Goal: Task Accomplishment & Management: Manage account settings

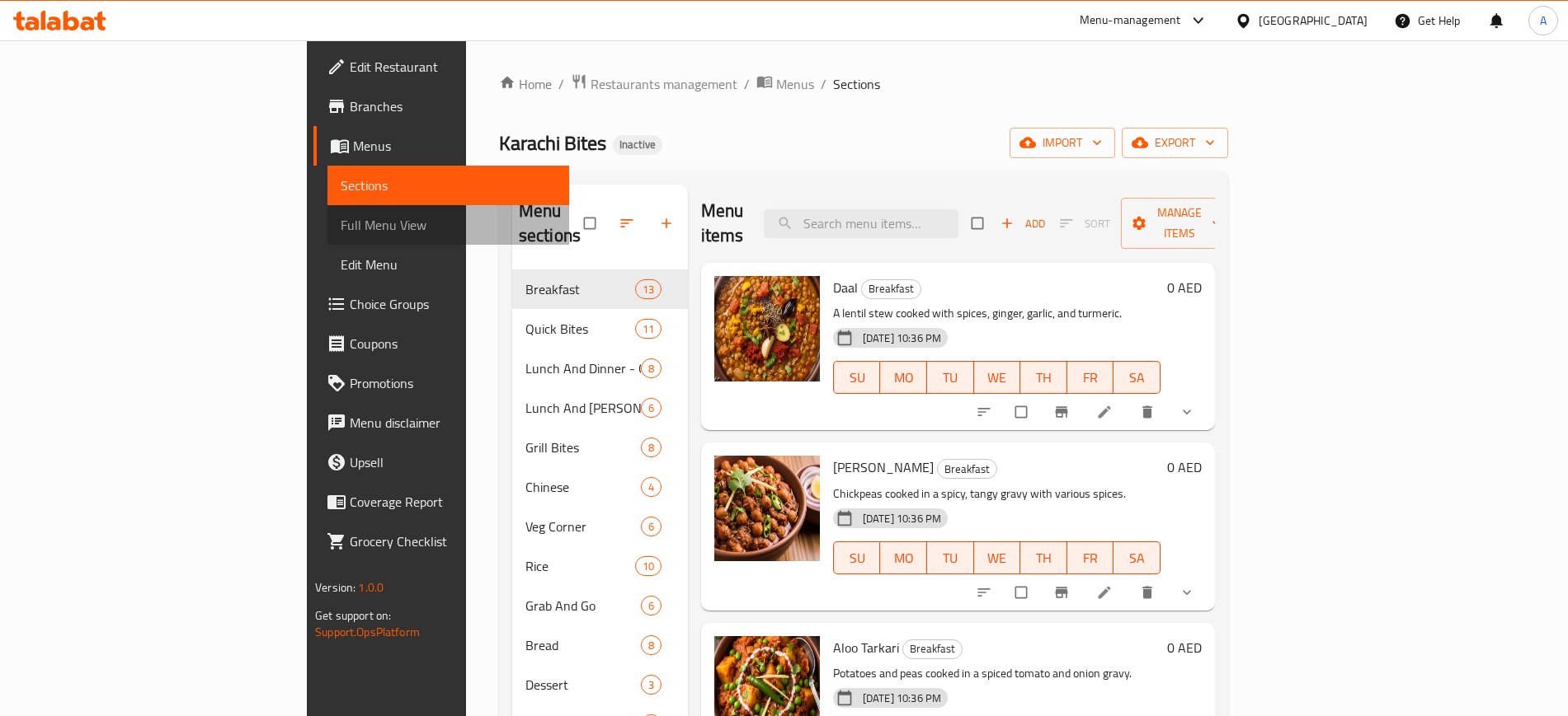
click at [340, 225] on span "Full Menu View" at bounding box center [448, 225] width 215 height 20
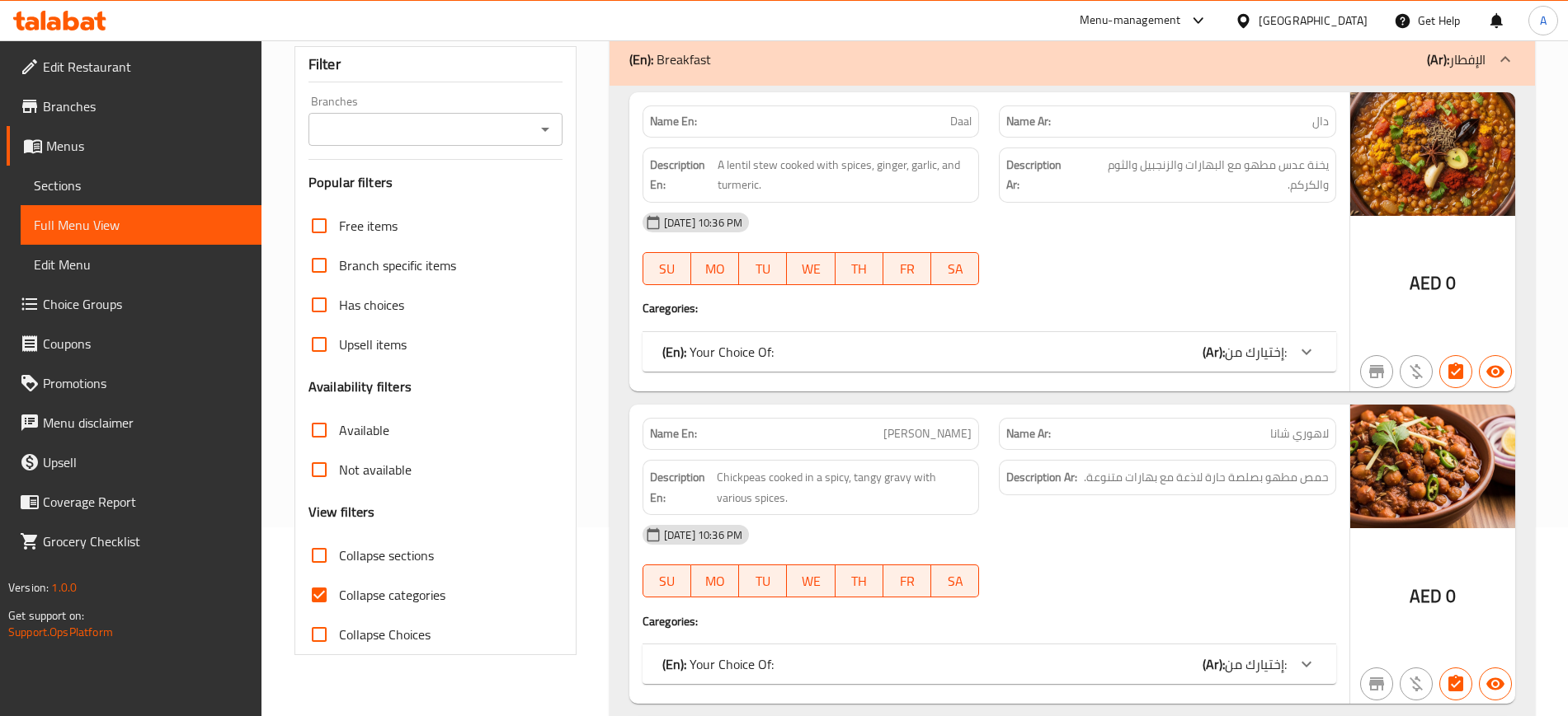
scroll to position [190, 0]
click at [319, 599] on input "Collapse categories" at bounding box center [319, 595] width 40 height 40
checkbox input "false"
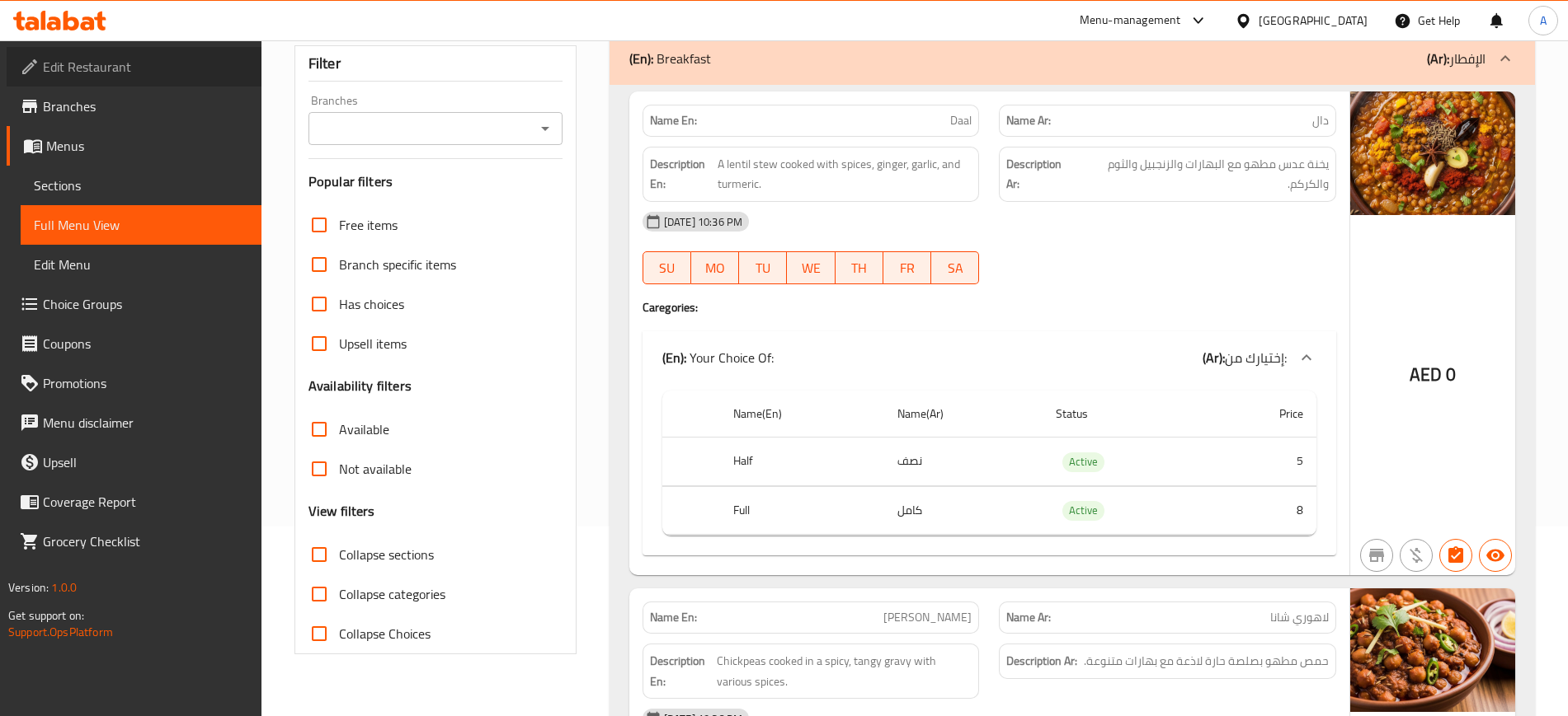
click at [92, 64] on span "Edit Restaurant" at bounding box center [145, 67] width 206 height 20
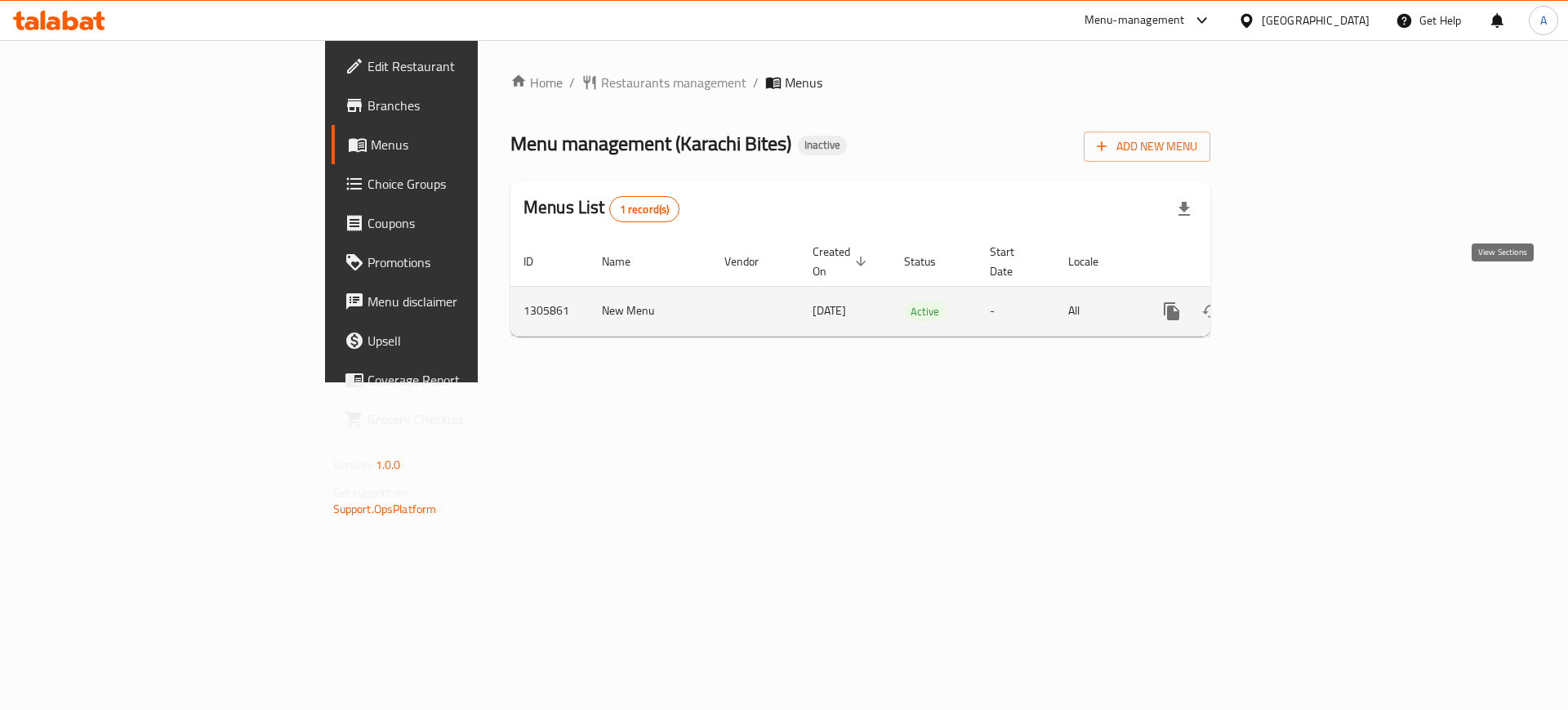
click at [1309, 298] on link "enhanced table" at bounding box center [1290, 311] width 39 height 39
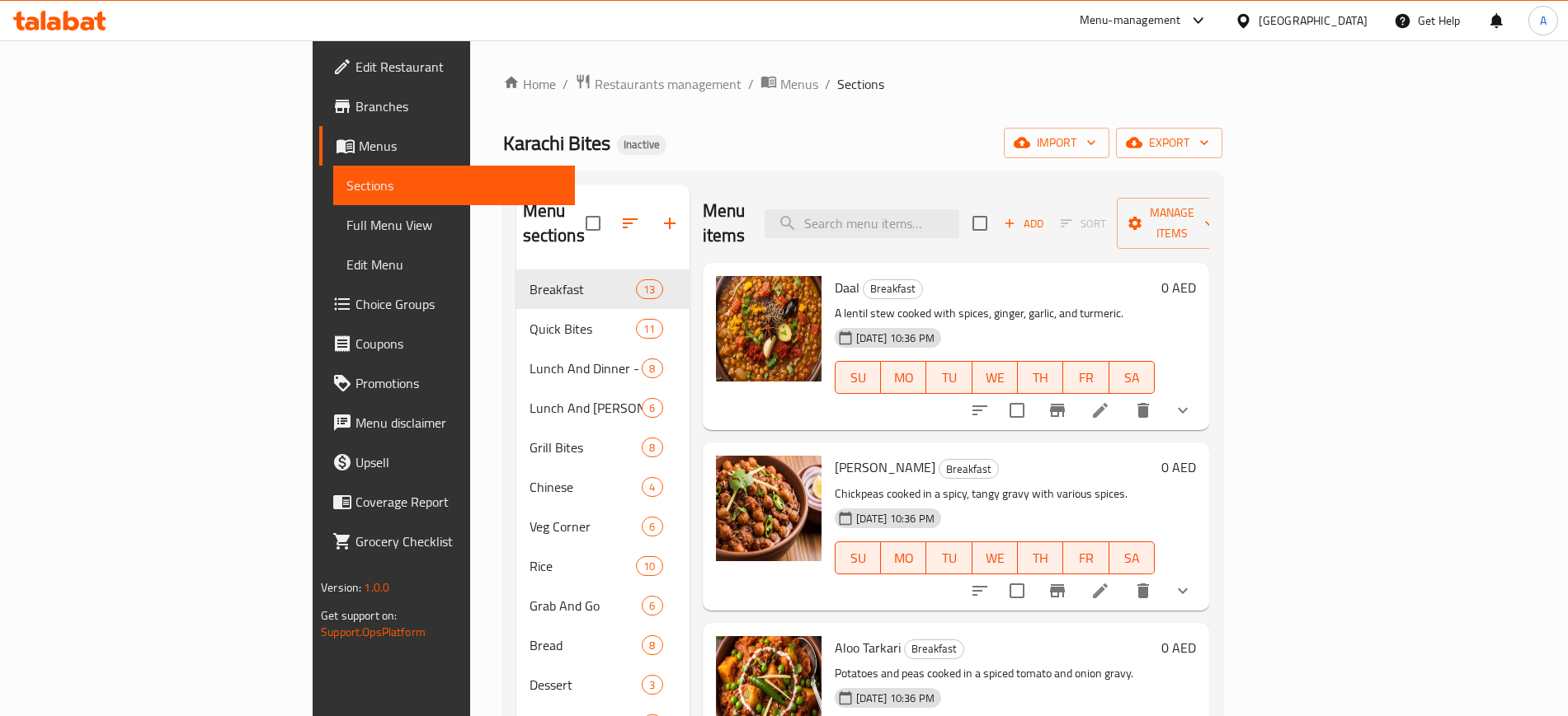
click at [346, 225] on span "Full Menu View" at bounding box center [454, 225] width 215 height 20
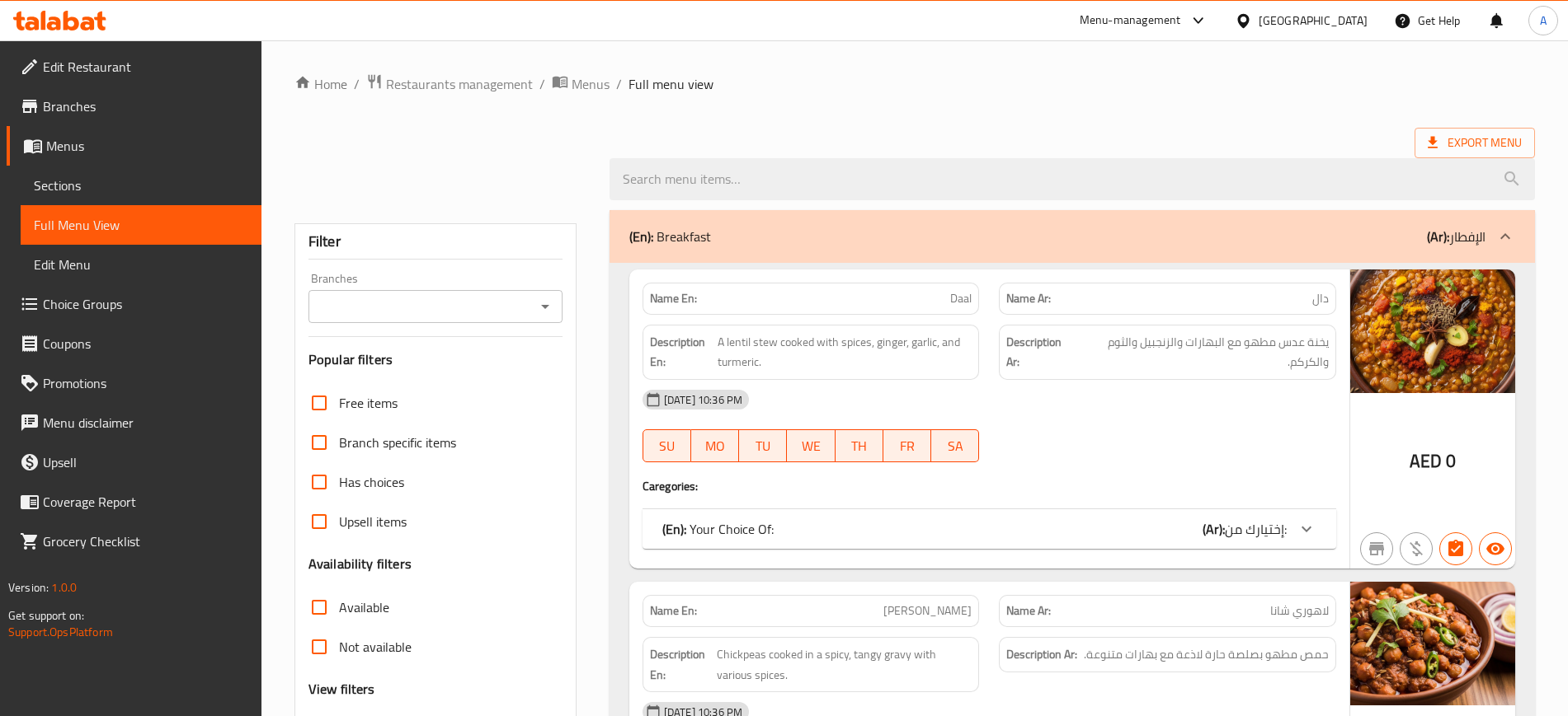
scroll to position [229, 0]
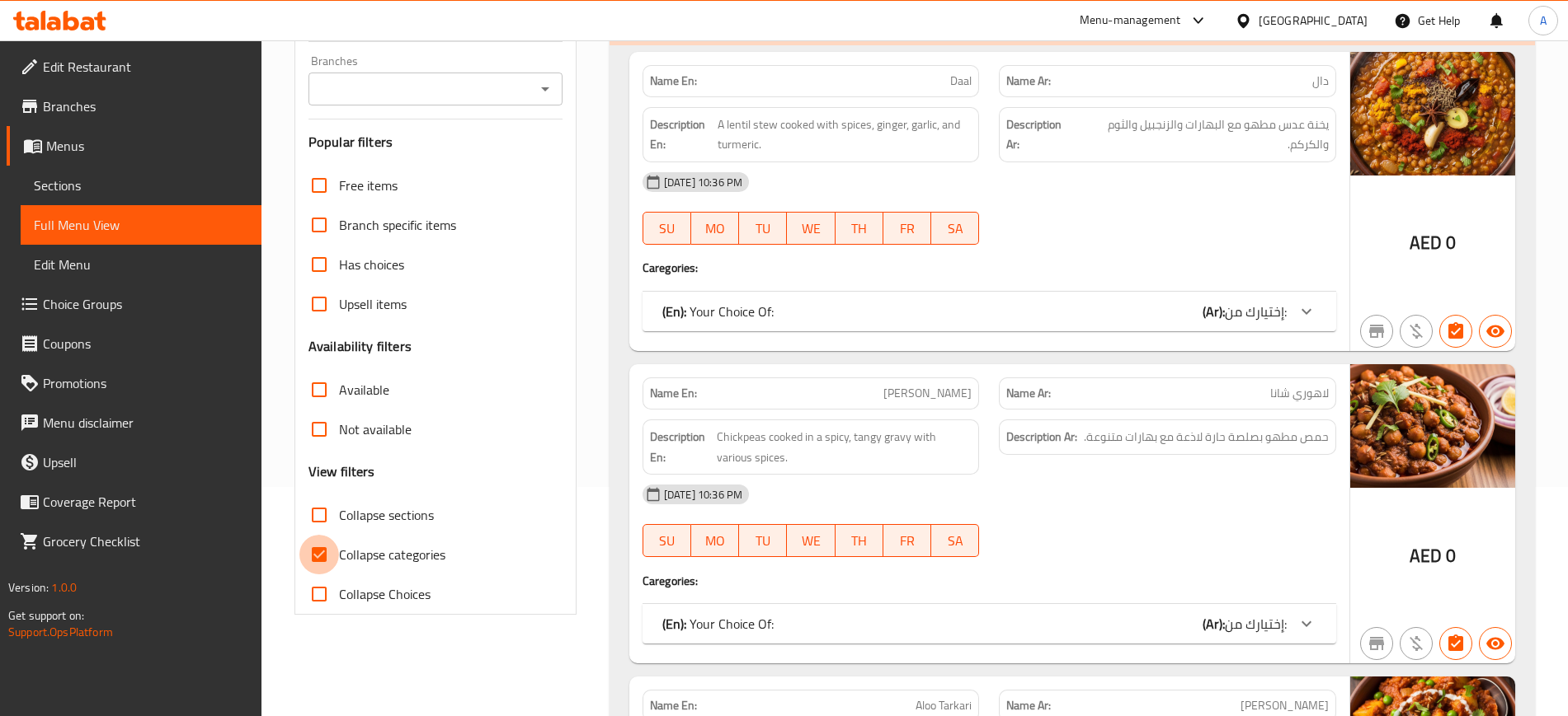
click at [321, 561] on input "Collapse categories" at bounding box center [319, 555] width 40 height 40
checkbox input "false"
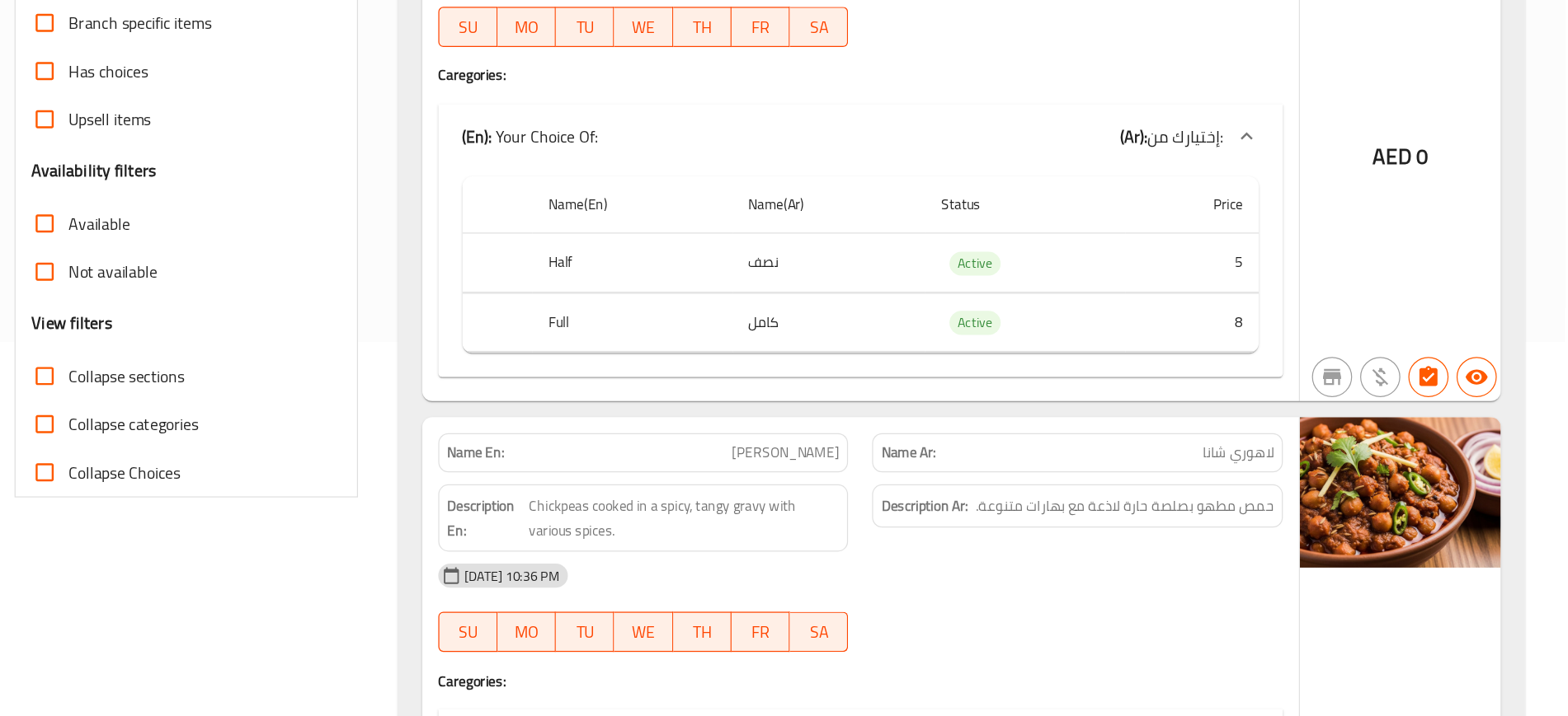
scroll to position [312, 0]
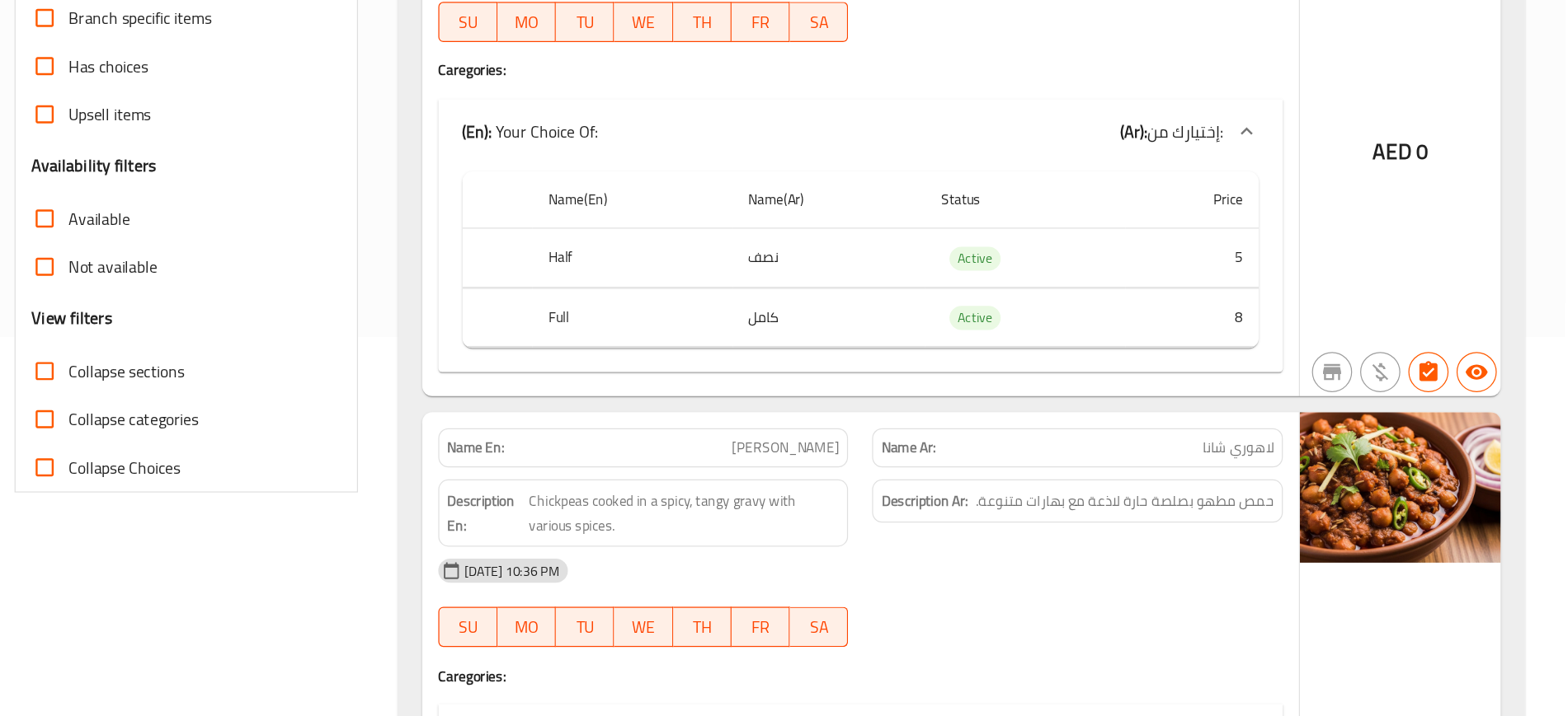
click at [314, 423] on input "Collapse sections" at bounding box center [319, 432] width 40 height 40
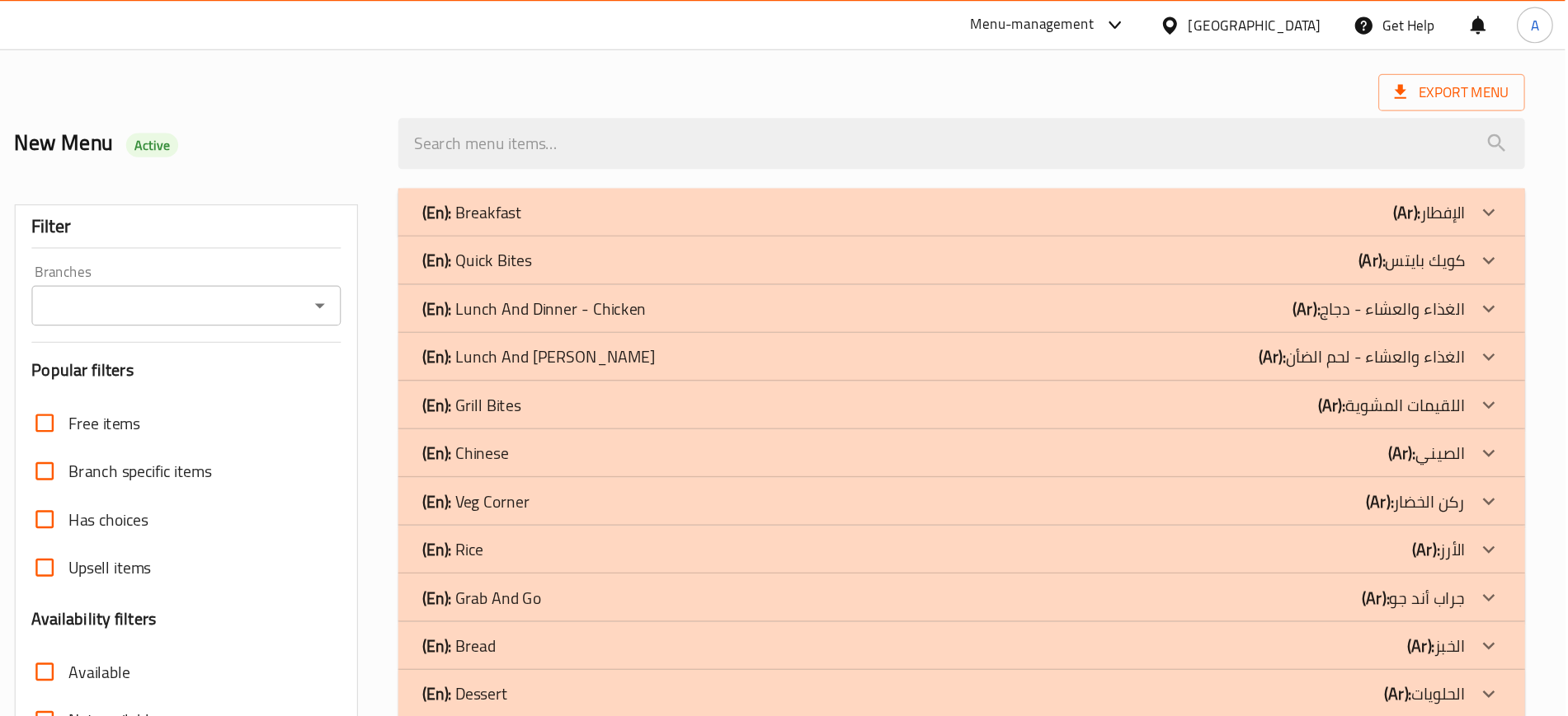
scroll to position [63, 0]
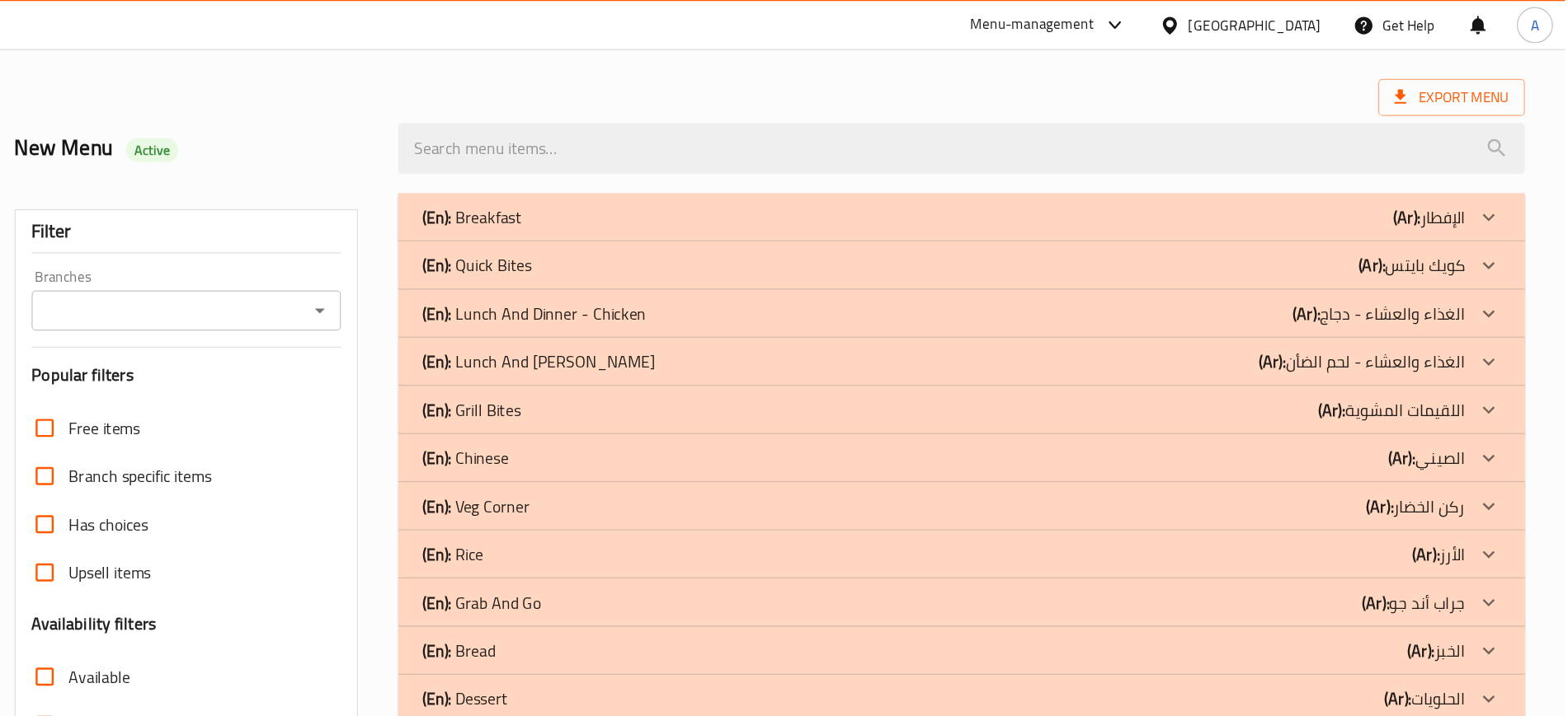
click at [701, 189] on p "(En): Quick Bites" at bounding box center [670, 179] width 82 height 20
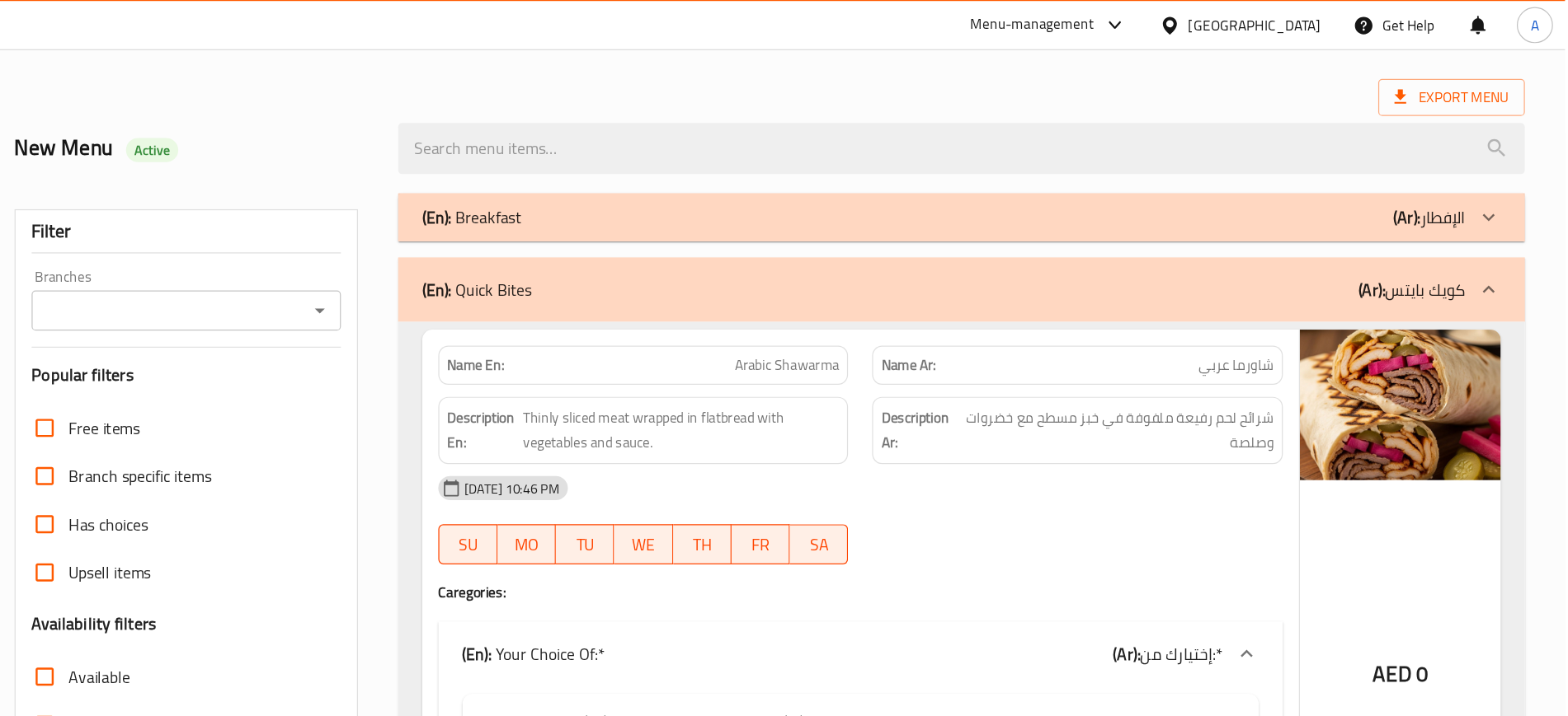
click at [687, 182] on p "(En): Breakfast" at bounding box center [670, 179] width 82 height 20
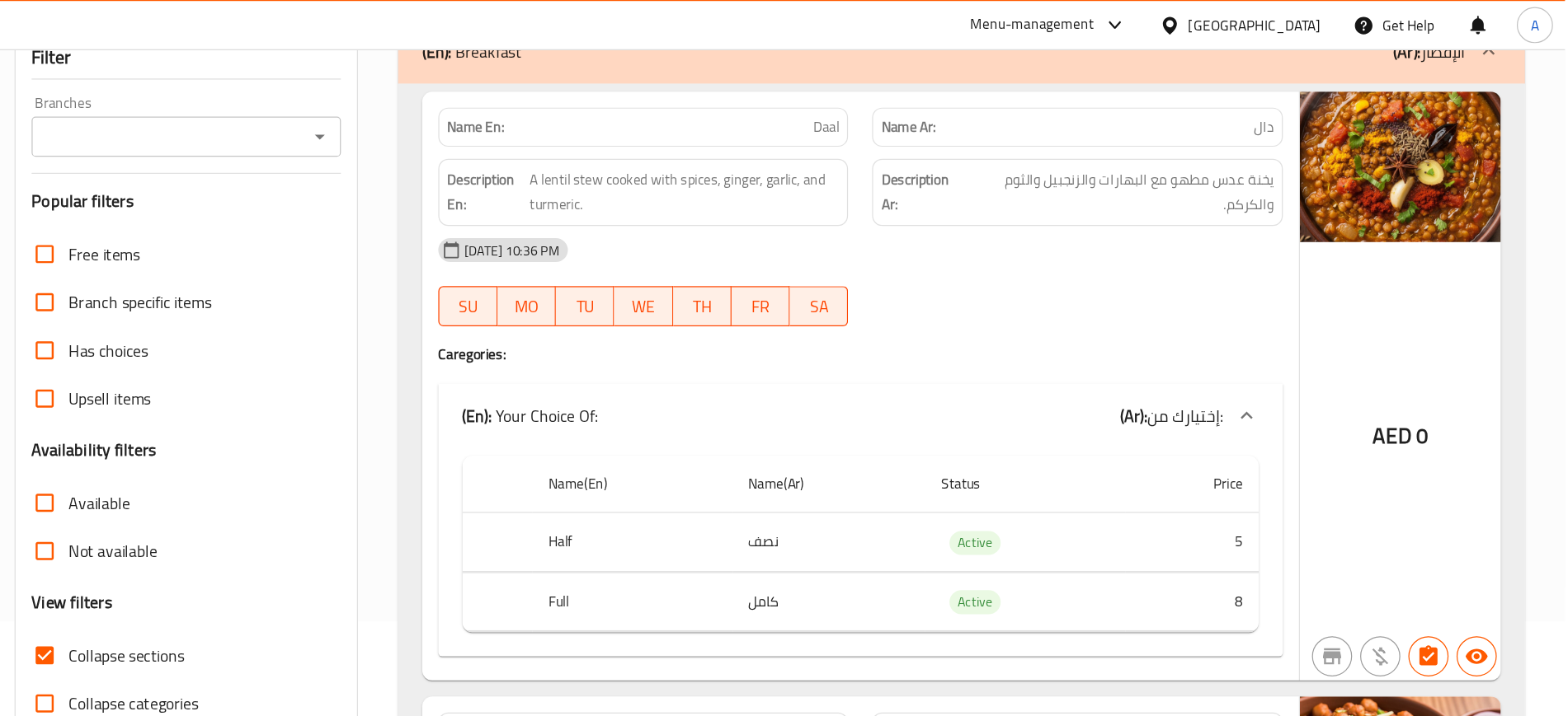
scroll to position [206, 0]
click at [957, 109] on span "Daal" at bounding box center [961, 105] width 21 height 17
copy span "Daal"
click at [957, 109] on span "Daal" at bounding box center [961, 105] width 21 height 17
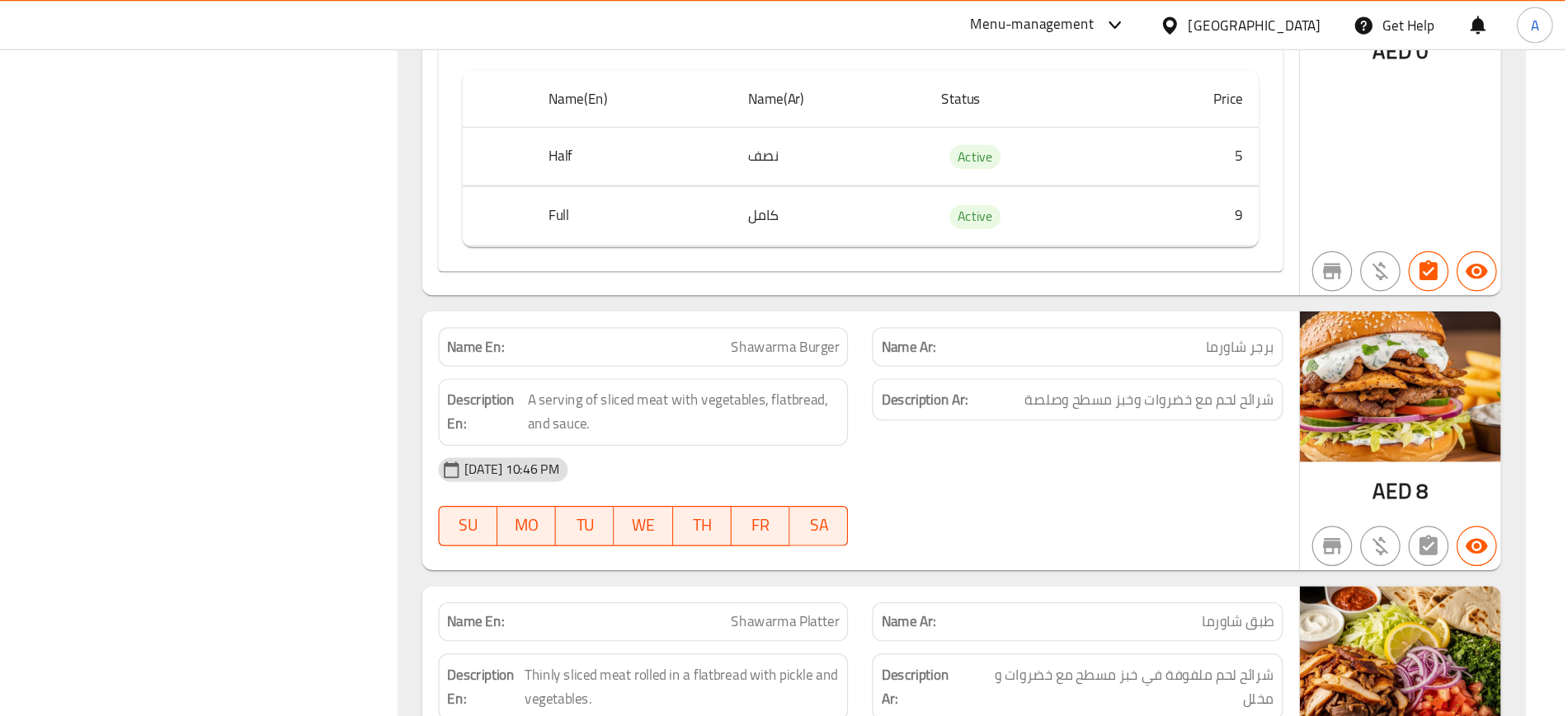
scroll to position [5392, 0]
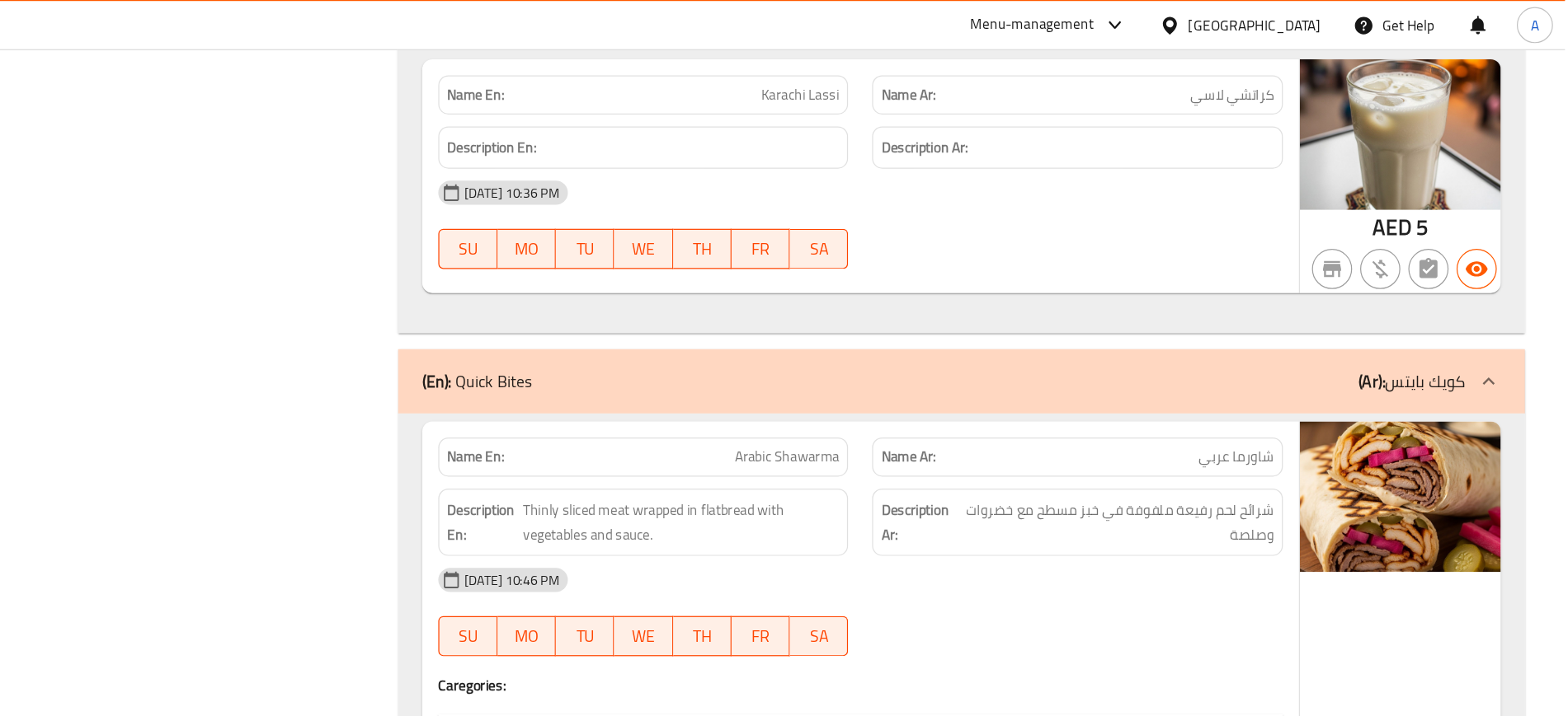
scroll to position [4915, 0]
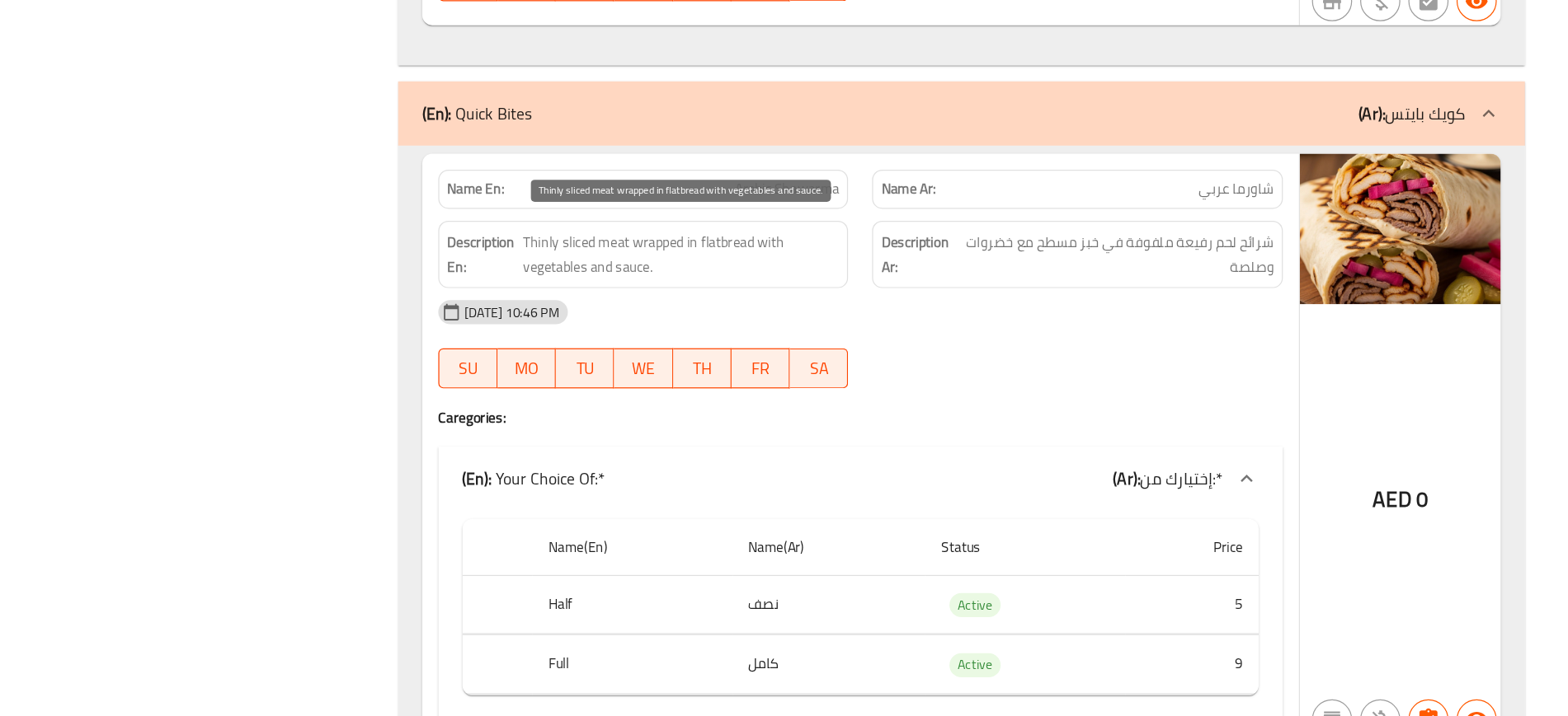
click at [815, 322] on span "Thinly sliced meat wrapped in flatbread with vegetables and sauce." at bounding box center [841, 335] width 259 height 40
copy span "Thinly sliced meat wrapped in flatbread with vegetables and sauce."
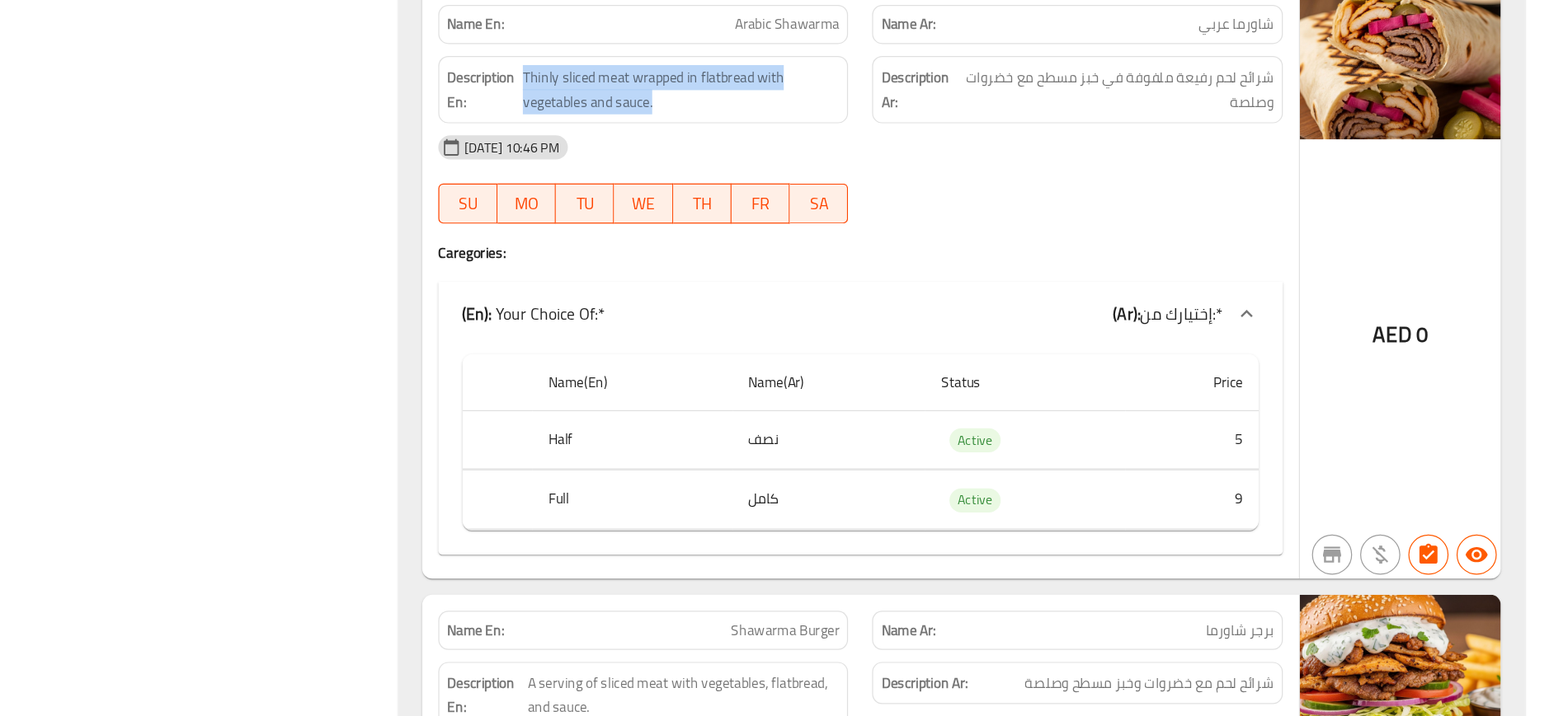
scroll to position [5322, 0]
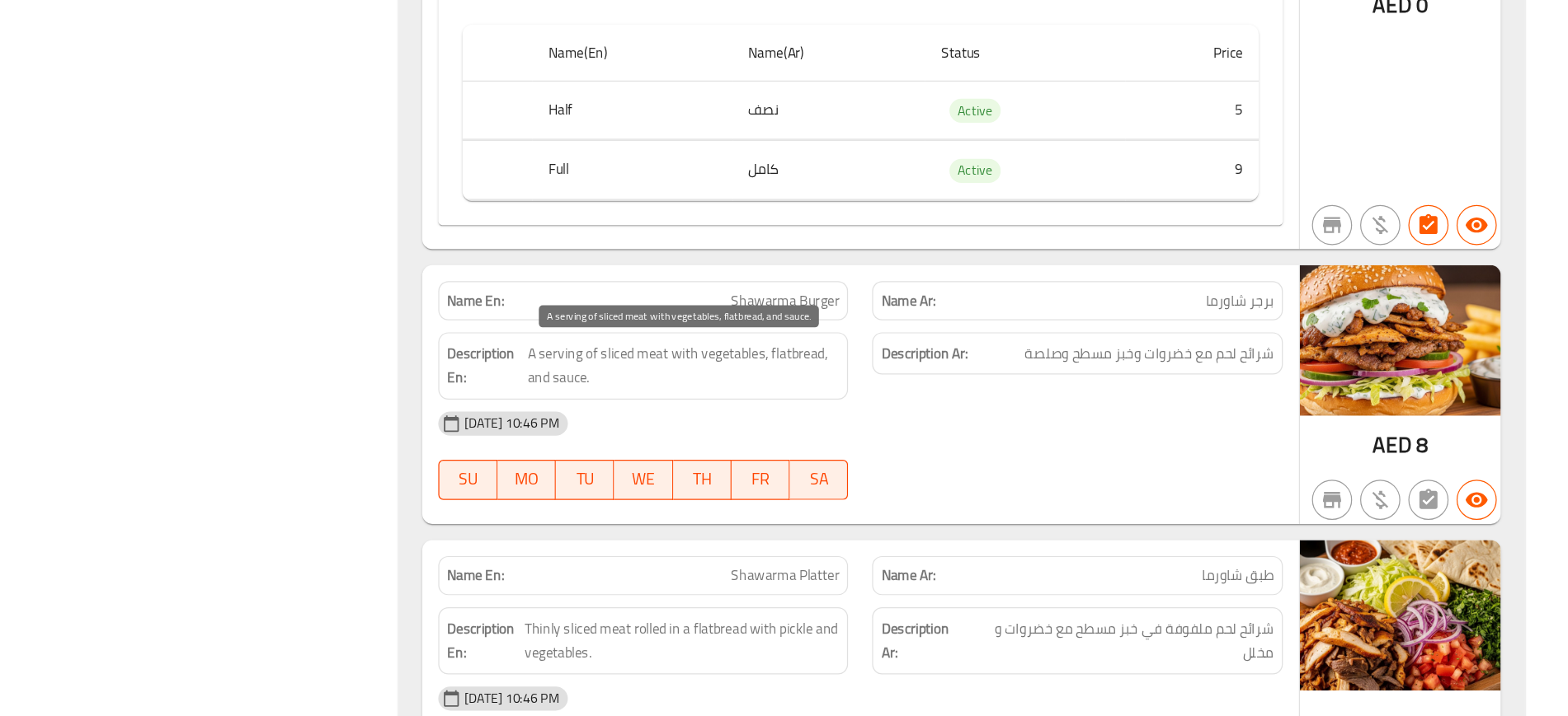
click at [839, 415] on span "A serving of sliced meat with vegetables, flatbread, and sauce." at bounding box center [843, 427] width 256 height 40
copy span "with"
click at [839, 415] on span "A serving of sliced meat with vegetables, flatbread, and sauce." at bounding box center [843, 427] width 256 height 40
copy span "A serving of sliced meat with vegetables, flatbread, and sauce."
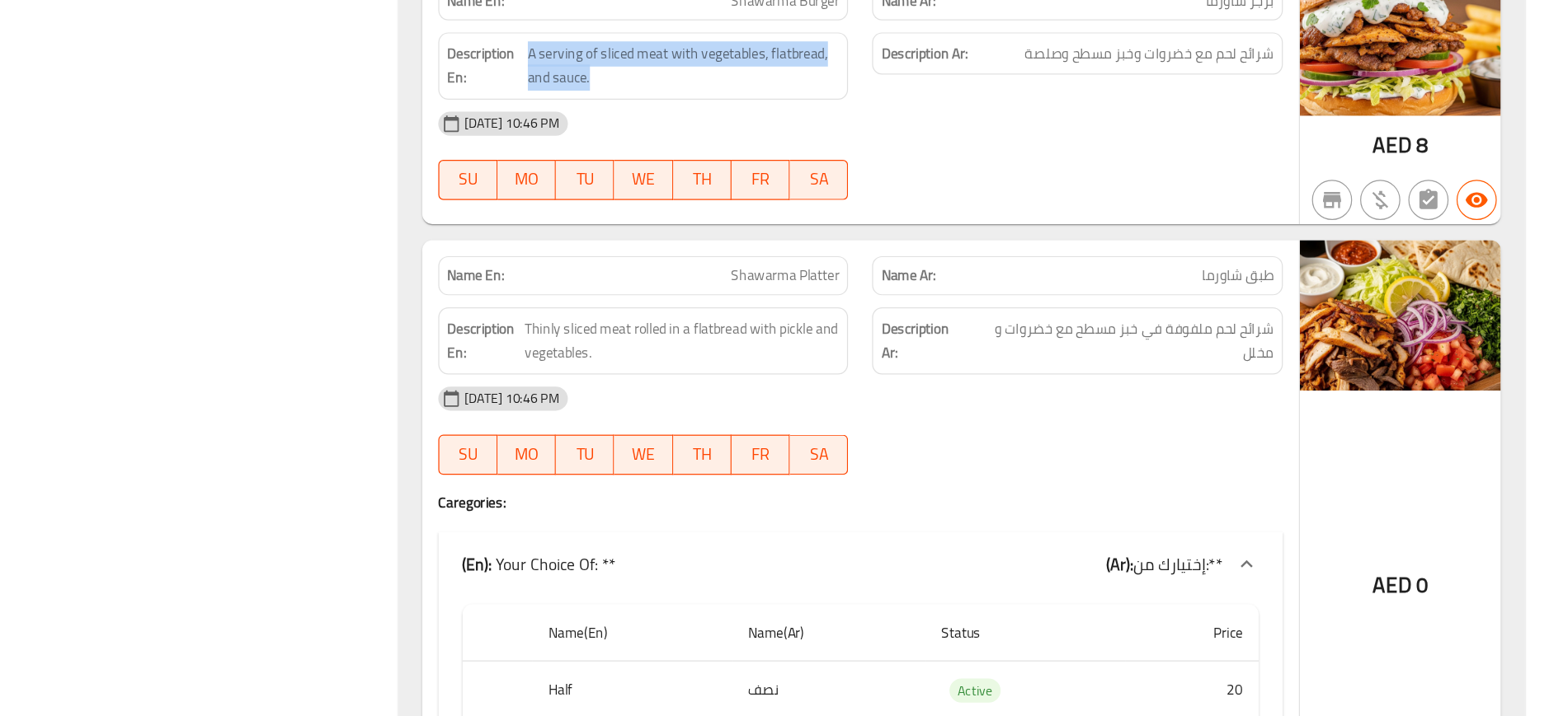
scroll to position [5571, 0]
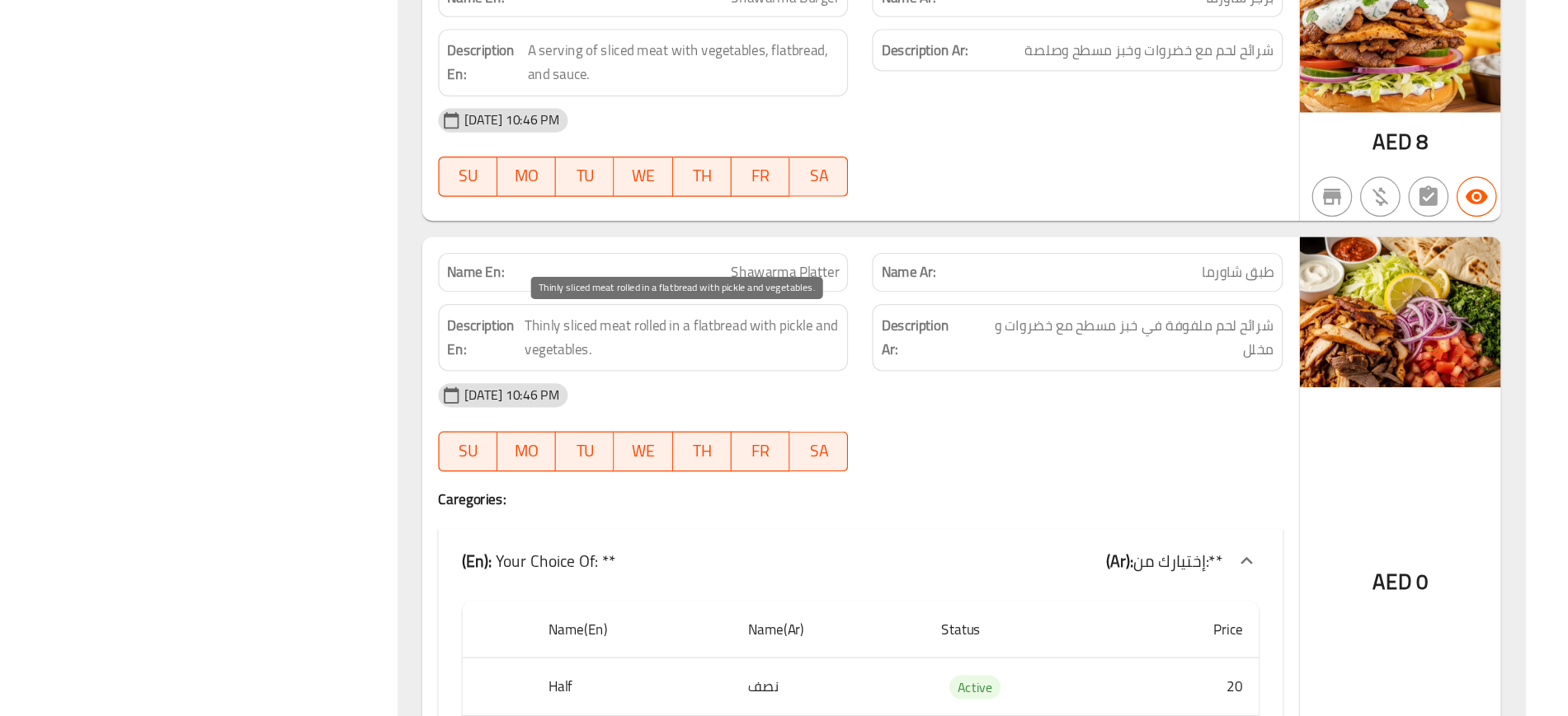
click at [791, 400] on span "Thinly sliced meat rolled in a flatbread with pickle and vegetables." at bounding box center [842, 404] width 259 height 40
copy span "Thinly sliced meat rolled in a flatbread with pickle and vegetables."
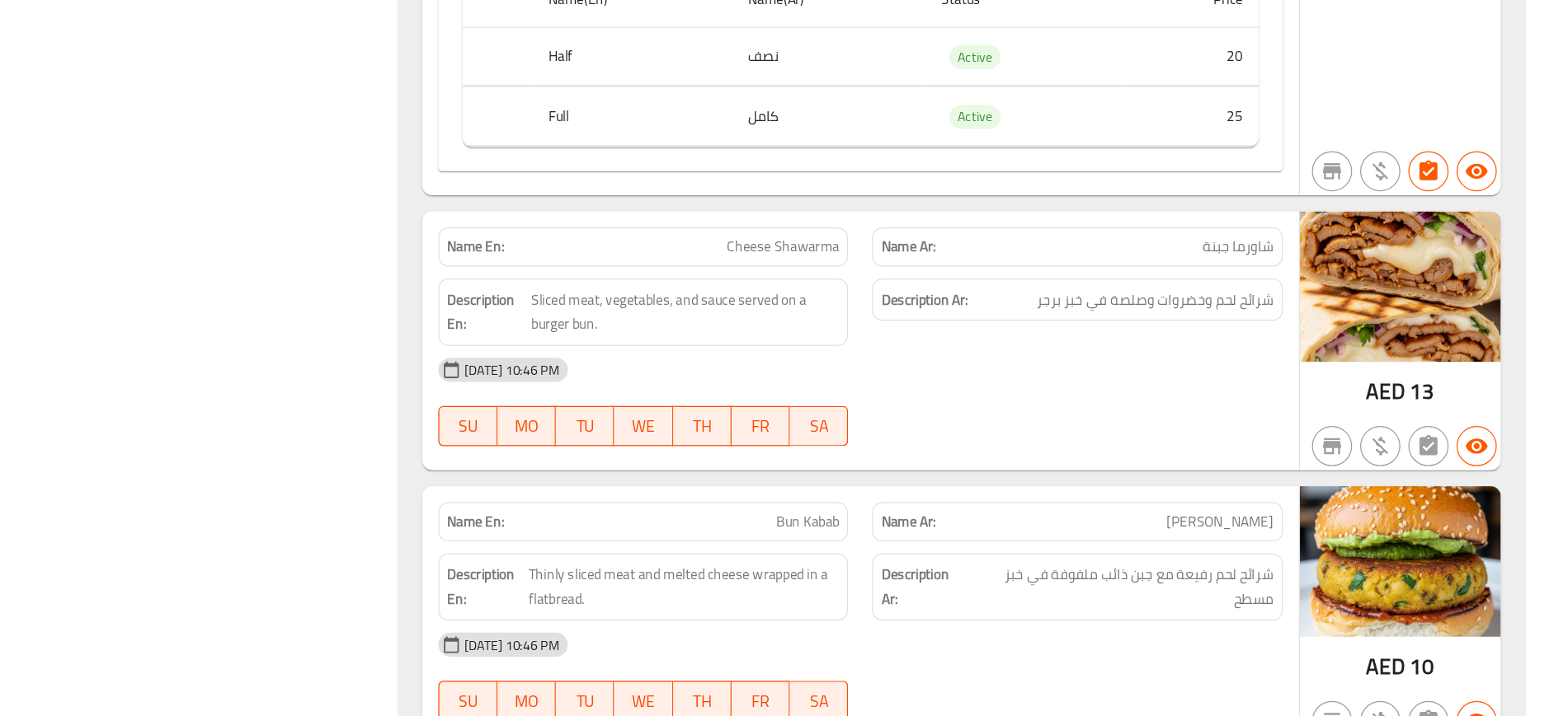
scroll to position [6105, 0]
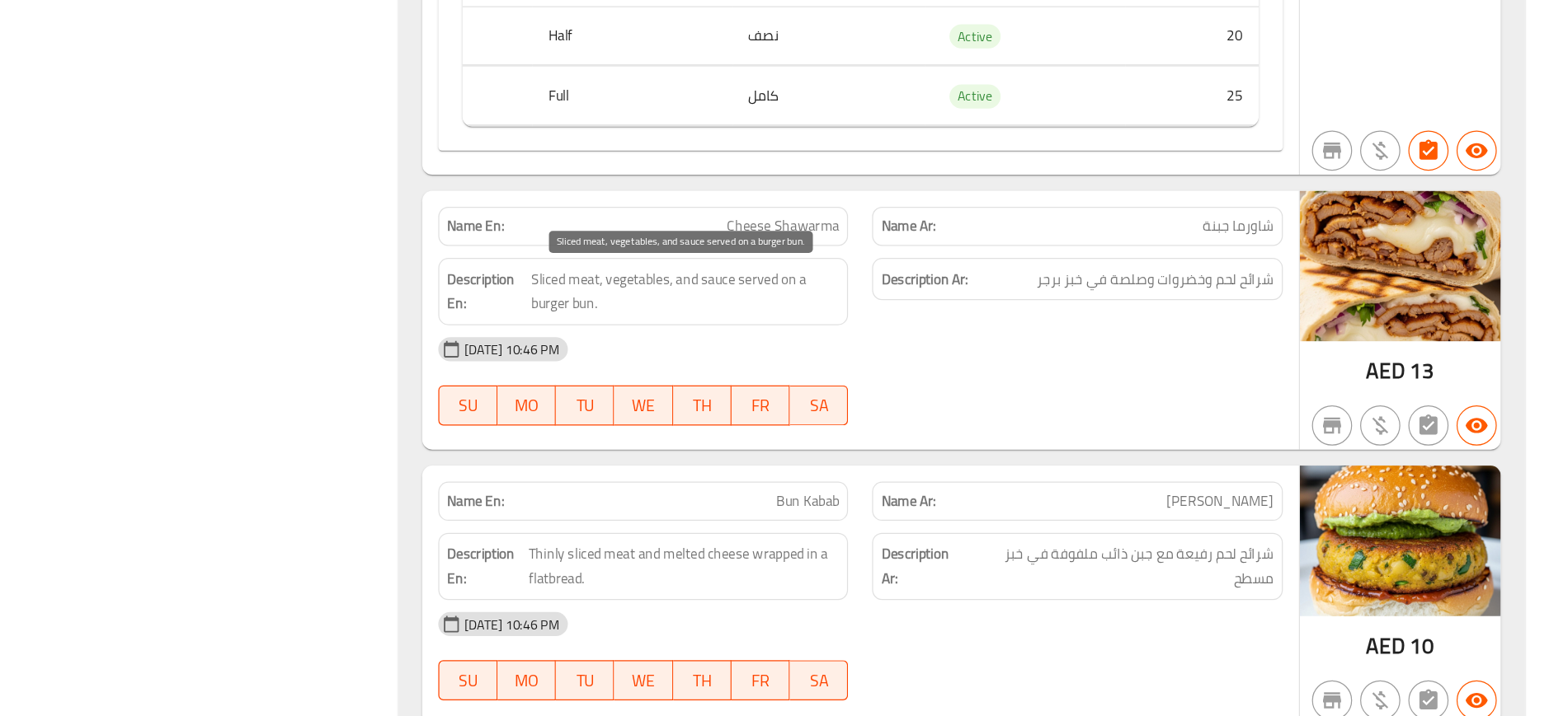
click at [752, 355] on span "Sliced meat, vegetables, and sauce served on a burger bun." at bounding box center [845, 366] width 253 height 40
copy span "Sliced meat, vegetables, and sauce served on a burger bun."
click at [752, 355] on span "Sliced meat, vegetables, and sauce served on a burger bun." at bounding box center [845, 366] width 253 height 40
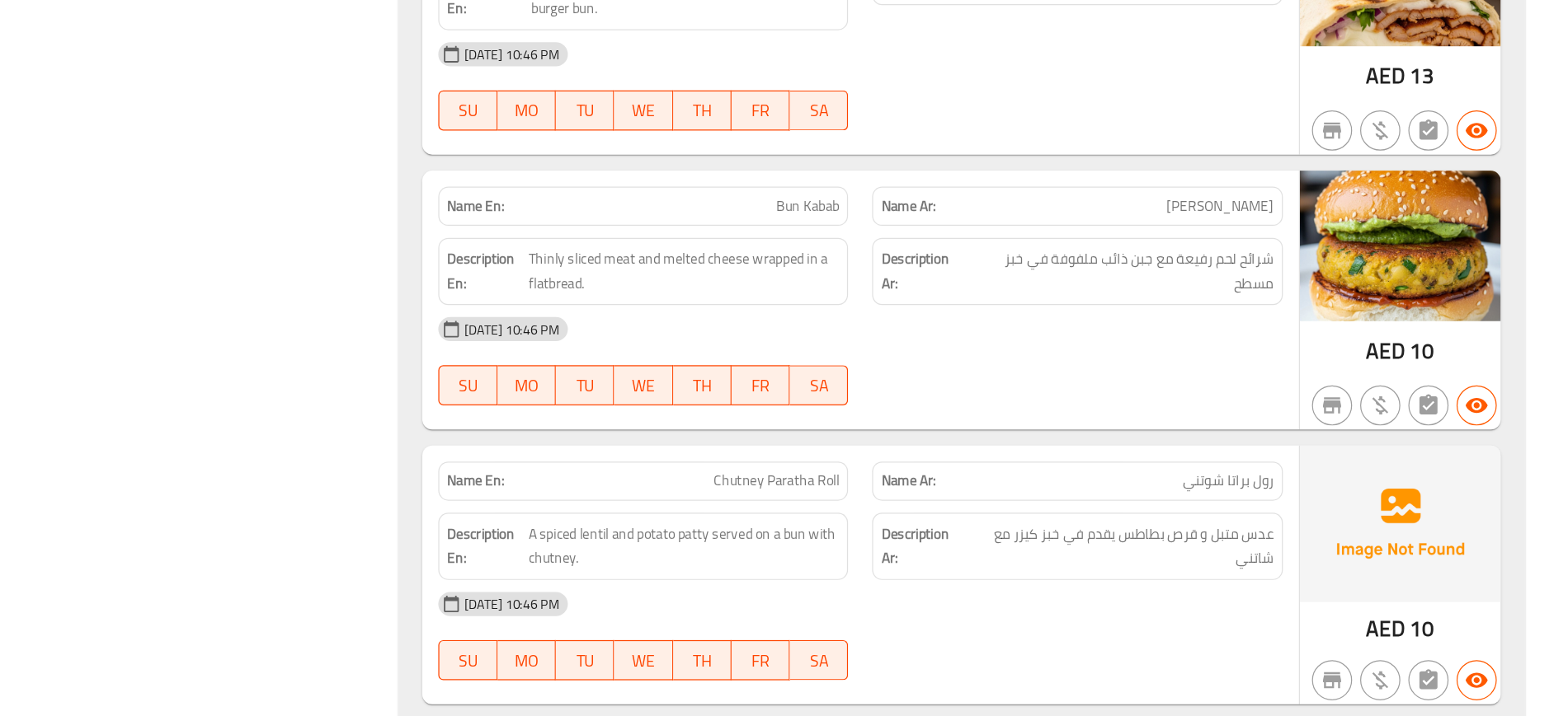
scroll to position [6349, 0]
click at [862, 342] on span "Thinly sliced meat and melted cheese wrapped in a flatbread." at bounding box center [843, 349] width 254 height 40
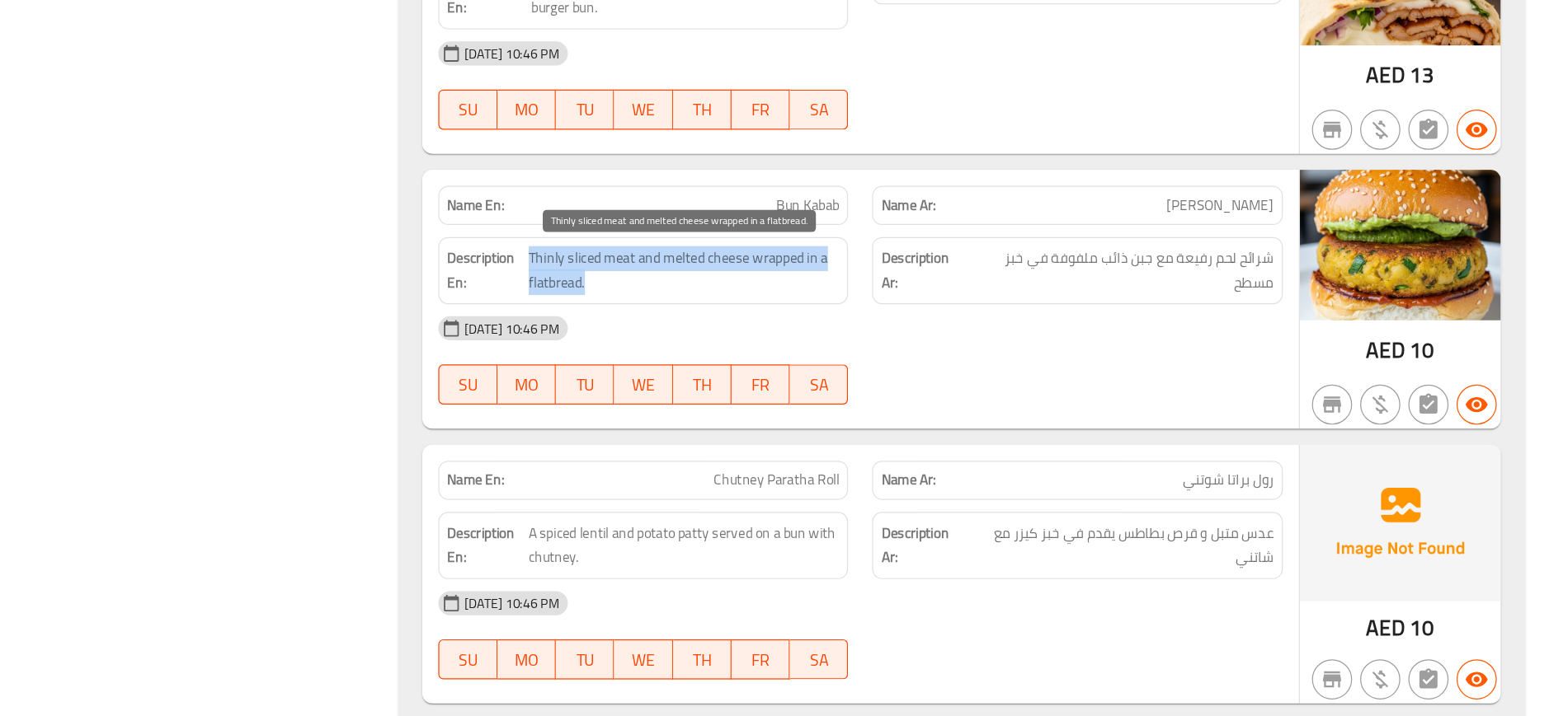
copy span "Thinly sliced meat and melted cheese wrapped in a flatbread."
click at [862, 342] on span "Thinly sliced meat and melted cheese wrapped in a flatbread." at bounding box center [843, 349] width 254 height 40
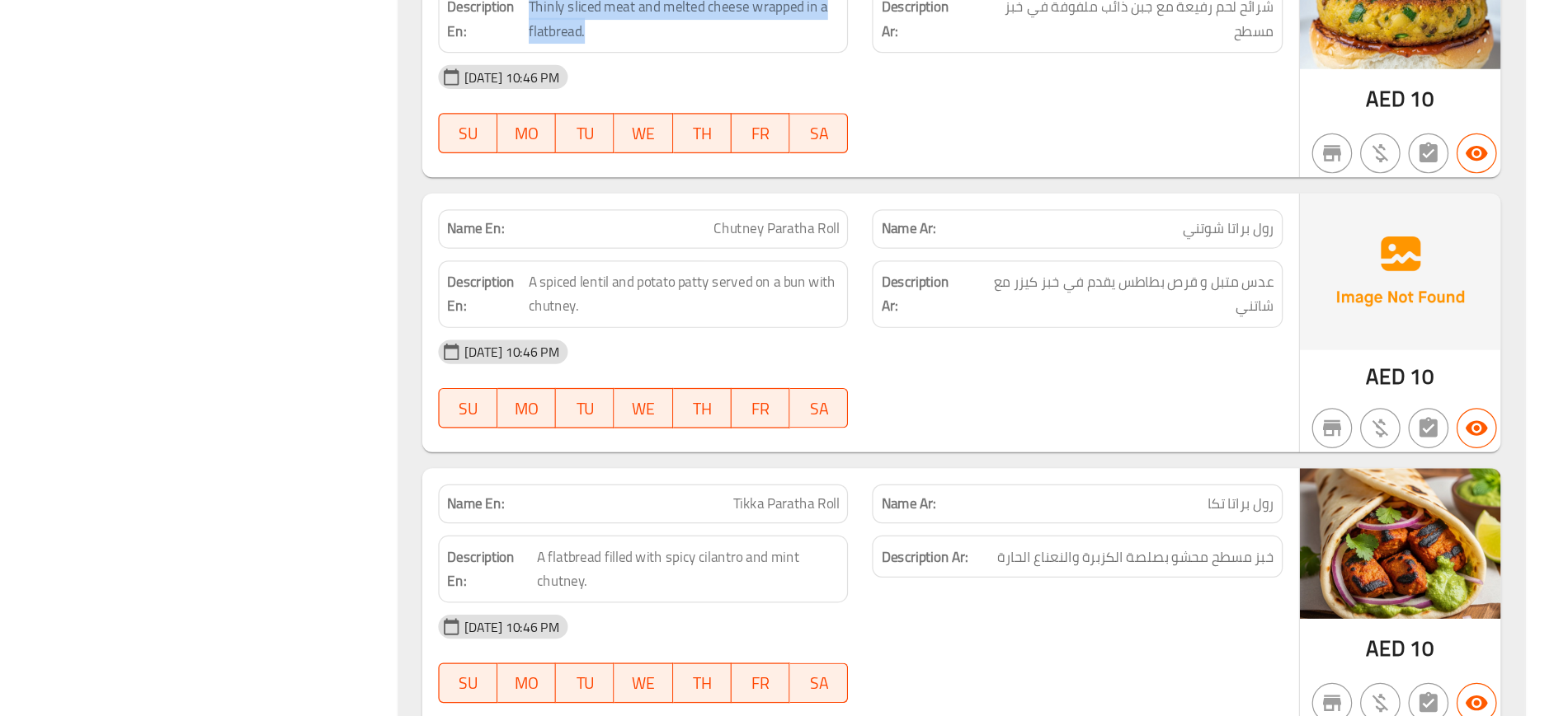
scroll to position [6555, 0]
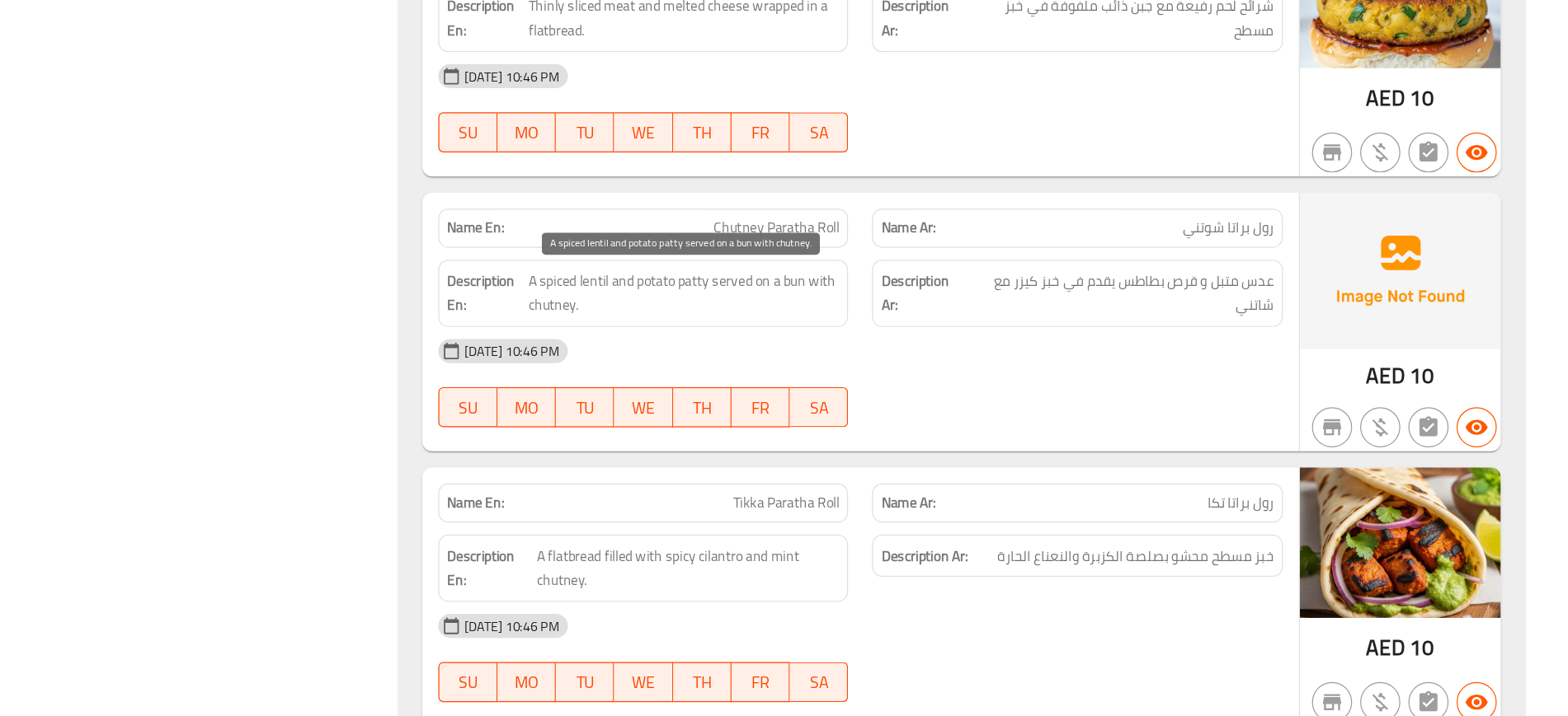
click at [786, 359] on span "A spiced lentil and potato patty served on a bun with chutney." at bounding box center [843, 367] width 255 height 40
copy span "and"
click at [786, 359] on span "A spiced lentil and potato patty served on a bun with chutney." at bounding box center [843, 367] width 255 height 40
copy span "A spiced lentil and potato patty served on a bun with chutney."
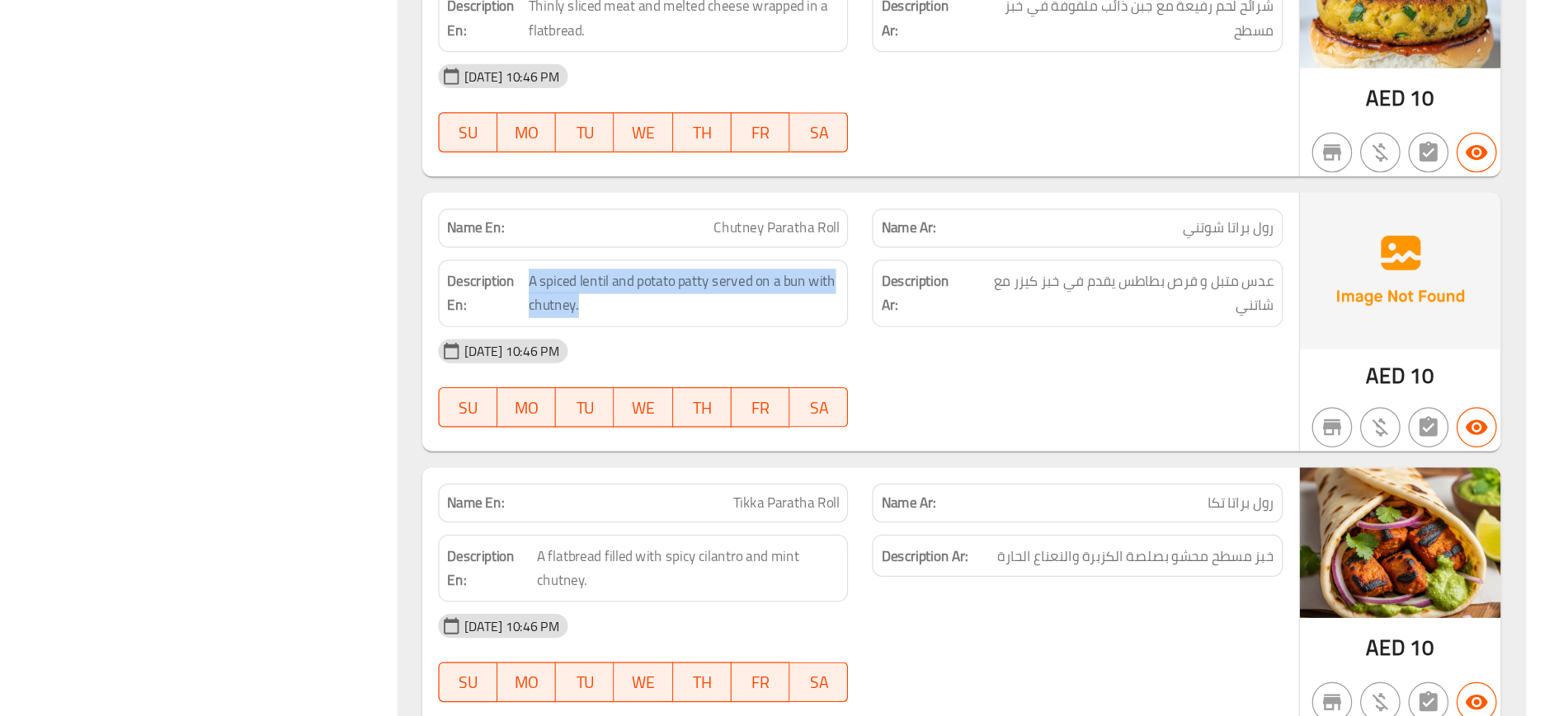
scroll to position [6662, 0]
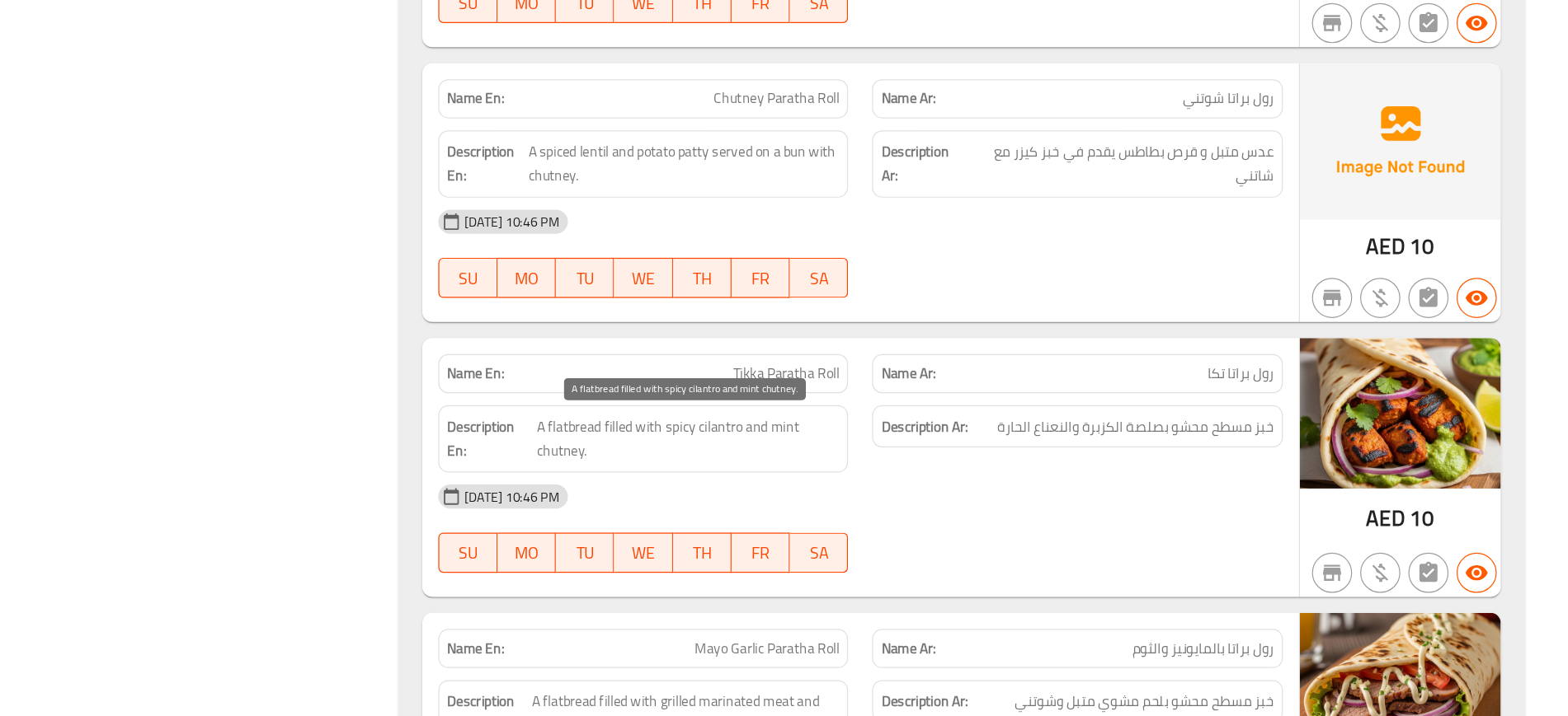
click at [807, 486] on span "A flatbread filled with spicy cilantro and mint chutney." at bounding box center [847, 487] width 248 height 40
copy span "A flatbread filled with spicy cilantro and mint chutney."
click at [807, 486] on span "A flatbread filled with spicy cilantro and mint chutney." at bounding box center [847, 487] width 248 height 40
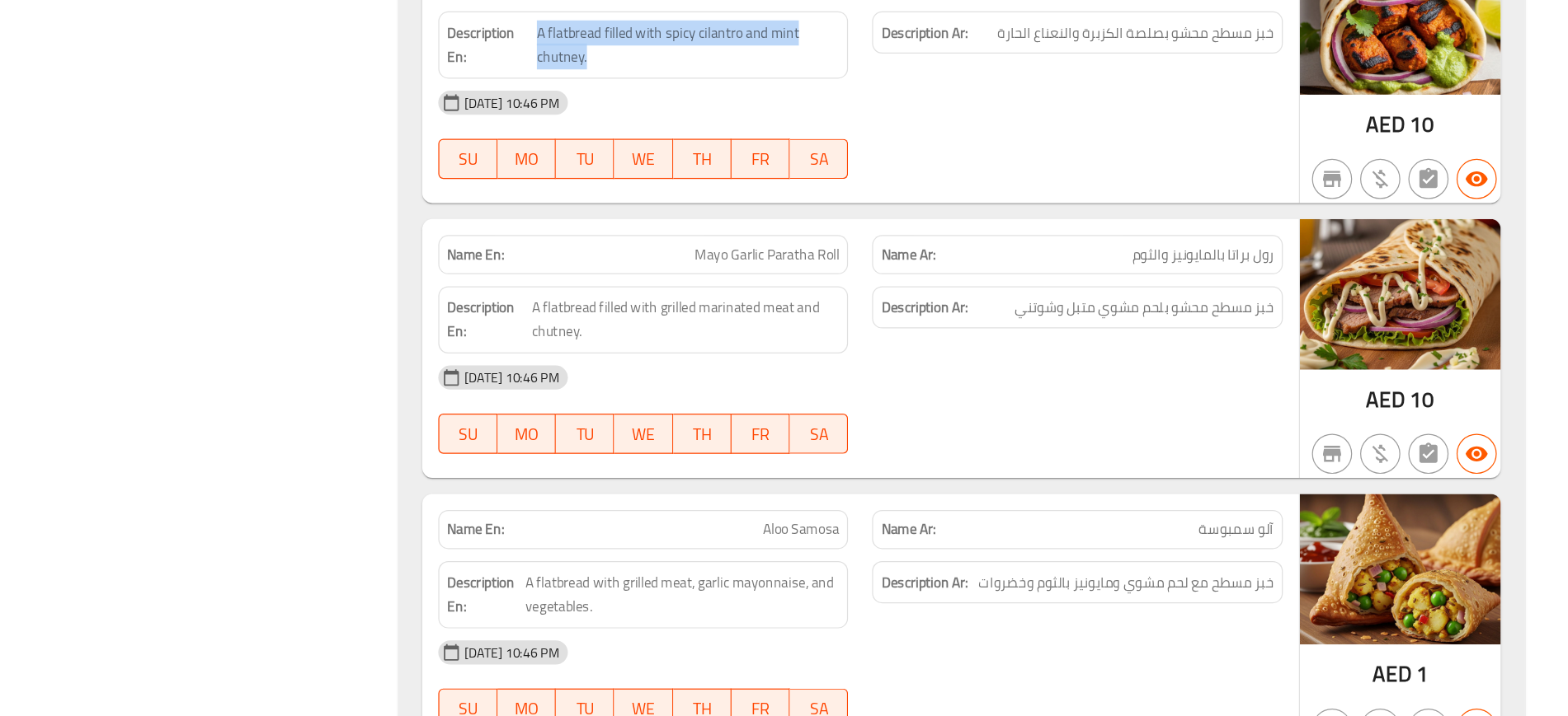
scroll to position [6998, 0]
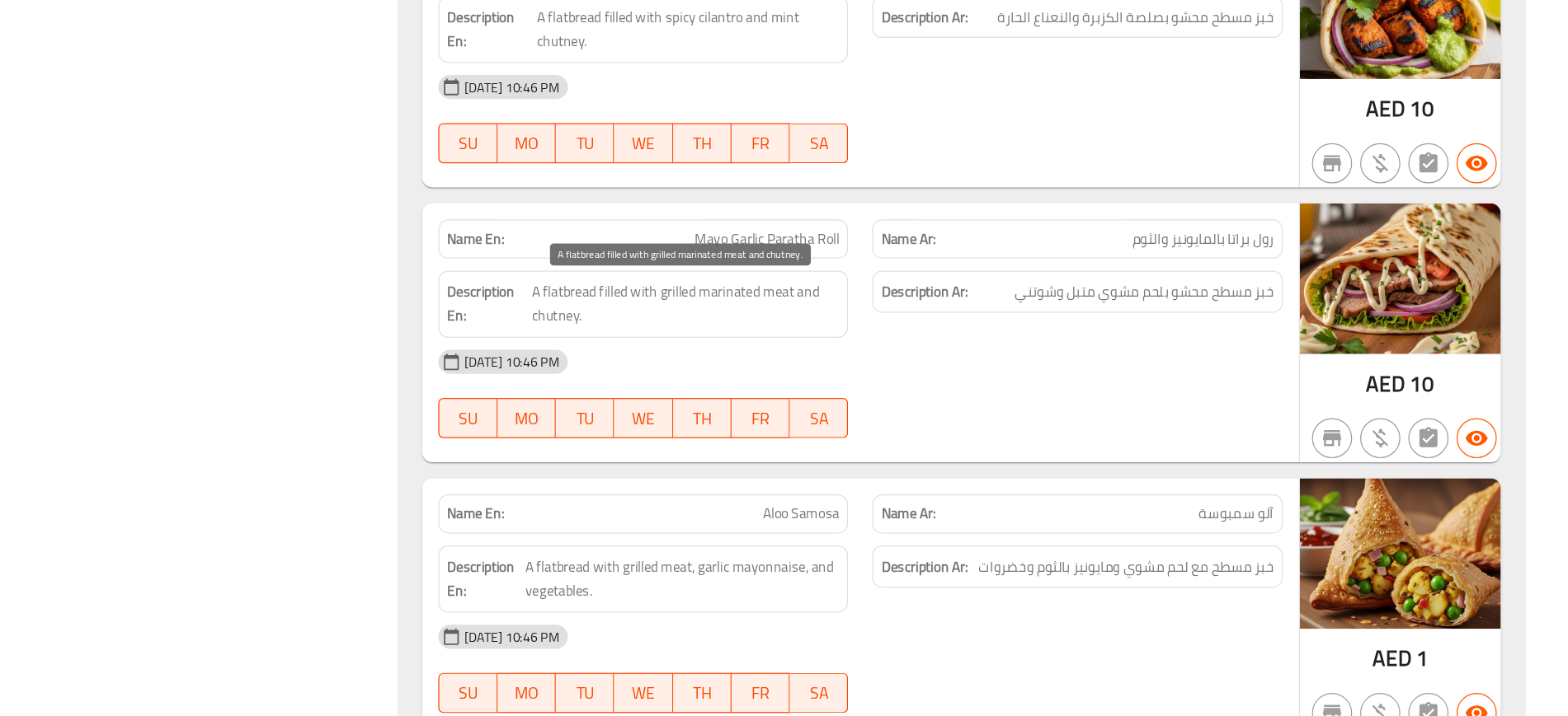
click at [797, 364] on span "A flatbread filled with grilled marinated meat and chutney." at bounding box center [844, 377] width 252 height 40
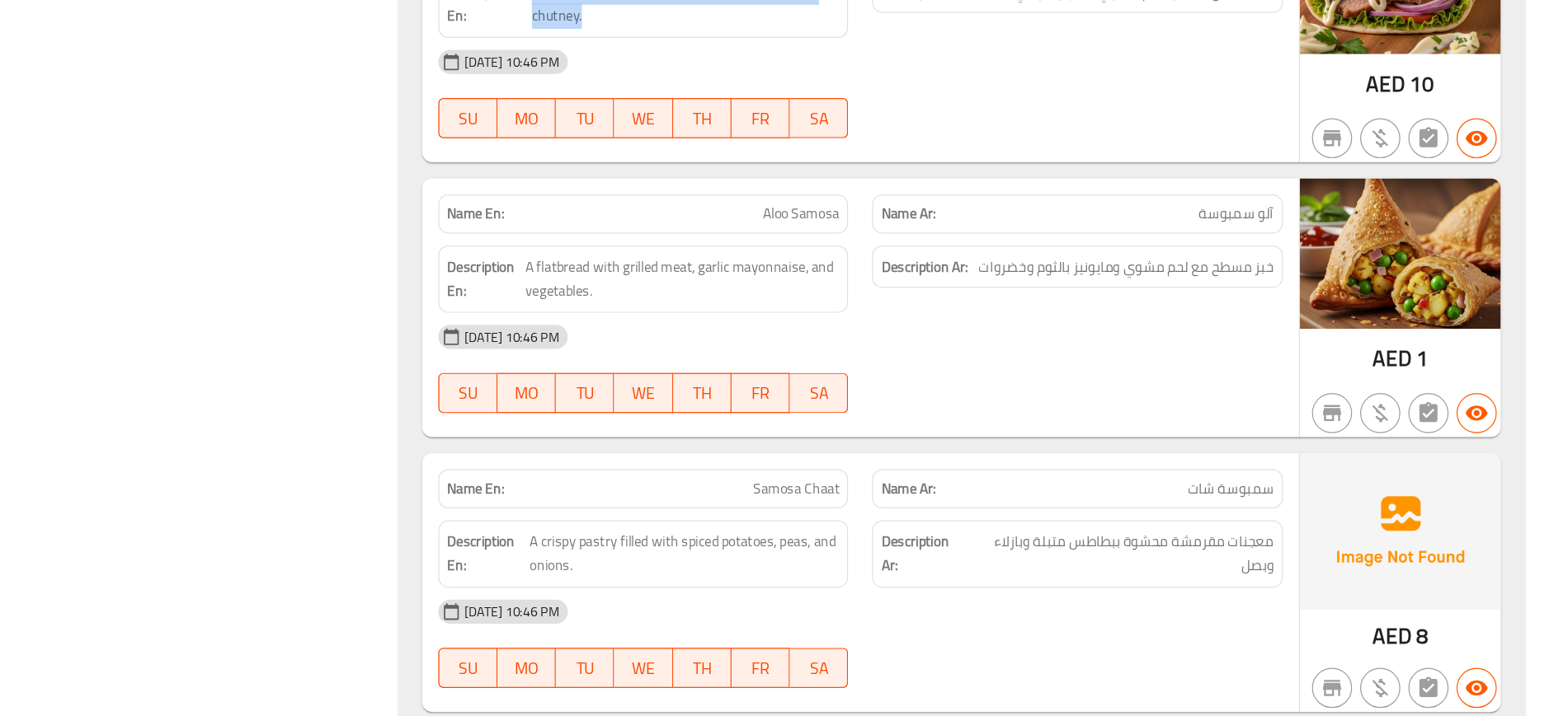
scroll to position [7246, 0]
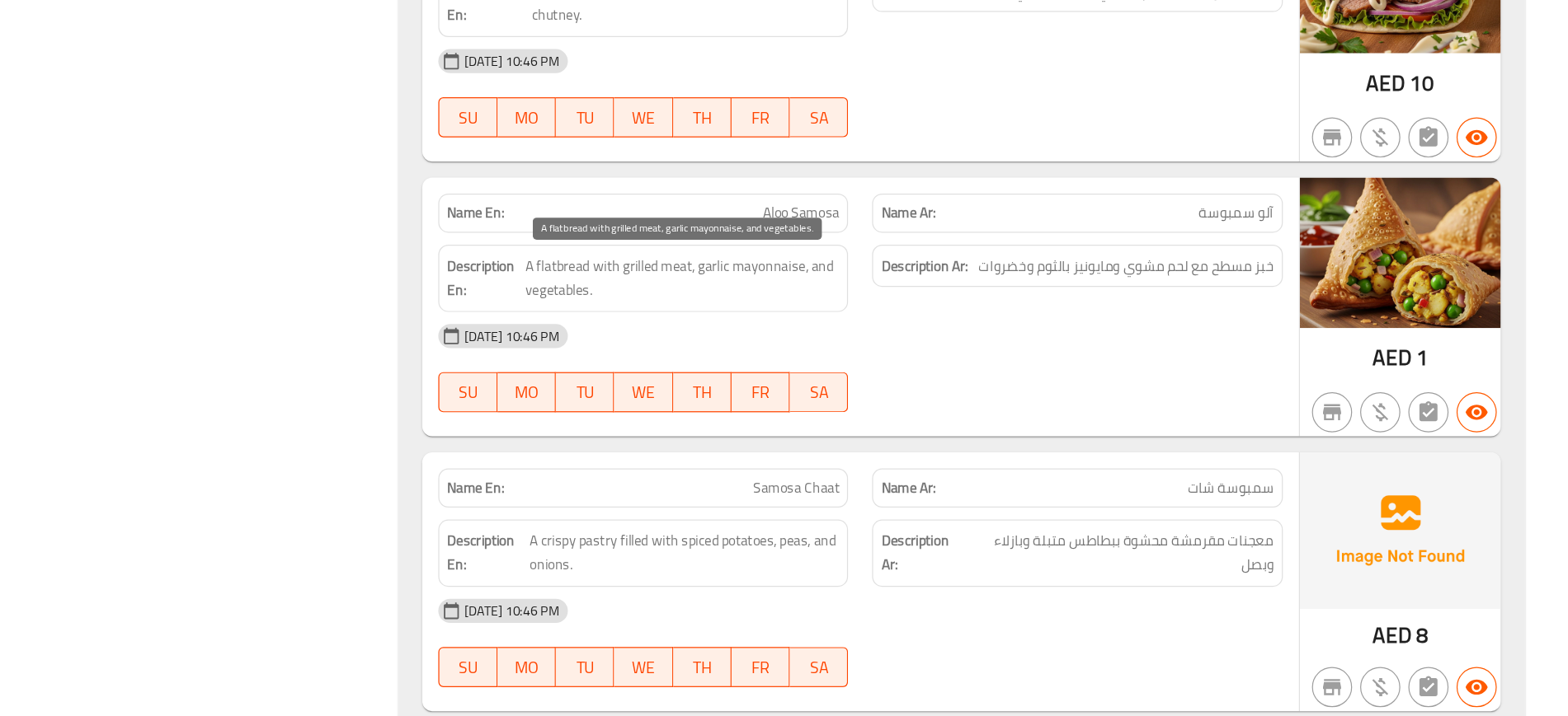
click at [759, 345] on span "A flatbread with grilled meat, garlic mayonnaise, and vegetables." at bounding box center [843, 355] width 258 height 40
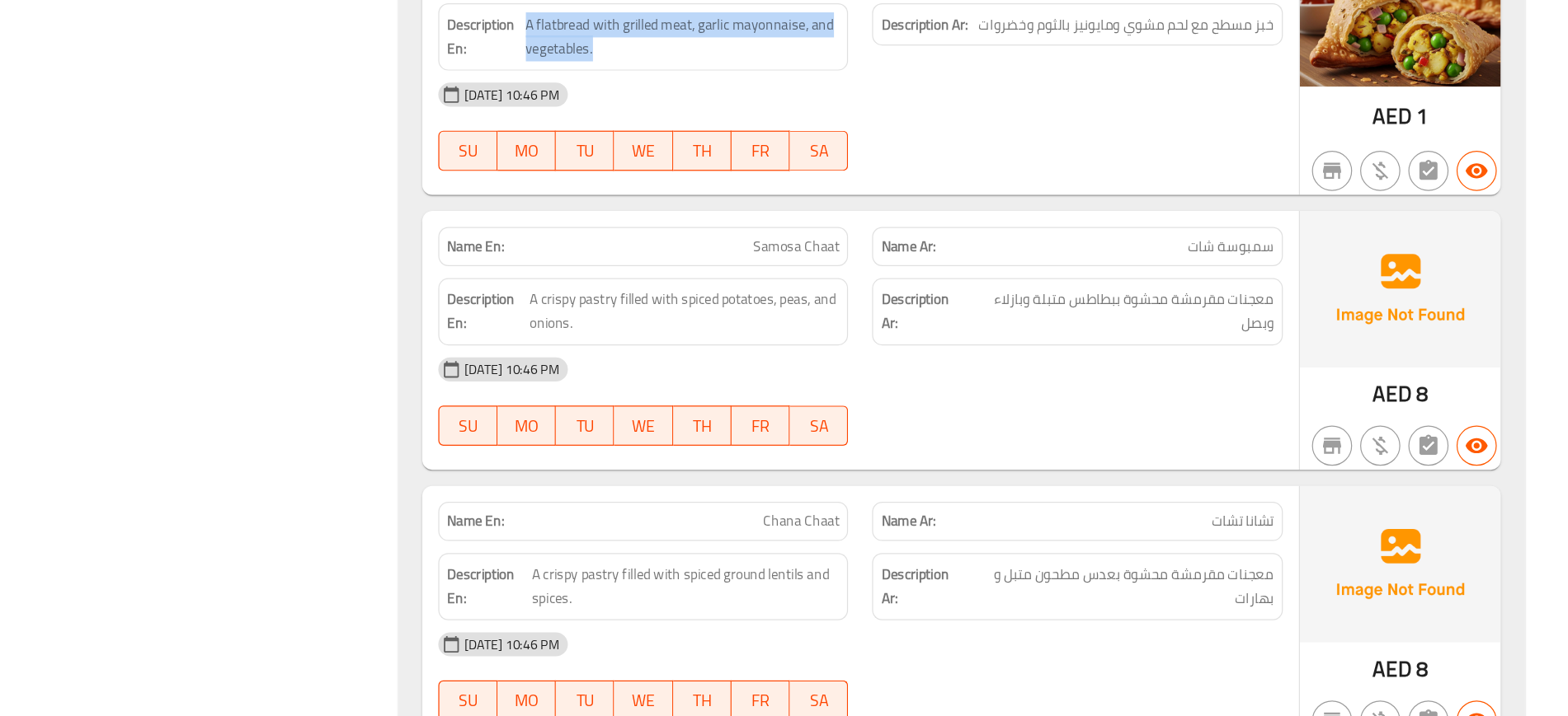
scroll to position [7445, 0]
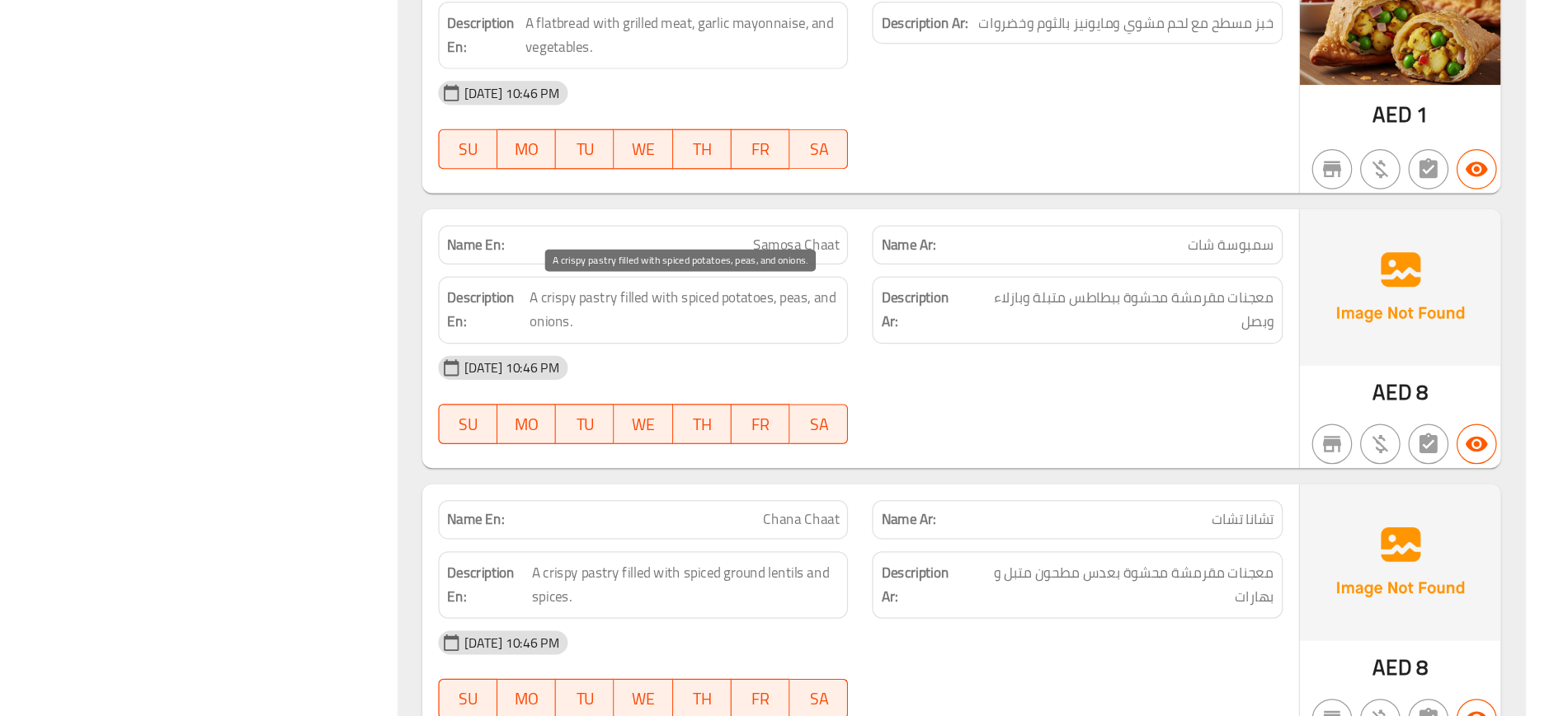
click at [807, 376] on span "A crispy pastry filled with spiced potatoes, peas, and onions." at bounding box center [843, 382] width 254 height 40
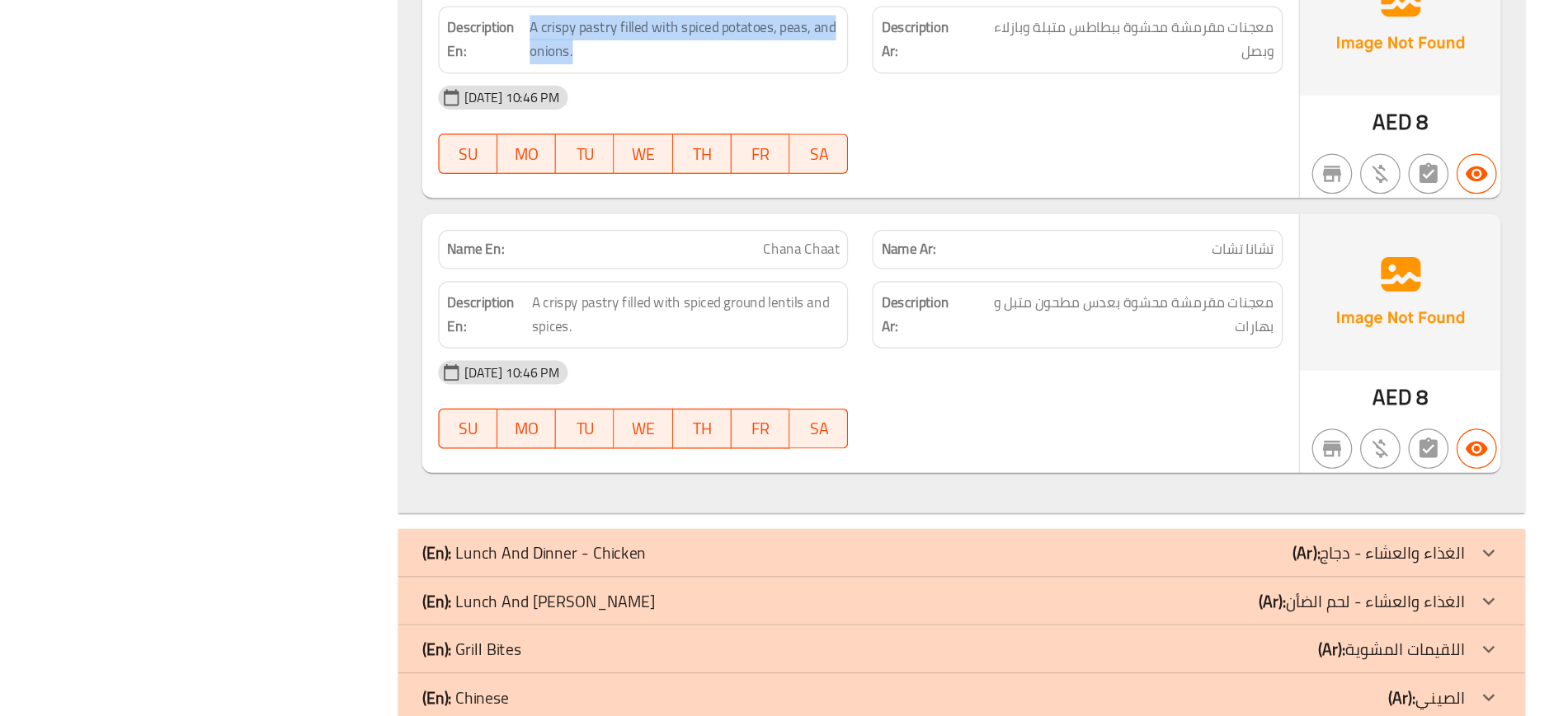
scroll to position [7672, 0]
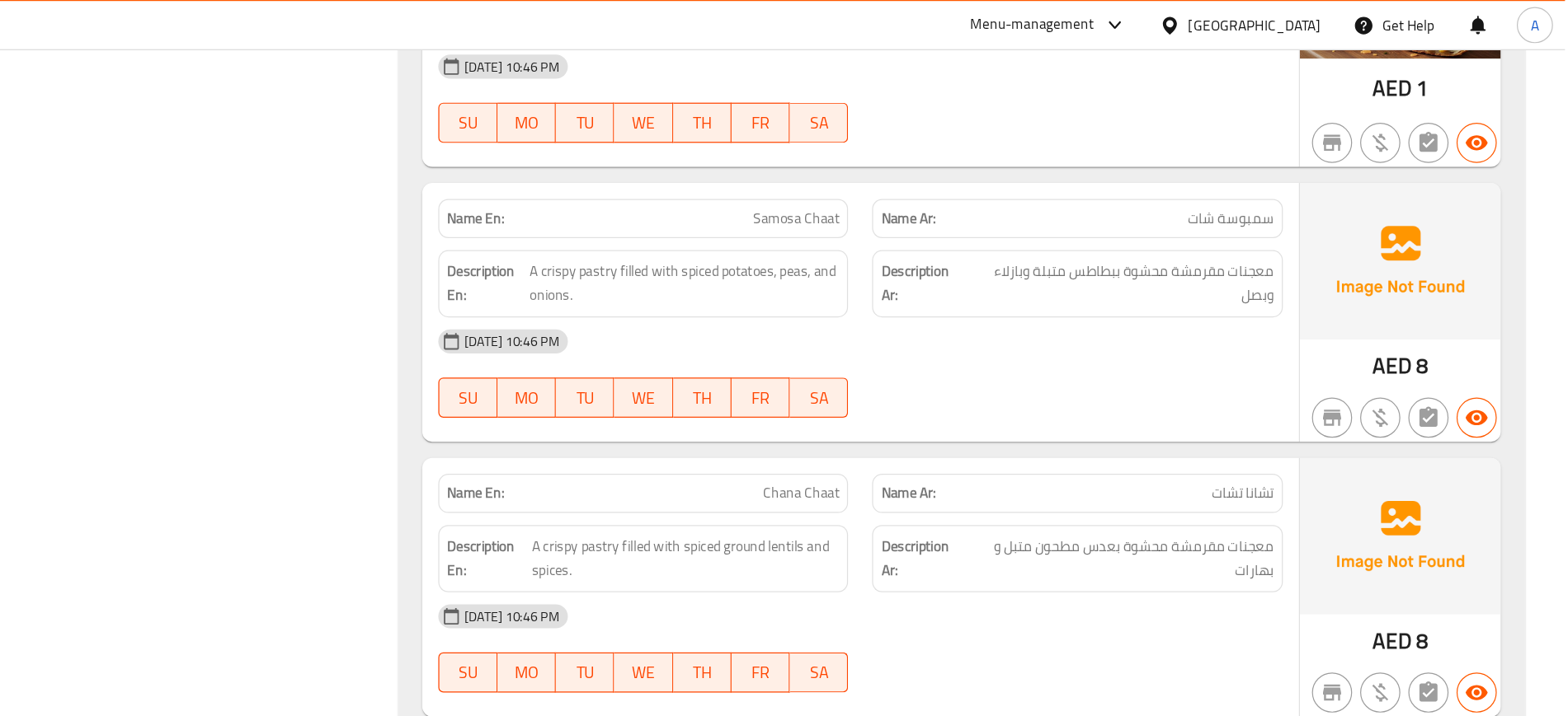
scroll to position [7594, 0]
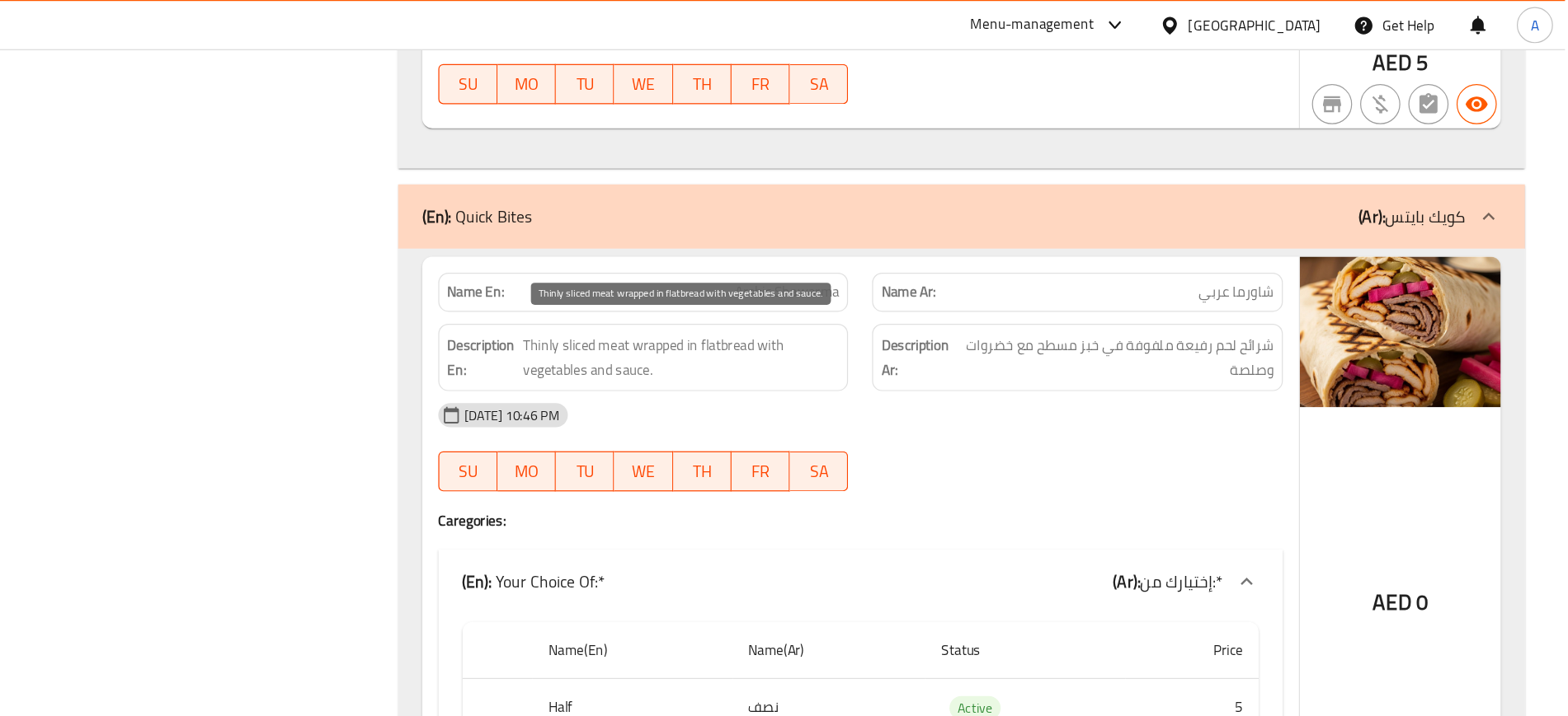
click at [801, 290] on span "Thinly sliced meat wrapped in flatbread with vegetables and sauce." at bounding box center [841, 293] width 259 height 40
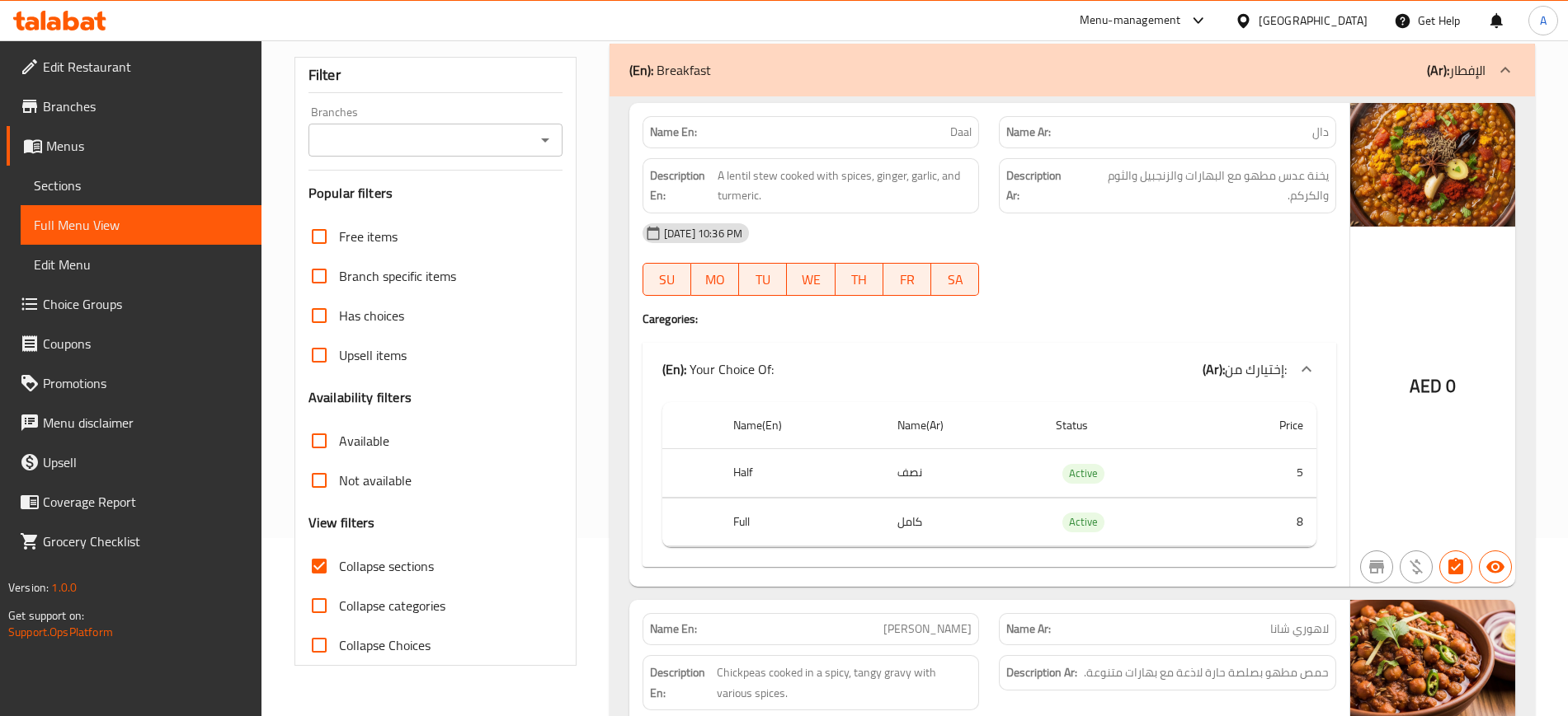
scroll to position [0, 0]
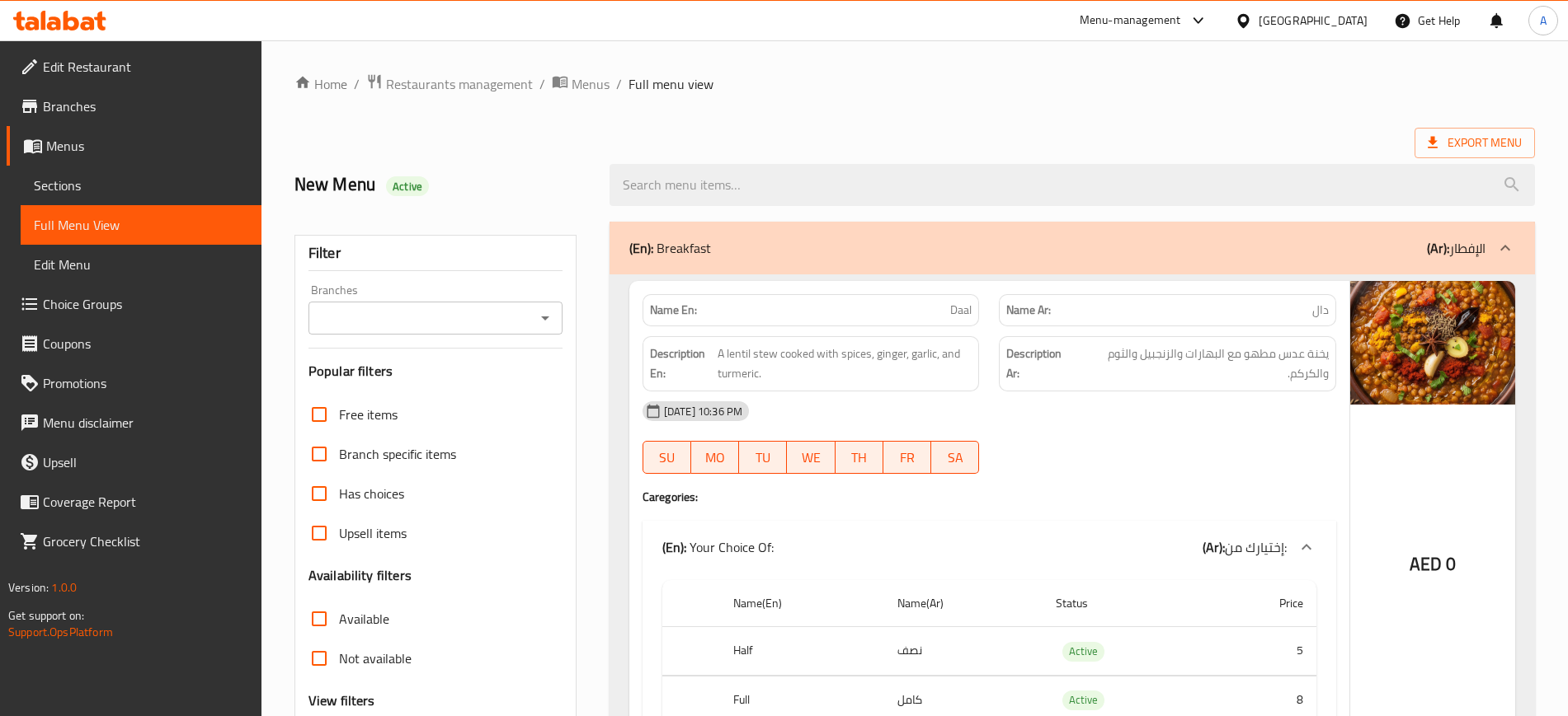
click at [703, 242] on p "(En): Breakfast" at bounding box center [670, 248] width 82 height 20
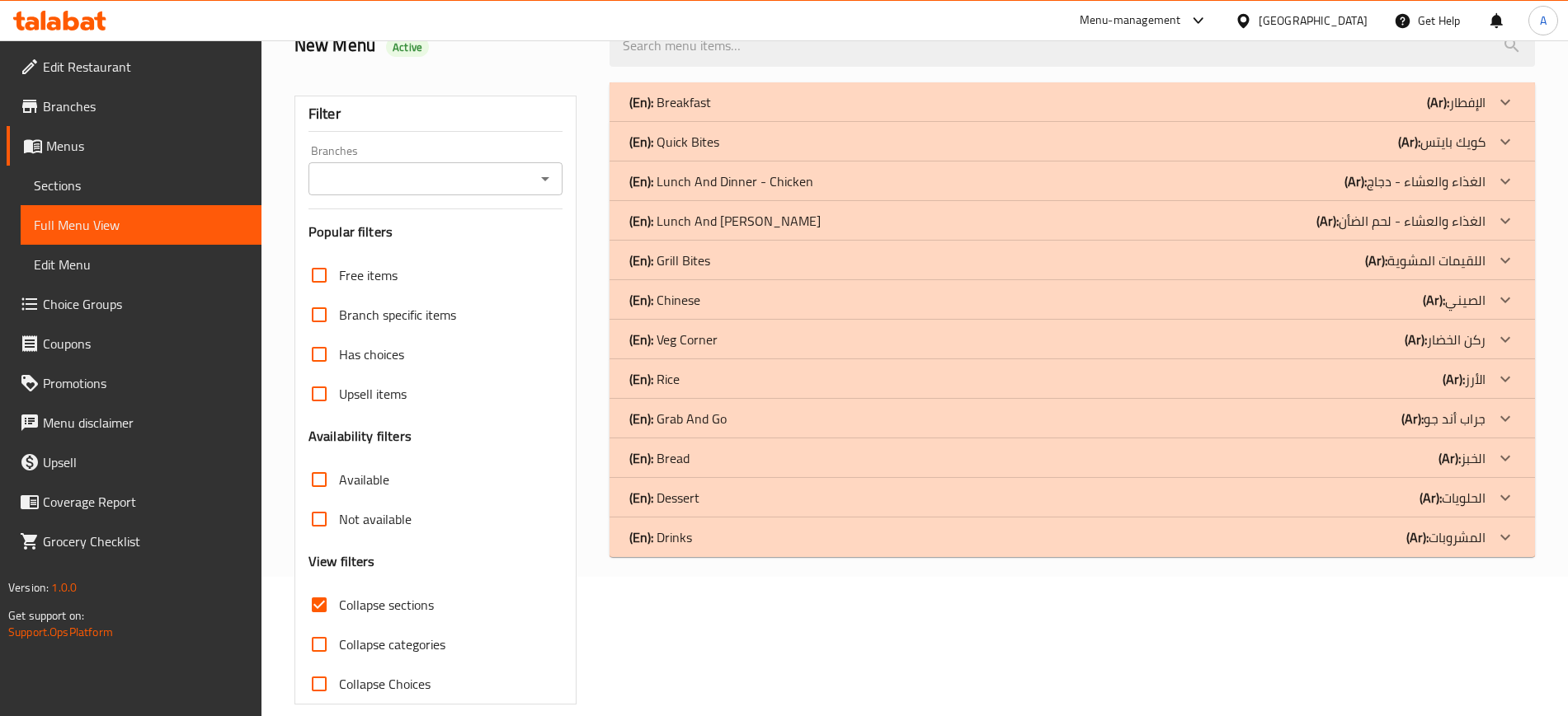
scroll to position [157, 0]
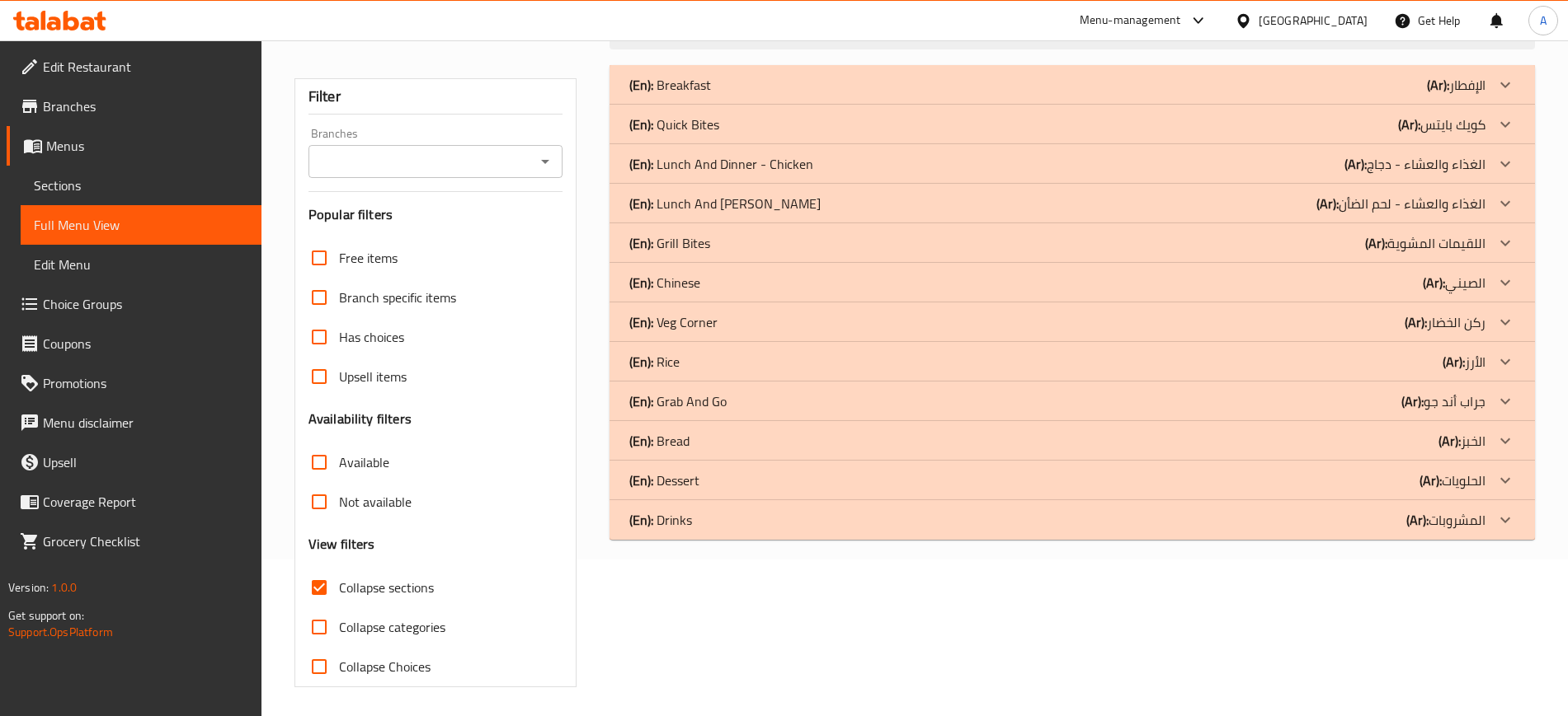
click at [679, 95] on p "(En): Drinks" at bounding box center [670, 85] width 82 height 20
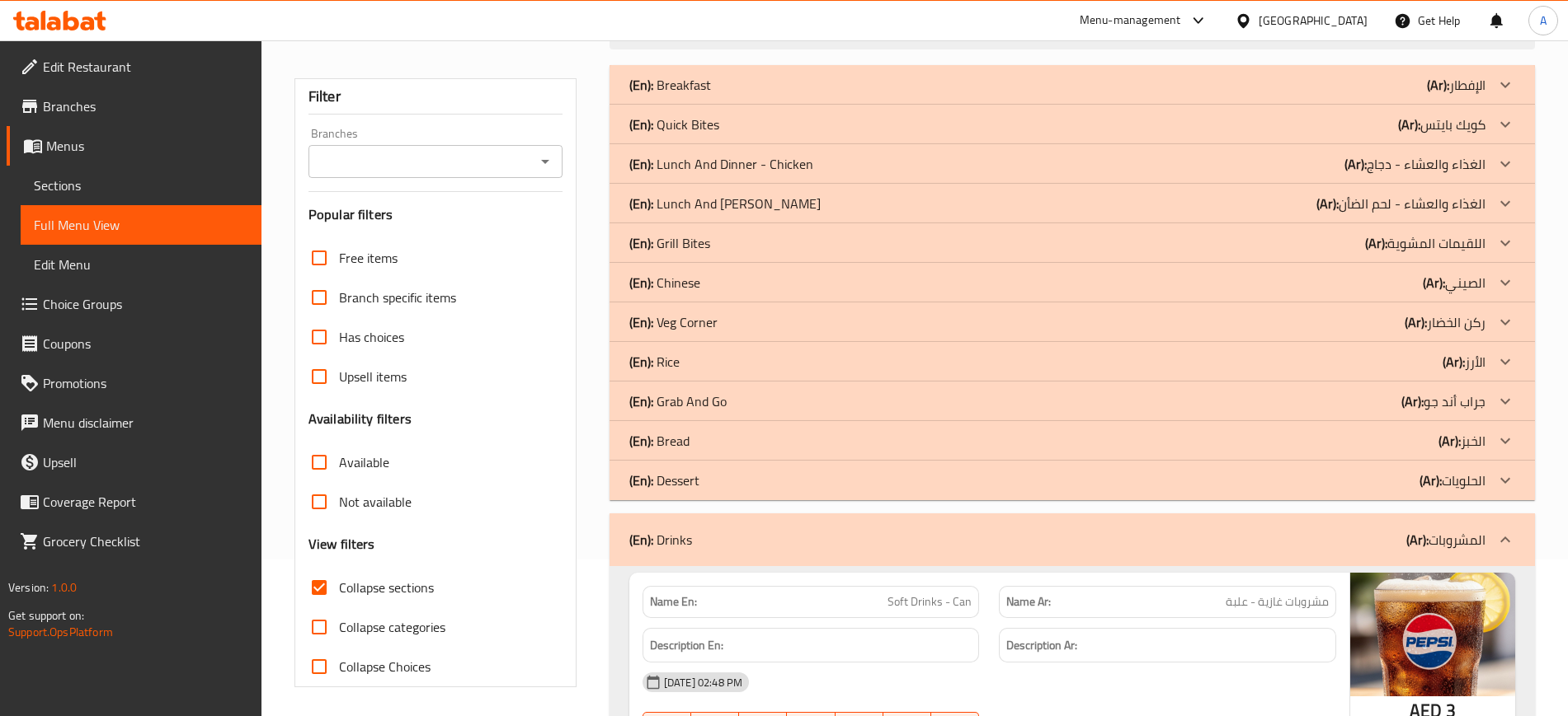
click at [676, 95] on p "(En): Dessert" at bounding box center [670, 85] width 82 height 20
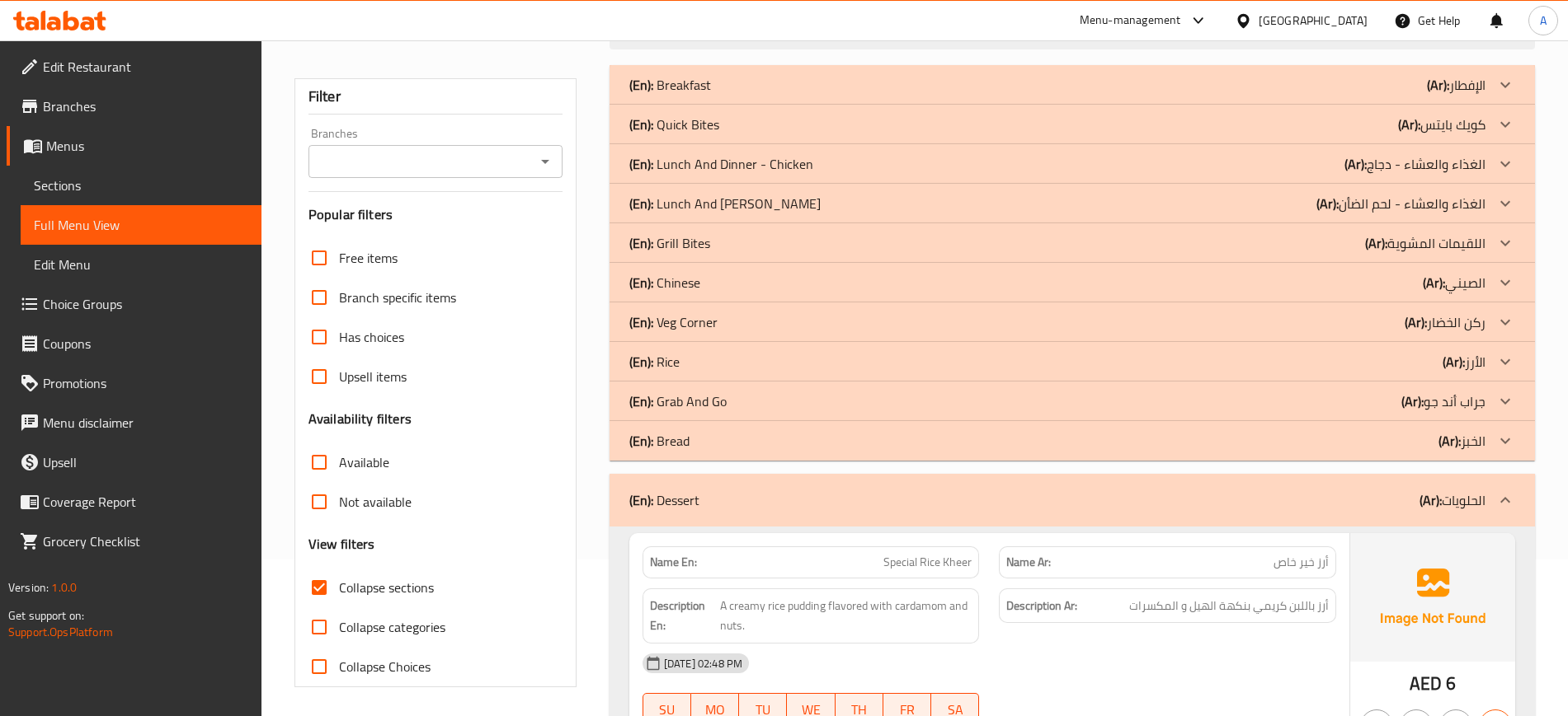
click at [682, 95] on p "(En): Bread" at bounding box center [670, 85] width 82 height 20
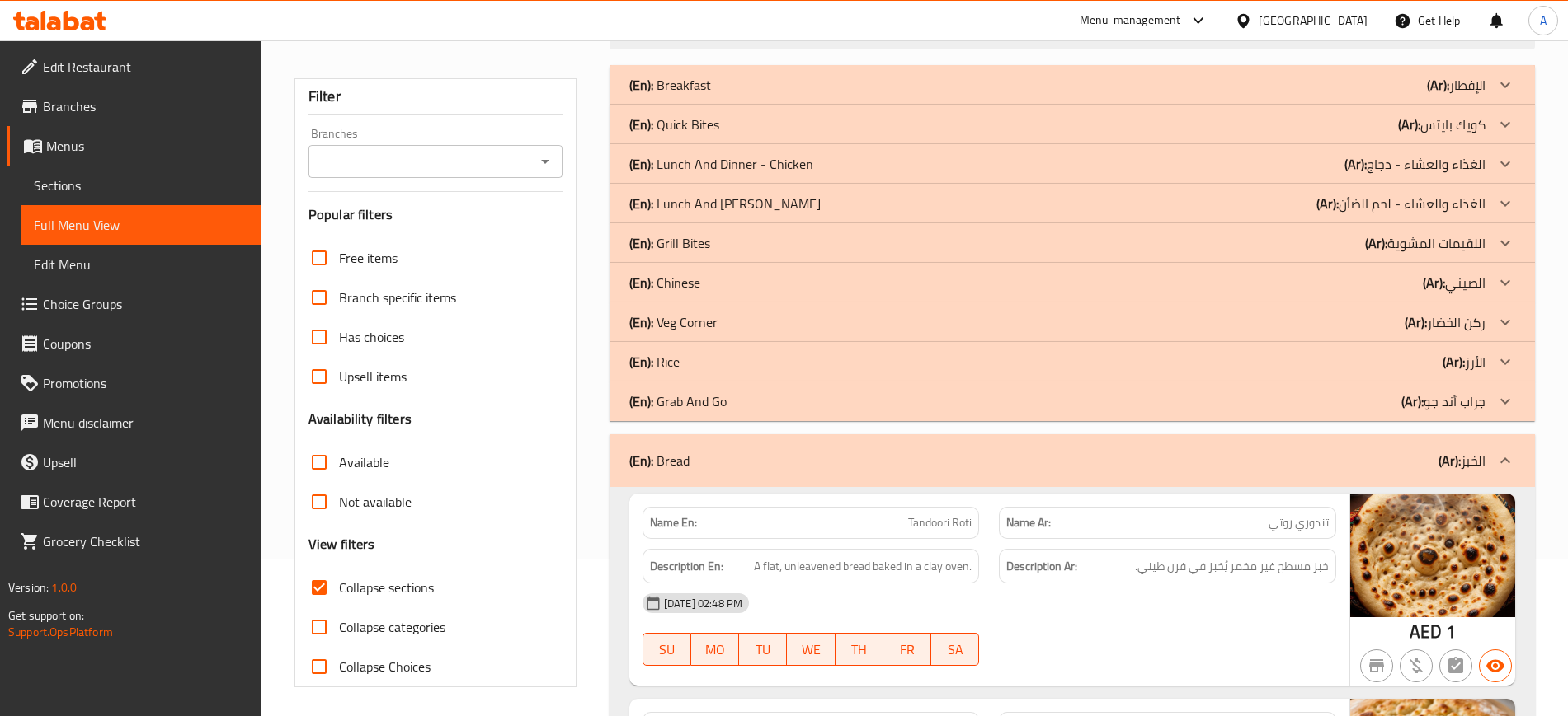
click at [675, 95] on p "(En): Grab And Go" at bounding box center [670, 85] width 82 height 20
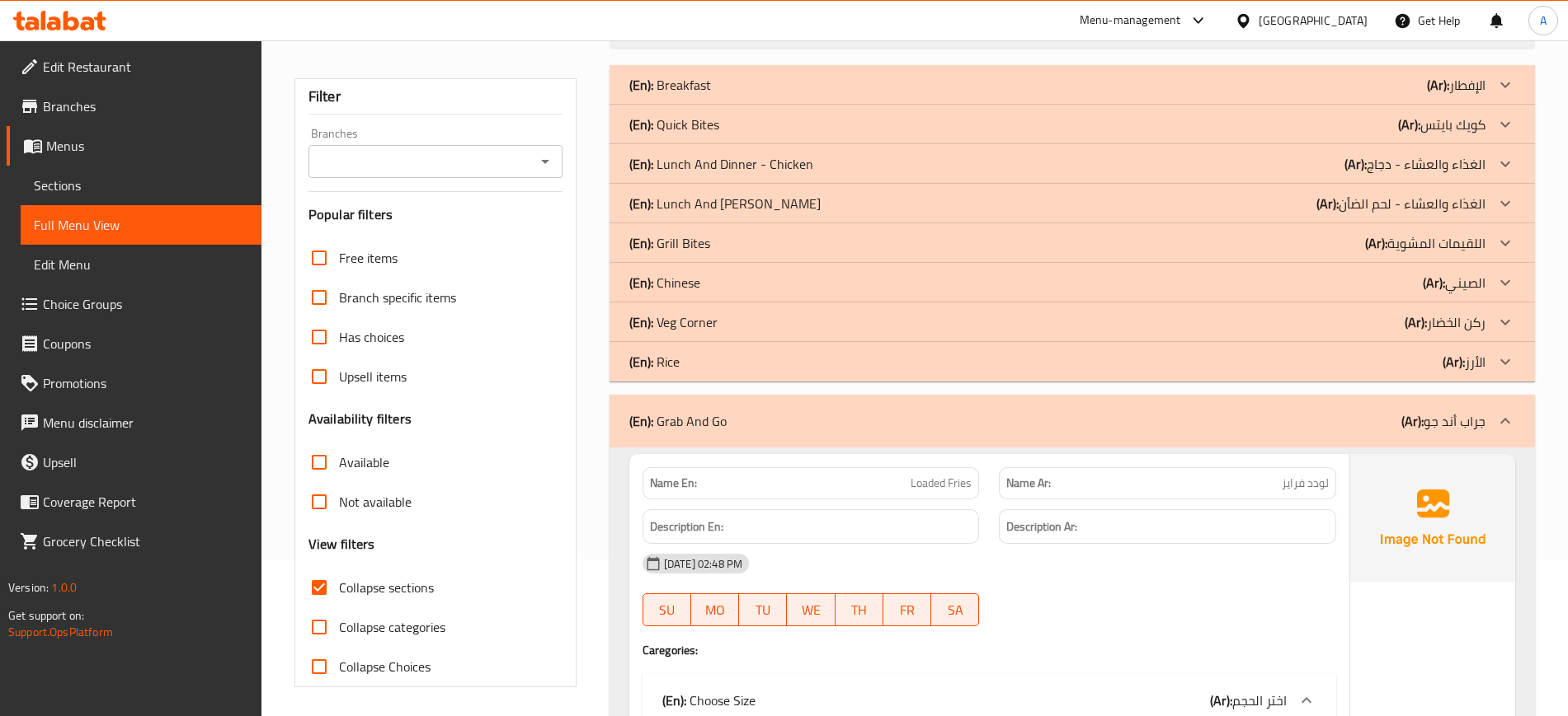
click at [673, 95] on p "(En): Rice" at bounding box center [670, 85] width 82 height 20
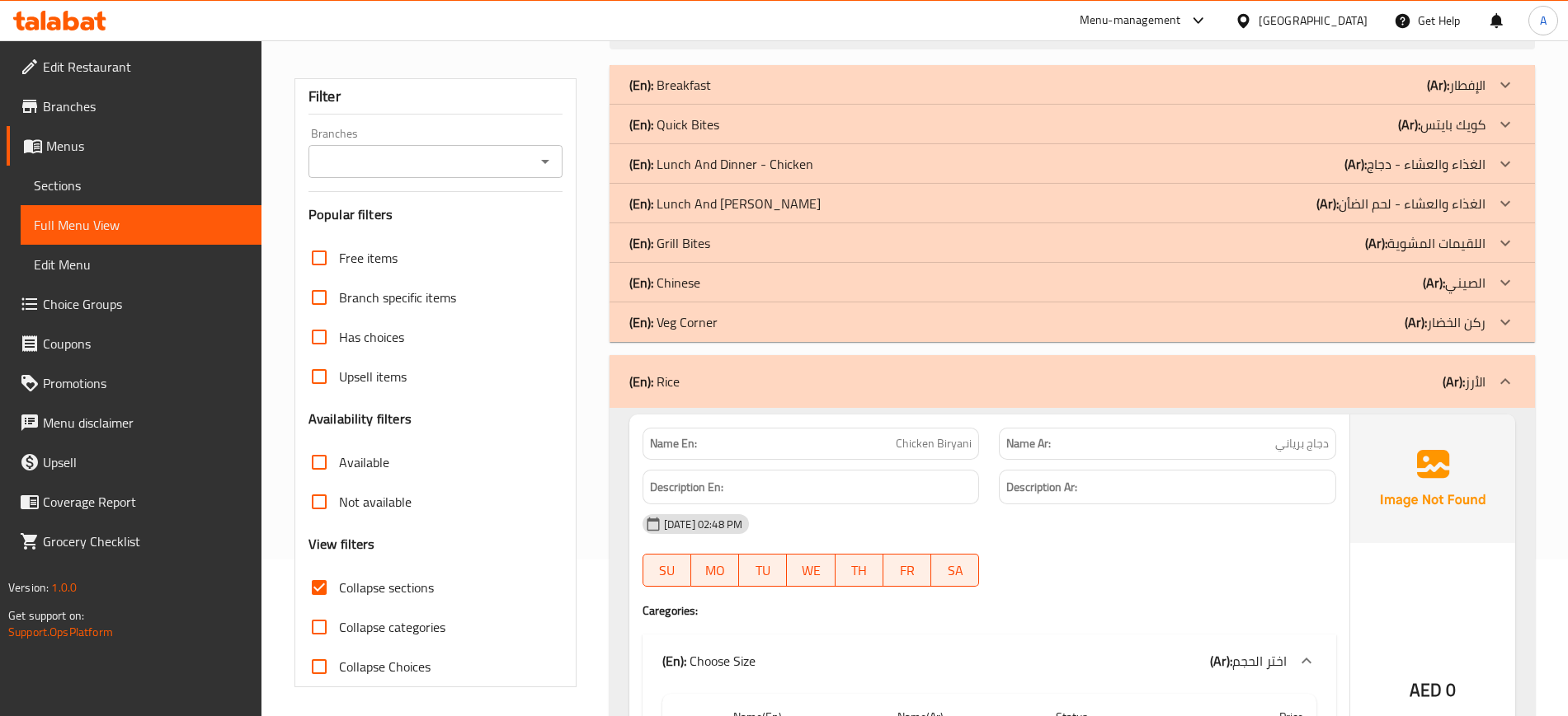
click at [687, 95] on p "(En): Veg Corner" at bounding box center [670, 85] width 82 height 20
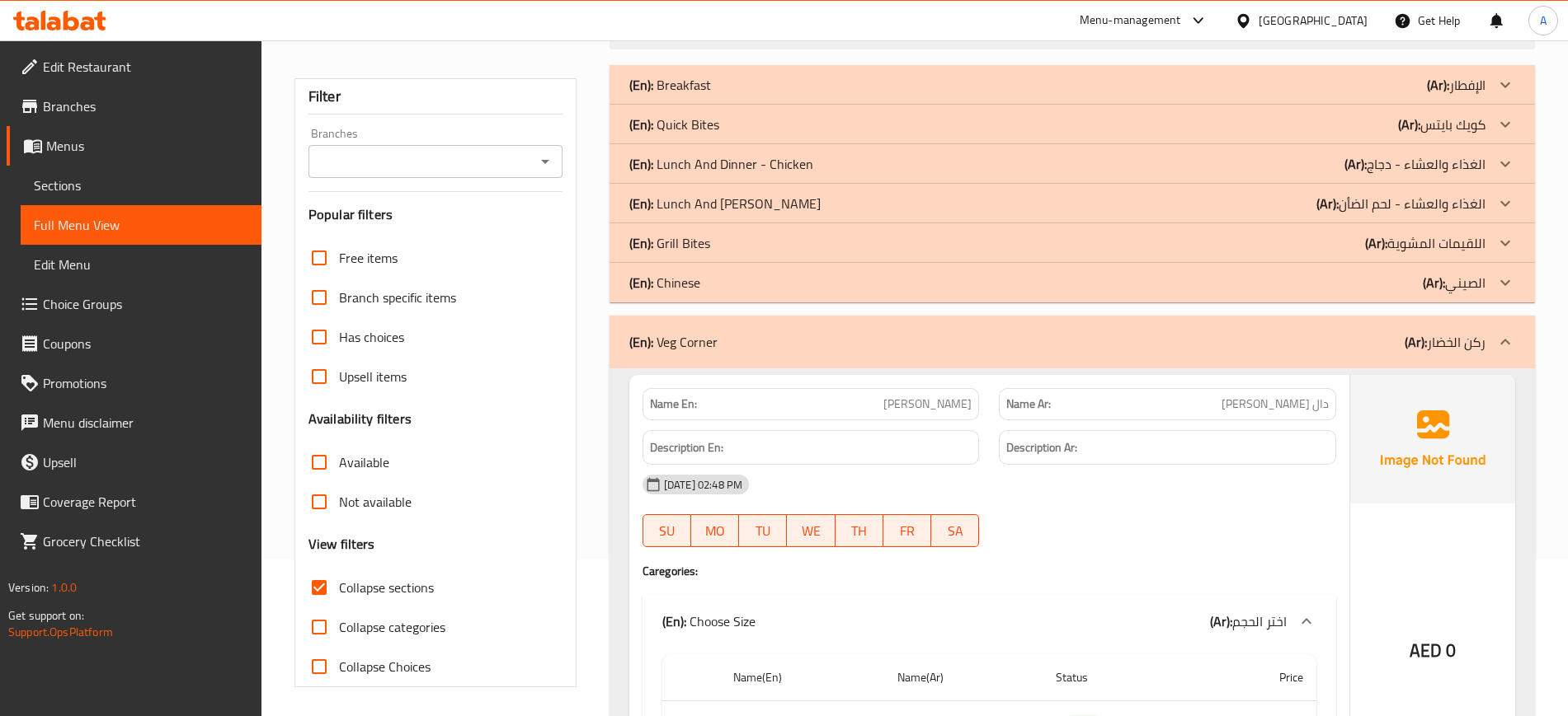
click at [684, 95] on p "(En): Chinese" at bounding box center [670, 85] width 82 height 20
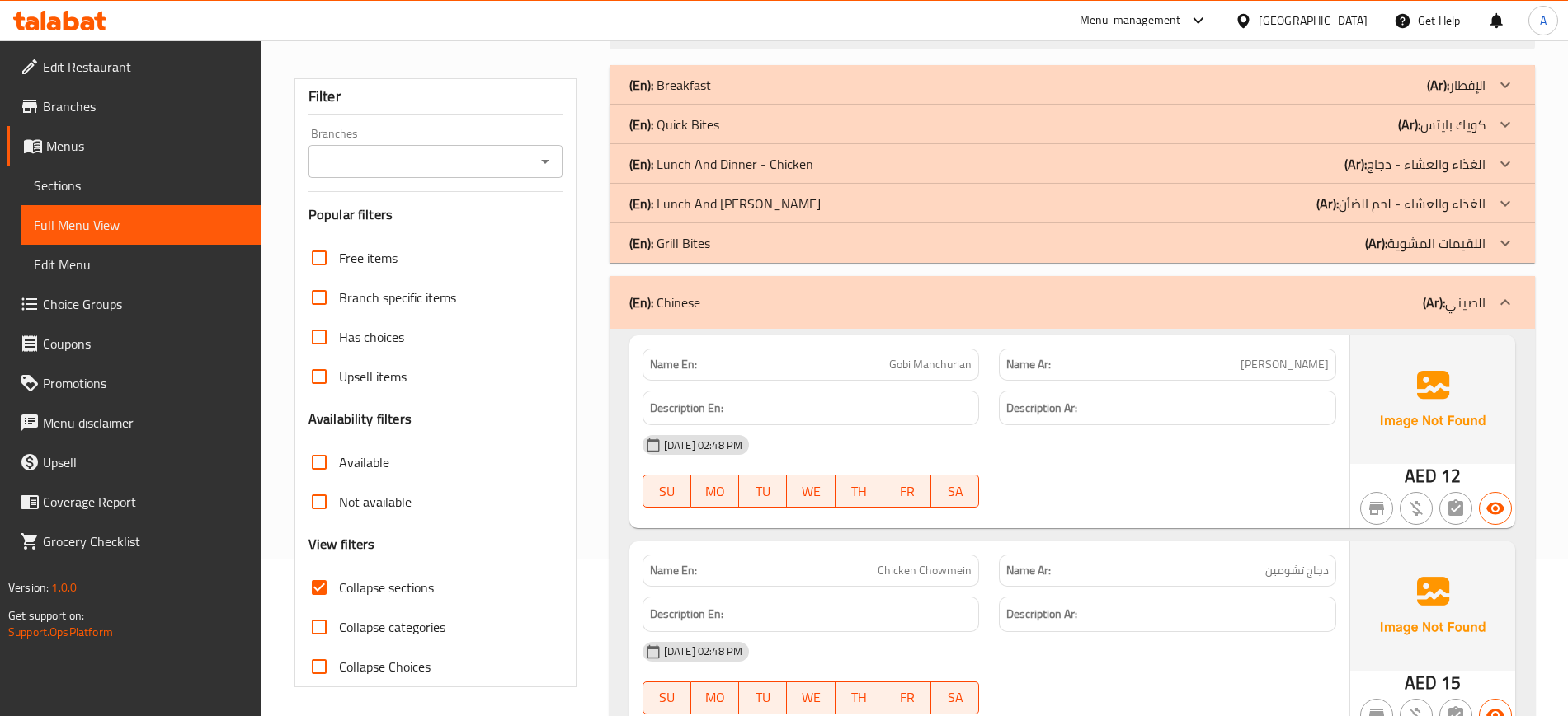
click at [677, 95] on p "(En): Grill Bites" at bounding box center [670, 85] width 82 height 20
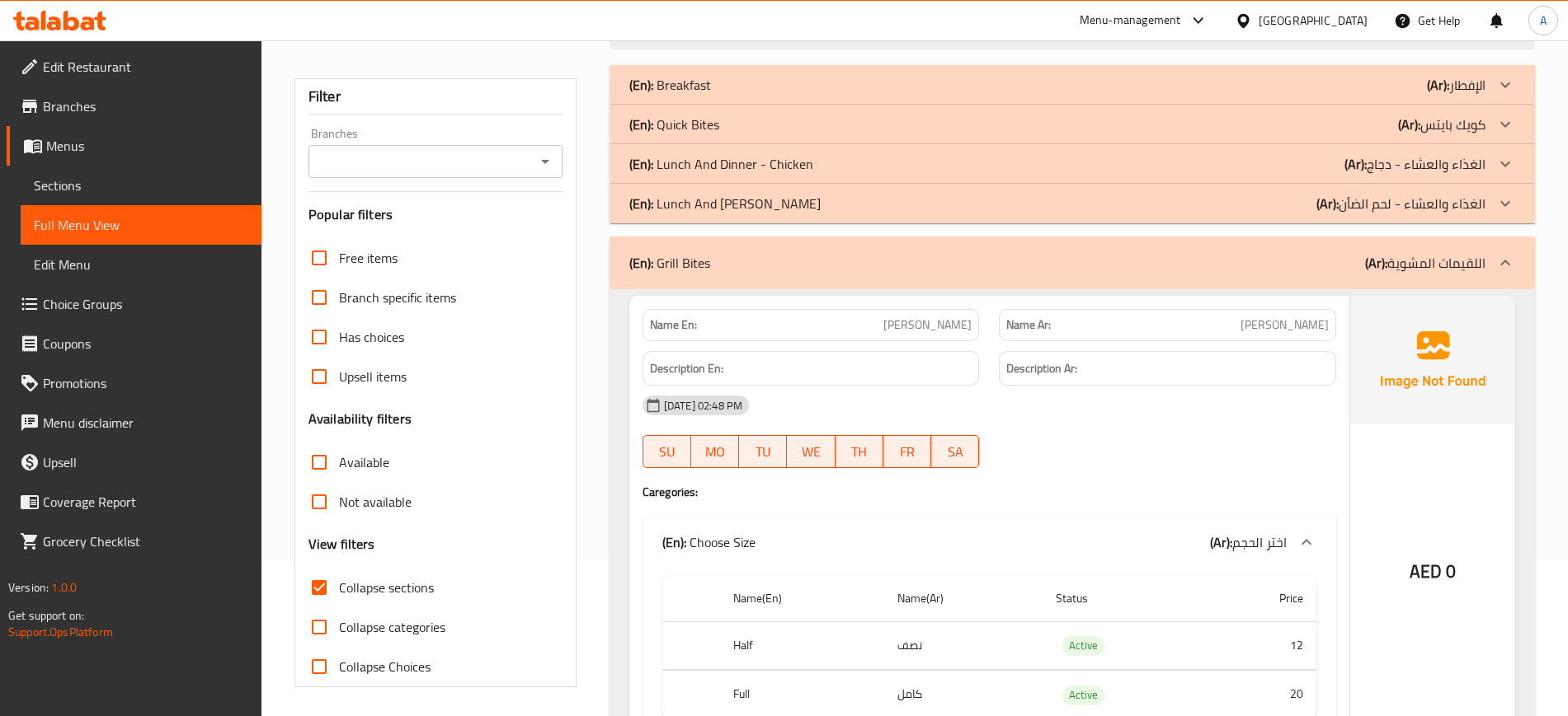
click at [681, 105] on div "(En): Lunch And Dinner - Mutton (Ar): الغذاء والعشاء - لحم الضأن" at bounding box center [1072, 85] width 925 height 40
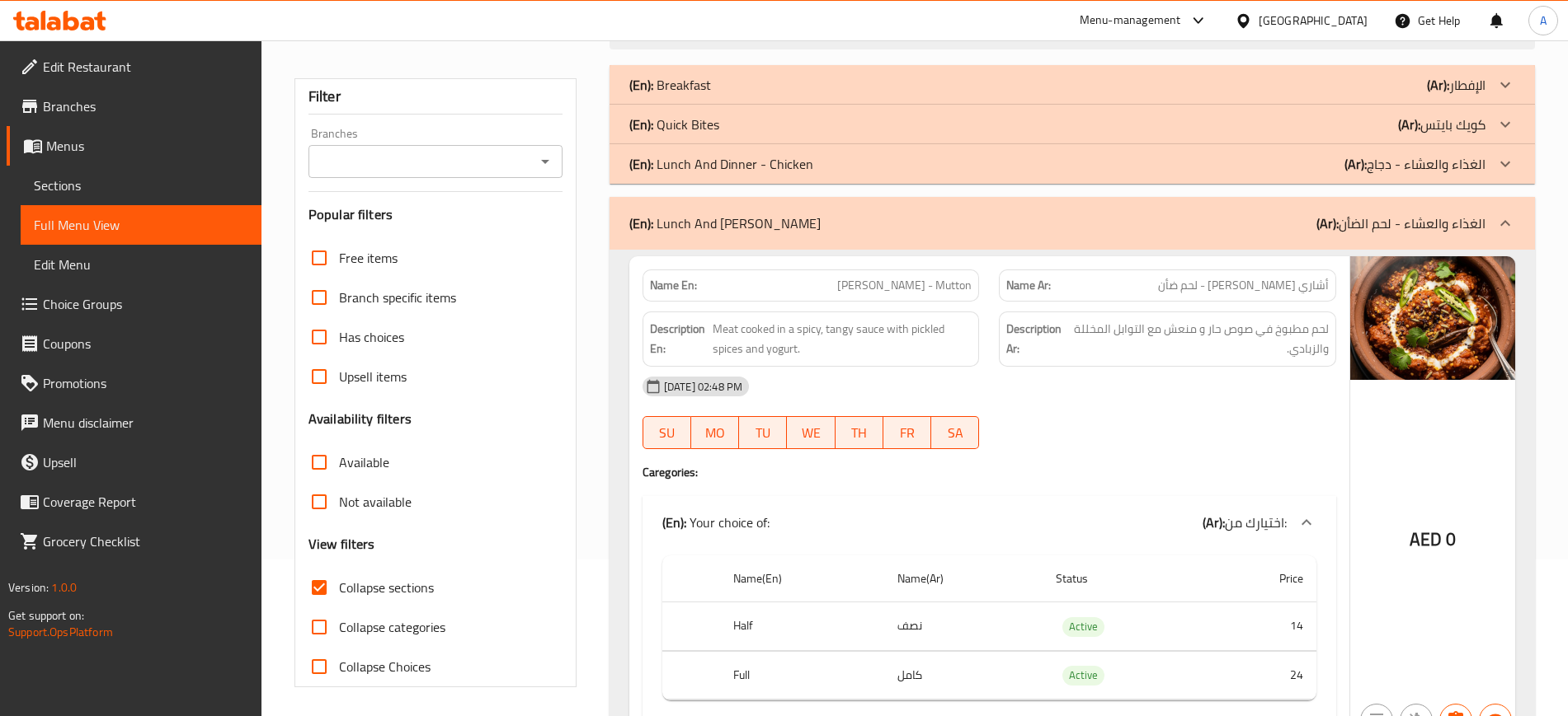
click at [682, 95] on p "(En): Lunch And Dinner - Chicken" at bounding box center [670, 85] width 82 height 20
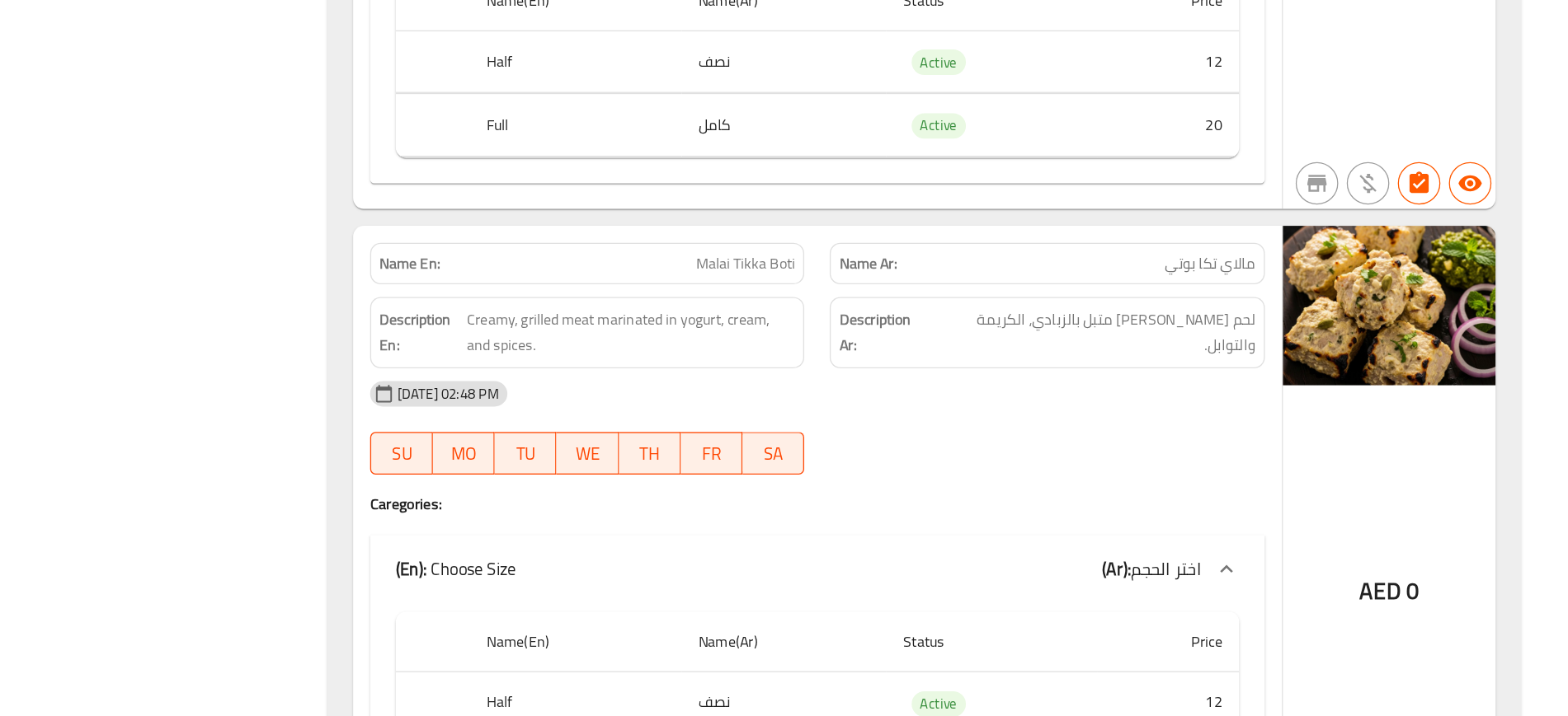
scroll to position [7452, 0]
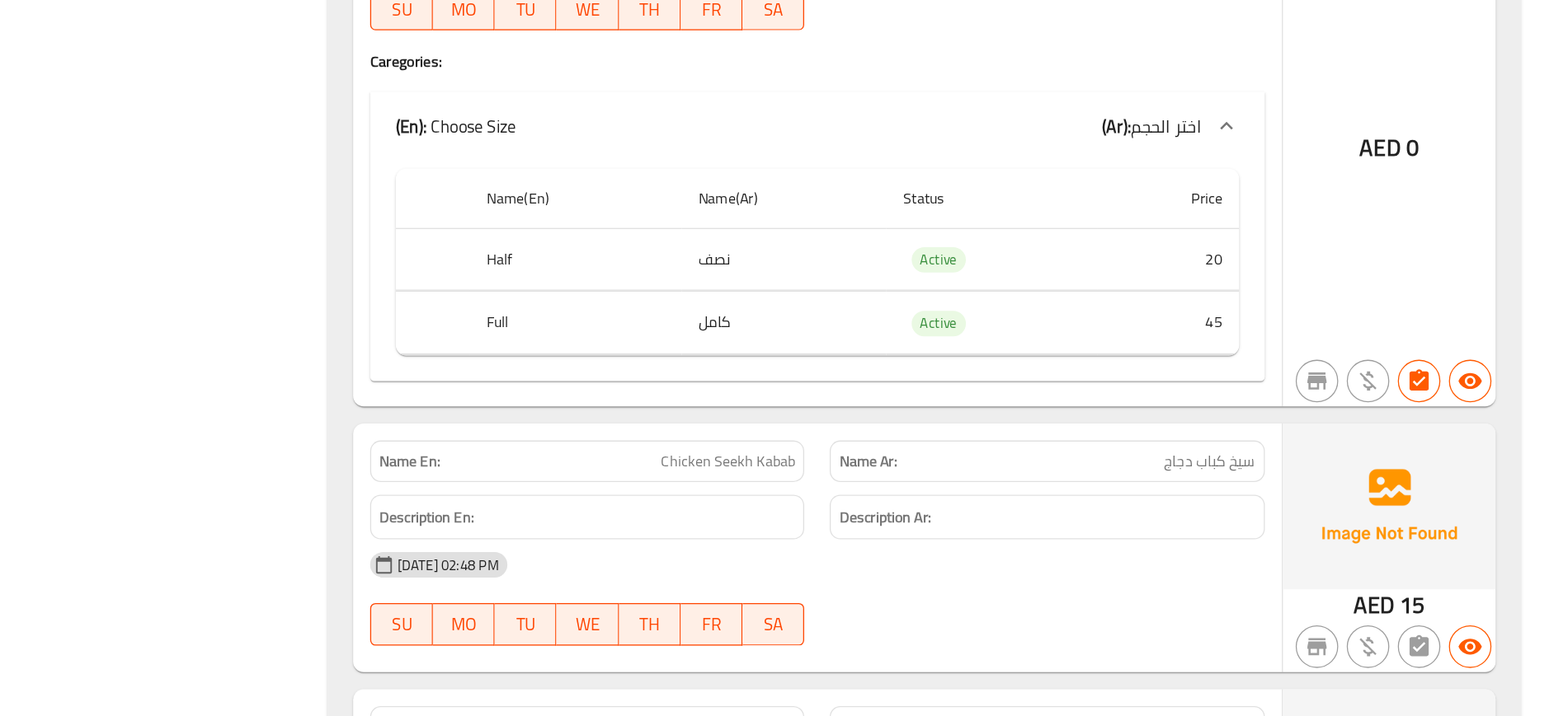
scroll to position [9616, 0]
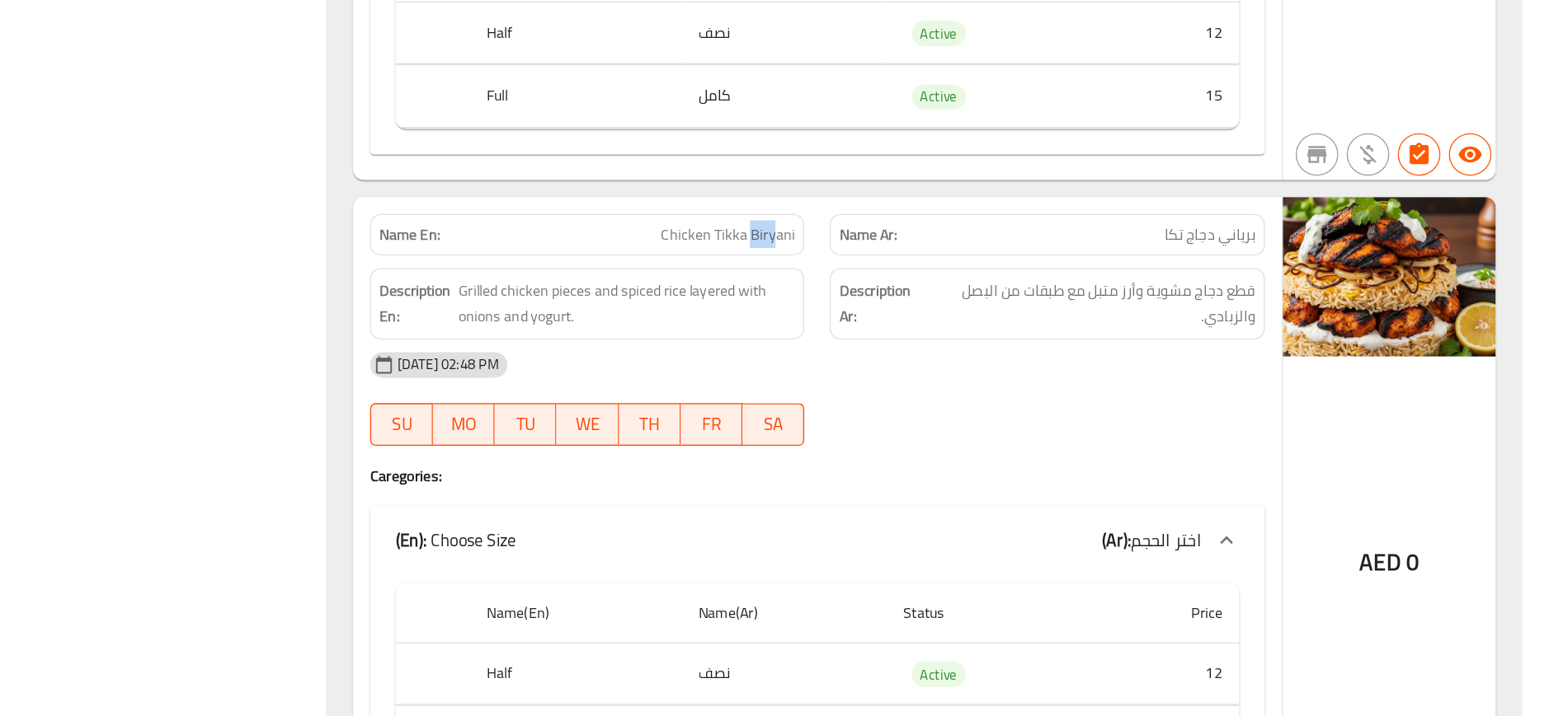
scroll to position [15697, 0]
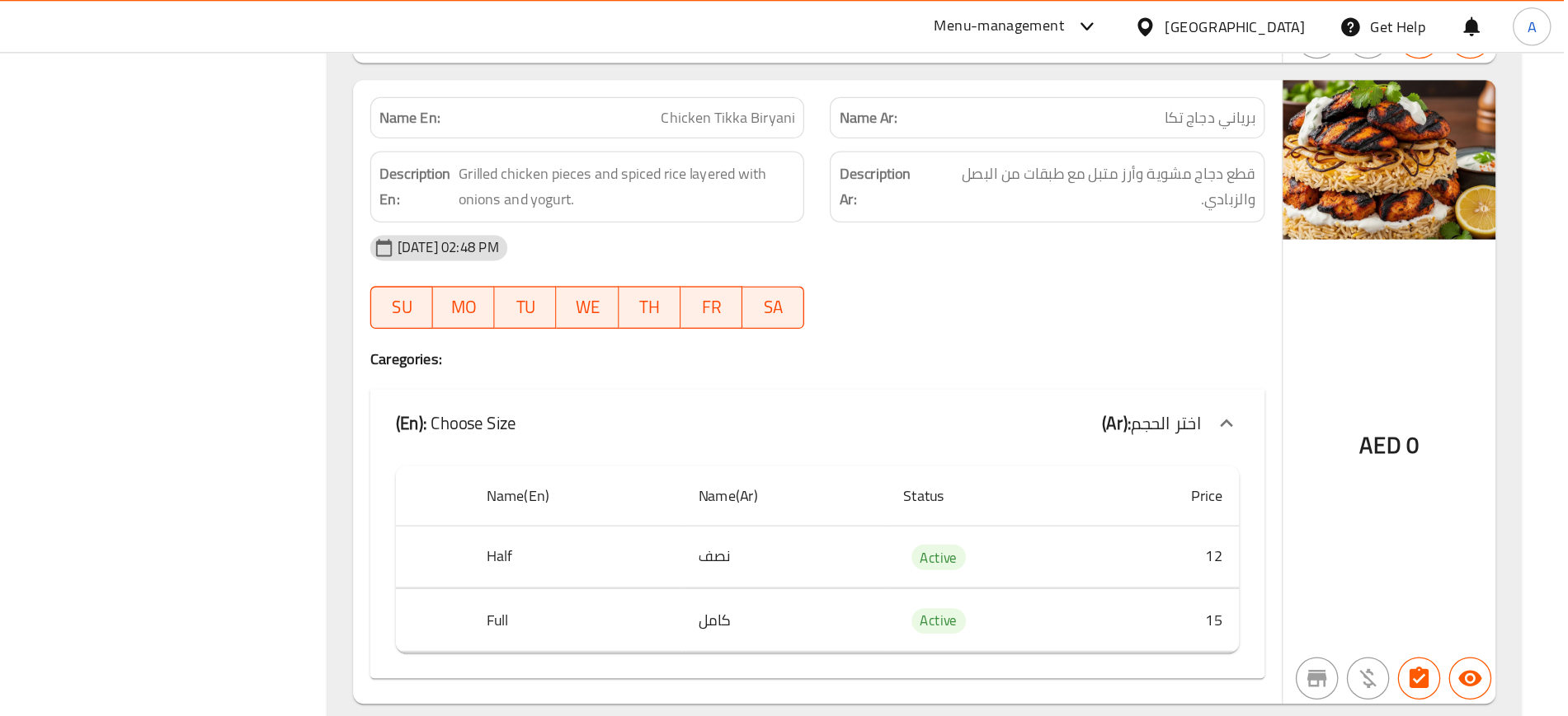
scroll to position [15944, 0]
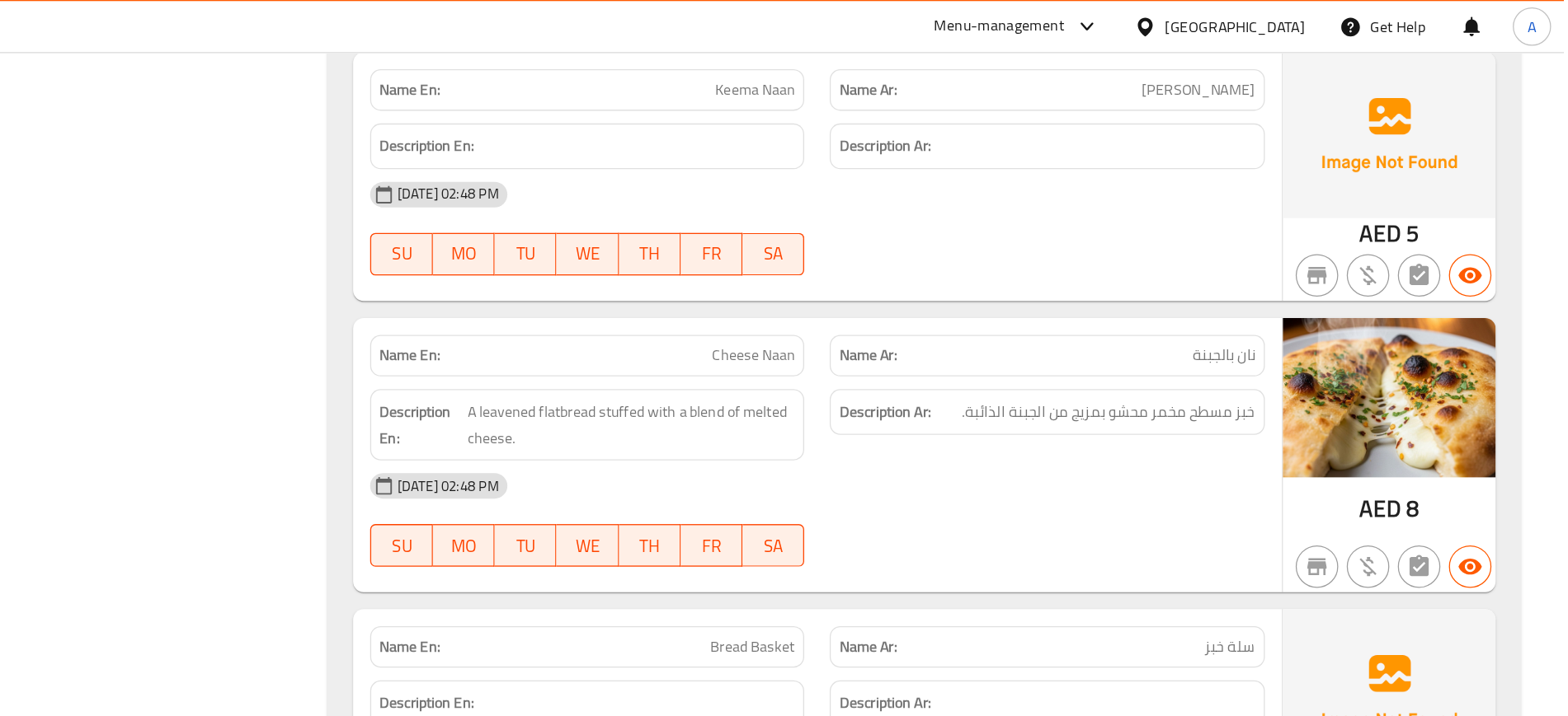
scroll to position [21793, 0]
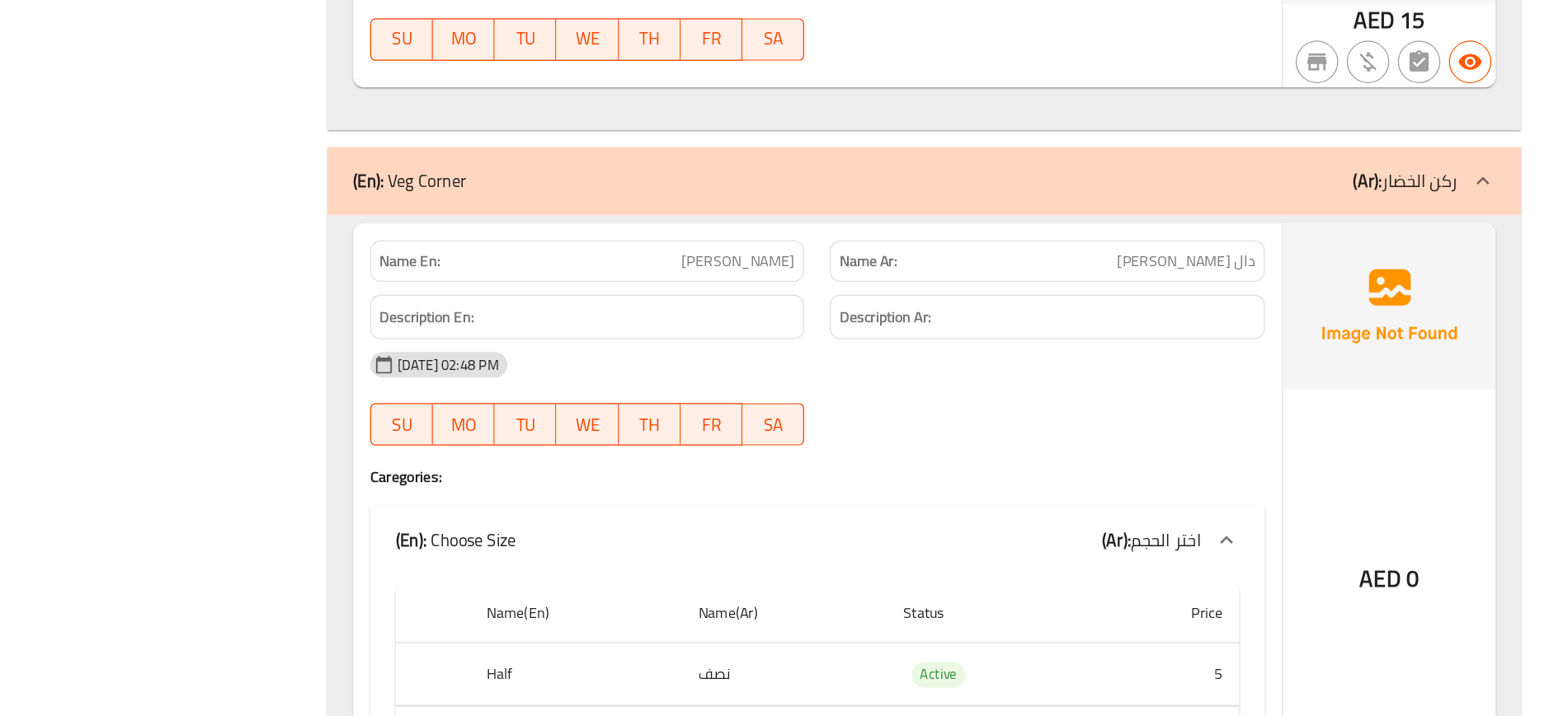
scroll to position [11269, 0]
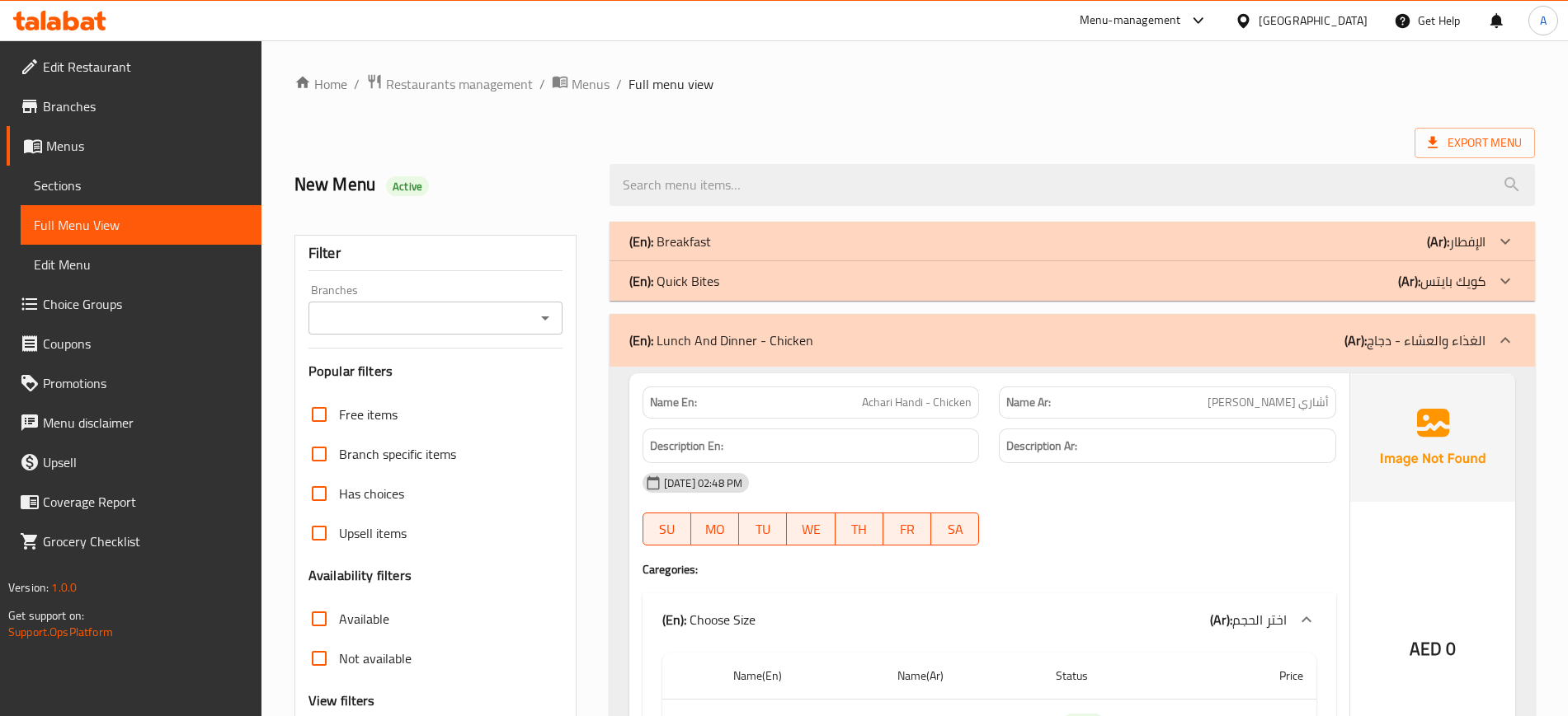
scroll to position [277, 0]
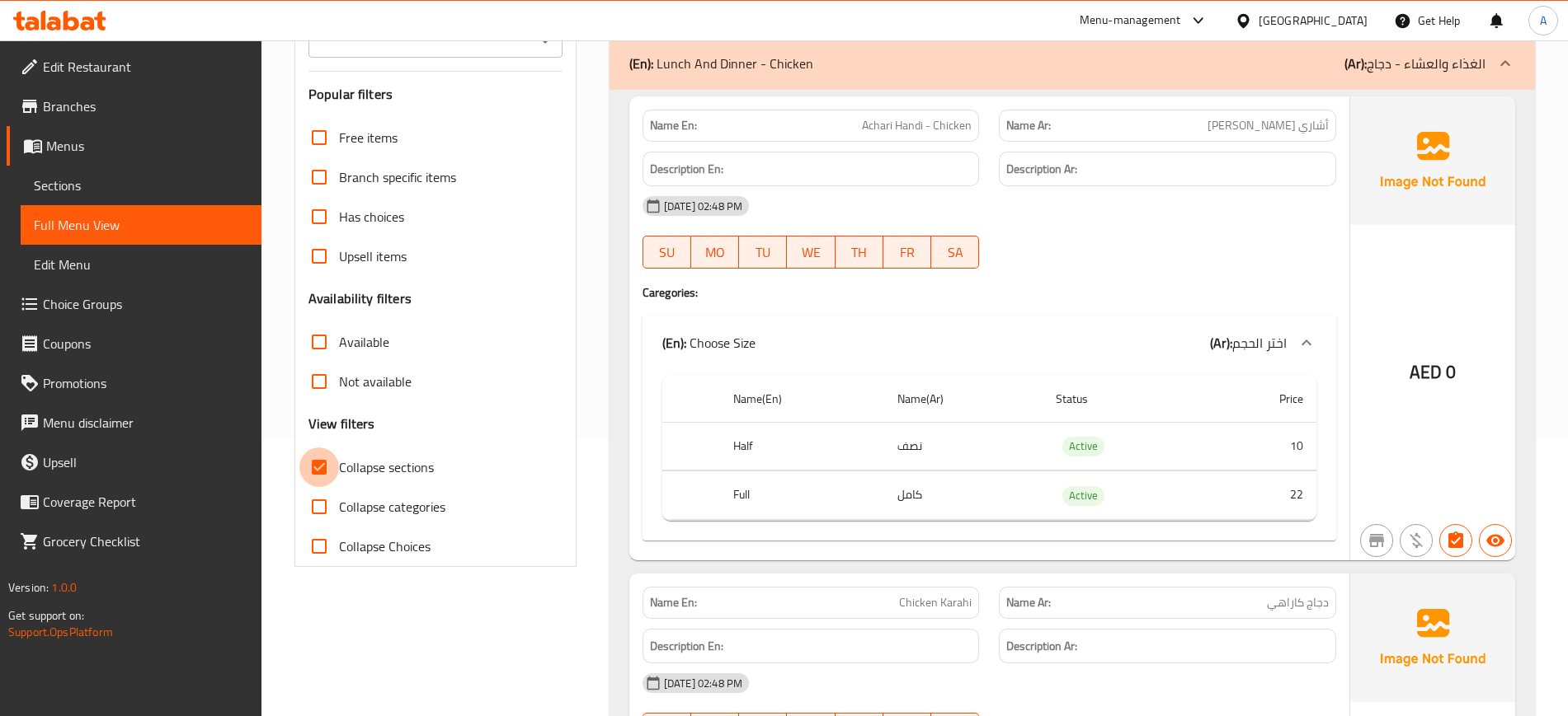
click at [313, 462] on input "Collapse sections" at bounding box center [319, 467] width 40 height 40
checkbox input "false"
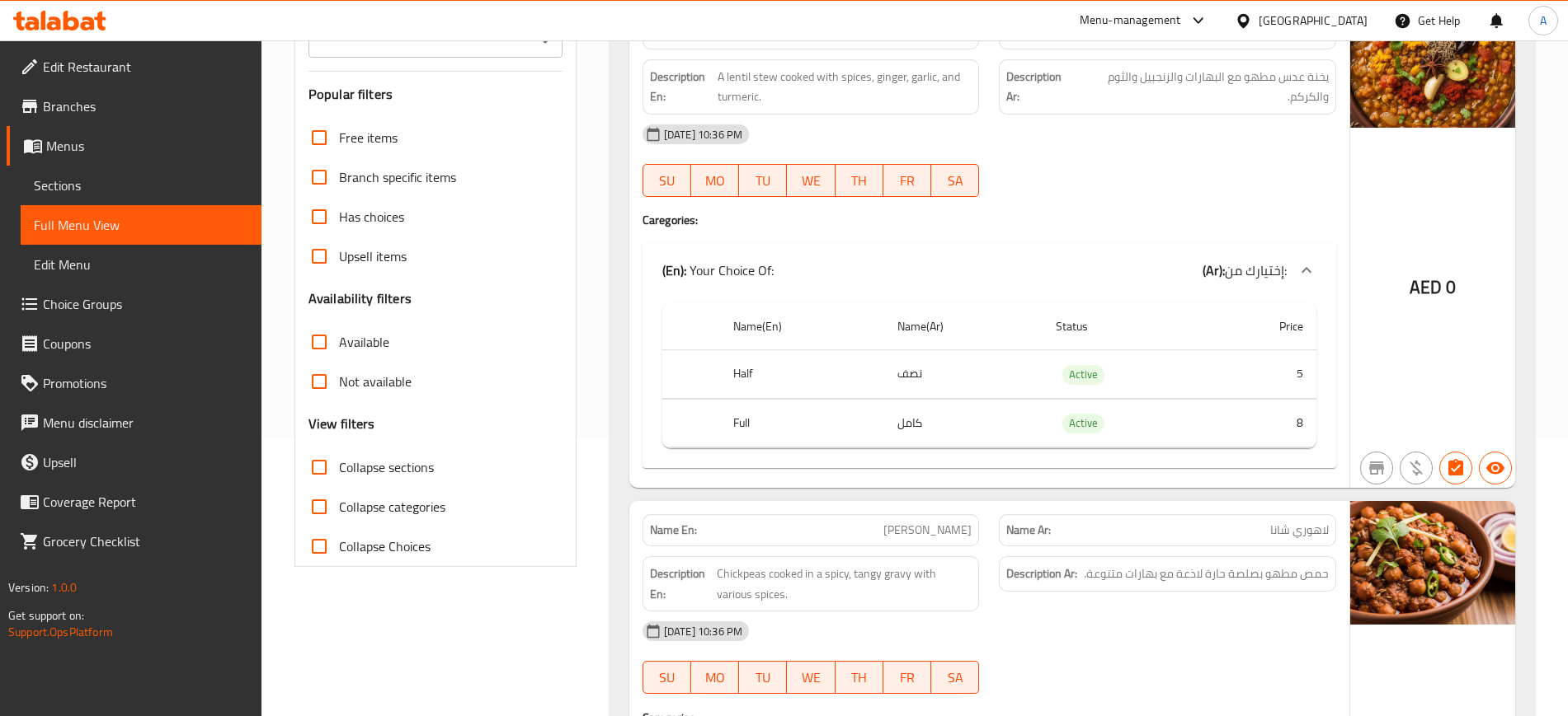
click at [69, 179] on span "Sections" at bounding box center [141, 186] width 215 height 20
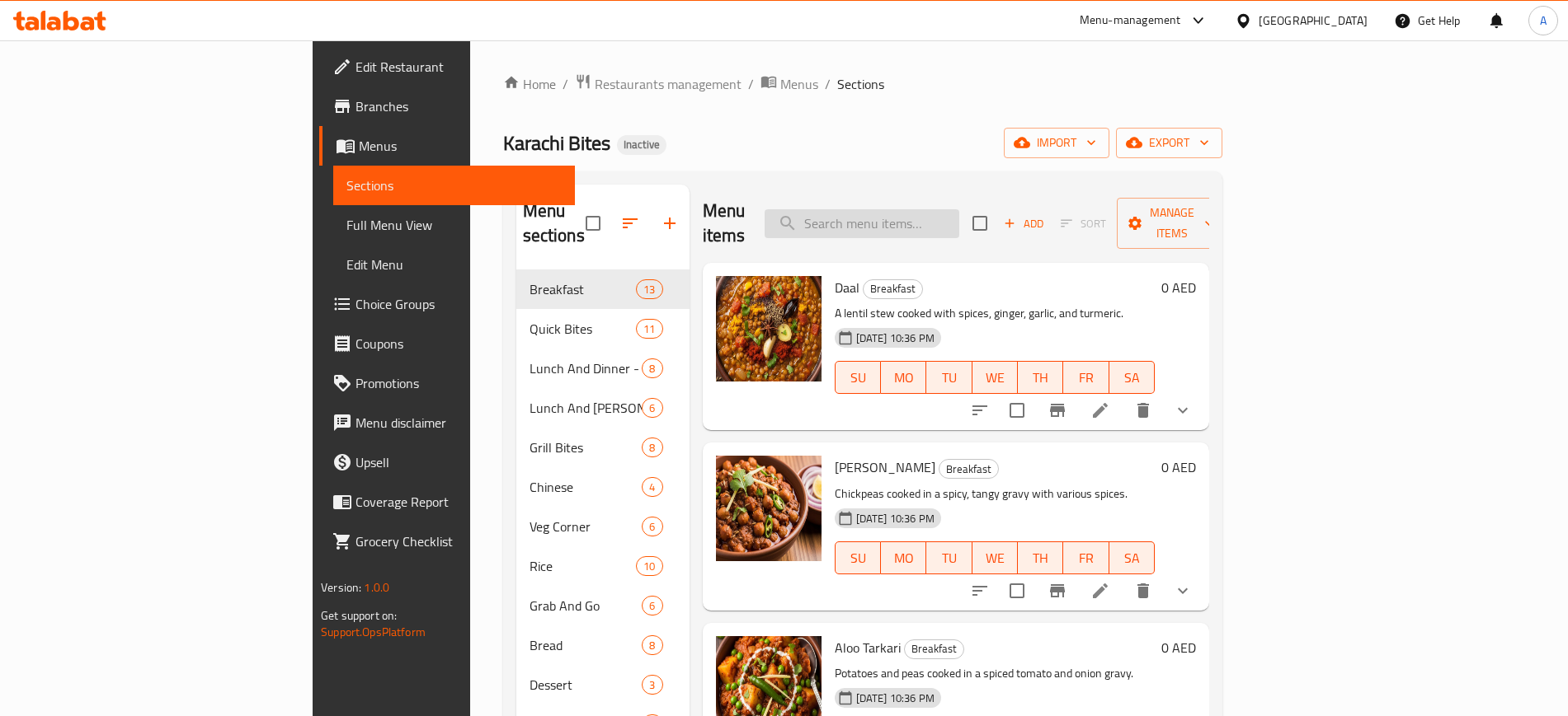
paste input "A serving of sliced meat with vegetables, flatbread, and sauce"
click at [941, 210] on input "A serving of sliced meat with vegetables, flatbread, and sauce" at bounding box center [862, 224] width 195 height 29
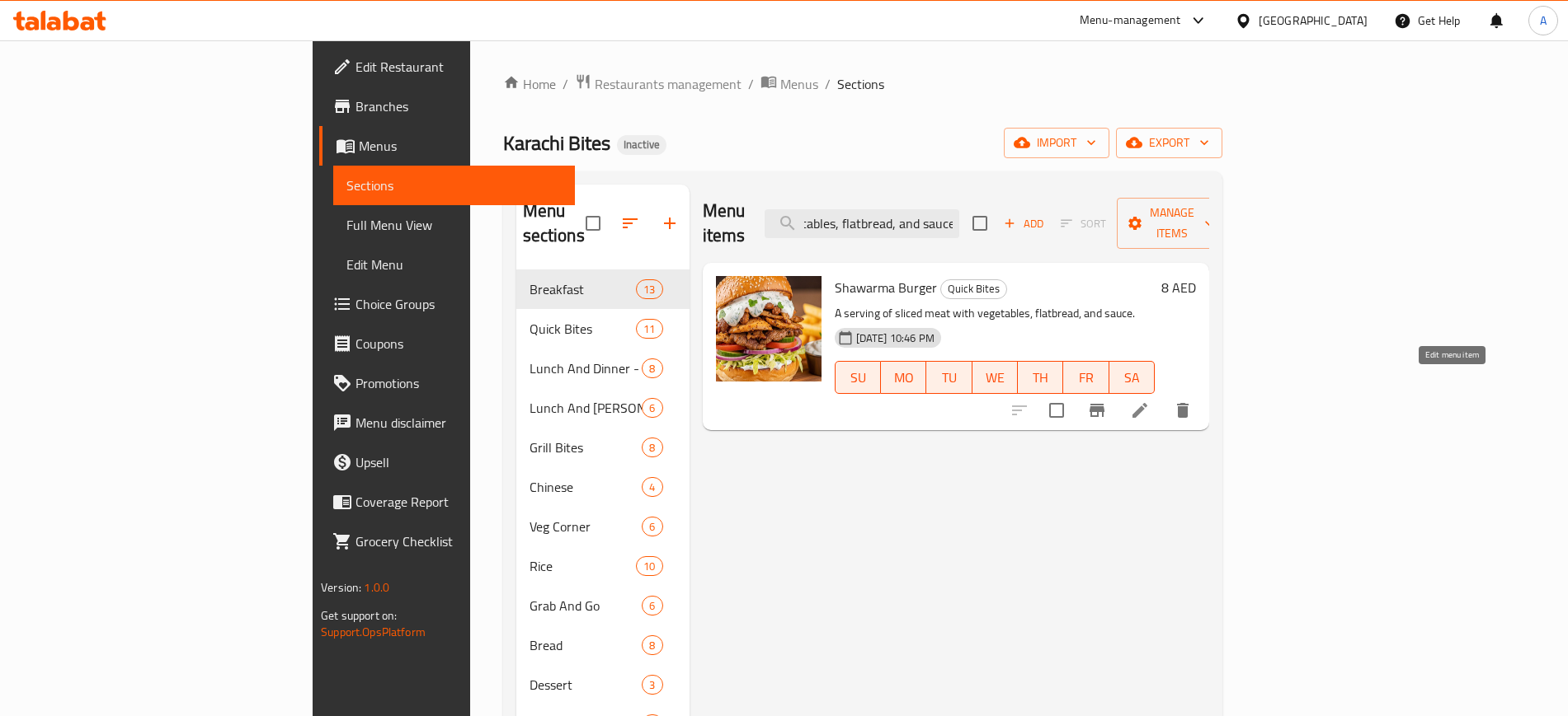
type input "A serving of sliced meat with vegetables, flatbread, and sauce"
click at [1147, 403] on icon at bounding box center [1139, 410] width 15 height 15
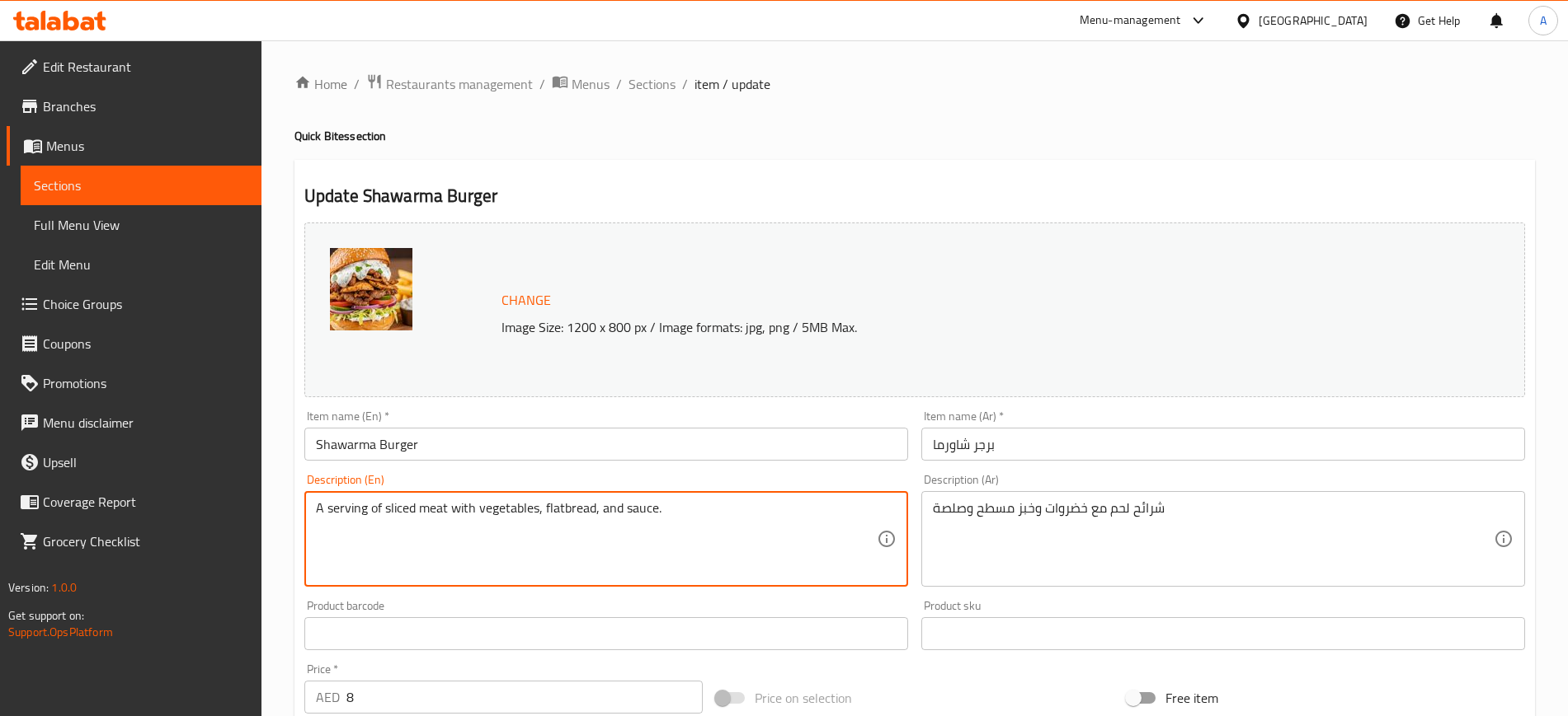
click at [454, 510] on textarea "A serving of sliced meat with vegetables, flatbread, and sauce." at bounding box center [596, 539] width 561 height 78
paste textarea "Sliced meat, vegetables, and sauce served on a burger bun"
type textarea "Sliced meat, vegetables, and sauce served on a burger bun"
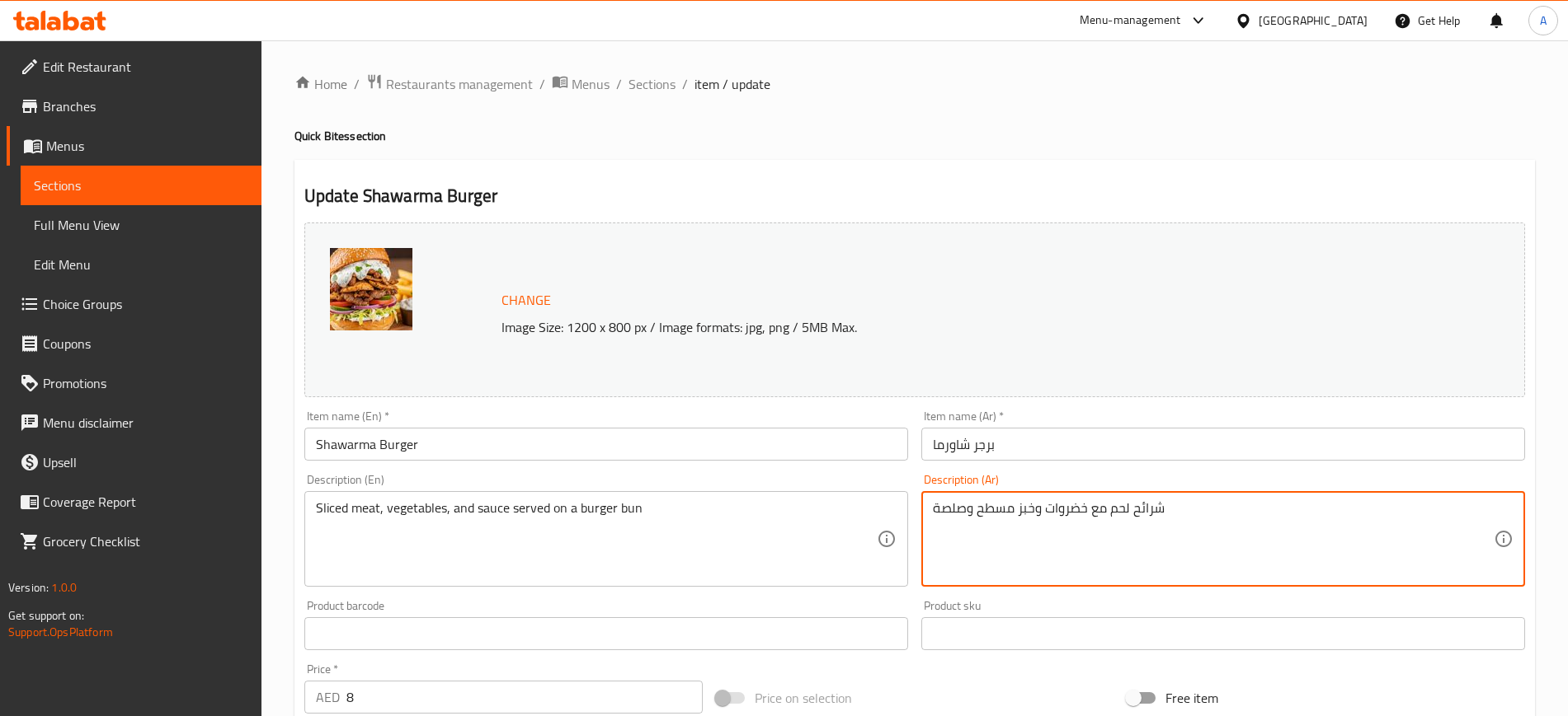
click at [1023, 503] on textarea "شرائح لحم مع خضروات وخبز مسطح وصلصة" at bounding box center [1213, 539] width 561 height 78
paste textarea "خضراوات وصلصة تقدم على خبز البرجر"
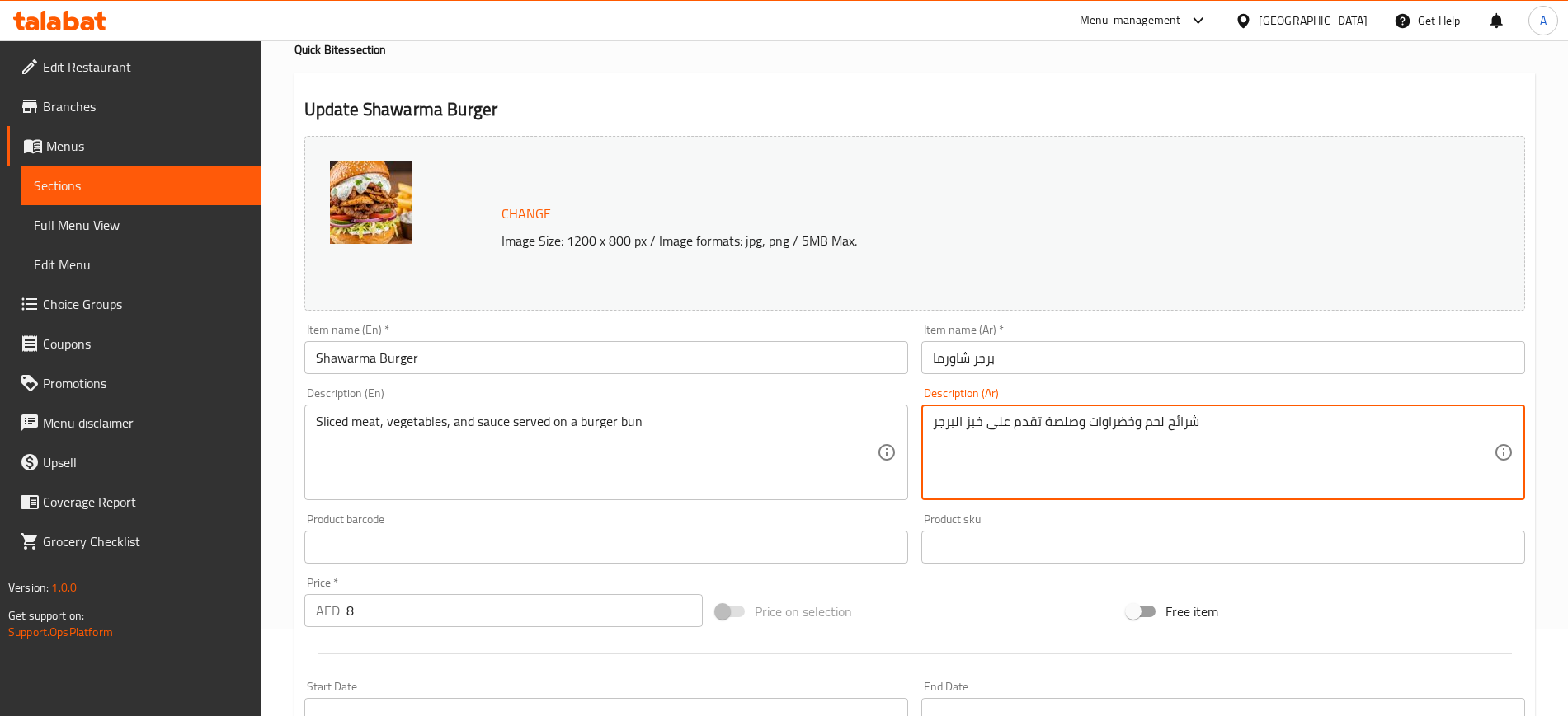
scroll to position [472, 0]
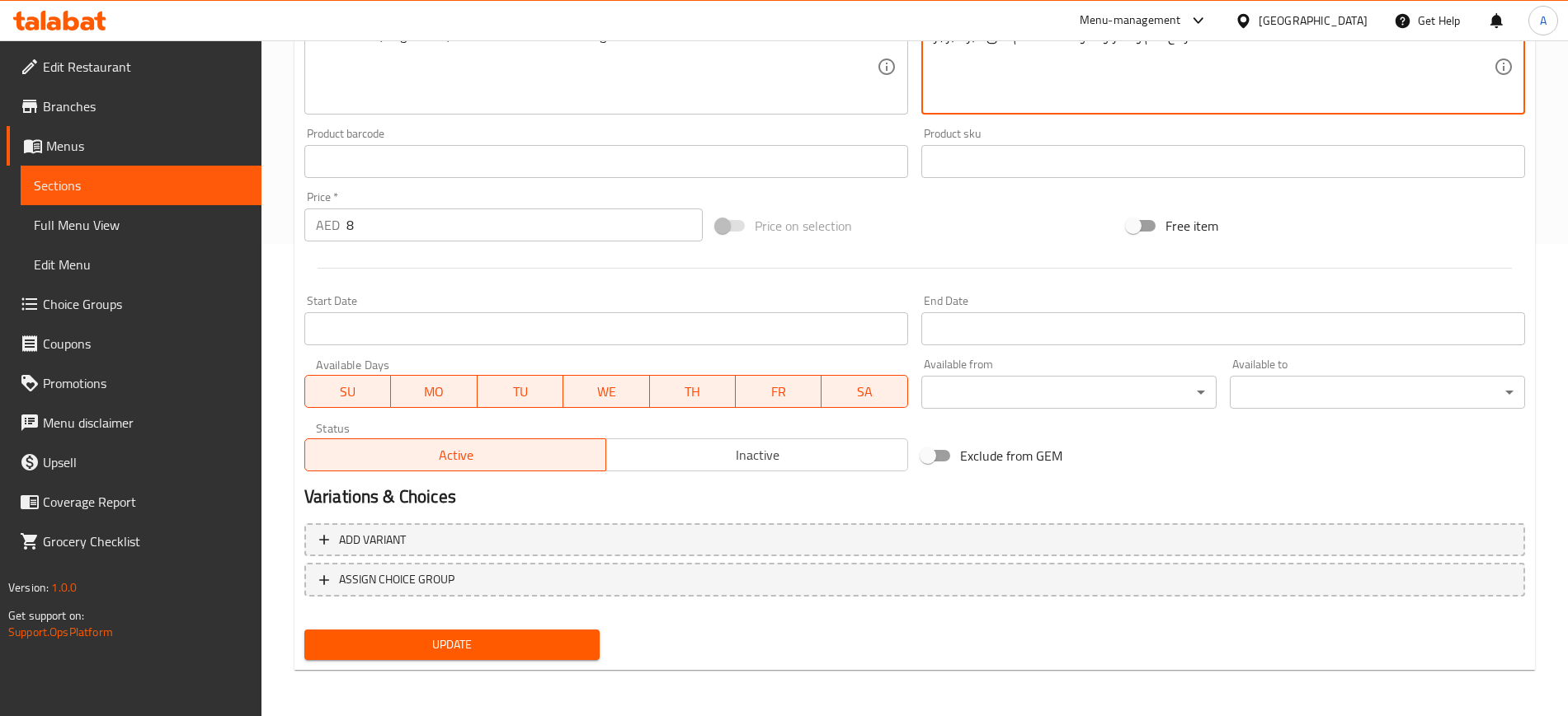
type textarea "شرائح لحم وخضراوات وصلصة تقدم على خبز البرجر"
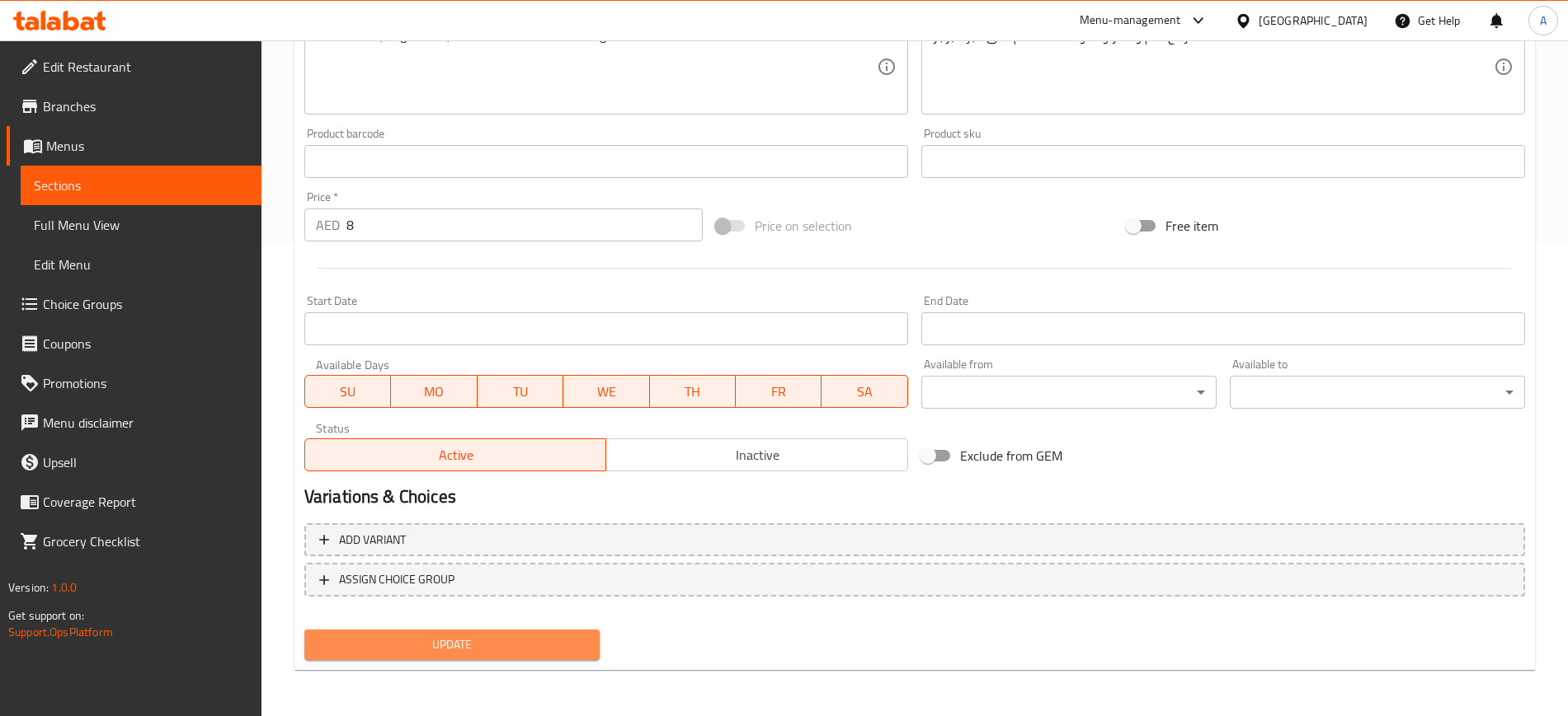
click at [434, 647] on span "Update" at bounding box center [451, 645] width 268 height 21
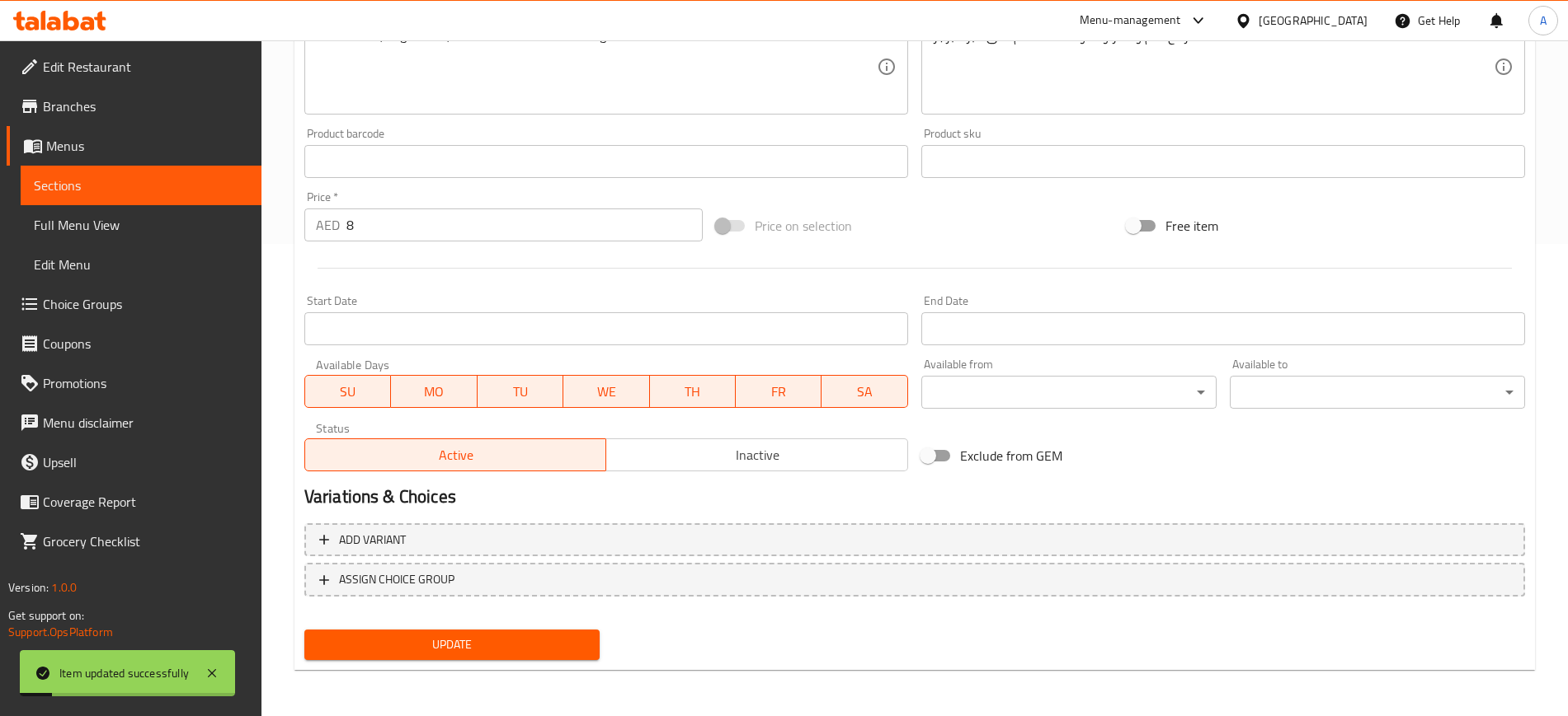
scroll to position [0, 0]
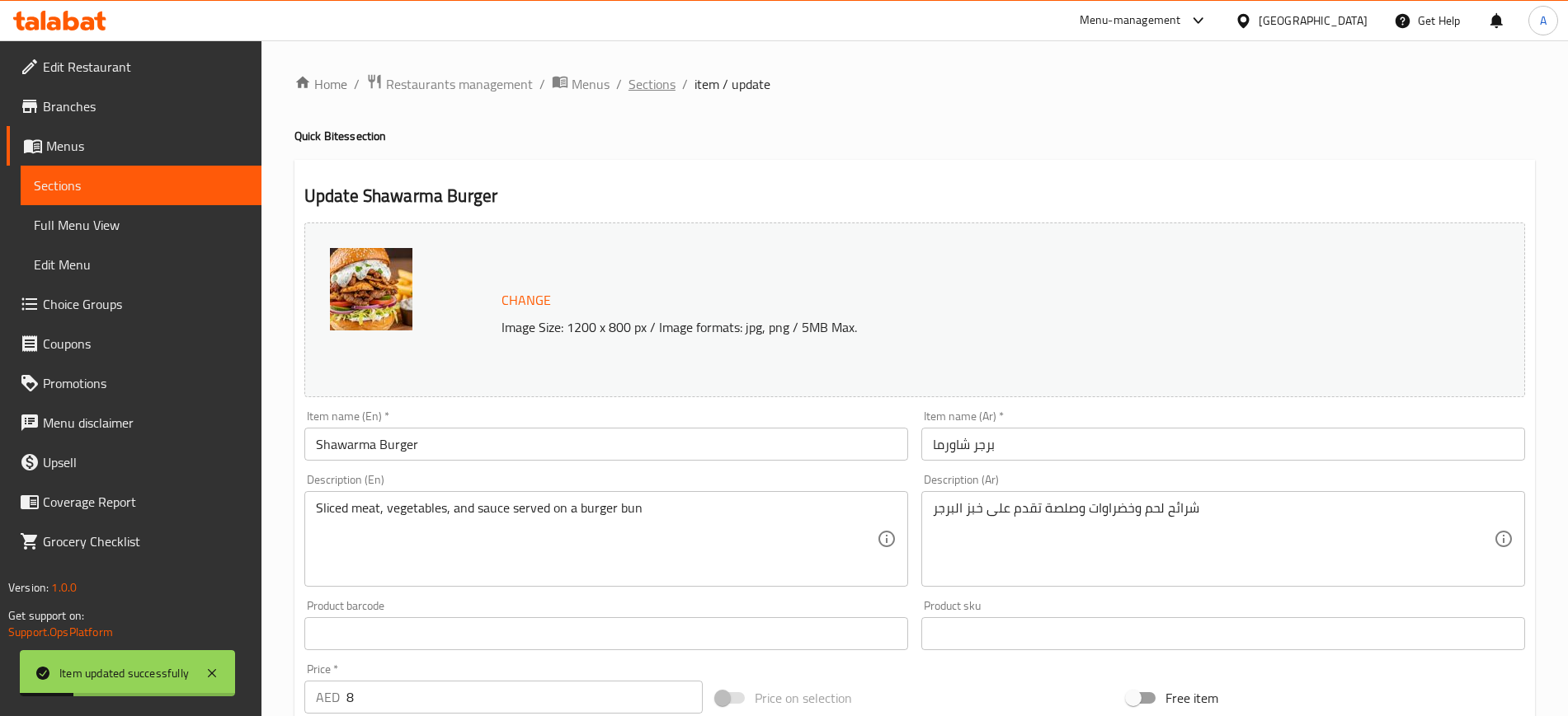
click at [638, 81] on span "Sections" at bounding box center [652, 84] width 47 height 20
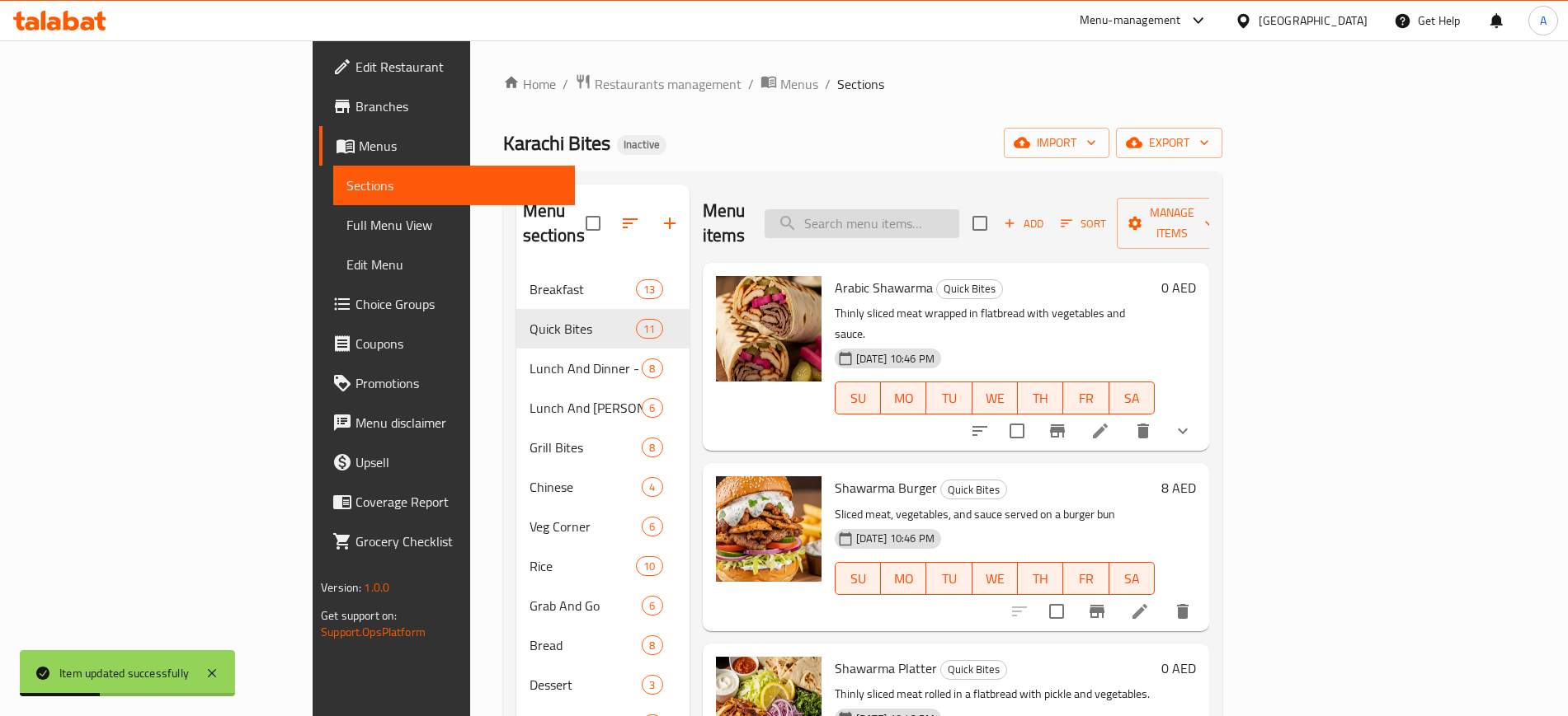
paste input "Thinly sliced meat wrapped in flatbread with vegetables and sauce"
click at [958, 217] on input "Thinly sliced meat wrapped in flatbread with vegetables and sauce" at bounding box center [862, 224] width 195 height 29
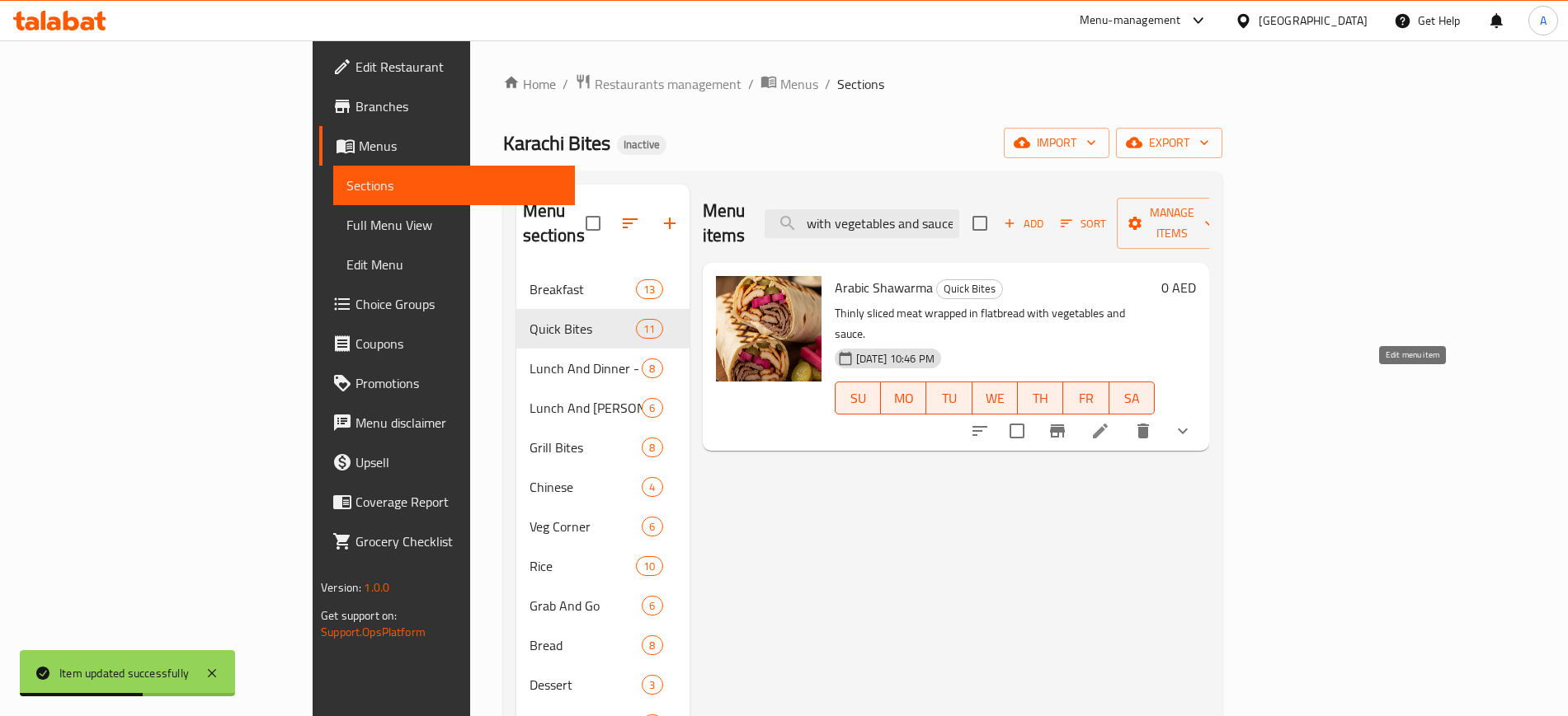
type input "Thinly sliced meat wrapped in flatbread with vegetables and sauce"
click at [1108, 424] on icon at bounding box center [1100, 431] width 15 height 15
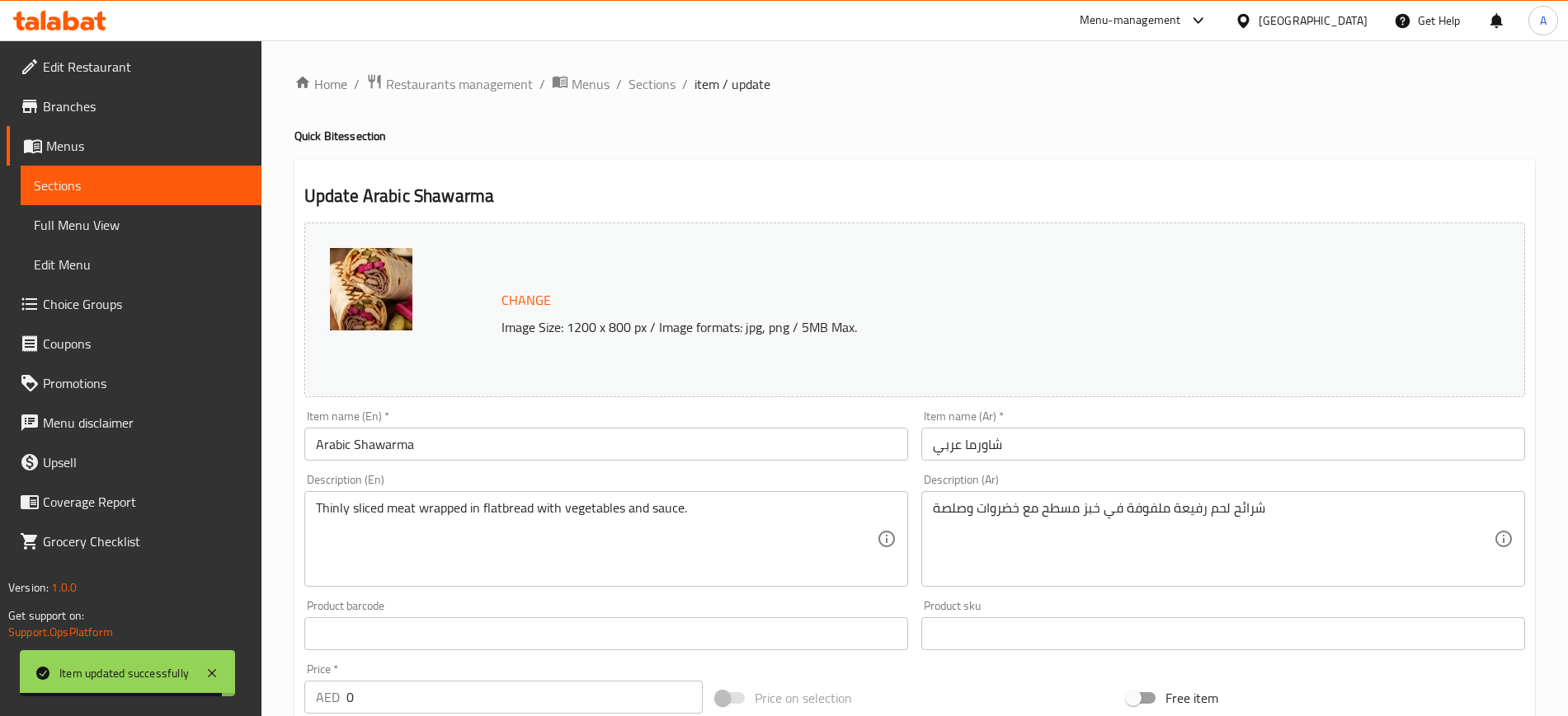
click at [376, 498] on div "Thinly sliced meat wrapped in flatbread with vegetables and sauce. Description …" at bounding box center [606, 539] width 604 height 96
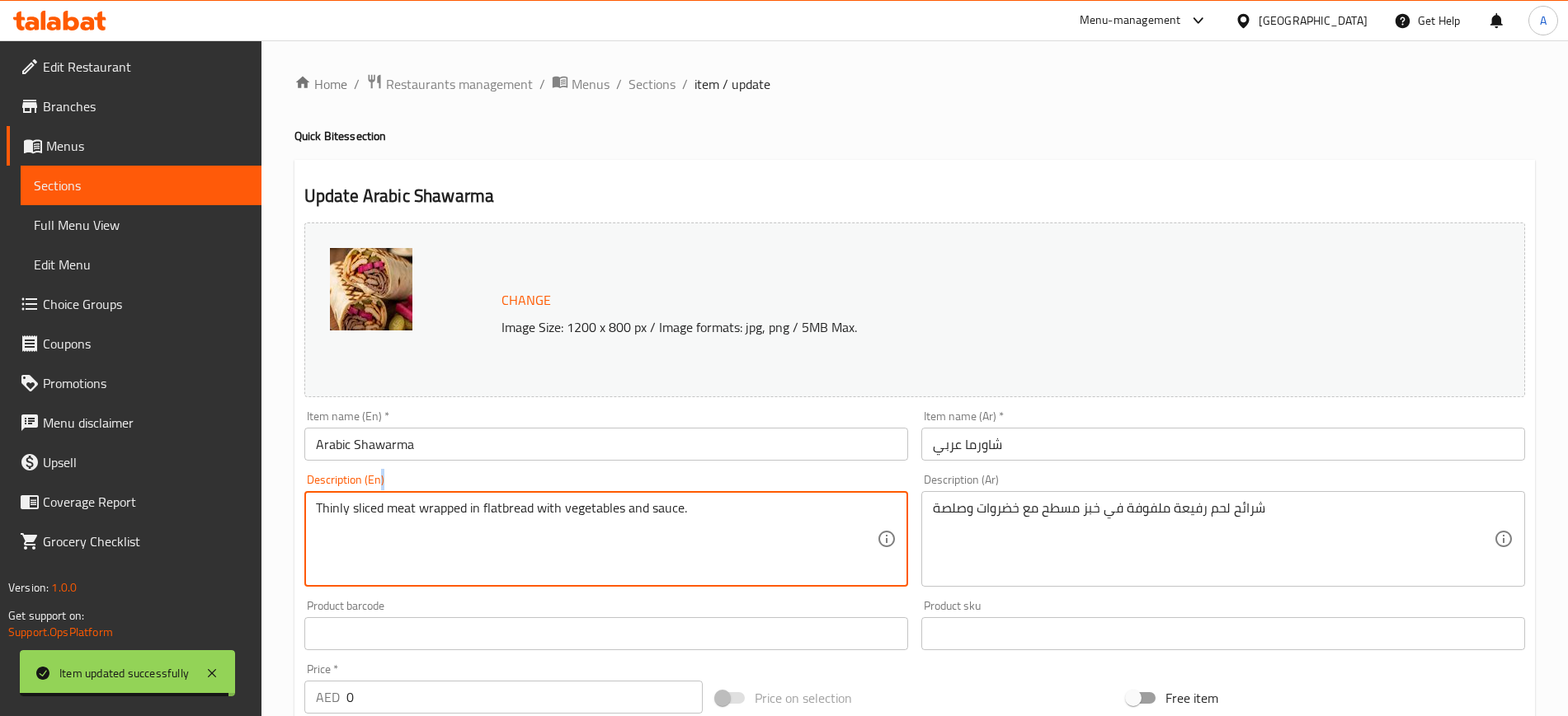
click at [376, 498] on div "Thinly sliced meat wrapped in flatbread with vegetables and sauce. Description …" at bounding box center [606, 539] width 604 height 96
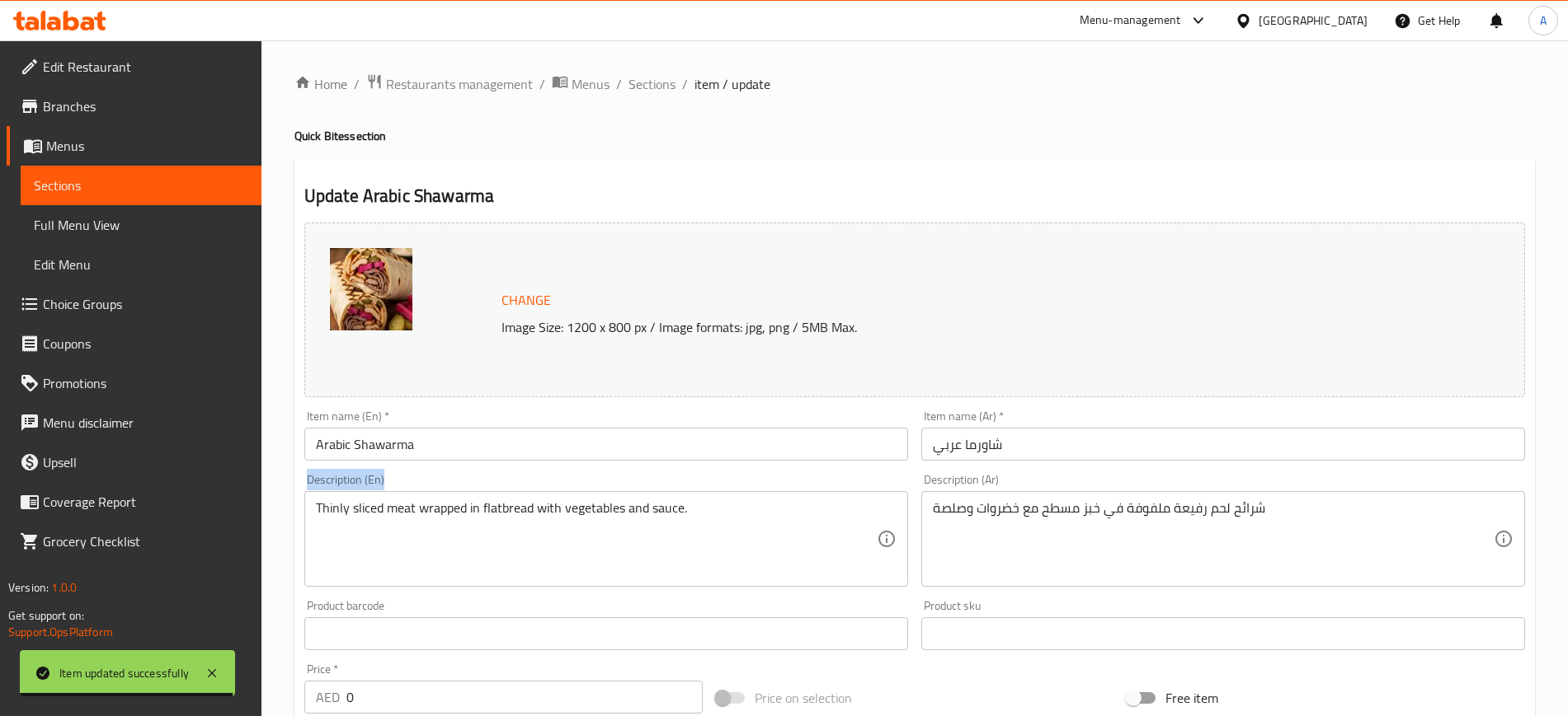
click at [376, 498] on div "Thinly sliced meat wrapped in flatbread with vegetables and sauce. Description …" at bounding box center [606, 539] width 604 height 96
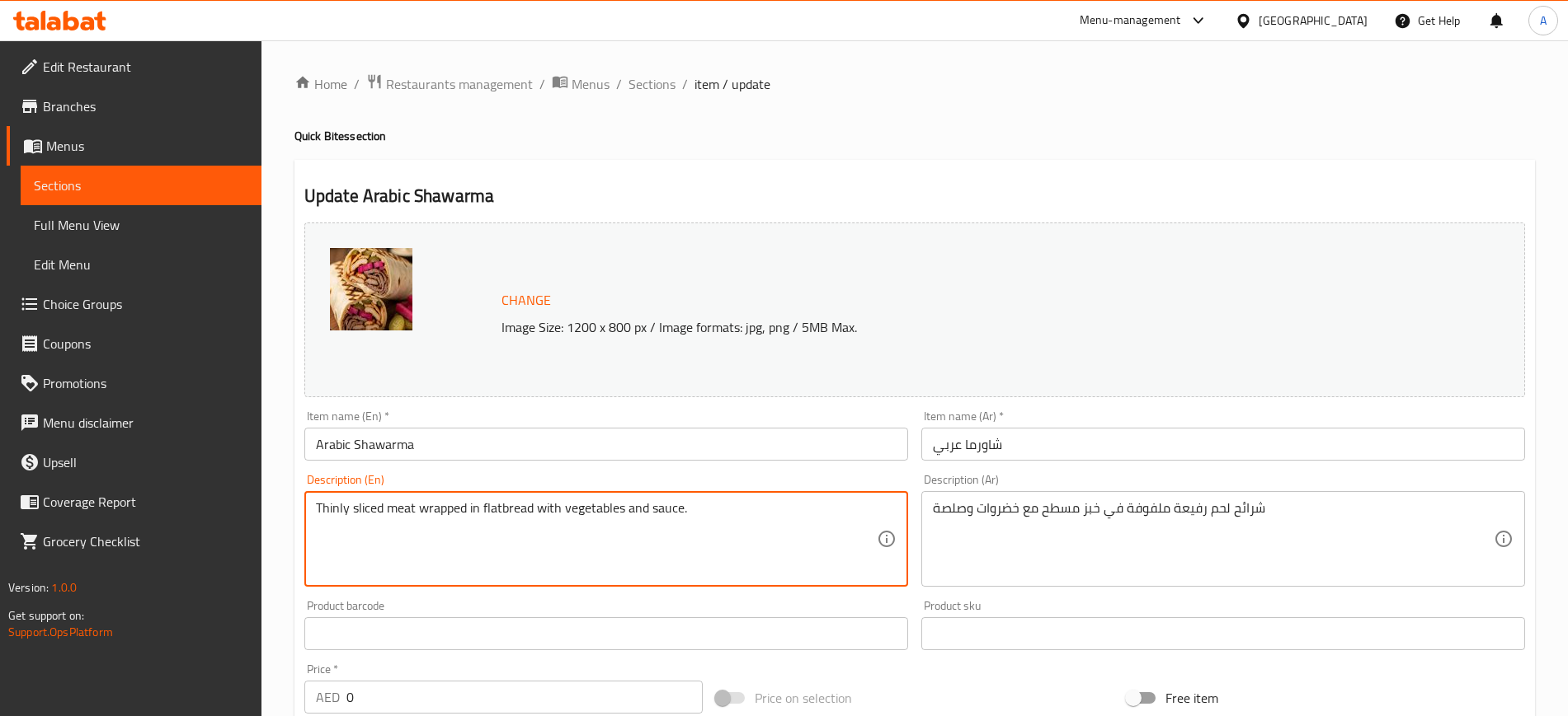
click at [372, 508] on textarea "Thinly sliced meat wrapped in flatbread with vegetables and sauce." at bounding box center [596, 539] width 561 height 78
paste textarea "rolled in a flatbread with pickled vegetables"
type textarea "Thinly sliced meat rolled in a flatbread with pickled vegetables"
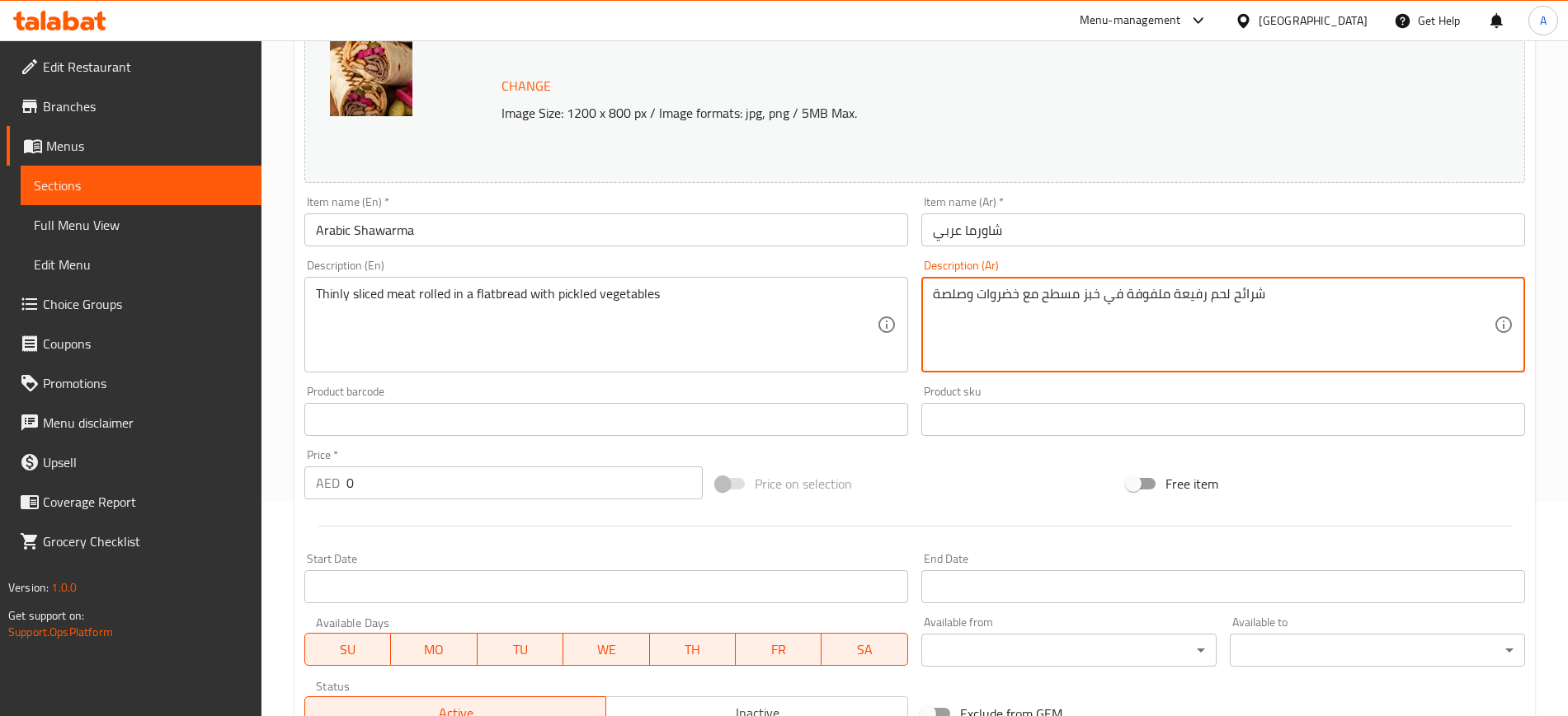
click at [978, 297] on textarea "شرائح لحم رفيعة ملفوفة في خبز مسطح مع خضروات وصلصة" at bounding box center [1213, 325] width 561 height 78
paste textarea "رقيقة من اللحم ملفوفة في خبز مسطح مع خضروات مخللة"
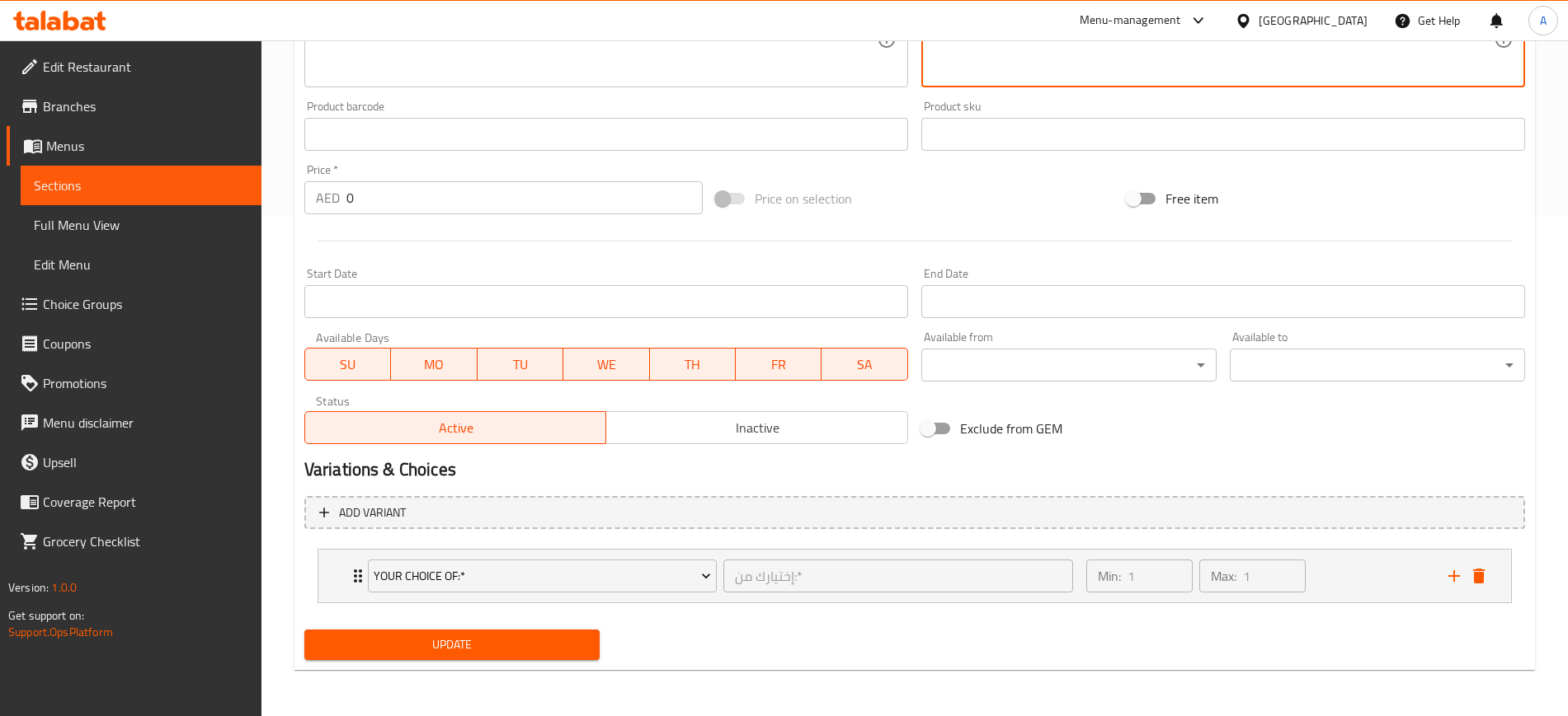
type textarea "شرائح رقيقة من اللحم ملفوفة في خبز مسطح مع خضروات مخللة"
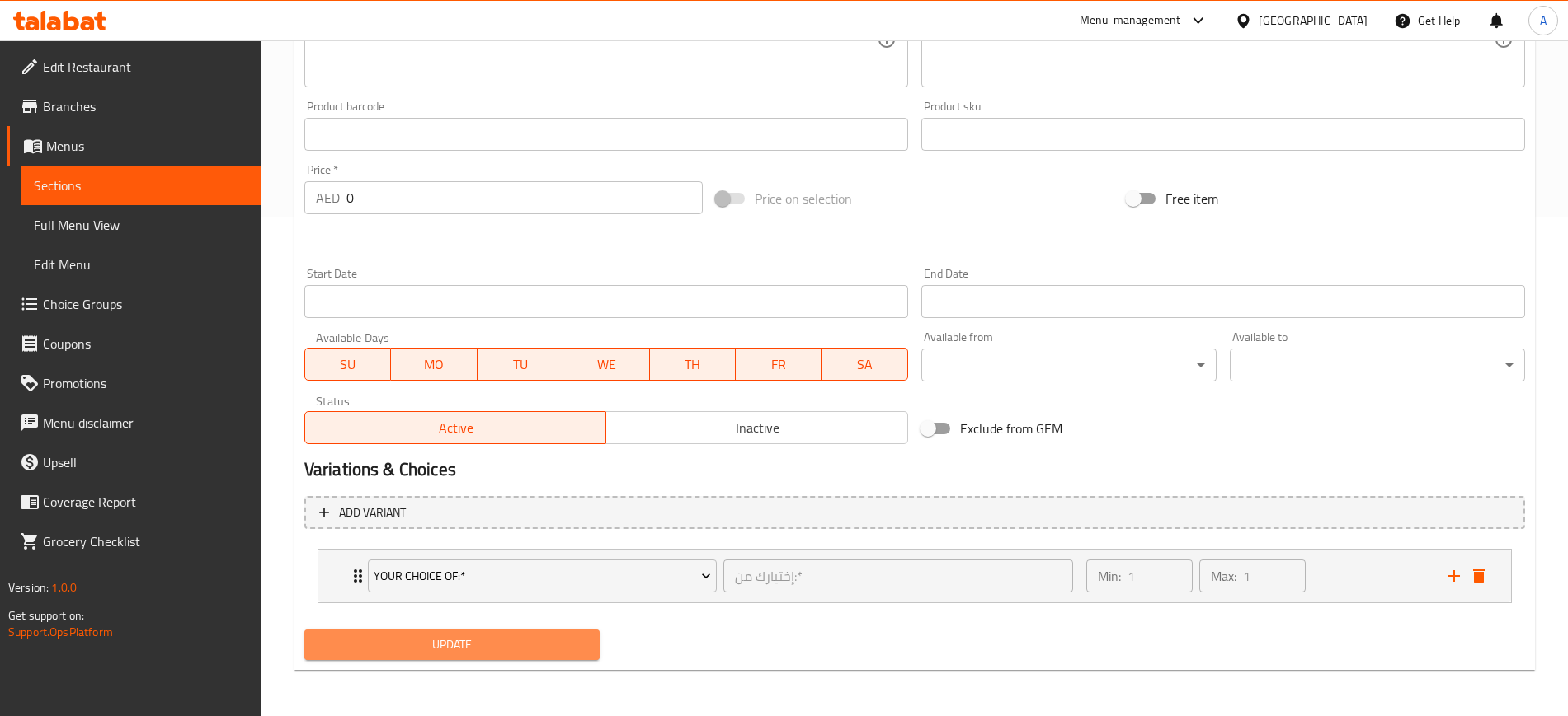
click at [436, 646] on span "Update" at bounding box center [451, 645] width 268 height 21
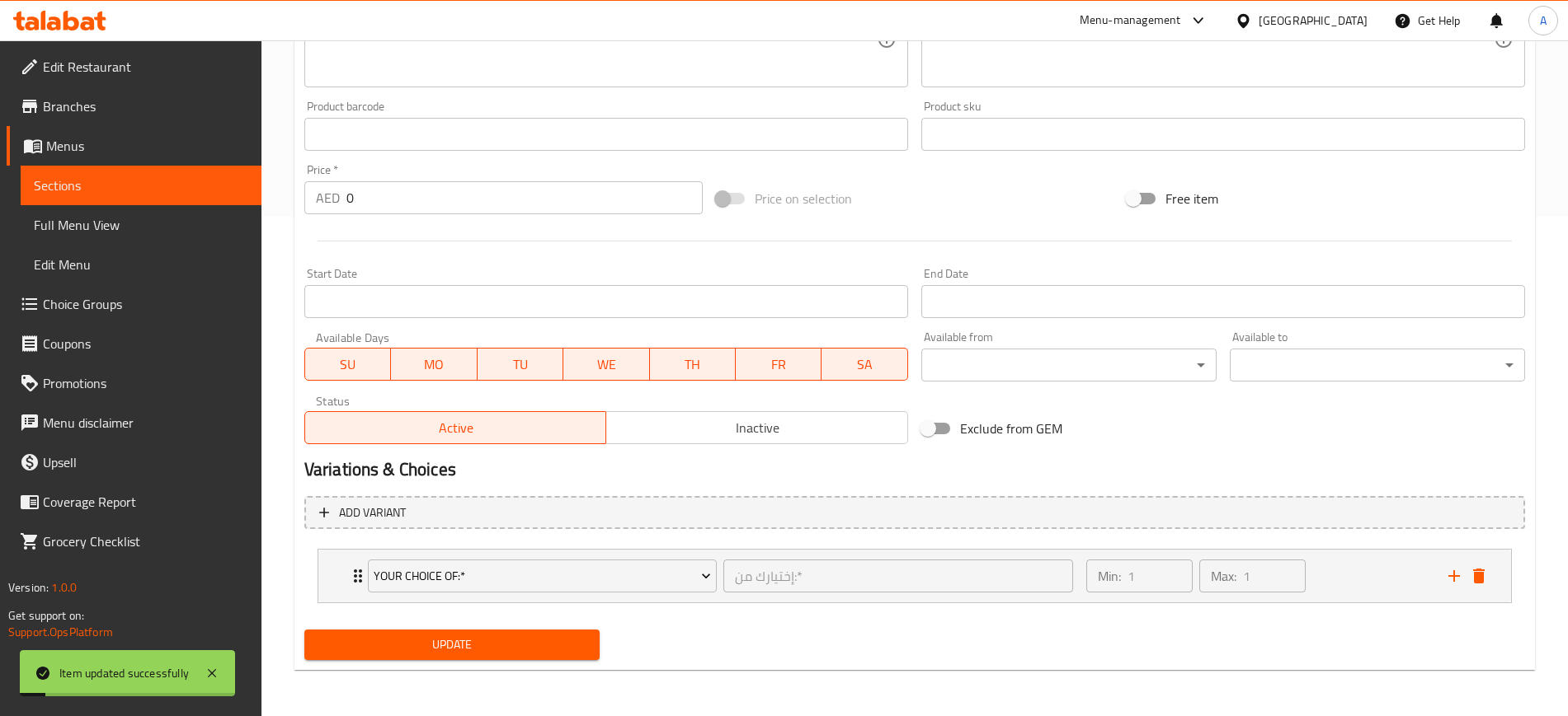
scroll to position [0, 0]
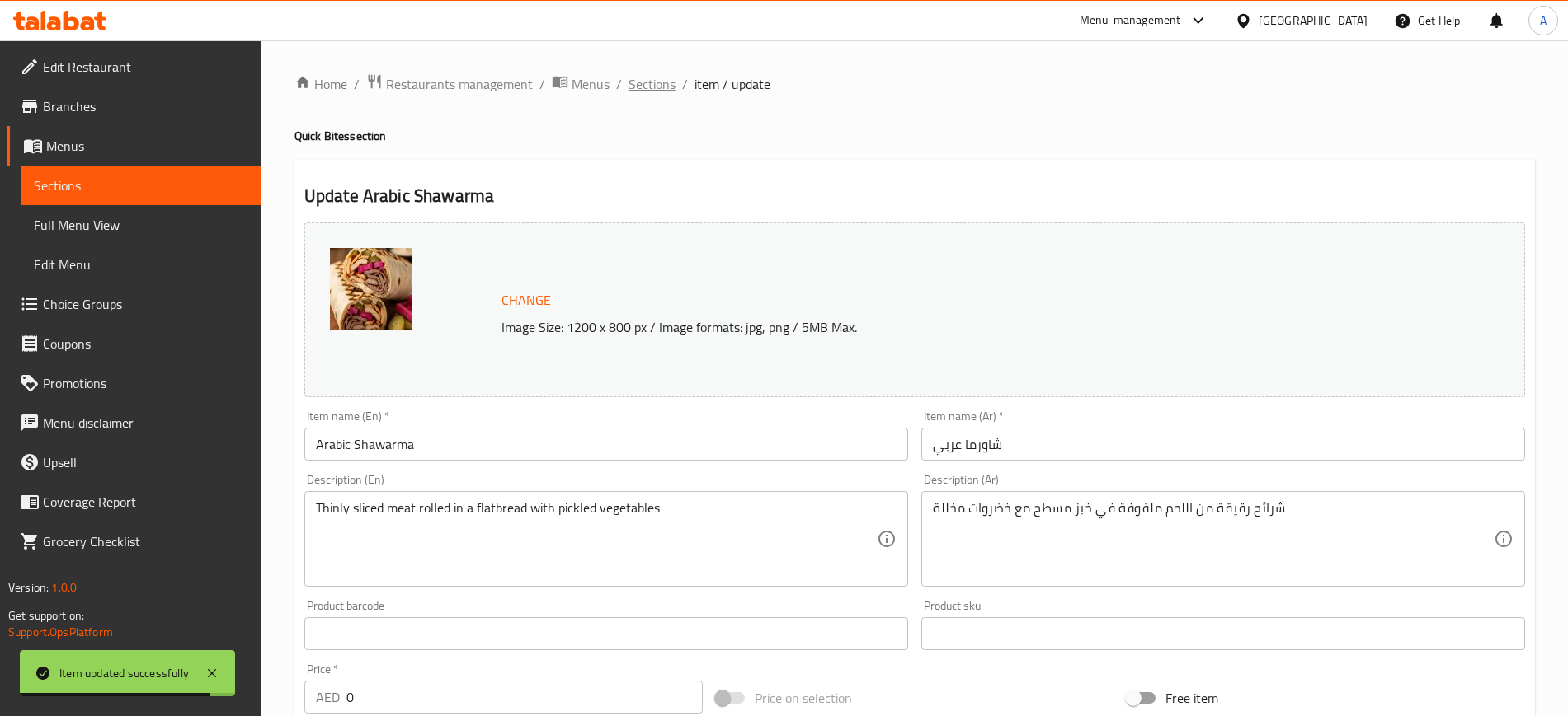
click at [663, 74] on span "Sections" at bounding box center [652, 84] width 47 height 20
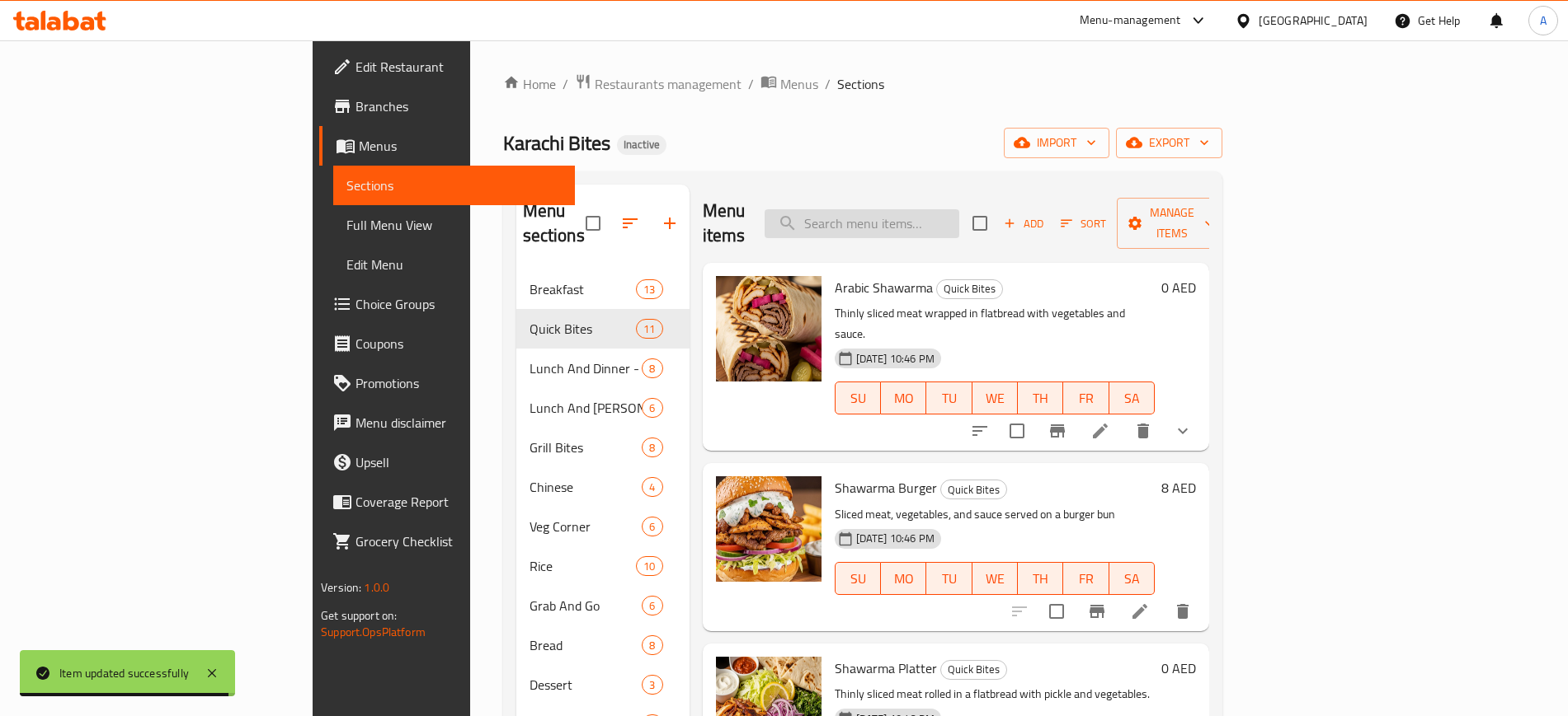
paste input "Thinly sliced meat rolled in a flatbread with pickle and vegetables"
click at [912, 210] on input "Thinly sliced meat rolled in a flatbread with pickle and vegetables" at bounding box center [862, 224] width 195 height 29
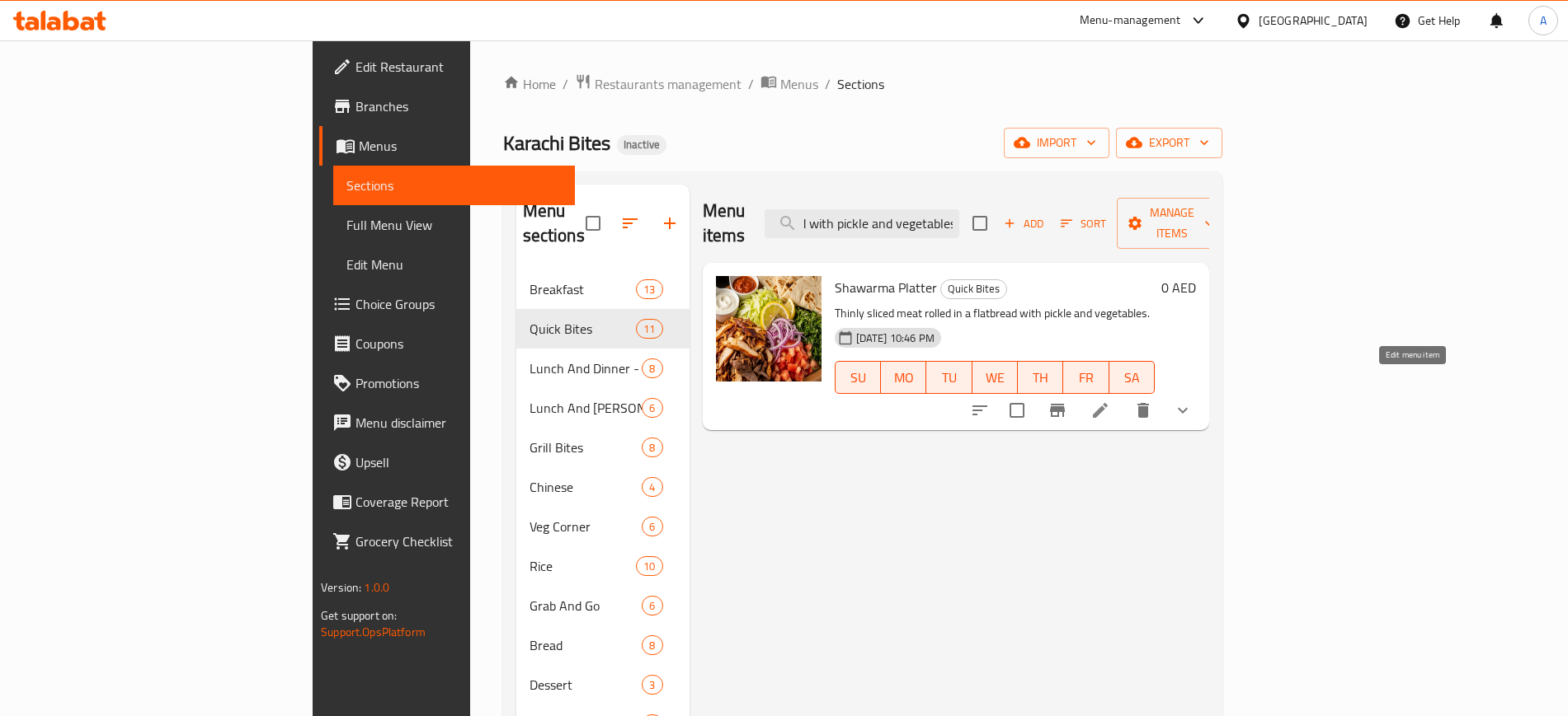
type input "Thinly sliced meat rolled in a flatbread with pickle and vegetables"
click at [1110, 401] on icon at bounding box center [1100, 410] width 20 height 20
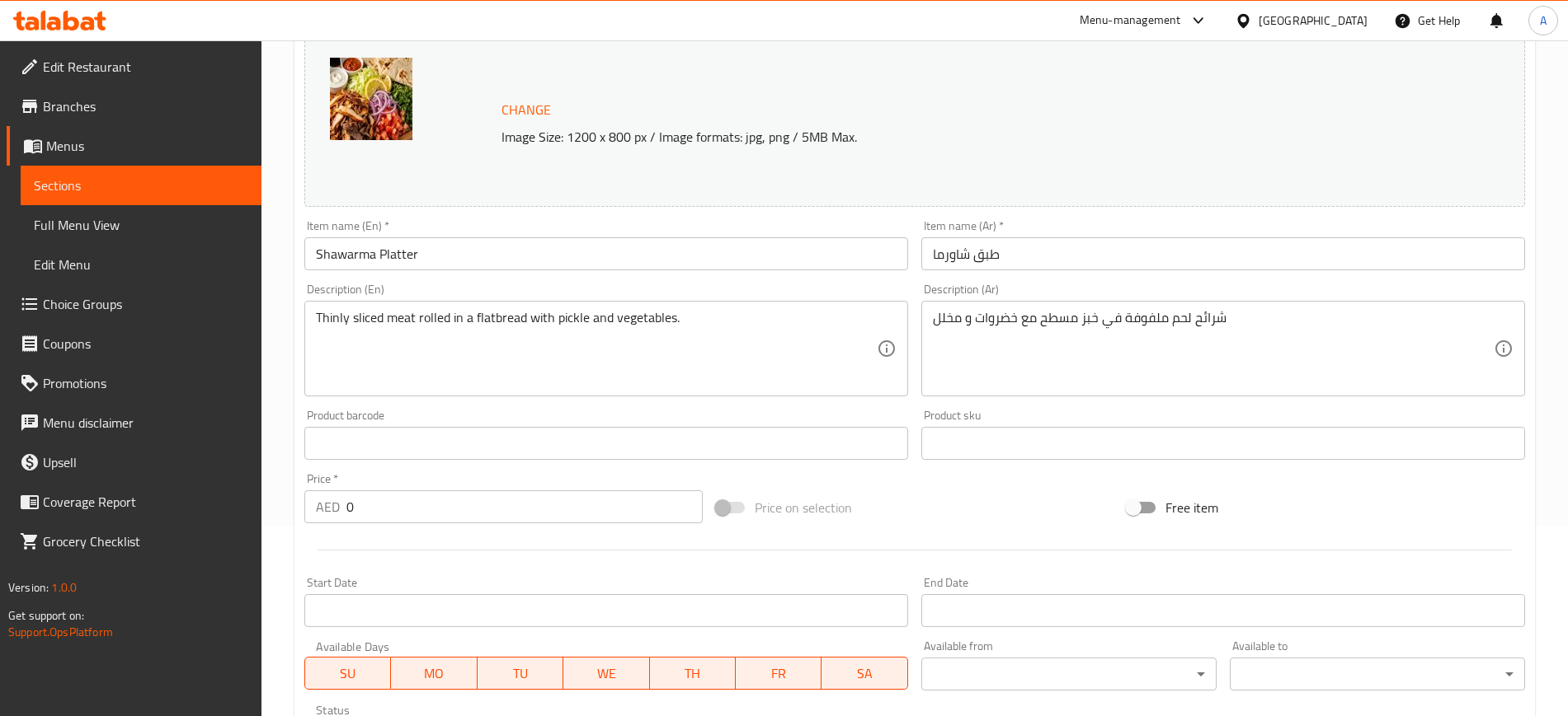
scroll to position [192, 0]
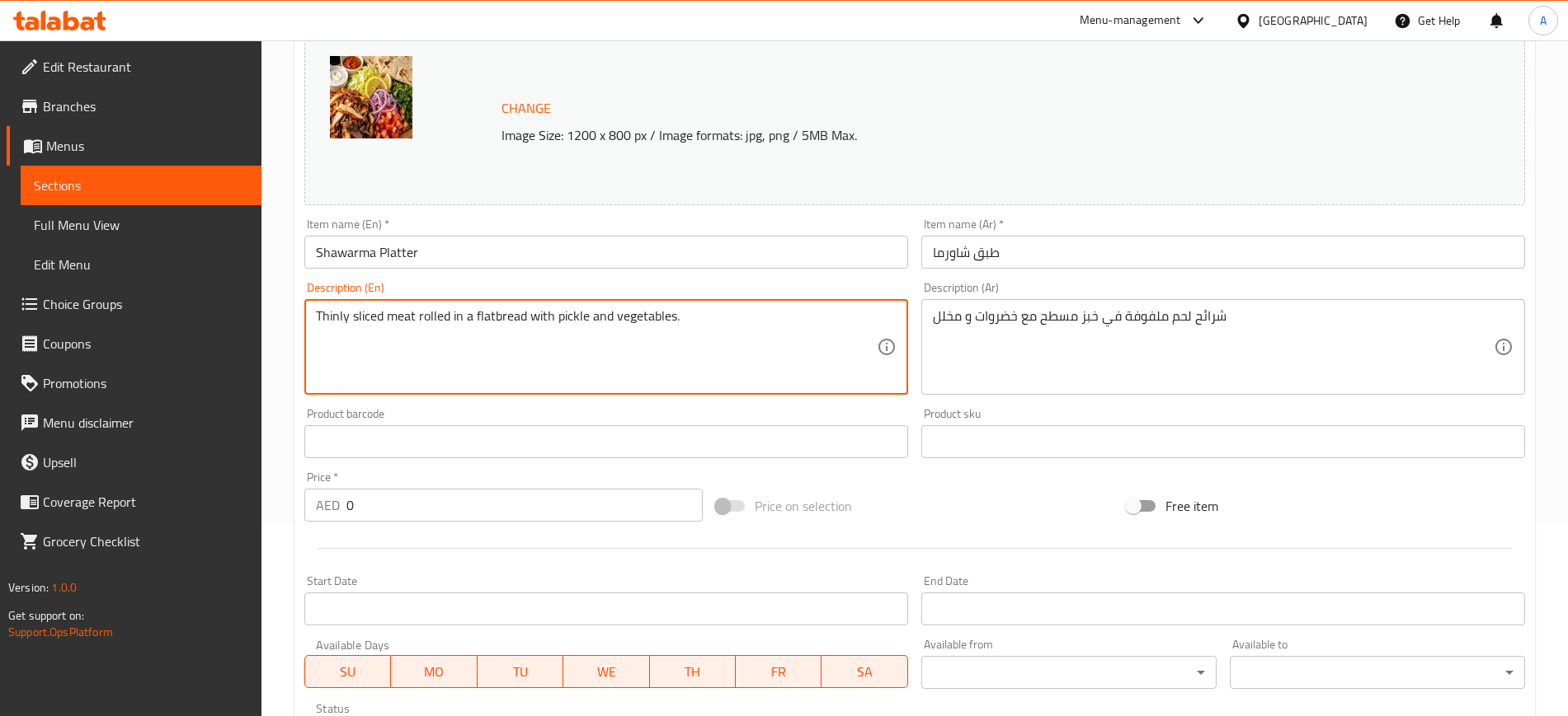
paste textarea "A serving of sliced meat with vegetables, flatbread, and sauce"
type textarea "A serving of sliced meat with vegetables, flatbread, and sauce."
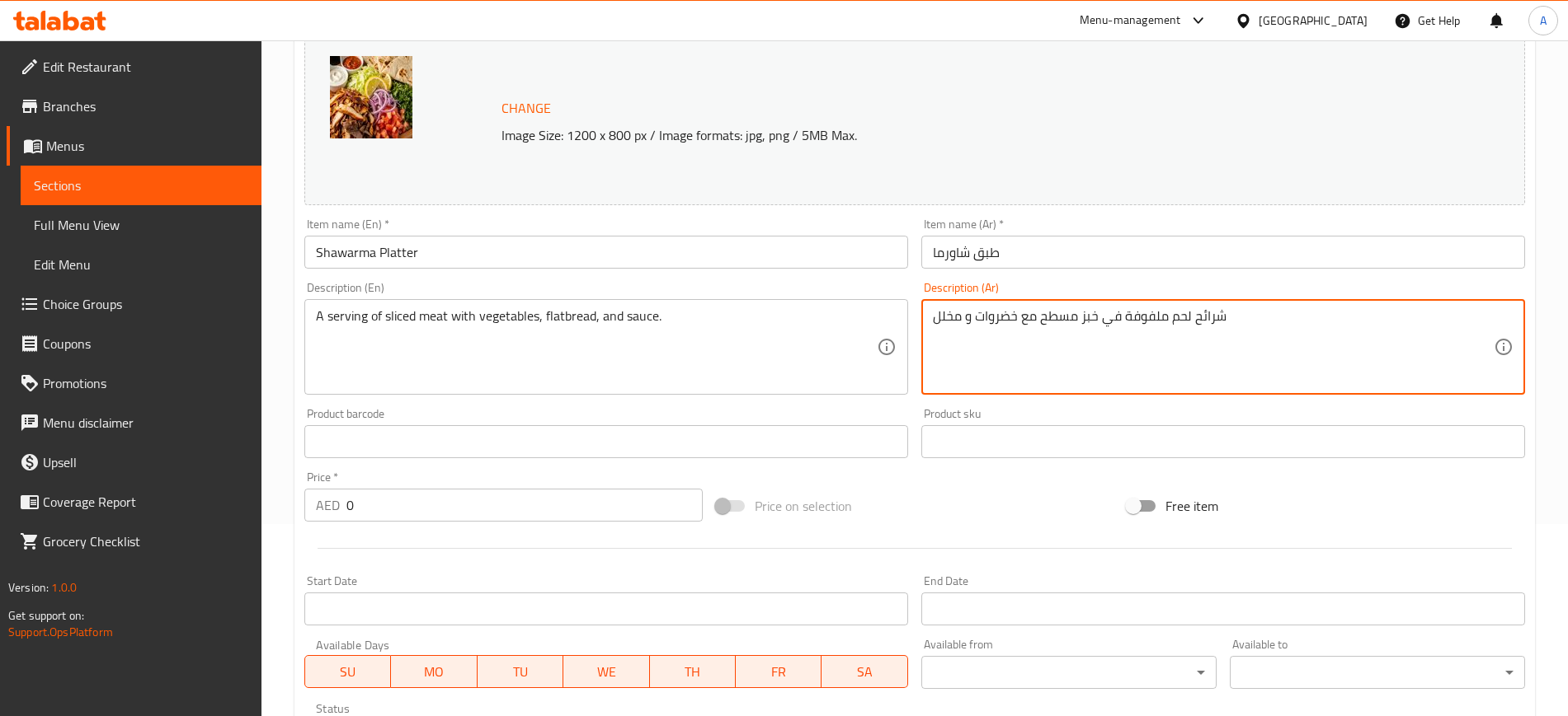
click at [1019, 318] on textarea "شرائح لحم ملفوفة في خبز مسطح مع خضروات و مخلل" at bounding box center [1213, 347] width 561 height 78
paste textarea "وجبة من شرائح اللحم مع الخضار والخبز المسطح والصلصة"
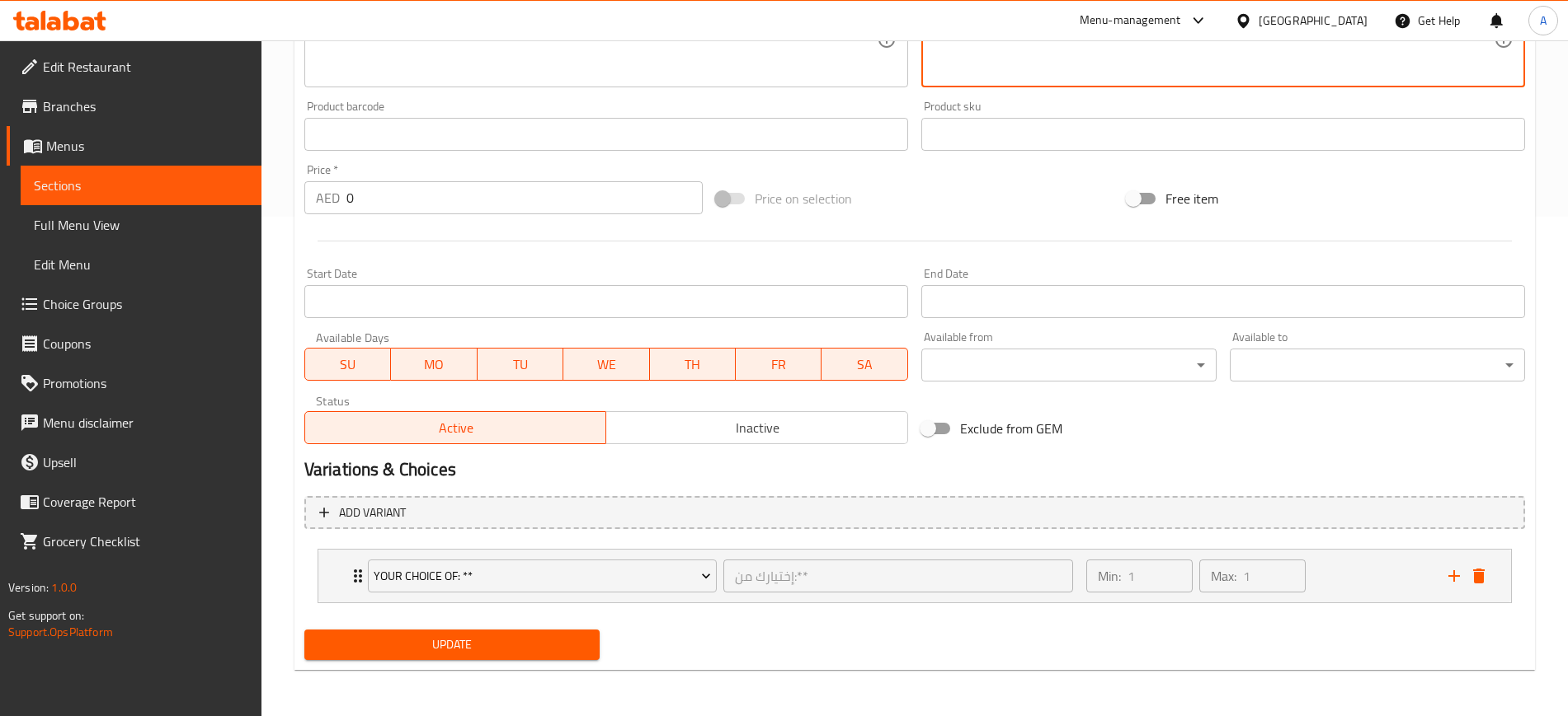
type textarea "وجبة من شرائح اللحم مع الخضار والخبز المسطح والصلصة"
click at [454, 649] on span "Update" at bounding box center [451, 645] width 268 height 21
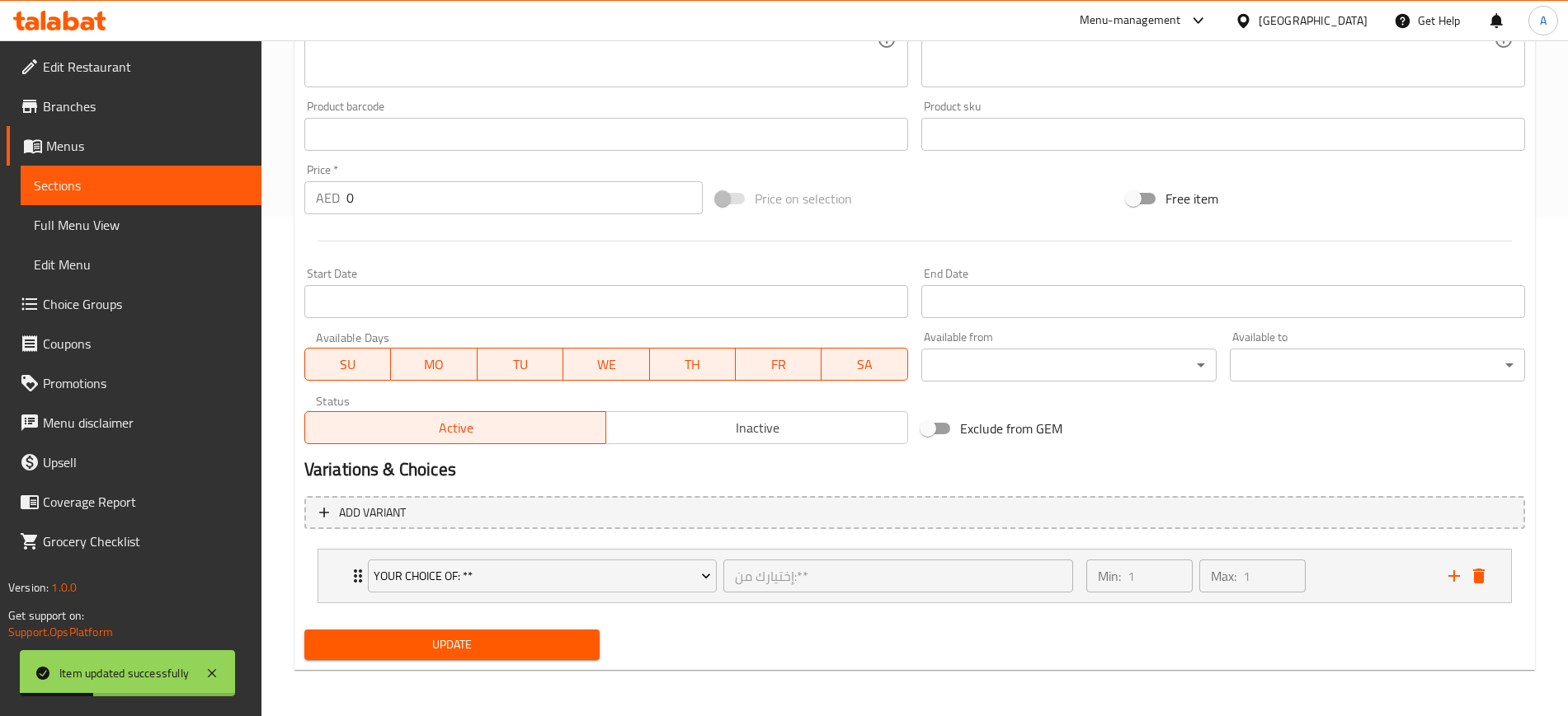
scroll to position [0, 0]
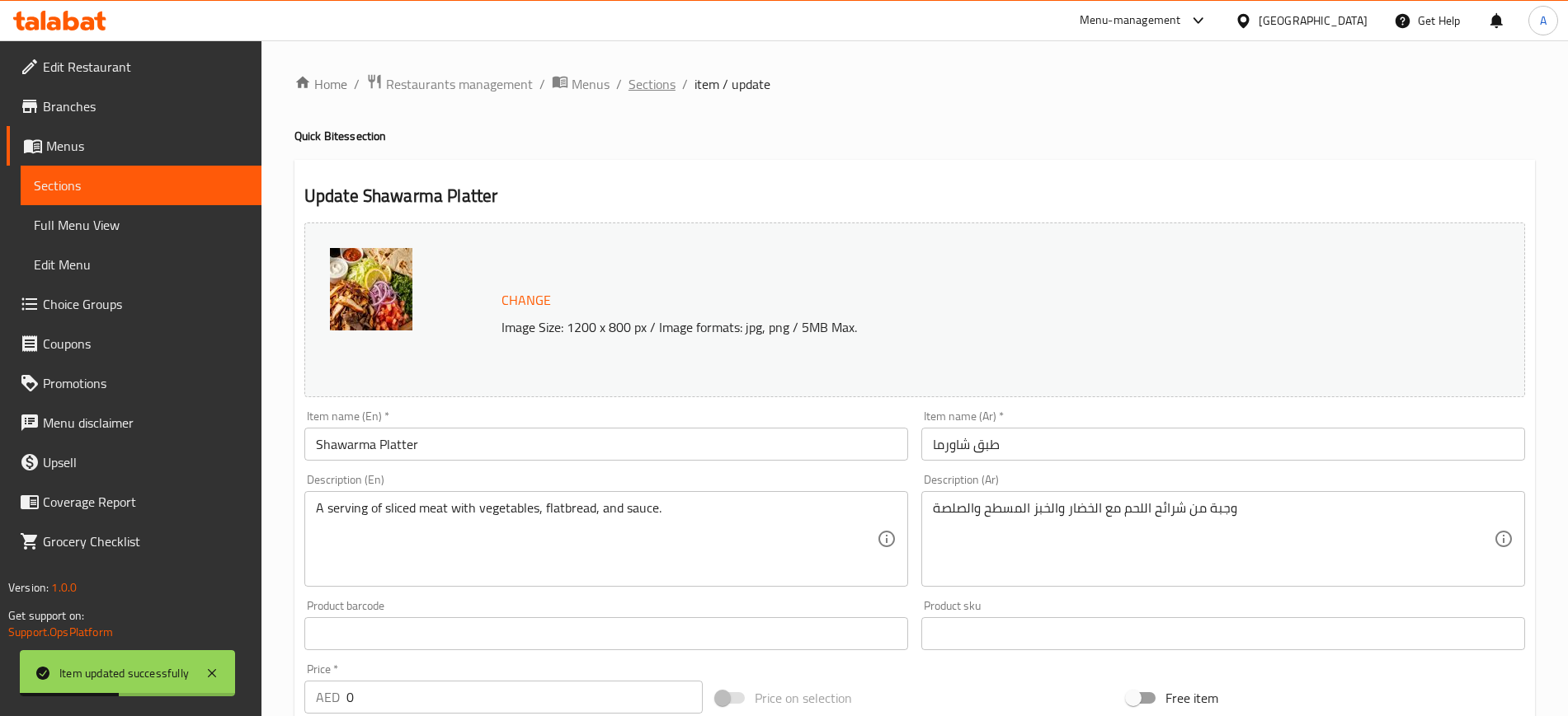
click at [658, 87] on span "Sections" at bounding box center [652, 84] width 47 height 20
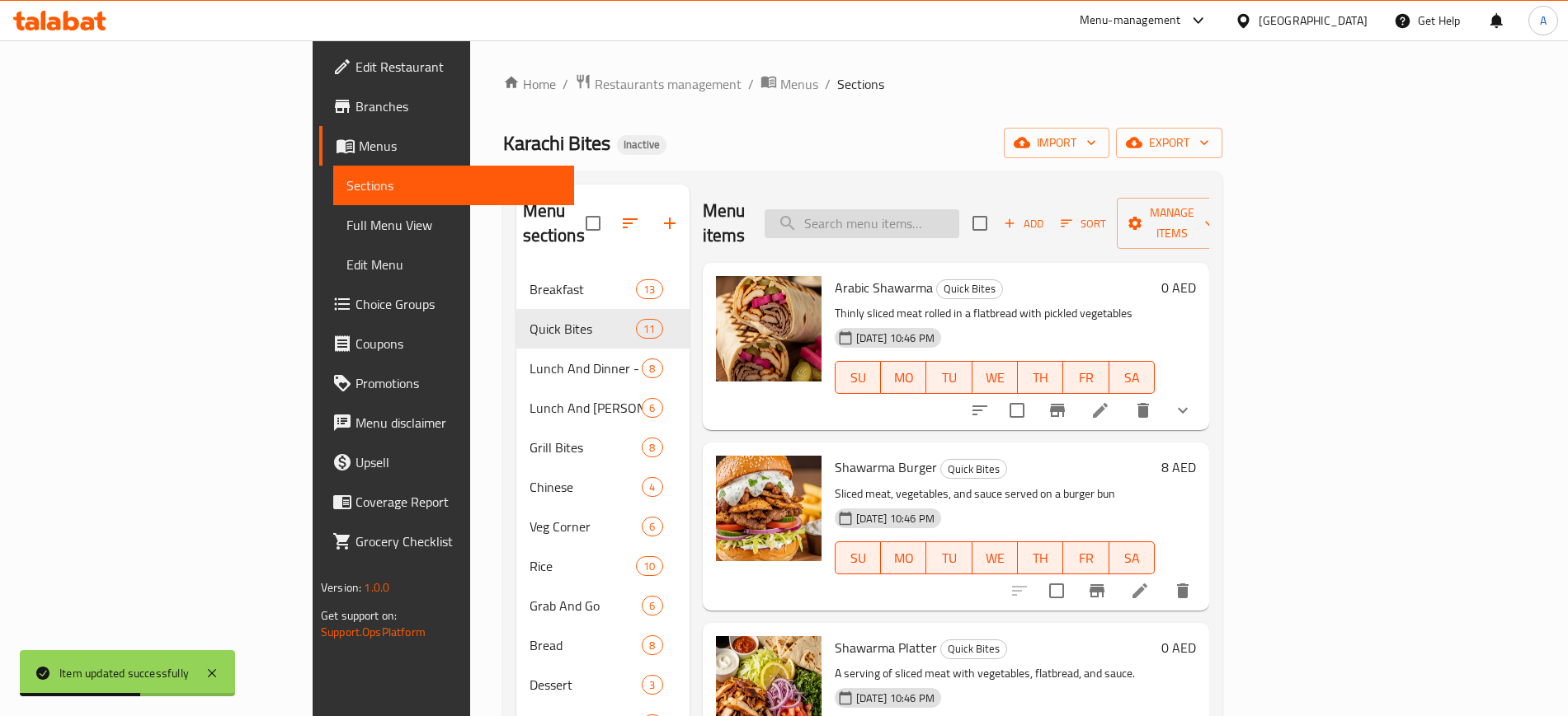
paste input "Sliced meat, vegetables, and sauce served on a burger bu"
click at [932, 212] on input "Sliced meat, vegetables, and sauce served on a burger bu" at bounding box center [862, 224] width 195 height 29
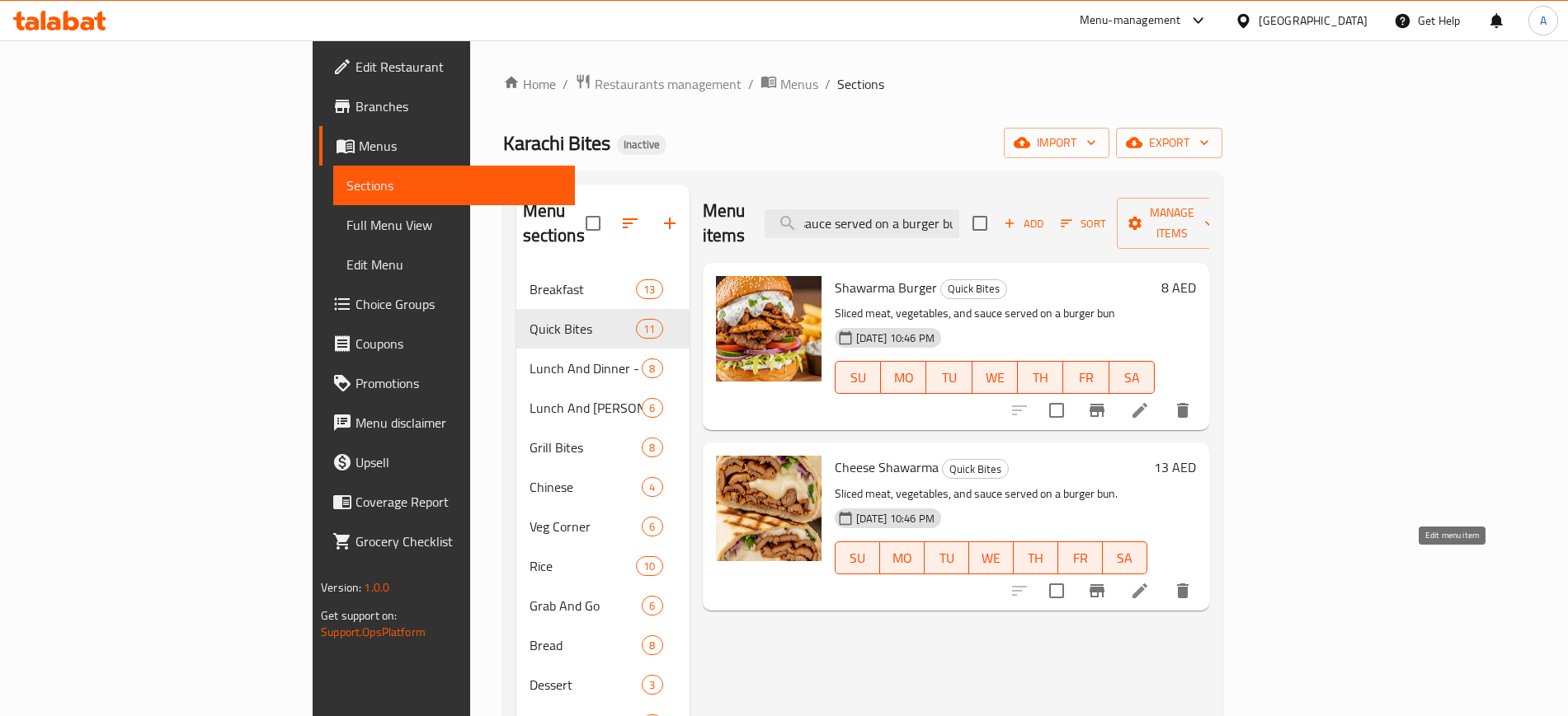
type input "Sliced meat, vegetables, and sauce served on a burger bu"
click at [1147, 584] on icon at bounding box center [1139, 591] width 15 height 15
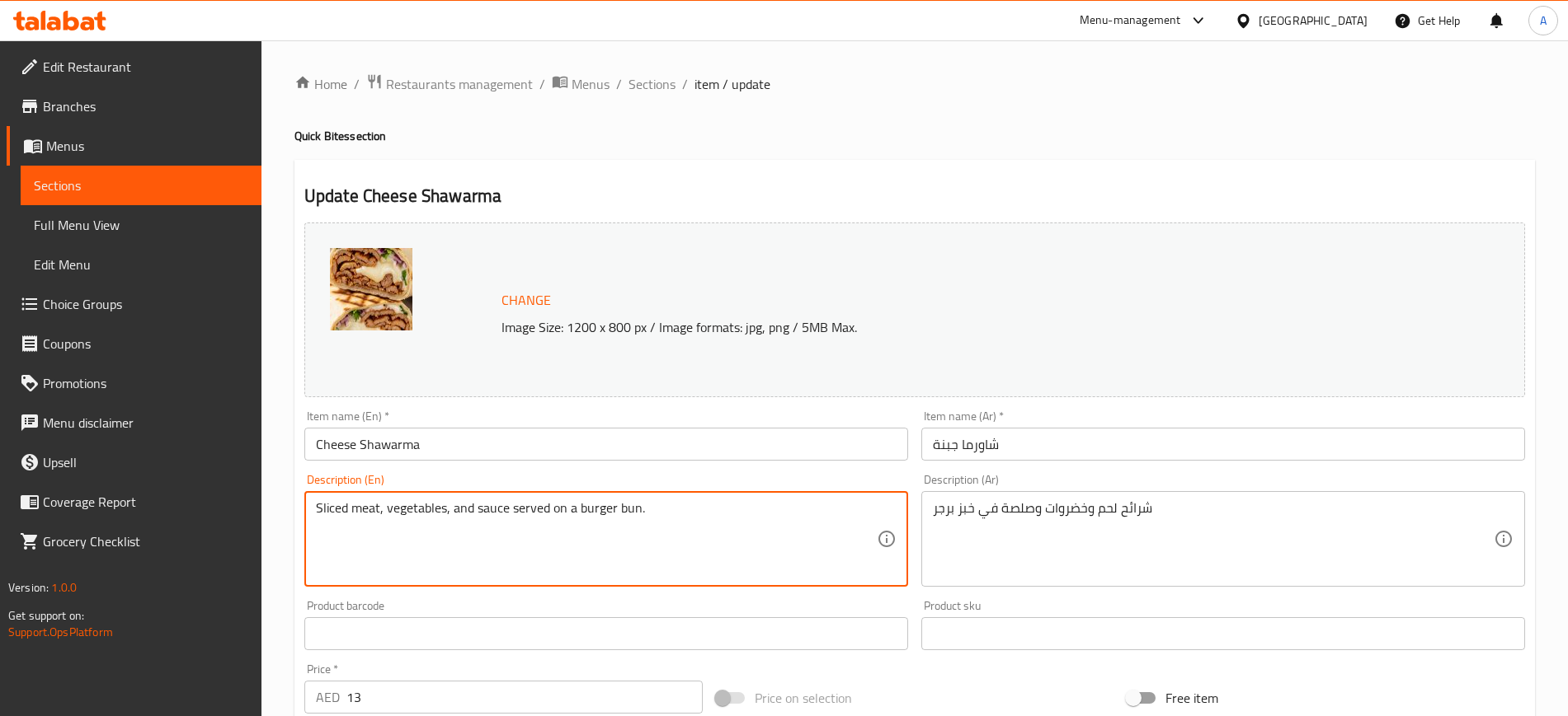
click at [515, 503] on textarea "Sliced meat, vegetables, and sauce served on a burger bun." at bounding box center [596, 539] width 561 height 78
paste textarea "Thinly sliced meat and melted cheese wrapped in a flatbread"
type textarea "Thinly sliced meat and melted cheese wrapped in a flatbread"
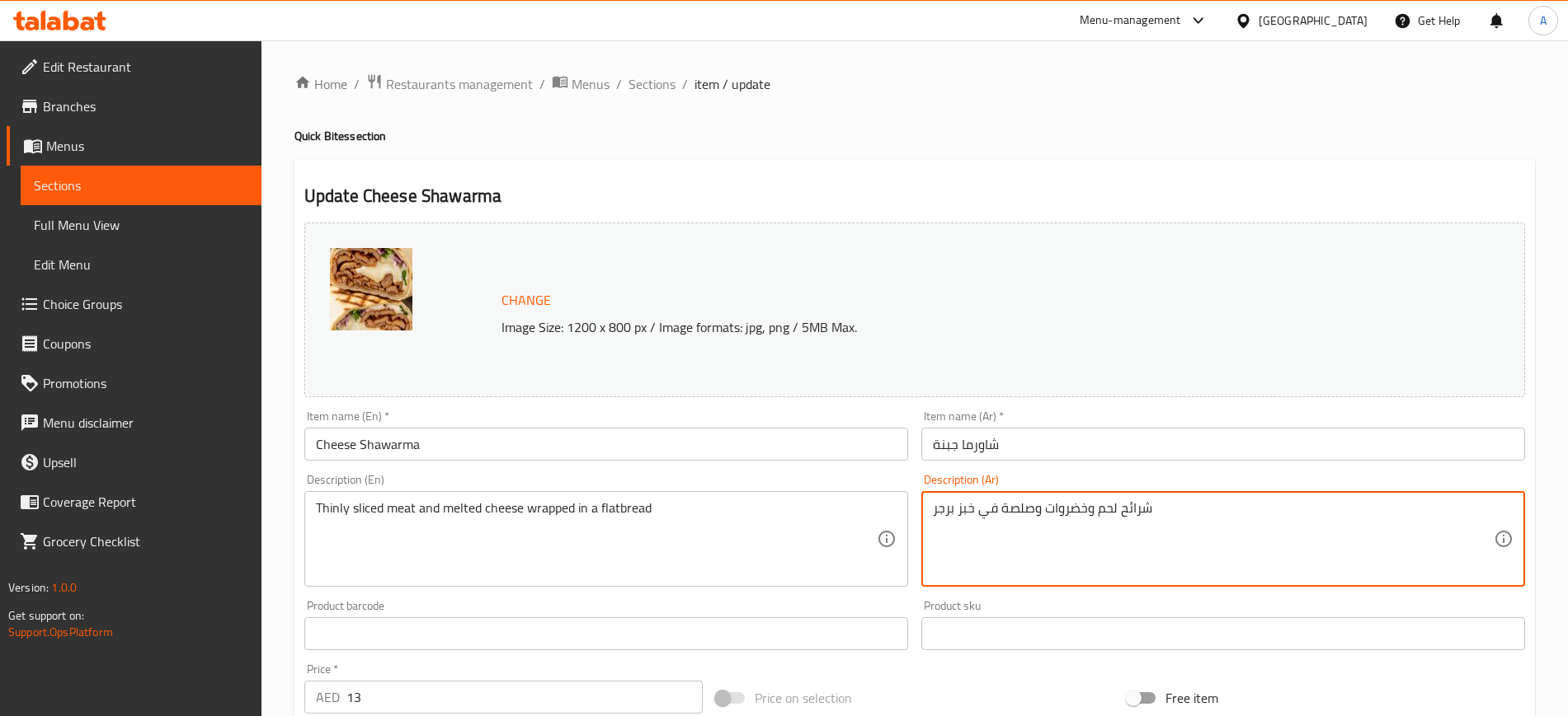
click at [975, 509] on textarea "شرائح لحم وخضروات وصلصة في خبز برجر" at bounding box center [1213, 539] width 561 height 78
paste textarea "رقيقة من اللحم والجبن المذاب ملفوفة في خبز مسطح"
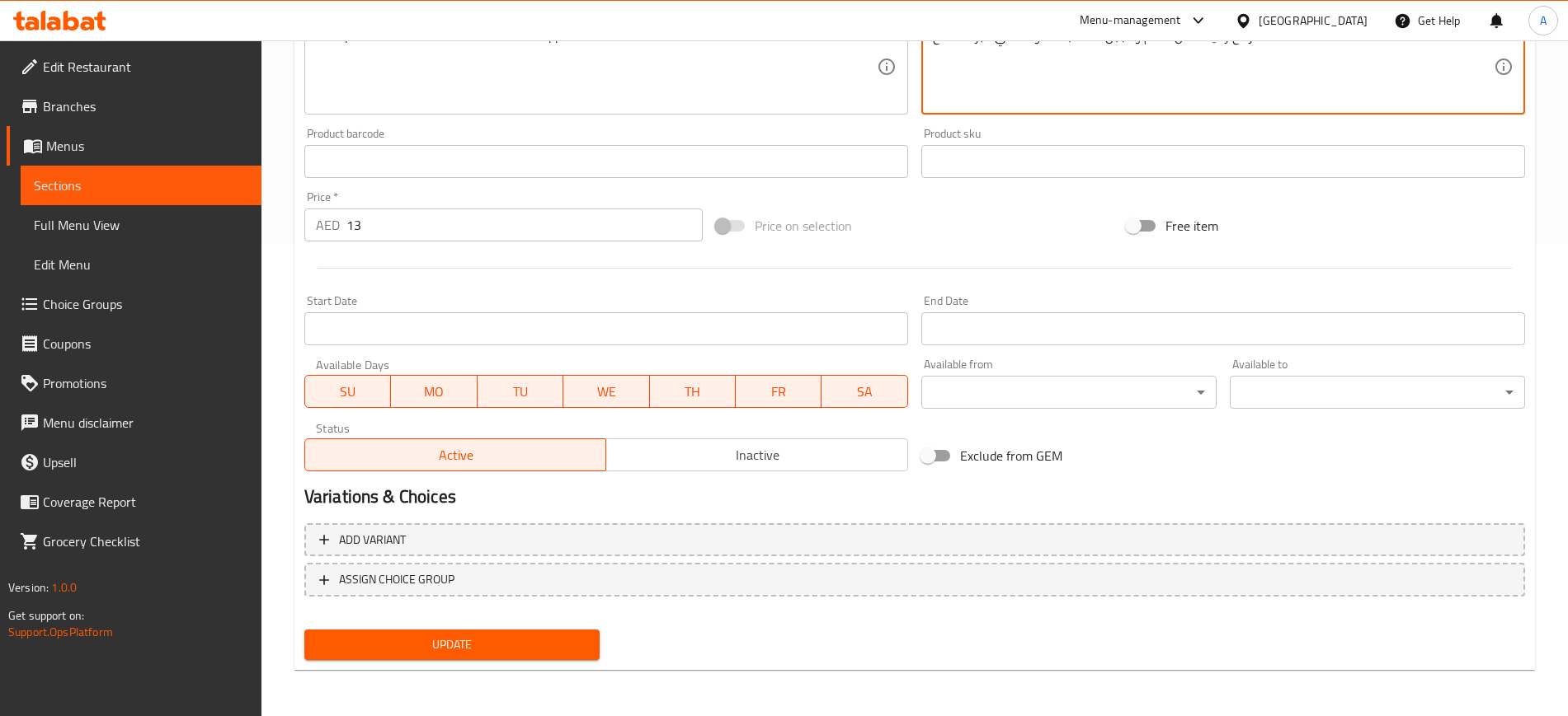
type textarea "شرائح رقيقة من اللحم والجبن المذاب ملفوفة في خبز مسطح"
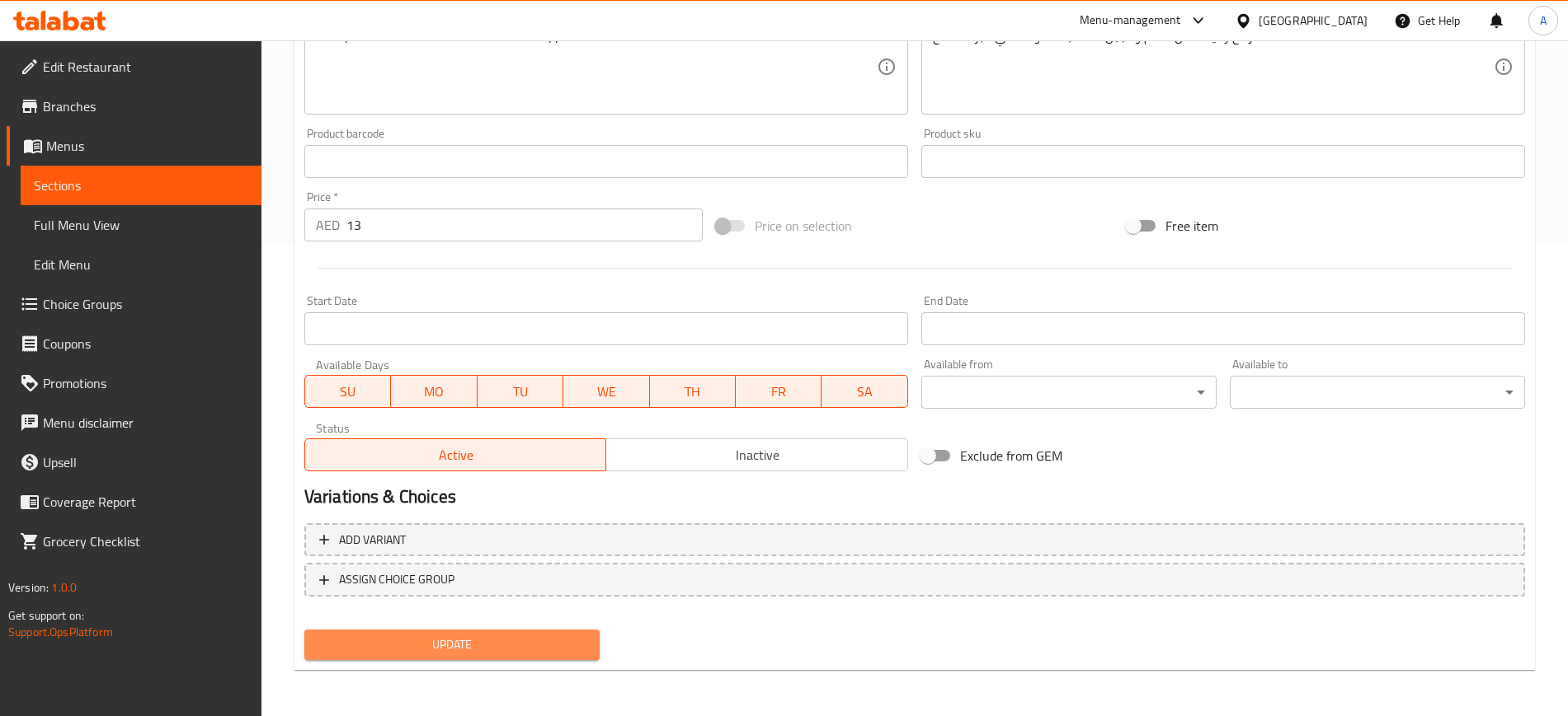
click at [463, 630] on button "Update" at bounding box center [451, 645] width 295 height 31
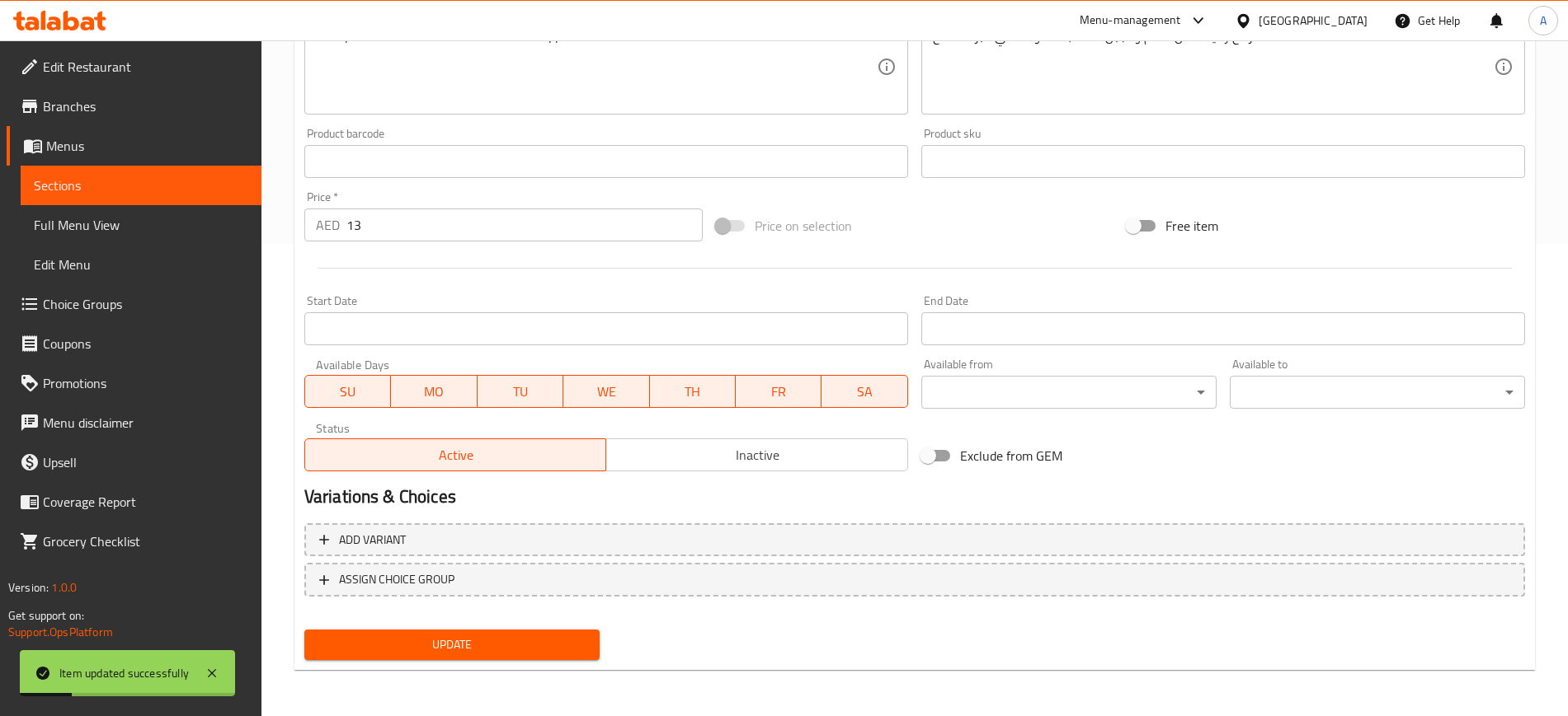
scroll to position [0, 0]
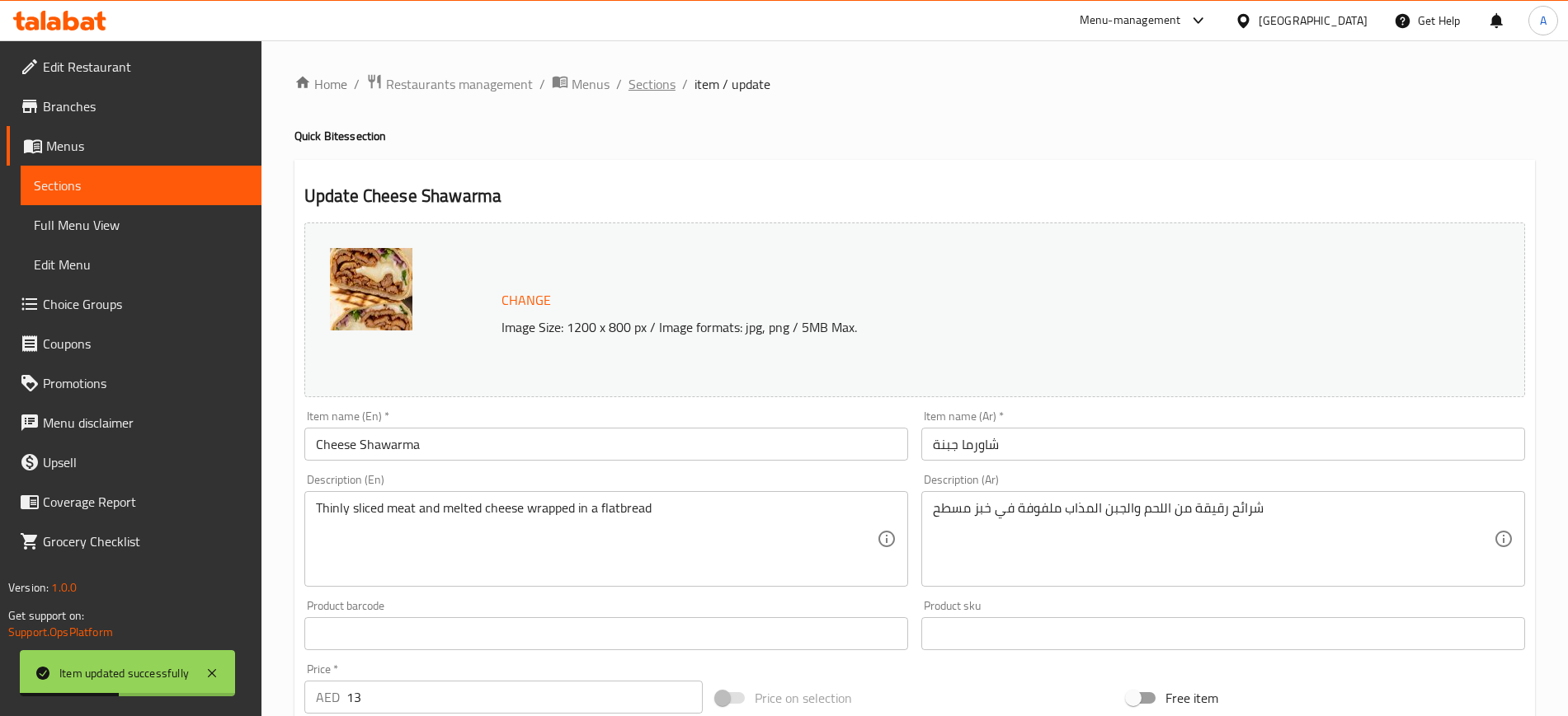
click at [651, 78] on span "Sections" at bounding box center [652, 84] width 47 height 20
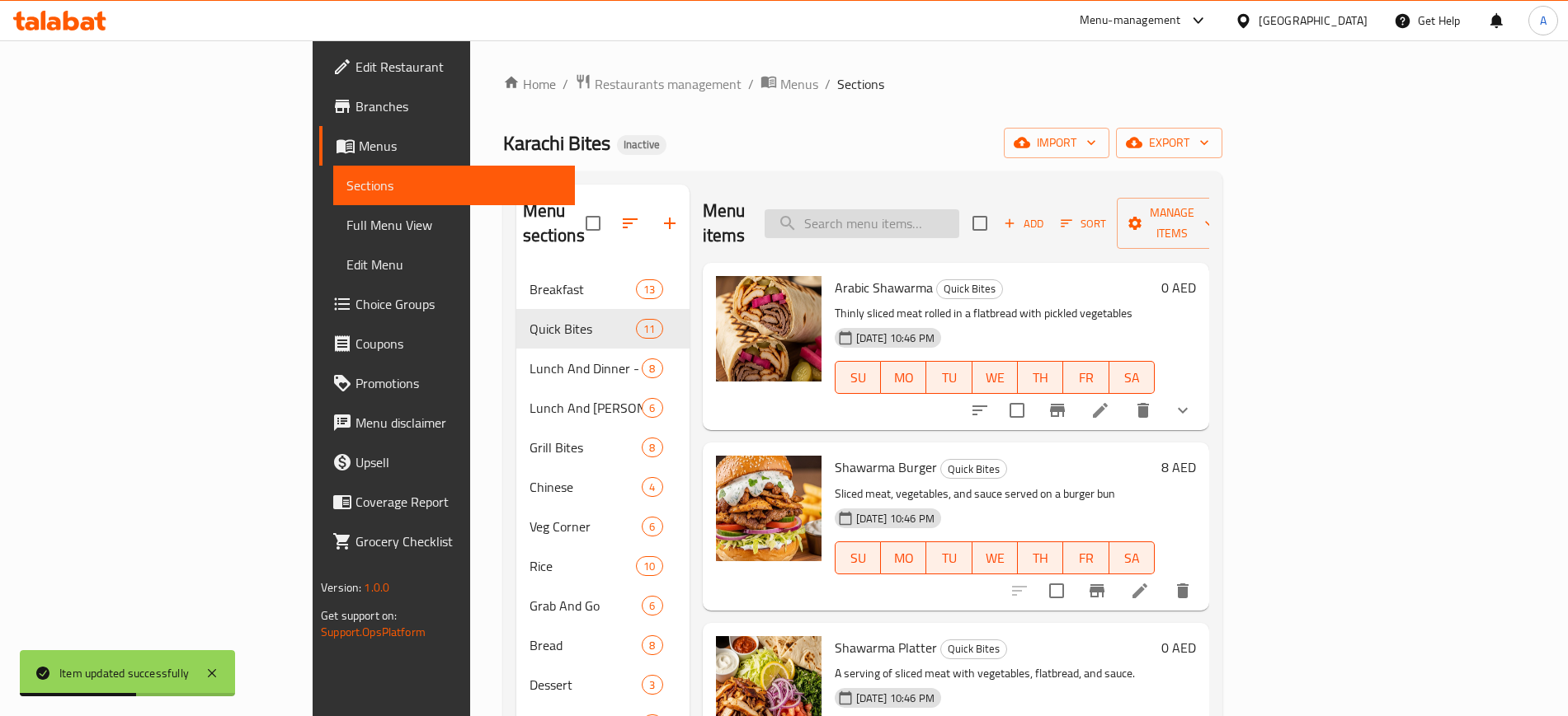
paste input "Thinly sliced meat and melted cheese wrapped in a flatbread"
click at [959, 225] on input "Thinly sliced meat and melted cheese wrapped in a flatbread" at bounding box center [862, 224] width 195 height 29
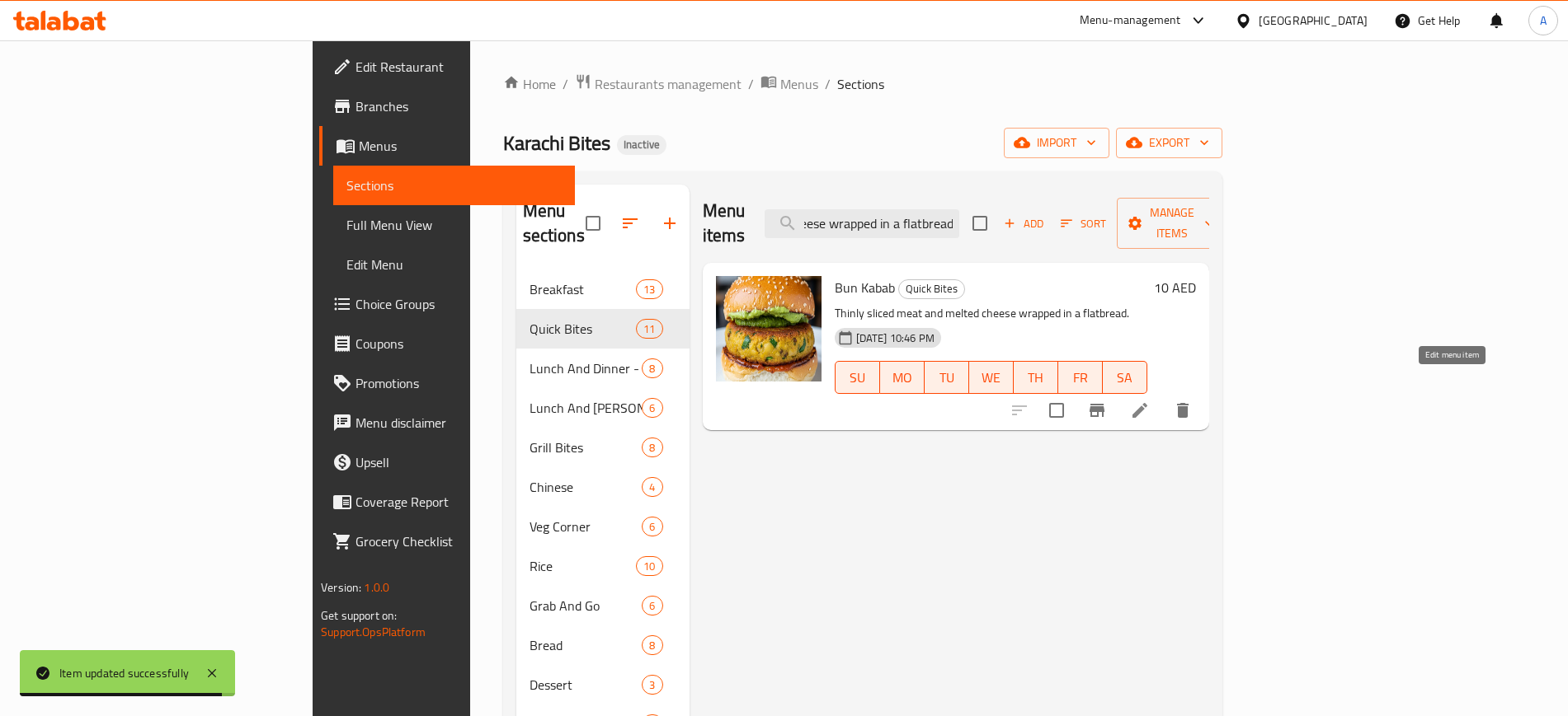
type input "Thinly sliced meat and melted cheese wrapped in a flatbread"
click at [1149, 401] on icon at bounding box center [1139, 410] width 20 height 20
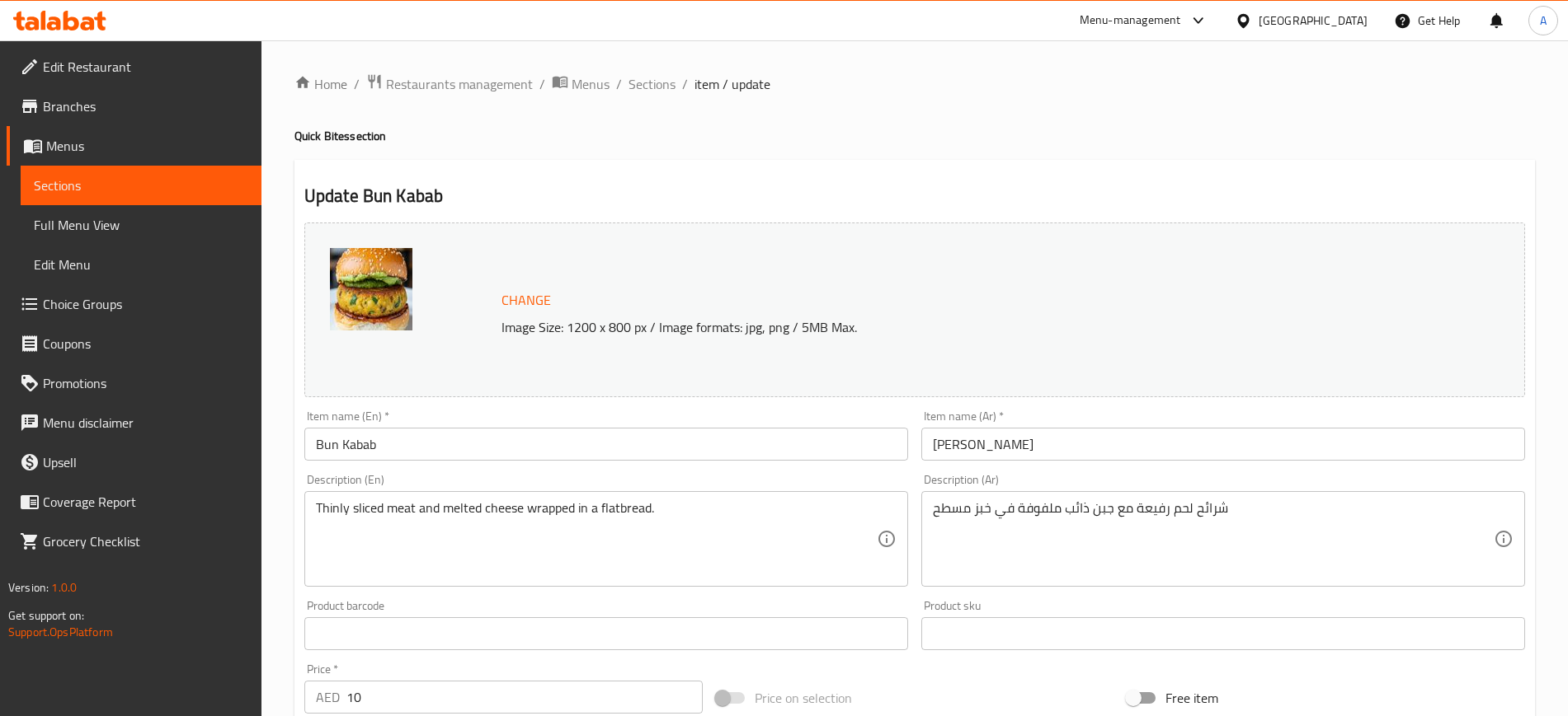
click at [354, 455] on input "Bun Kabab" at bounding box center [606, 444] width 604 height 33
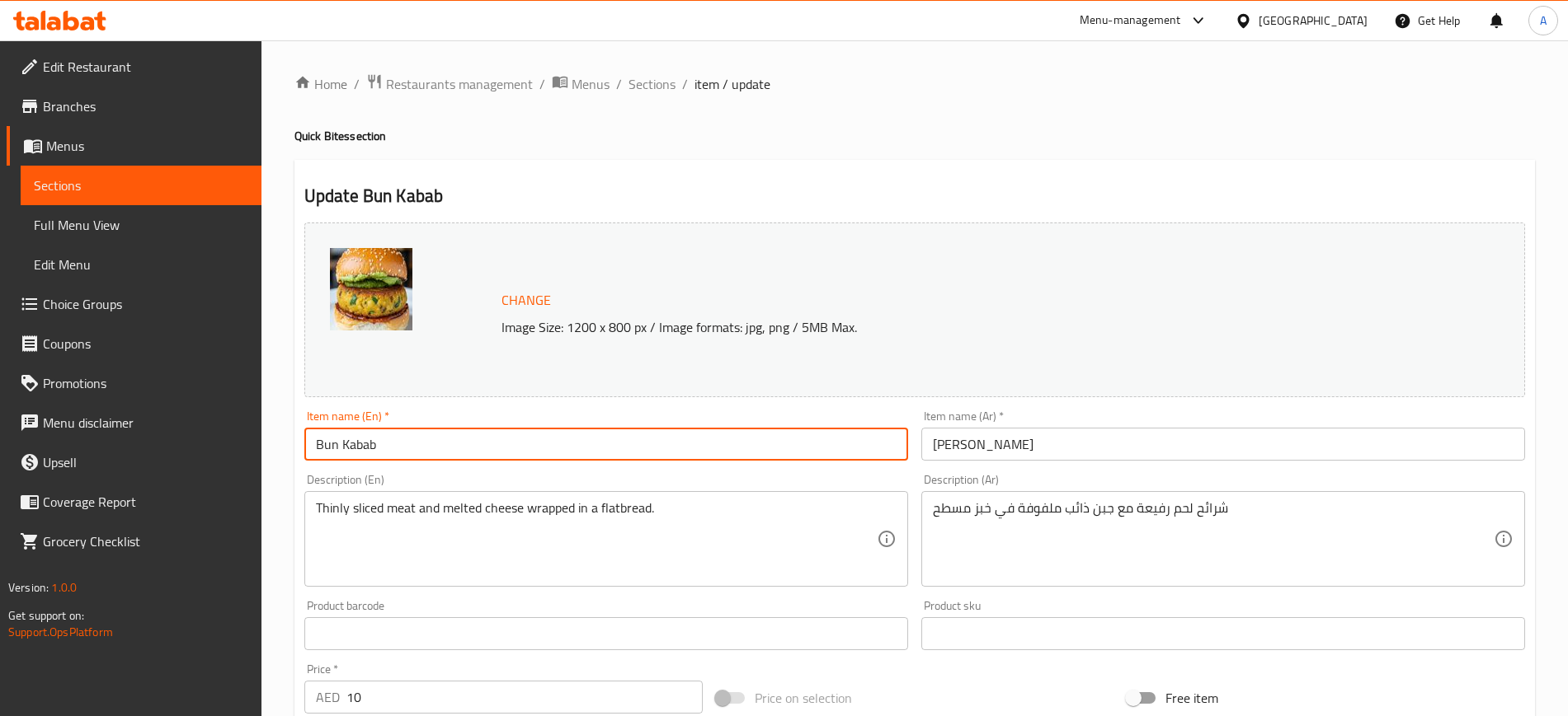
click at [354, 455] on input "Bun Kabab" at bounding box center [606, 444] width 604 height 33
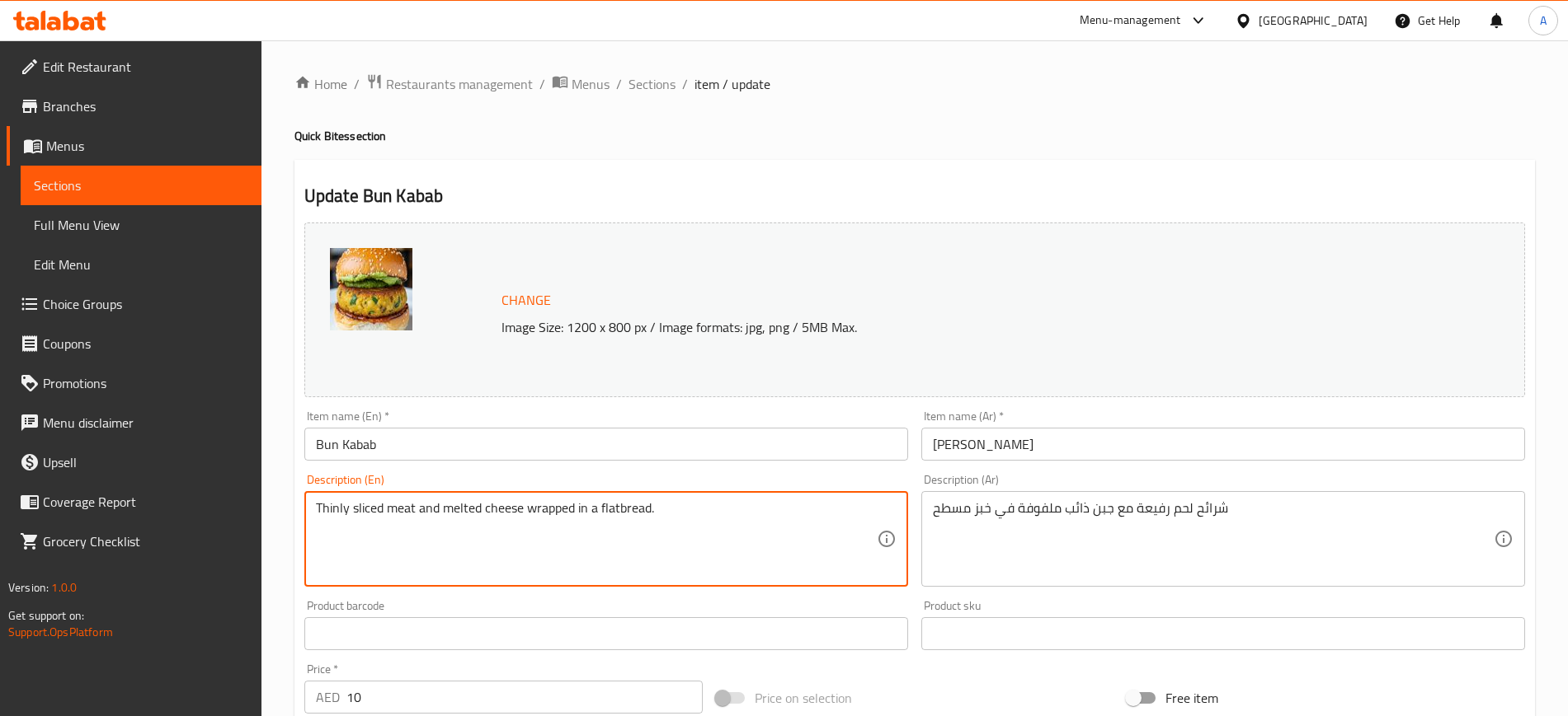
click at [394, 508] on textarea "Thinly sliced meat and melted cheese wrapped in a flatbread." at bounding box center [596, 539] width 561 height 78
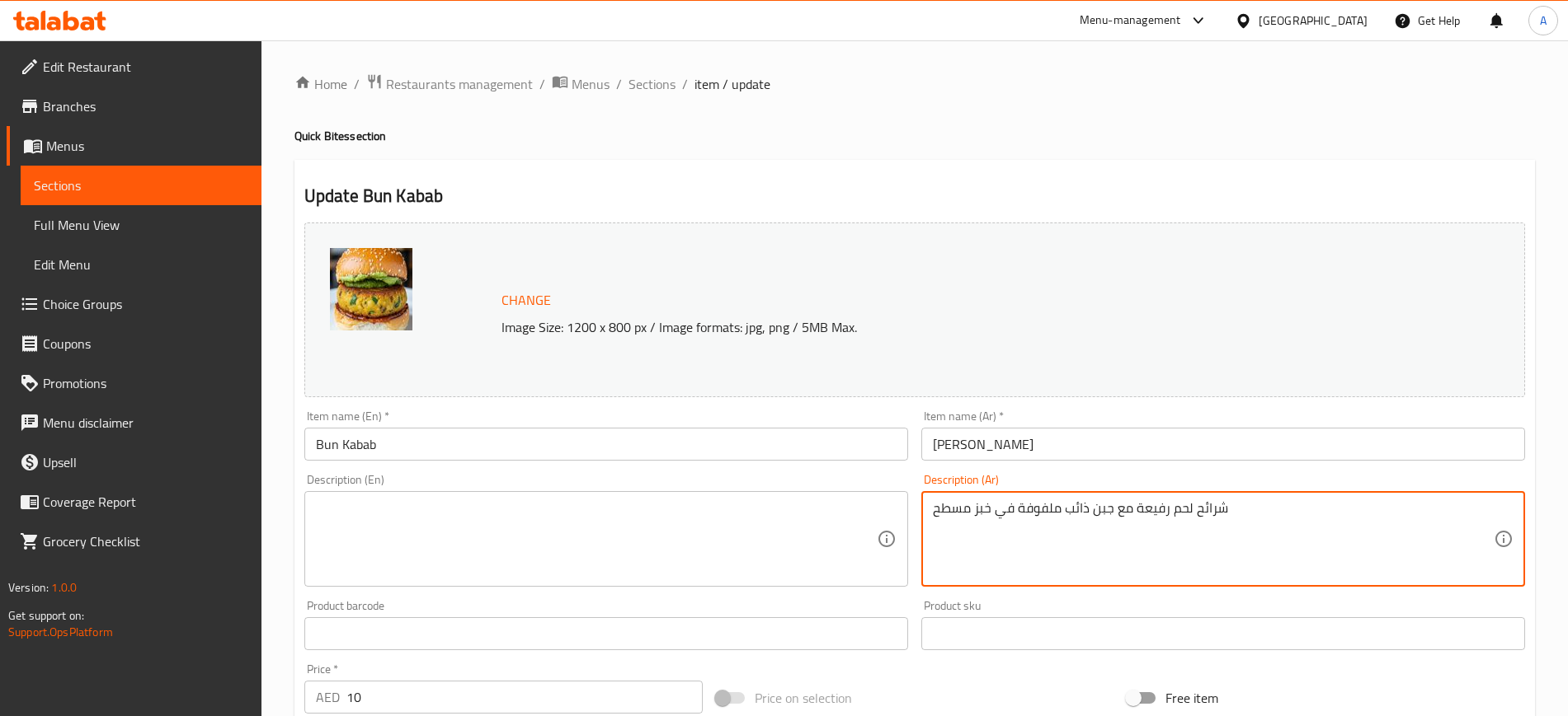
click at [1067, 500] on textarea "شرائح لحم رفيعة مع جبن ذائب ملفوفة في خبز مسطح" at bounding box center [1213, 539] width 561 height 78
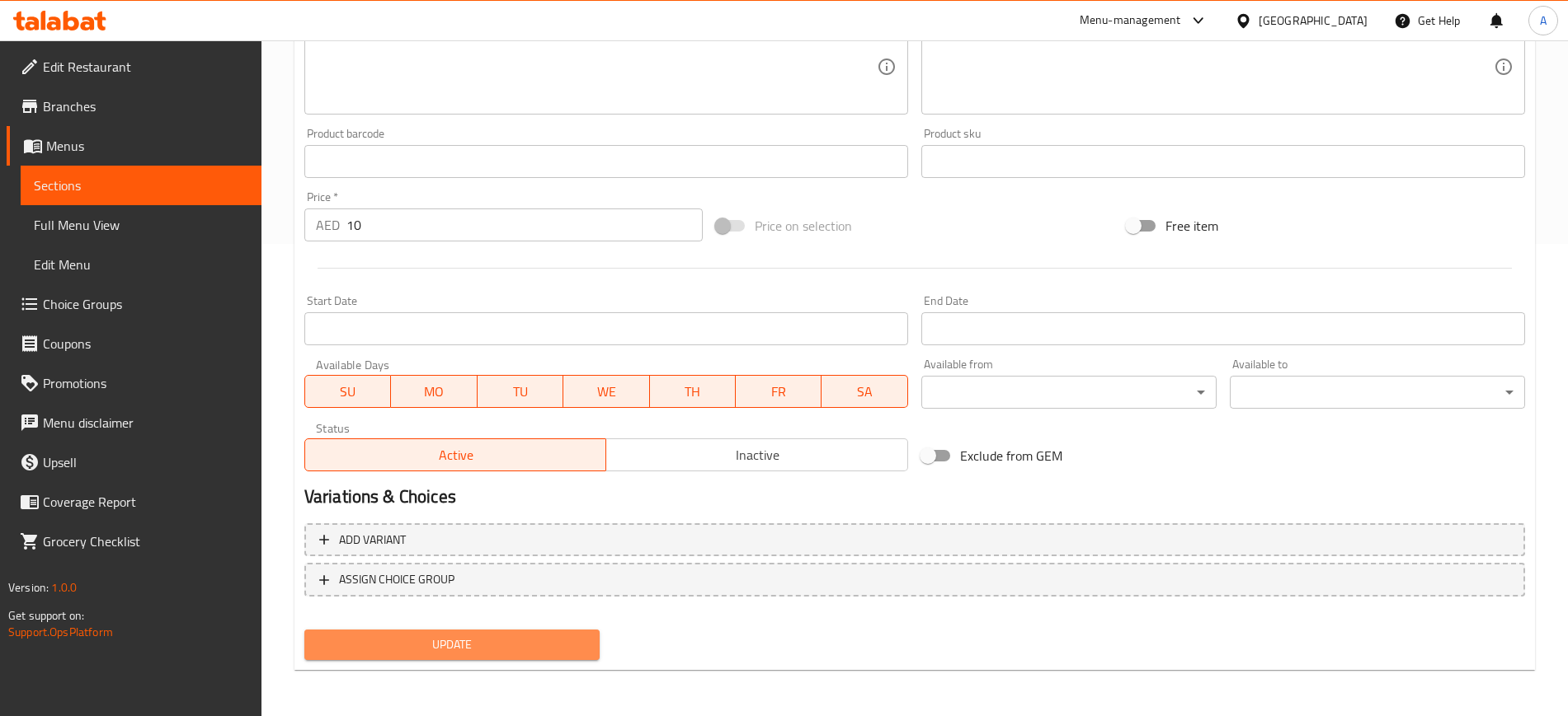
click at [454, 646] on span "Update" at bounding box center [451, 645] width 268 height 21
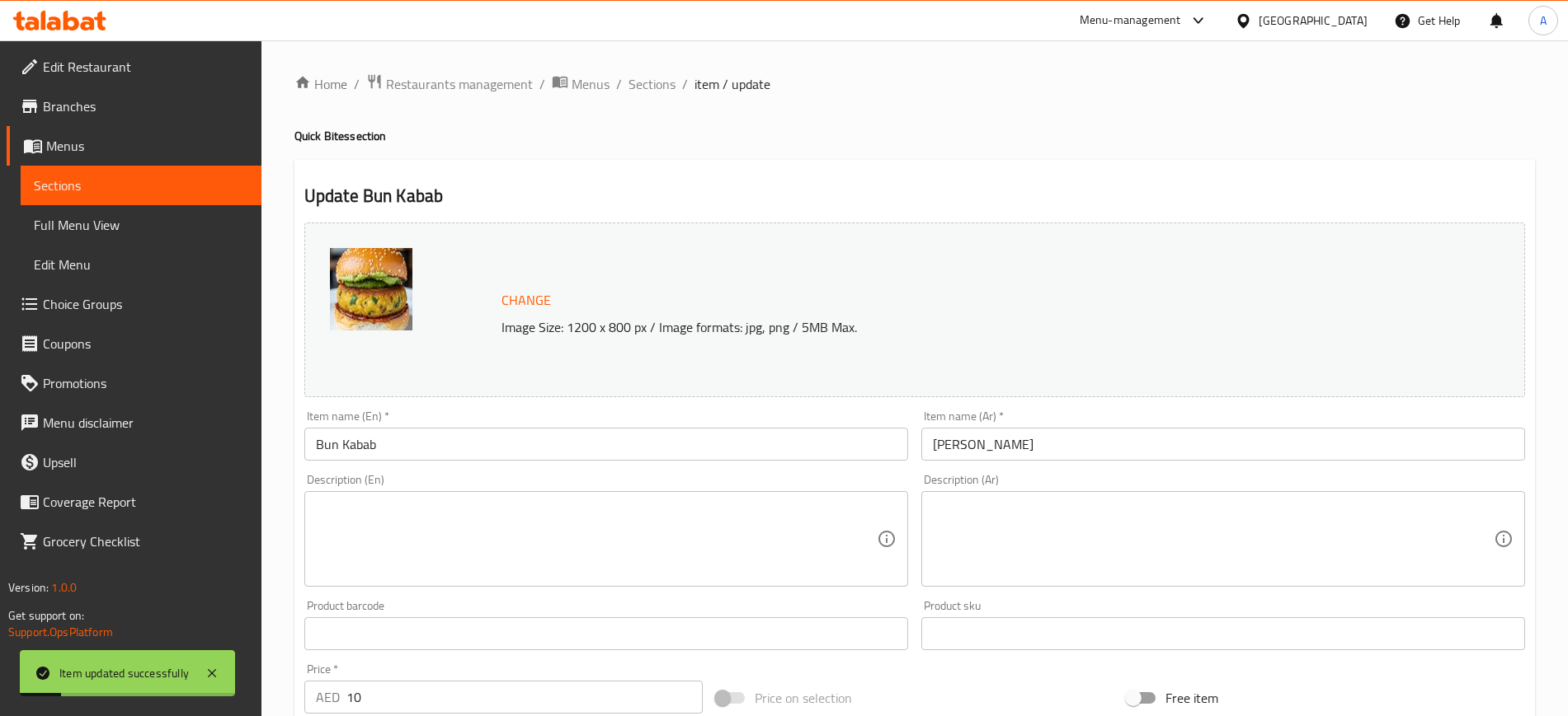
scroll to position [1, 0]
click at [648, 83] on span "Sections" at bounding box center [652, 83] width 47 height 20
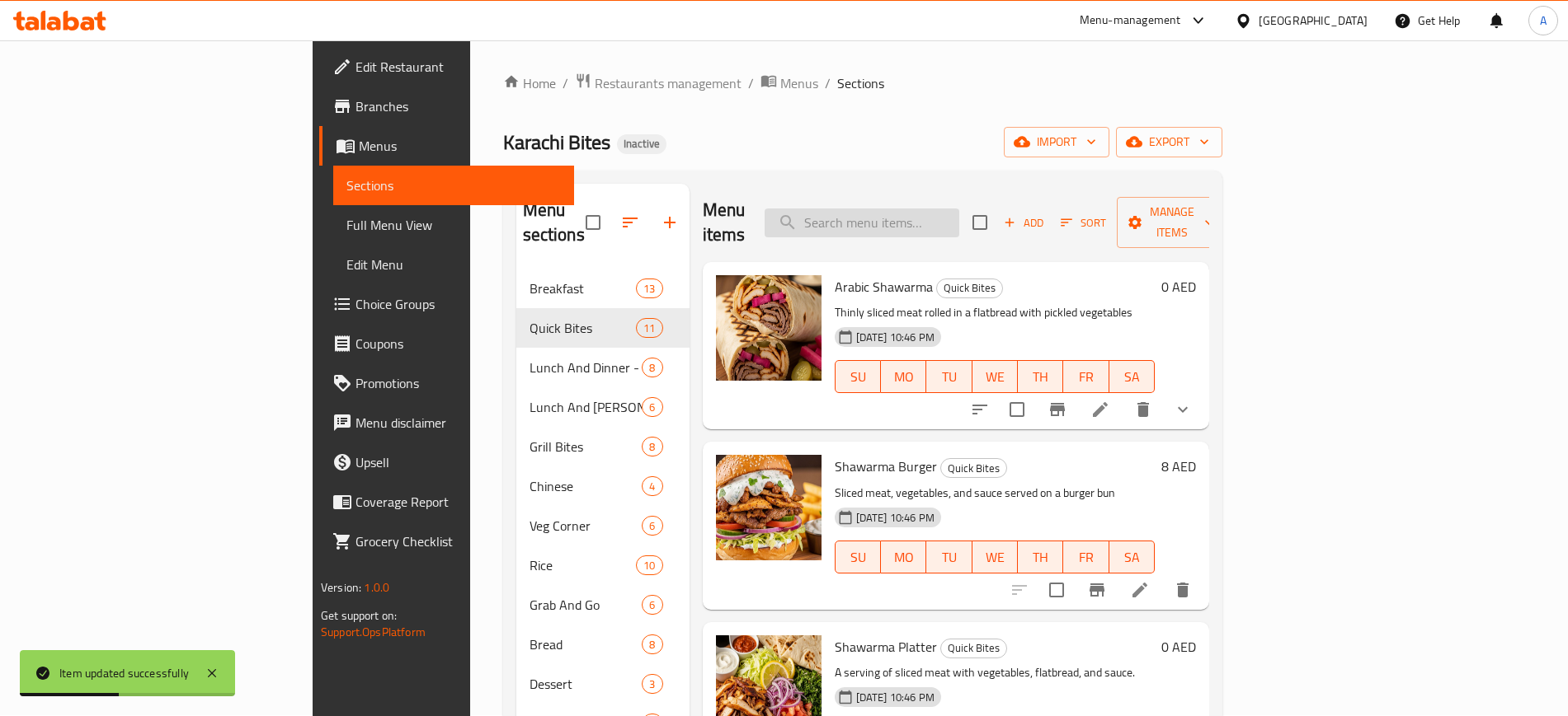
paste input "A spiced lentil and potato patty served on a bun with chutney"
click at [959, 211] on input "A spiced lentil and potato patty served on a bun with chutney" at bounding box center [862, 223] width 195 height 29
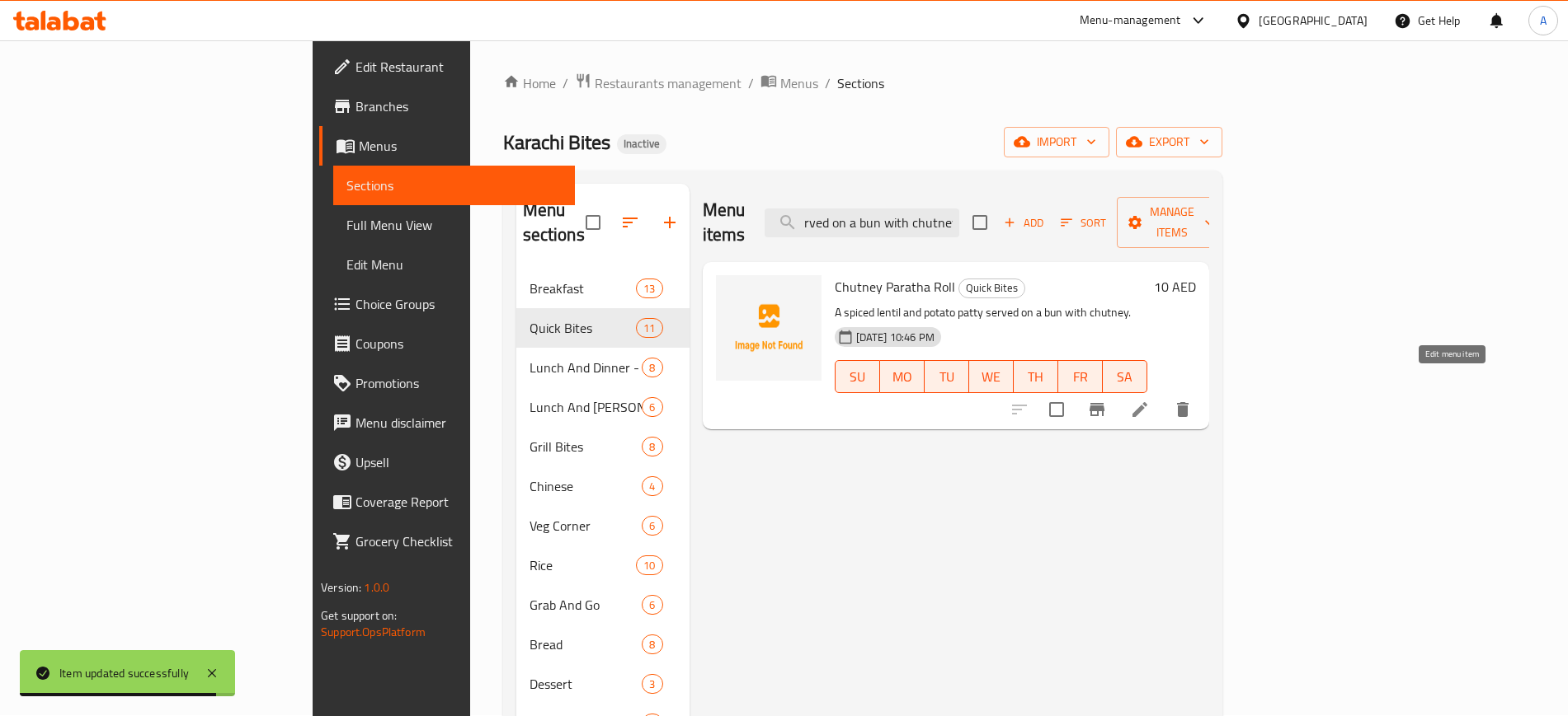
type input "A spiced lentil and potato patty served on a bun with chutney"
click at [1147, 402] on icon at bounding box center [1139, 410] width 15 height 15
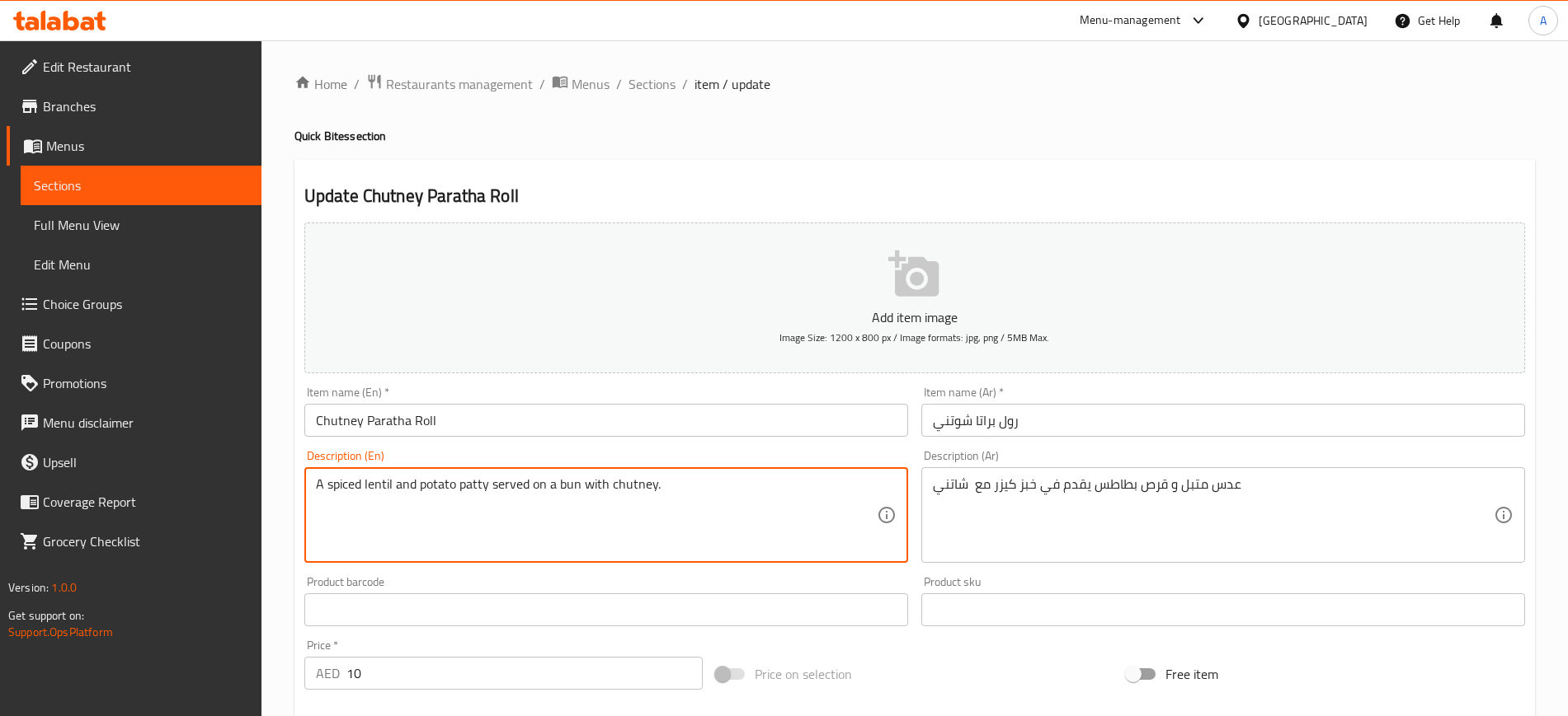
click at [396, 486] on textarea "A spiced lentil and potato patty served on a bun with chutney." at bounding box center [596, 515] width 561 height 78
paste textarea "flatbread filled with spicy cilantro and mint chutney"
type textarea "A flatbread filled with spicy cilantro and mint chutney"
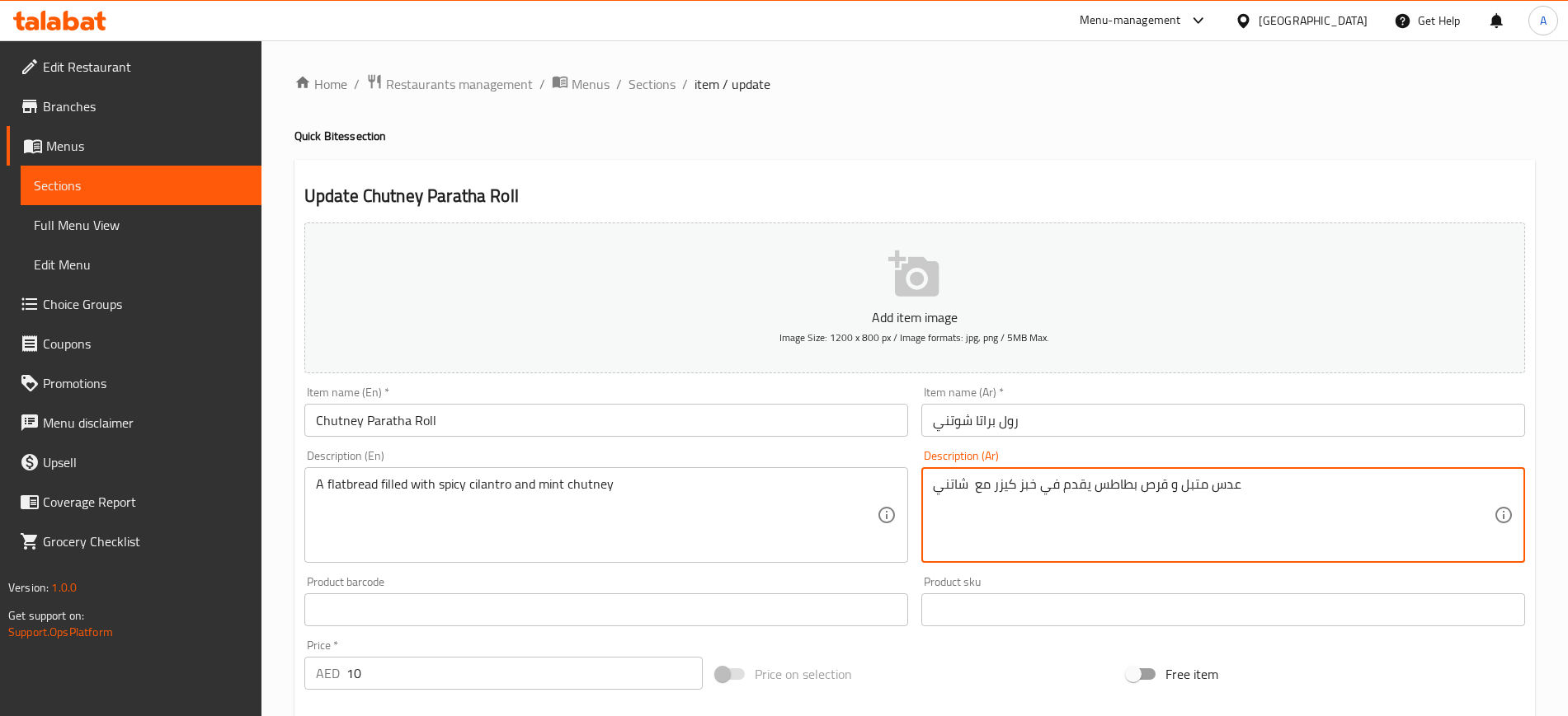
click at [962, 492] on textarea "عدس متبل و قرص بطاطس يقدم في خبز كيزر مع شاتني" at bounding box center [1213, 515] width 561 height 78
paste textarea "بز مسطح محشو بالكزبرة الحارة وصلصة النعناع"
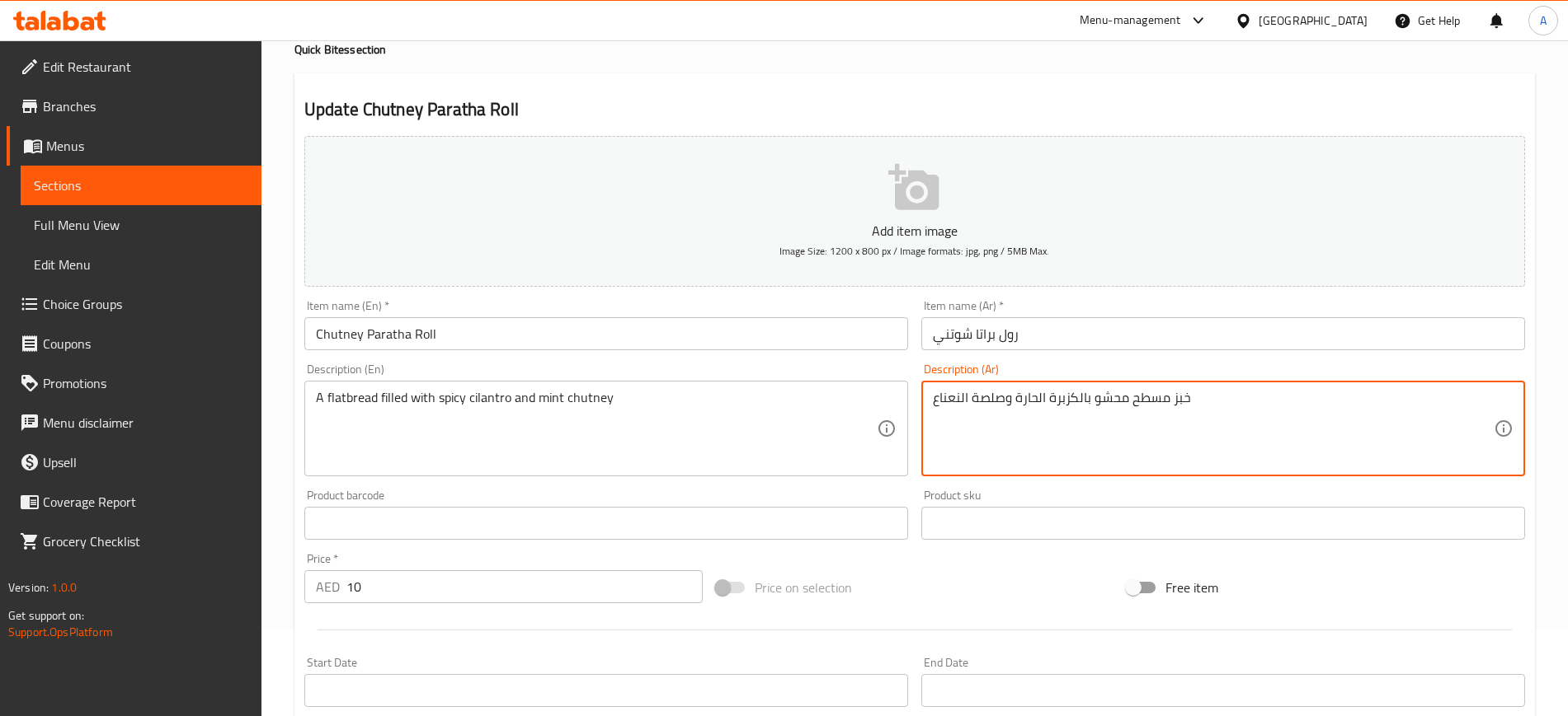
scroll to position [110, 0]
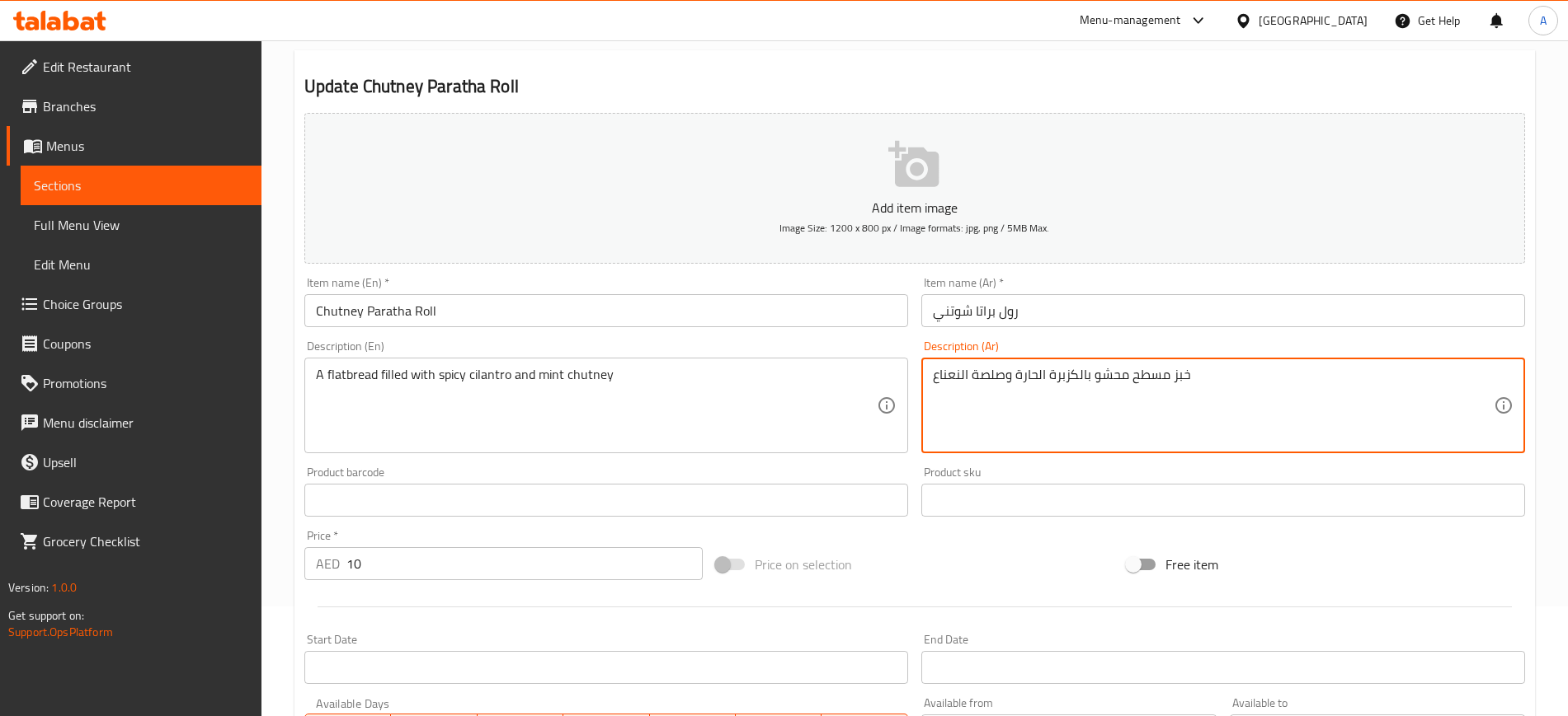
click at [970, 381] on textarea "خبز مسطح محشو بالكزبرة الحارة وصلصة النعناع" at bounding box center [1213, 405] width 561 height 78
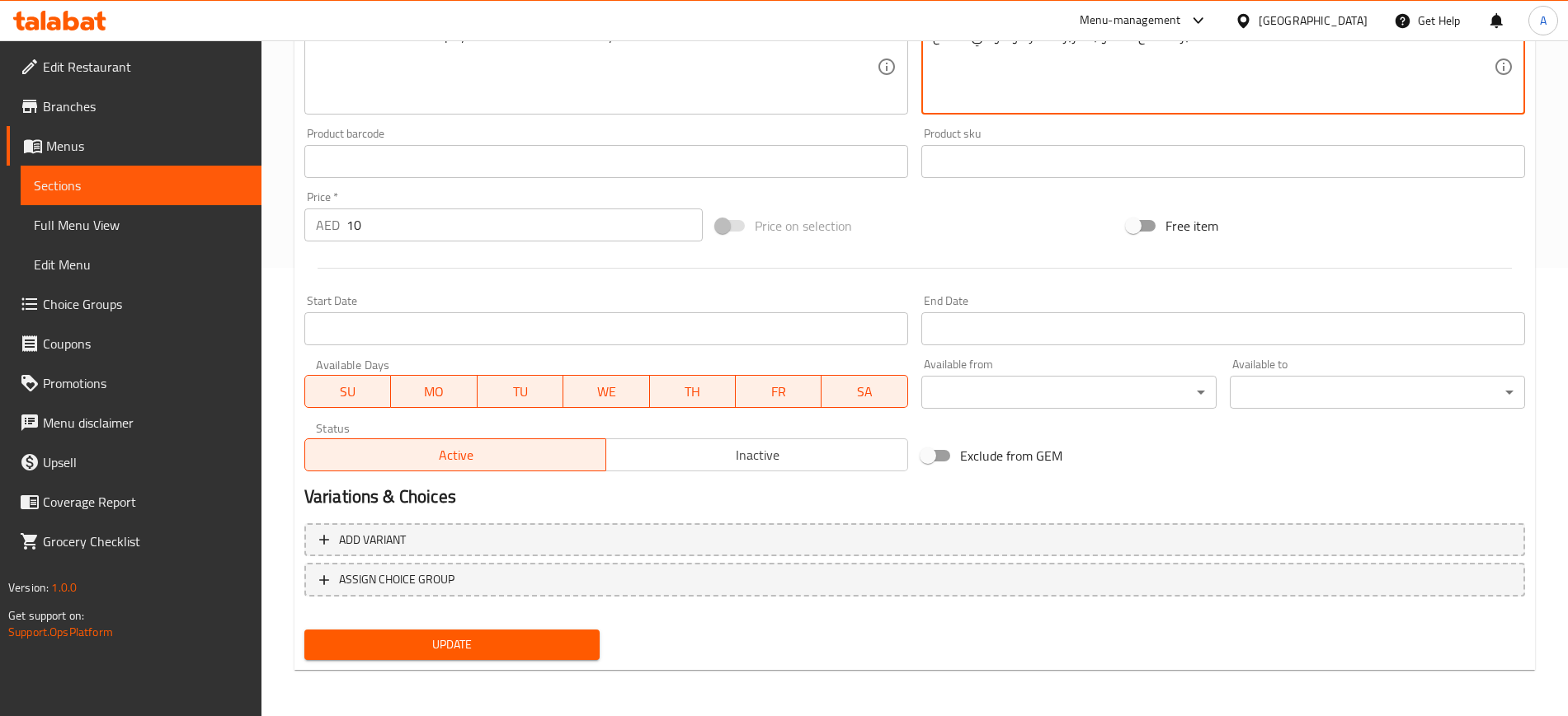
type textarea "خبز مسطح محشو بالكزبرة الحارة وشوتني النعناع"
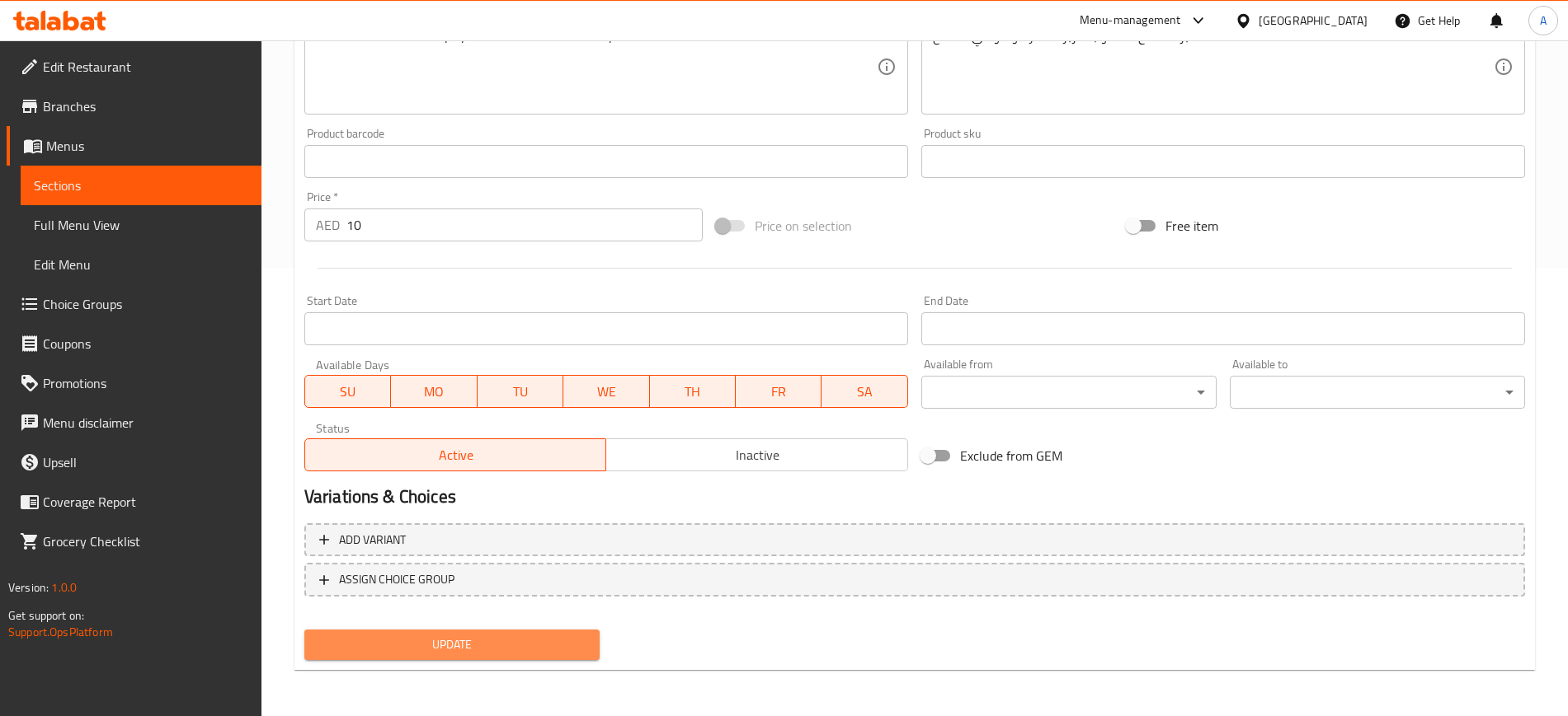
click at [479, 647] on span "Update" at bounding box center [451, 645] width 268 height 21
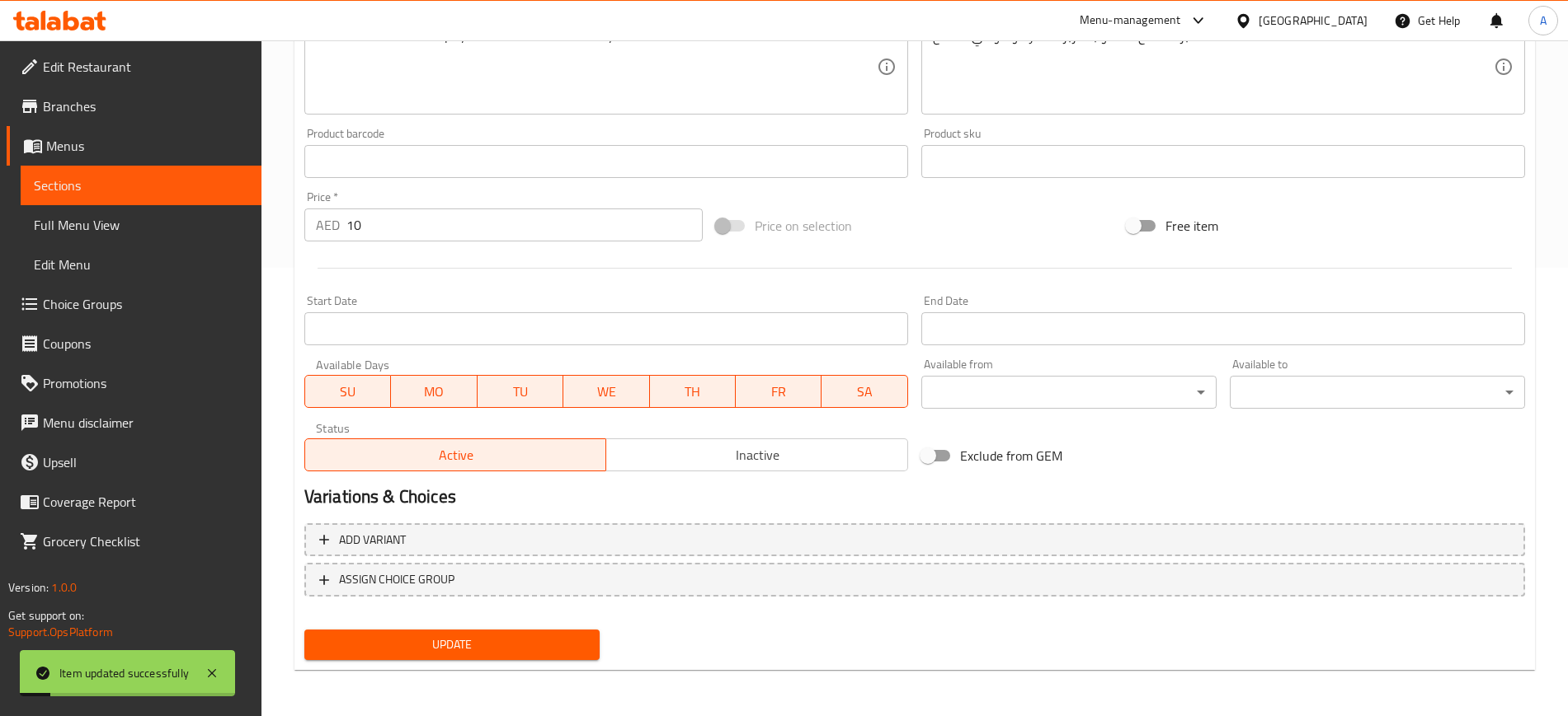
scroll to position [0, 0]
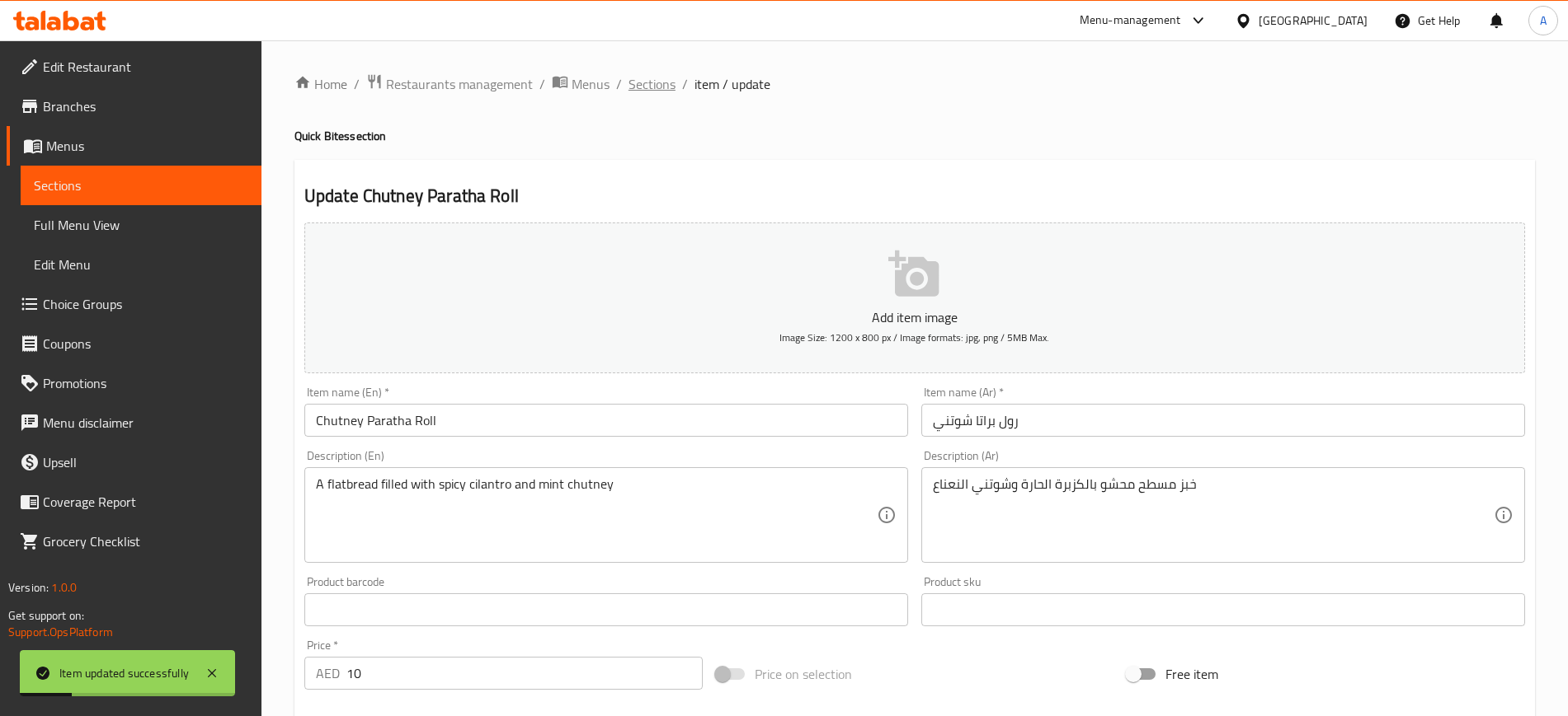
click at [649, 88] on span "Sections" at bounding box center [652, 84] width 47 height 20
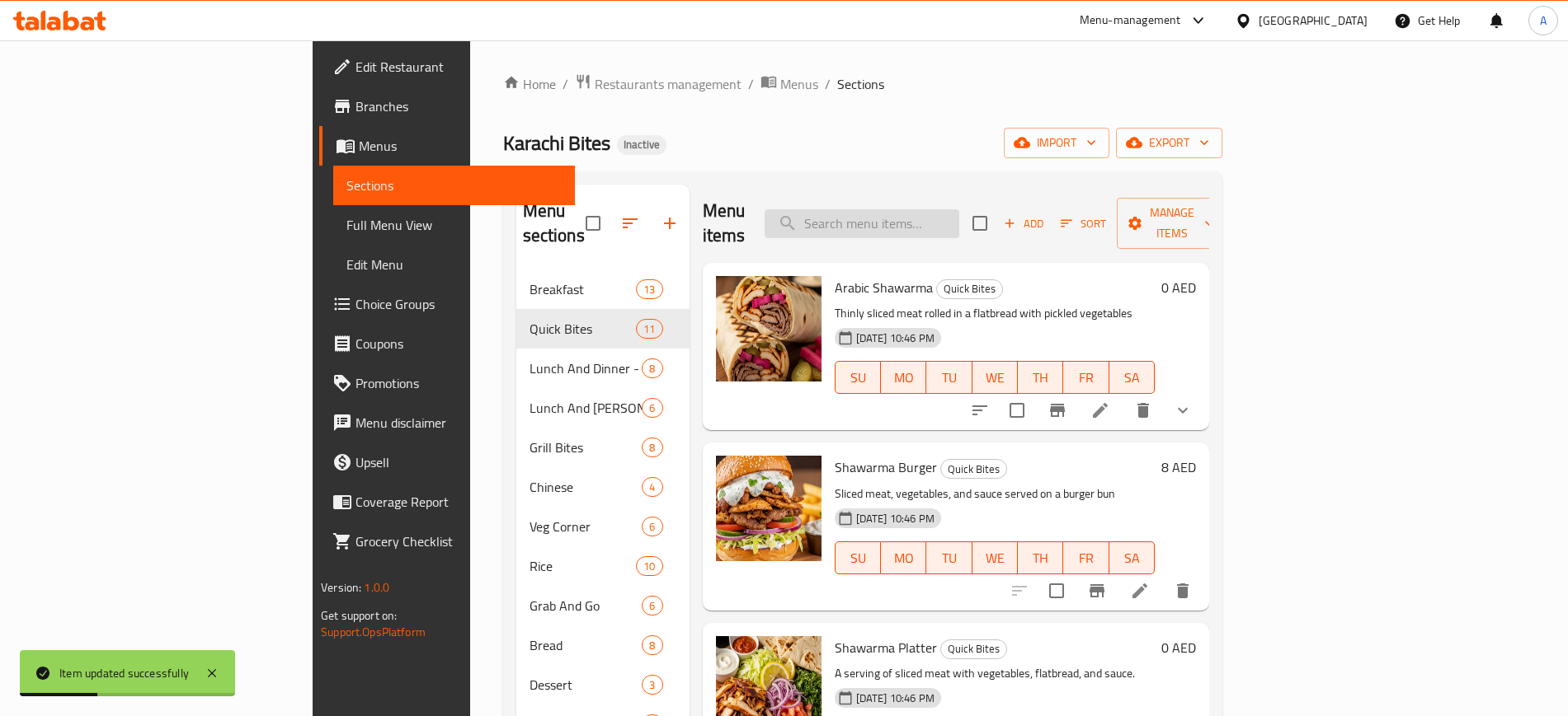
paste input "A flatbread filled with spicy cilantro and mint chutney"
type input "A flatbread filled with spicy cilantro and mint chutney"
click at [959, 216] on input "A flatbread filled with spicy cilantro and mint chutney" at bounding box center [862, 224] width 195 height 29
click at [959, 211] on input "A flatbread filled with spicy cilantro and mint chutney" at bounding box center [862, 224] width 195 height 29
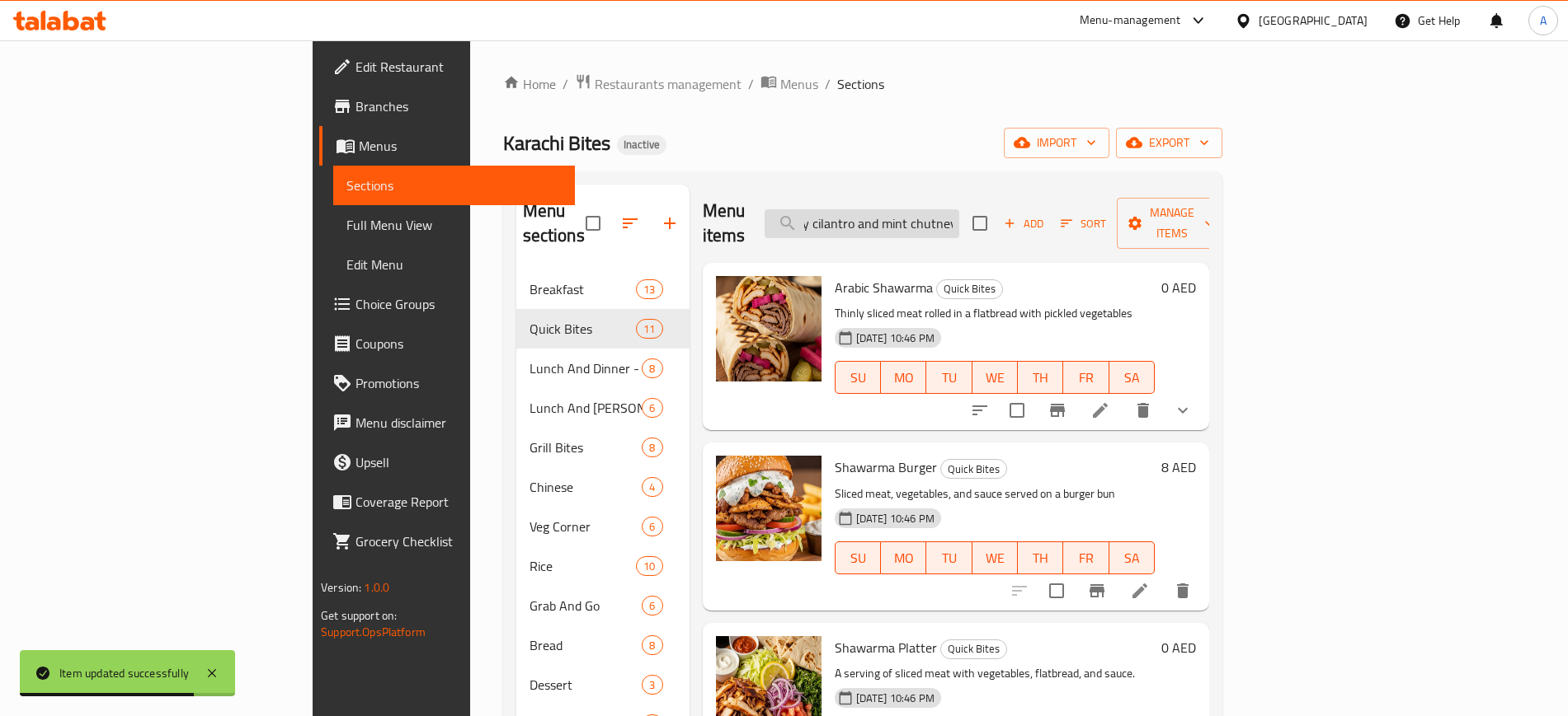
click at [959, 211] on input "A flatbread filled with spicy cilantro and mint chutney" at bounding box center [862, 224] width 195 height 29
click at [959, 211] on input "search" at bounding box center [862, 224] width 195 height 29
paste input "A flatbread filled with spicy cilantro and mint chutney"
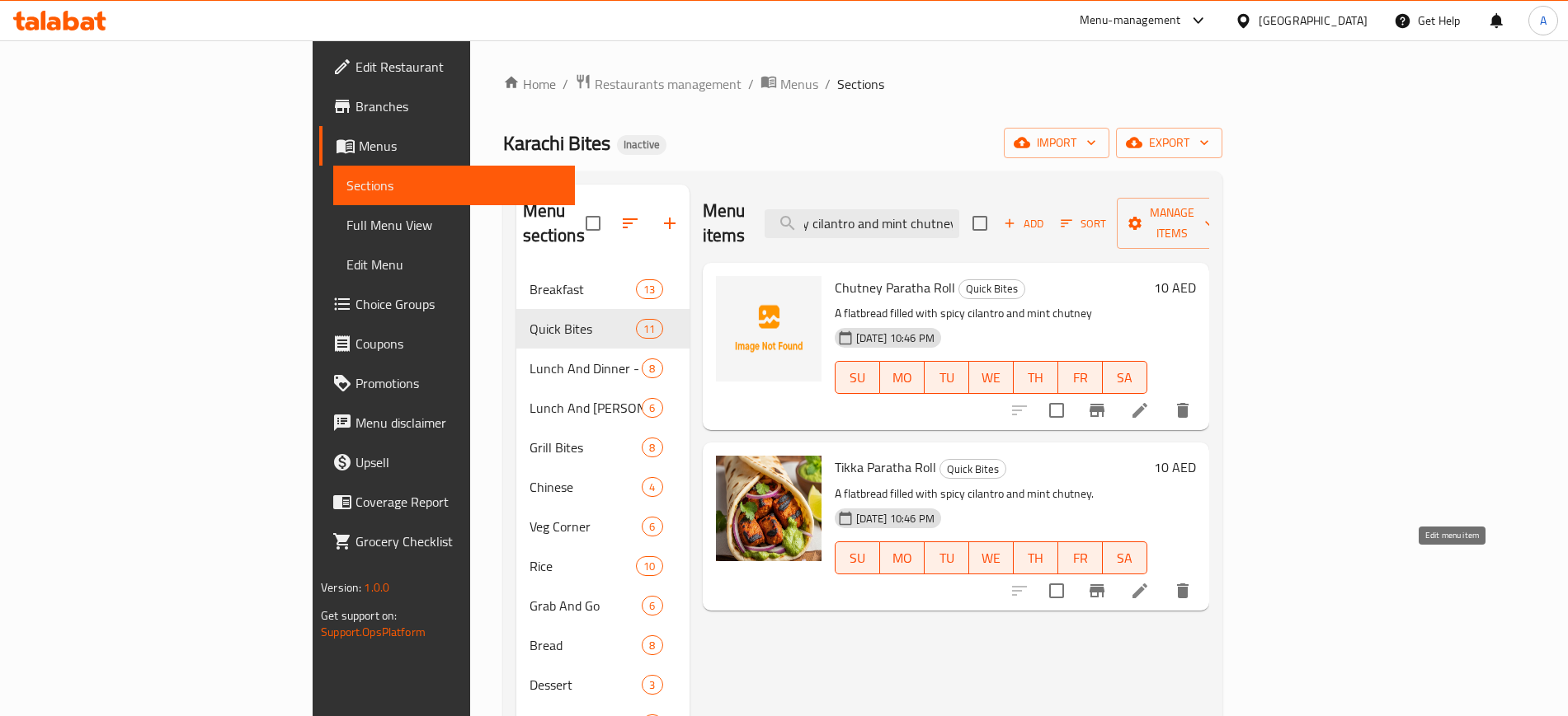
type input "A flatbread filled with spicy cilantro and mint chutney"
click at [1149, 581] on icon at bounding box center [1139, 591] width 20 height 20
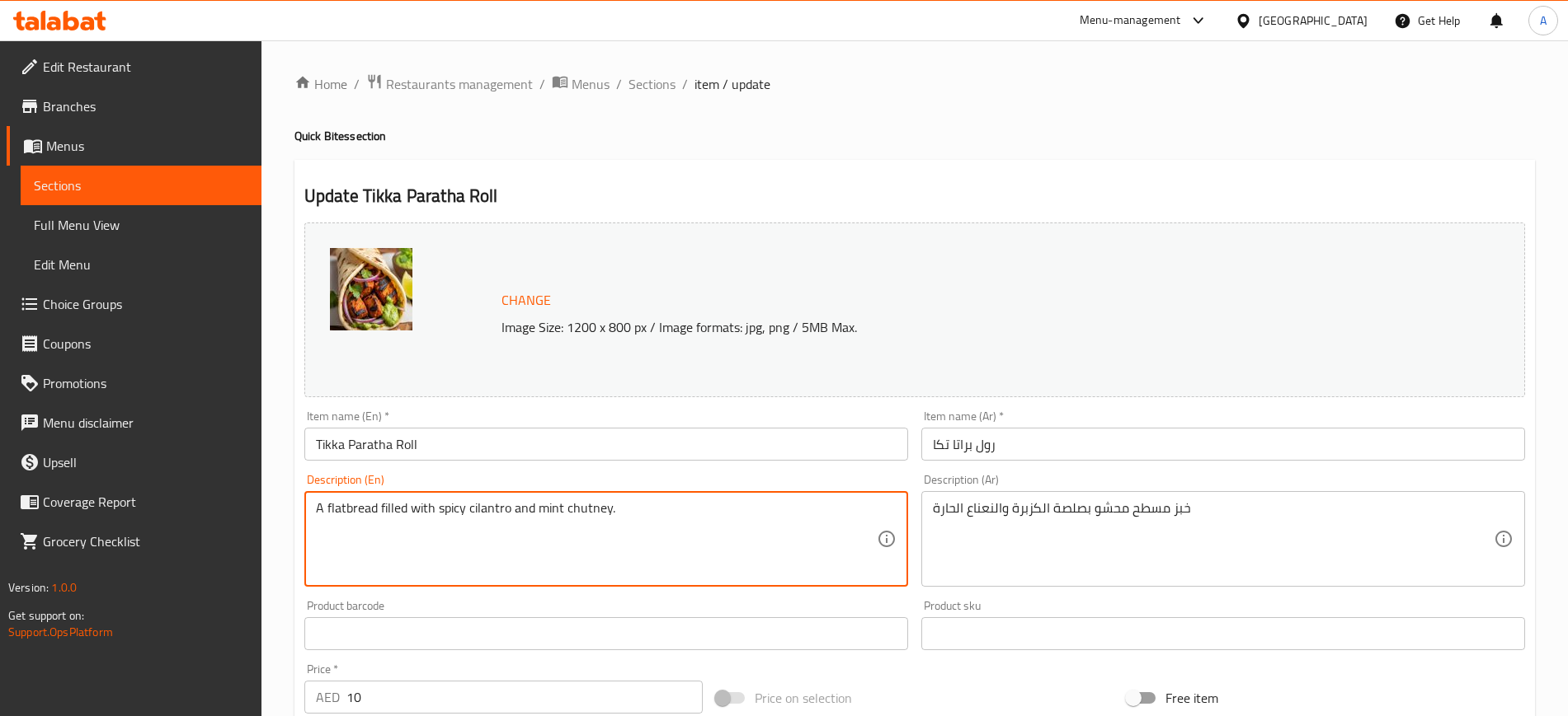
click at [570, 514] on textarea "A flatbread filled with spicy cilantro and mint chutney." at bounding box center [596, 539] width 561 height 78
paste textarea "A flatbread filled with grilled marinated meat and chutney"
type textarea "A flatbread filled with grilled marinated meat and chutney"
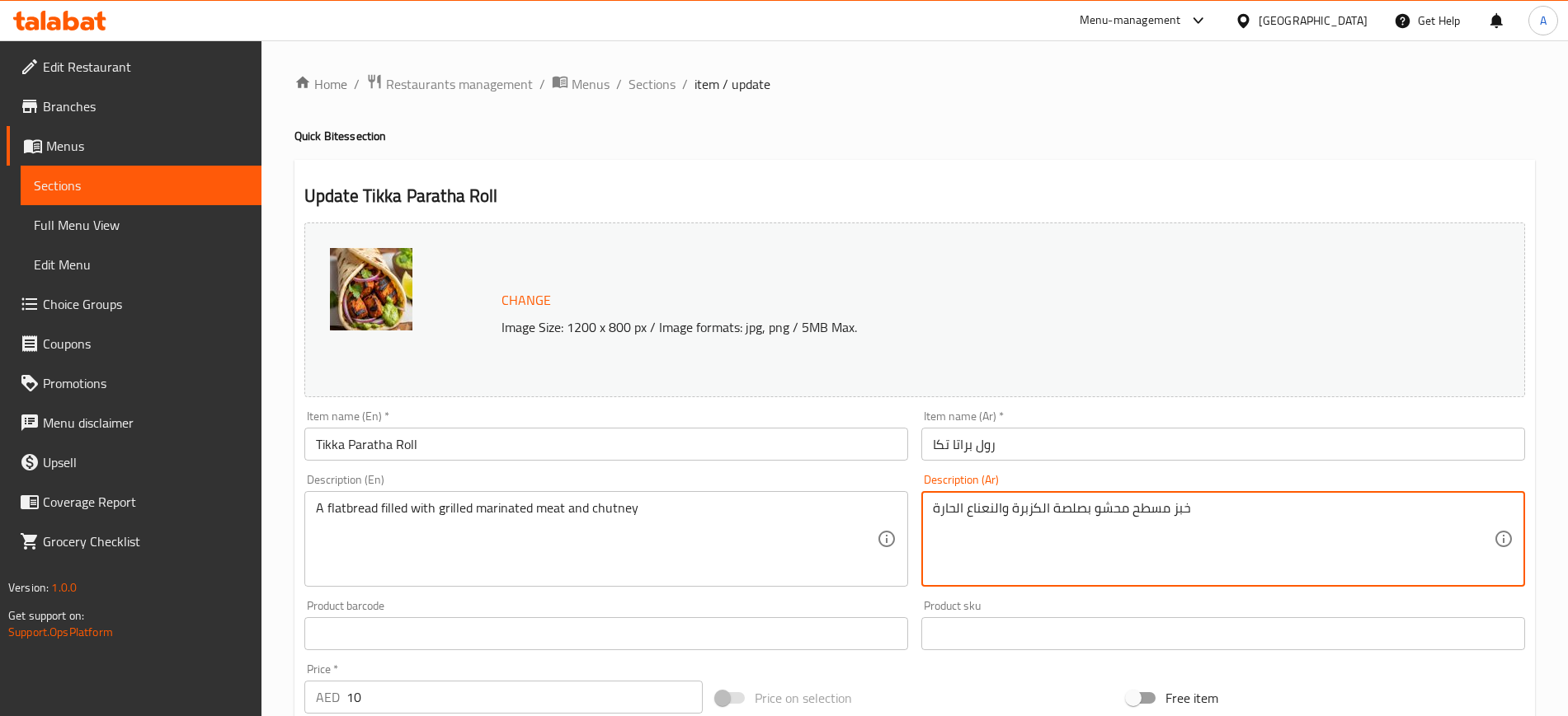
click at [1048, 511] on textarea "خبز مسطح محشو بصلصة الكزبرة والنعناع الحارة" at bounding box center [1213, 539] width 561 height 78
paste textarea "للحم المتبل المشوي والصلصة"
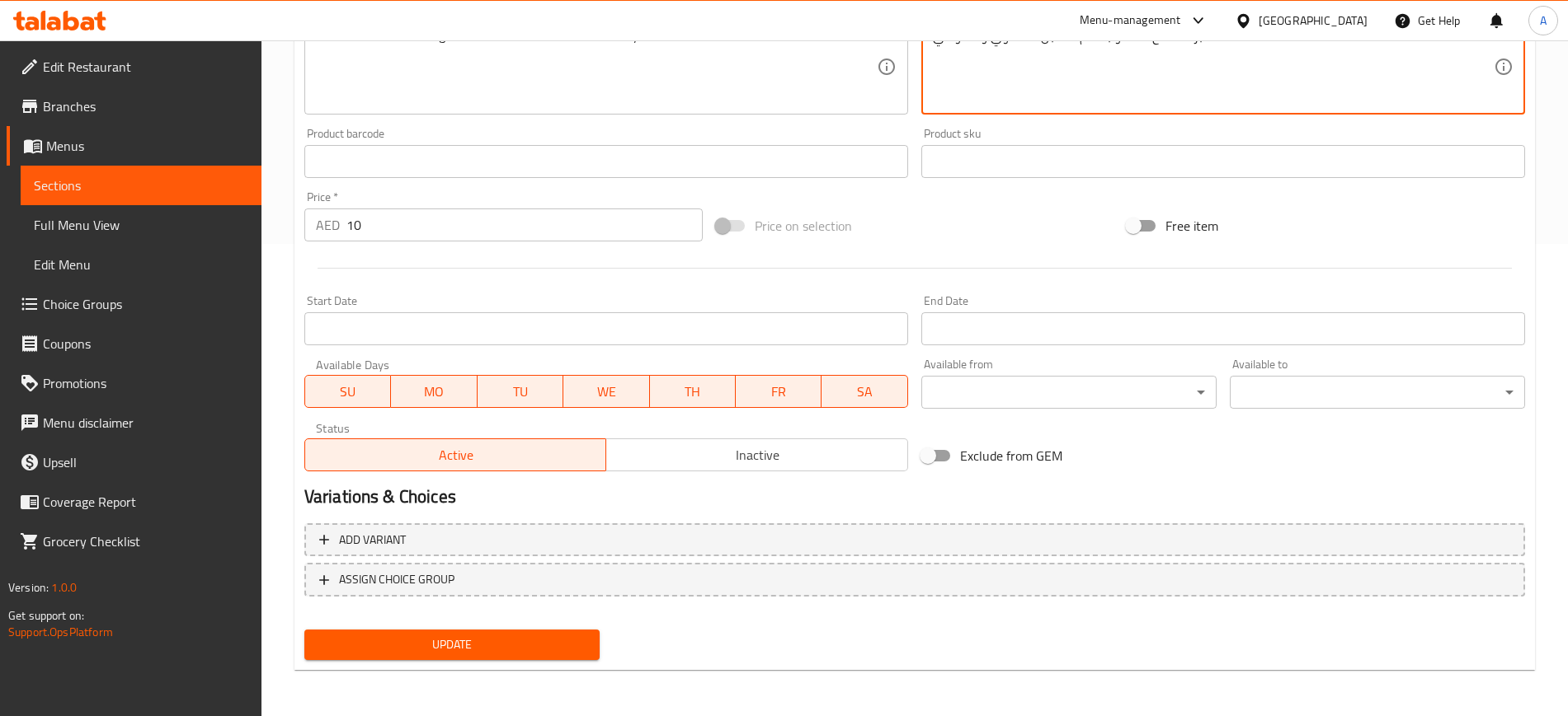
type textarea "خبز مسطح محشو باللحم المتبل المشوي والشوتني"
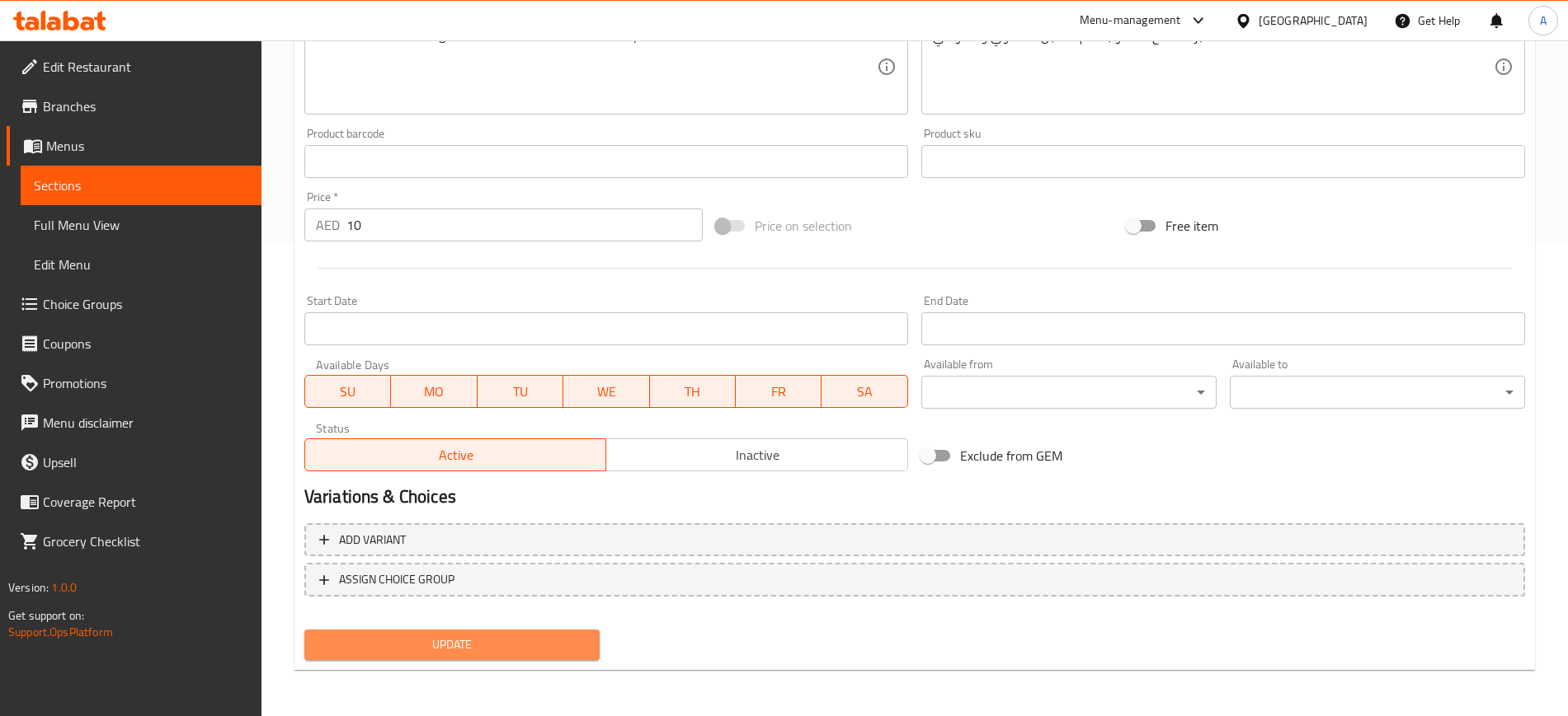
click at [459, 655] on span "Update" at bounding box center [451, 645] width 268 height 21
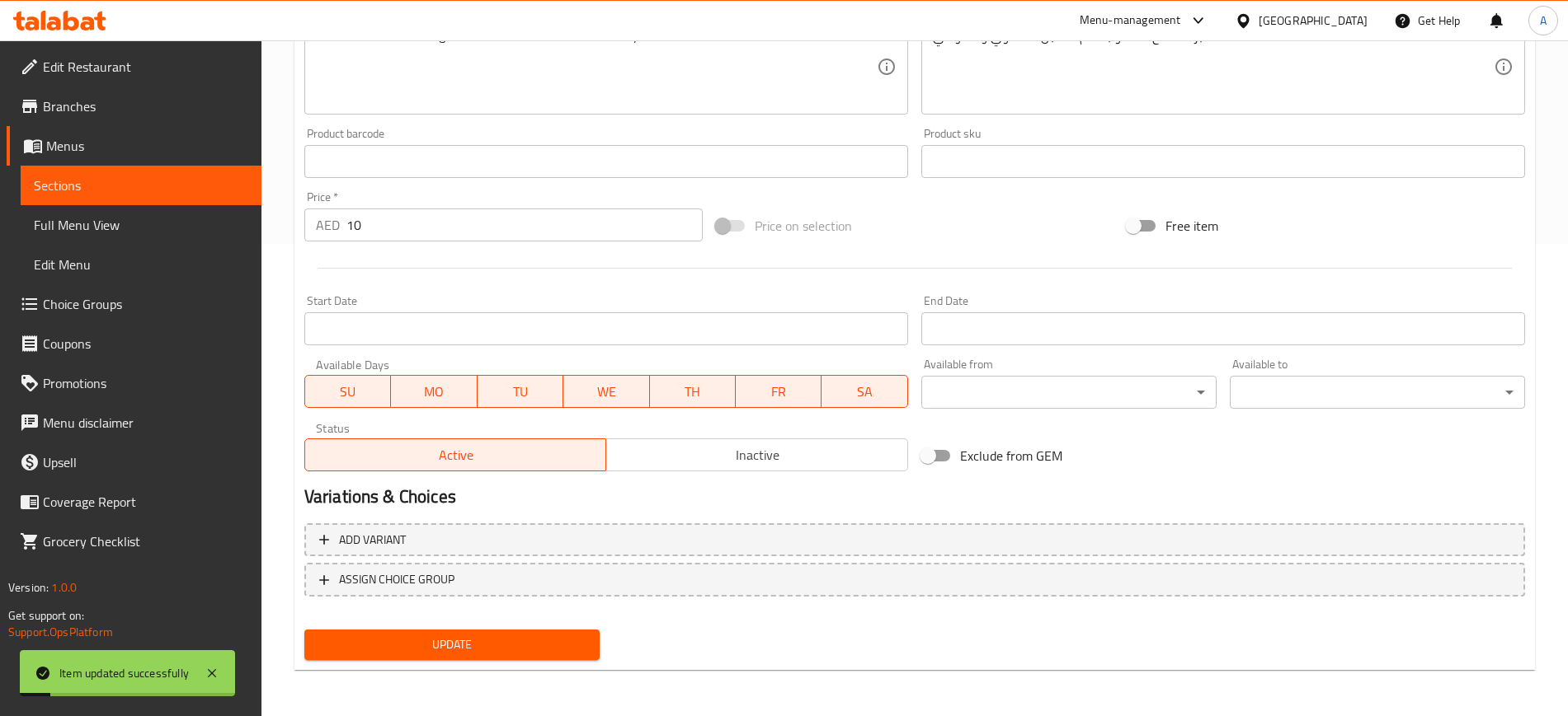
scroll to position [0, 0]
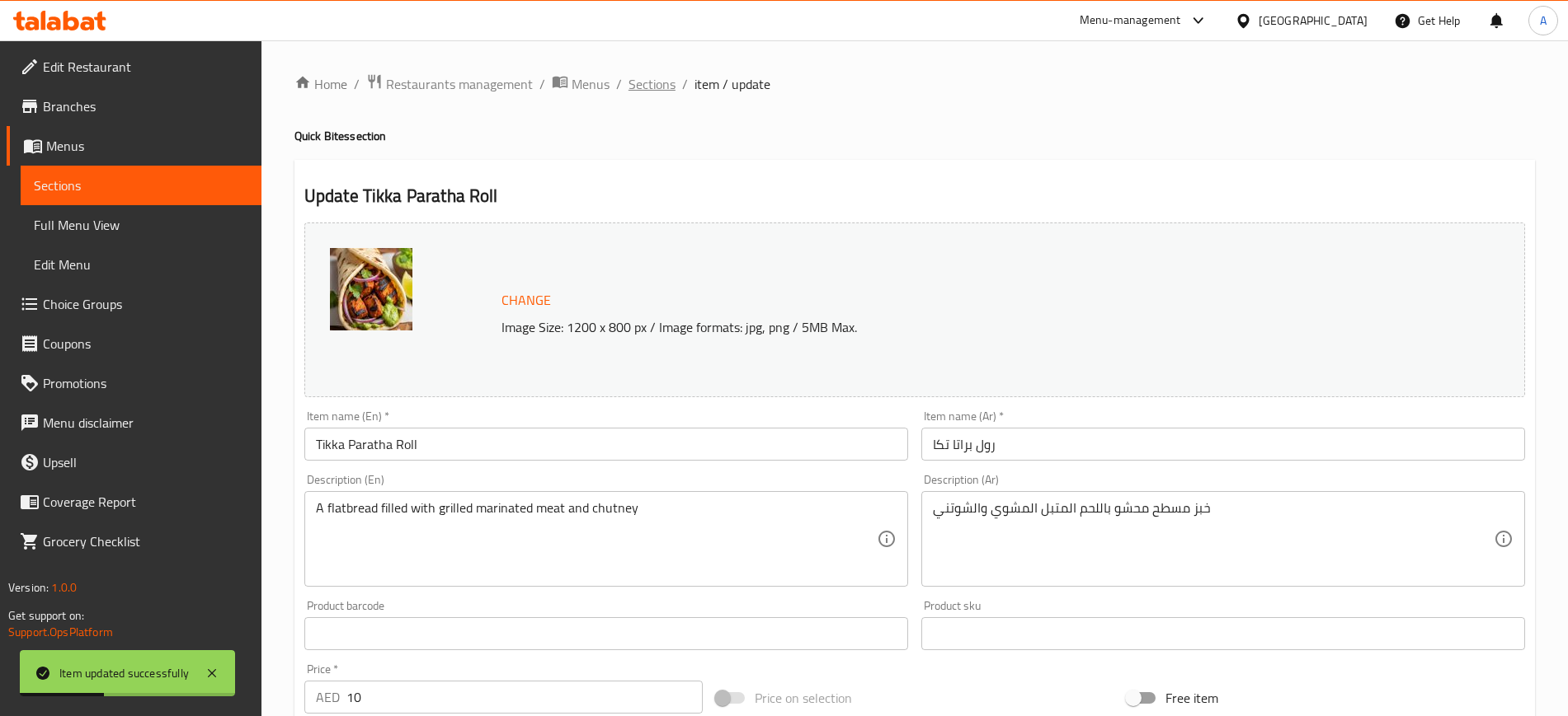
click at [639, 82] on span "Sections" at bounding box center [652, 84] width 47 height 20
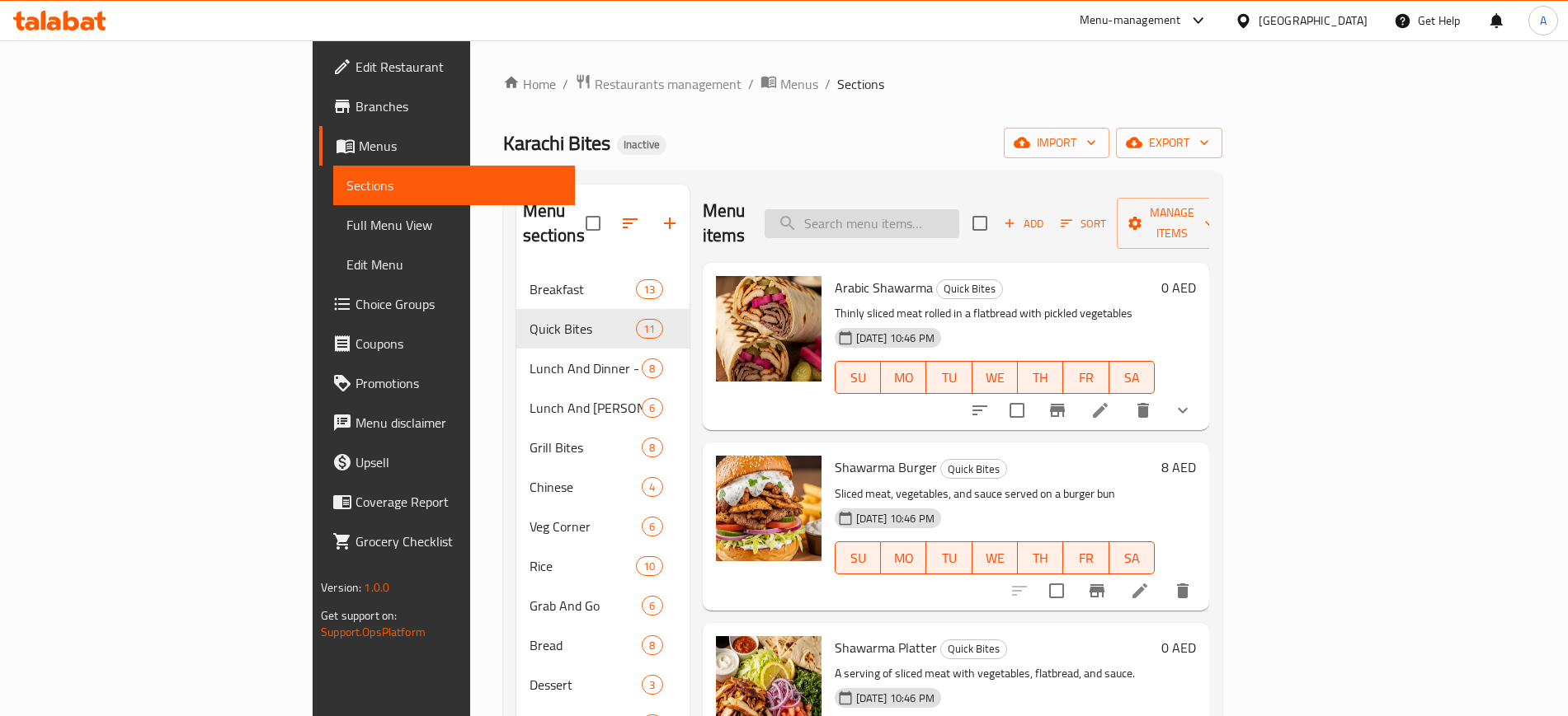
paste input "A flatbread filled with grilled marinated meat and chutney"
click at [959, 216] on input "search" at bounding box center [862, 224] width 195 height 29
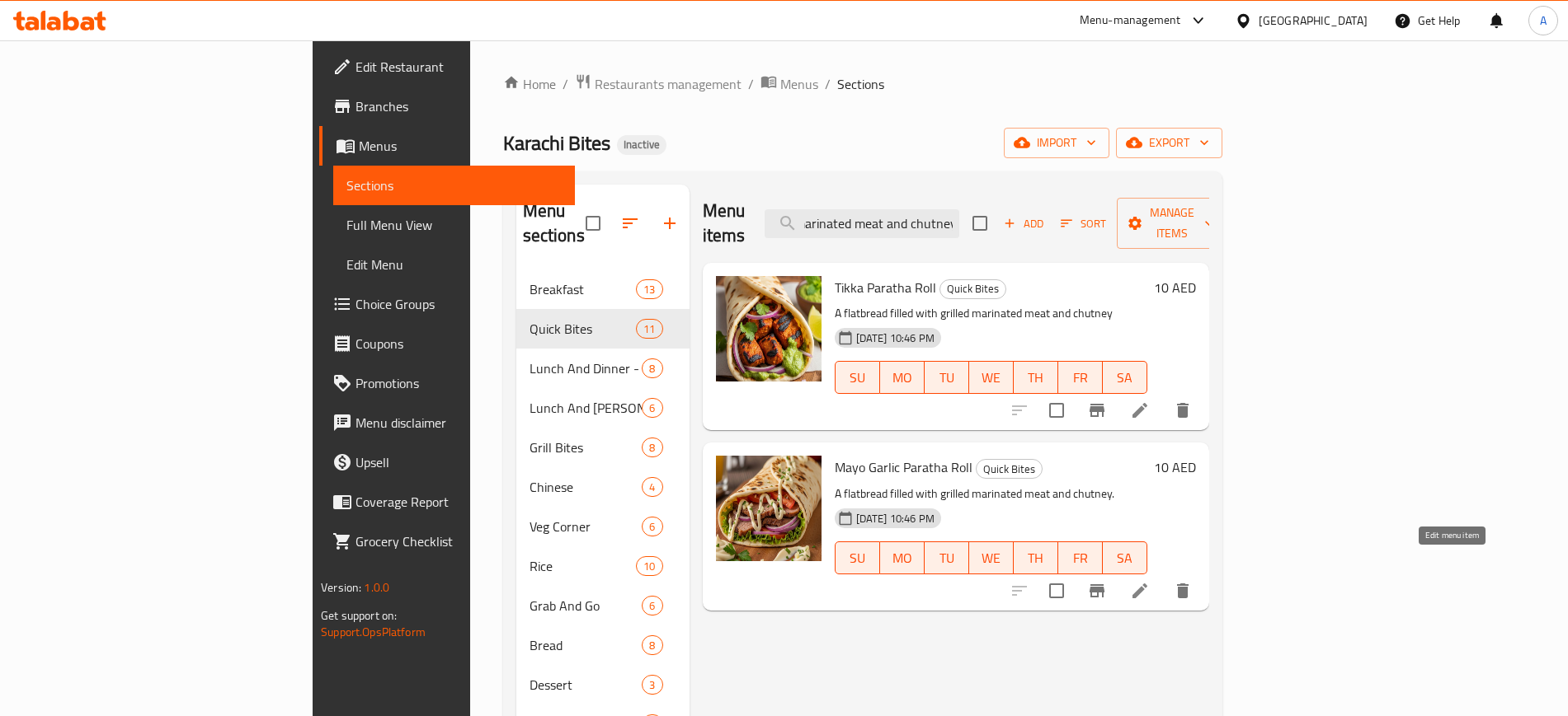
type input "A flatbread filled with grilled marinated meat and chutney"
click at [1147, 584] on icon at bounding box center [1139, 591] width 15 height 15
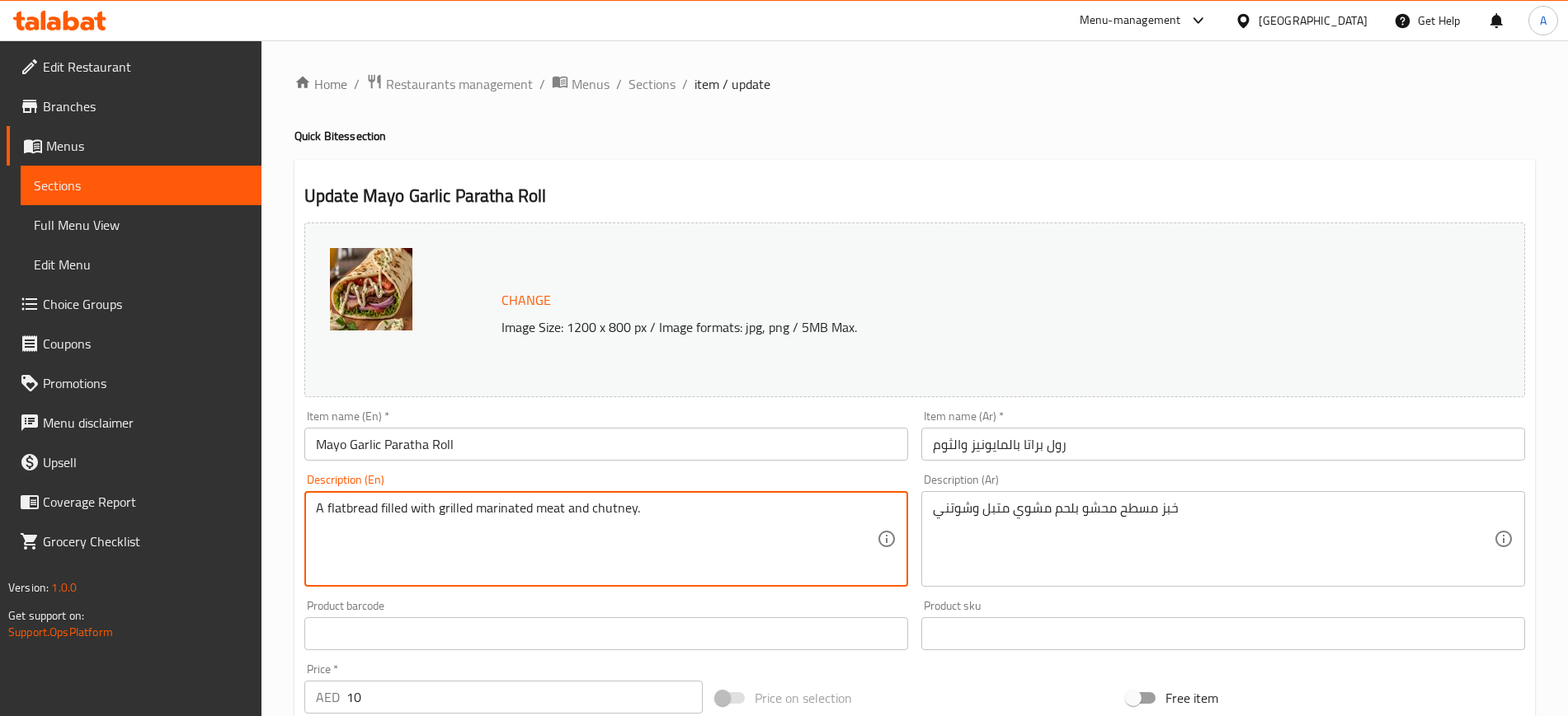
click at [368, 516] on textarea "A flatbread filled with grilled marinated meat and chutney." at bounding box center [596, 539] width 561 height 78
paste textarea "with grilled meat, garlic mayonnaise, and vegetables"
type textarea "A flatbread with grilled meat, garlic mayonnaise, and vegetables"
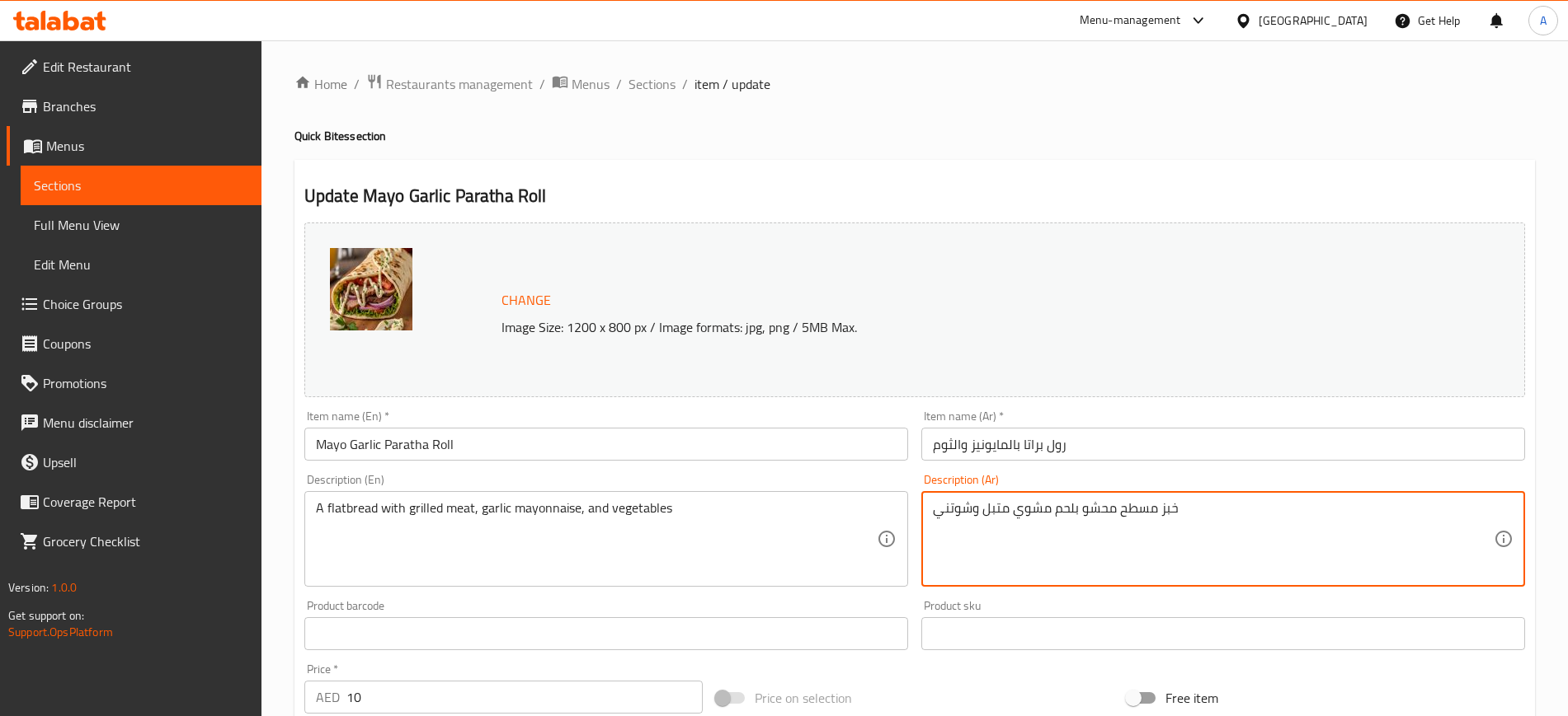
click at [1084, 510] on textarea "خبز مسطح محشو بلحم مشوي متبل وشوتني" at bounding box center [1213, 539] width 561 height 78
paste textarea "لحم مشوي ومايونيز الثوم والخضروات"
drag, startPoint x: 967, startPoint y: 520, endPoint x: 508, endPoint y: 495, distance: 459.7
click at [508, 495] on div "Change Image Size: 1200 x 800 px / Image formats: jpg, png / 5MB Max. Item name…" at bounding box center [914, 583] width 1233 height 734
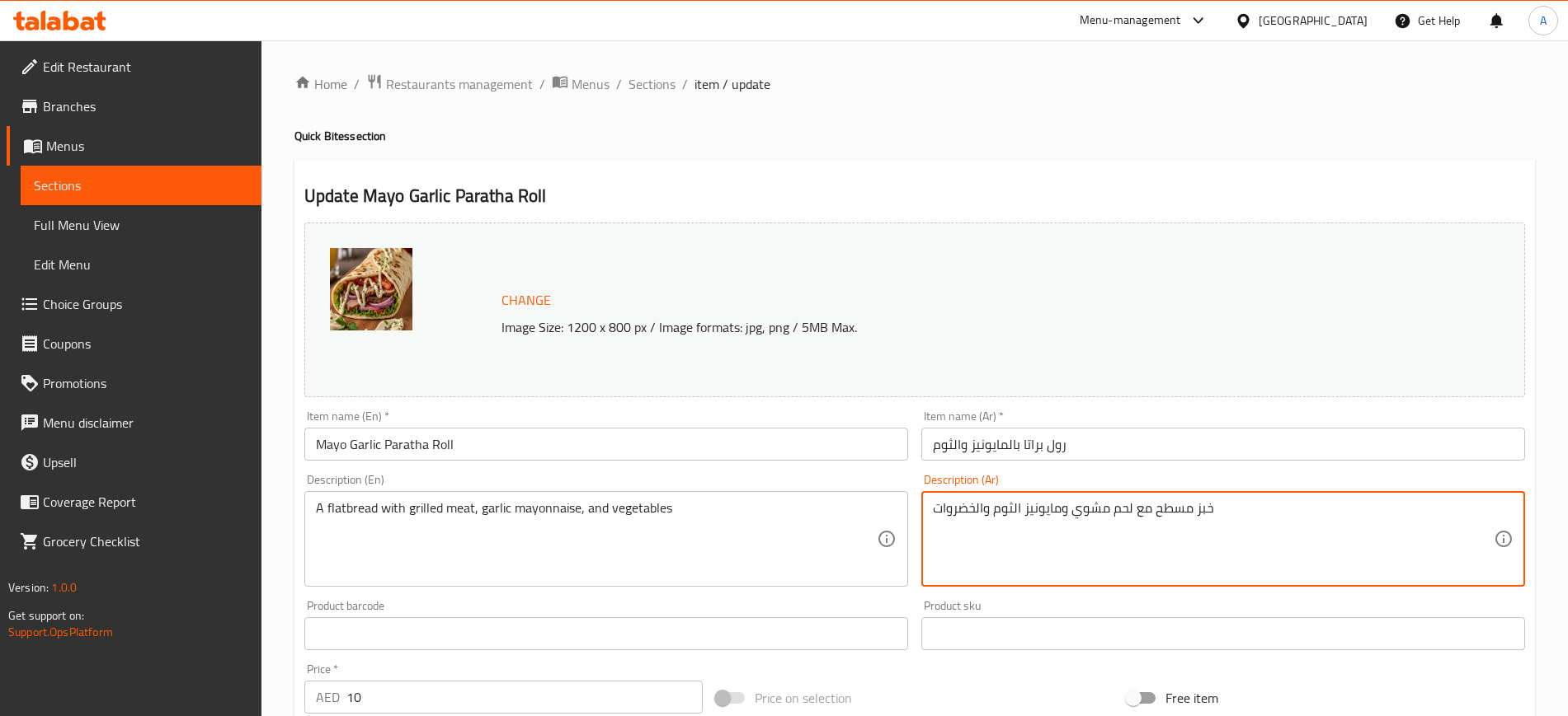
scroll to position [472, 0]
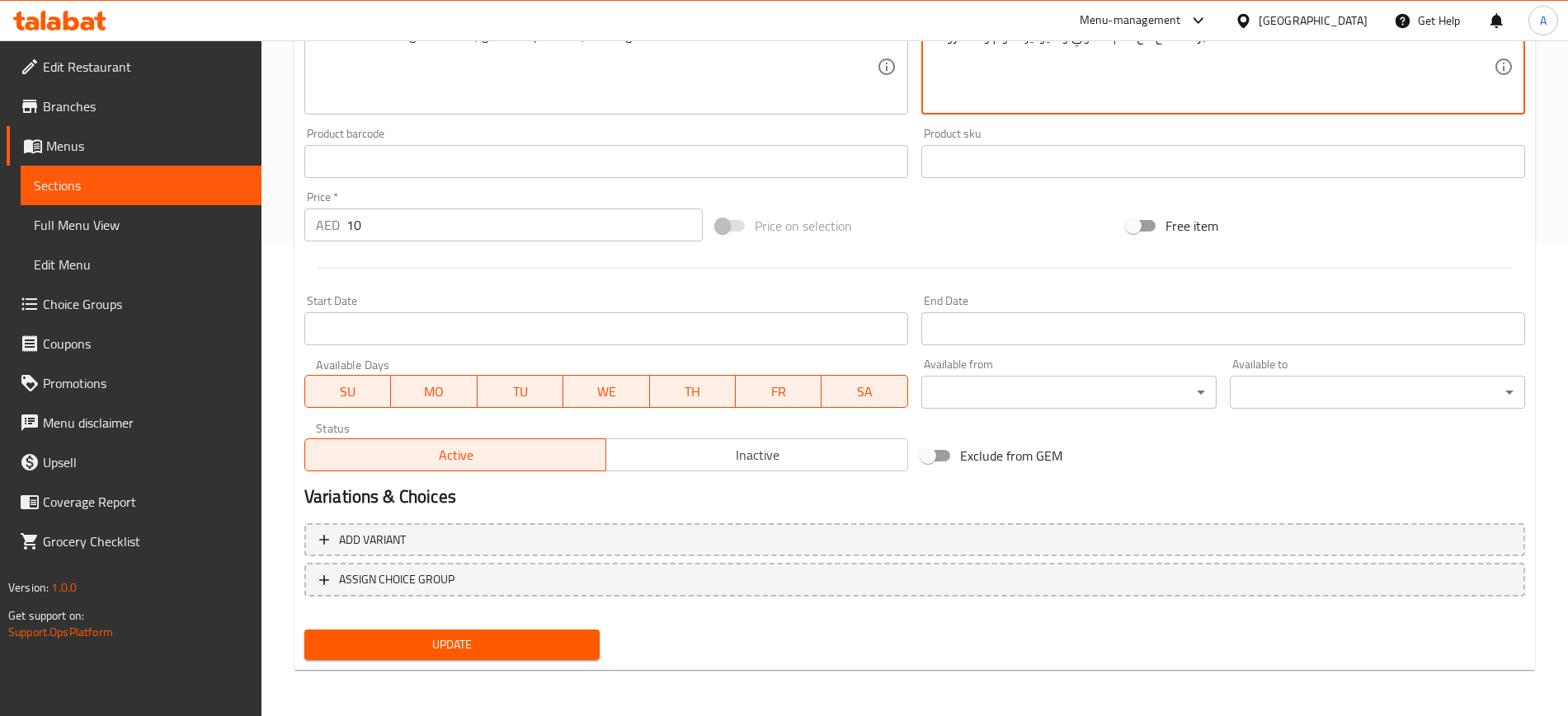
type textarea "خبز مسطح مع لحم مشوي ومايونيز الثوم والخضروات"
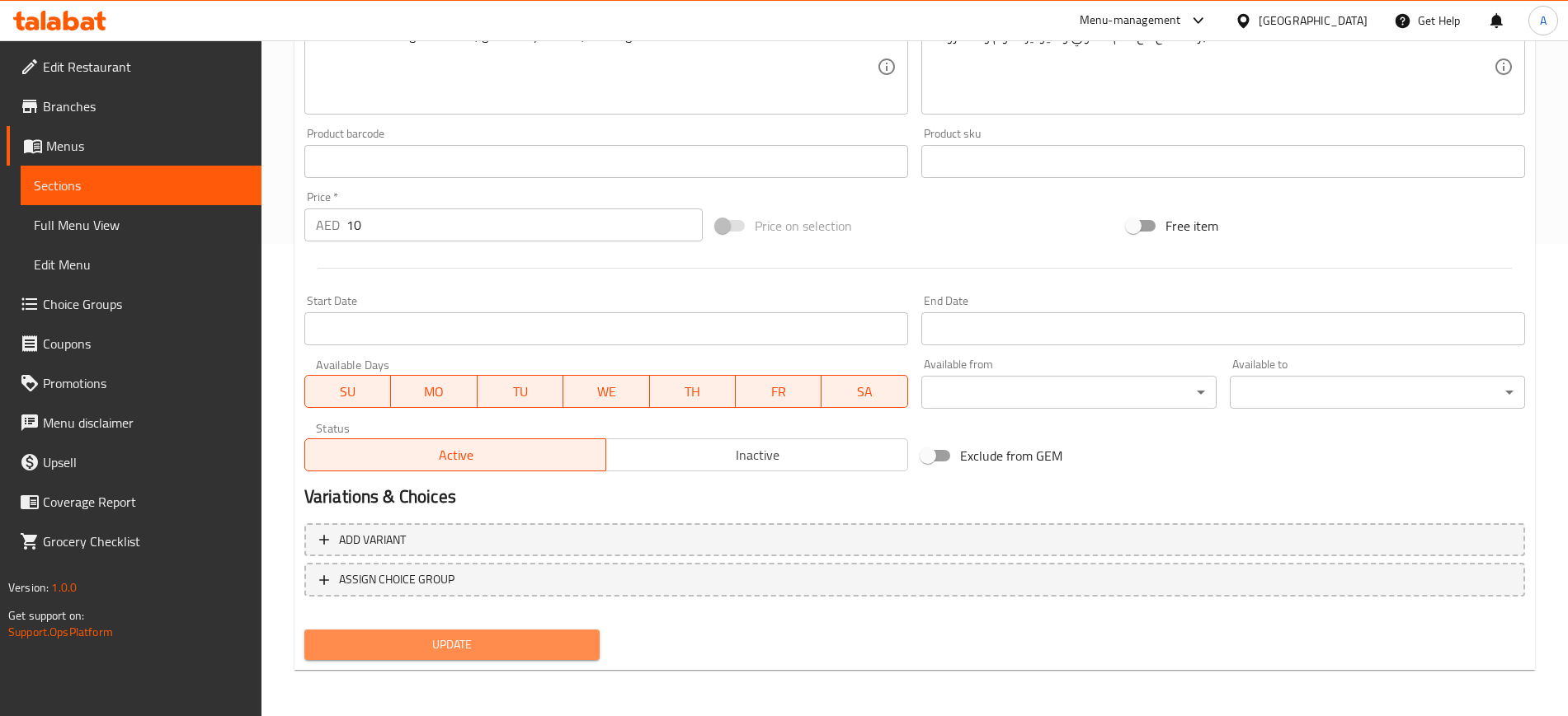
click at [446, 642] on span "Update" at bounding box center [451, 645] width 268 height 21
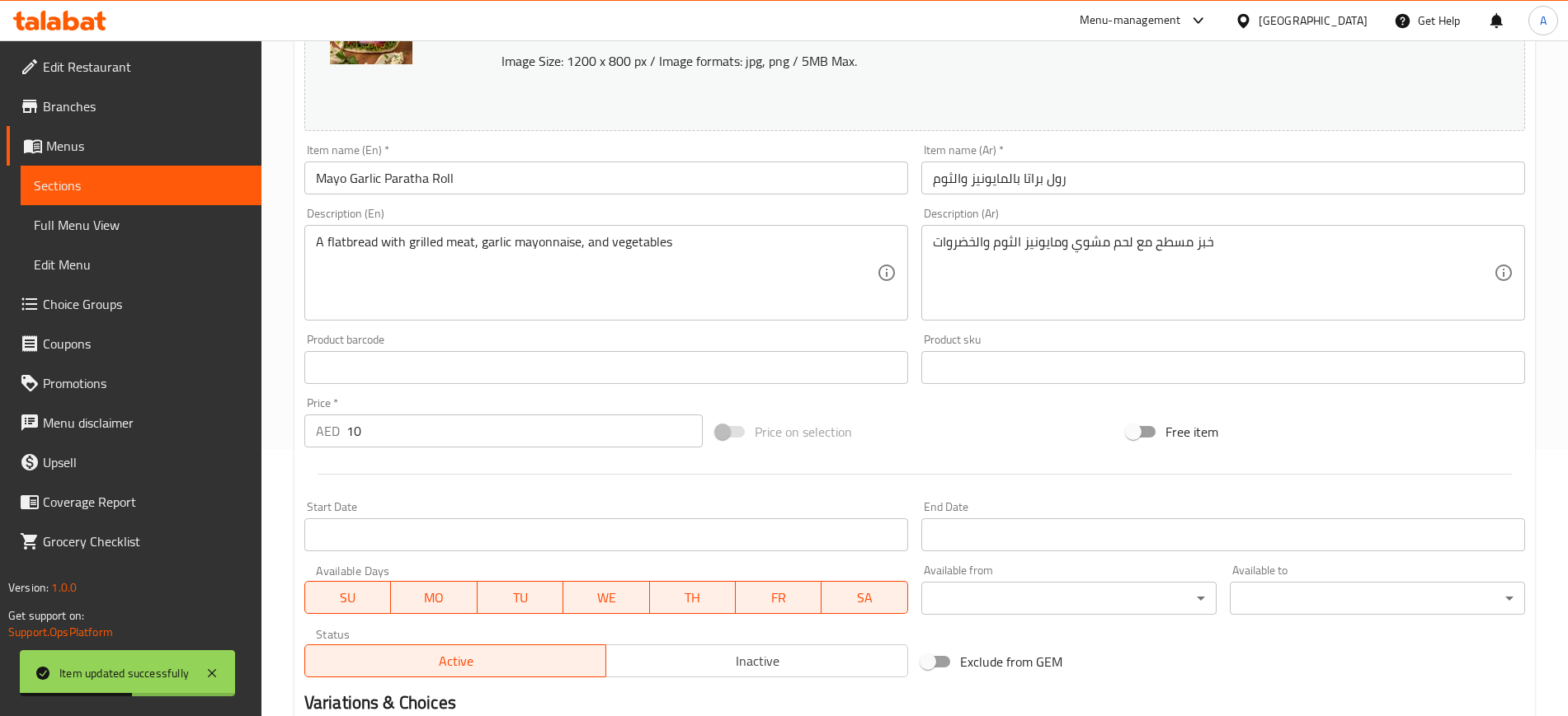
scroll to position [0, 0]
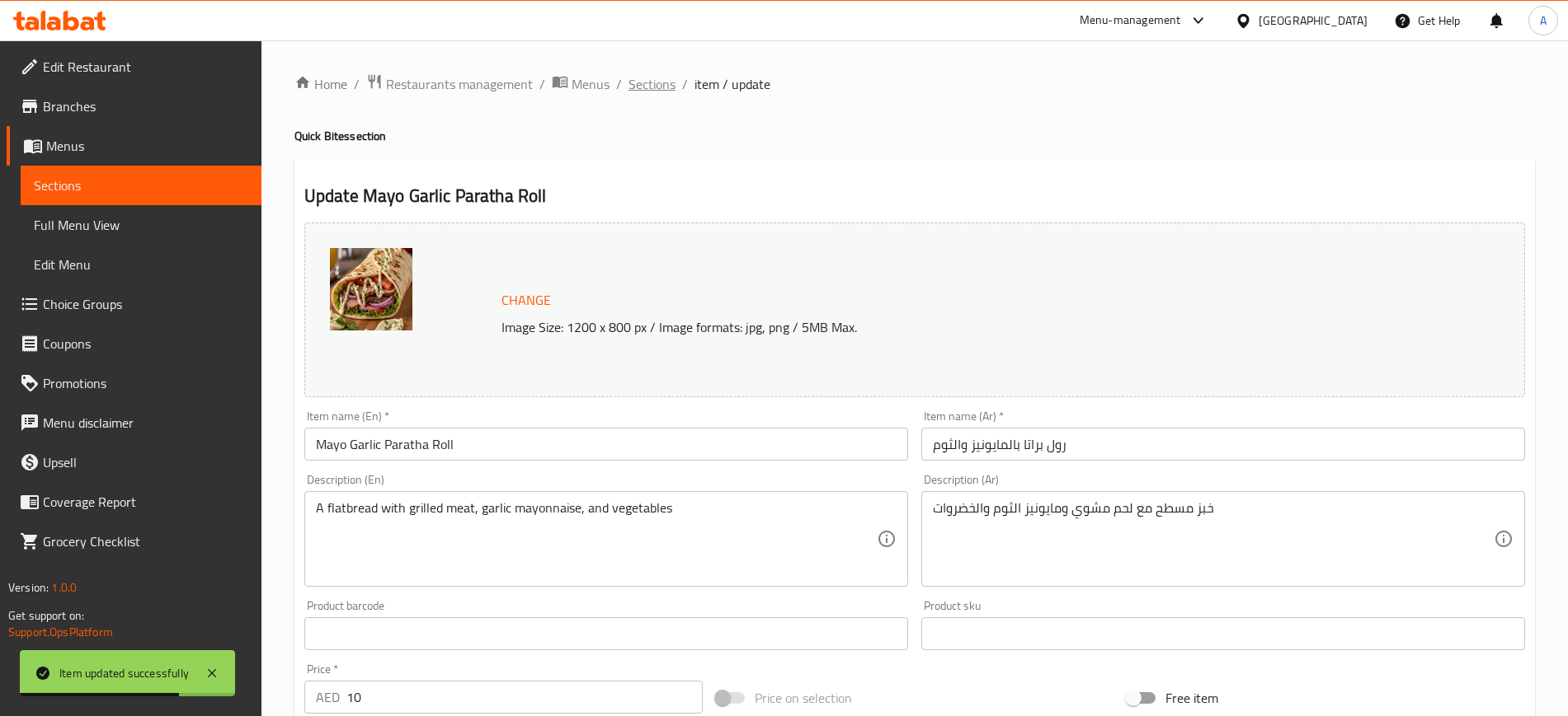
click at [649, 83] on span "Sections" at bounding box center [652, 84] width 47 height 20
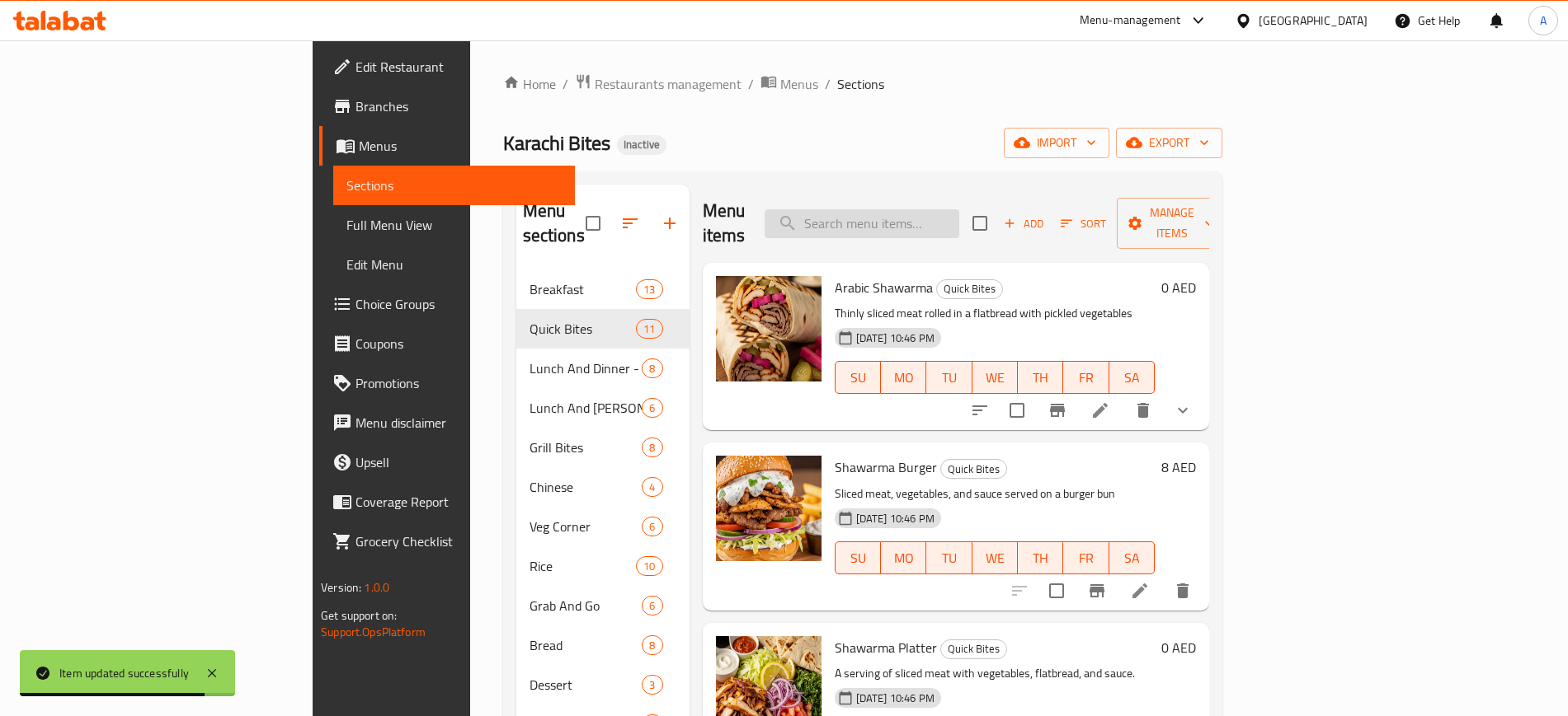
click at [959, 210] on input "search" at bounding box center [862, 224] width 195 height 29
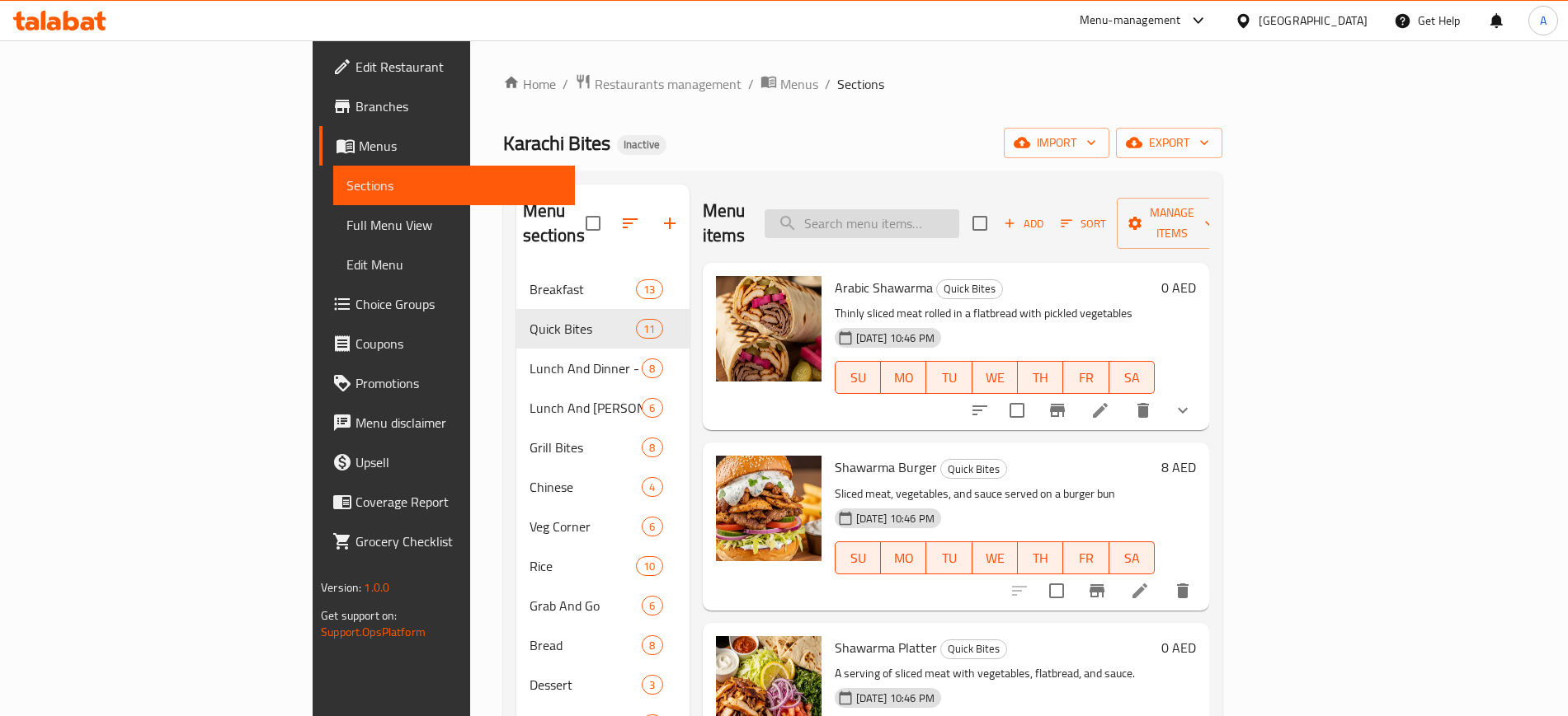
paste input "A flatbread with grilled meat, garlic mayonnaise, and vegetables"
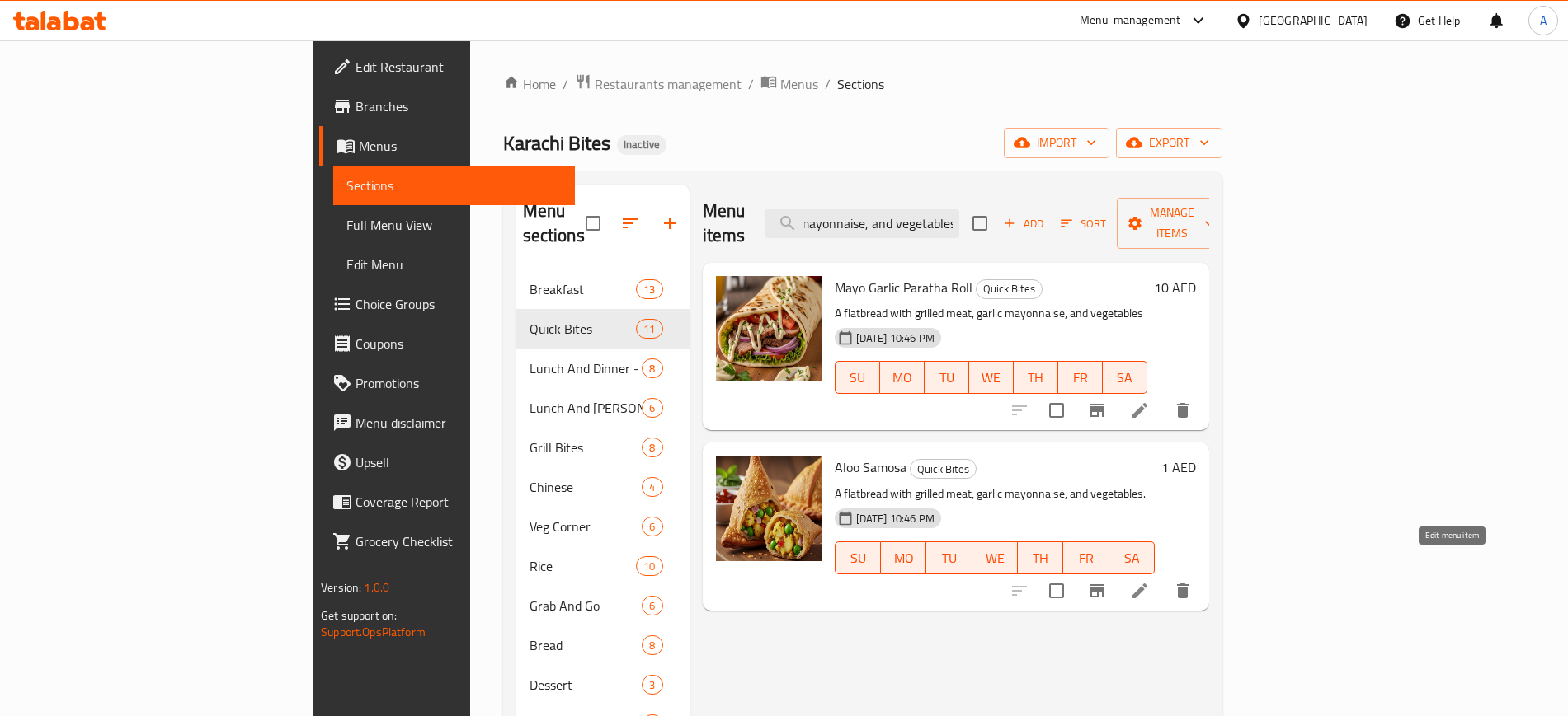
type input "A flatbread with grilled meat, garlic mayonnaise, and vegetables"
click at [1149, 581] on icon at bounding box center [1139, 591] width 20 height 20
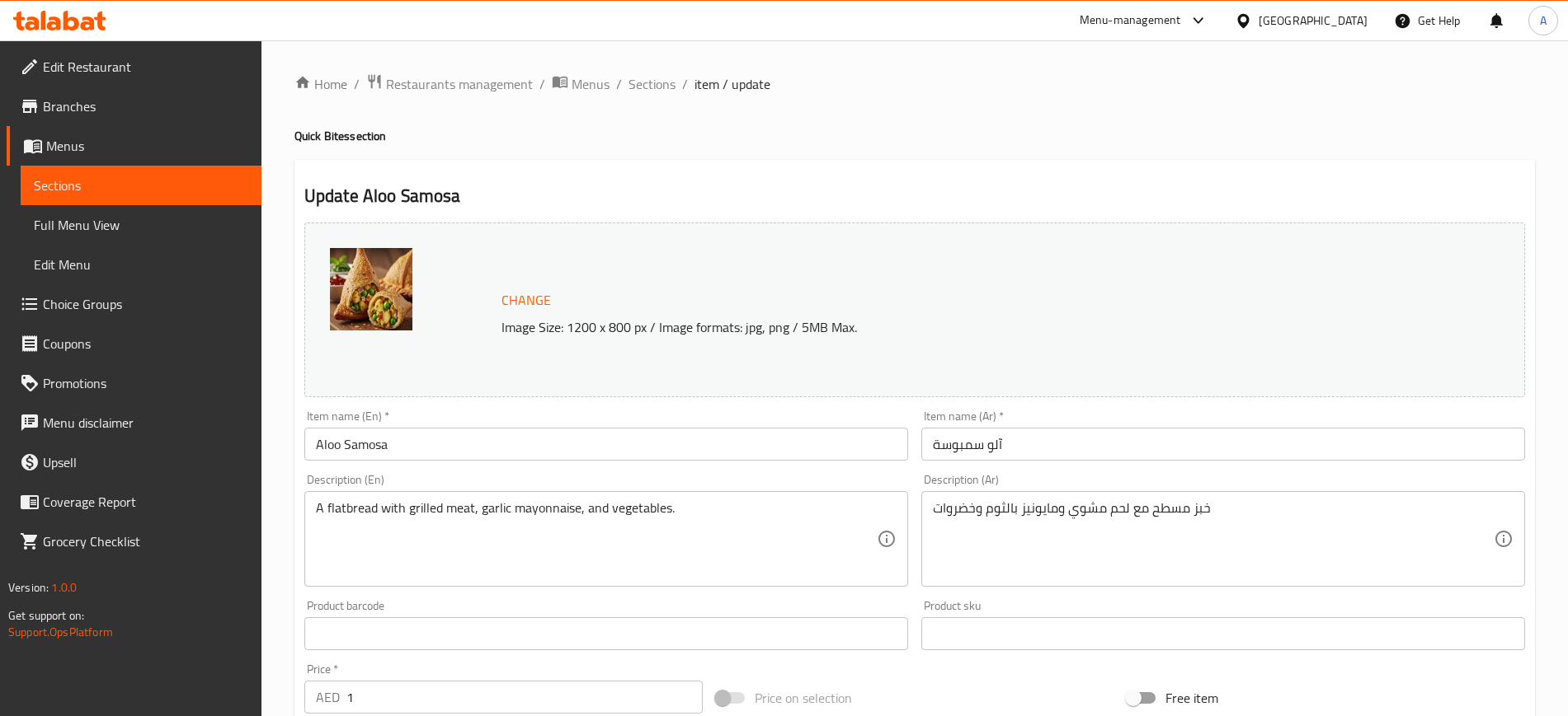
click at [421, 498] on div "A flatbread with grilled meat, garlic mayonnaise, and vegetables. Description (…" at bounding box center [606, 539] width 604 height 96
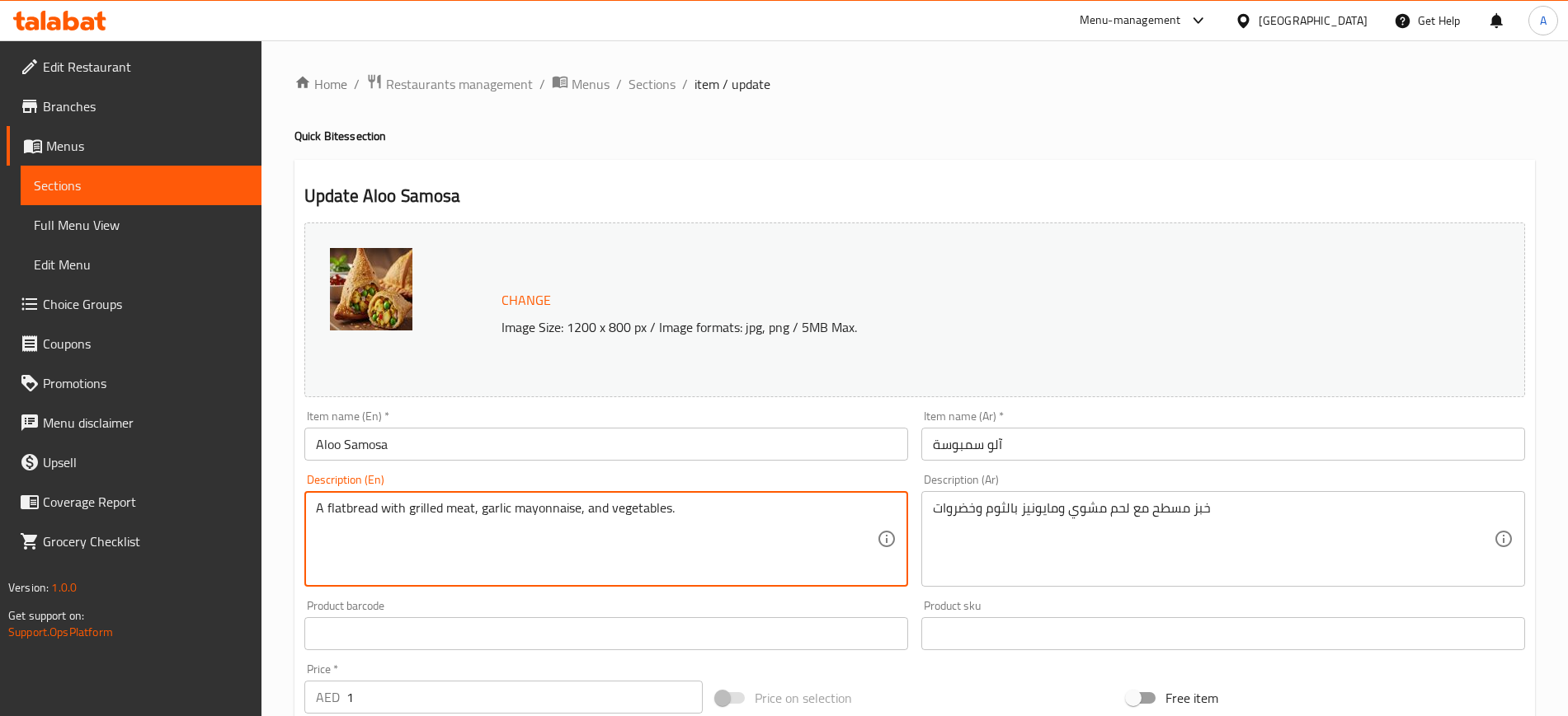
paste textarea "A crispy pastry filled with spiced potatoes, peas, and onions"
click at [416, 505] on textarea "A crispy pastry filled with spiced potatoes, peas, and onionsA flatbread with g…" at bounding box center [596, 539] width 561 height 78
paste textarea
type textarea "A crispy pastry filled with spiced potatoes, peas, and onions"
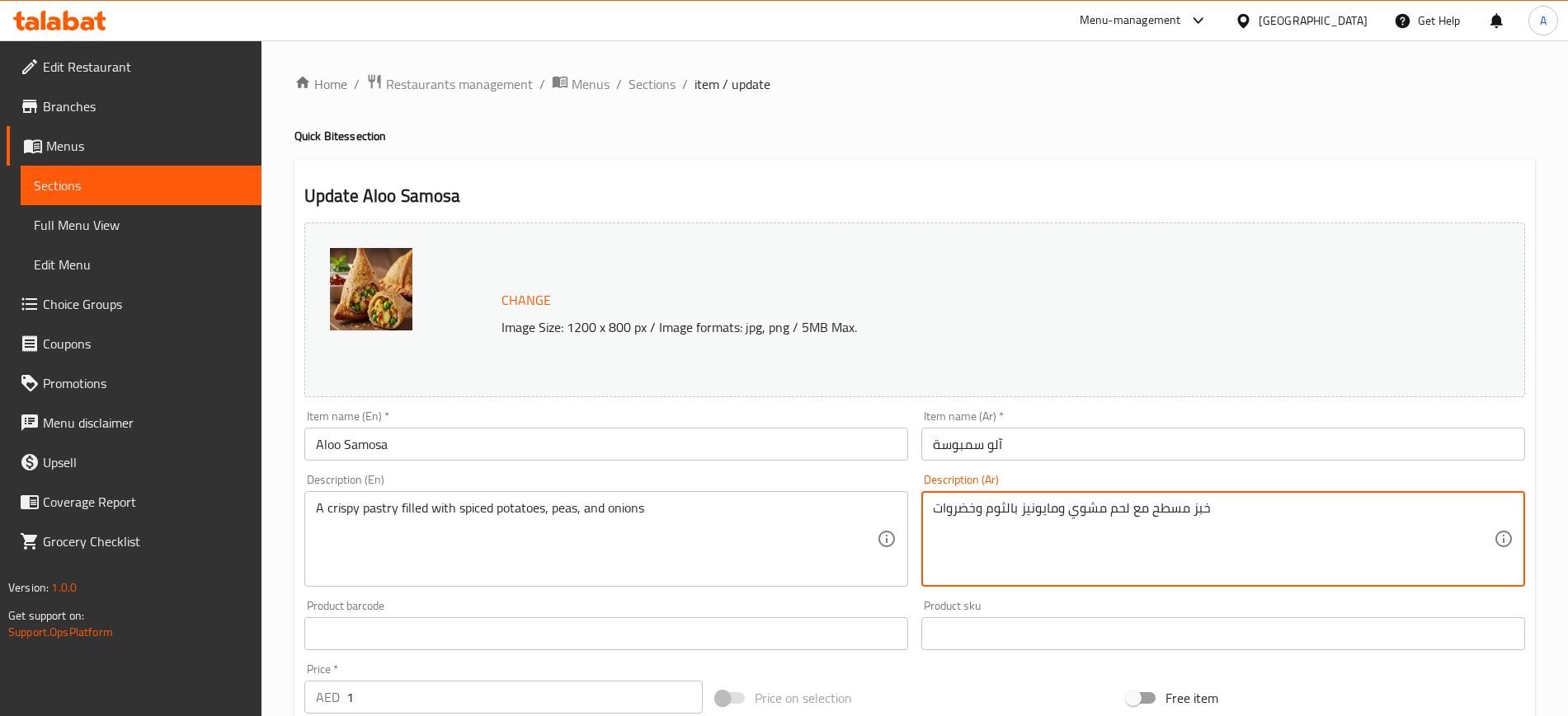
click at [1009, 510] on textarea "خبز مسطح مع لحم مشوي ومايونيز بالثوم وخضروات" at bounding box center [1213, 539] width 561 height 78
paste textarea "معجنات مقرمشة محشوة بالبطاطس المتبلة والبازلاء والبصل"
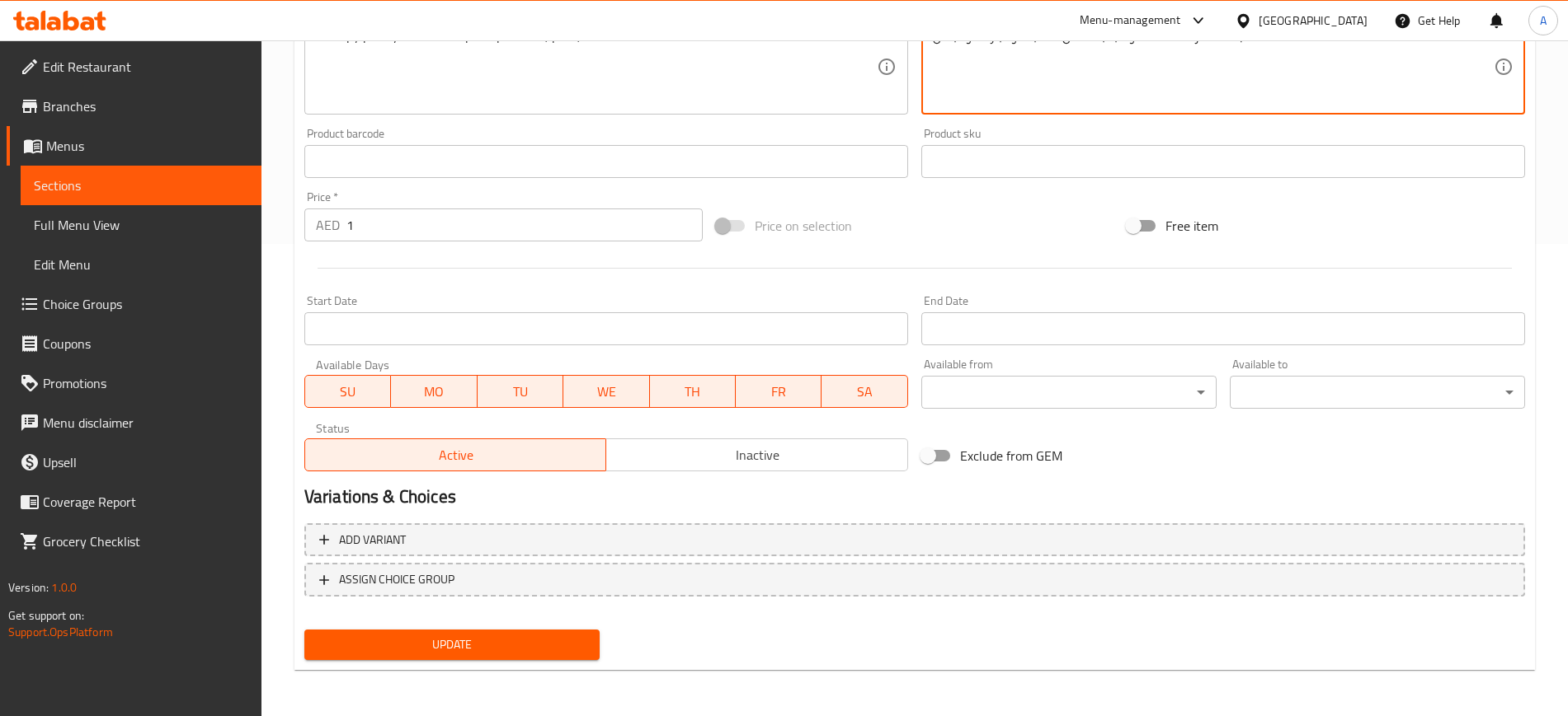
type textarea "معجنات مقرمشة محشوة بالبطاطس المتبلة والبازلاء والبصل"
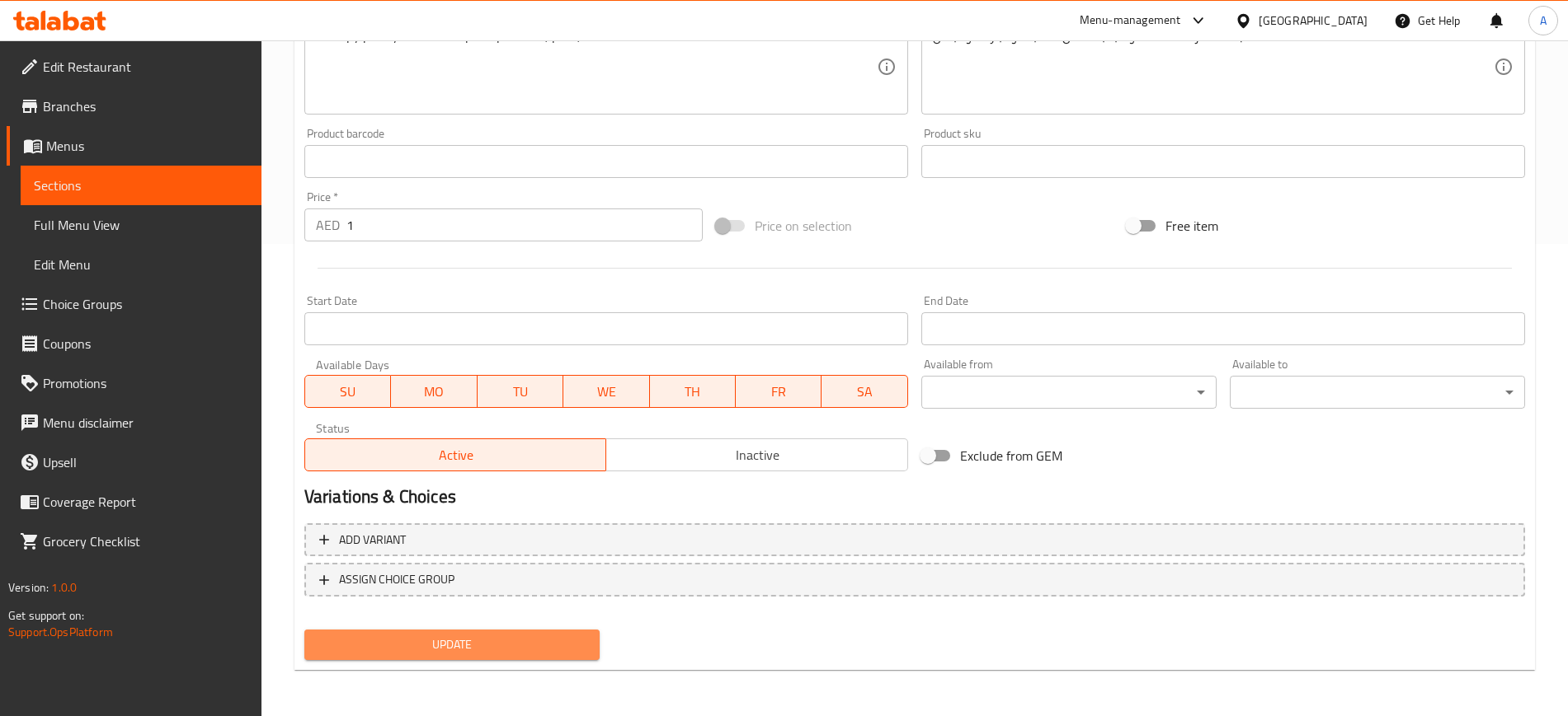
click at [458, 649] on span "Update" at bounding box center [451, 645] width 268 height 21
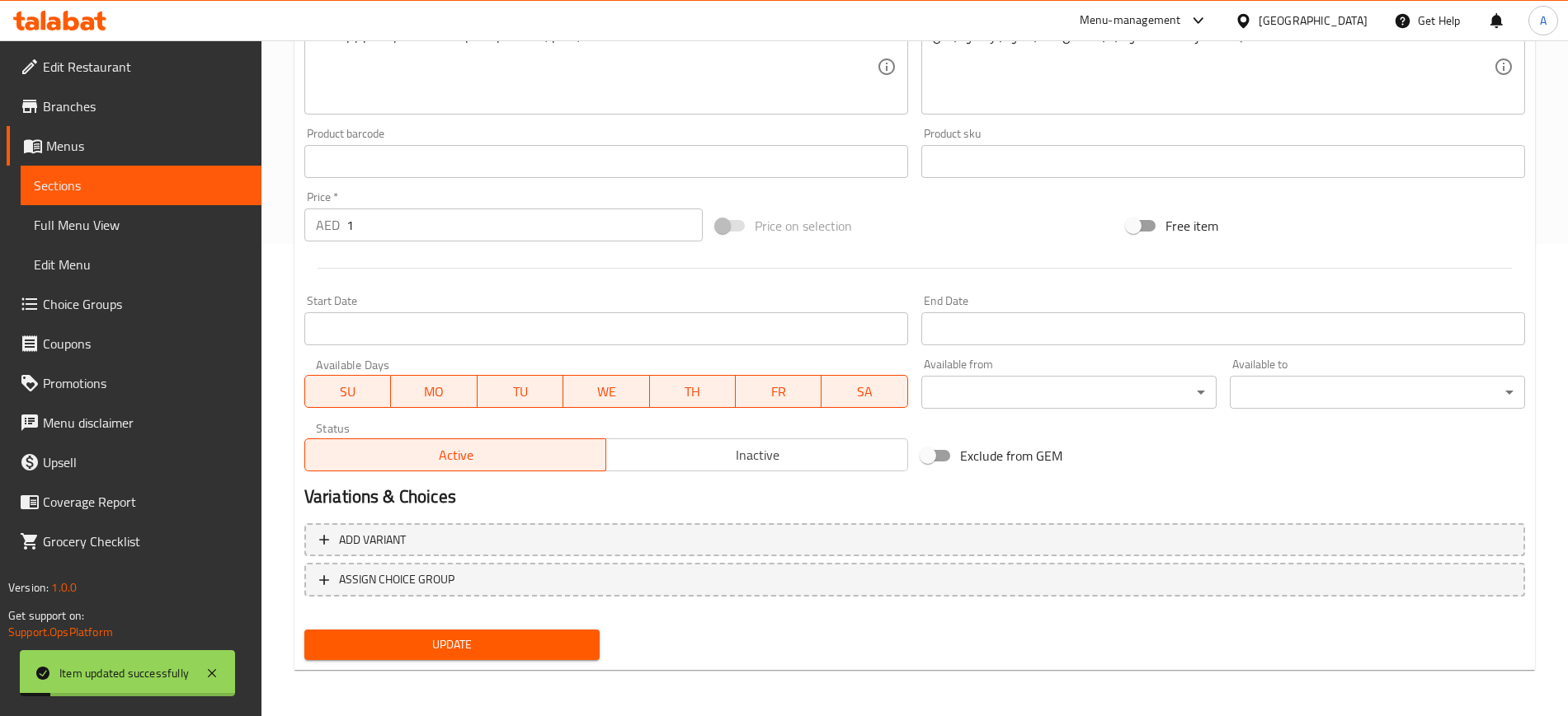
scroll to position [0, 0]
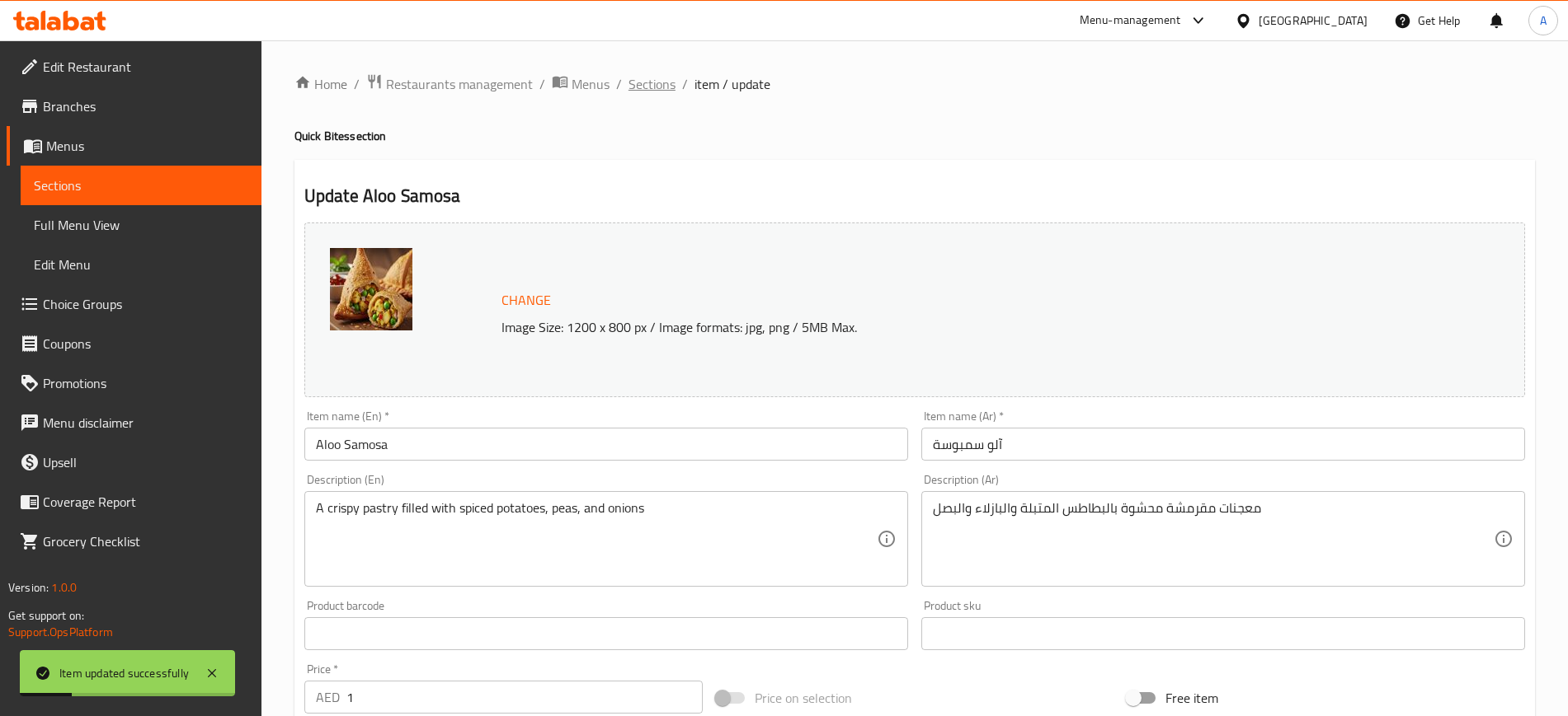
click at [652, 80] on span "Sections" at bounding box center [652, 84] width 47 height 20
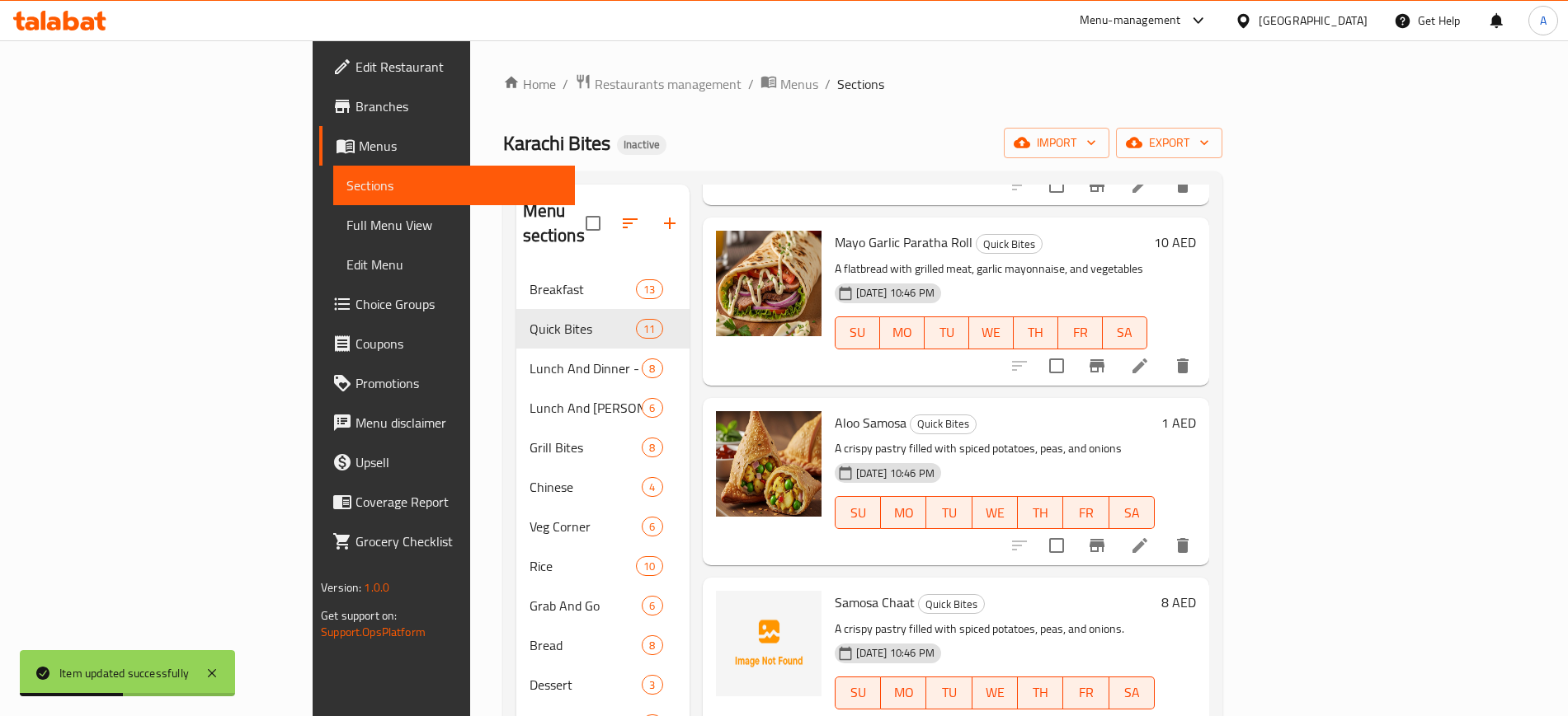
scroll to position [230, 0]
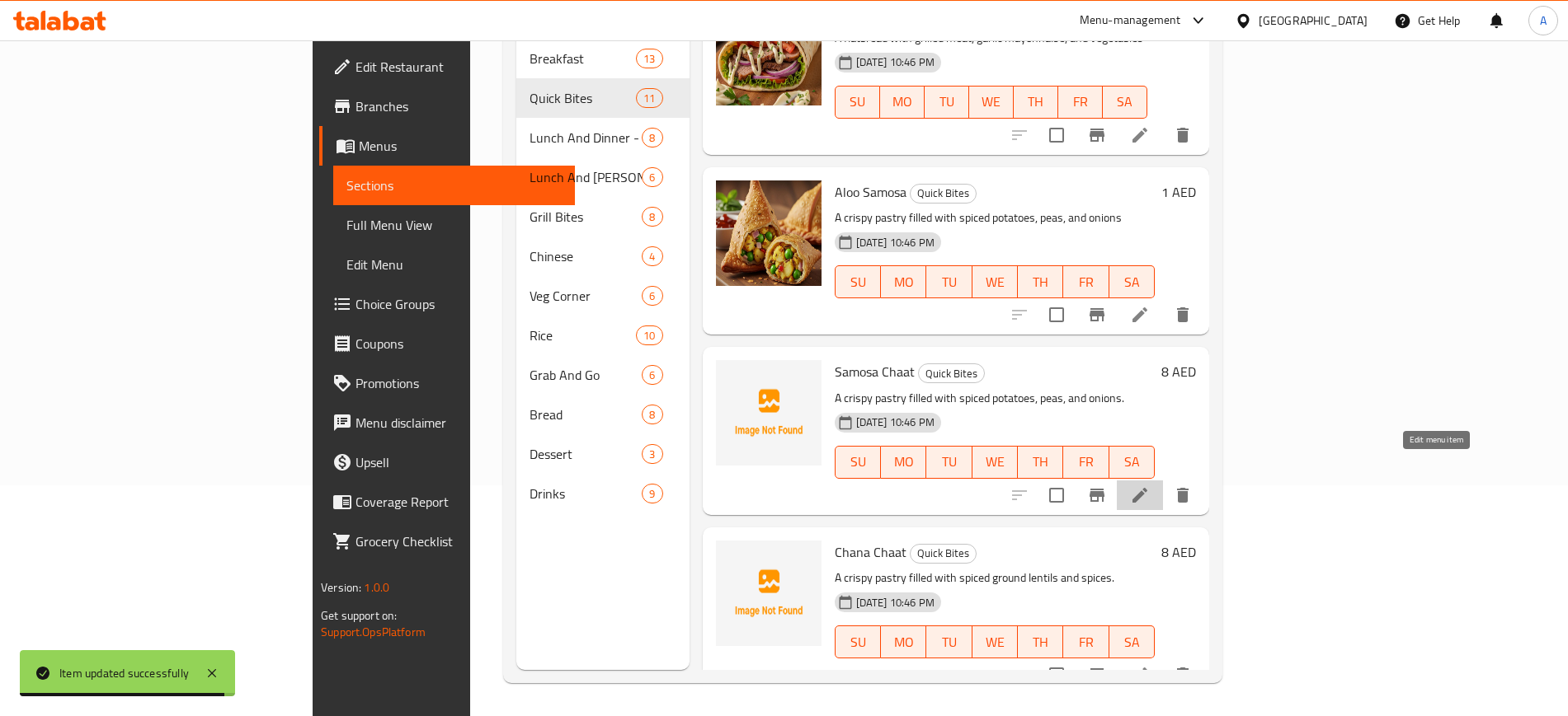
click at [1149, 486] on icon at bounding box center [1139, 496] width 20 height 20
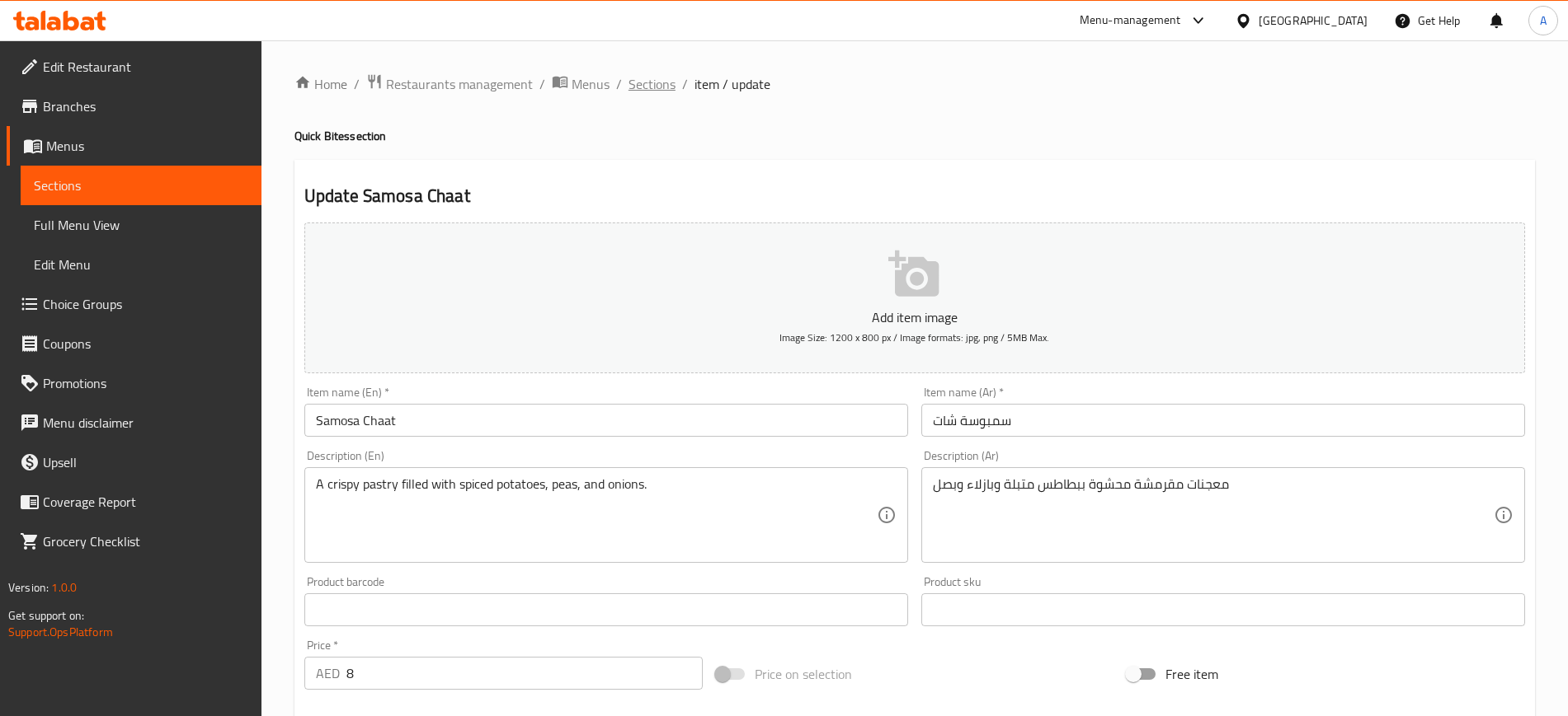
click at [647, 92] on span "Sections" at bounding box center [652, 84] width 47 height 20
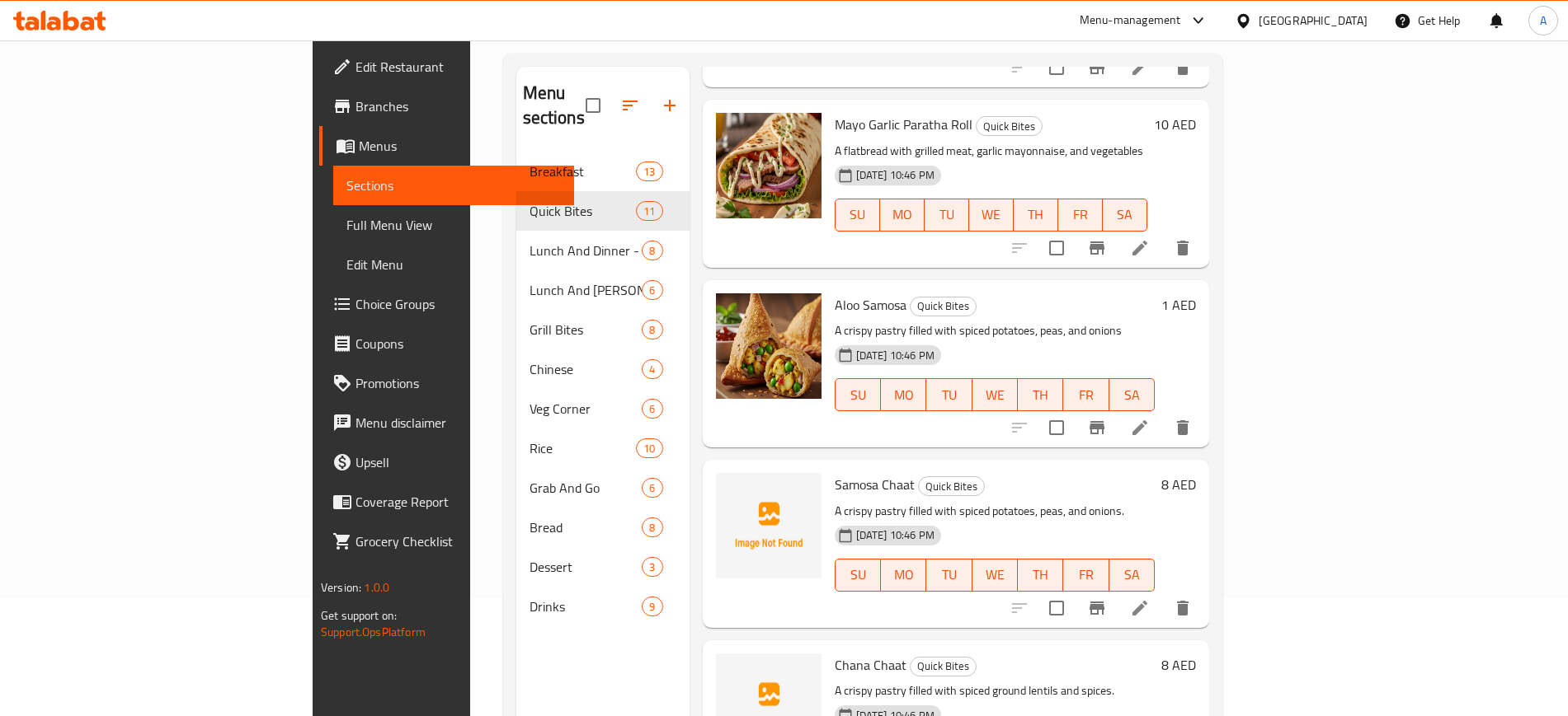
scroll to position [230, 0]
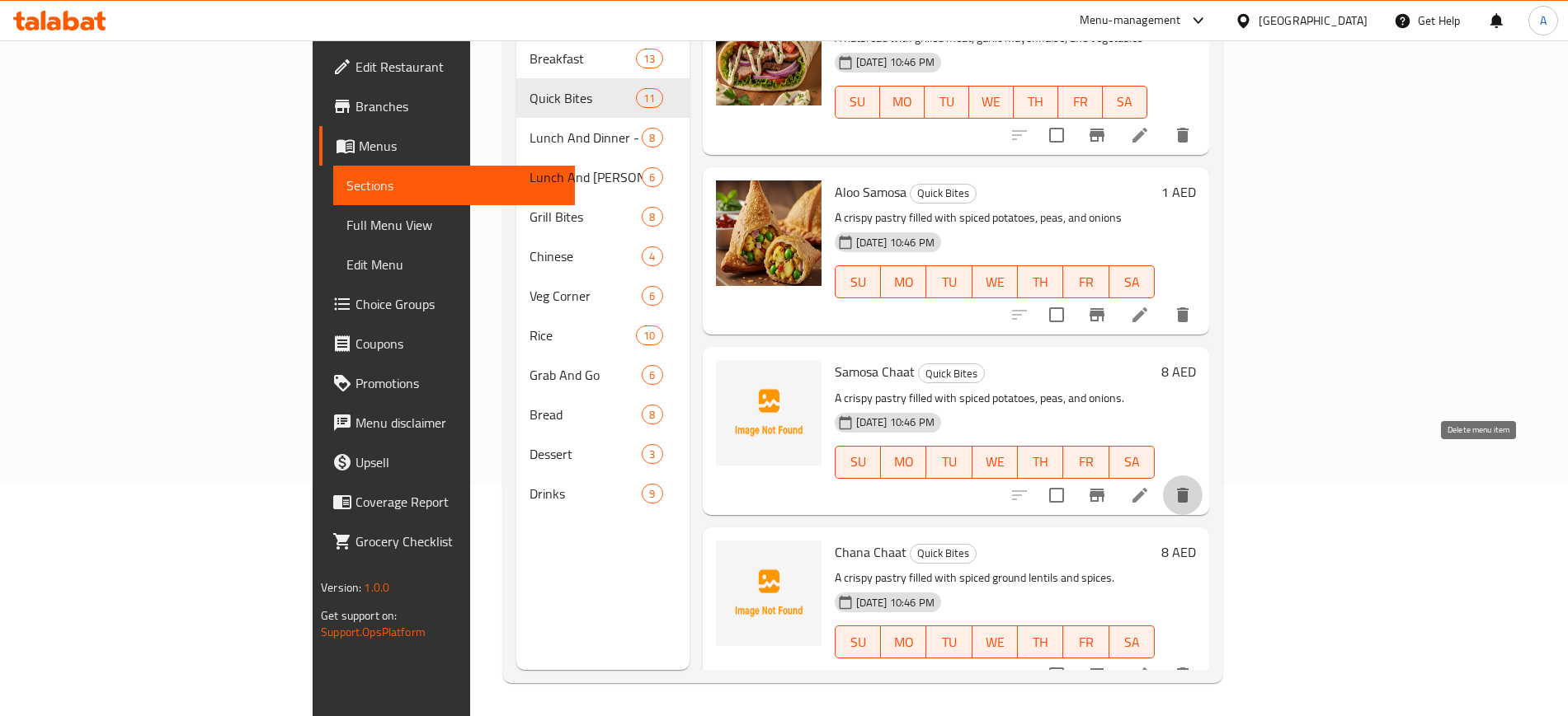
click at [1192, 486] on icon "delete" at bounding box center [1182, 496] width 20 height 20
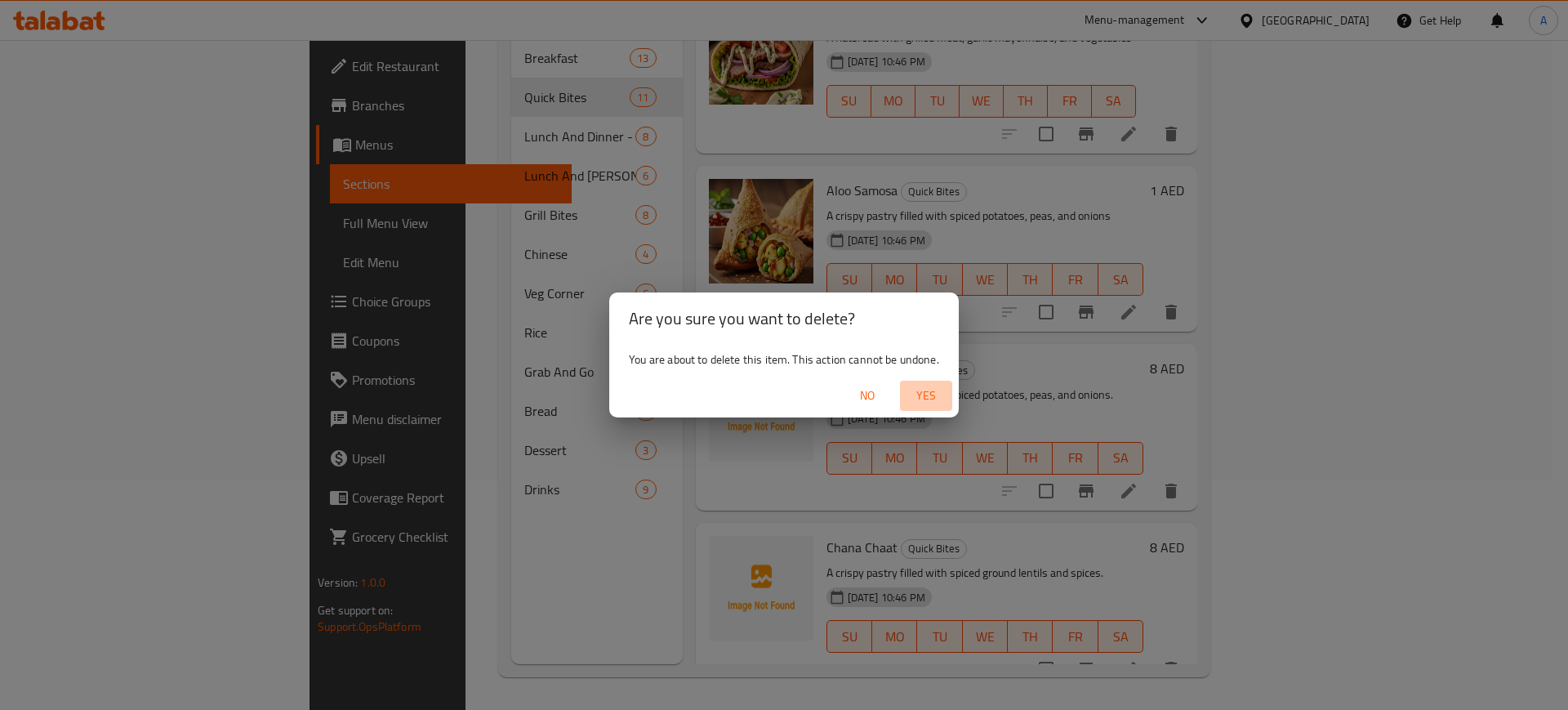
click at [932, 396] on span "Yes" at bounding box center [926, 396] width 39 height 20
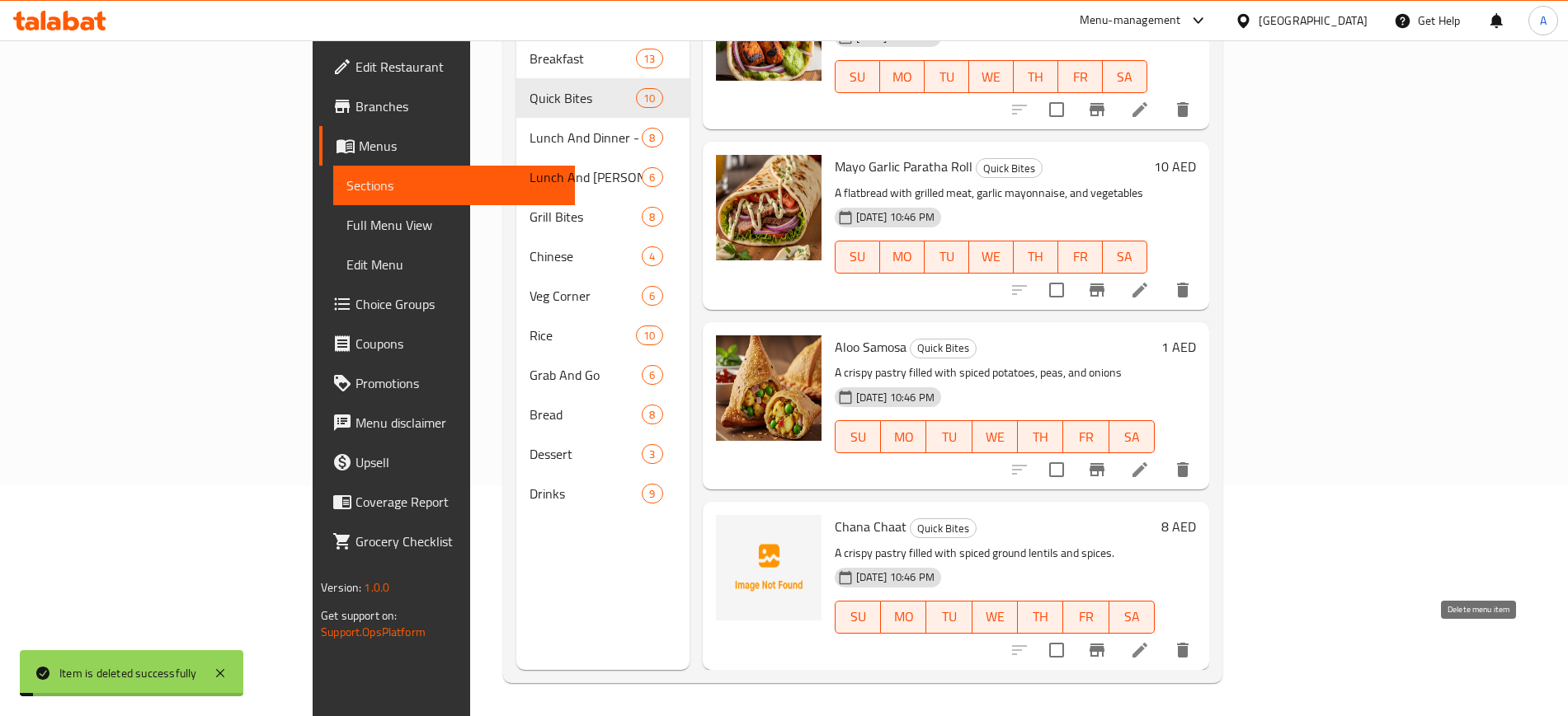
scroll to position [1102, 0]
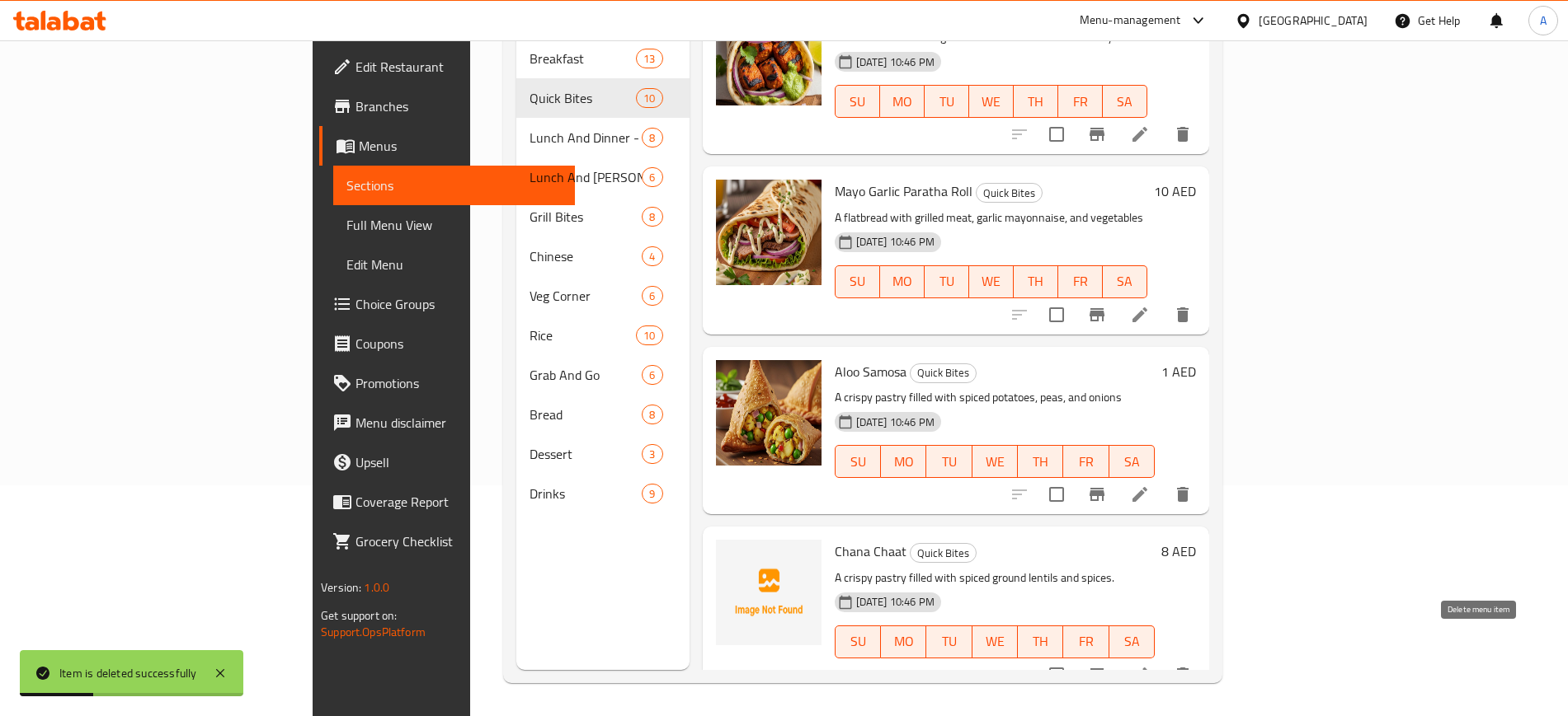
click at [1188, 668] on icon "delete" at bounding box center [1182, 676] width 12 height 15
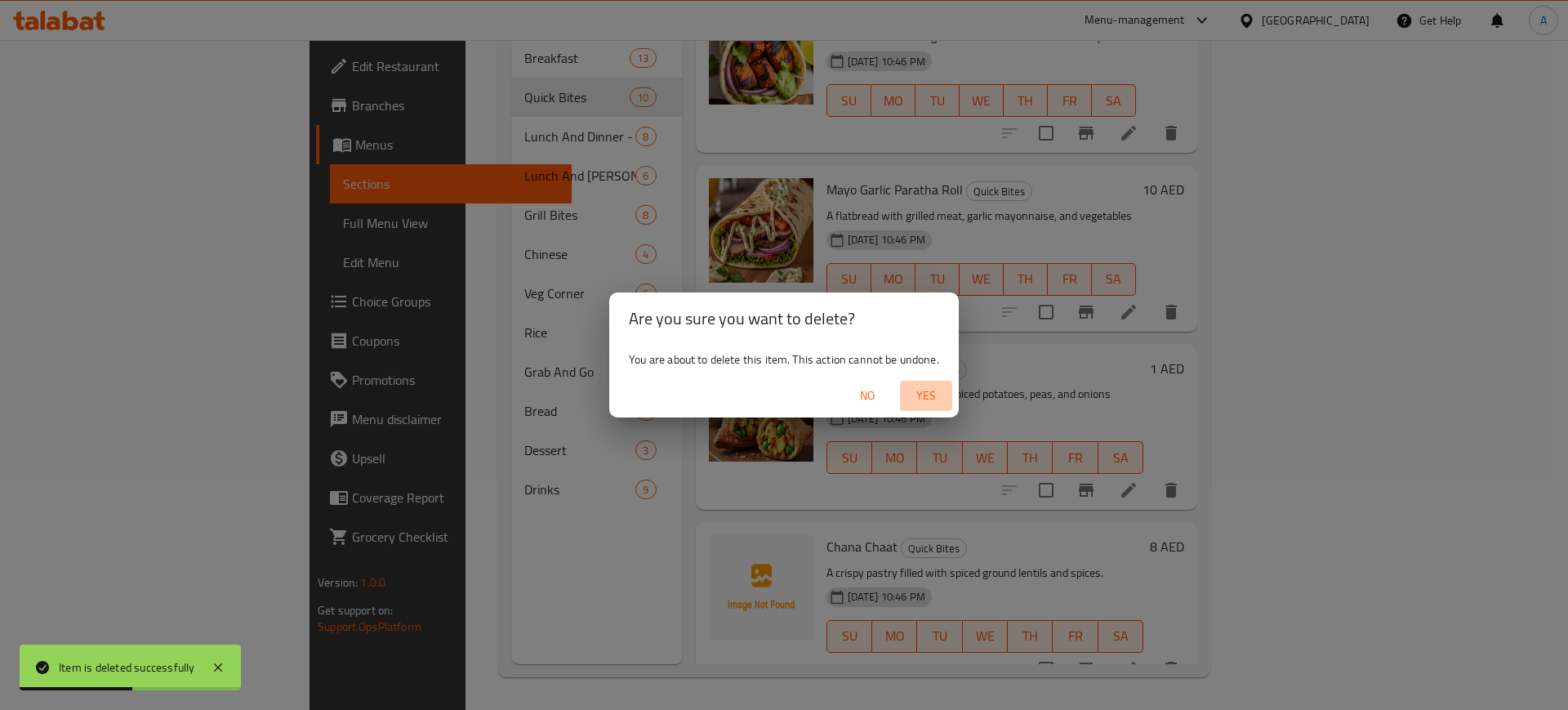
click at [935, 391] on span "Yes" at bounding box center [926, 396] width 39 height 20
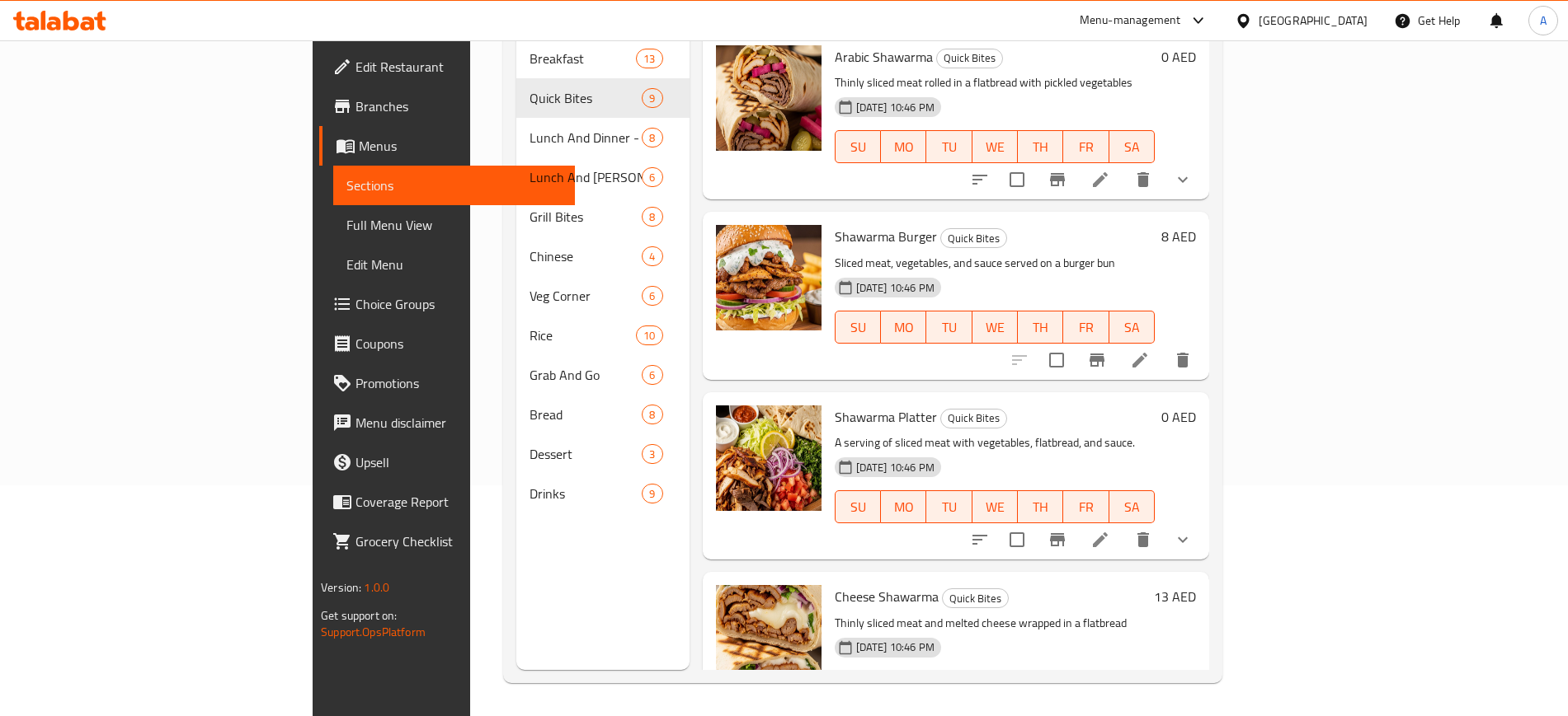
scroll to position [0, 0]
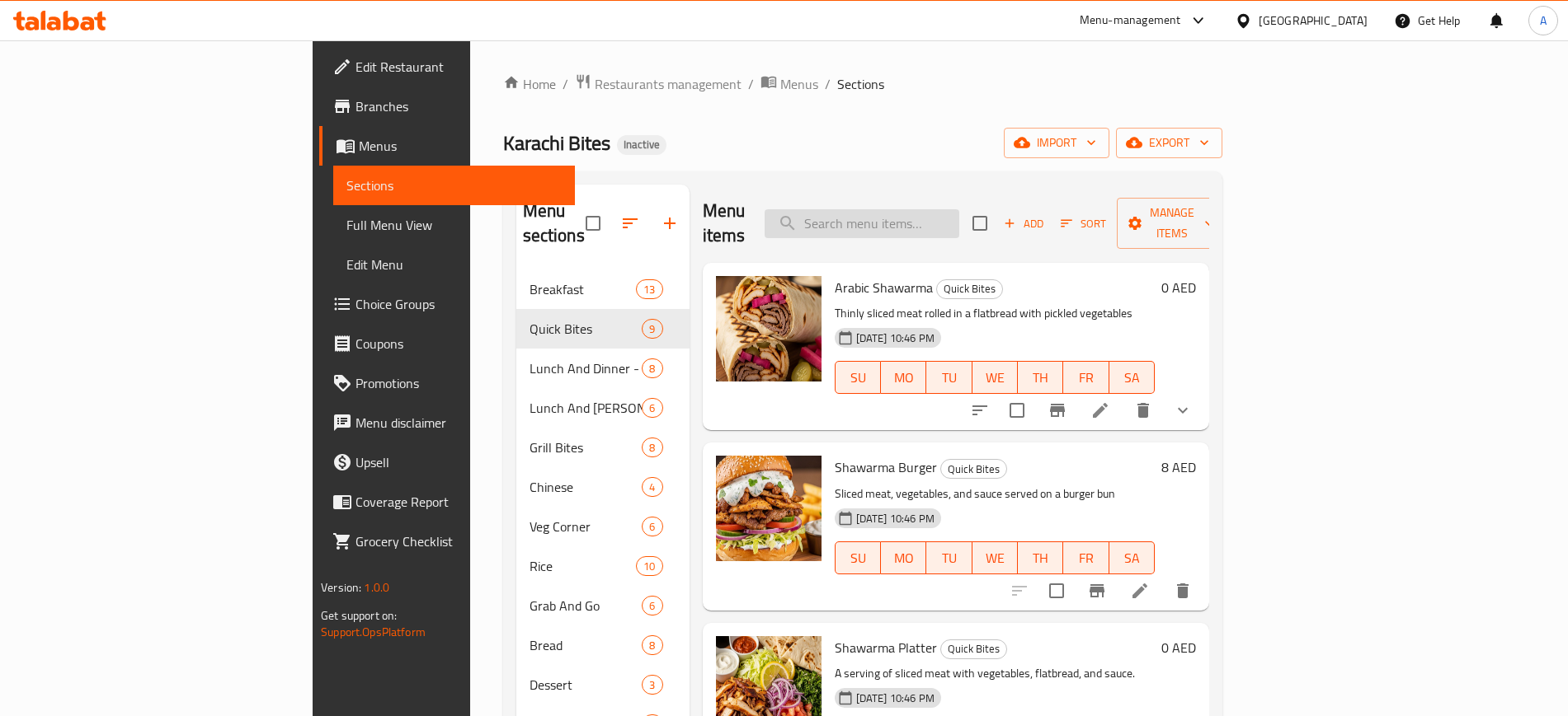
paste input "Bun Kabab"
click at [926, 210] on input "Bun Kabab" at bounding box center [862, 224] width 195 height 29
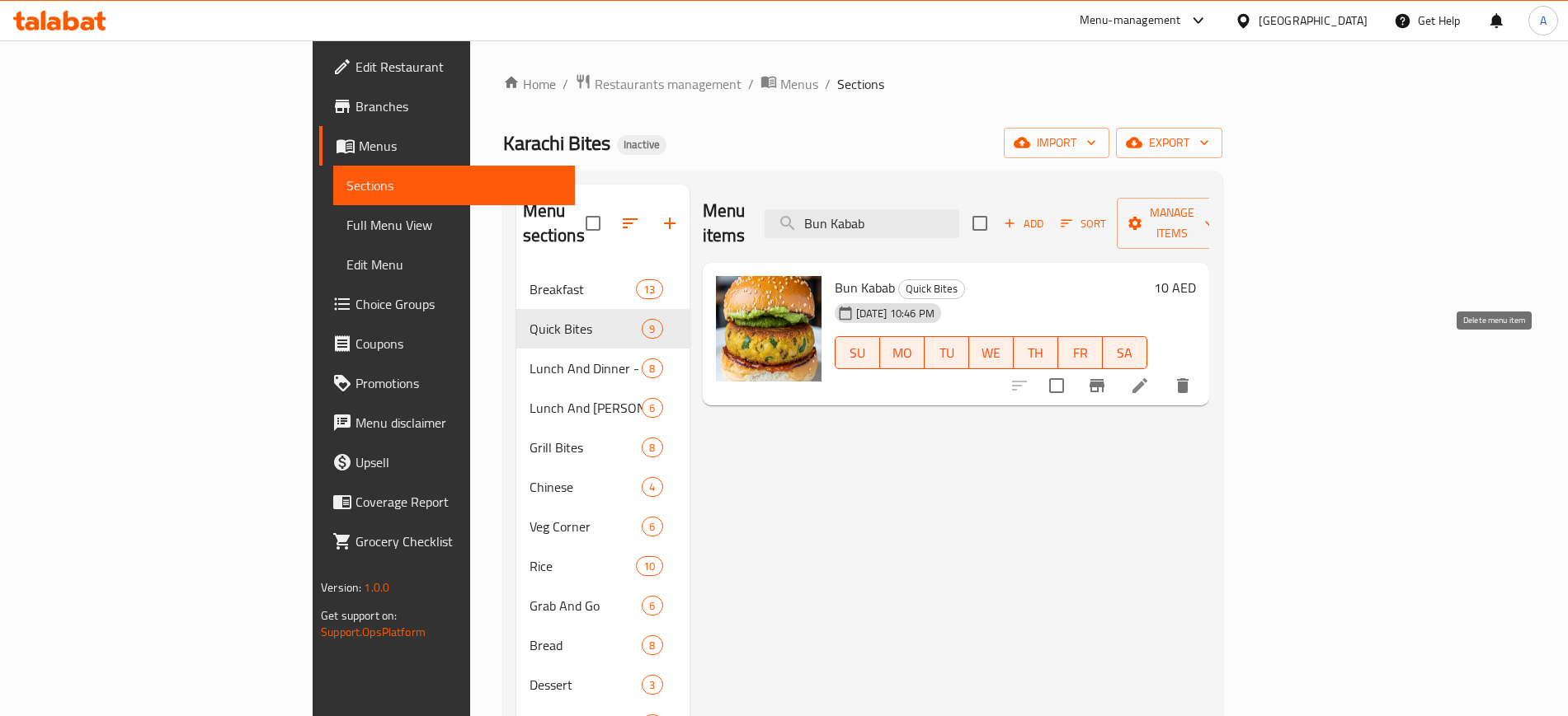
type input "Bun Kabab"
click at [1188, 378] on icon "delete" at bounding box center [1182, 386] width 12 height 15
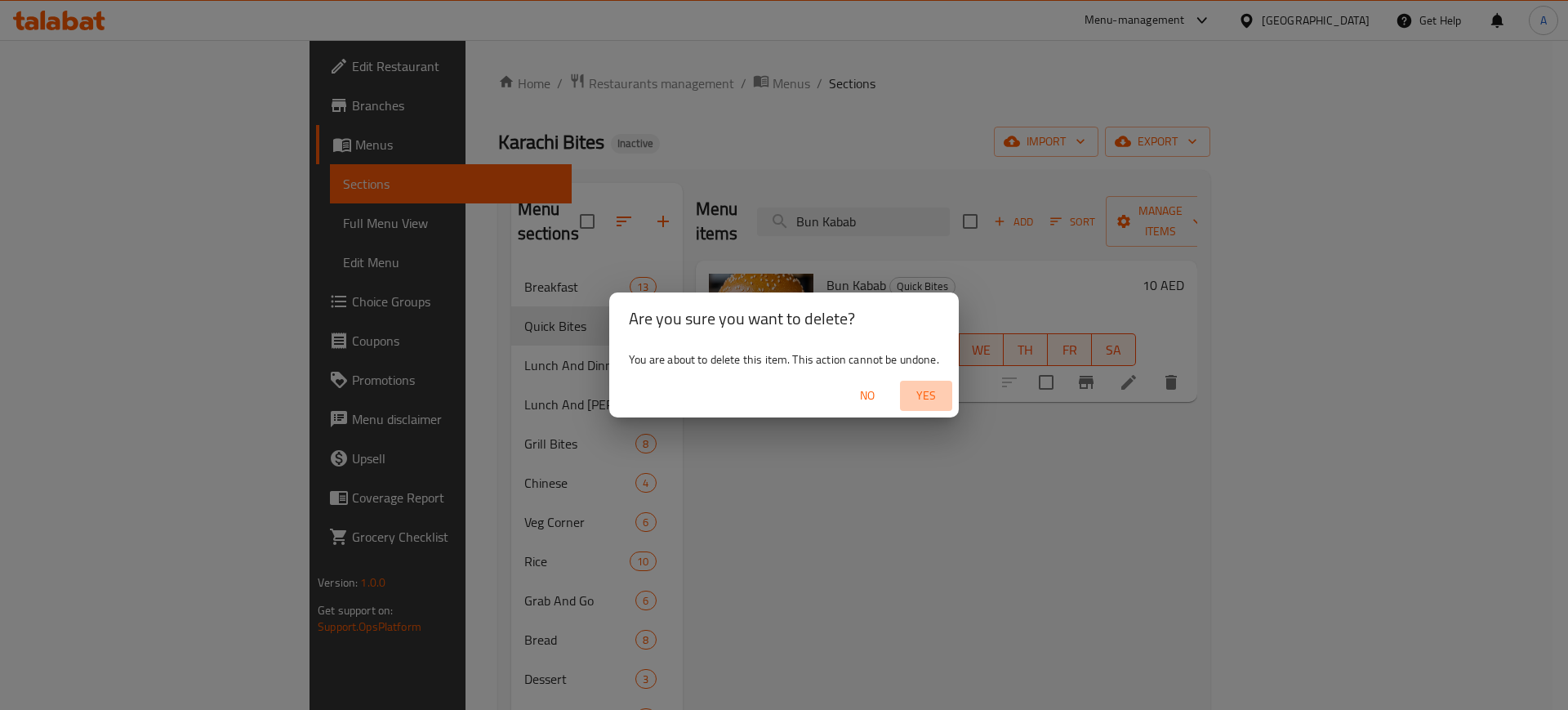
click at [927, 397] on span "Yes" at bounding box center [926, 396] width 39 height 20
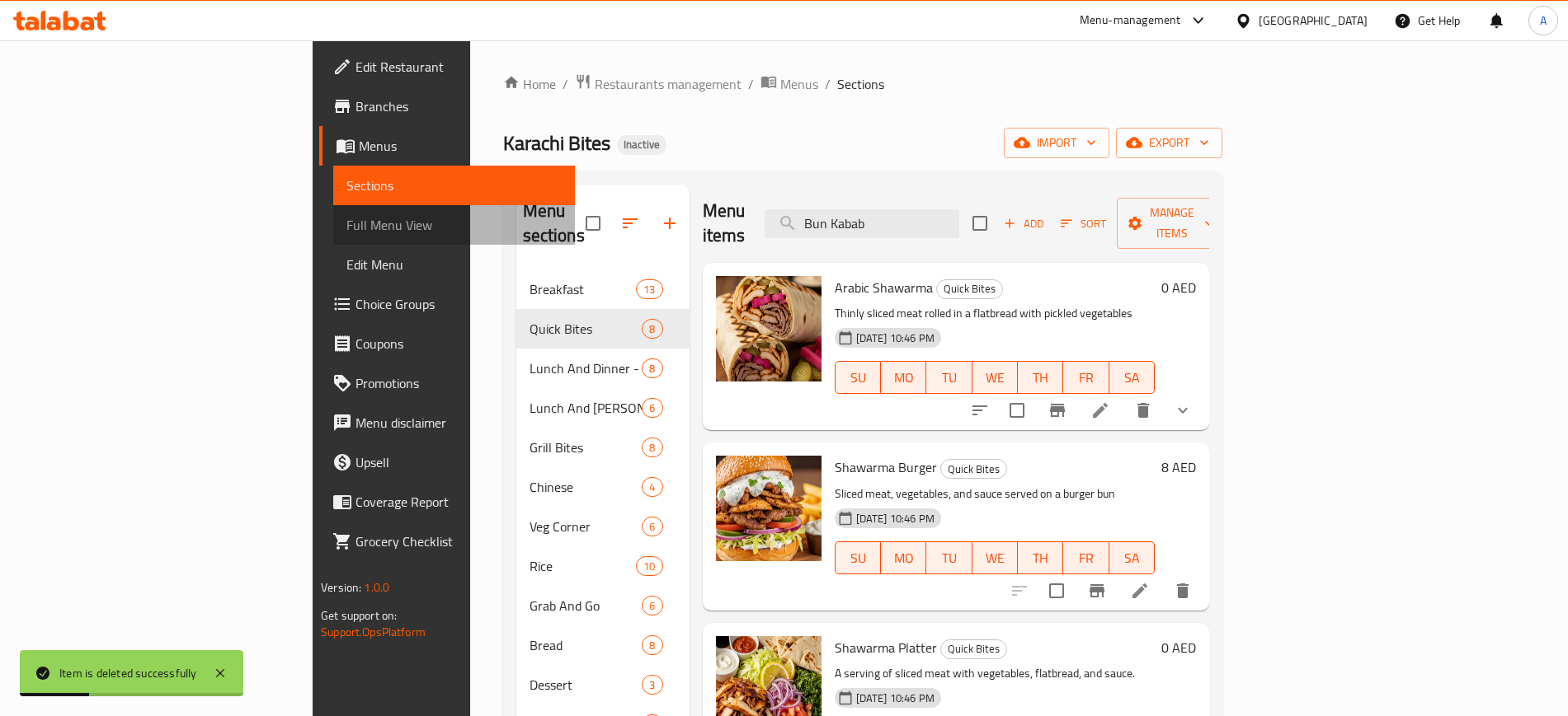
click at [346, 234] on span "Full Menu View" at bounding box center [454, 225] width 215 height 20
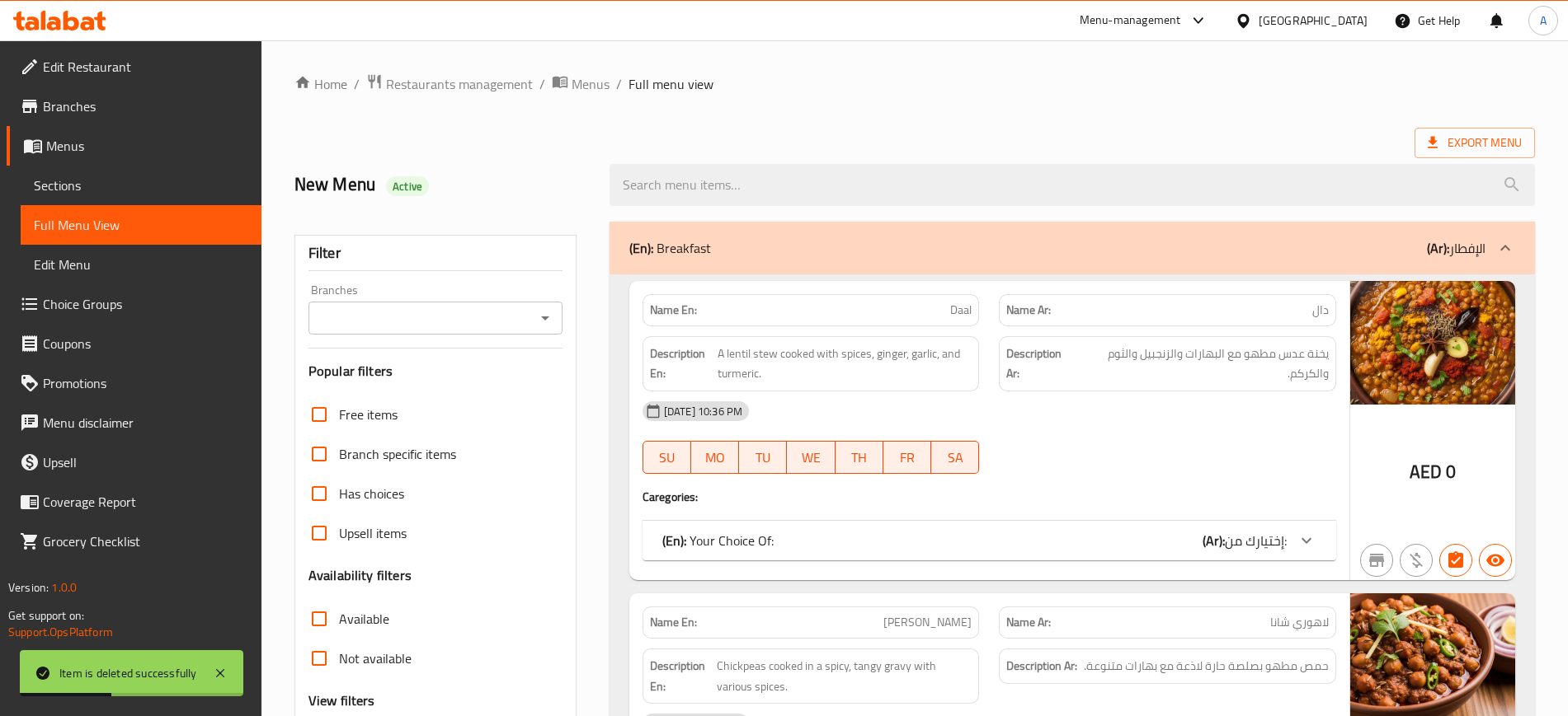
scroll to position [260, 0]
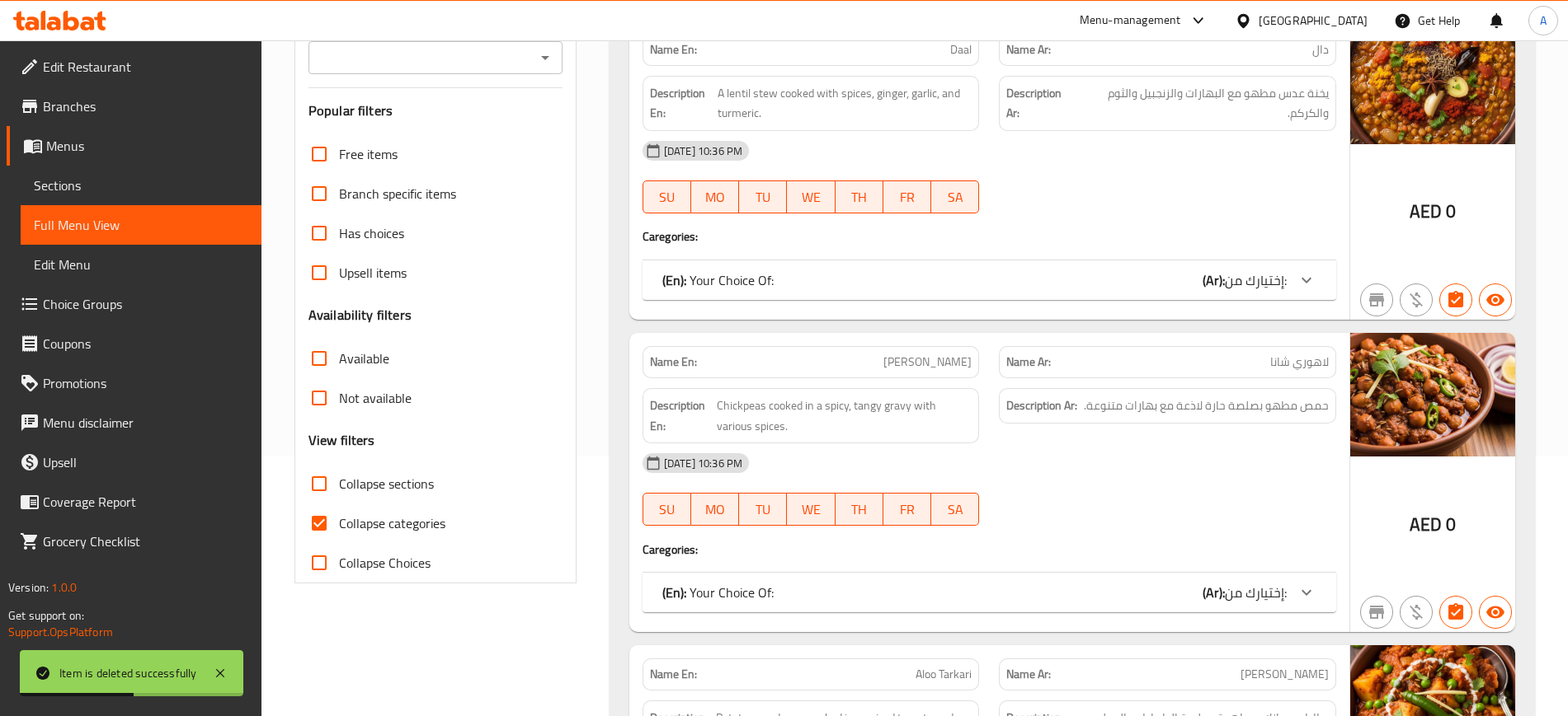
click at [321, 525] on input "Collapse categories" at bounding box center [319, 524] width 40 height 40
checkbox input "false"
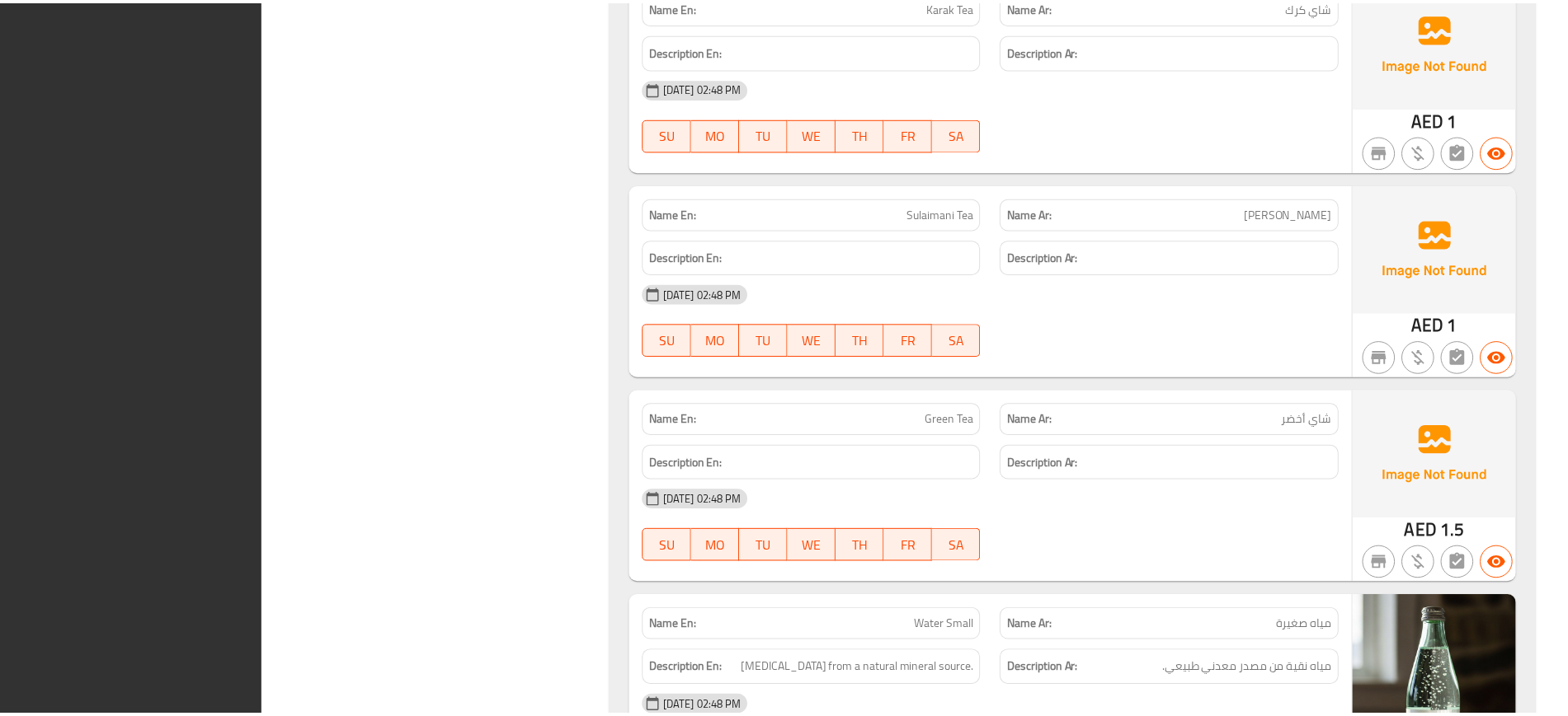
scroll to position [31731, 0]
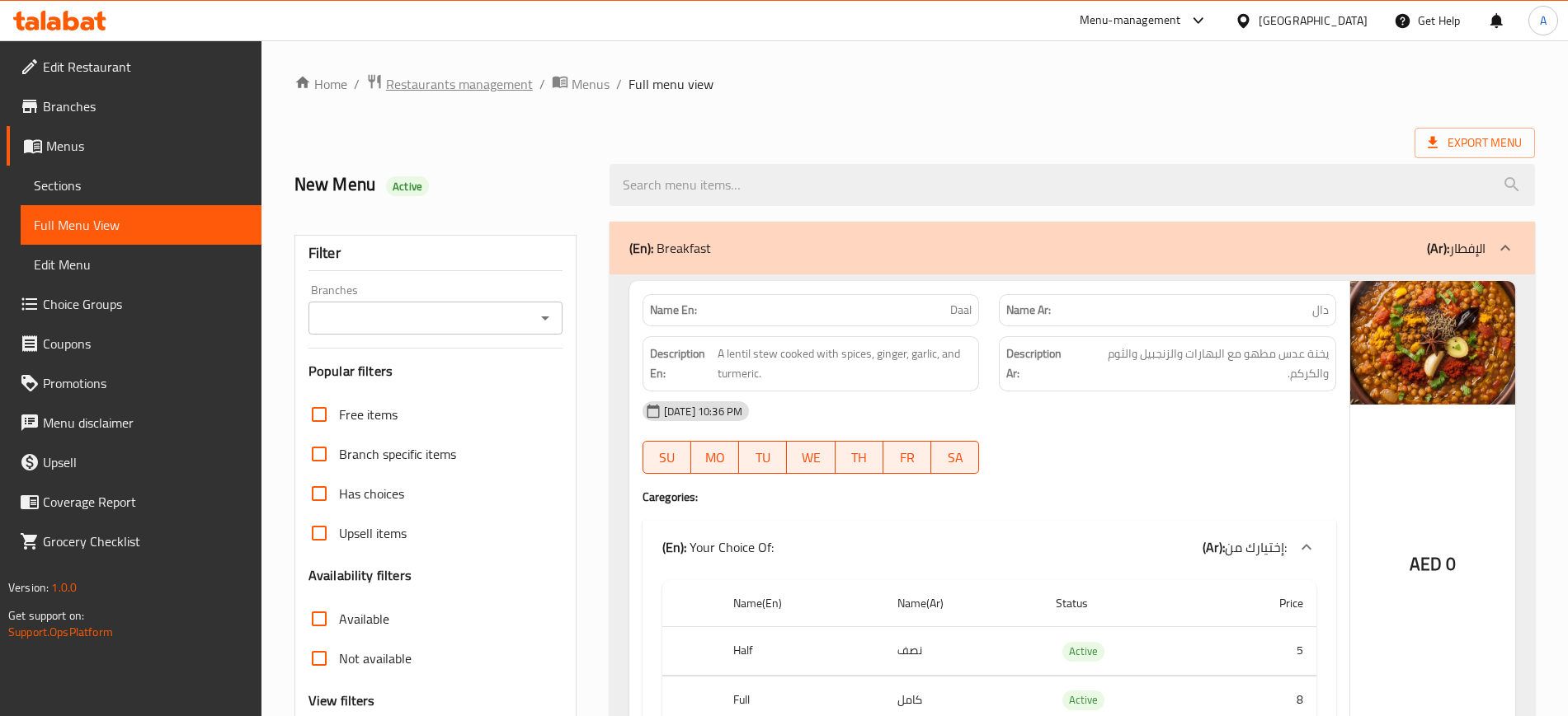
click at [462, 86] on span "Restaurants management" at bounding box center [459, 84] width 147 height 20
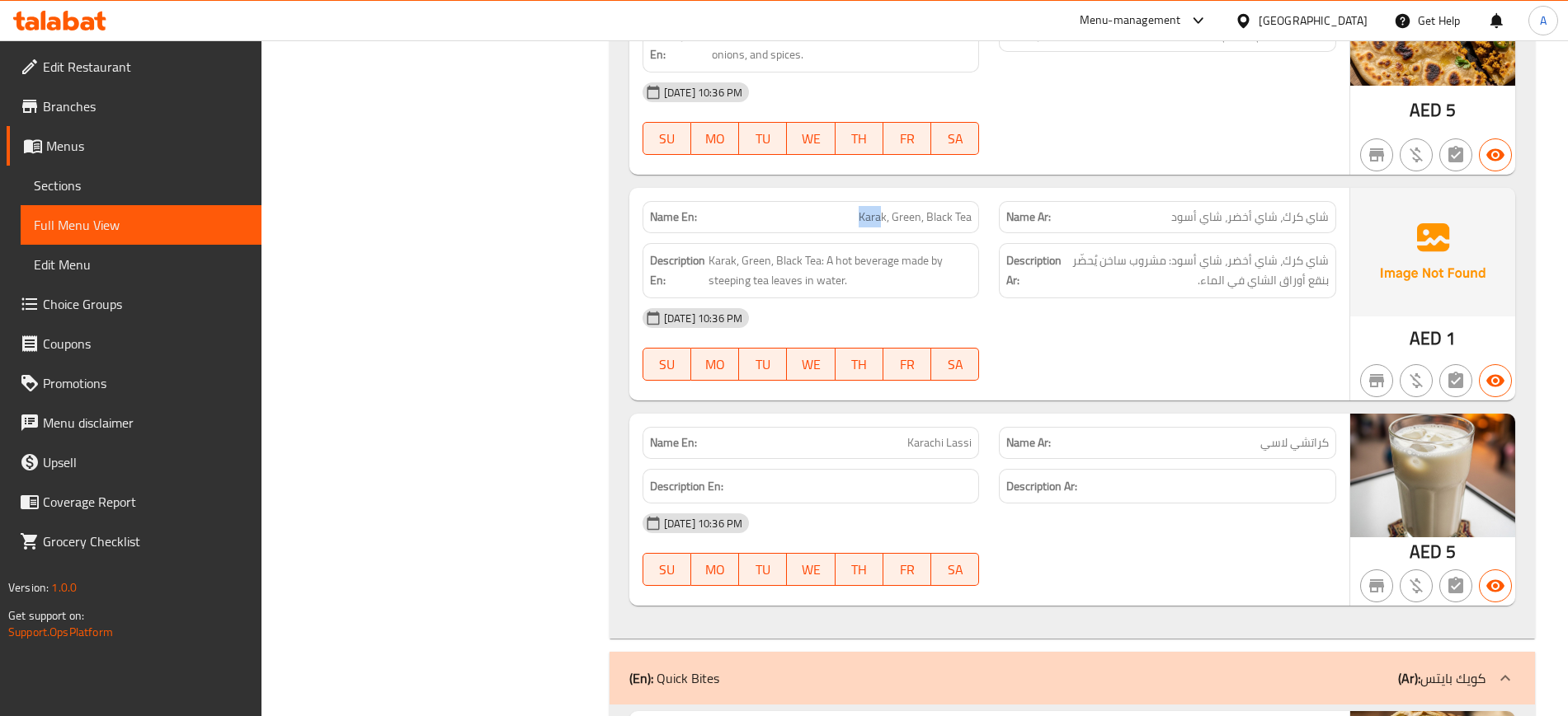
scroll to position [3168, 0]
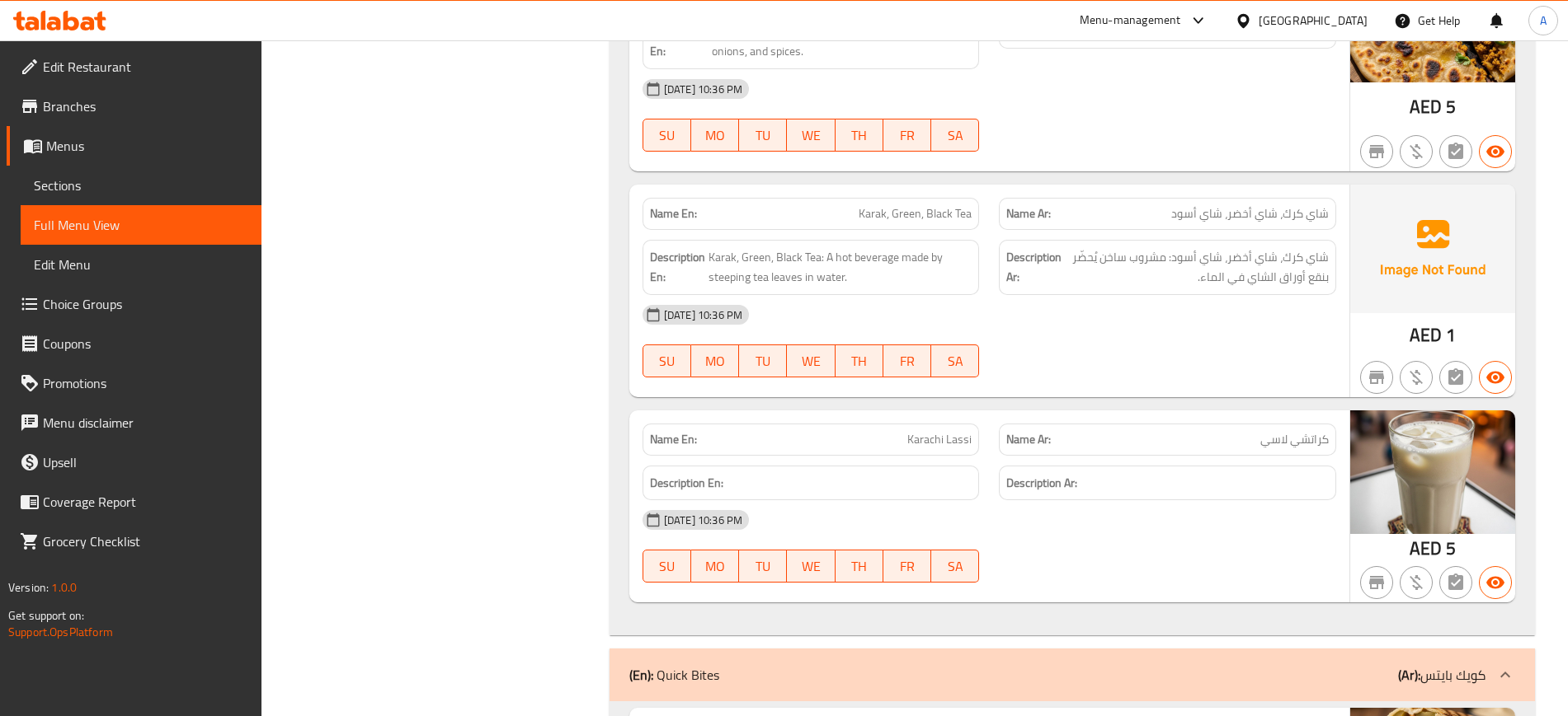
click at [914, 211] on span "Karak, Green, Black Tea" at bounding box center [915, 214] width 113 height 17
copy span "Karak, Green, Black Tea"
click at [914, 211] on span "Karak, Green, Black Tea" at bounding box center [915, 214] width 113 height 17
copy span "Karak, Green, Black Tea"
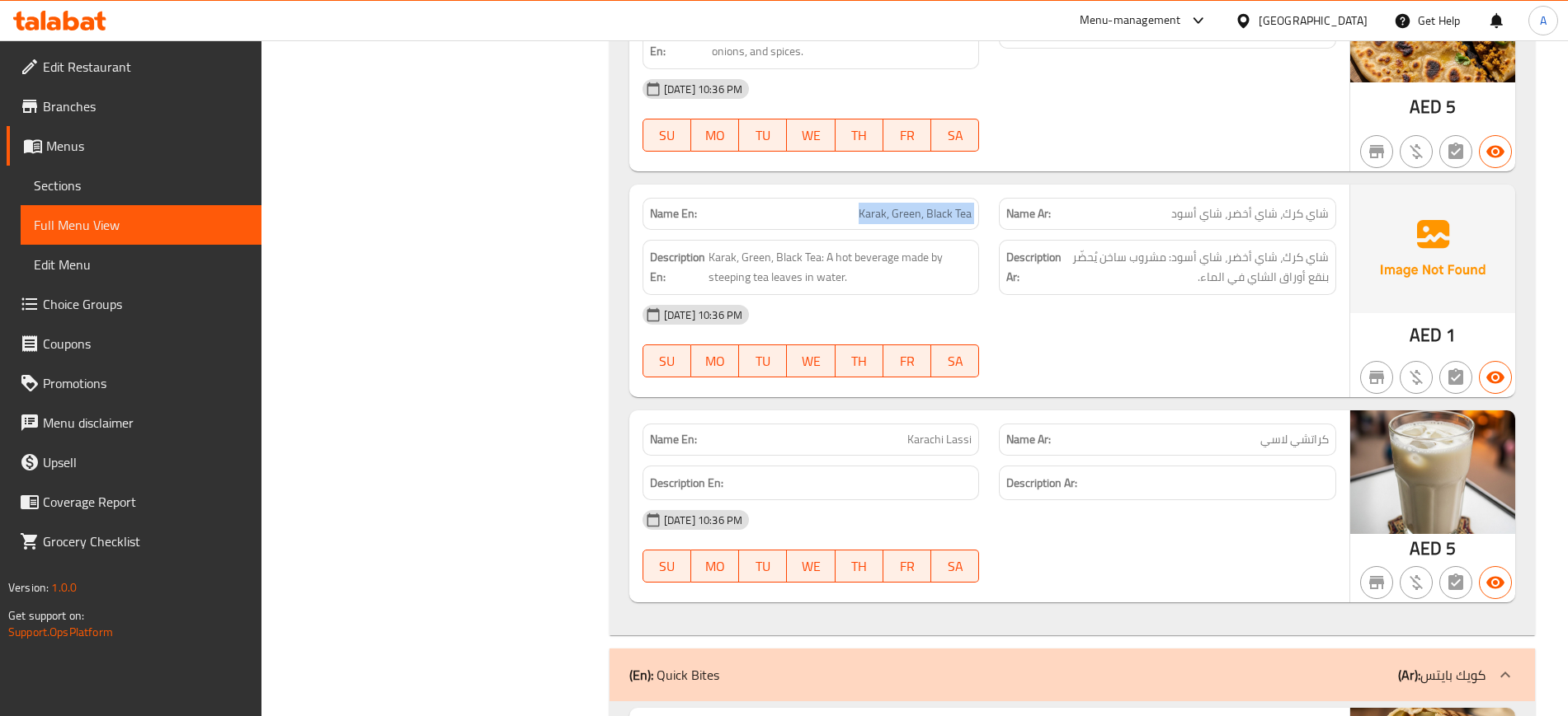
click at [133, 186] on span "Sections" at bounding box center [141, 186] width 215 height 20
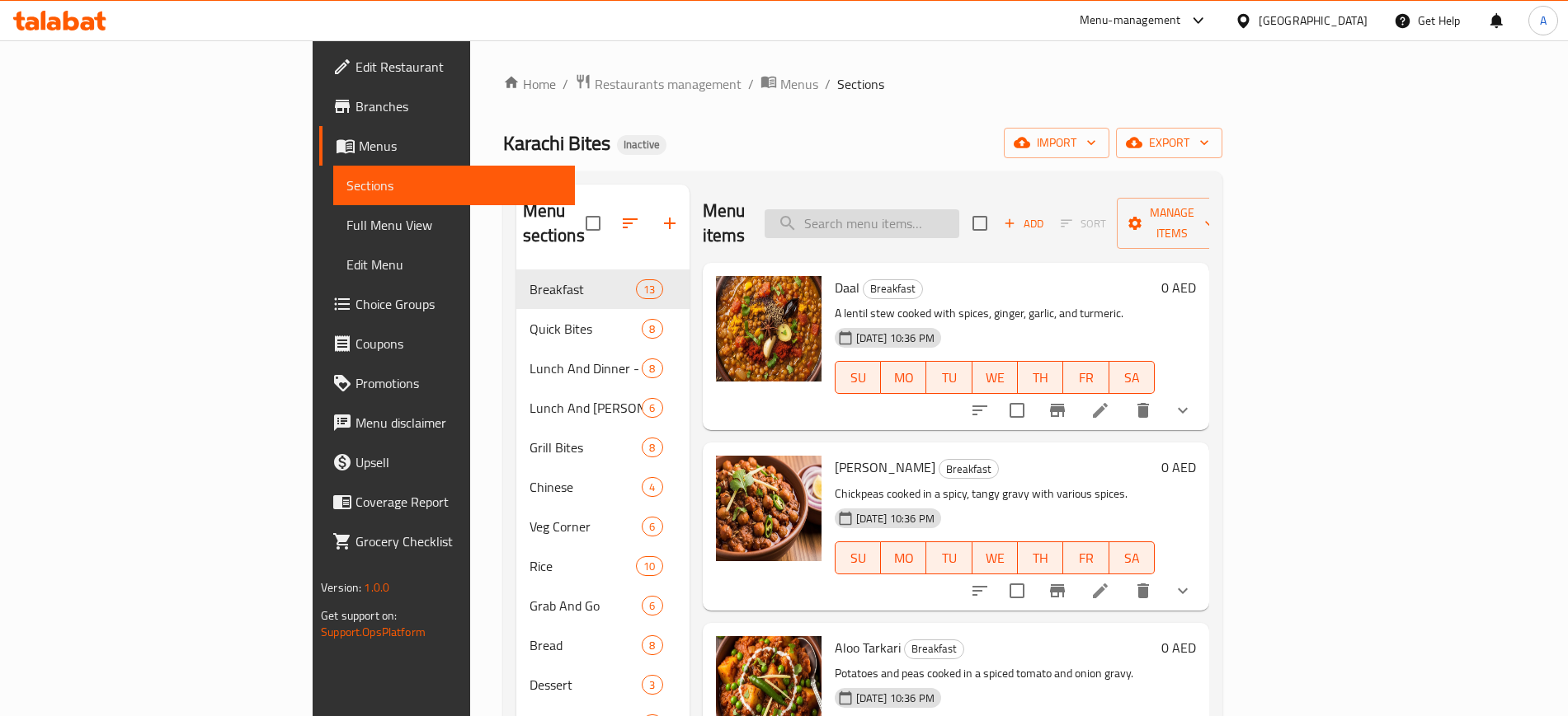
paste input "Karak, Green, Black Tea"
click at [951, 211] on input "Karak, Green, Black Tea" at bounding box center [862, 224] width 195 height 29
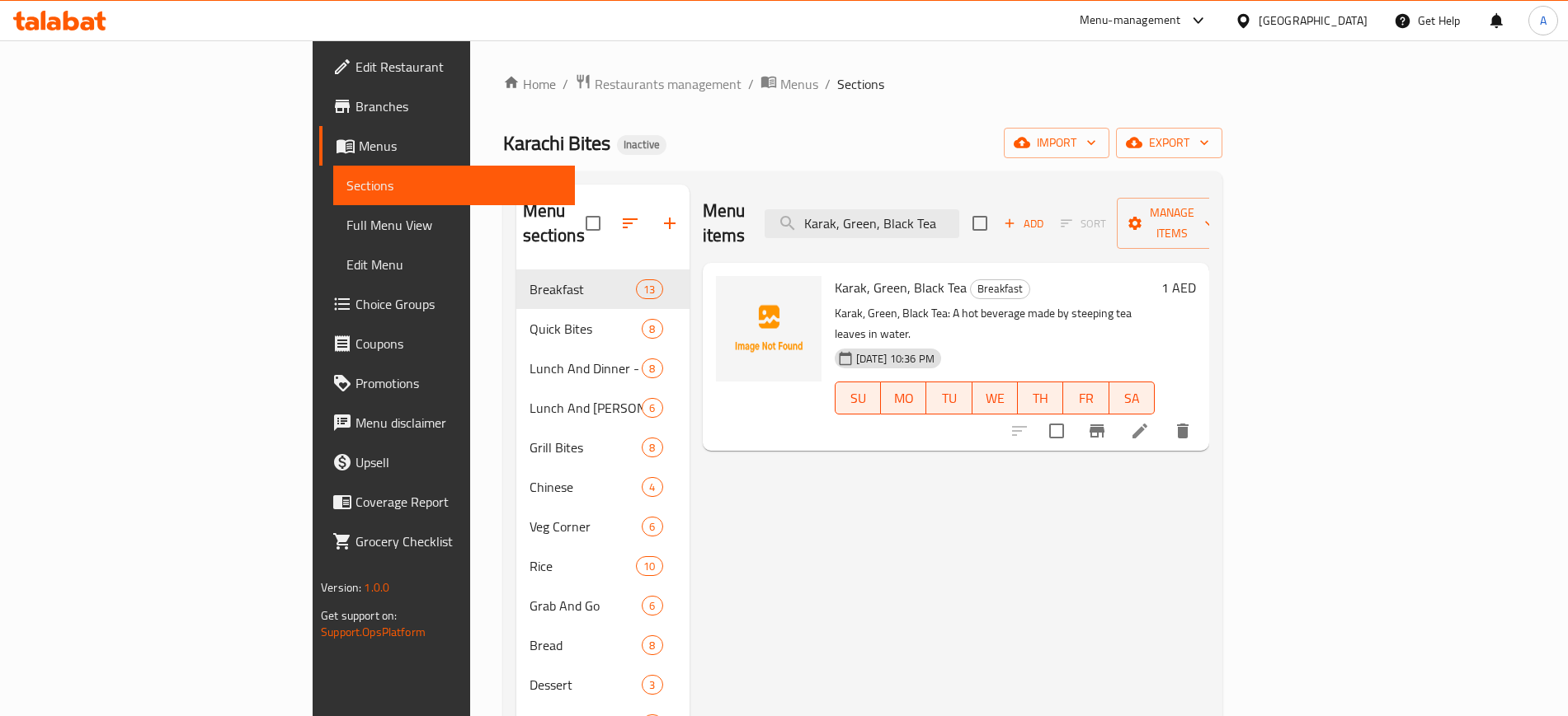
type input "Karak, Green, Black Tea"
click at [1149, 421] on icon at bounding box center [1139, 431] width 20 height 20
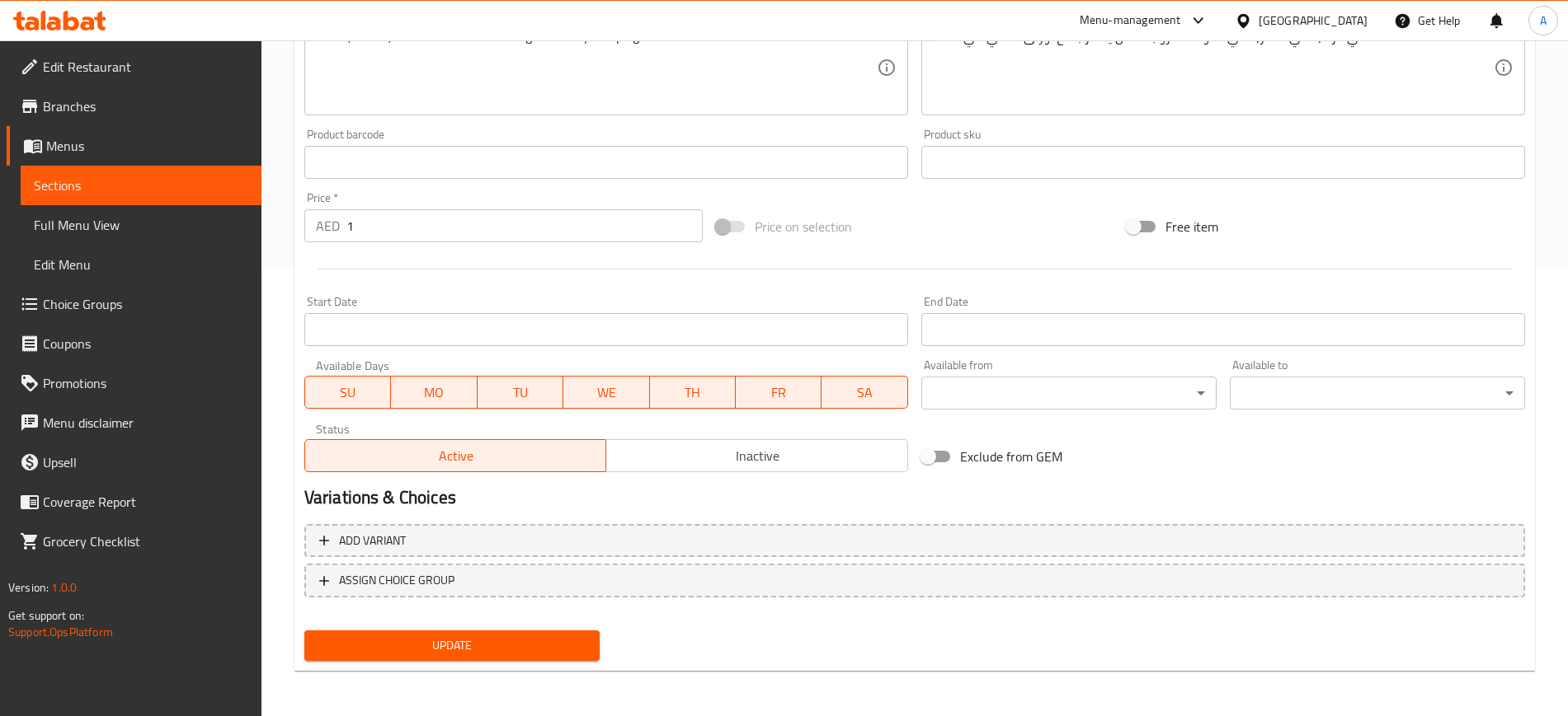
scroll to position [448, 0]
click at [390, 533] on span "Add variant" at bounding box center [372, 540] width 67 height 21
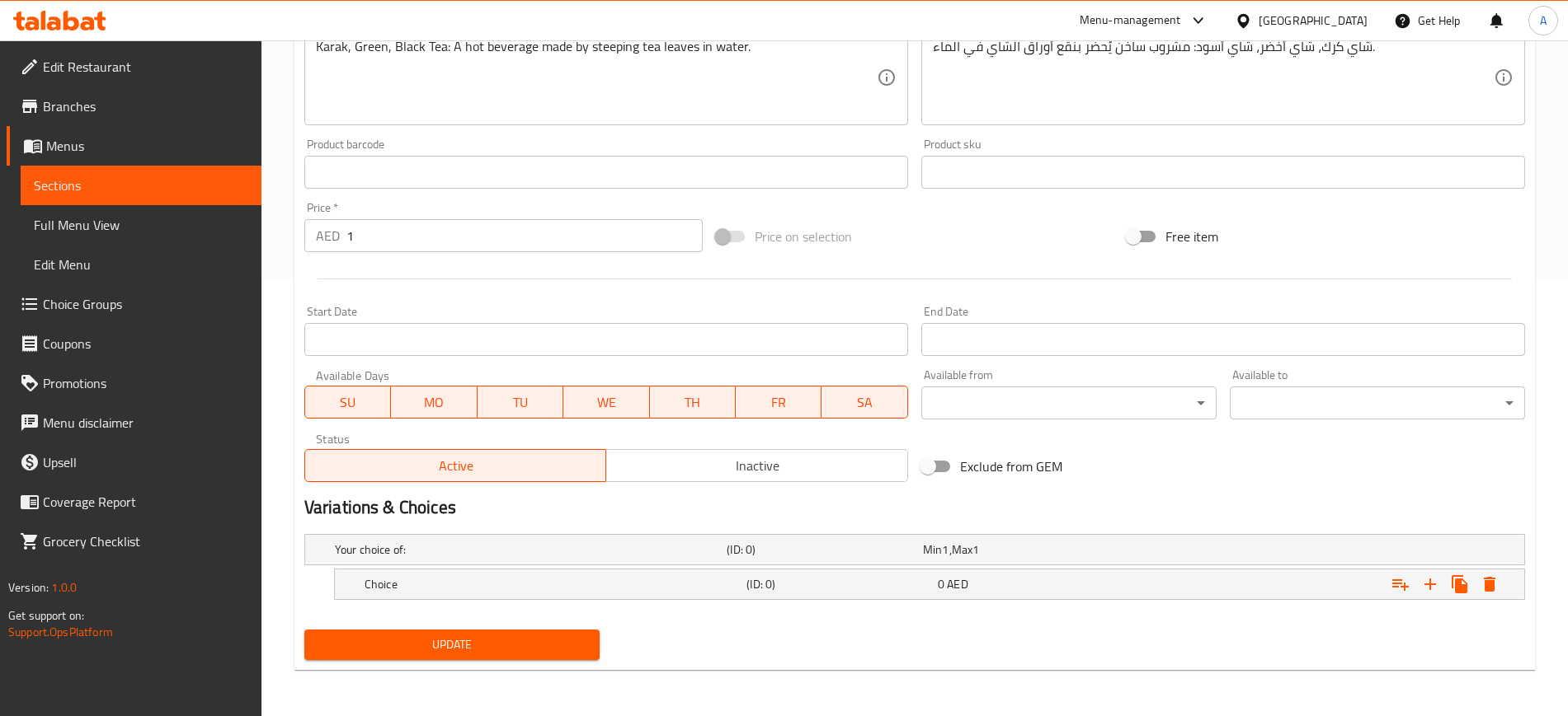
scroll to position [438, 0]
click at [402, 562] on div "Choice" at bounding box center [527, 550] width 392 height 23
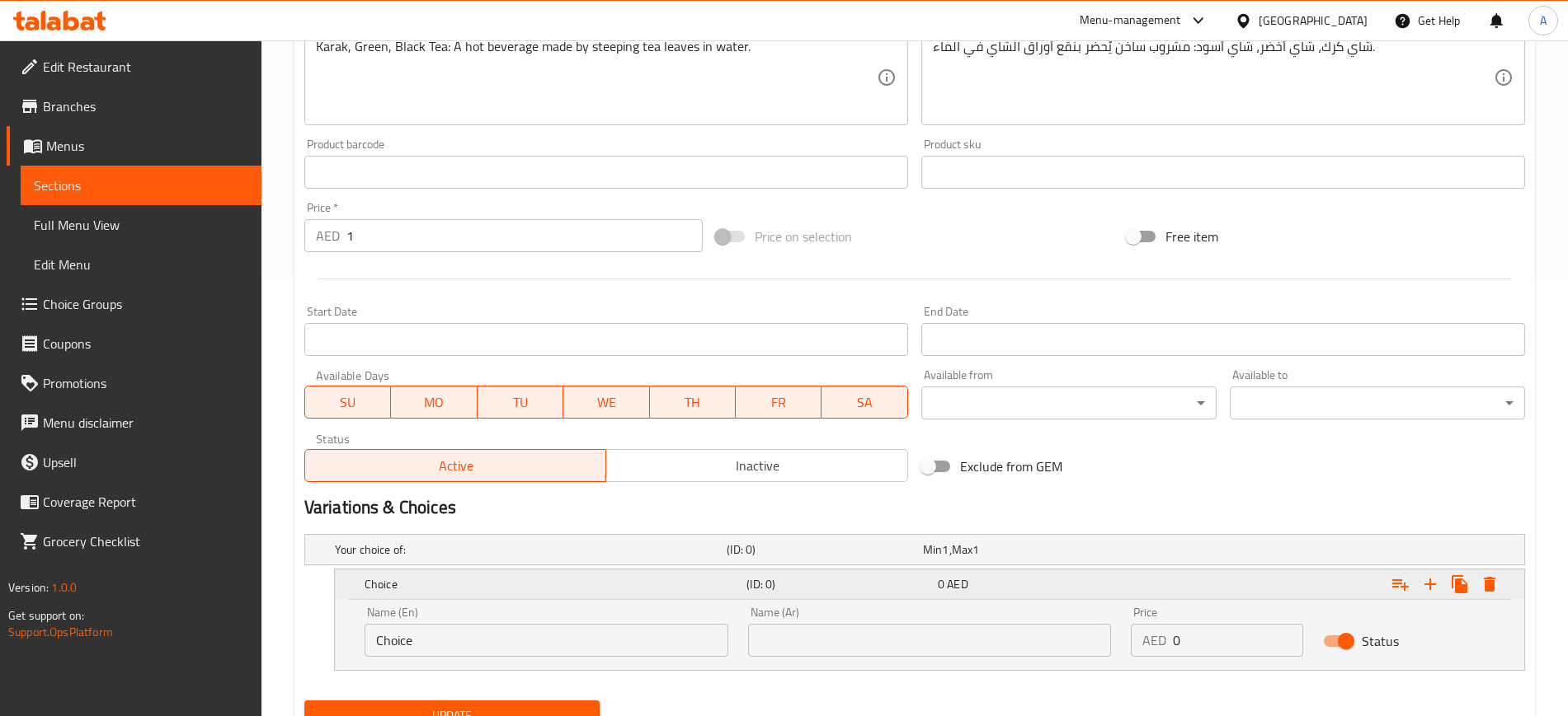
scroll to position [509, 0]
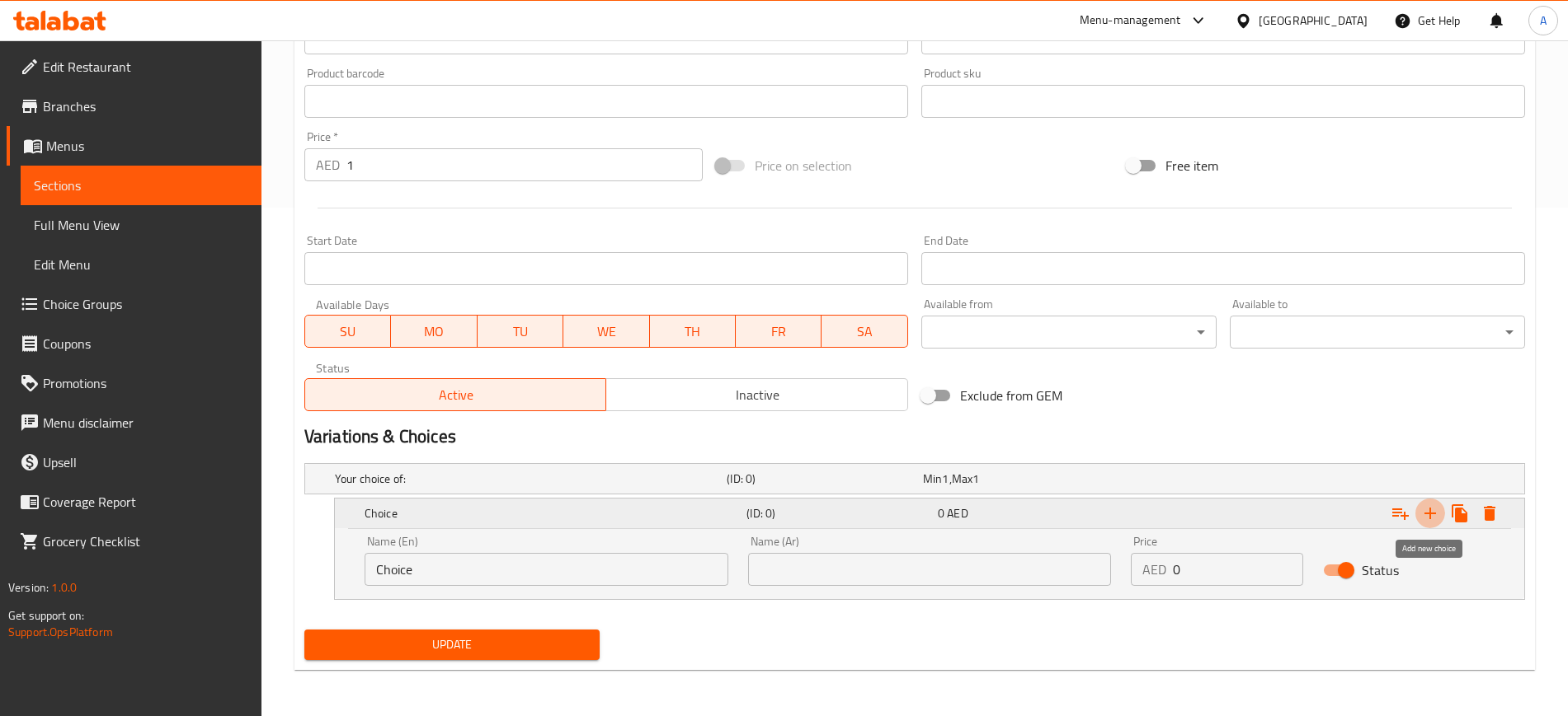
click at [1428, 516] on icon "Expand" at bounding box center [1430, 514] width 20 height 20
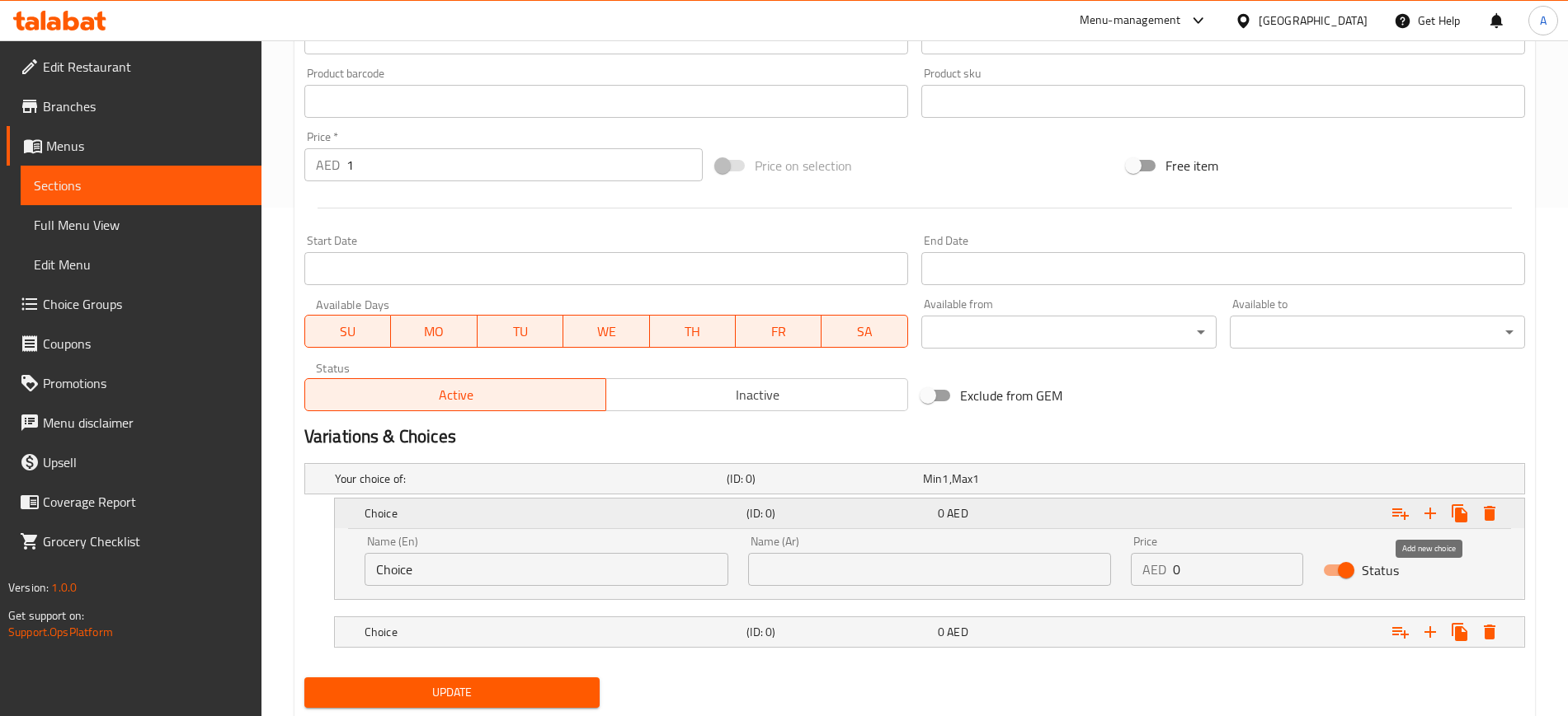
scroll to position [557, 0]
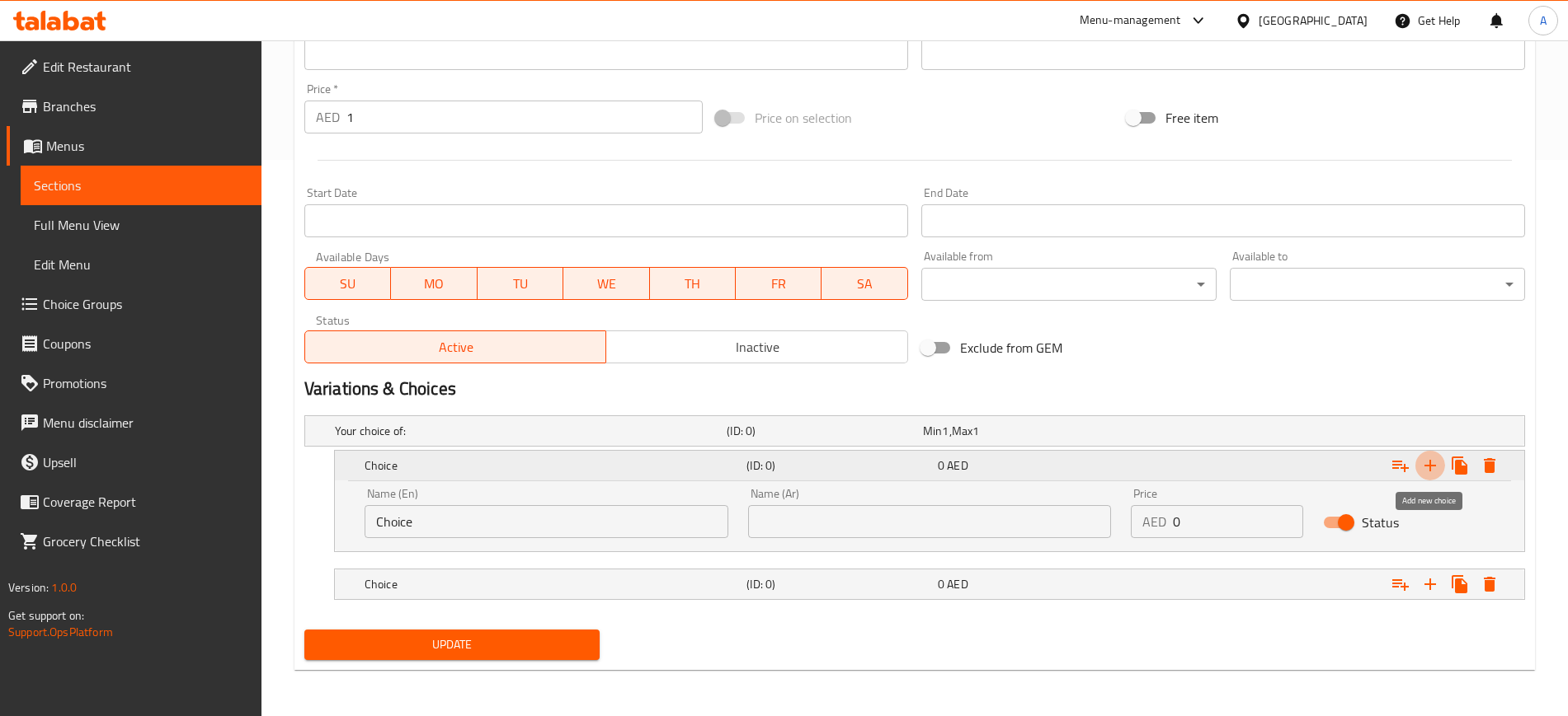
click at [1433, 464] on icon "Expand" at bounding box center [1430, 466] width 12 height 12
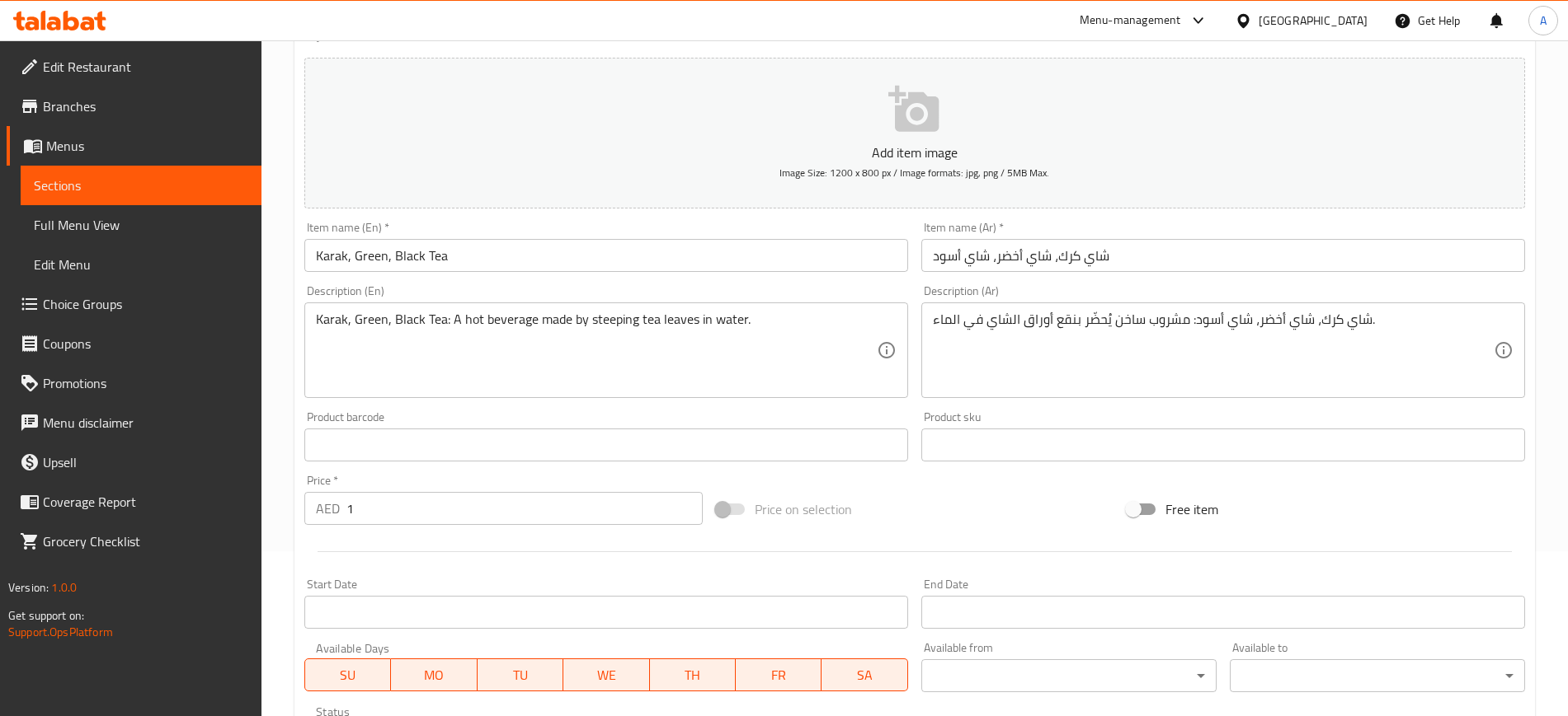
scroll to position [605, 0]
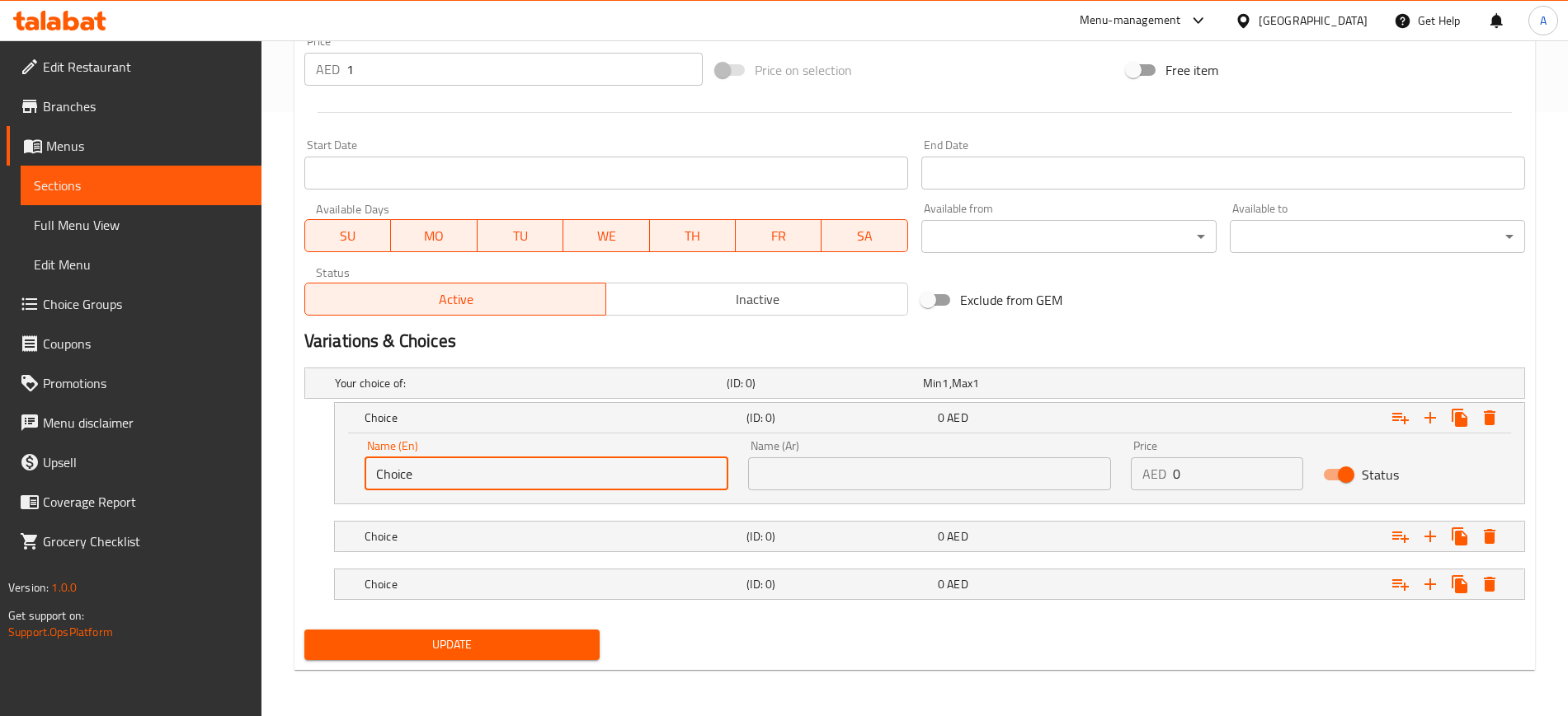
click at [453, 478] on input "Choice" at bounding box center [546, 474] width 363 height 33
type input "Karak Tea"
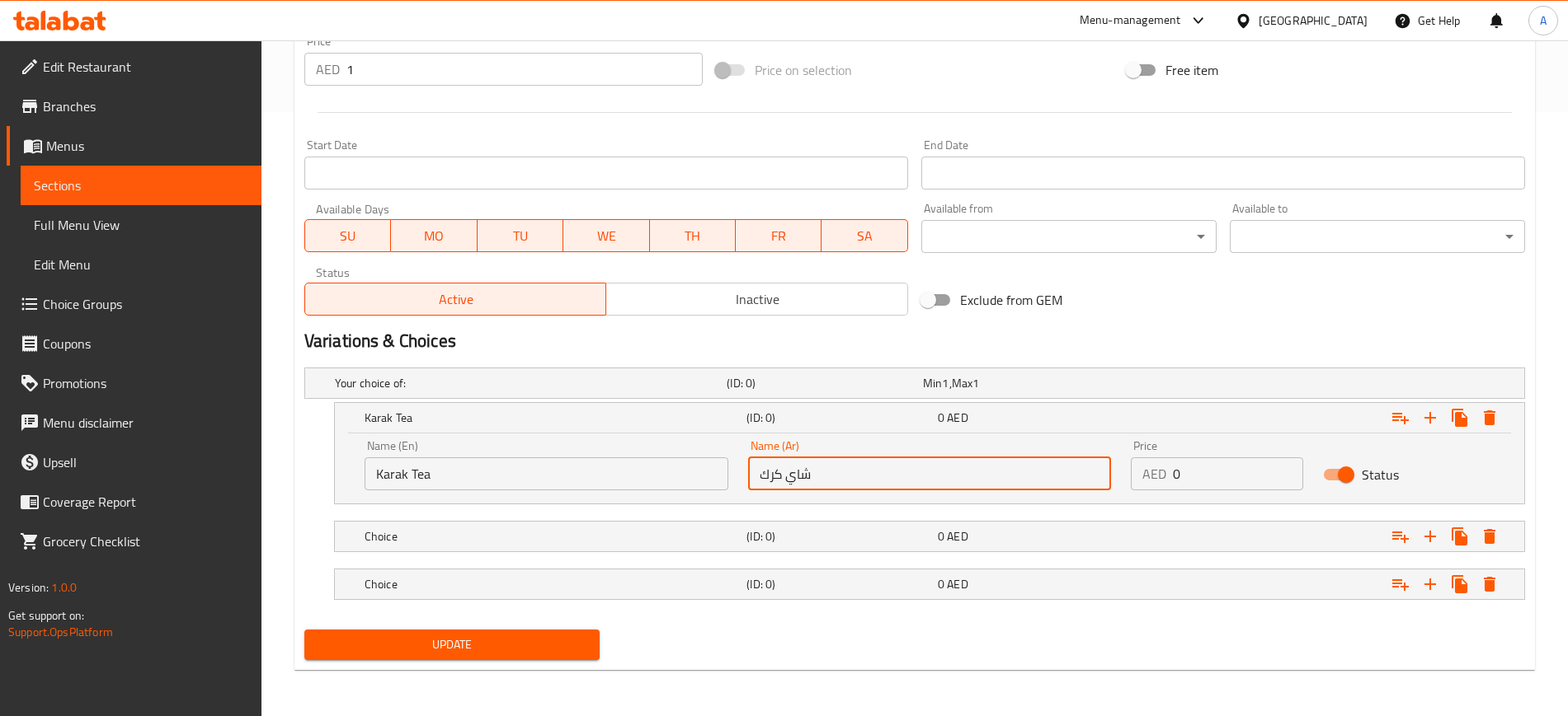
type input "شاي كرك"
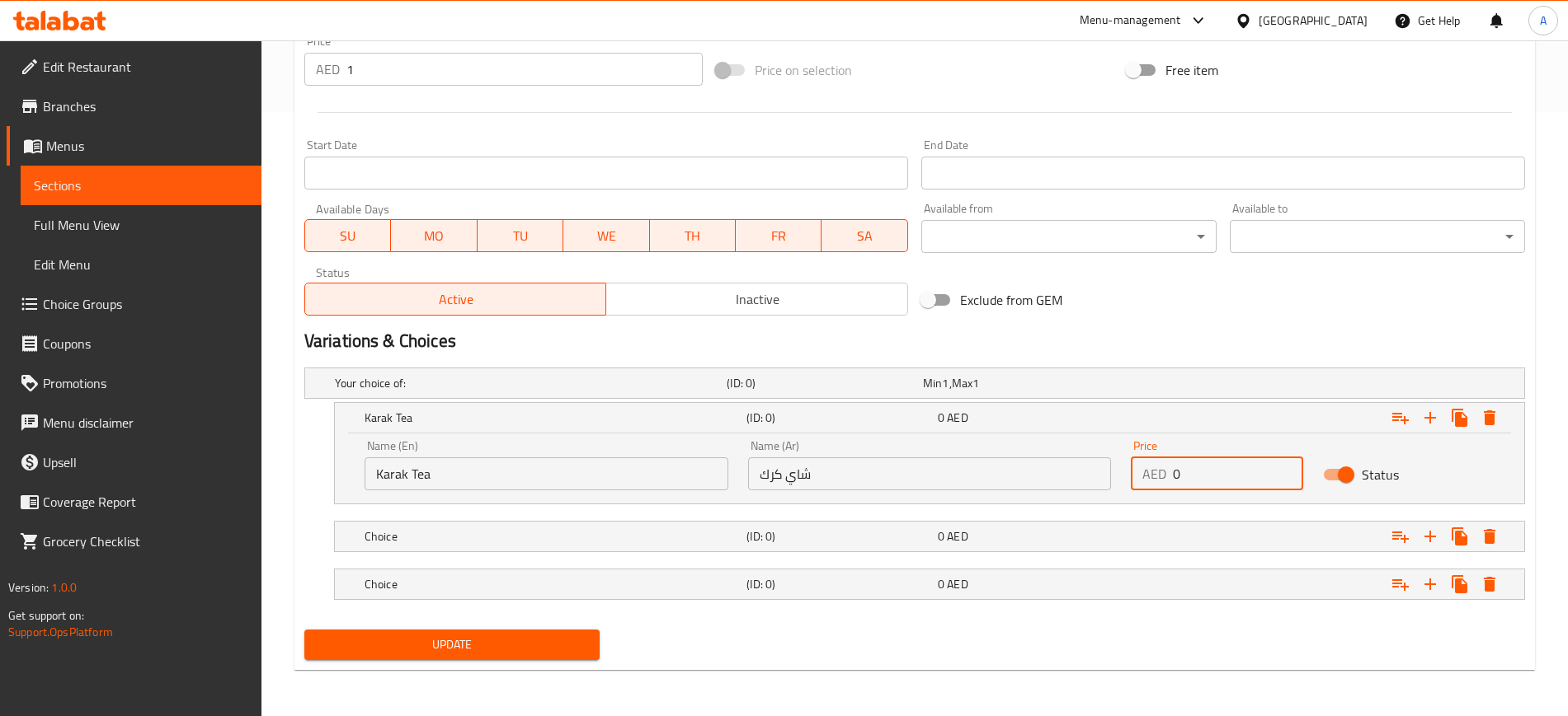
click at [1190, 476] on input "0" at bounding box center [1237, 474] width 130 height 33
type input "1"
click at [421, 391] on h5 "Choice" at bounding box center [527, 383] width 385 height 17
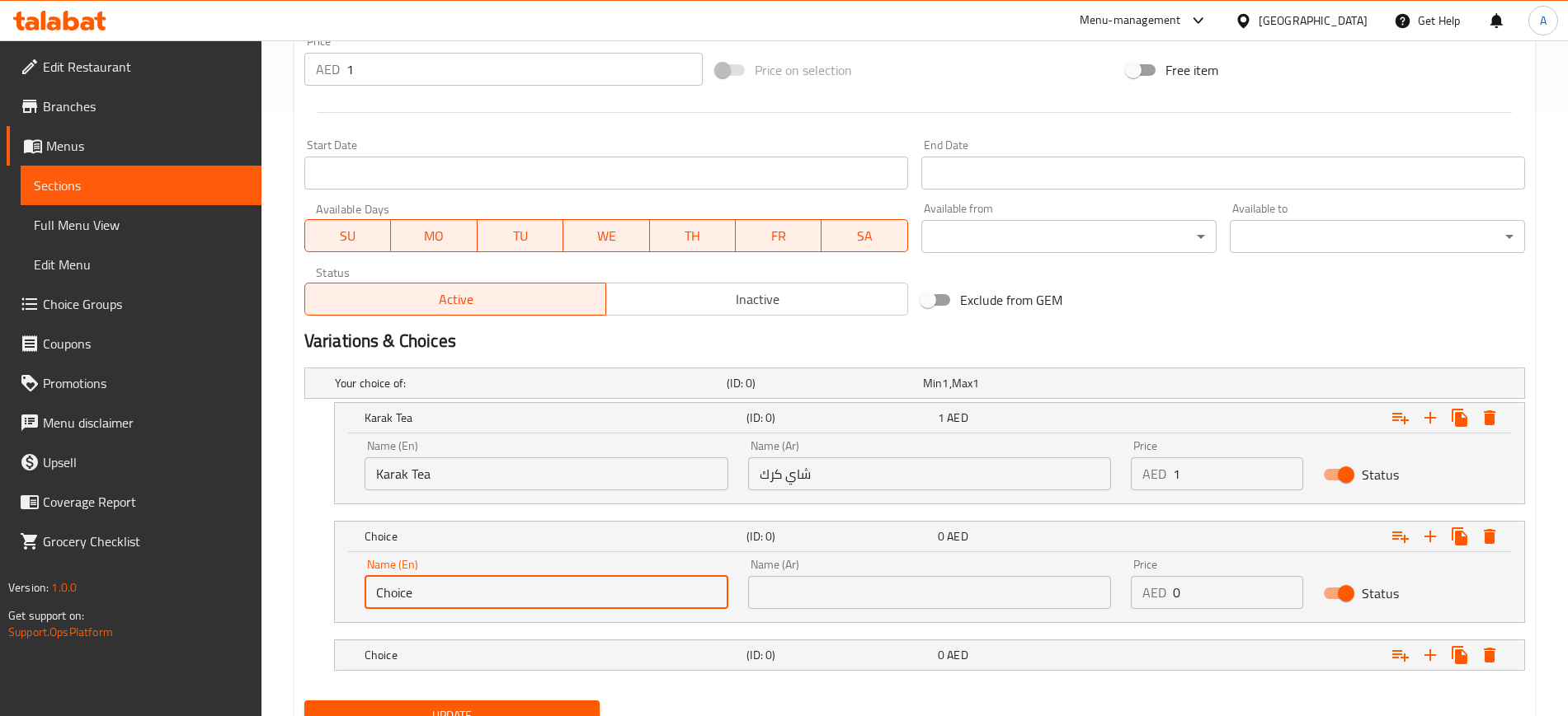
click at [426, 599] on input "Choice" at bounding box center [546, 593] width 363 height 33
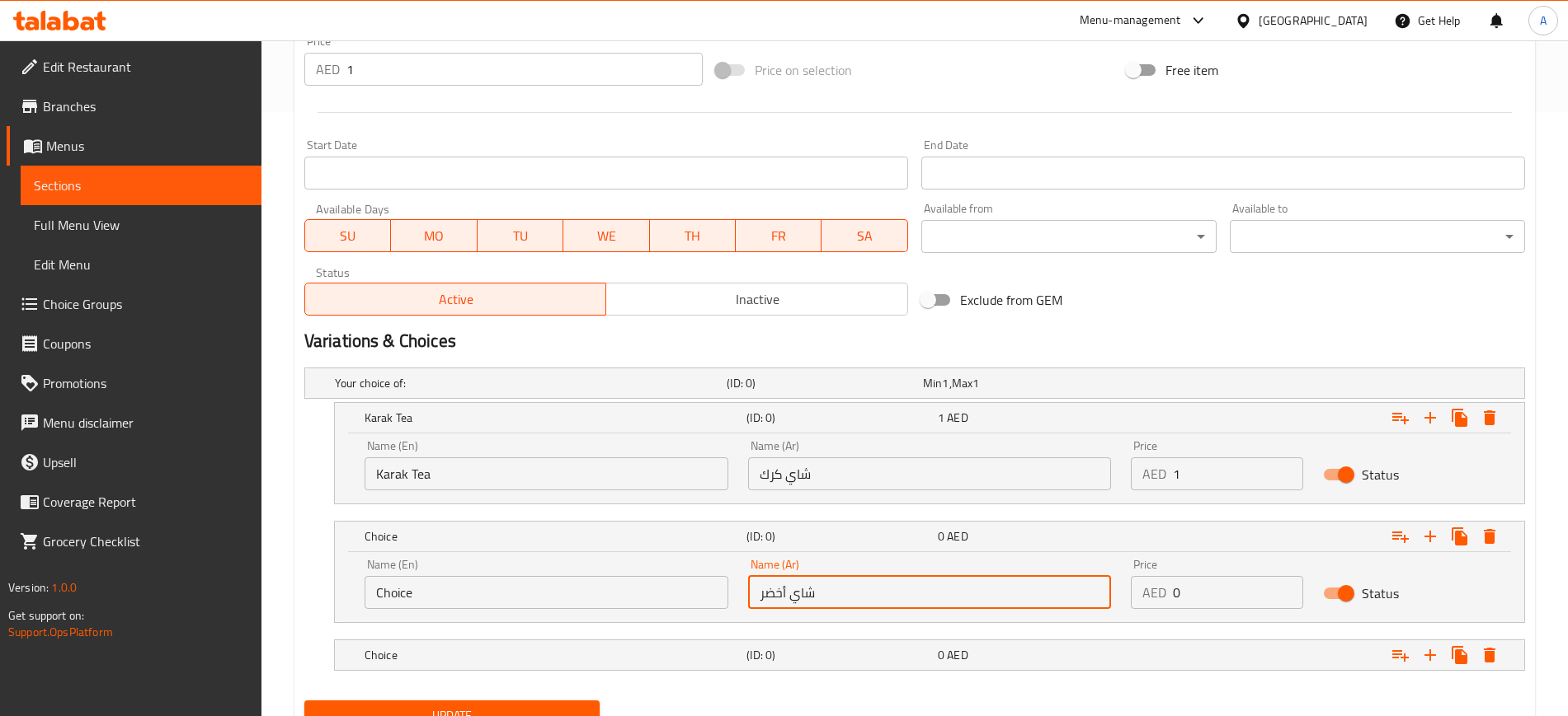
type input "شاي أخضر"
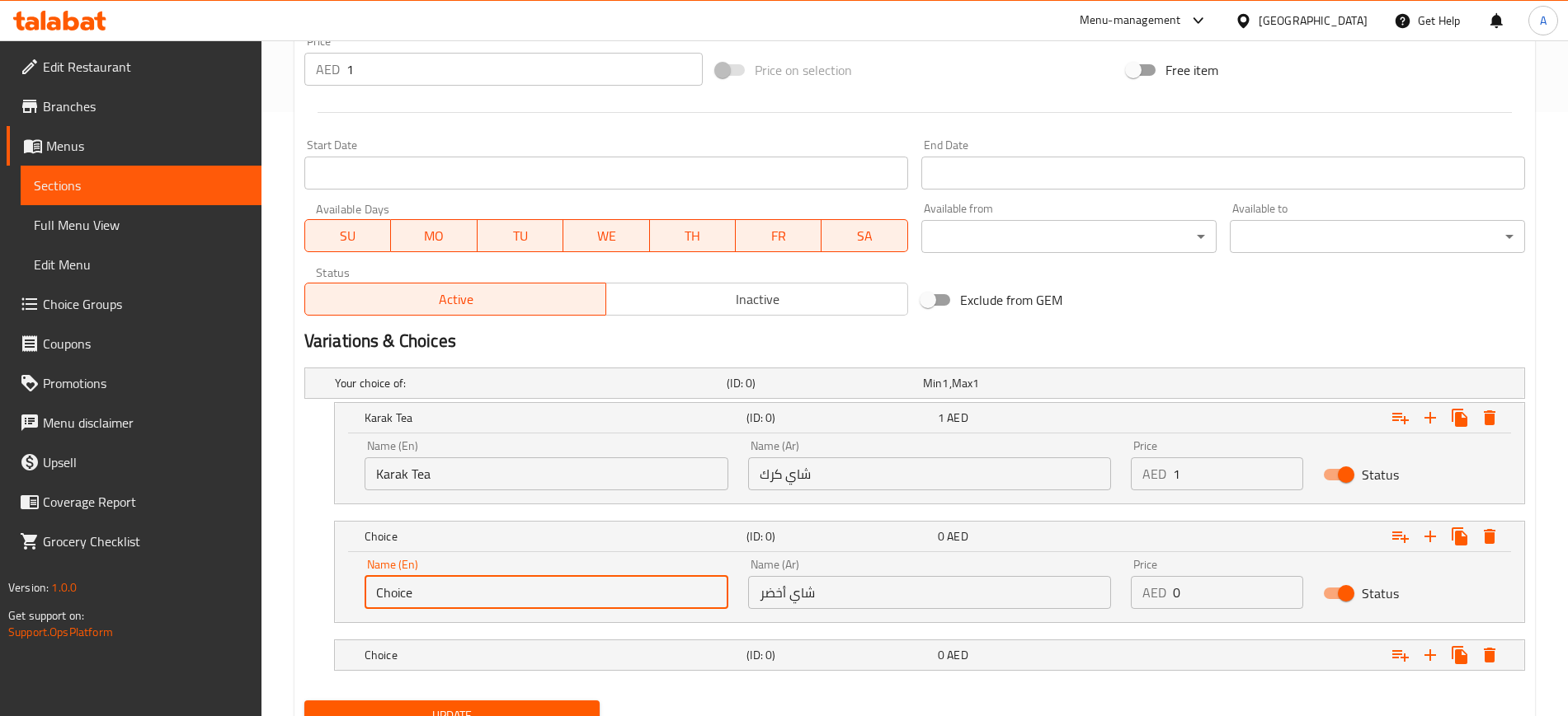
click at [447, 592] on input "Choice" at bounding box center [546, 593] width 363 height 33
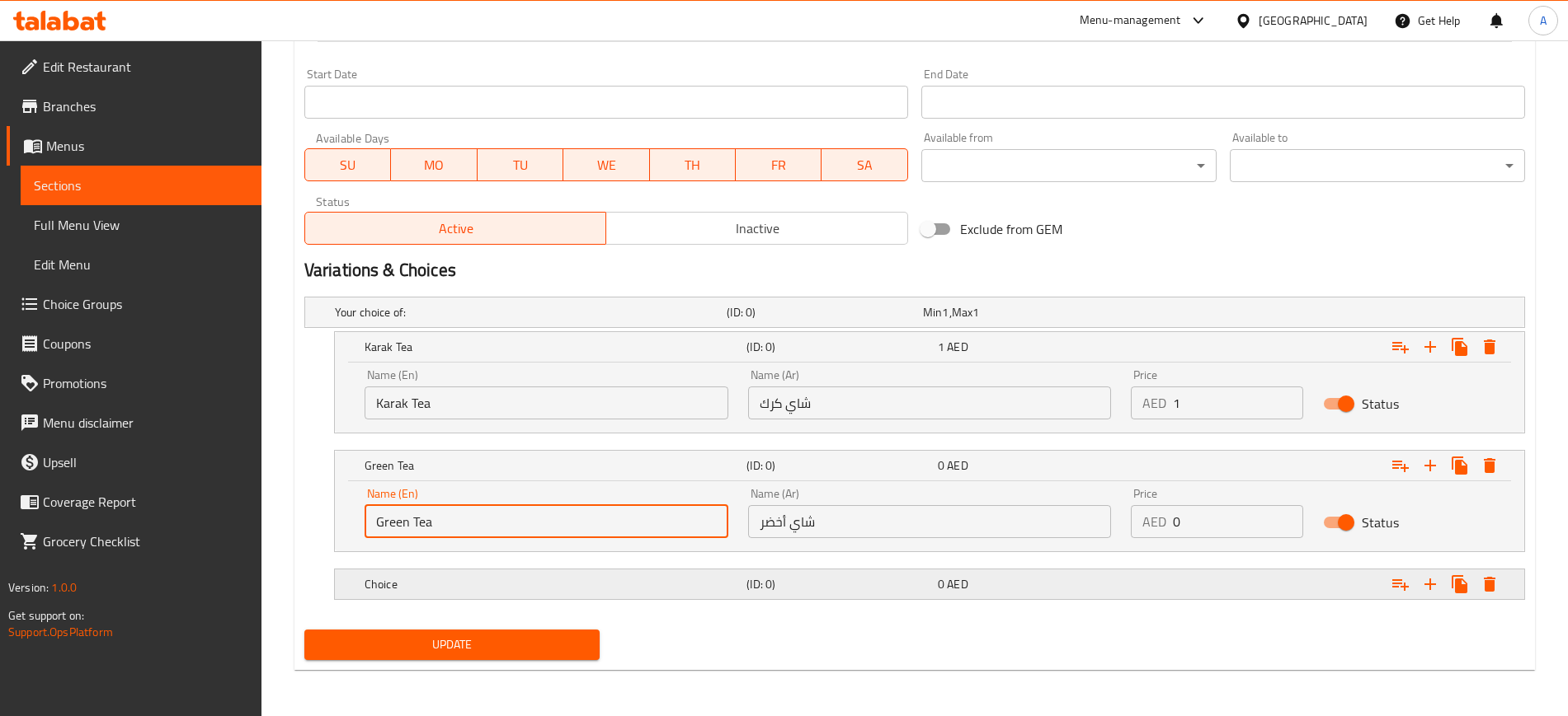
type input "Green Tea"
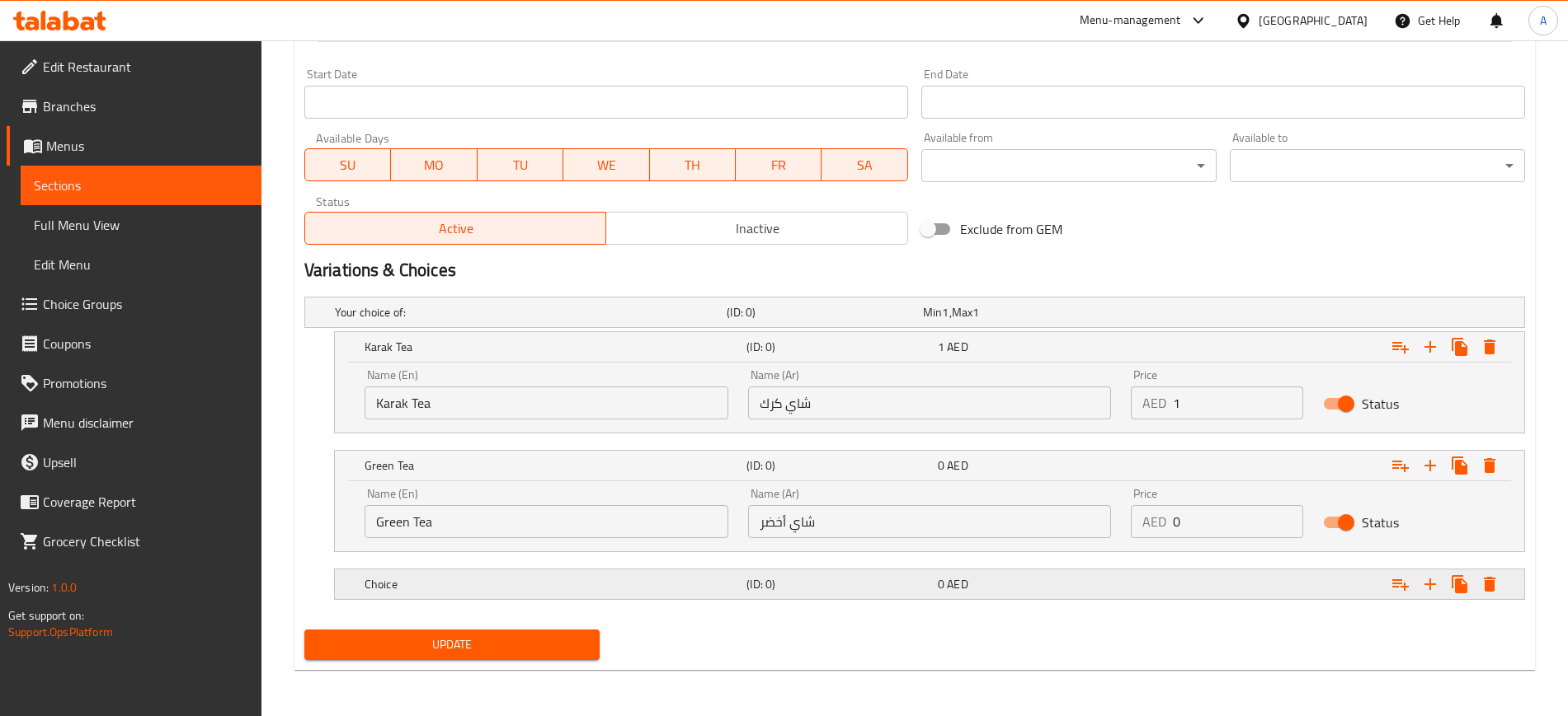
click at [448, 320] on h5 "Choice" at bounding box center [527, 312] width 385 height 17
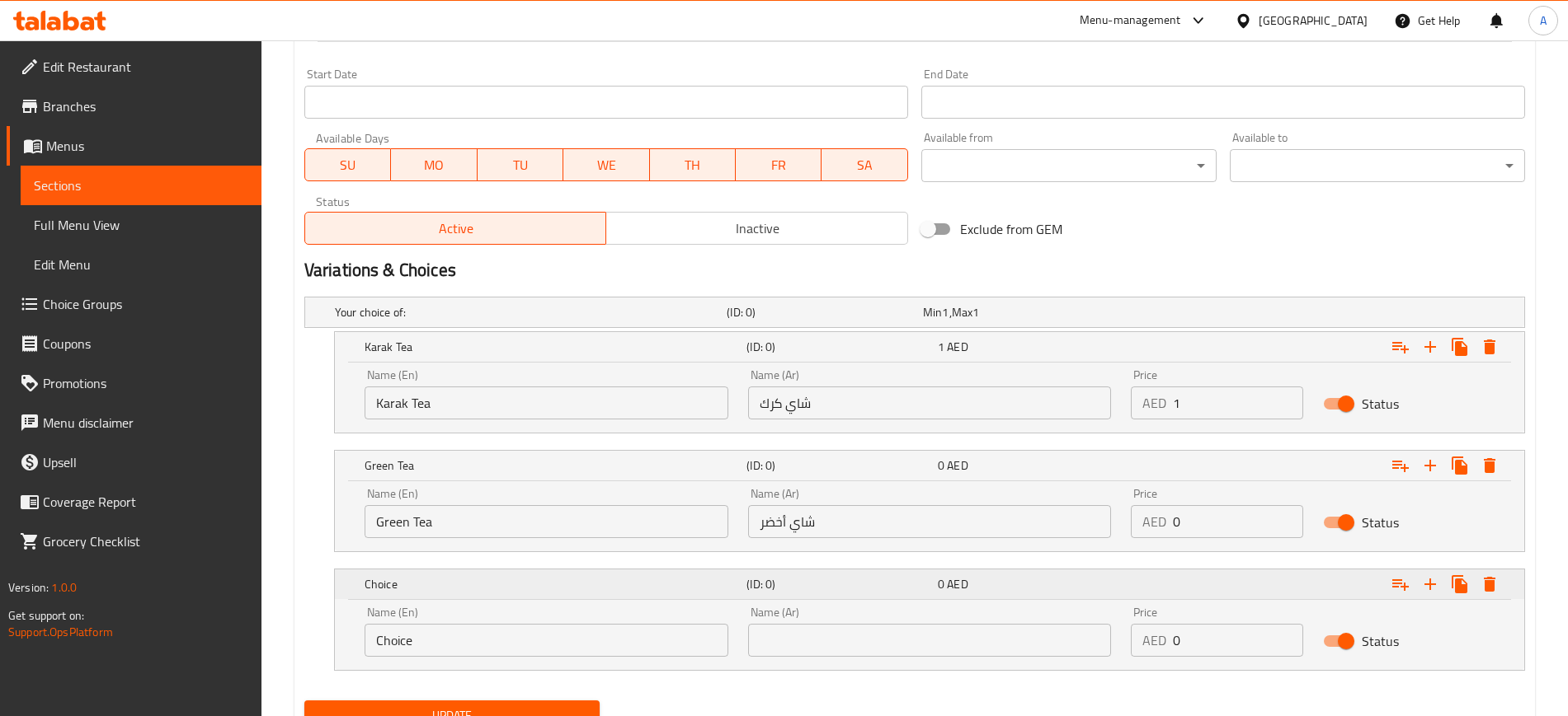
scroll to position [746, 0]
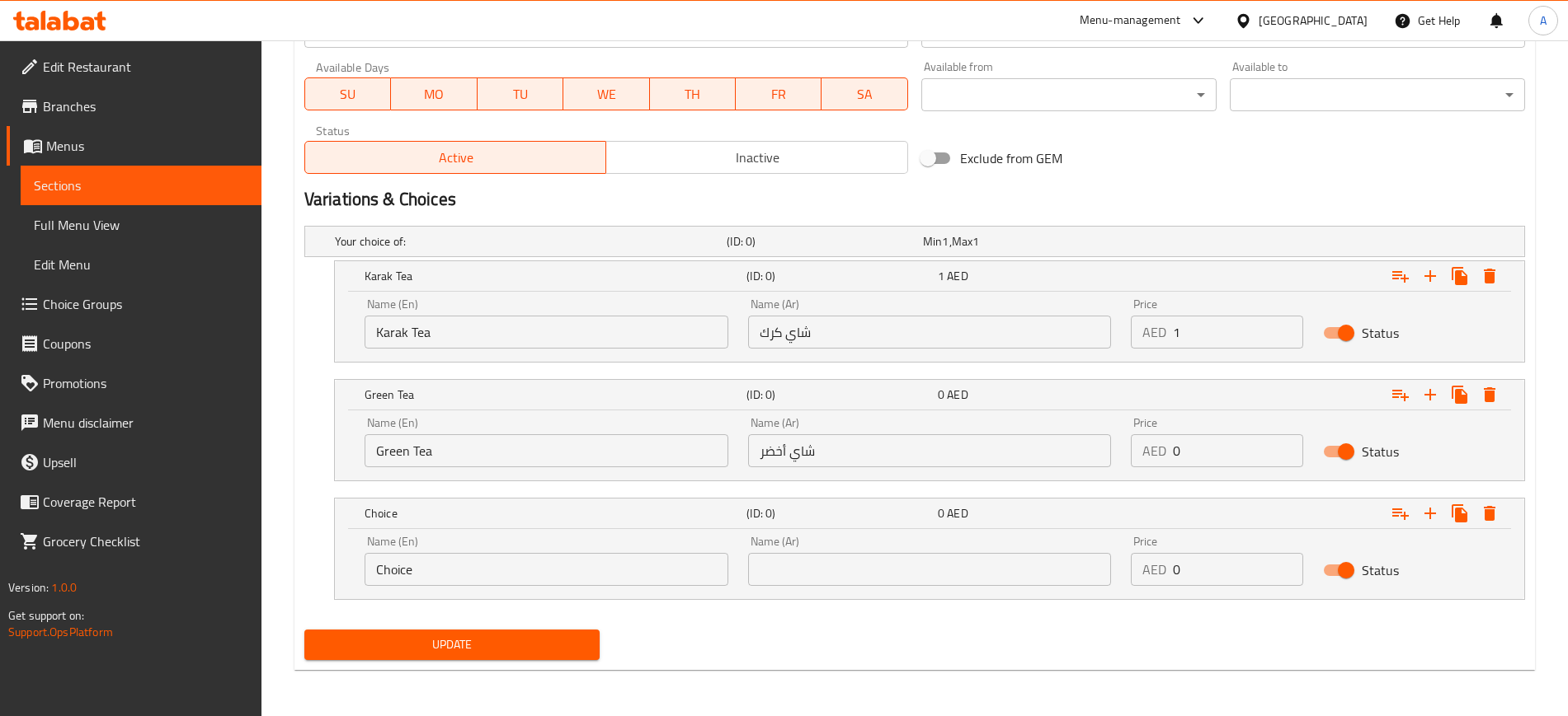
click at [441, 559] on input "Choice" at bounding box center [546, 570] width 363 height 33
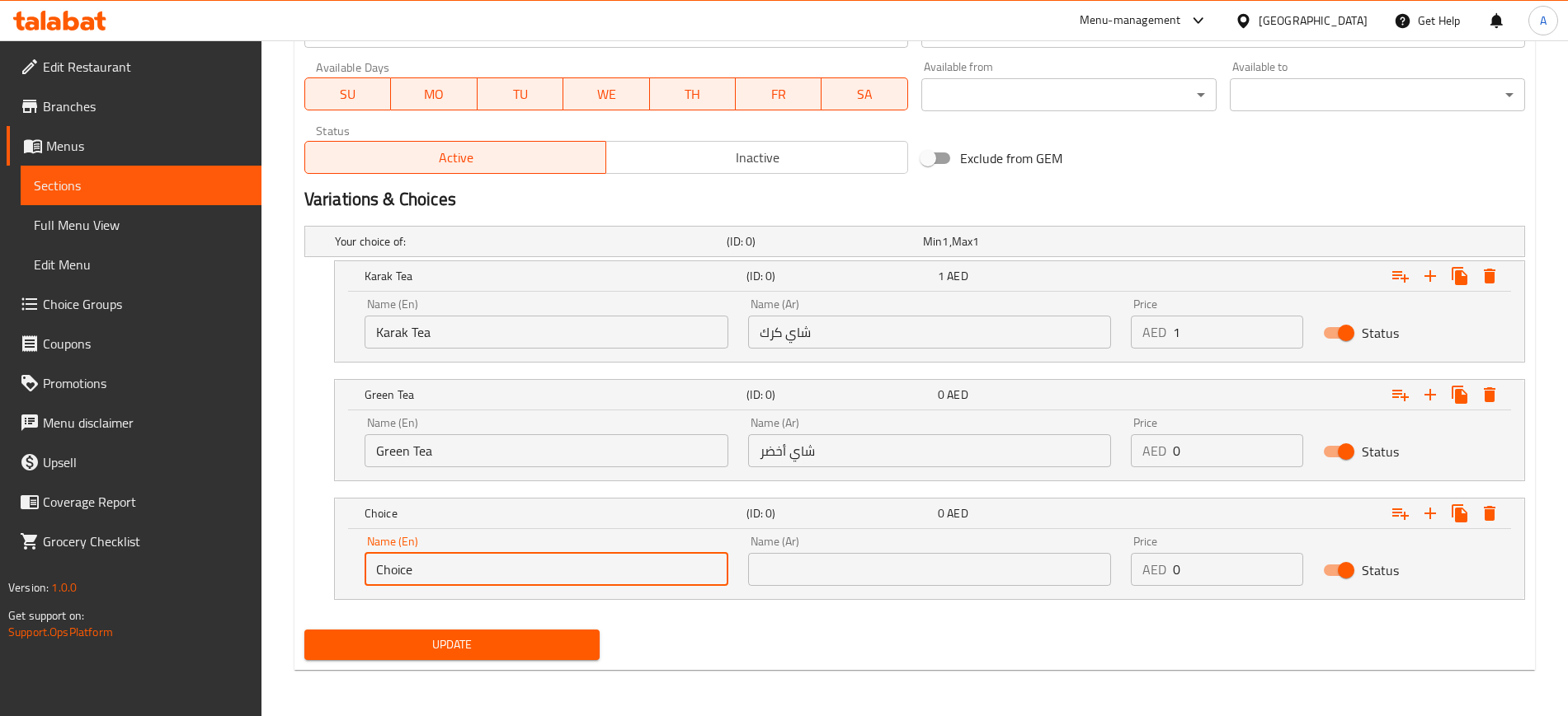
click at [441, 559] on input "Choice" at bounding box center [546, 570] width 363 height 33
type input "Black Tea"
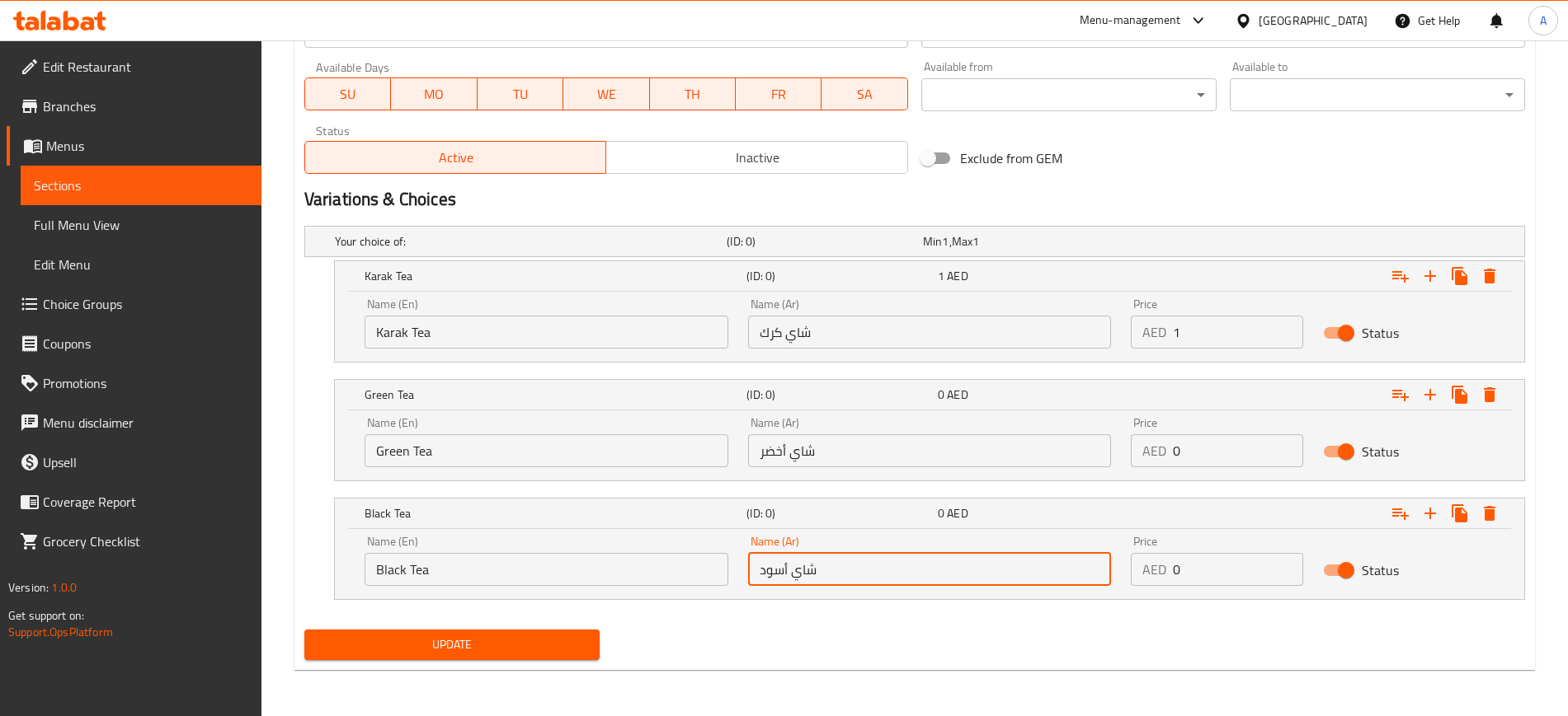
type input "شاي أسود"
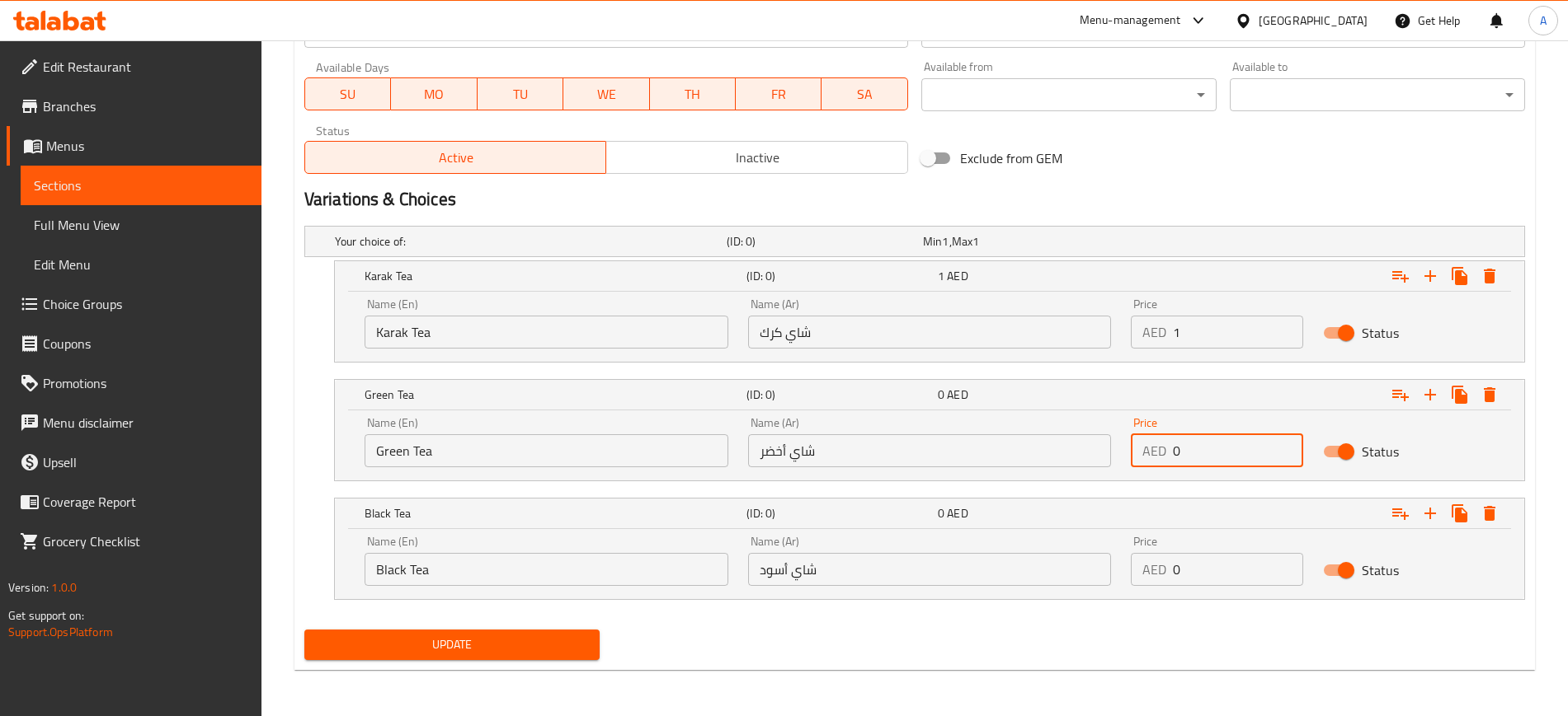
drag, startPoint x: 1186, startPoint y: 457, endPoint x: 1154, endPoint y: 446, distance: 33.8
click at [1154, 446] on div "AED 0 Price" at bounding box center [1216, 451] width 172 height 33
type input "1"
drag, startPoint x: 1186, startPoint y: 570, endPoint x: 1153, endPoint y: 571, distance: 33.0
click at [1153, 571] on div "AED 0 Price" at bounding box center [1216, 570] width 172 height 33
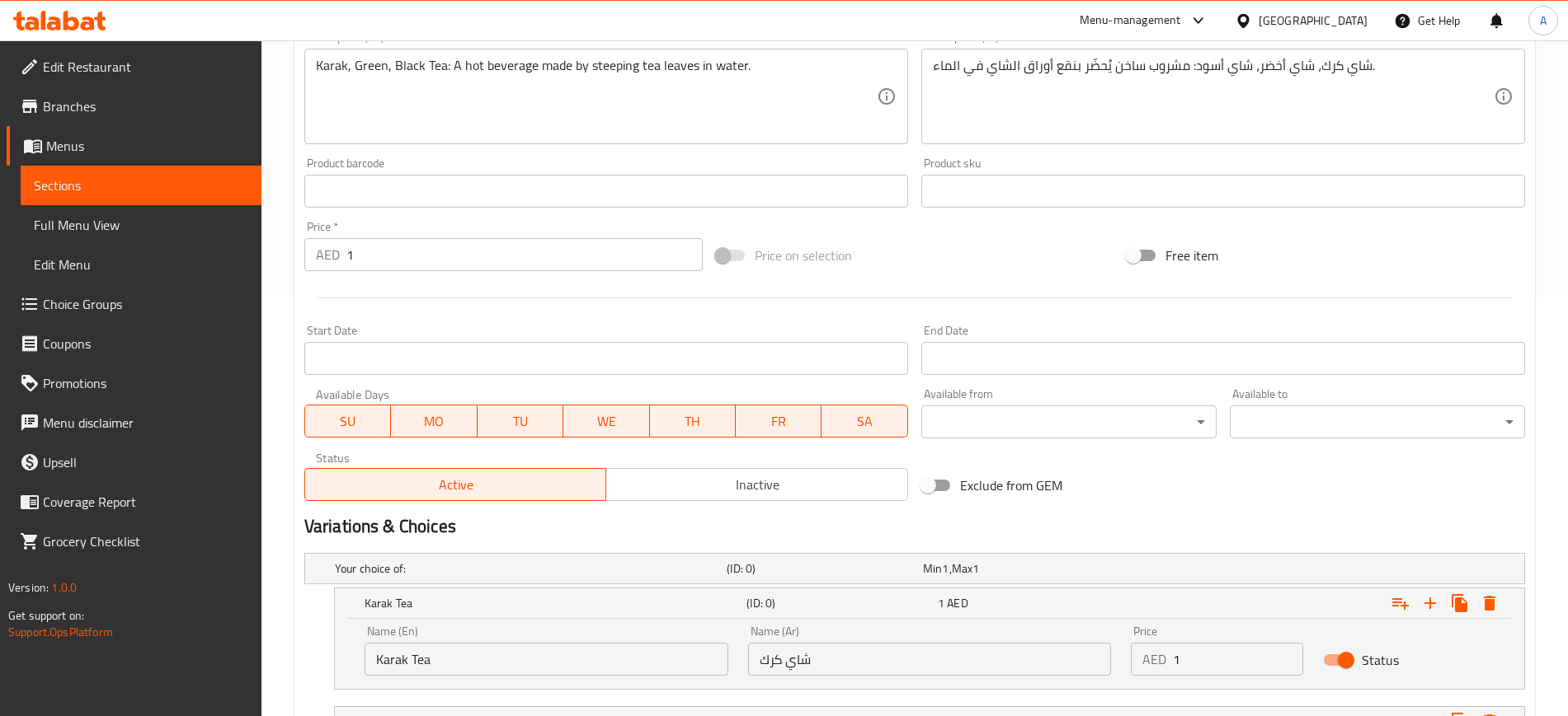
scroll to position [416, 0]
type input "1"
click at [426, 265] on input "1" at bounding box center [524, 257] width 356 height 33
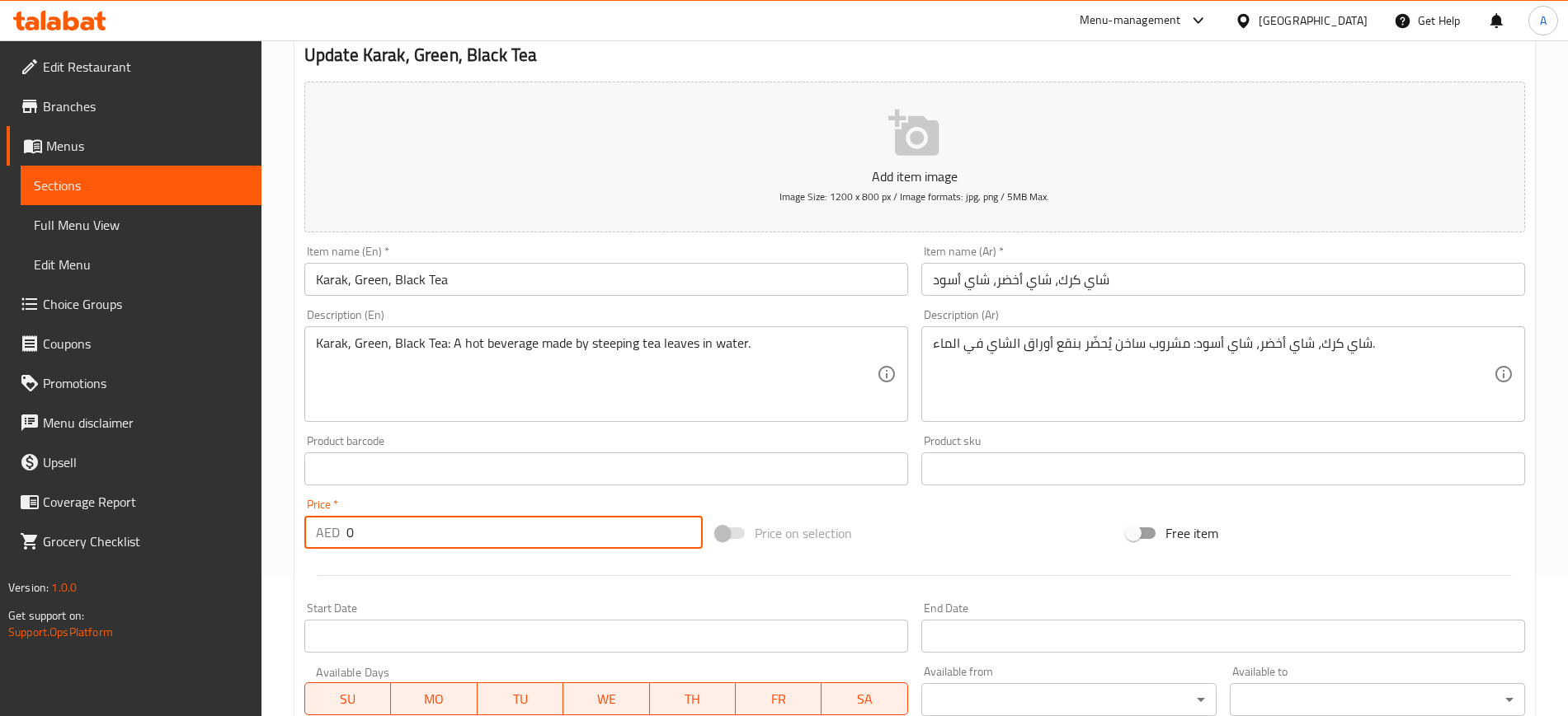
scroll to position [140, 0]
type input "0"
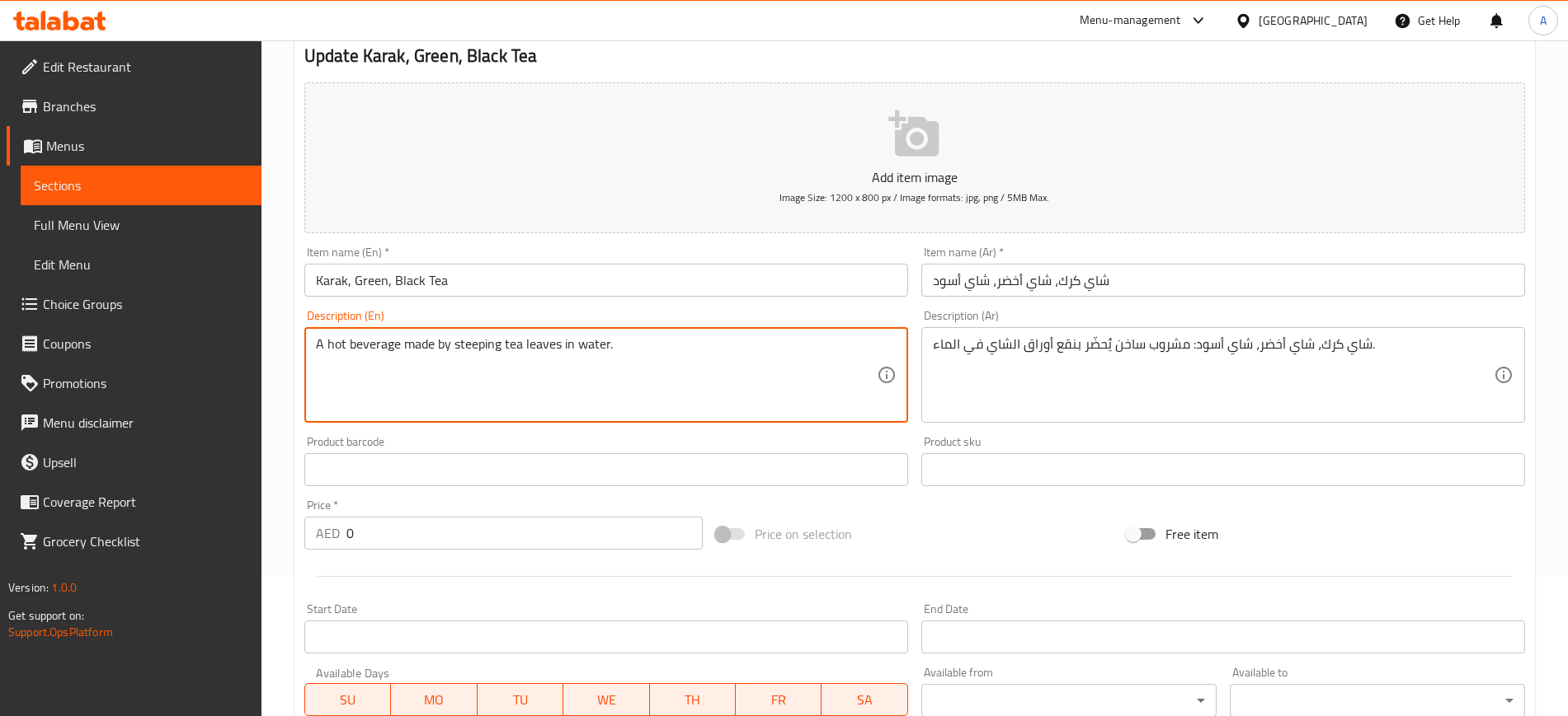
type textarea "A hot beverage made by steeping tea leaves in water."
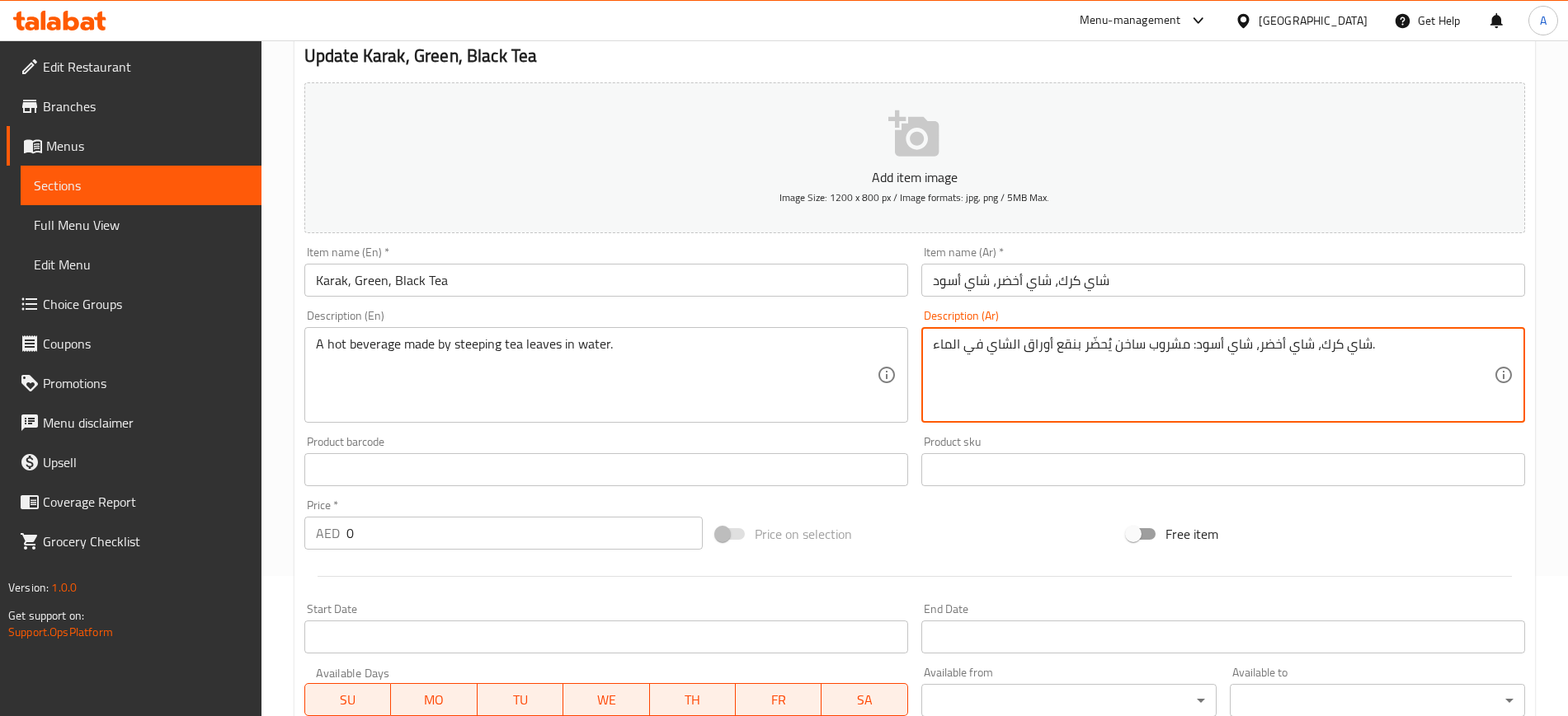
drag, startPoint x: 1392, startPoint y: 346, endPoint x: 1236, endPoint y: 336, distance: 156.3
click at [1236, 336] on textarea "شاي كرك، شاي أخضر، شاي أسود: مشروب ساخن يُحضّر بنقع أوراق الشاي في الماء." at bounding box center [1213, 375] width 561 height 78
drag, startPoint x: 1183, startPoint y: 346, endPoint x: 1454, endPoint y: 368, distance: 271.9
click at [1454, 368] on textarea "شاي كرك، شاي أخضر، شاي أسود: مشروب ساخن يُحضّر بنقع أوراق الشاي في الماء." at bounding box center [1213, 375] width 561 height 78
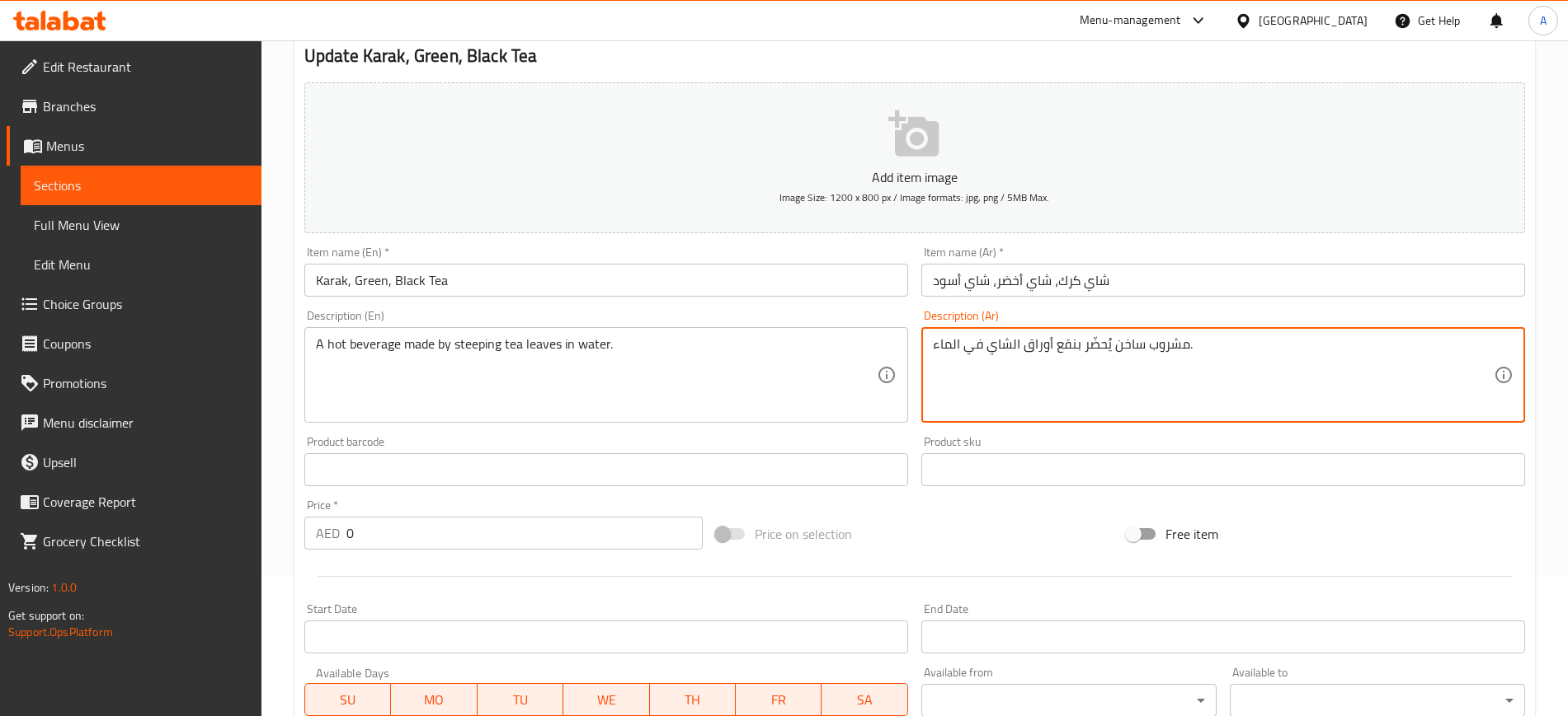
type textarea "مشروب ساخن يُحضّر بنقع أوراق الشاي في الماء."
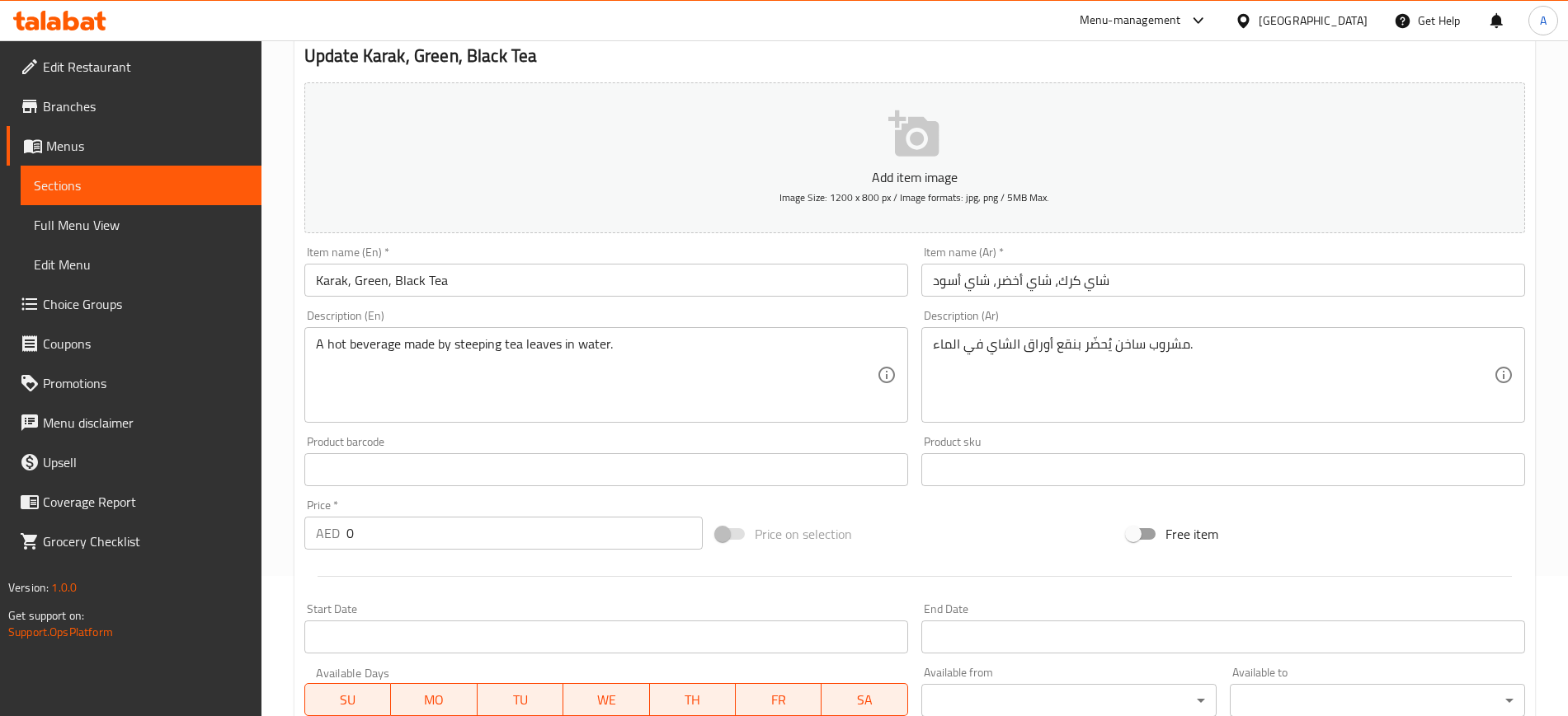
click at [851, 436] on div "Product barcode Product barcode" at bounding box center [606, 461] width 604 height 50
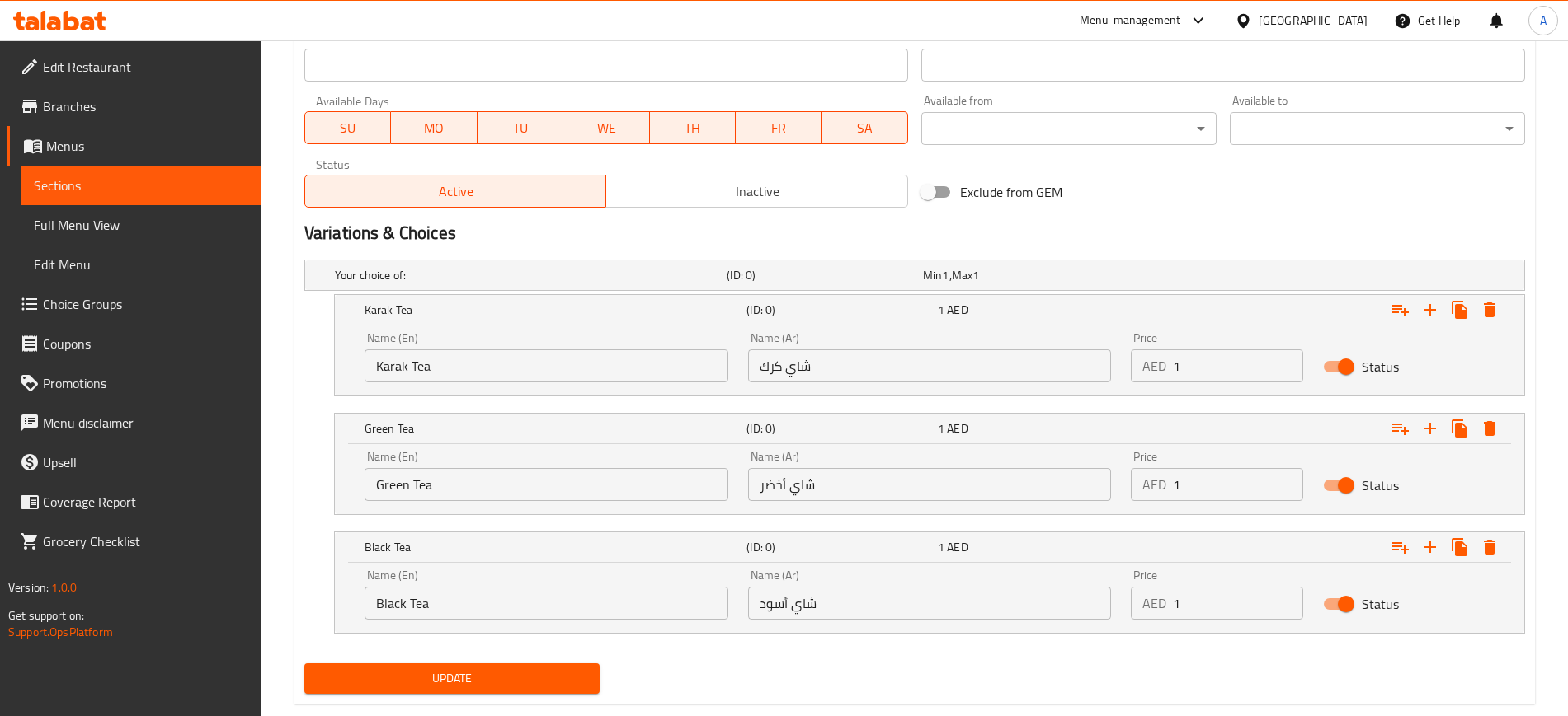
scroll to position [746, 0]
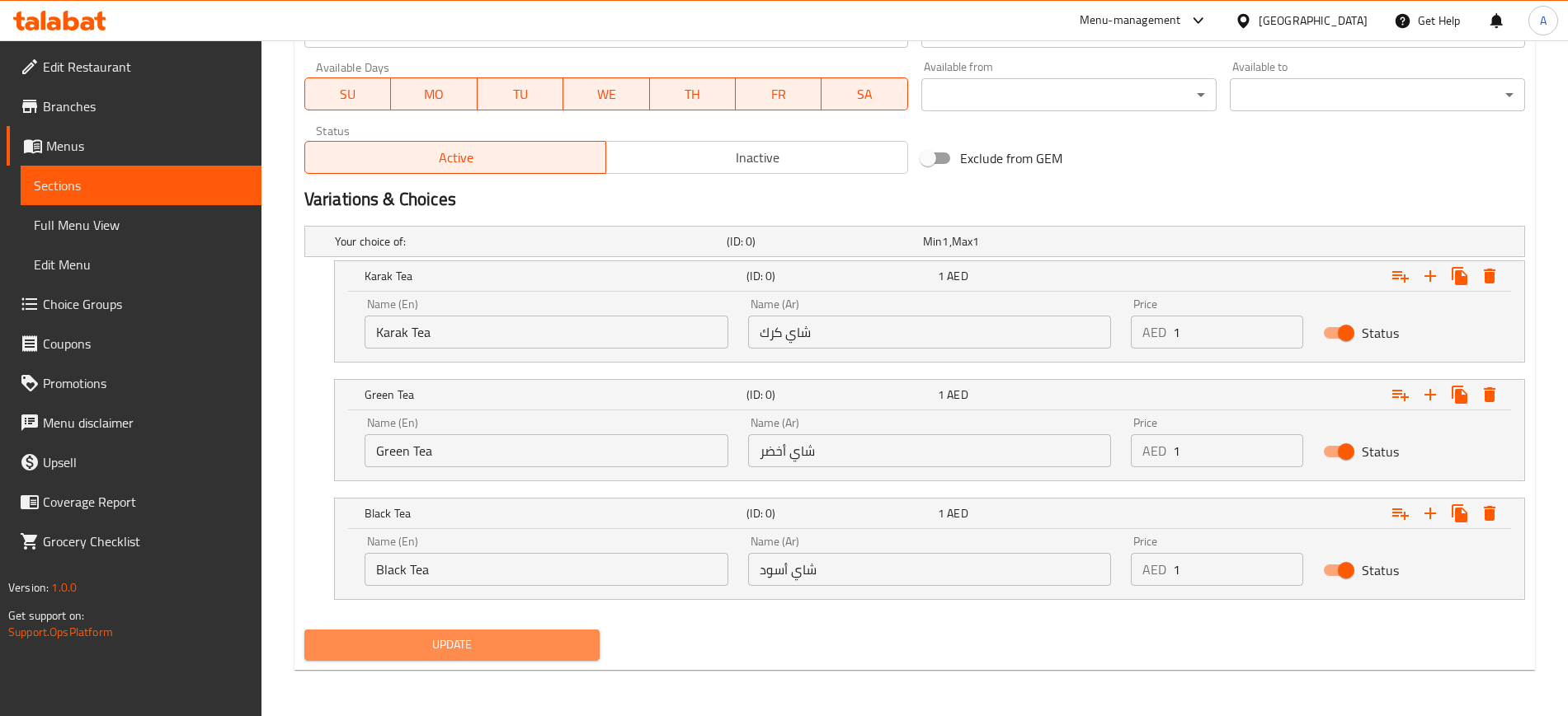
click at [423, 641] on span "Update" at bounding box center [451, 645] width 268 height 21
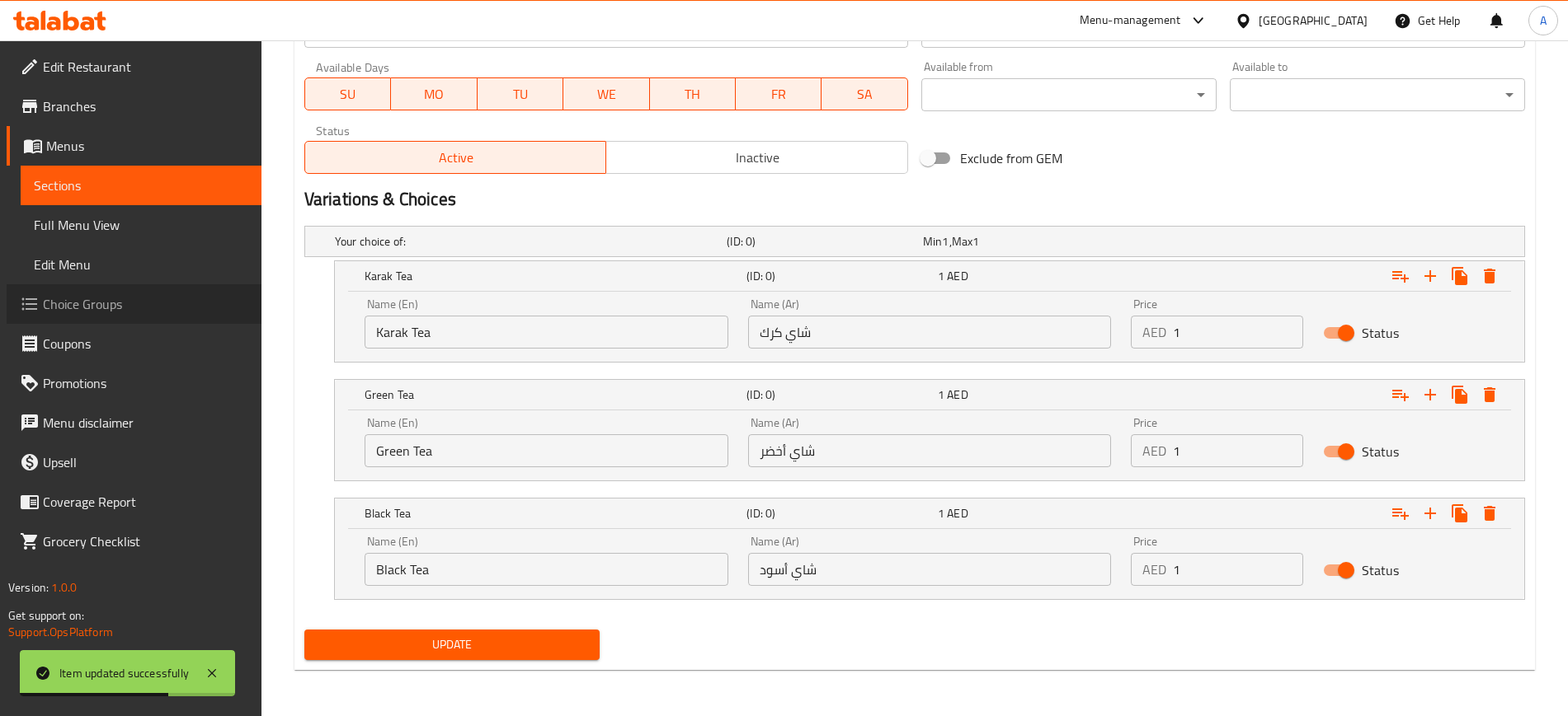
click at [90, 294] on span "Choice Groups" at bounding box center [145, 304] width 206 height 20
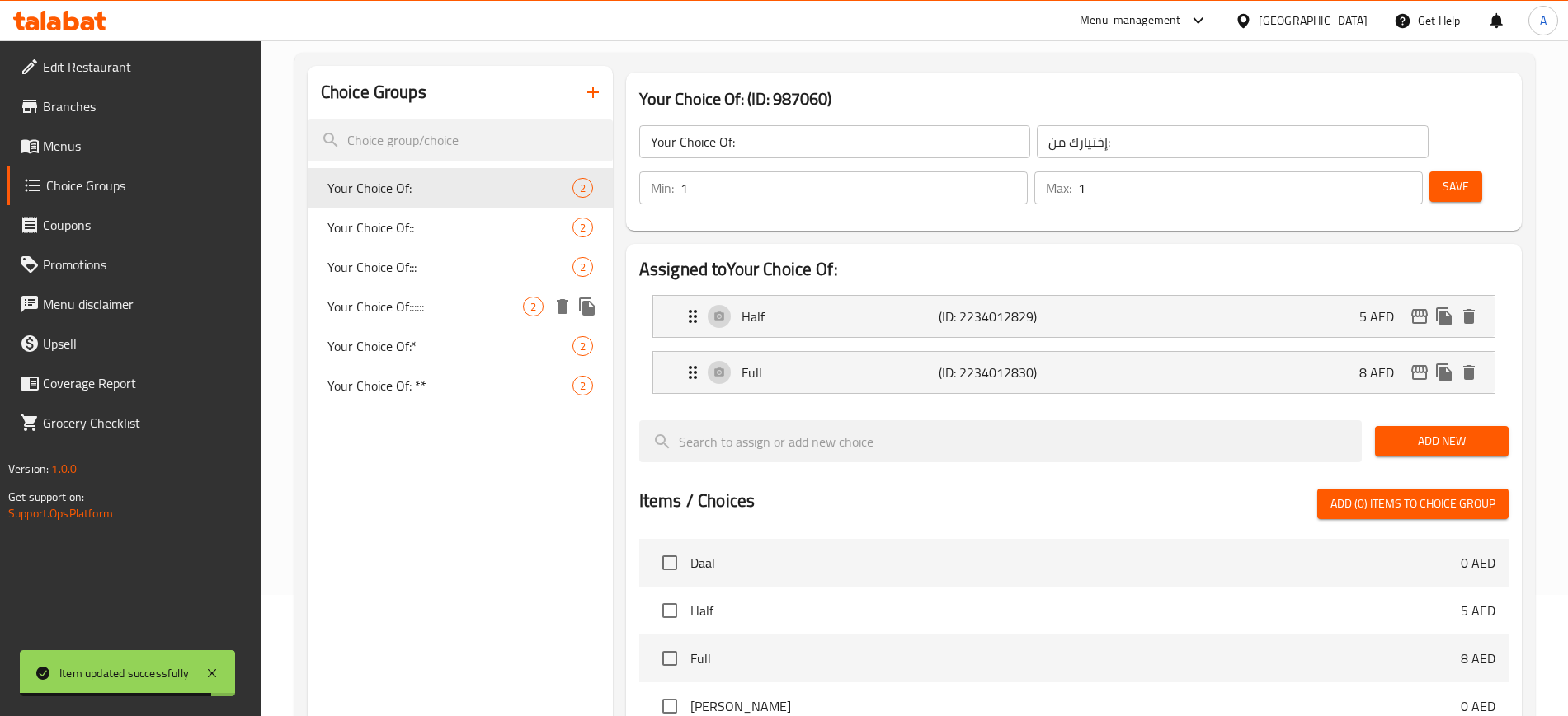
scroll to position [119, 0]
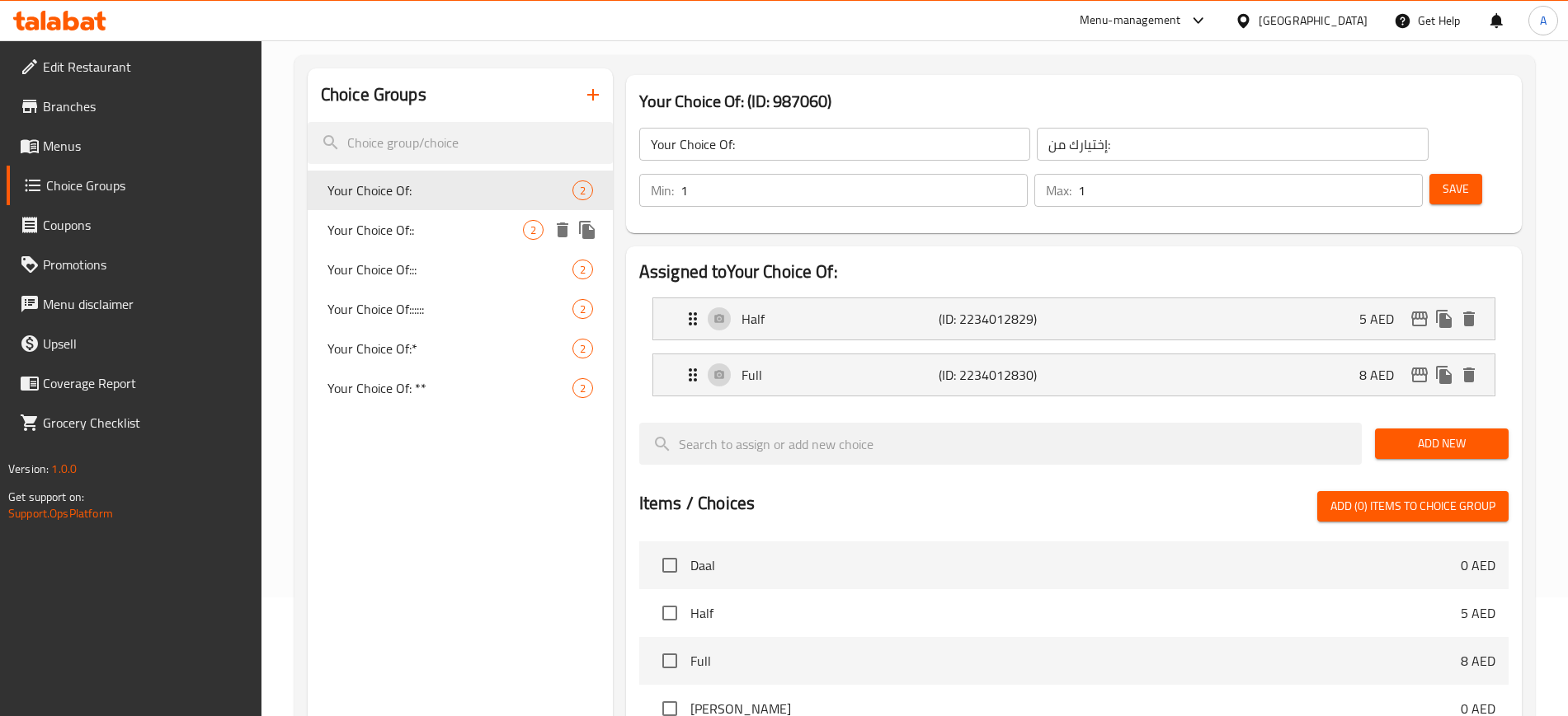
click at [436, 232] on span "Your Choice Of::" at bounding box center [425, 230] width 196 height 20
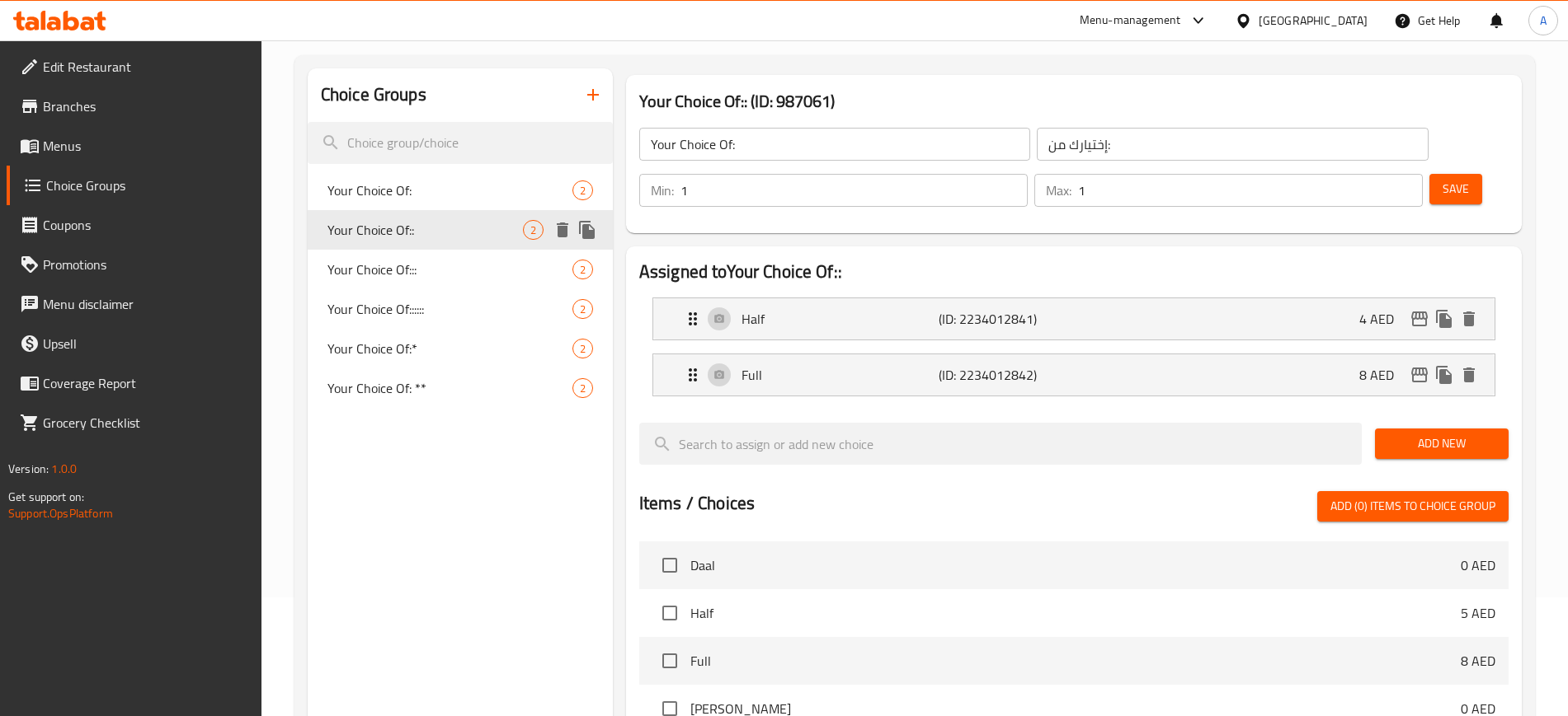
type input "Your Choice Of::"
type input "إختيارك من::"
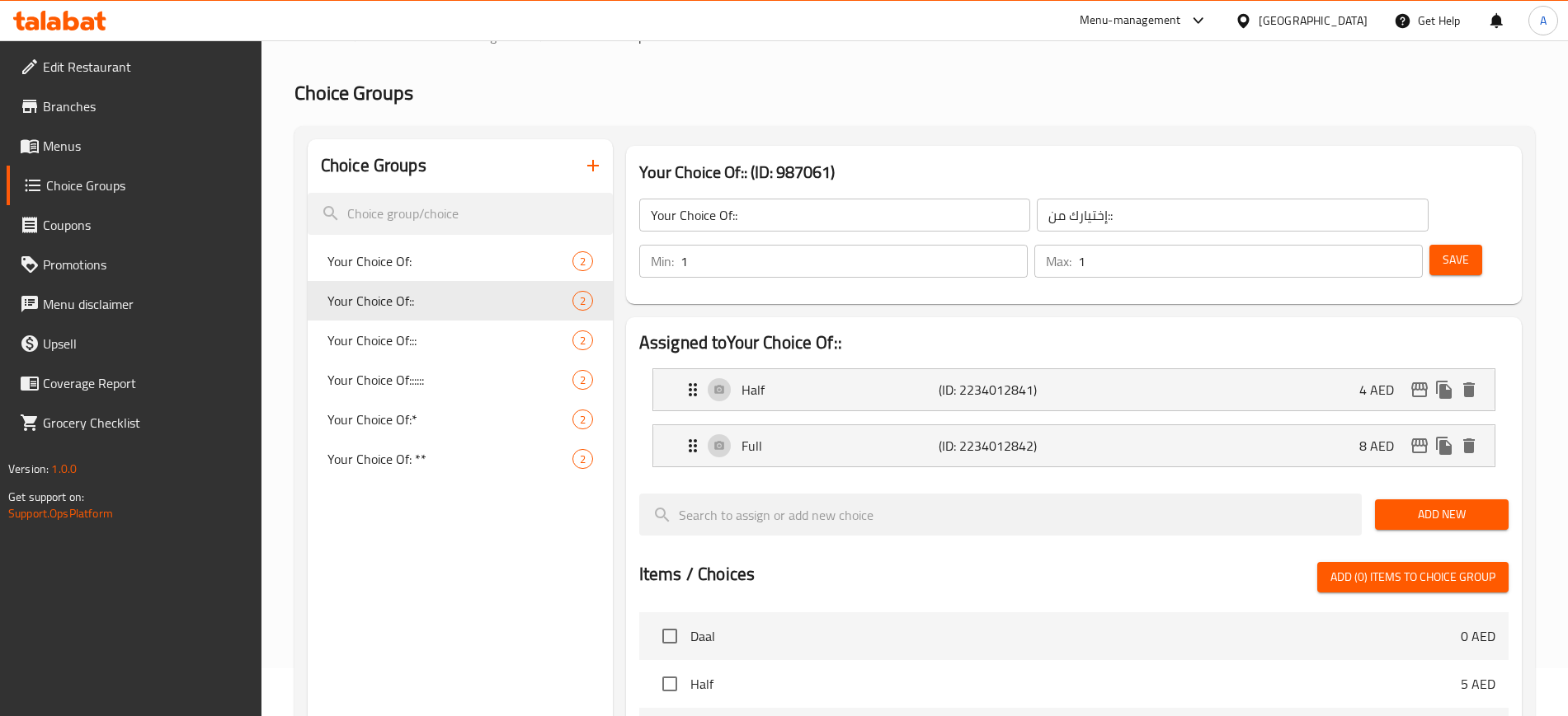
scroll to position [47, 0]
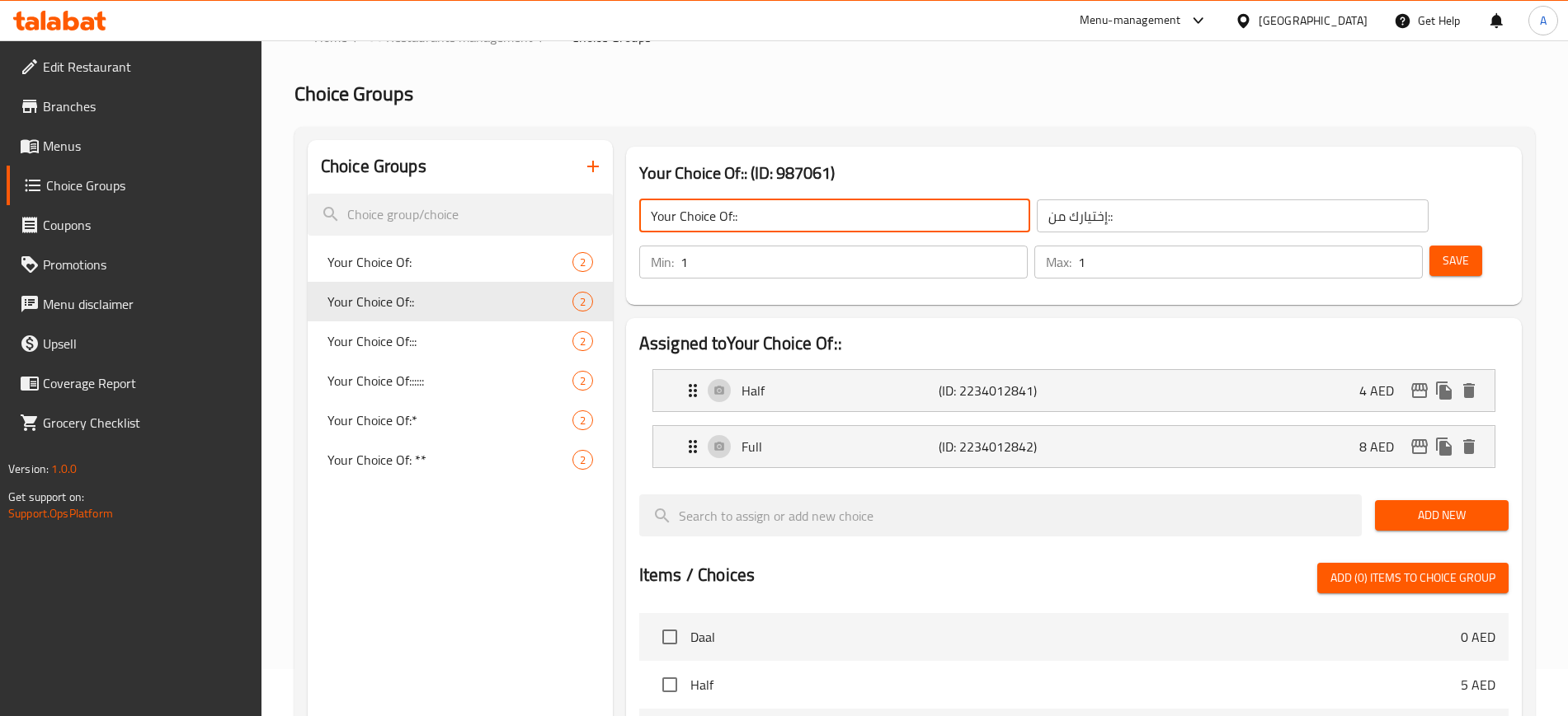
click at [798, 219] on input "Your Choice Of::" at bounding box center [834, 216] width 391 height 33
type input "Your Choice Of:"
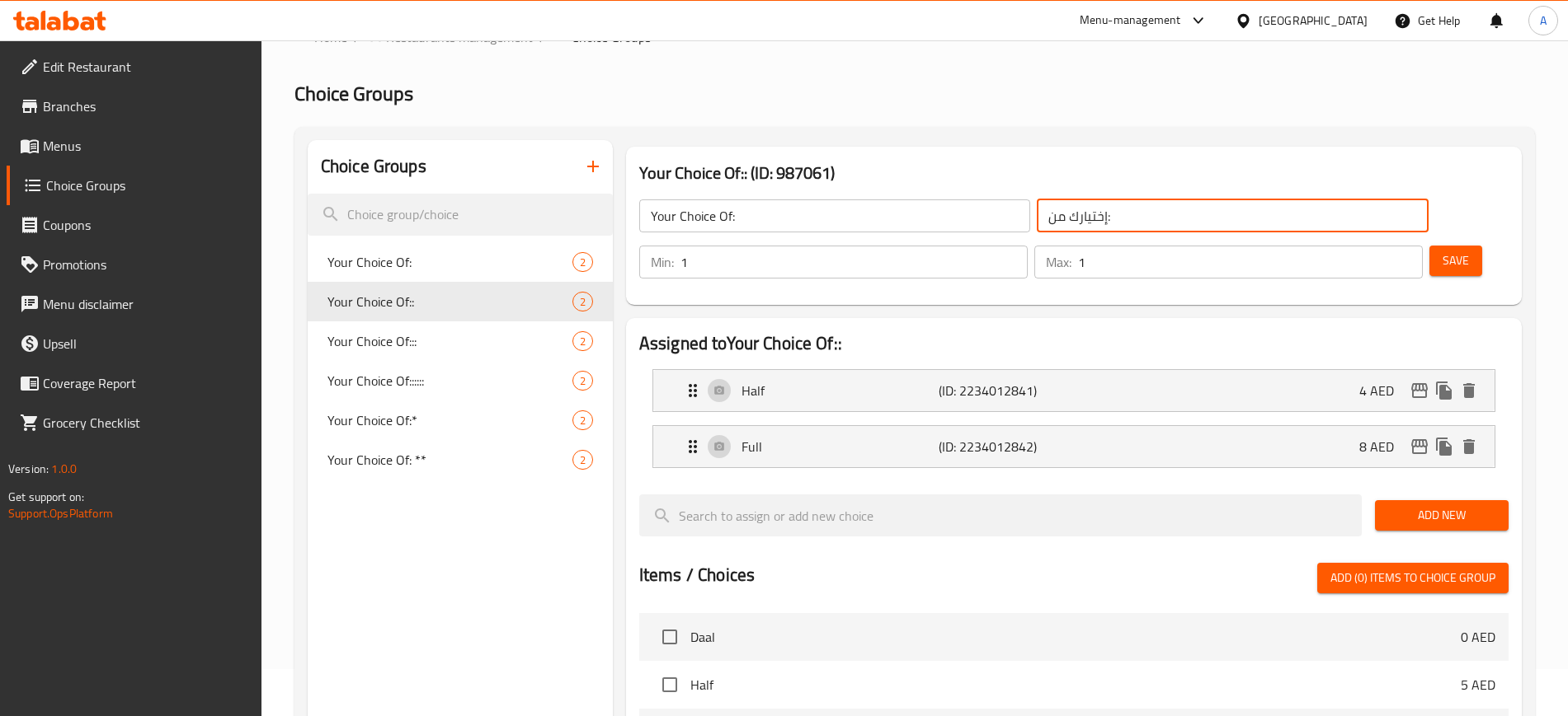
click at [1046, 220] on input "إختيارك من:" at bounding box center [1232, 216] width 391 height 33
type input "إختيارك من:"
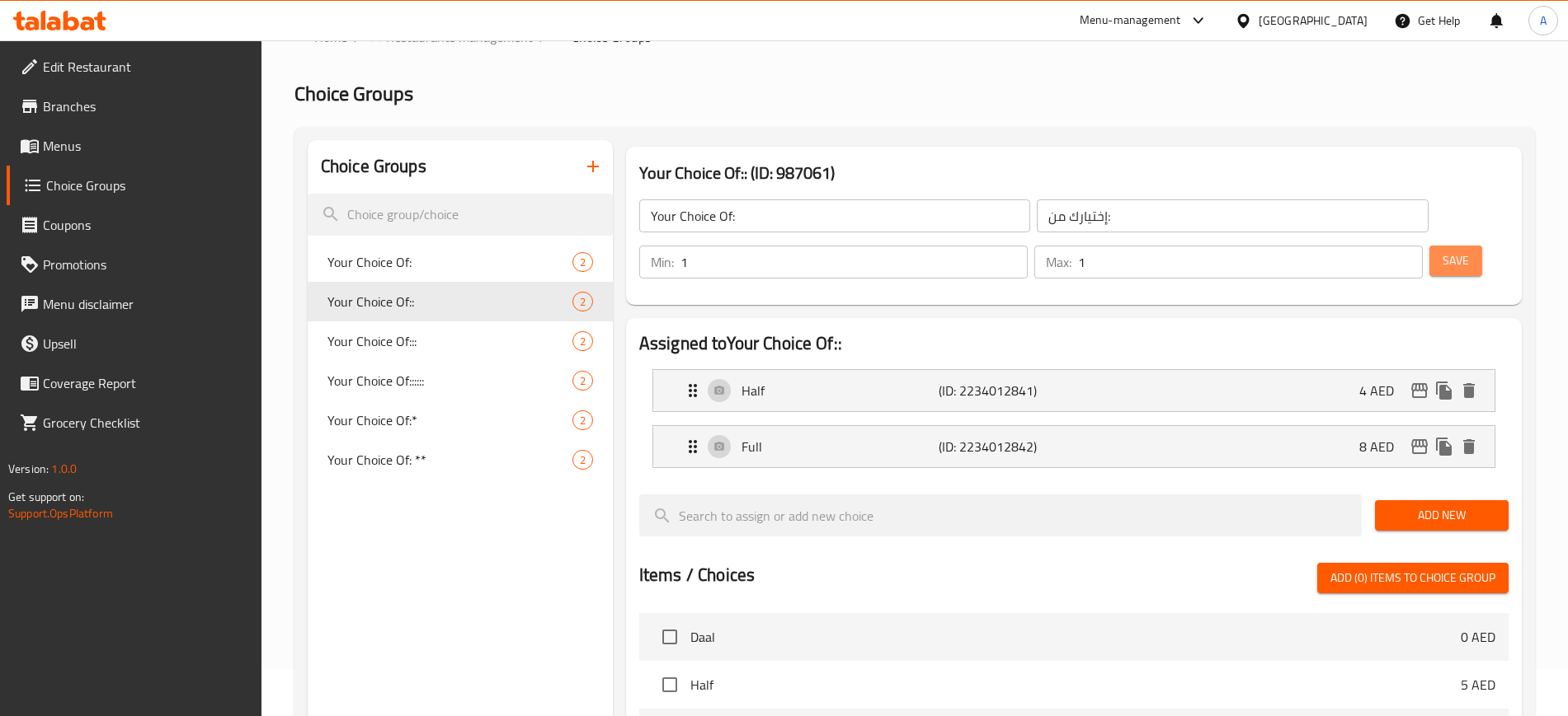
click at [1442, 250] on span "Save" at bounding box center [1456, 260] width 26 height 21
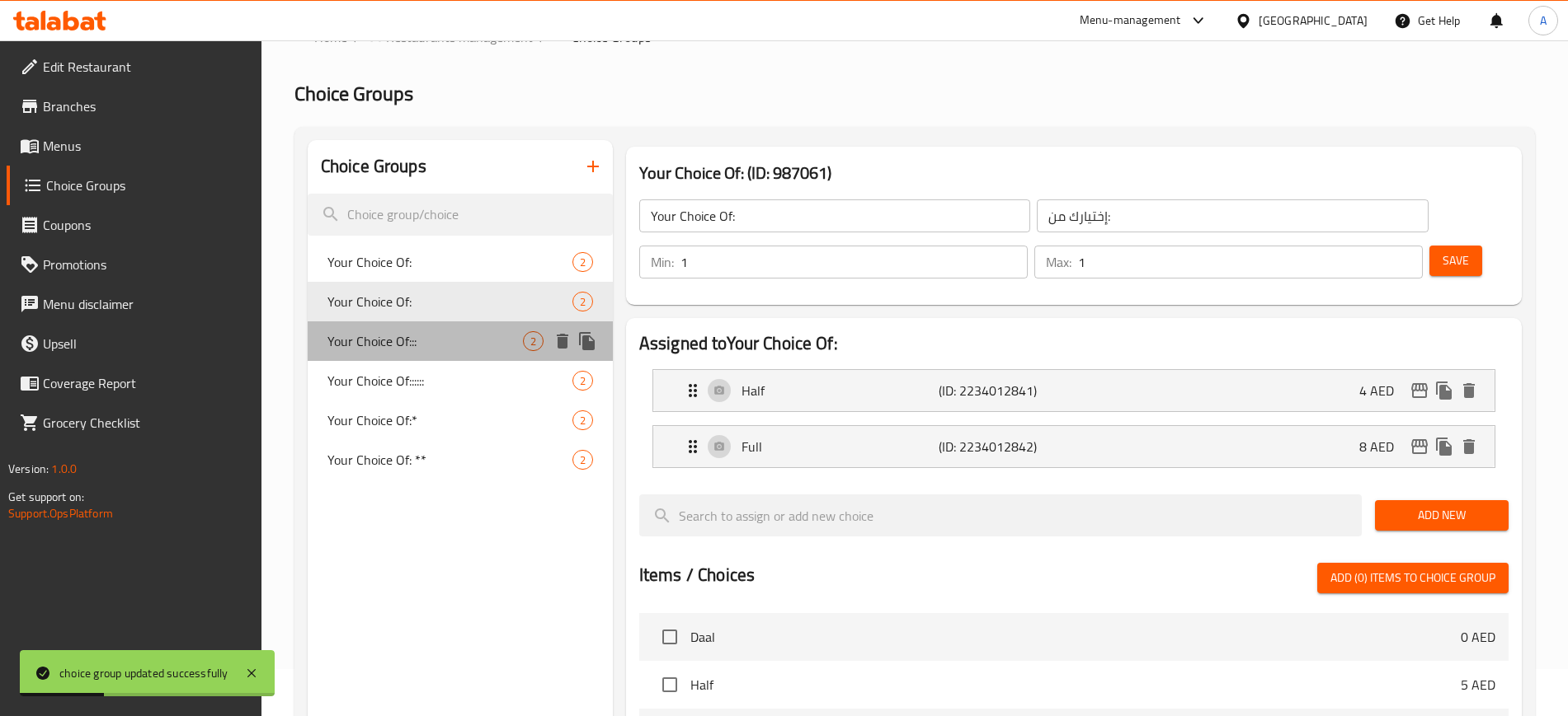
click at [454, 340] on span "Your Choice Of:::" at bounding box center [425, 341] width 196 height 20
type input "Your Choice Of:::"
type input "إختيارك من::"
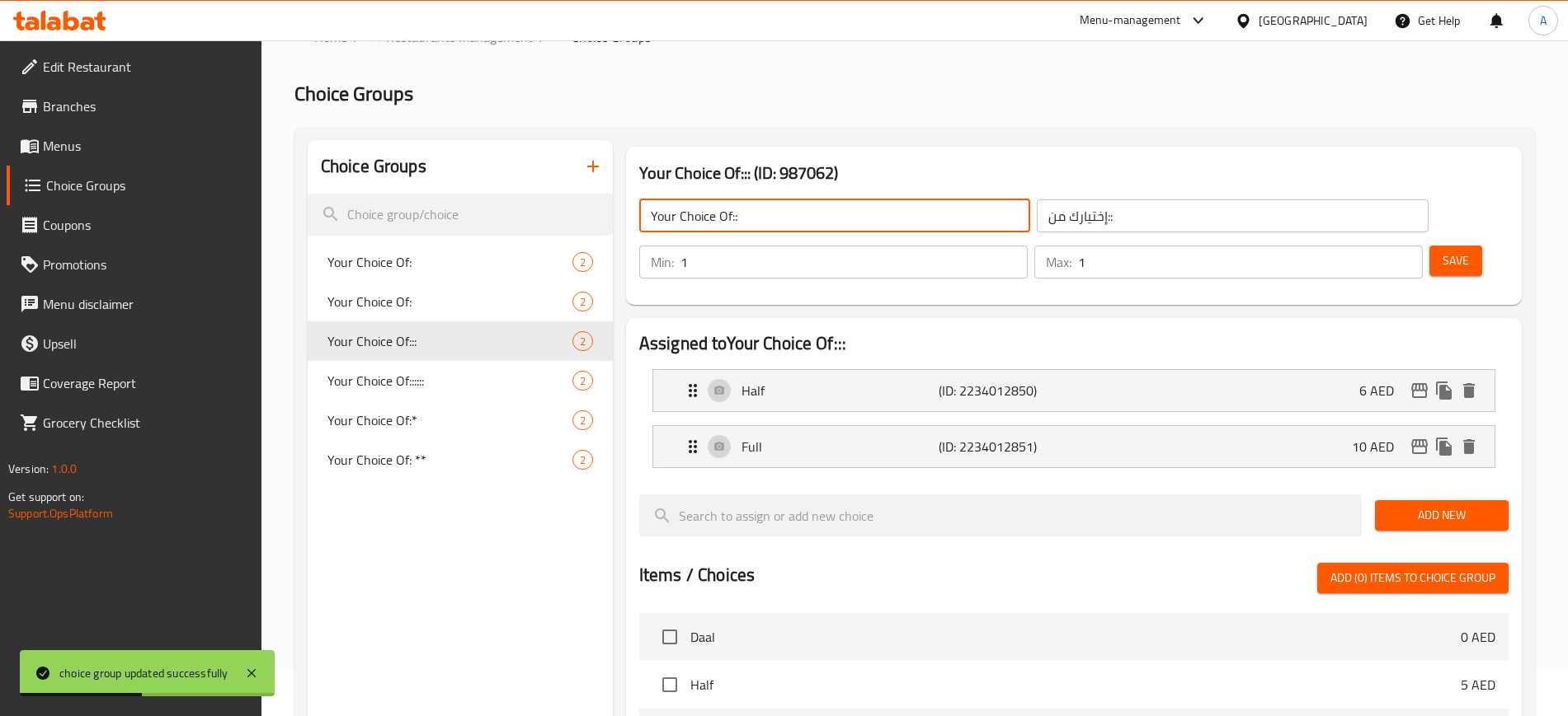
click at [858, 215] on input "Your Choice Of::" at bounding box center [834, 216] width 391 height 33
type input "Your Choice Of:"
click at [1062, 225] on input "إختيارك من:" at bounding box center [1232, 216] width 391 height 33
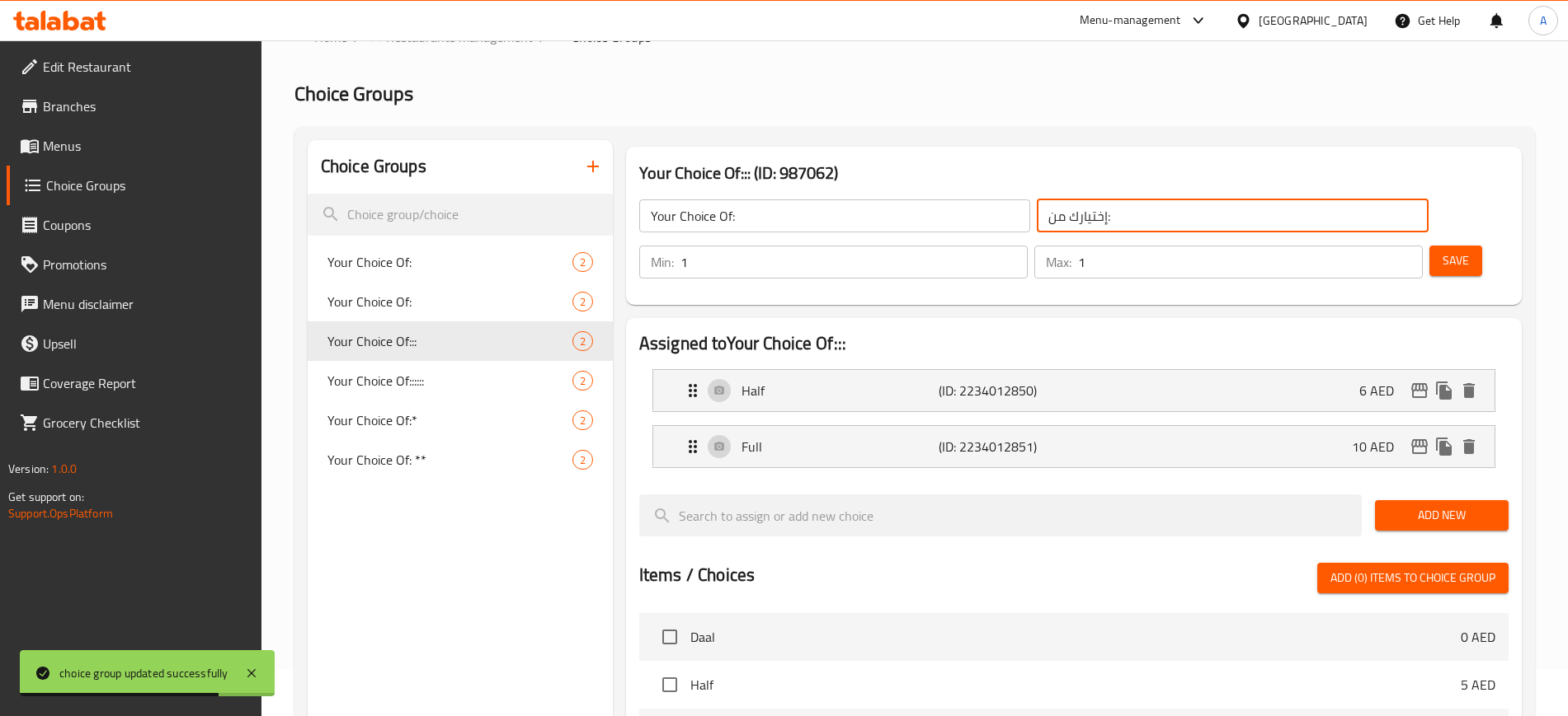
type input "إختيارك من:"
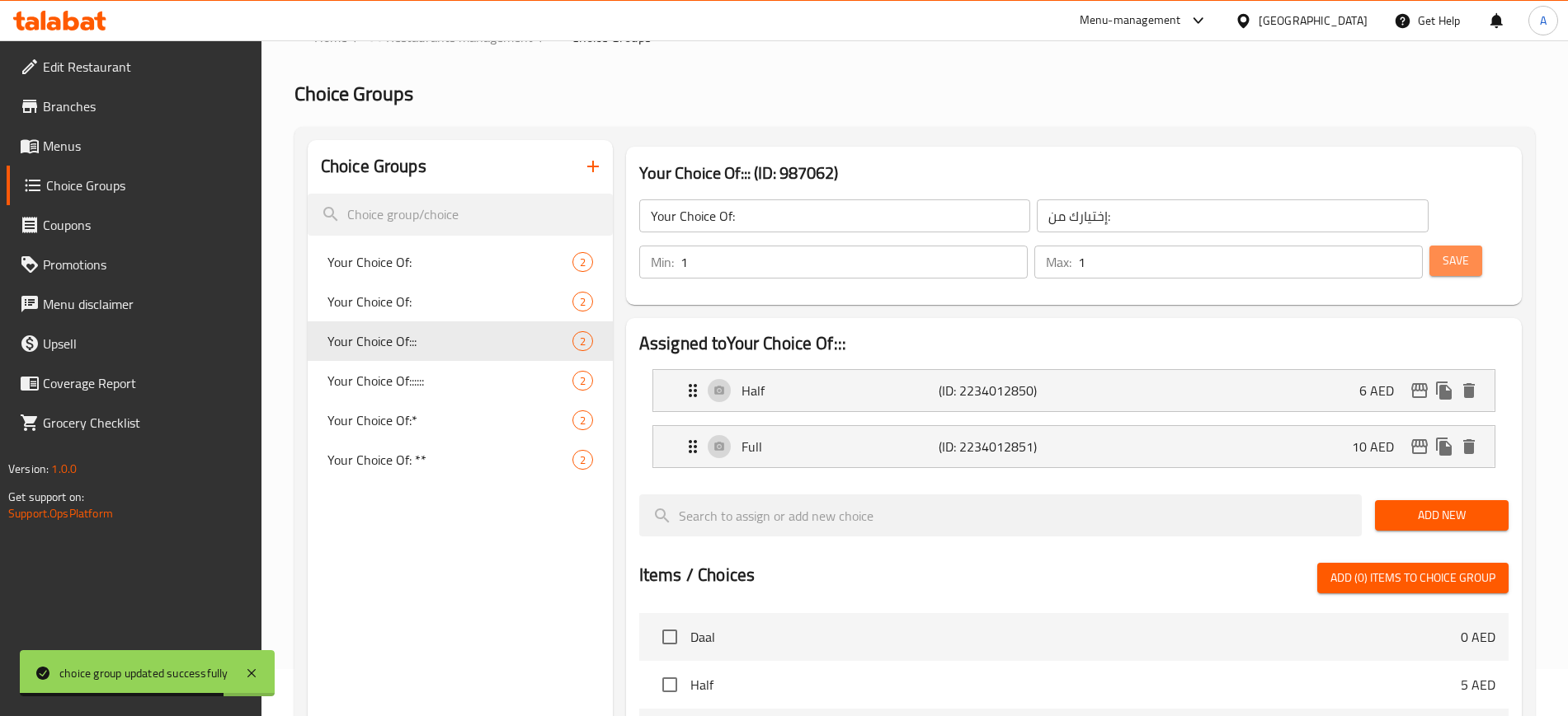
click at [1442, 250] on span "Save" at bounding box center [1456, 260] width 26 height 21
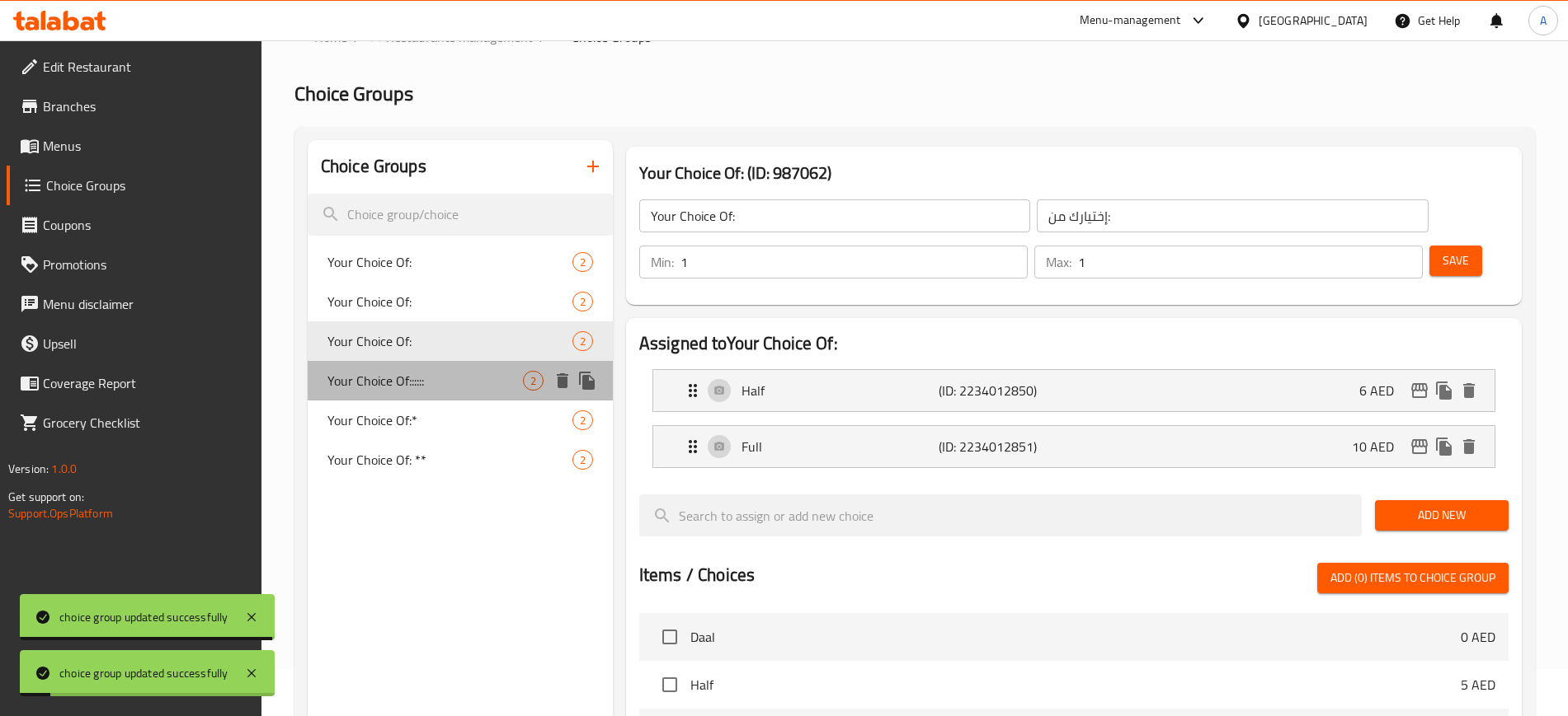
click at [453, 383] on span "Your Choice Of::::::" at bounding box center [425, 381] width 196 height 20
type input "Your Choice Of::::::"
type input "إختيارك من:::::"
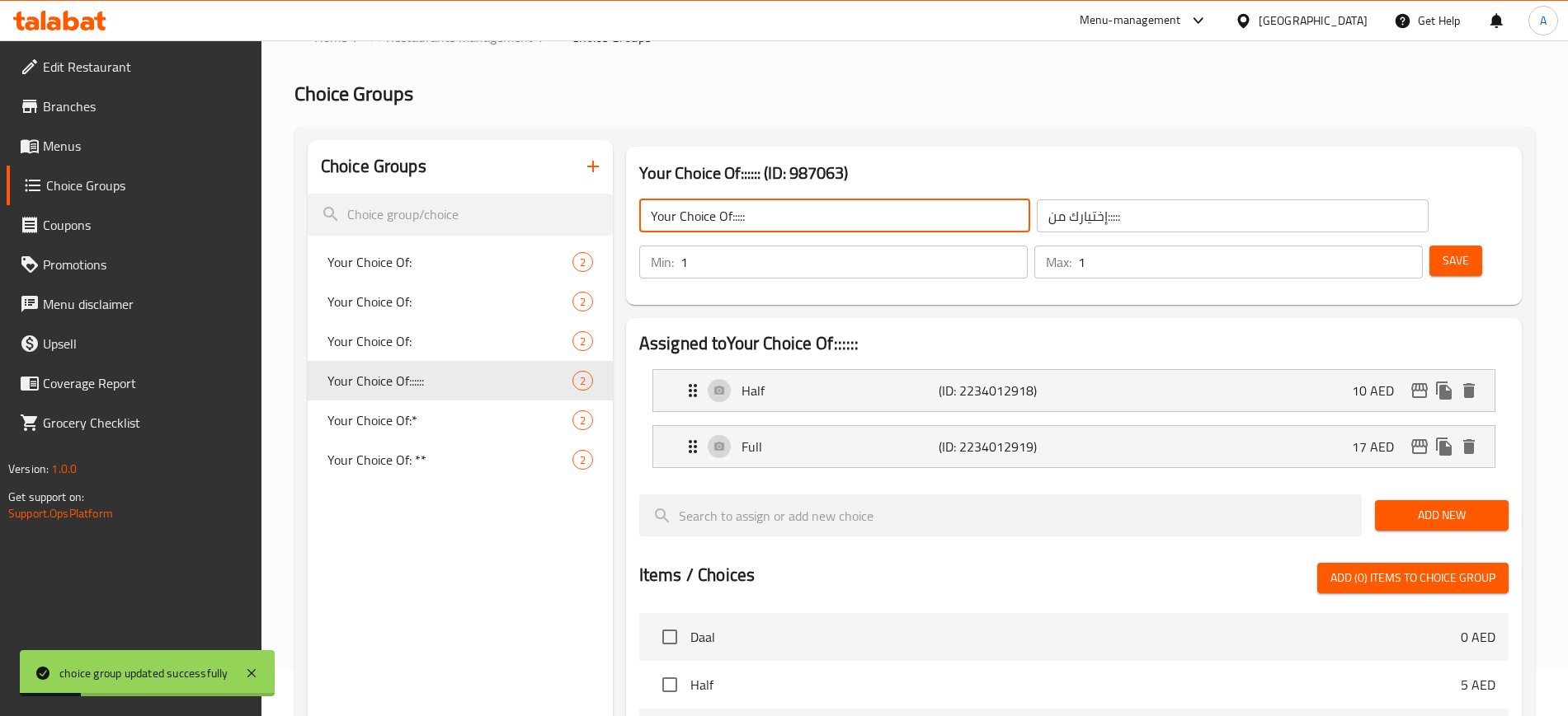
click at [862, 205] on input "Your Choice Of:::::" at bounding box center [834, 216] width 391 height 33
type input "Your Choice Of:"
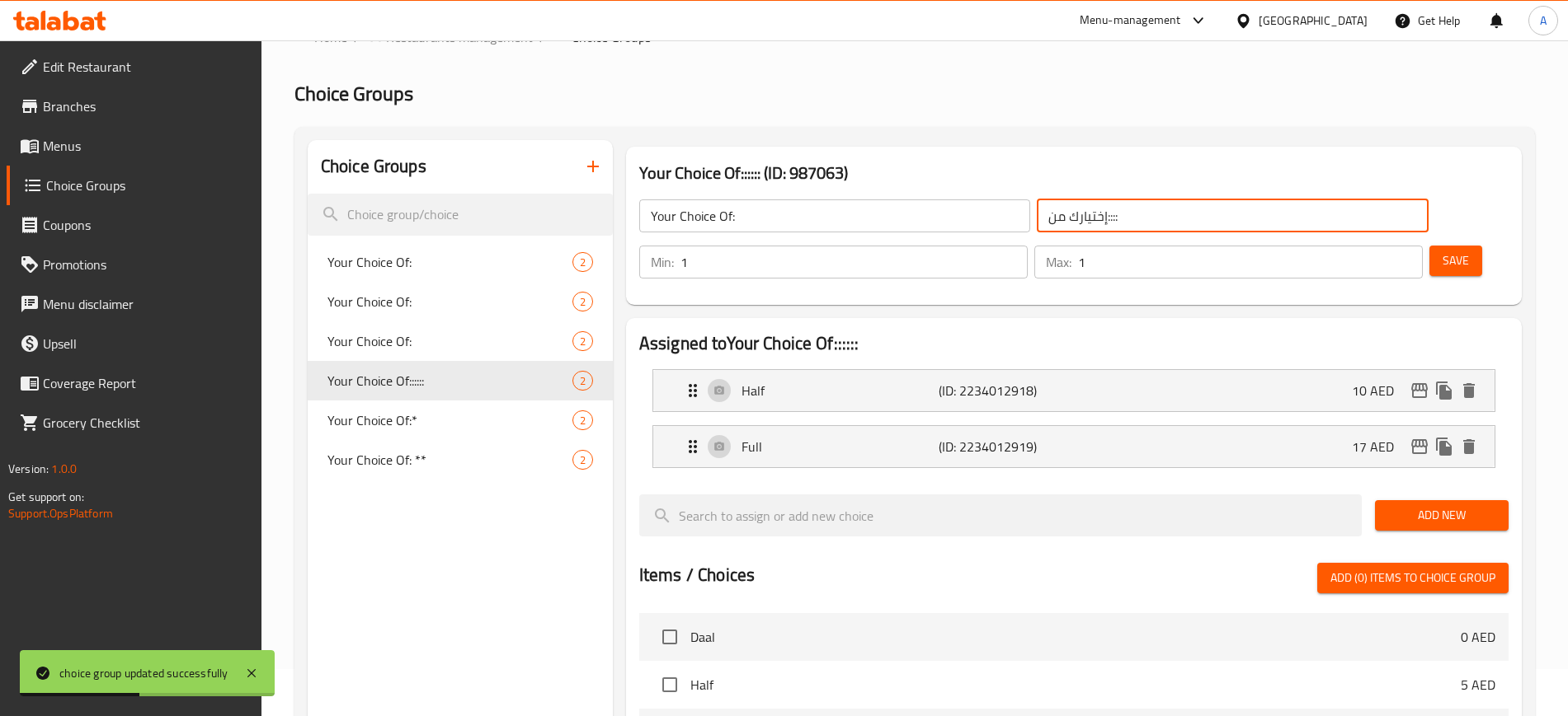
click at [1043, 216] on input "إختيارك من::::" at bounding box center [1232, 216] width 391 height 33
type input "إختيارك من:"
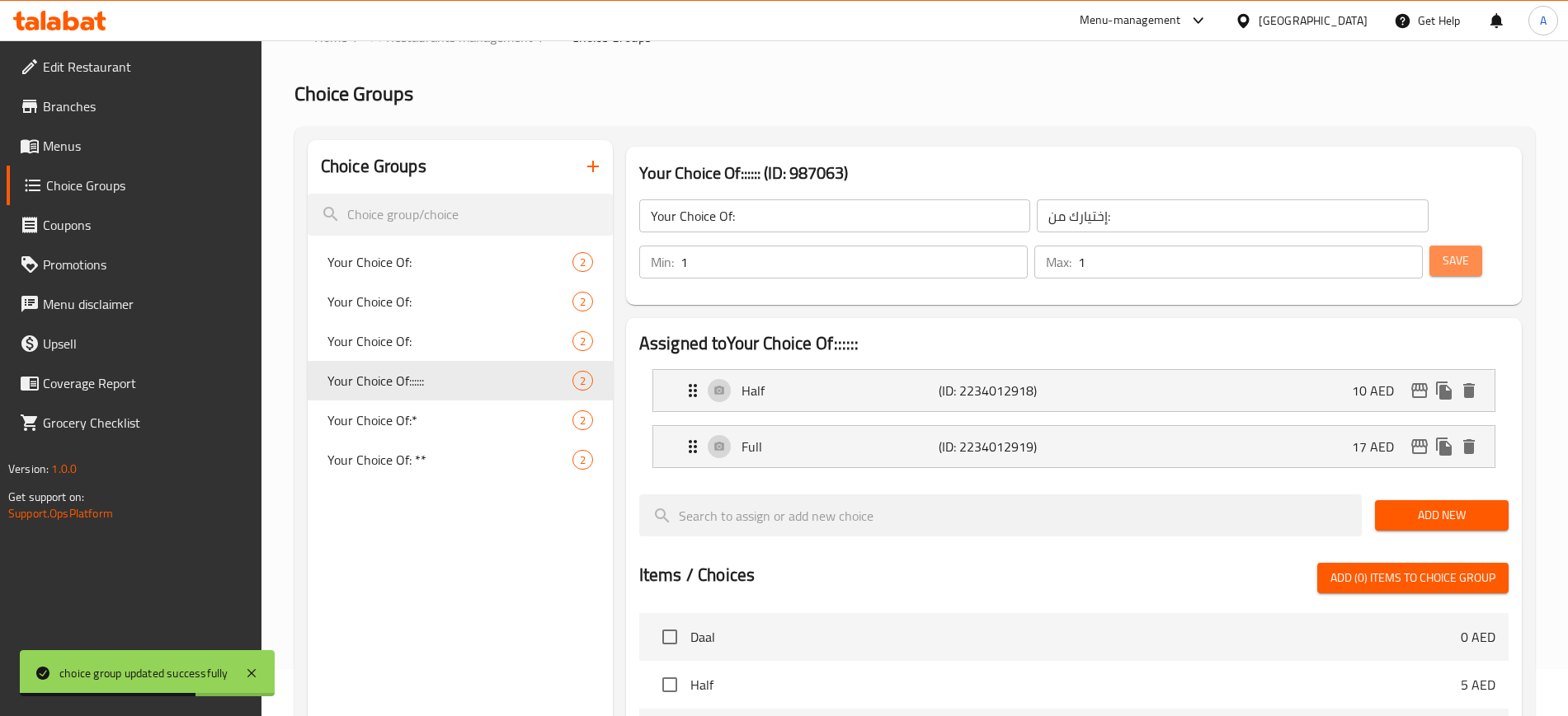
click at [1442, 250] on span "Save" at bounding box center [1456, 260] width 26 height 21
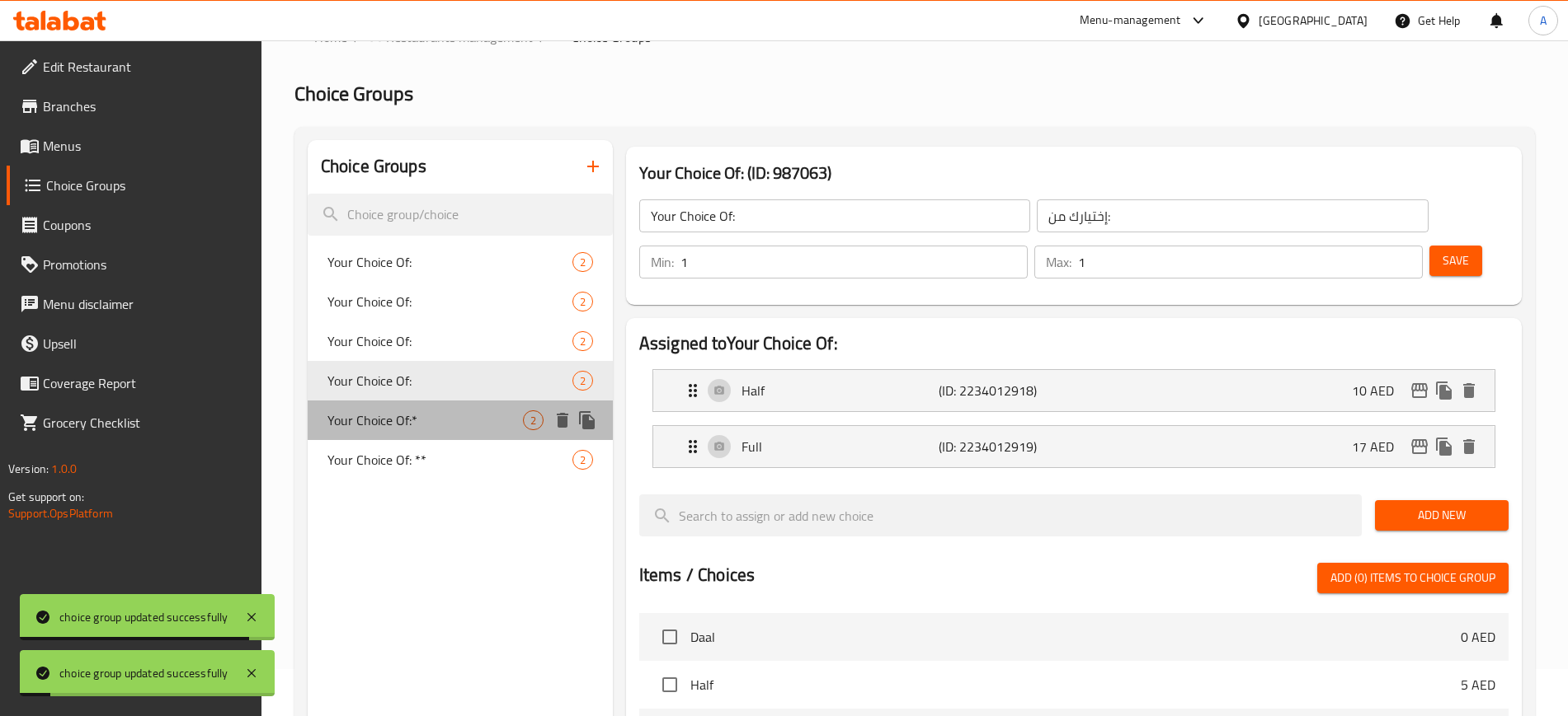
click at [440, 418] on span "Your Choice Of:*" at bounding box center [425, 420] width 196 height 20
type input "Your Choice Of:*"
type input "إختيارك من:*"
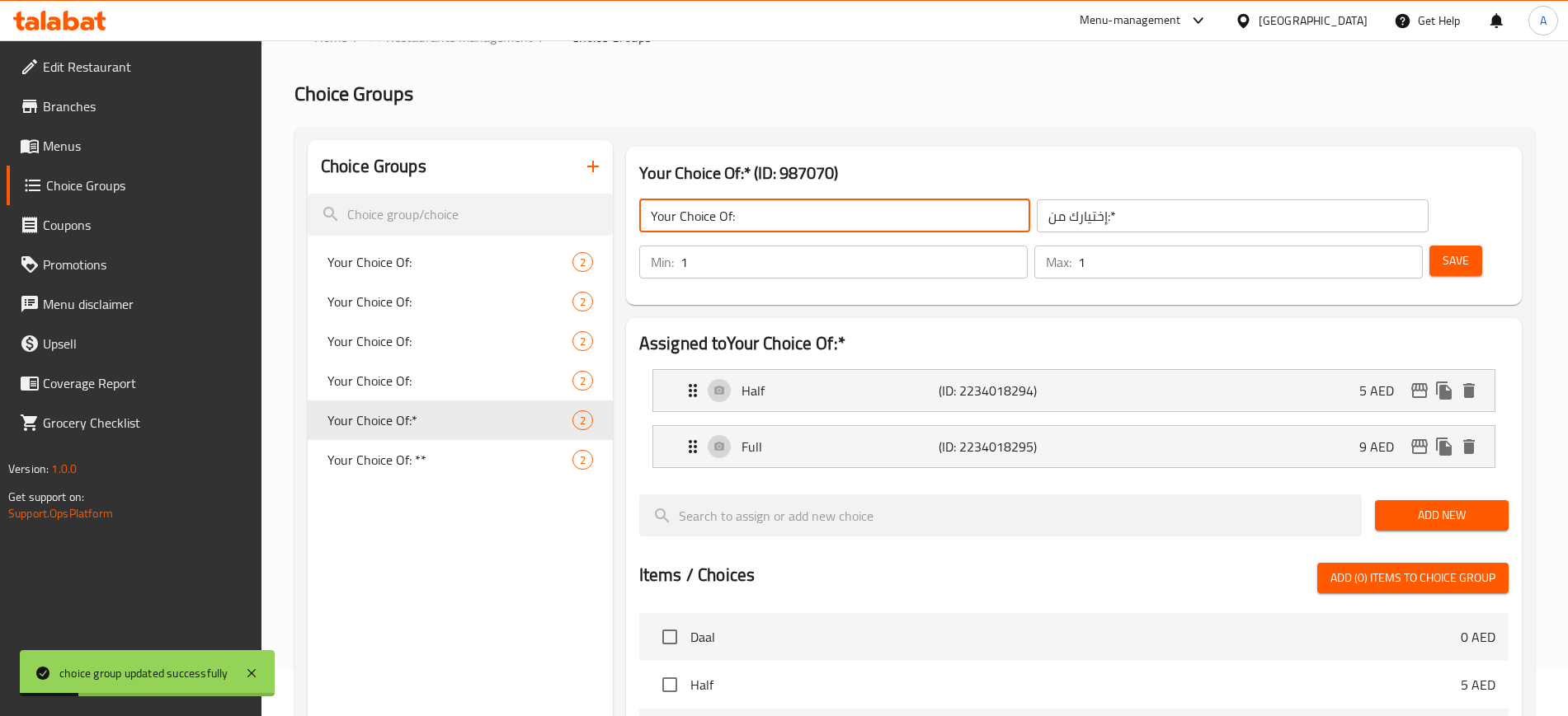
click at [801, 211] on input "Your Choice Of:" at bounding box center [834, 216] width 391 height 33
type input "Your Choice Of:"
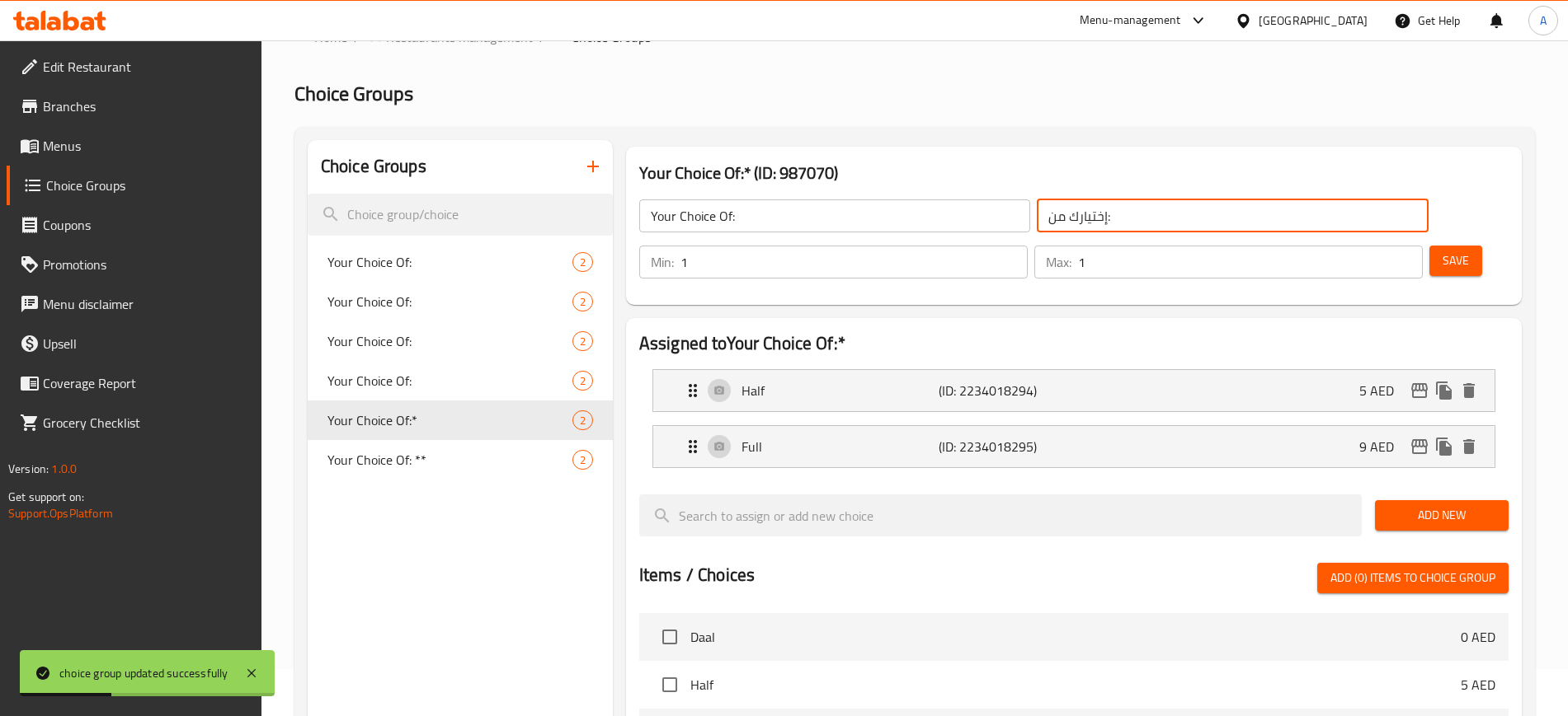
click at [1037, 216] on input "إختيارك من:" at bounding box center [1232, 216] width 391 height 33
type input "إختيارك من:"
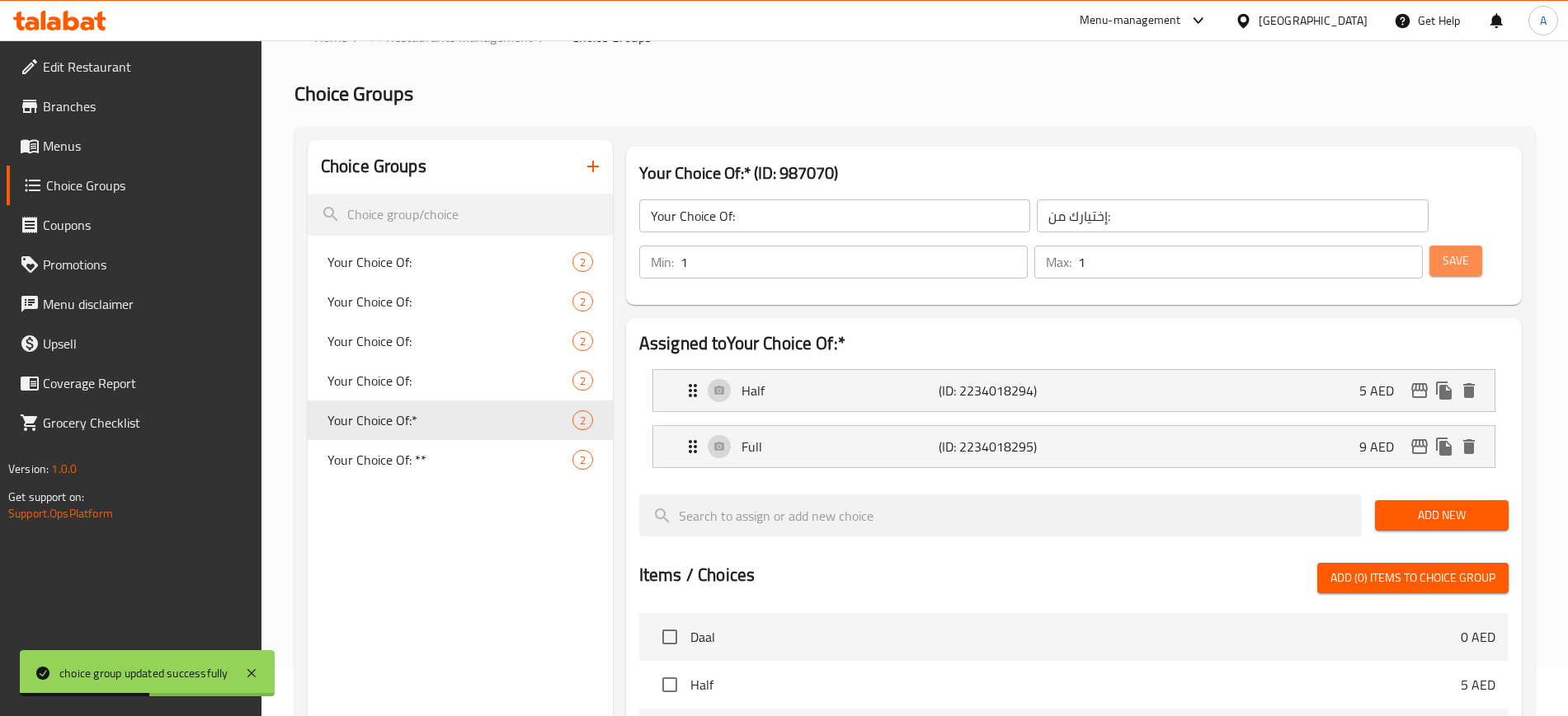
click at [1442, 250] on span "Save" at bounding box center [1456, 260] width 26 height 21
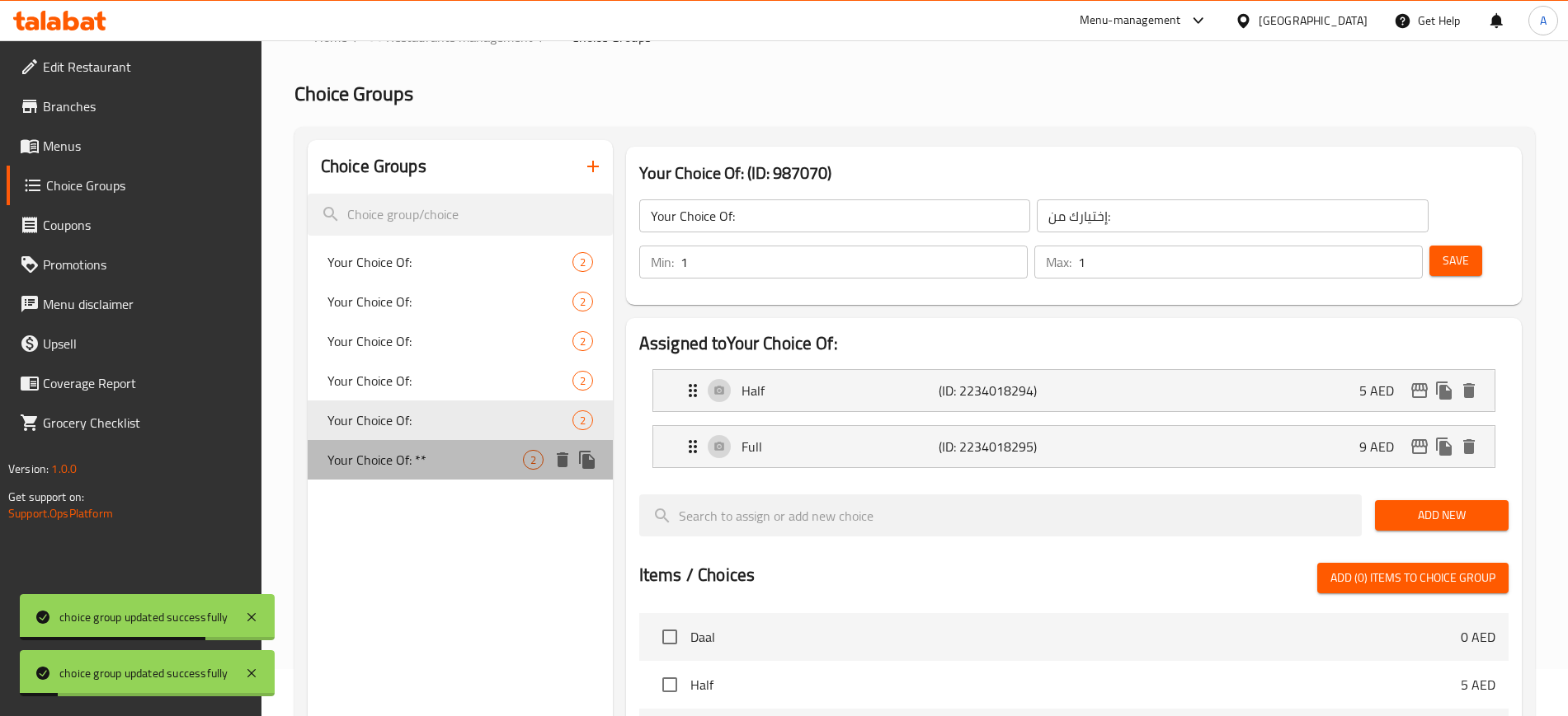
click at [473, 459] on span "Your Choice Of: **" at bounding box center [425, 460] width 196 height 20
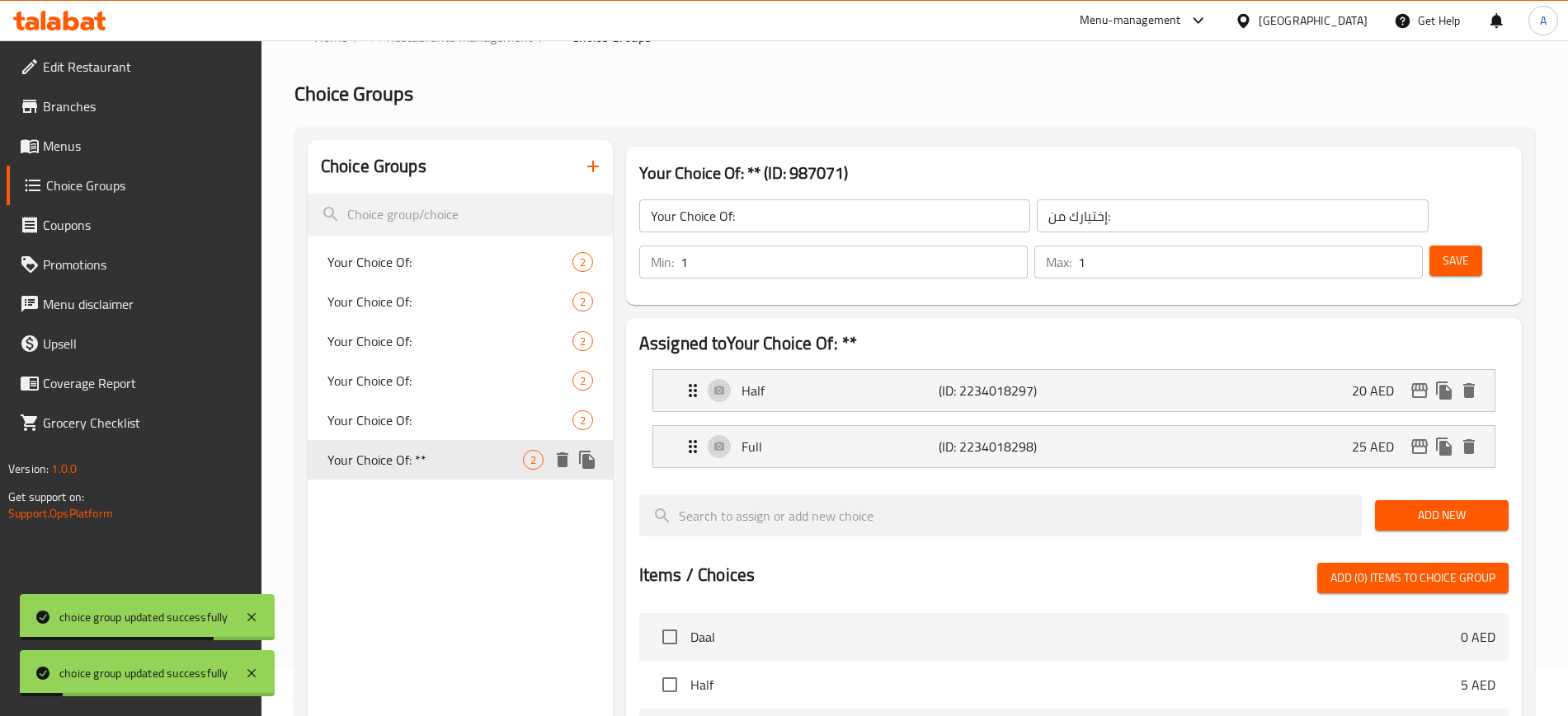
type input "Your Choice Of: **"
type input "إختيارك من:**"
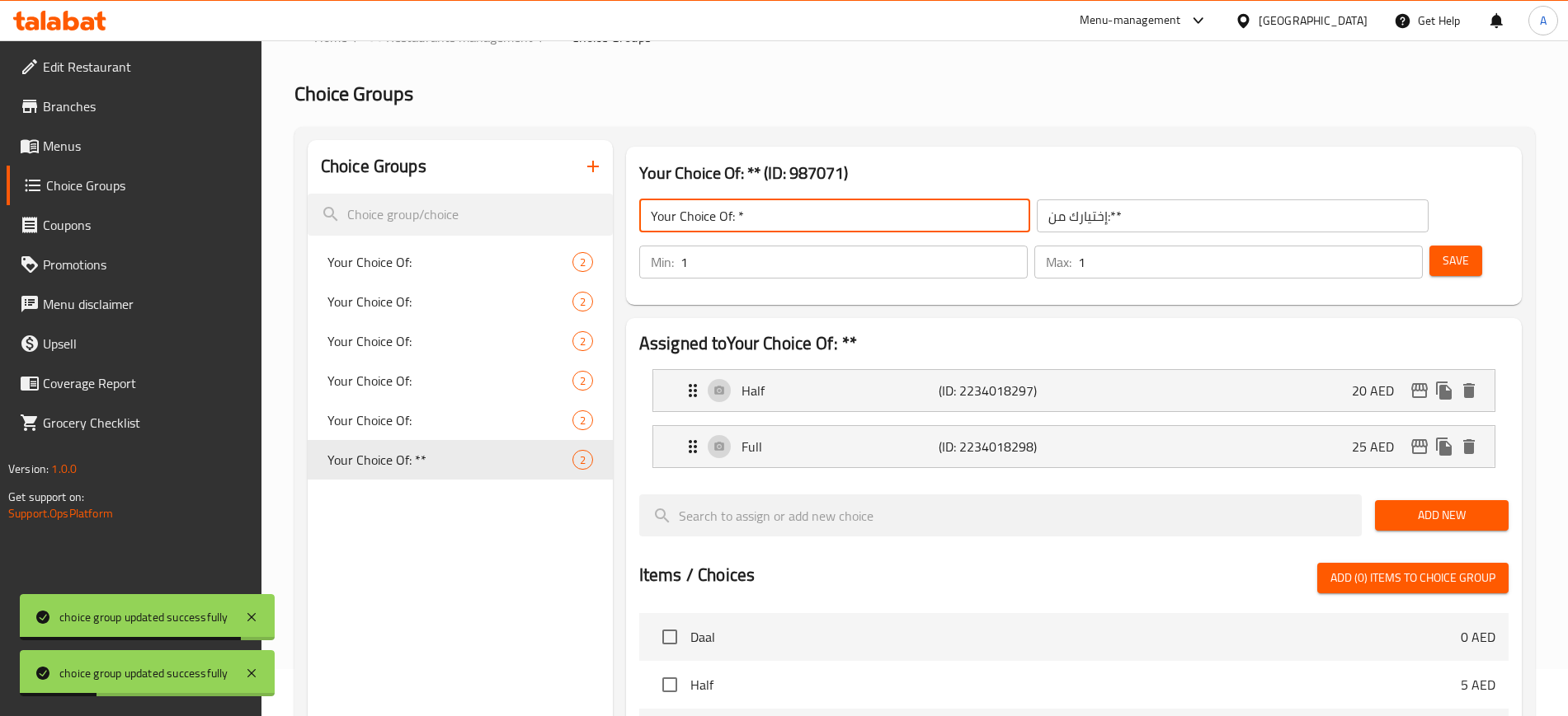
click at [839, 211] on input "Your Choice Of: *" at bounding box center [834, 216] width 391 height 33
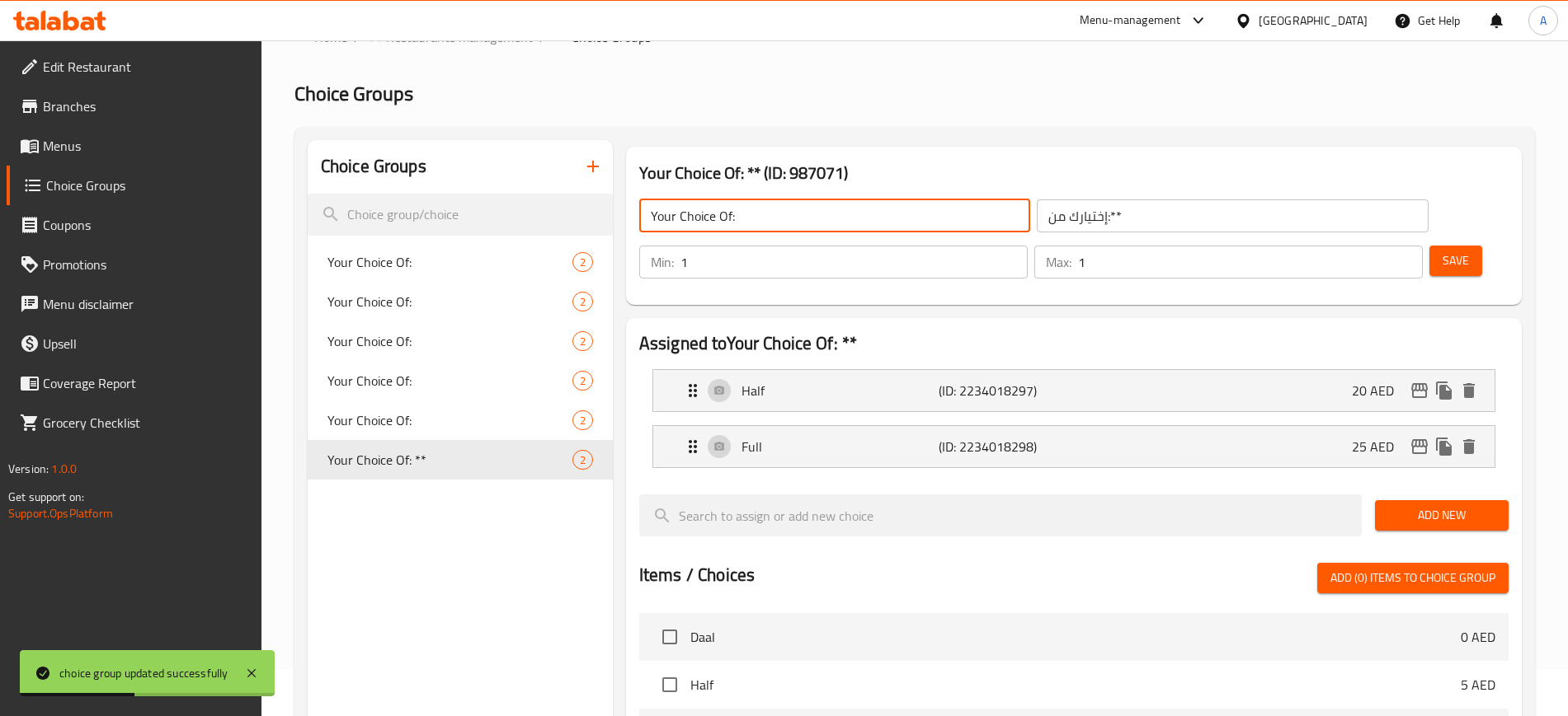
type input "Your Choice Of:"
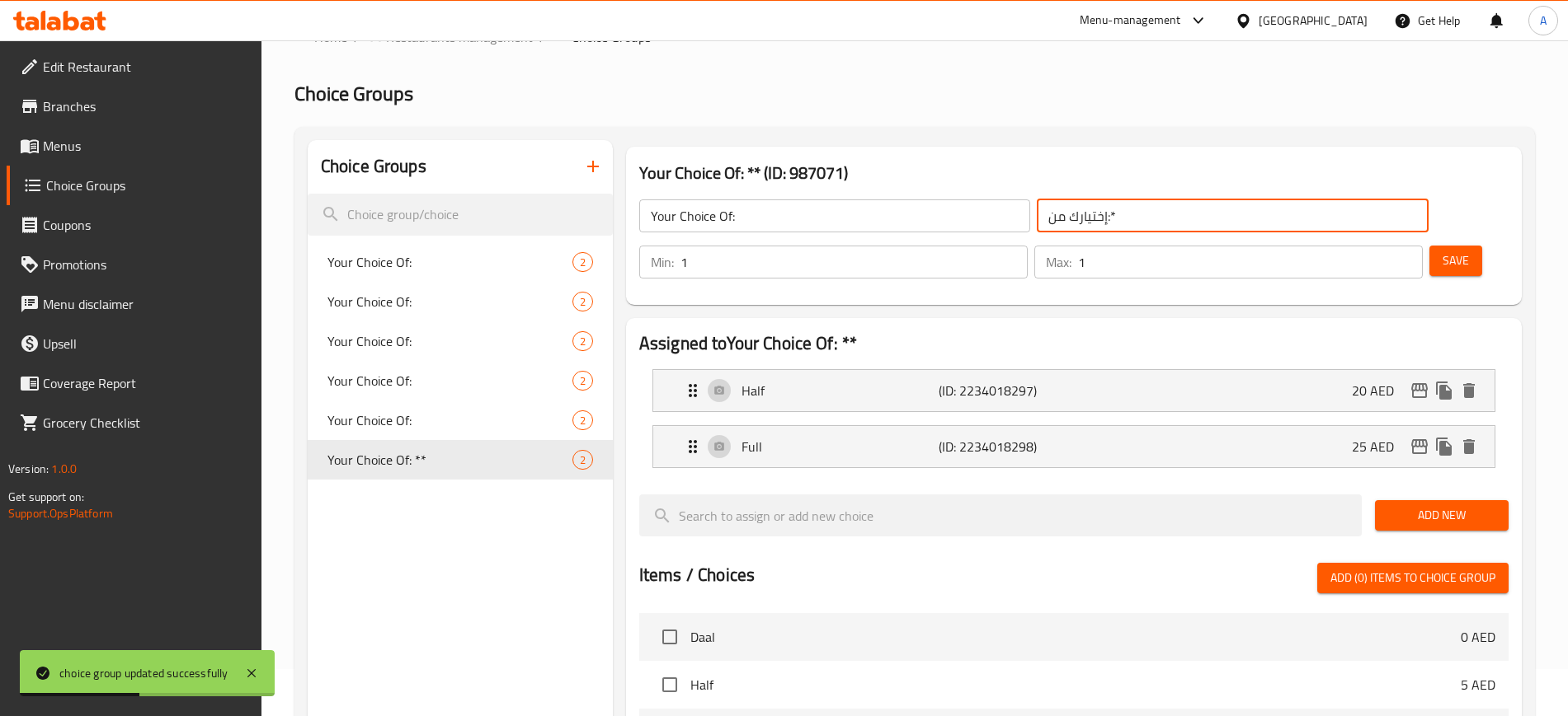
click at [1055, 223] on input "إختيارك من:*" at bounding box center [1232, 216] width 391 height 33
type input "إختيارك من:"
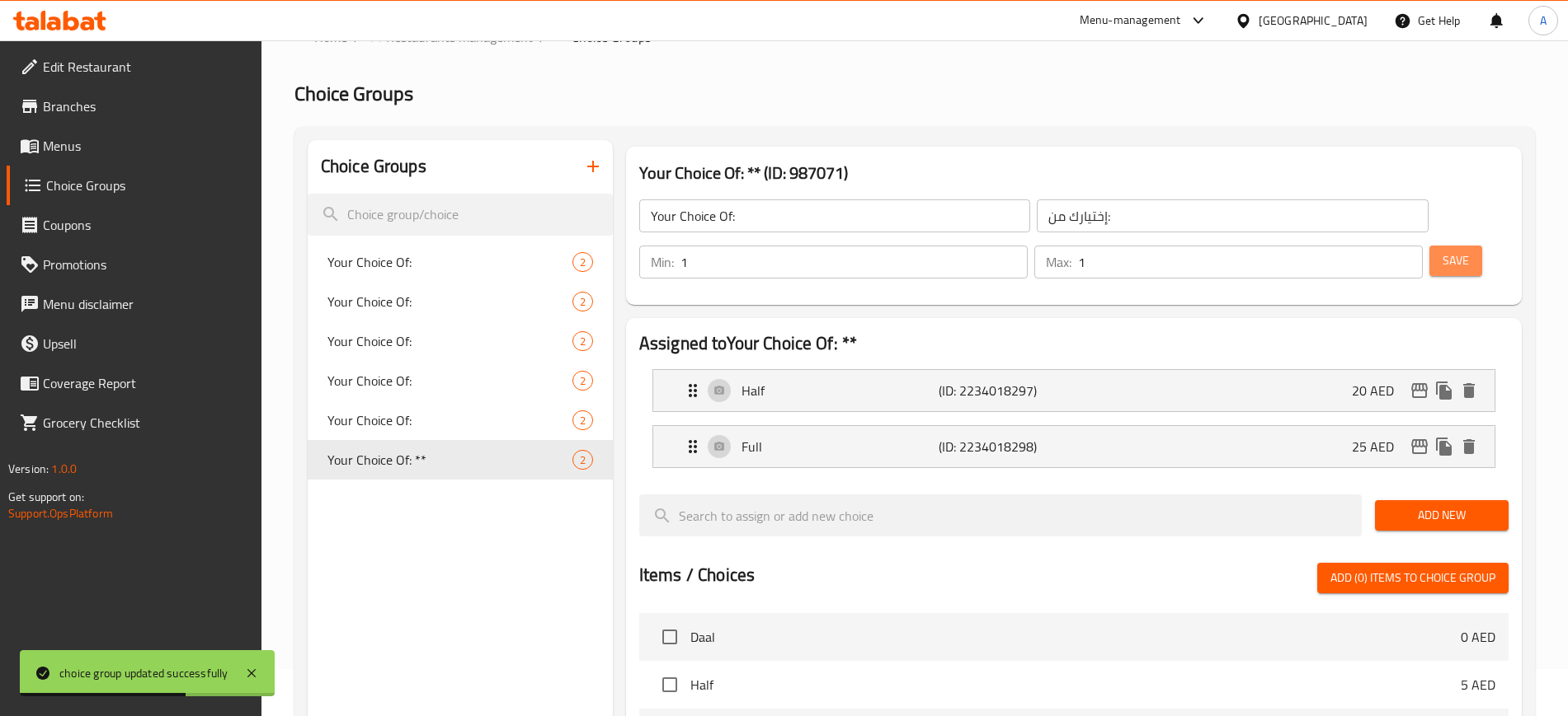
click at [1442, 250] on span "Save" at bounding box center [1456, 260] width 26 height 21
click at [77, 147] on span "Menus" at bounding box center [145, 146] width 206 height 20
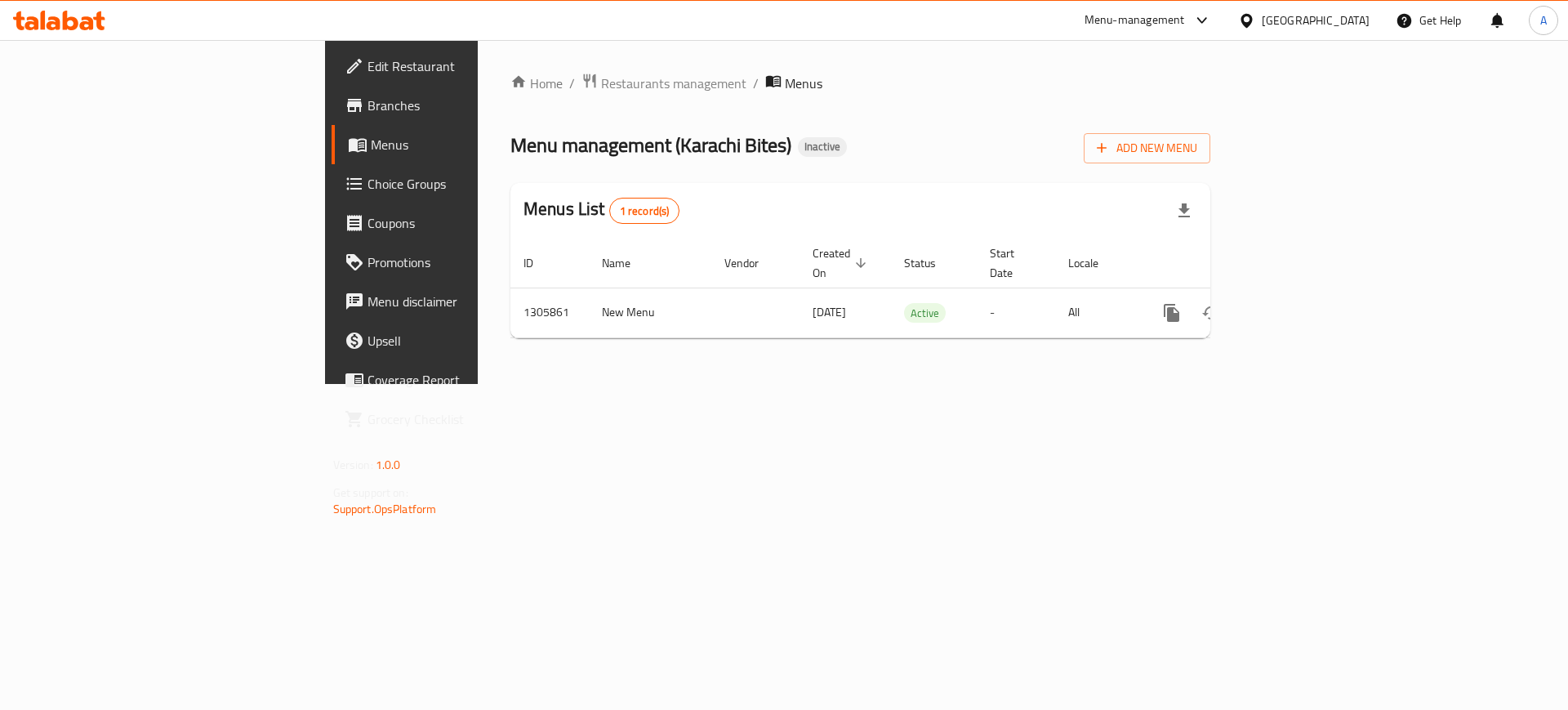
click at [367, 176] on span "Choice Groups" at bounding box center [471, 184] width 207 height 20
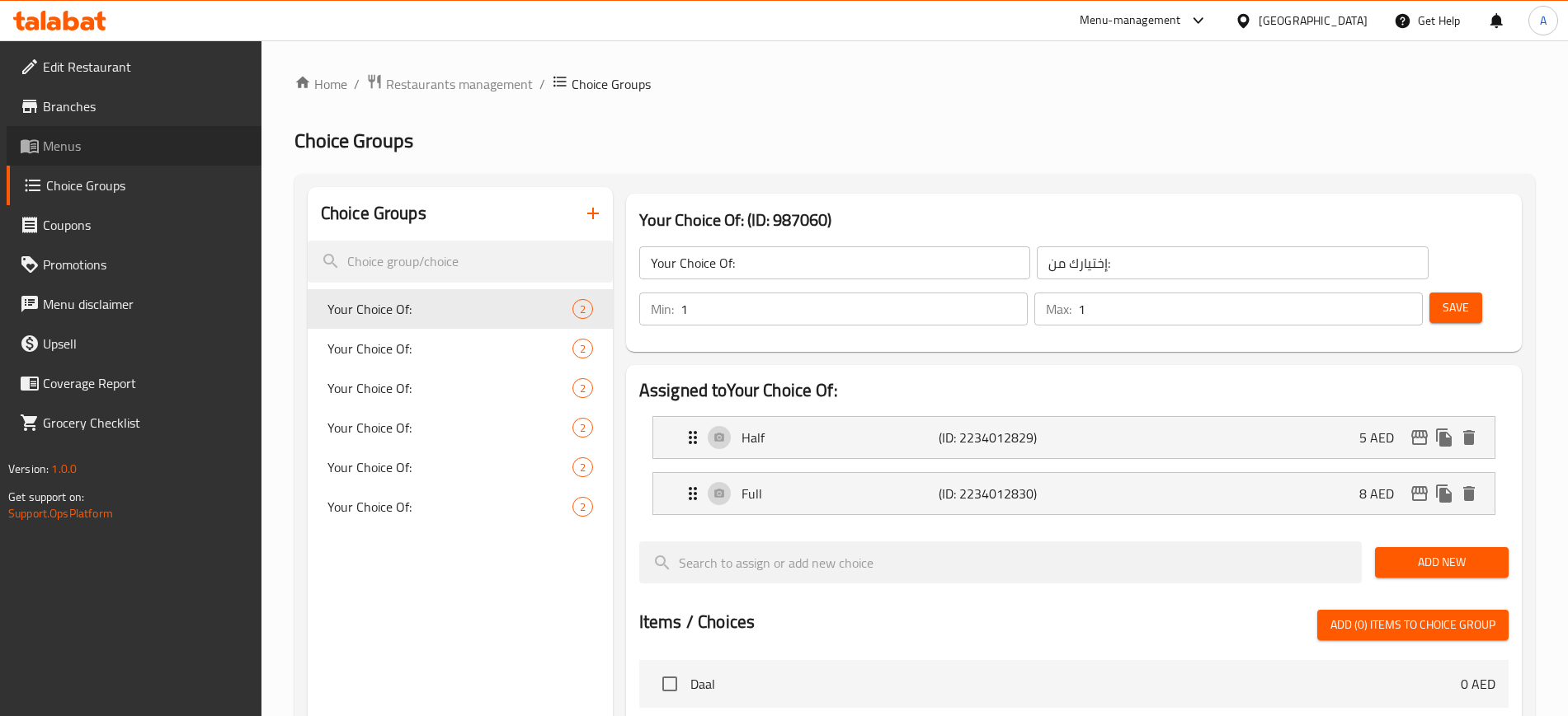
click at [79, 146] on span "Menus" at bounding box center [145, 146] width 206 height 20
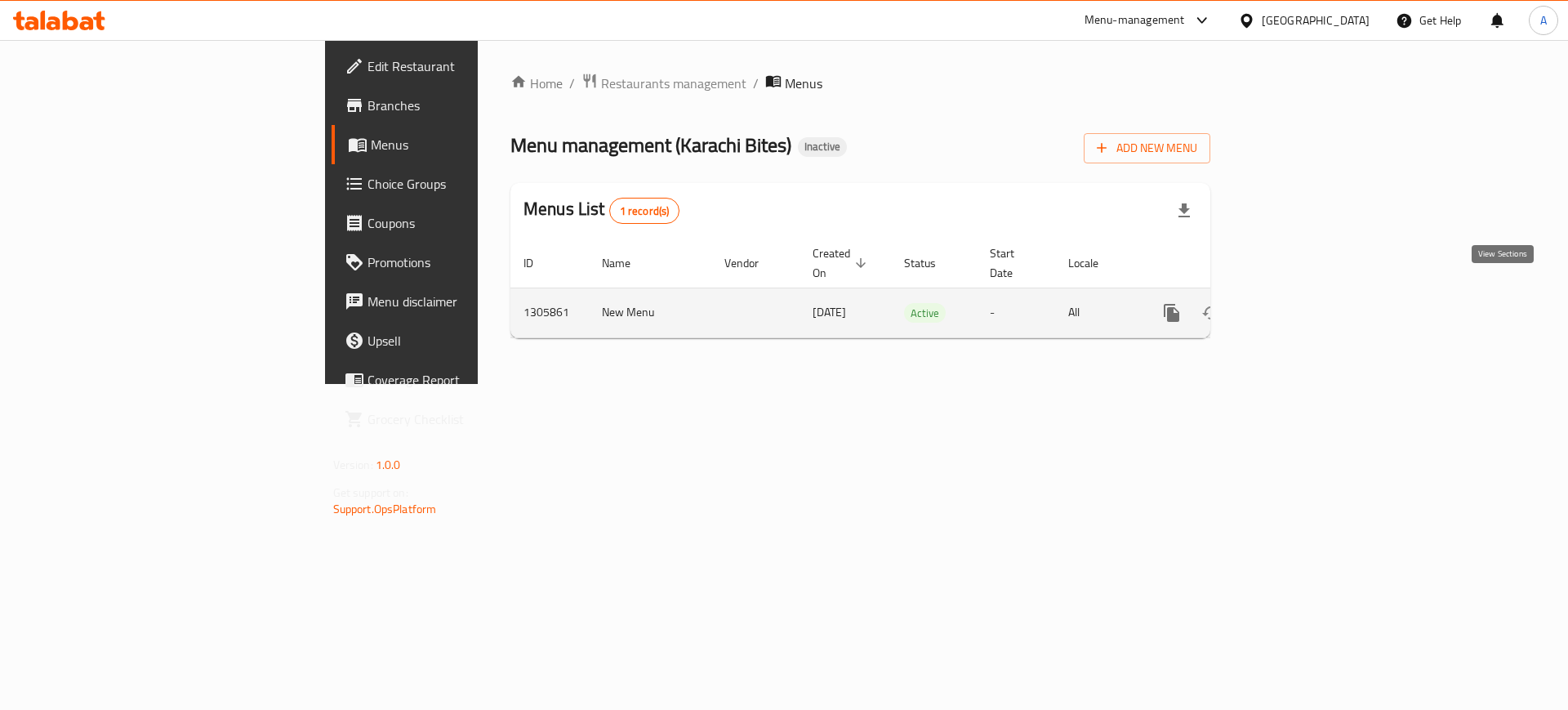
click at [1300, 303] on icon "enhanced table" at bounding box center [1290, 313] width 20 height 20
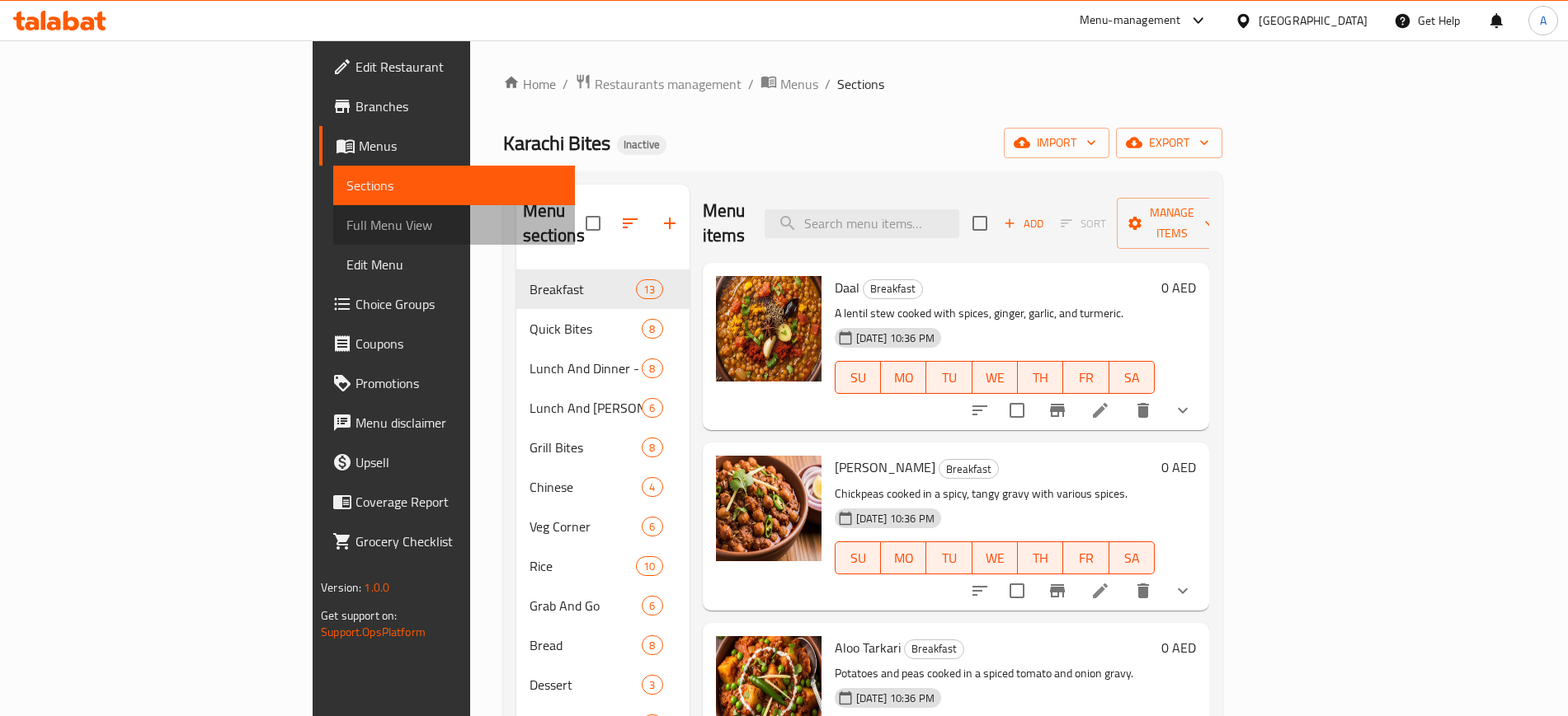
click at [346, 225] on span "Full Menu View" at bounding box center [454, 225] width 215 height 20
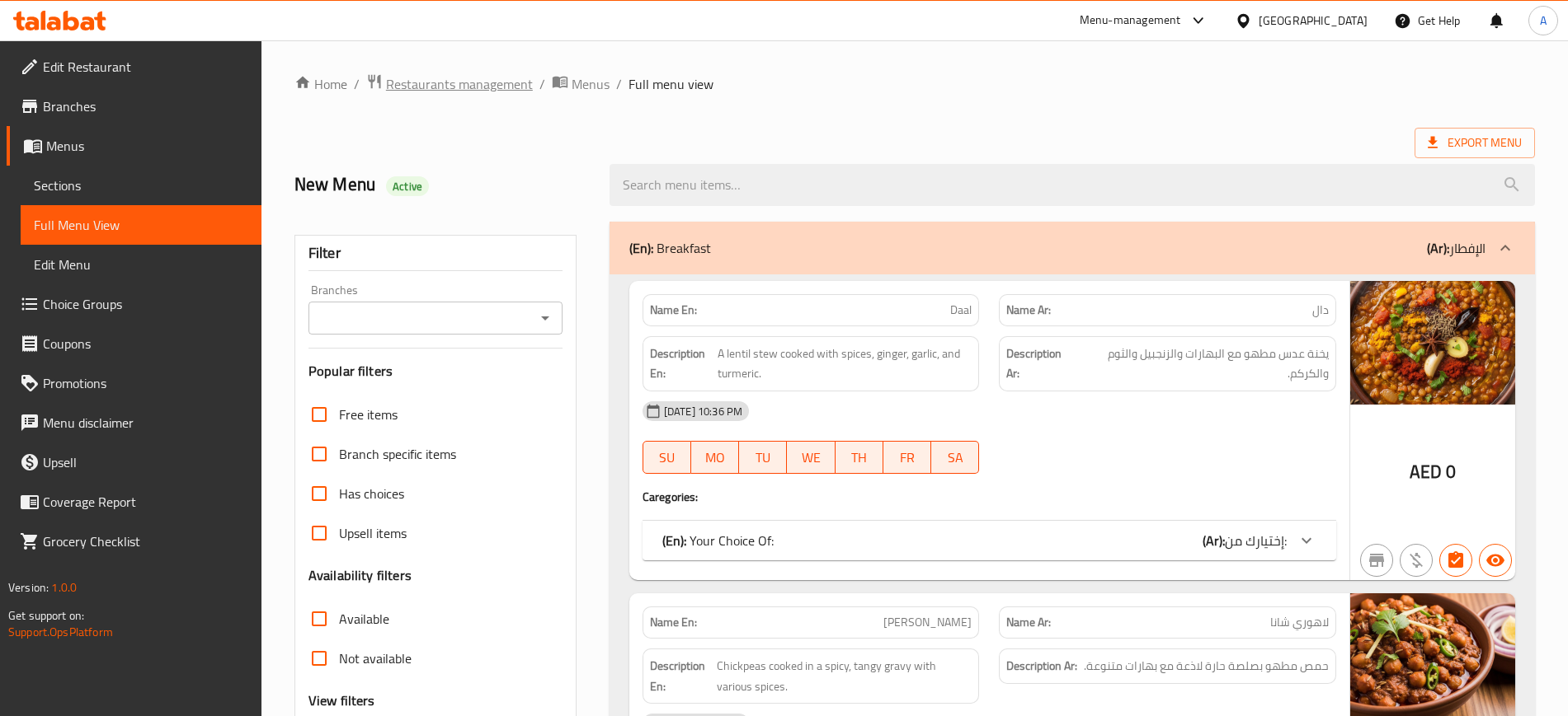
click at [460, 80] on span "Restaurants management" at bounding box center [459, 84] width 147 height 20
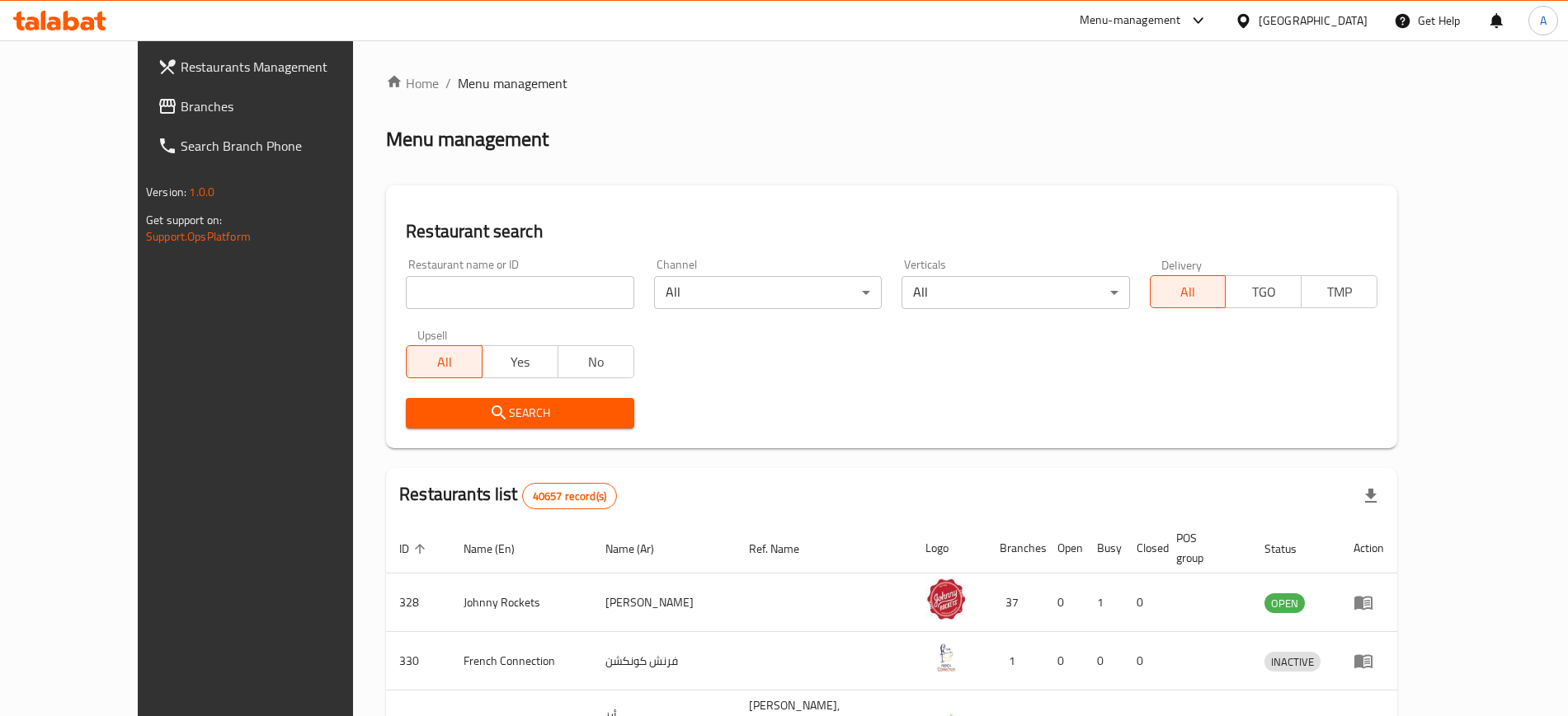
click at [1304, 16] on div "[GEOGRAPHIC_DATA]" at bounding box center [1313, 21] width 109 height 18
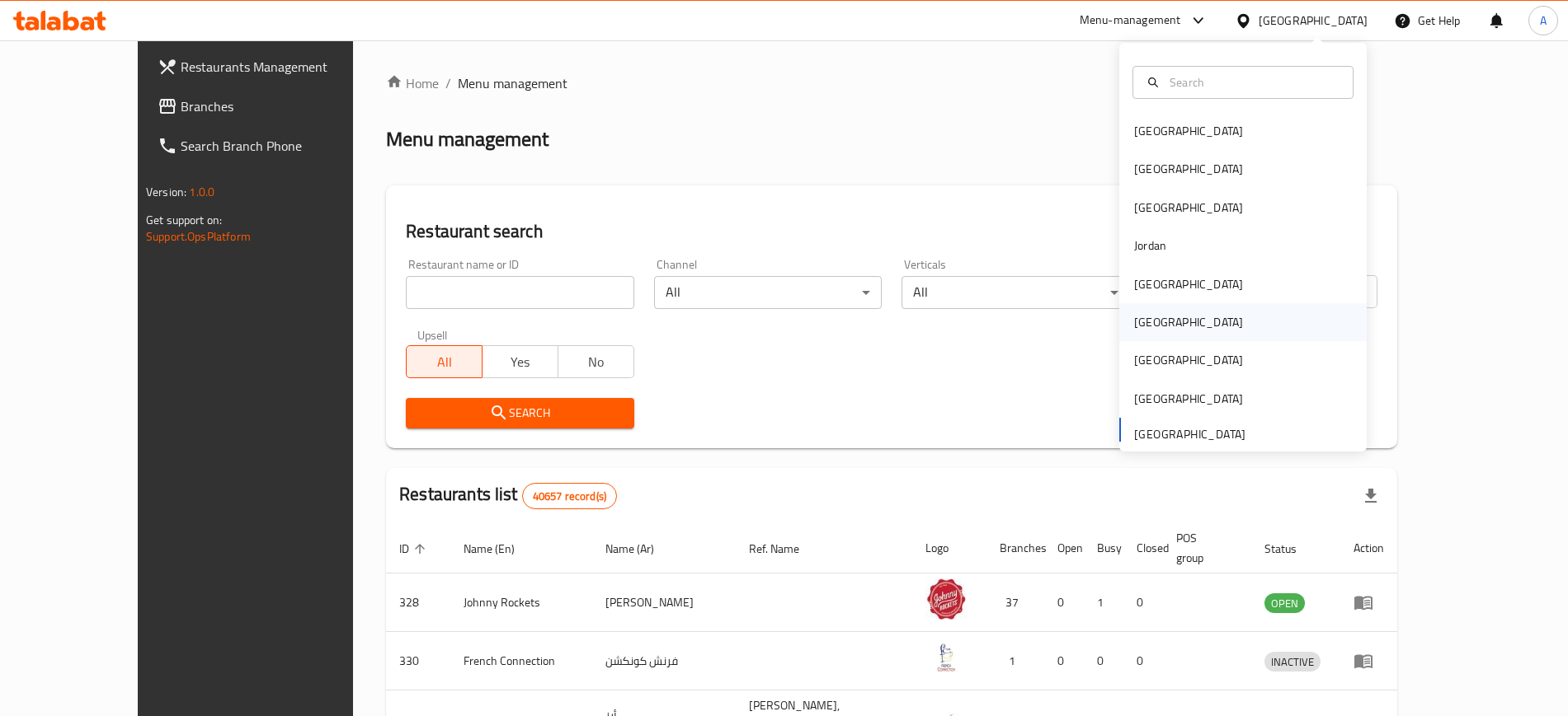
click at [1133, 323] on div "[GEOGRAPHIC_DATA]" at bounding box center [1188, 322] width 109 height 18
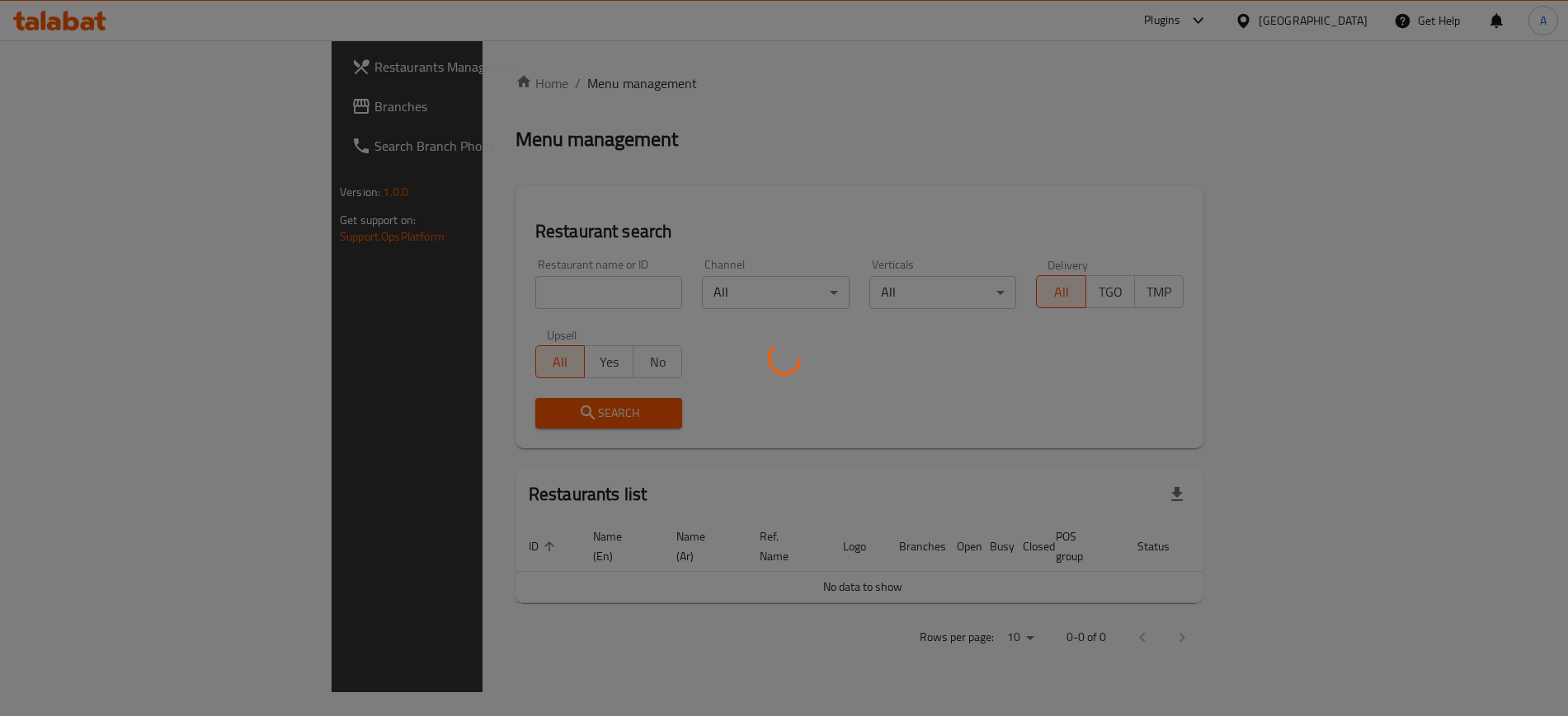
click at [420, 296] on div at bounding box center [784, 358] width 1568 height 716
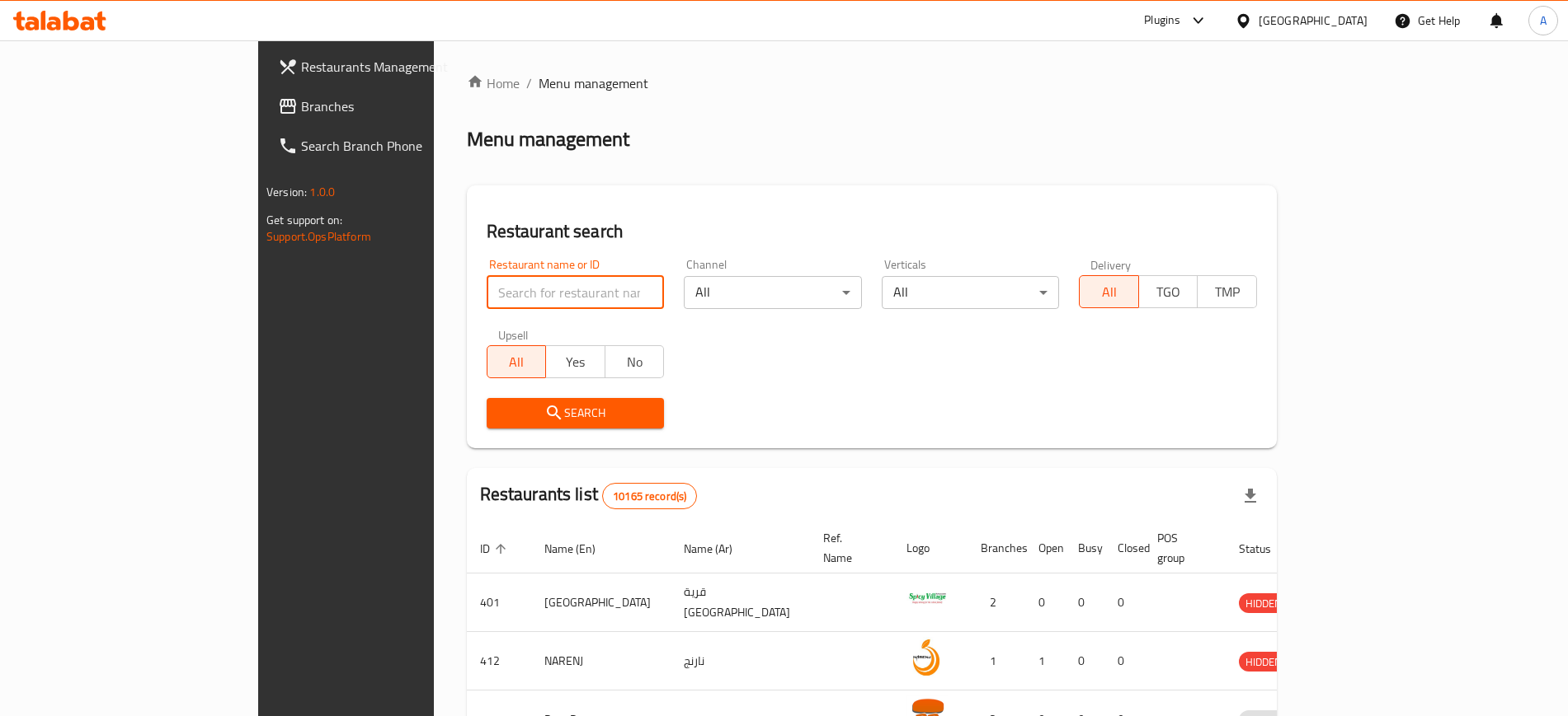
paste input "Caif Cafe"
click at [487, 296] on input "search" at bounding box center [576, 292] width 178 height 33
type input "Caif Cafe"
click button "Search" at bounding box center [576, 413] width 178 height 31
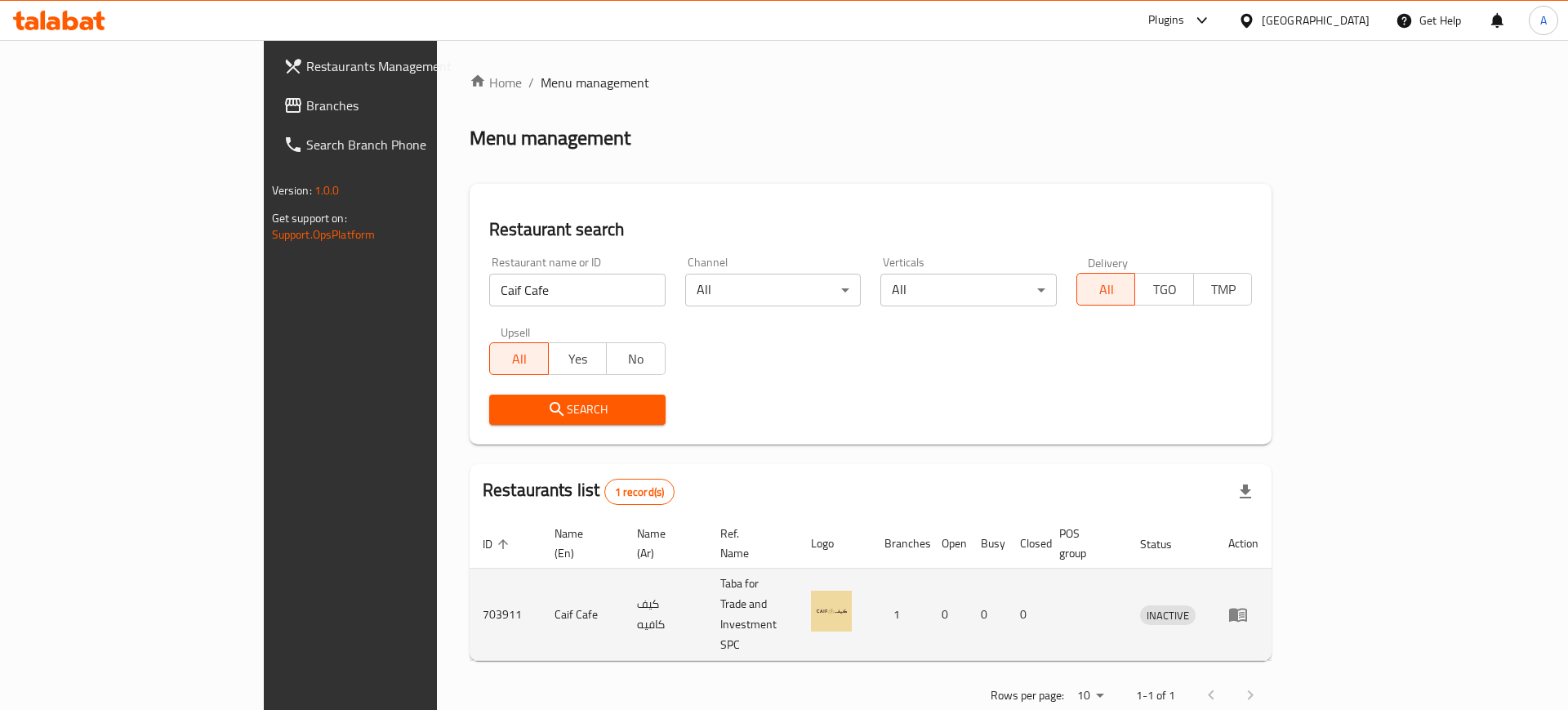
click at [1272, 590] on td "enhanced table" at bounding box center [1243, 615] width 56 height 93
click at [1248, 605] on icon "enhanced table" at bounding box center [1238, 615] width 20 height 20
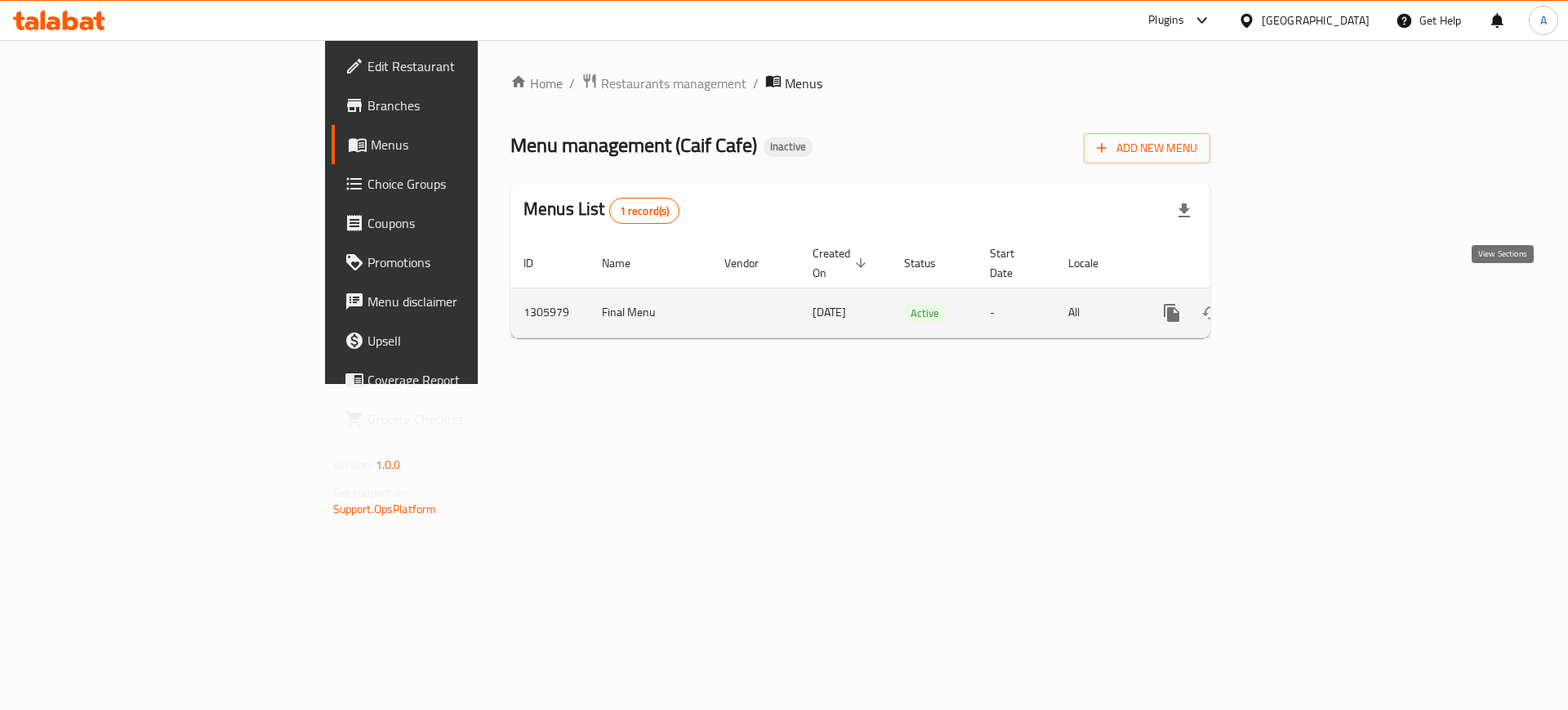
click at [1300, 303] on icon "enhanced table" at bounding box center [1290, 313] width 20 height 20
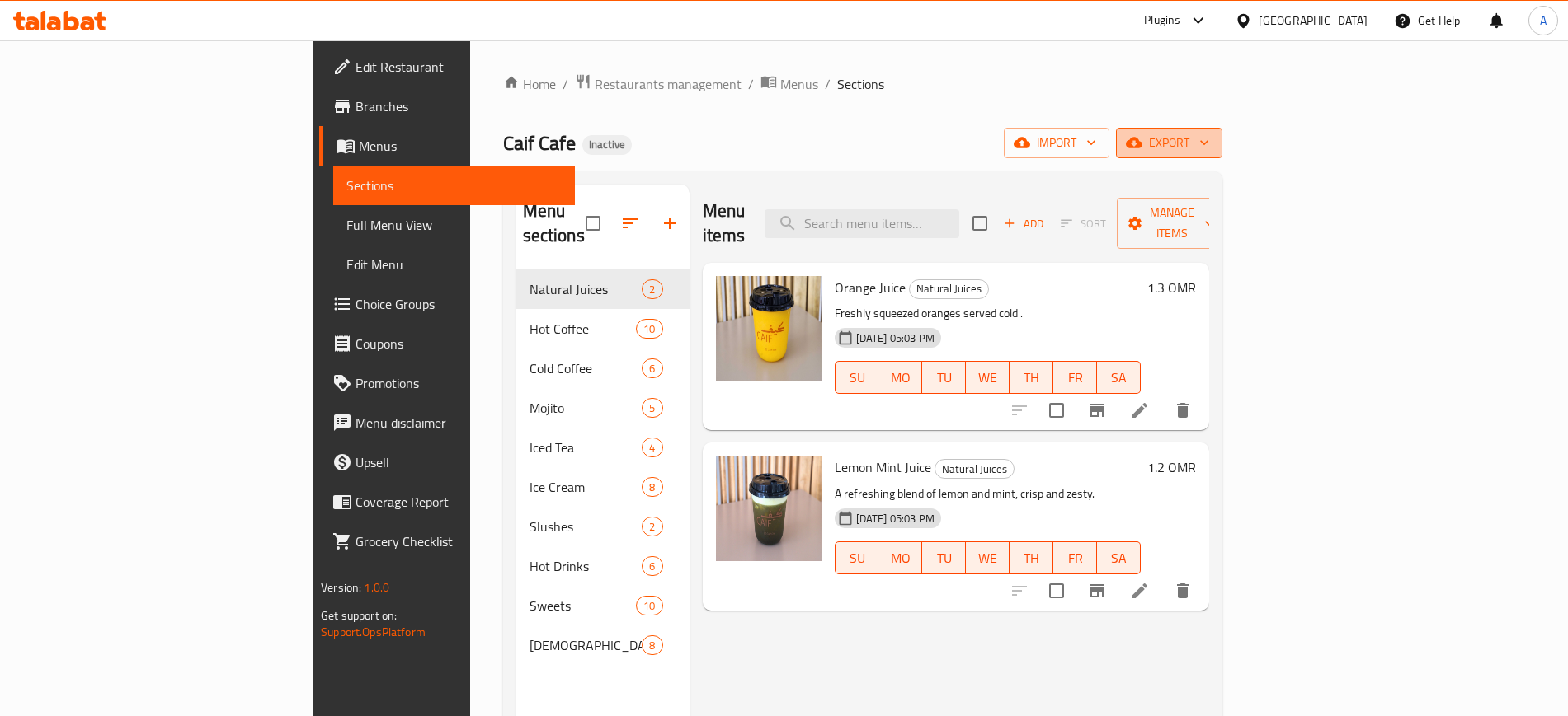
click at [1212, 146] on icon "button" at bounding box center [1204, 143] width 17 height 17
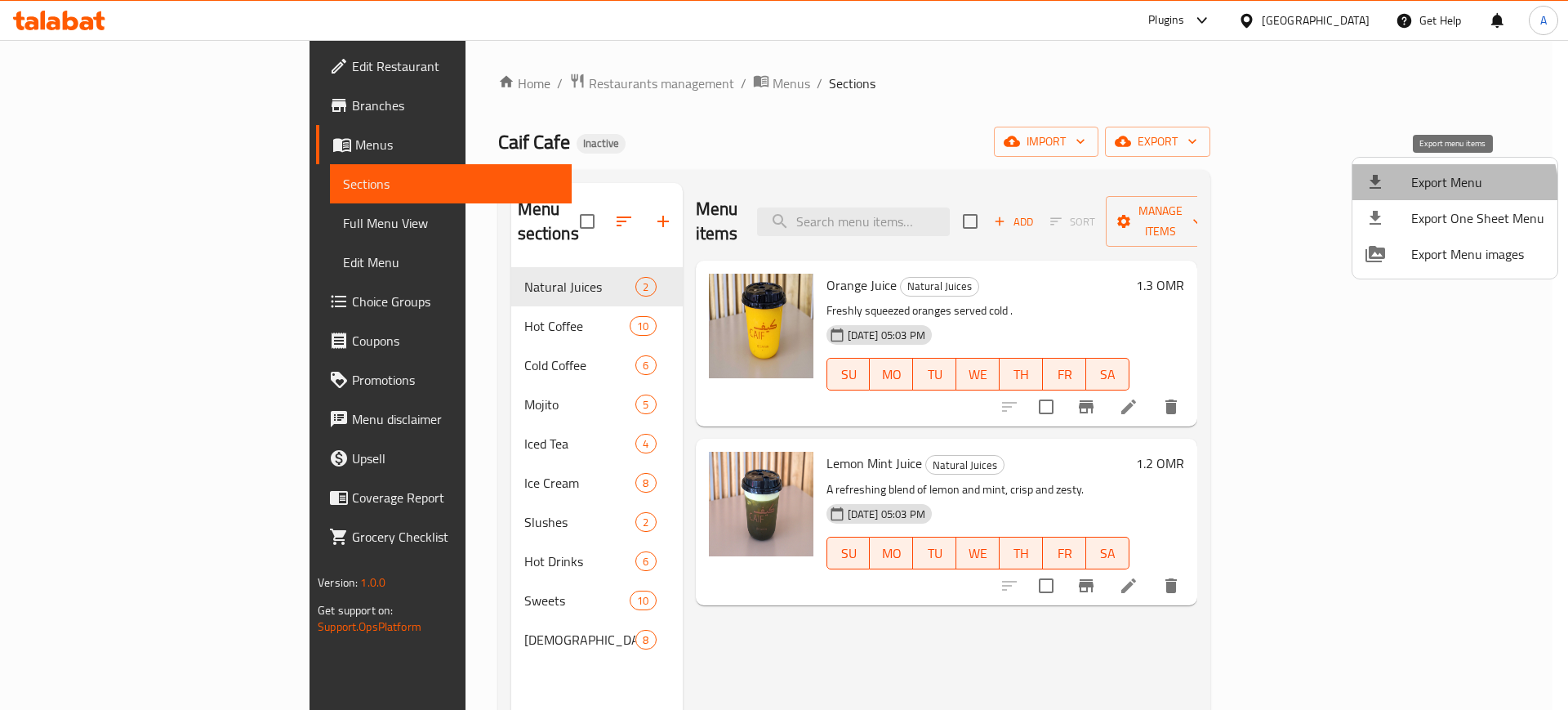
click at [1430, 196] on li "Export Menu" at bounding box center [1455, 183] width 205 height 36
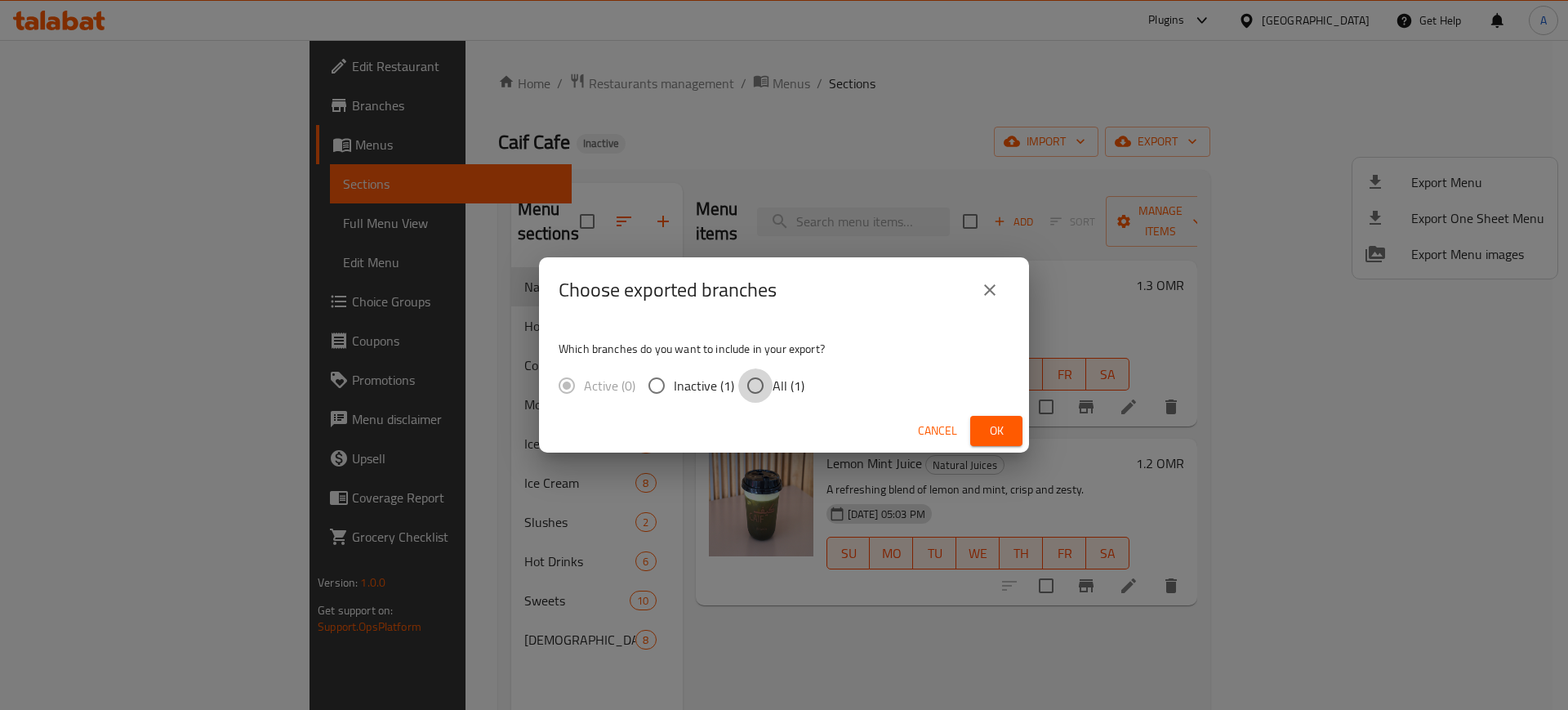
click at [765, 387] on input "All (1)" at bounding box center [755, 386] width 34 height 34
radio input "true"
click at [994, 433] on span "Ok" at bounding box center [997, 431] width 26 height 20
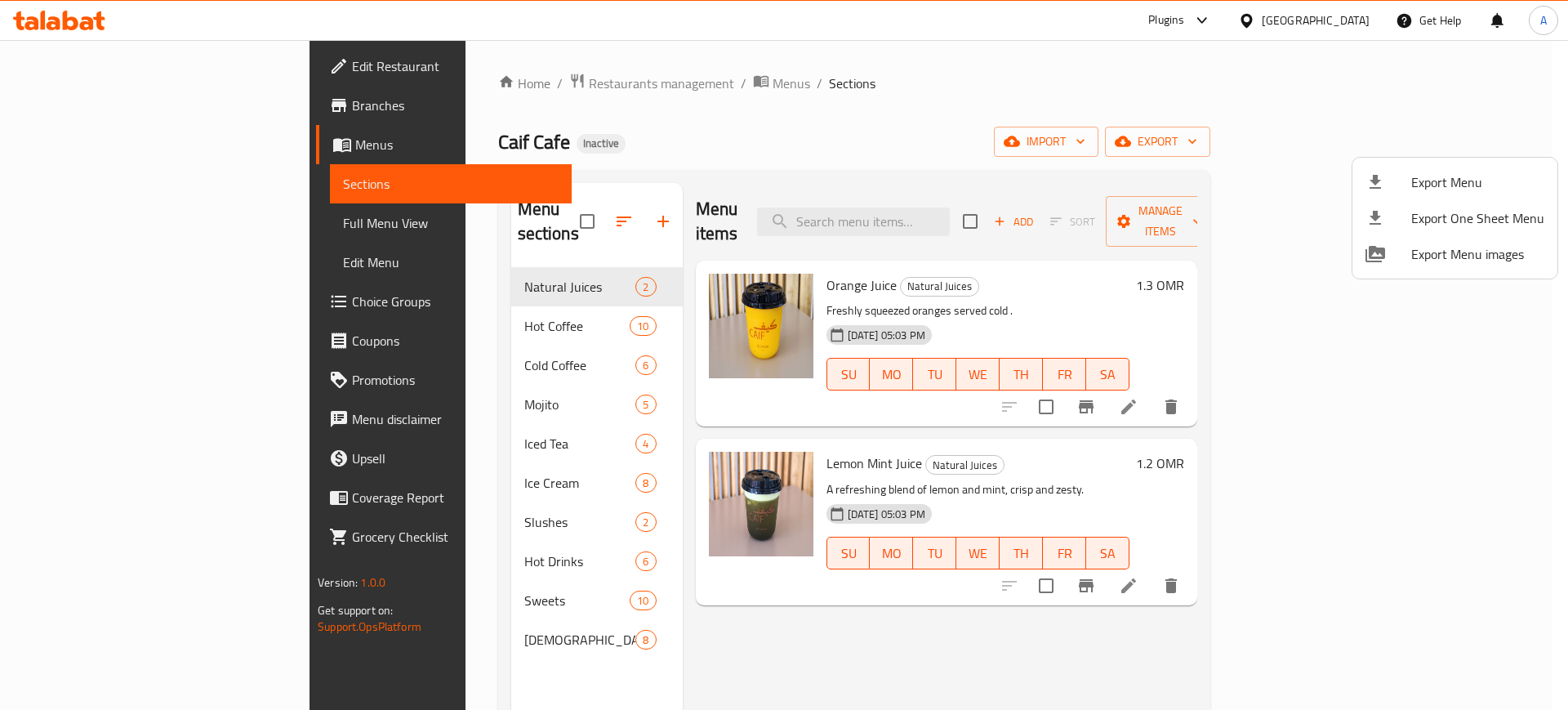
click at [97, 232] on div at bounding box center [784, 355] width 1568 height 710
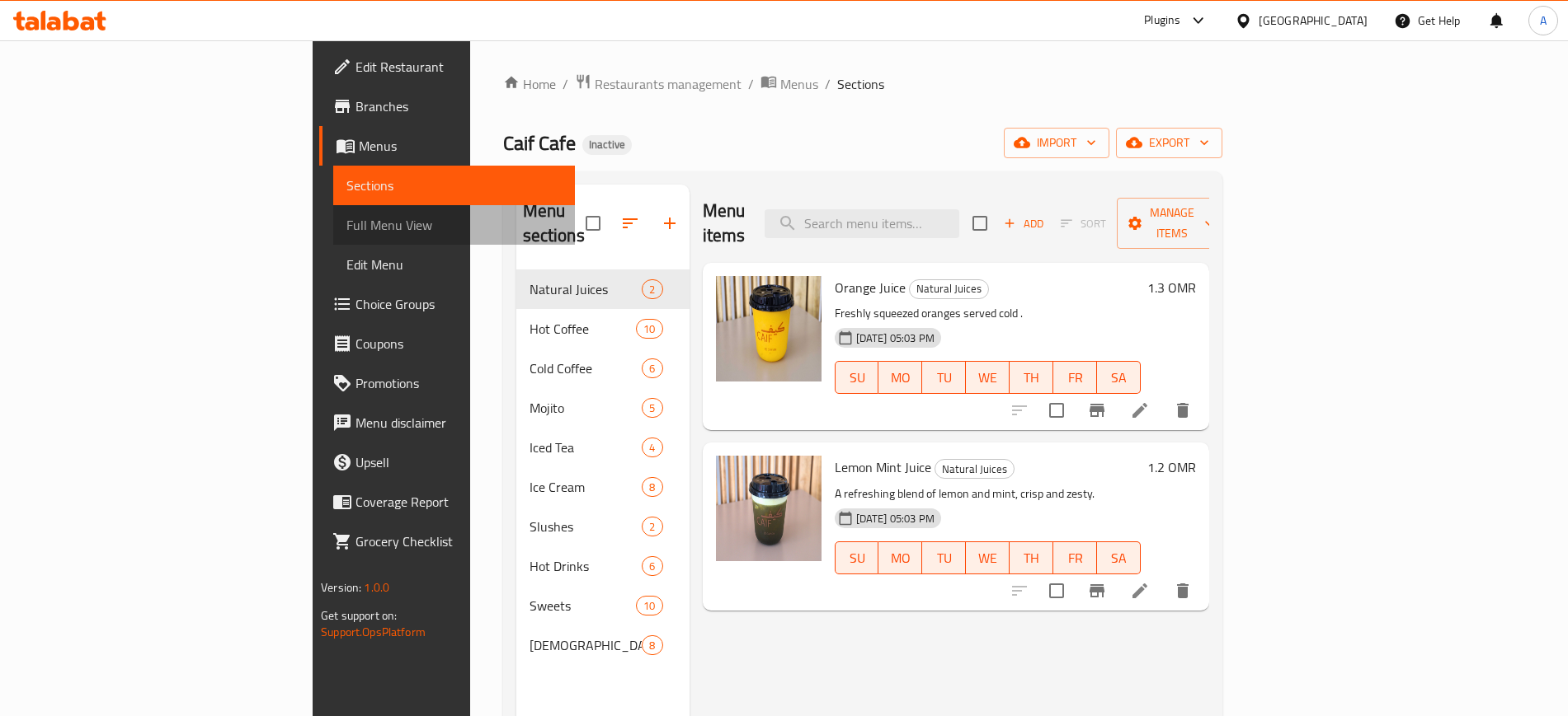
click at [346, 234] on span "Full Menu View" at bounding box center [454, 225] width 215 height 20
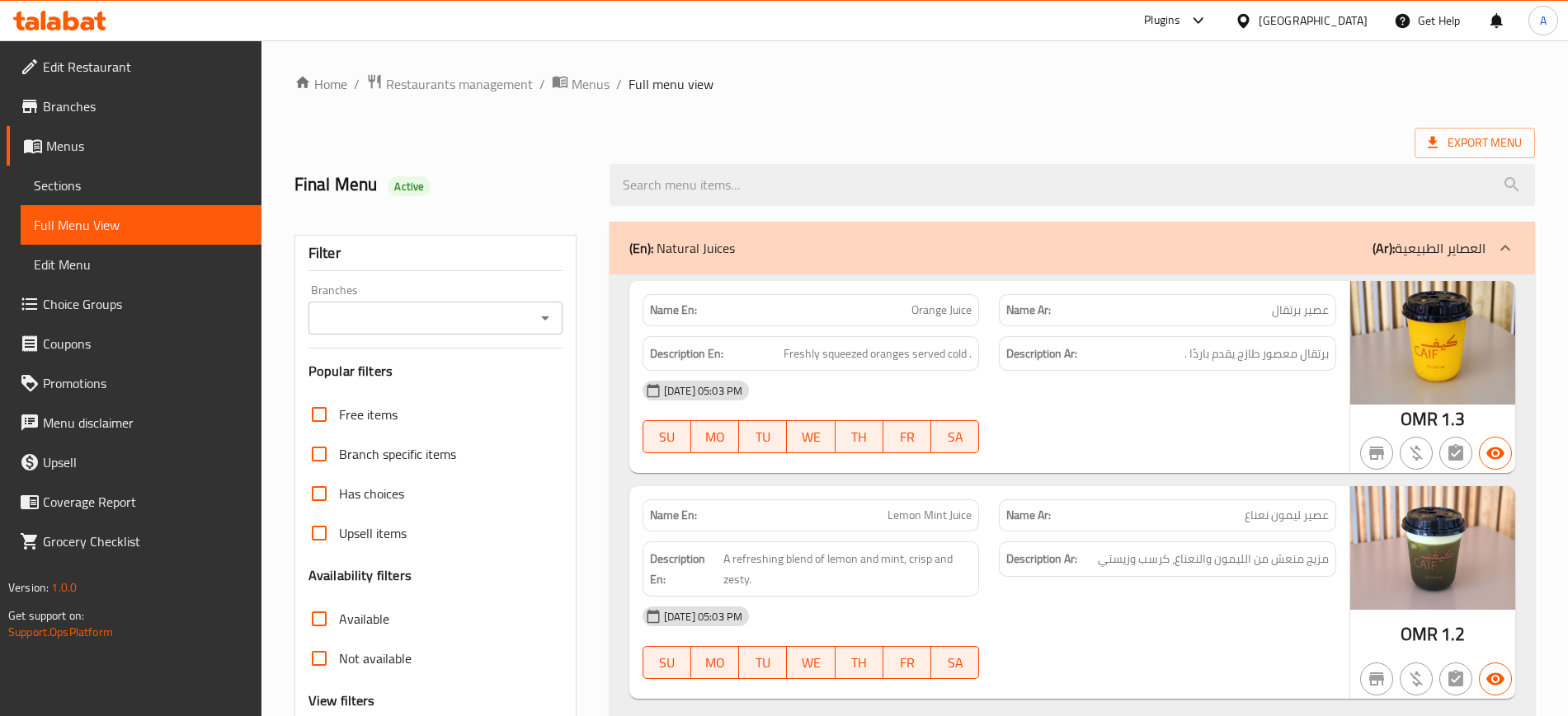
scroll to position [300, 0]
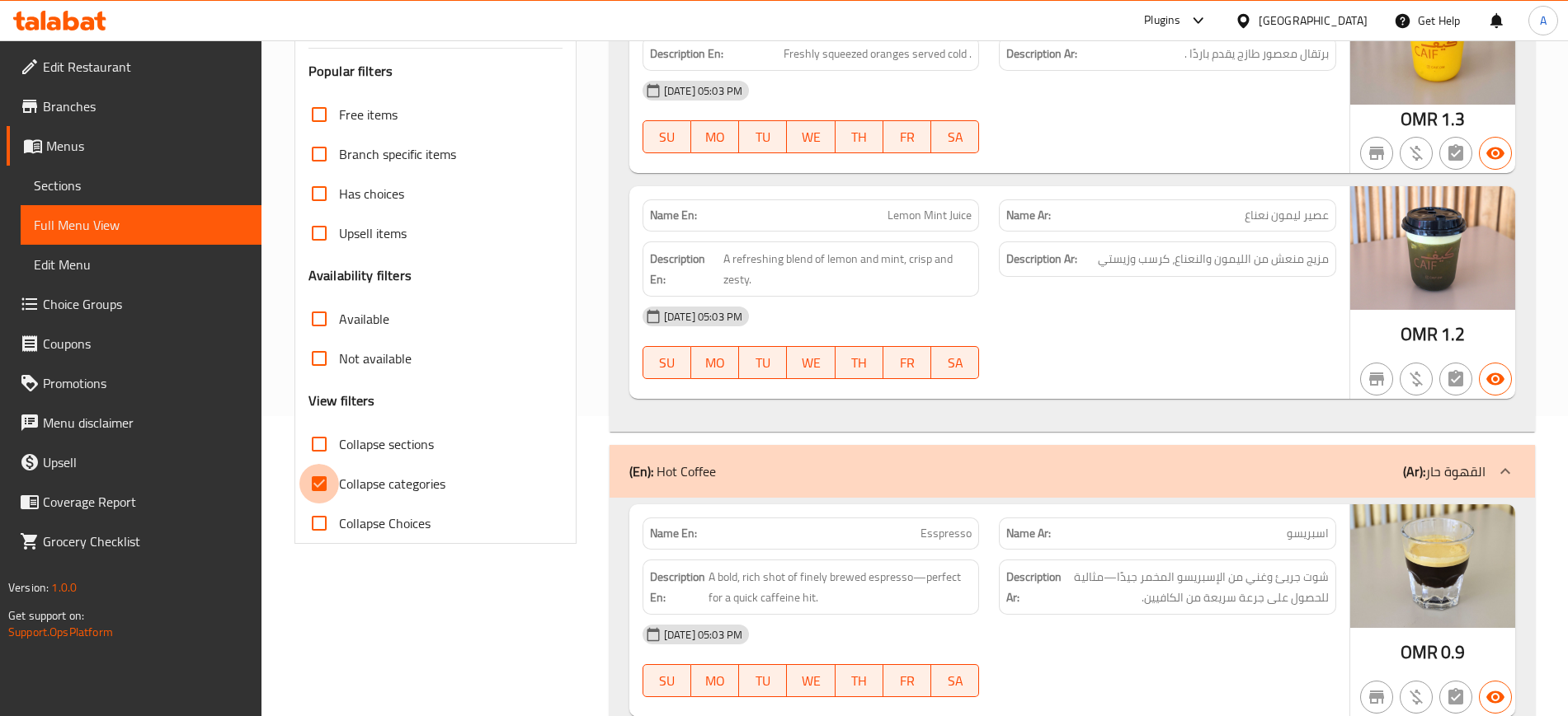
click at [316, 479] on input "Collapse categories" at bounding box center [319, 484] width 40 height 40
checkbox input "false"
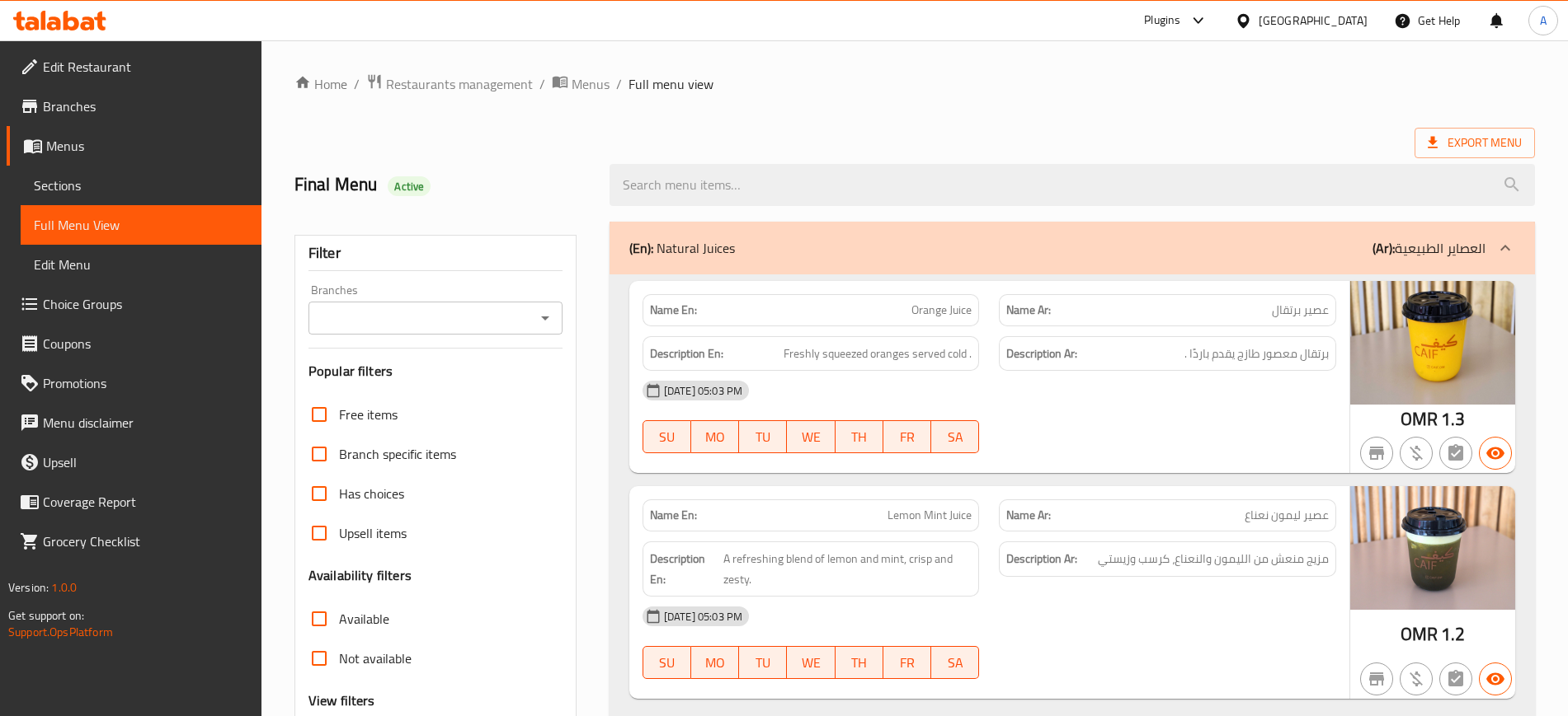
click at [776, 250] on div "(En): Natural Juices (Ar): العصاير الطبيعية" at bounding box center [1057, 248] width 856 height 20
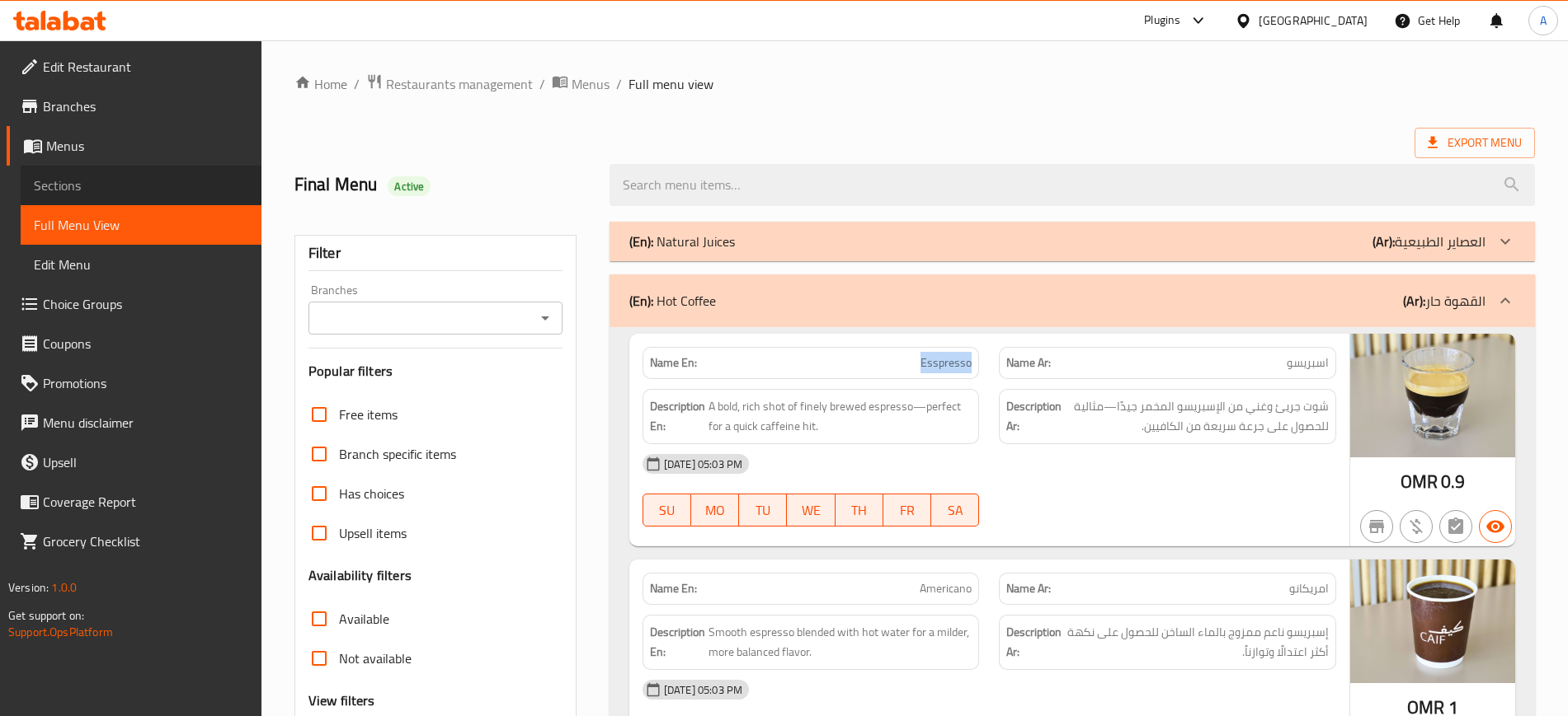
click at [97, 187] on span "Sections" at bounding box center [141, 186] width 215 height 20
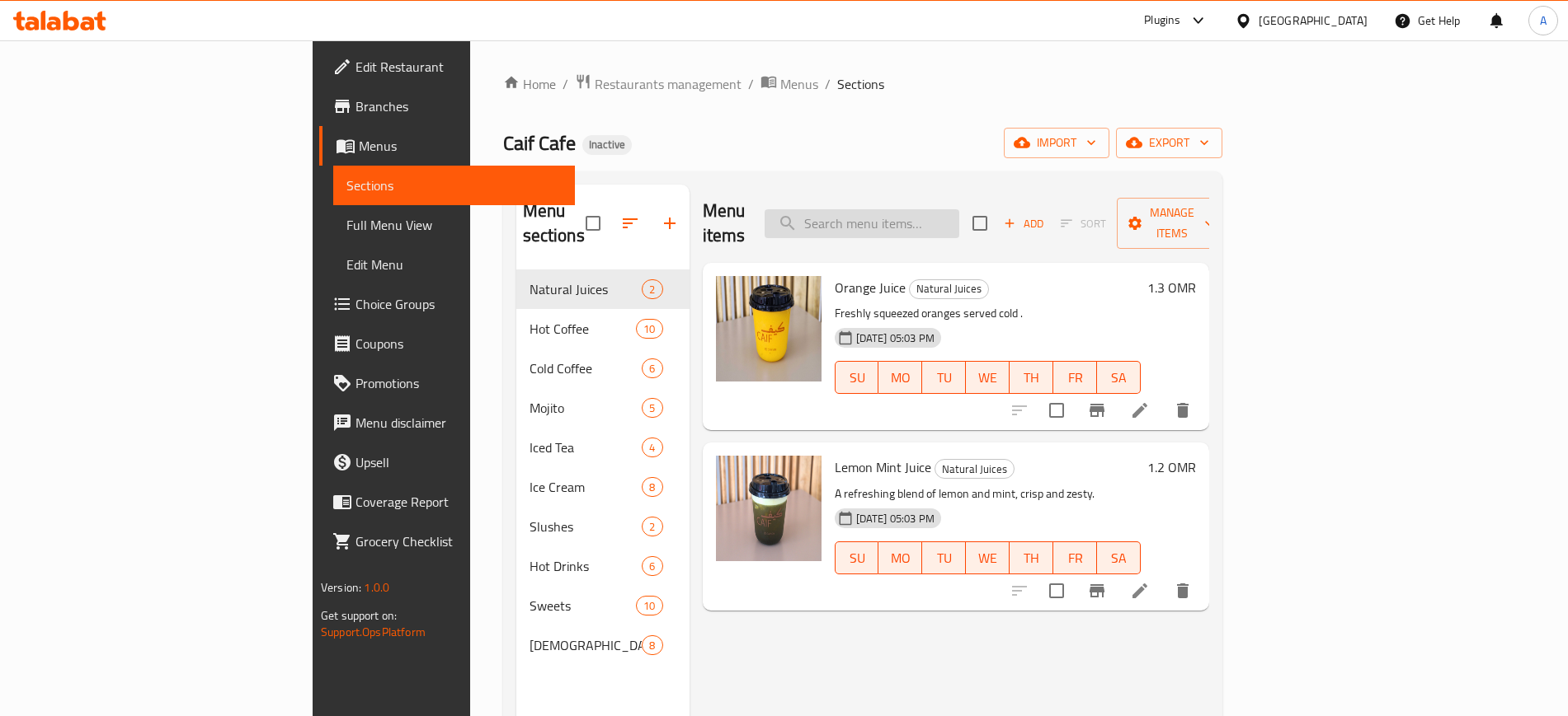
paste input "Esspresso"
click at [938, 210] on input "Esspresso" at bounding box center [862, 224] width 195 height 29
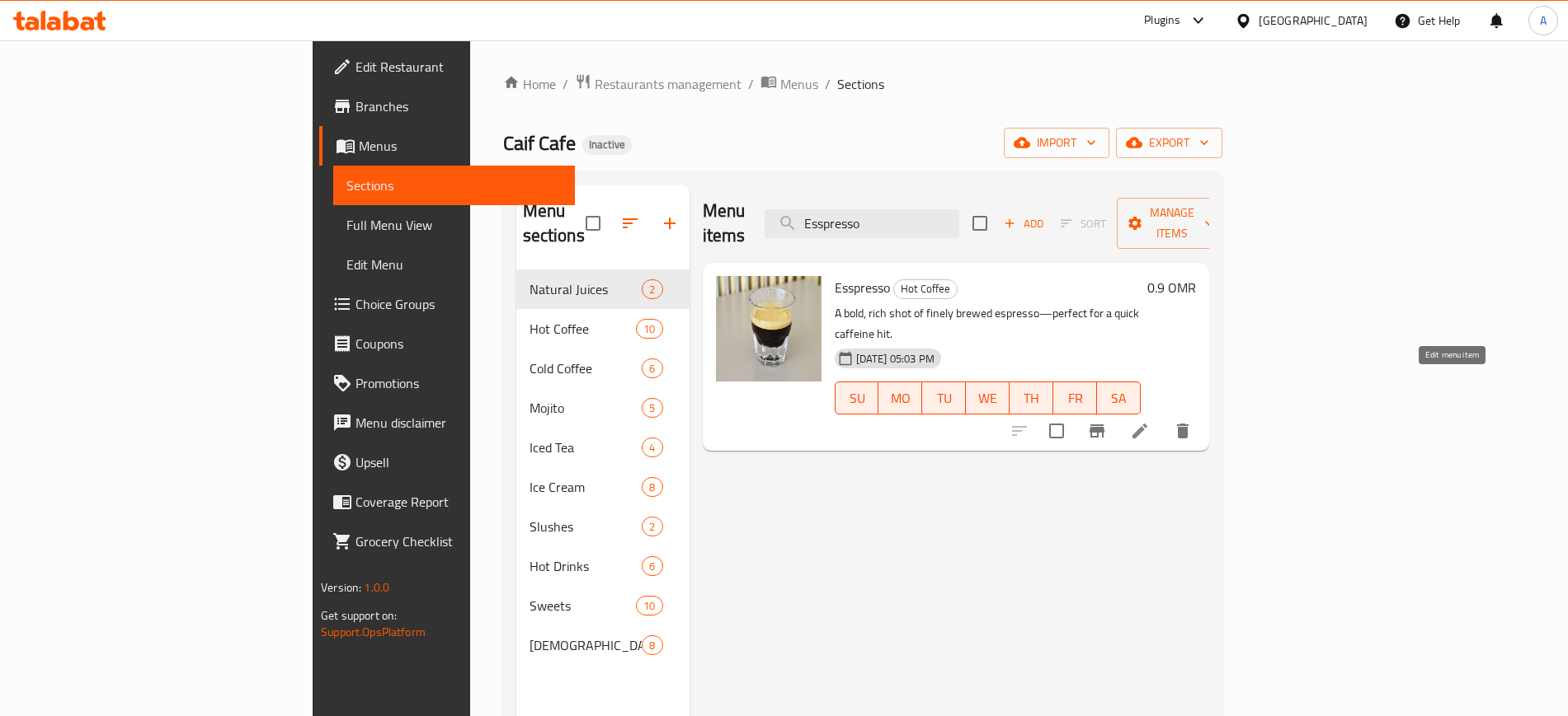
type input "Esspresso"
click at [1149, 421] on icon at bounding box center [1139, 431] width 20 height 20
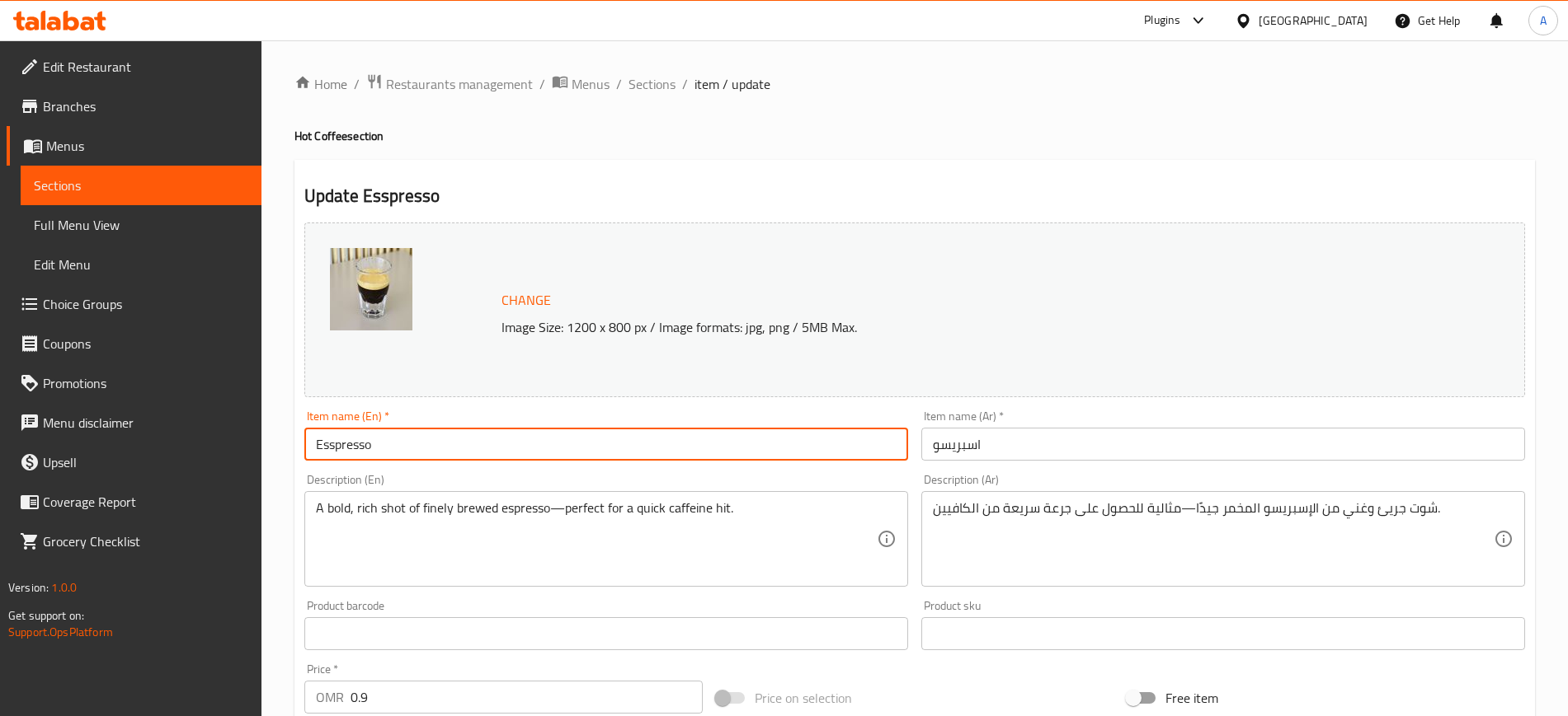
click at [344, 443] on input "Esspresso" at bounding box center [606, 444] width 604 height 33
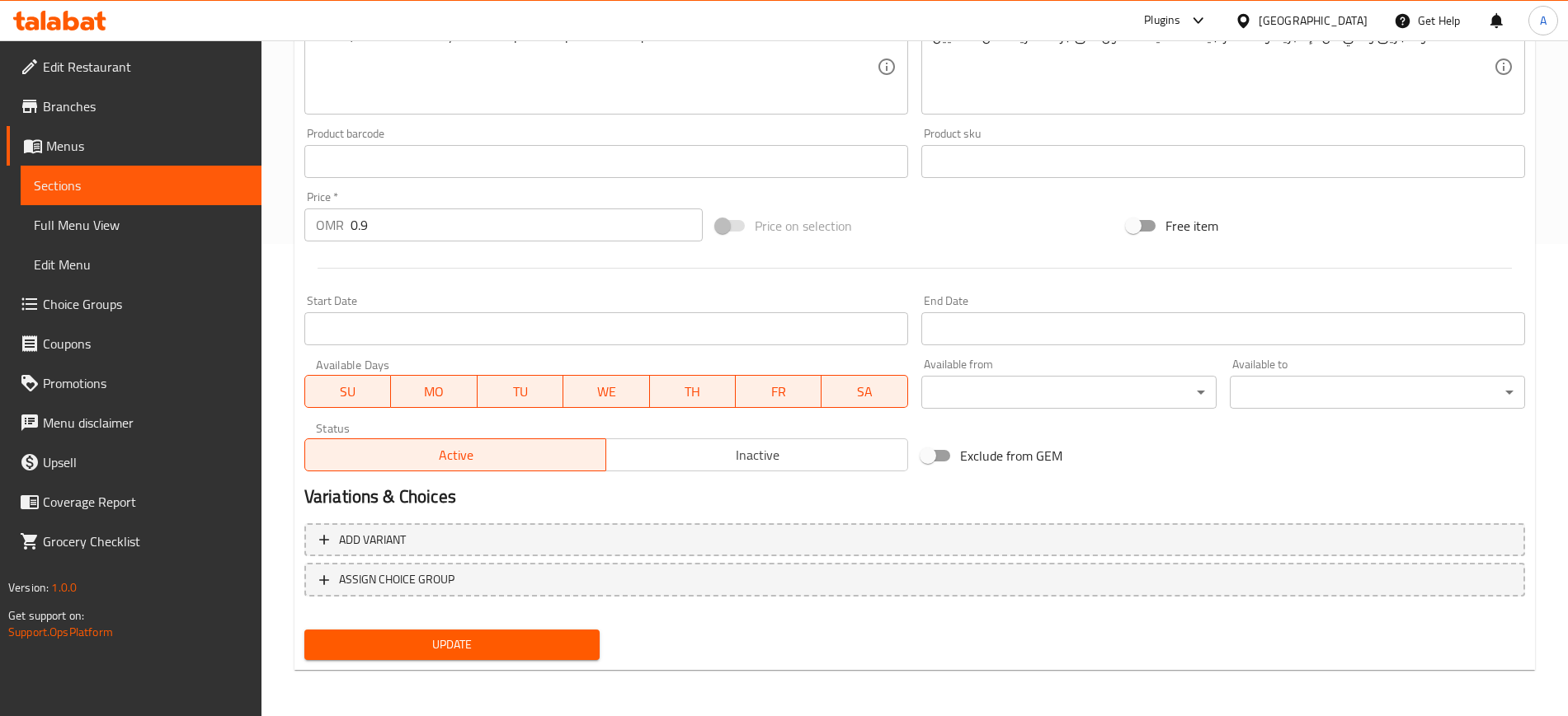
type input "Espresso"
click at [444, 643] on span "Update" at bounding box center [451, 645] width 268 height 21
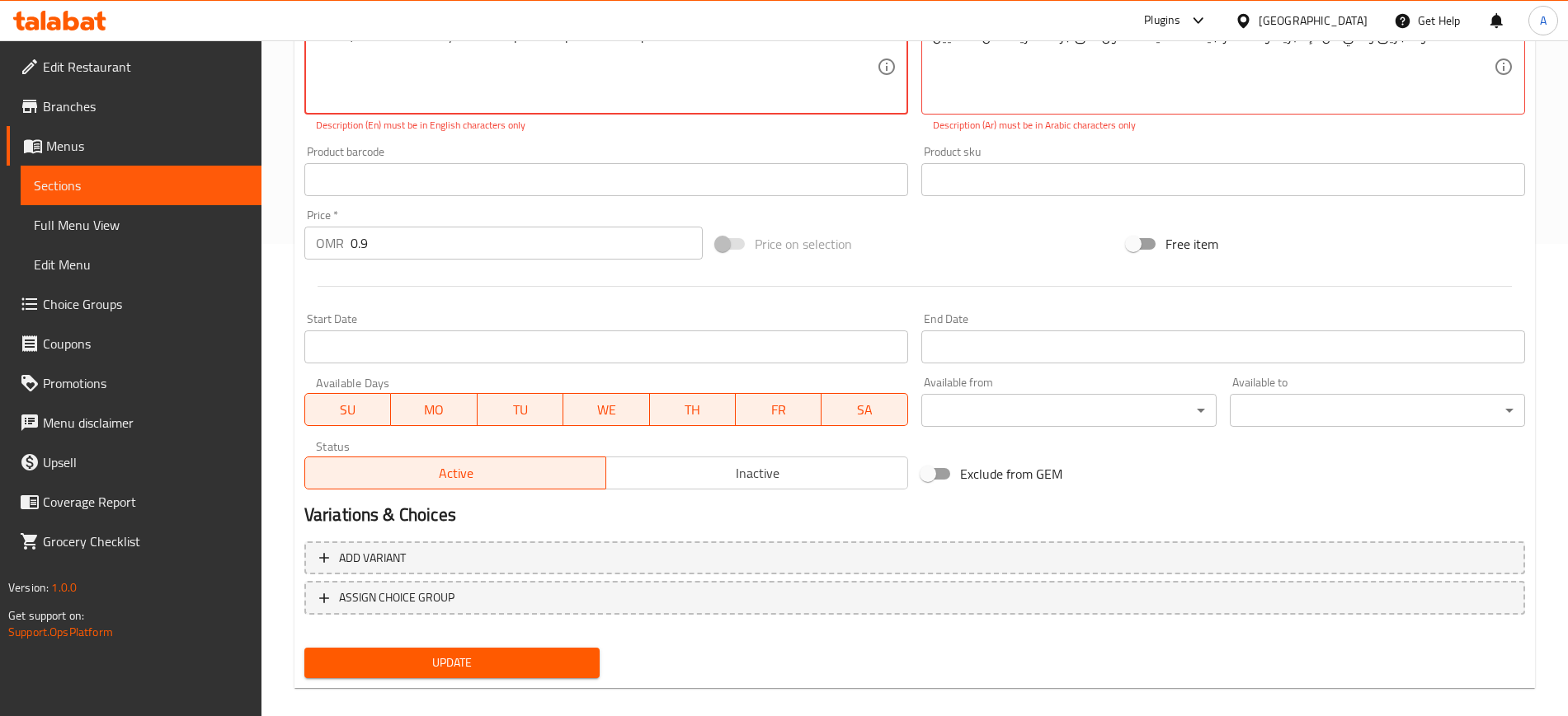
scroll to position [0, 0]
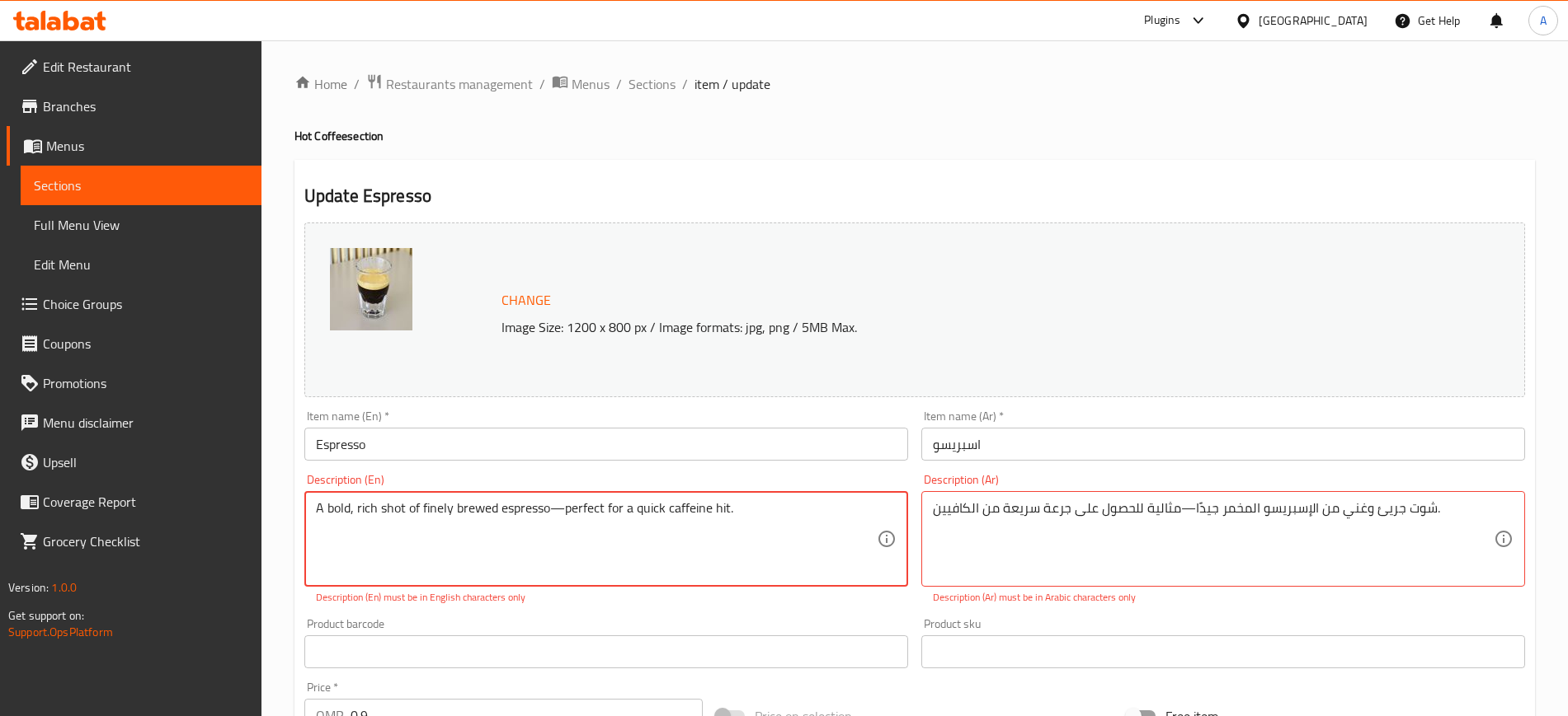
click at [560, 505] on textarea "A bold, rich shot of finely brewed espresso—perfect for a quick caffeine hit." at bounding box center [596, 539] width 561 height 78
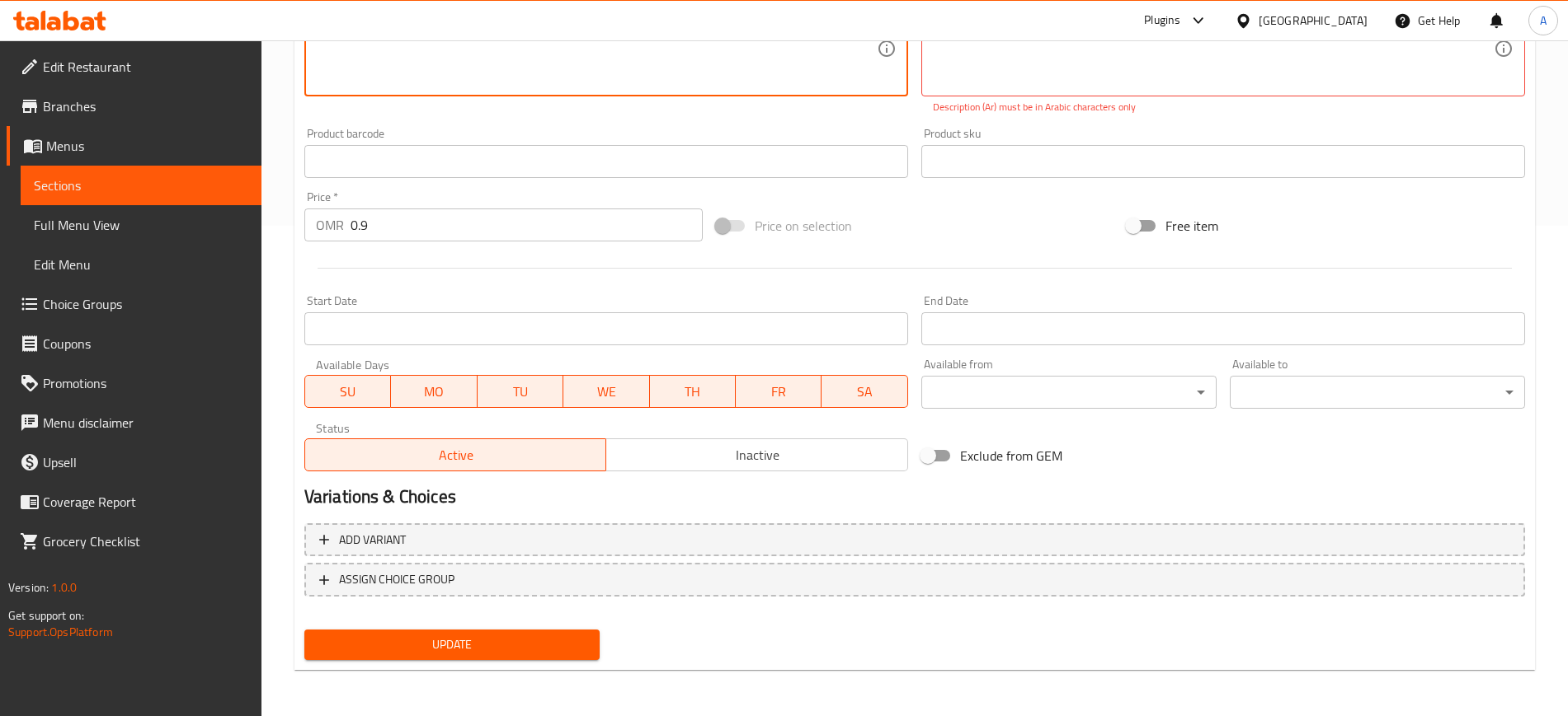
type textarea "A bold, rich shot of finely brewed espresso perfect for a quick caffeine hit."
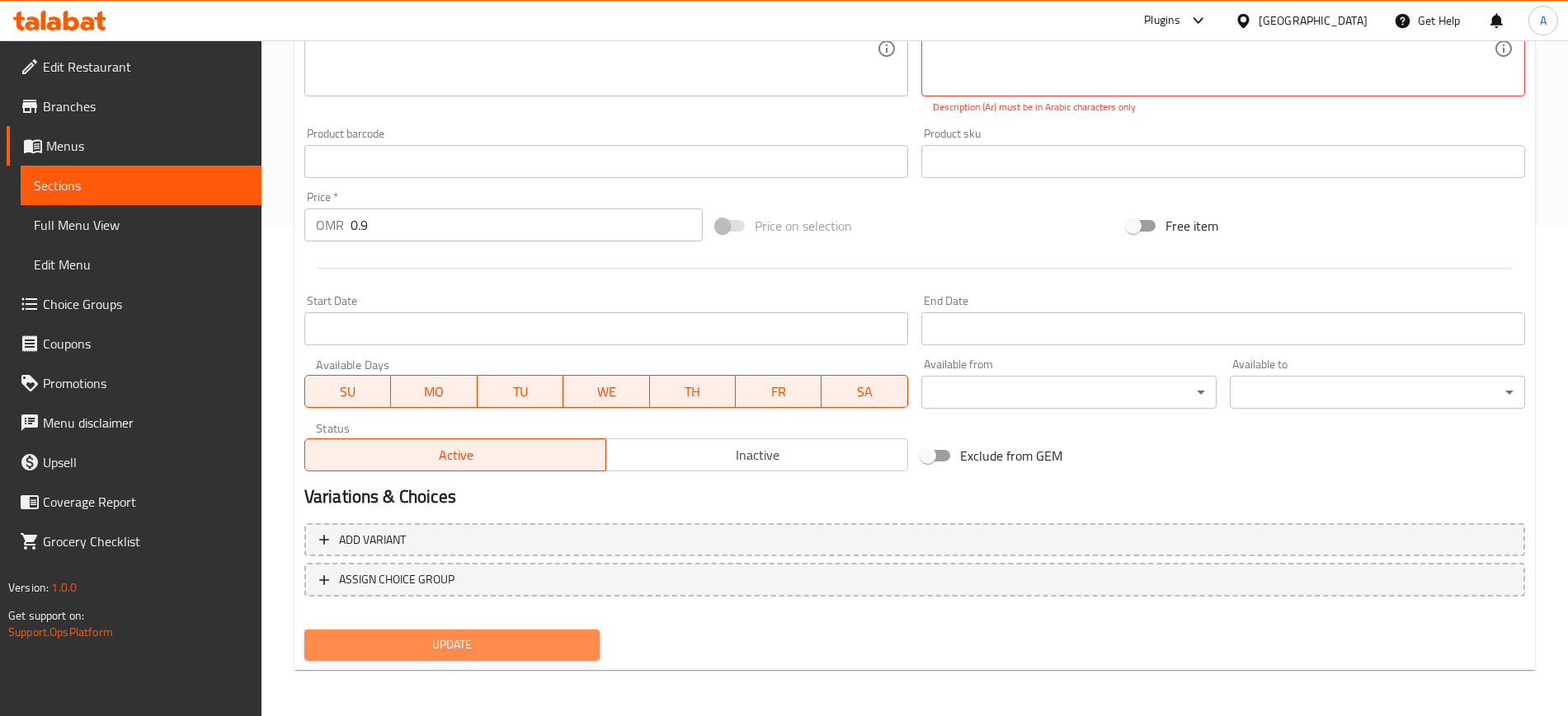
click at [435, 646] on span "Update" at bounding box center [451, 645] width 268 height 21
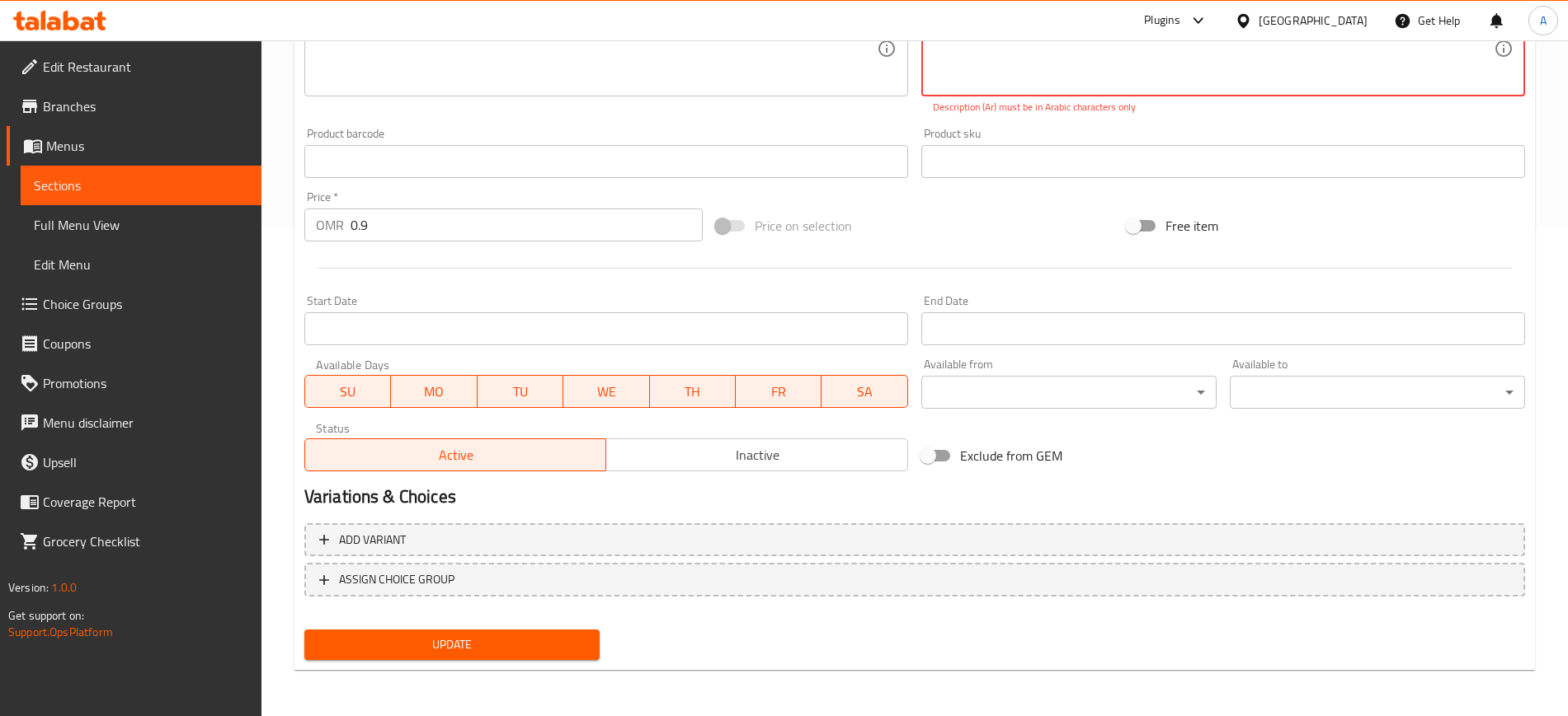
scroll to position [132, 0]
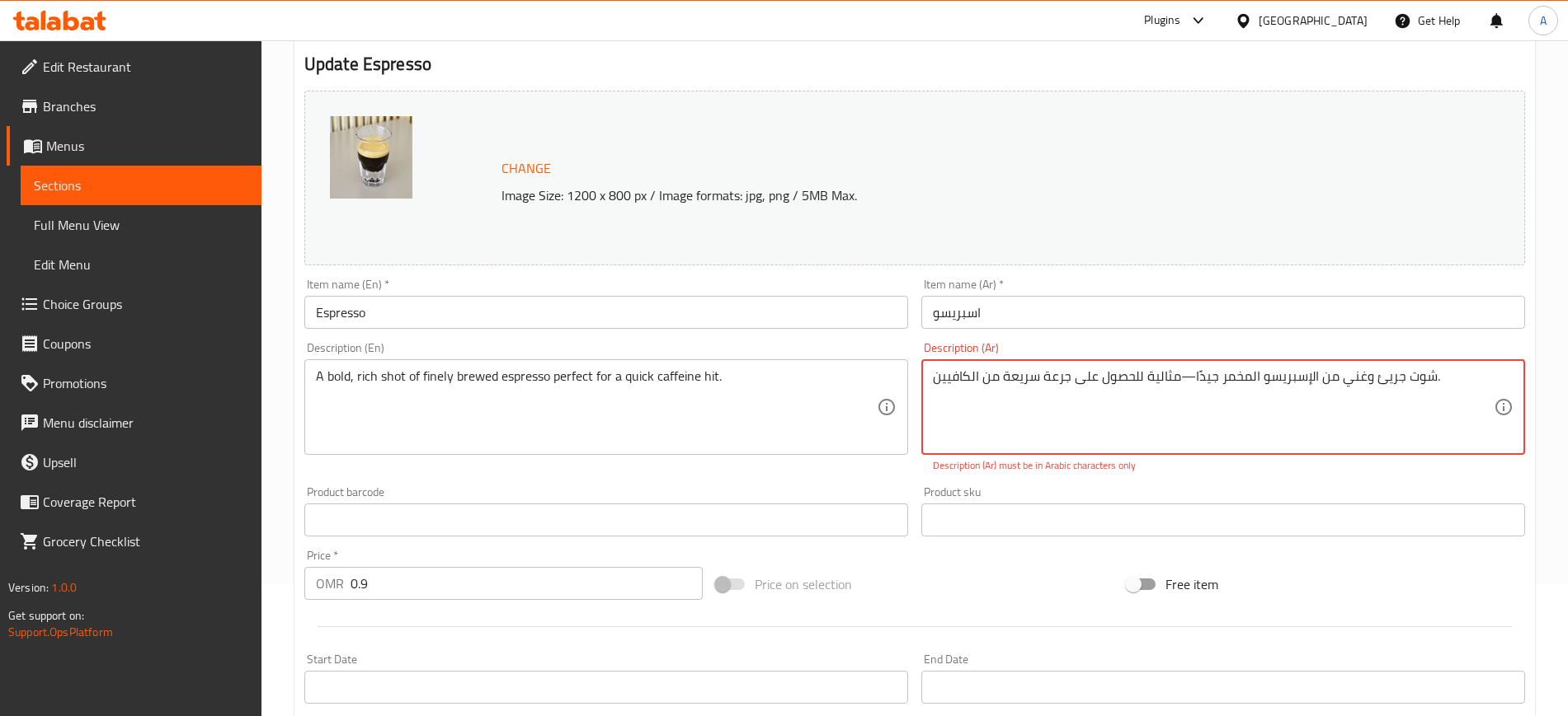
click at [1176, 378] on textarea "شوت جريئ وغني من الإسبريسو المخمر جيدًا—مثالية للحصول على جرعة سريعة من الكافيي…" at bounding box center [1213, 407] width 561 height 78
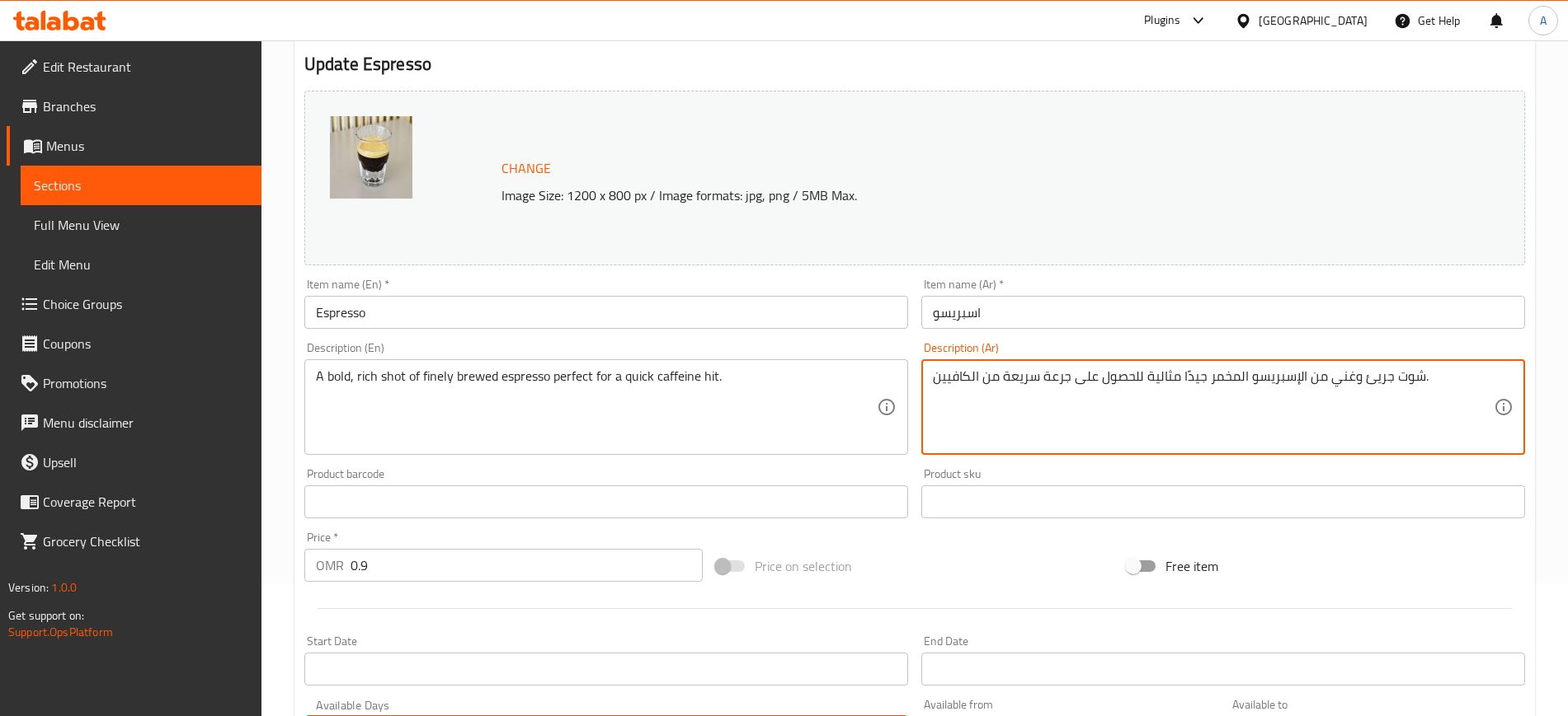
scroll to position [472, 0]
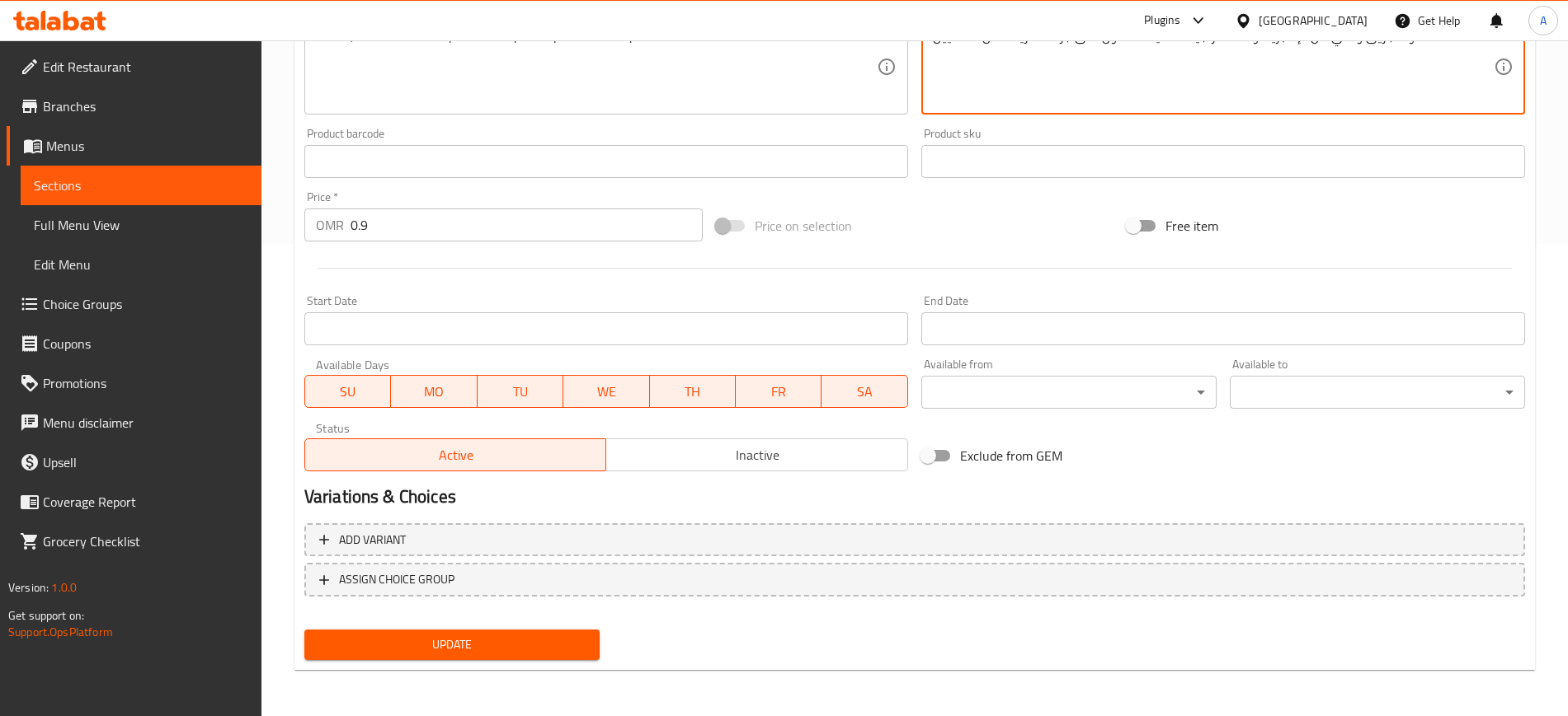
type textarea "شوت جريئ وغني من الإسبريسو المخمر جيدًا مثالية للحصول على جرعة سريعة من الكافيي…"
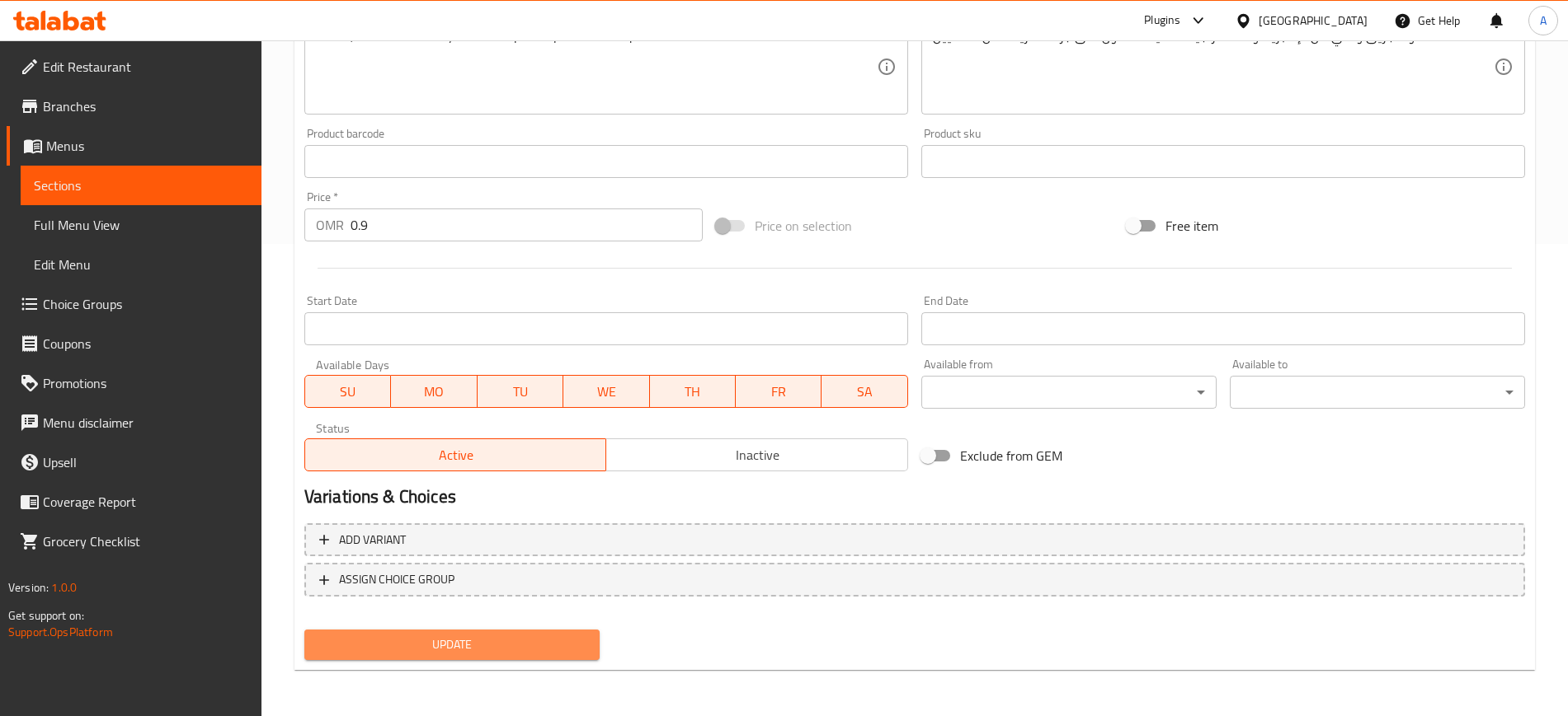
click at [431, 643] on span "Update" at bounding box center [451, 645] width 268 height 21
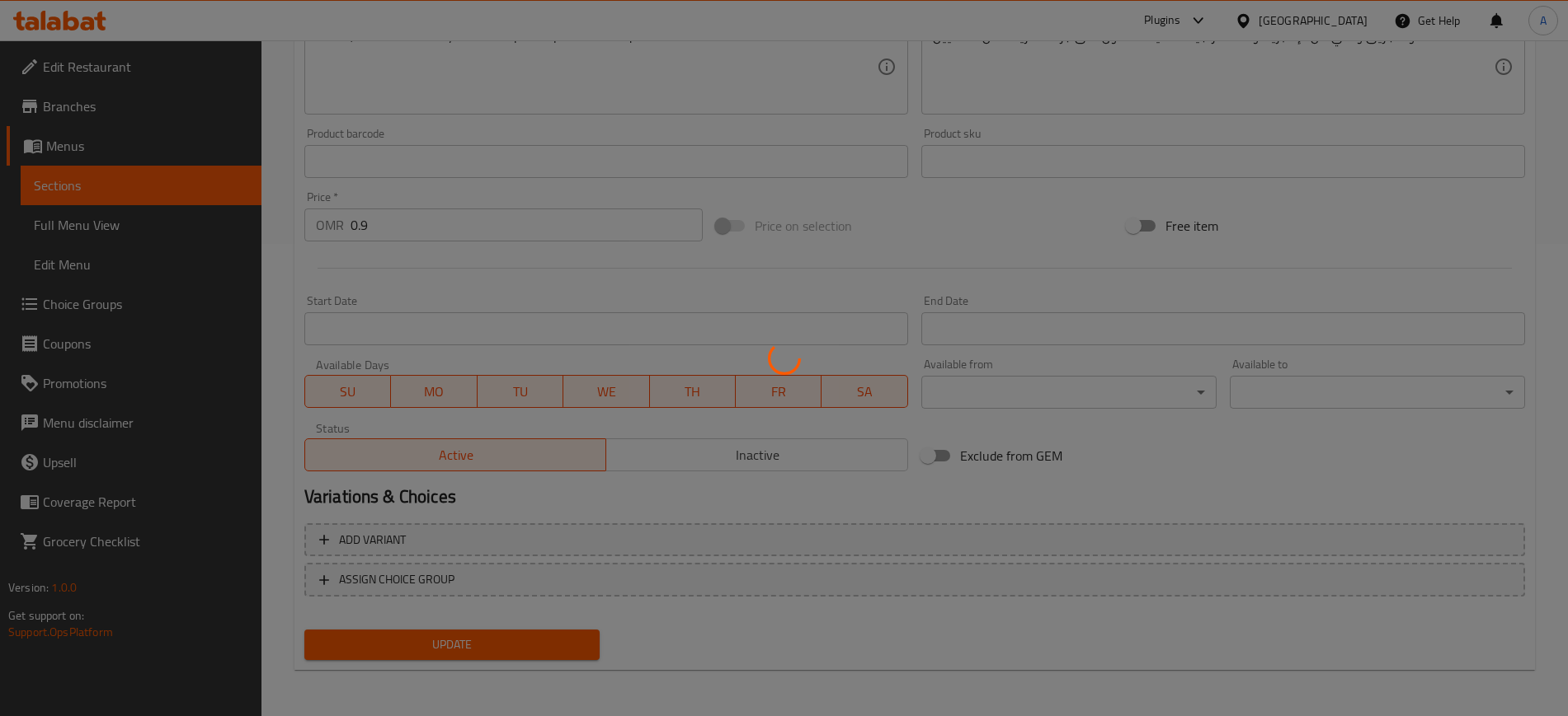
scroll to position [0, 0]
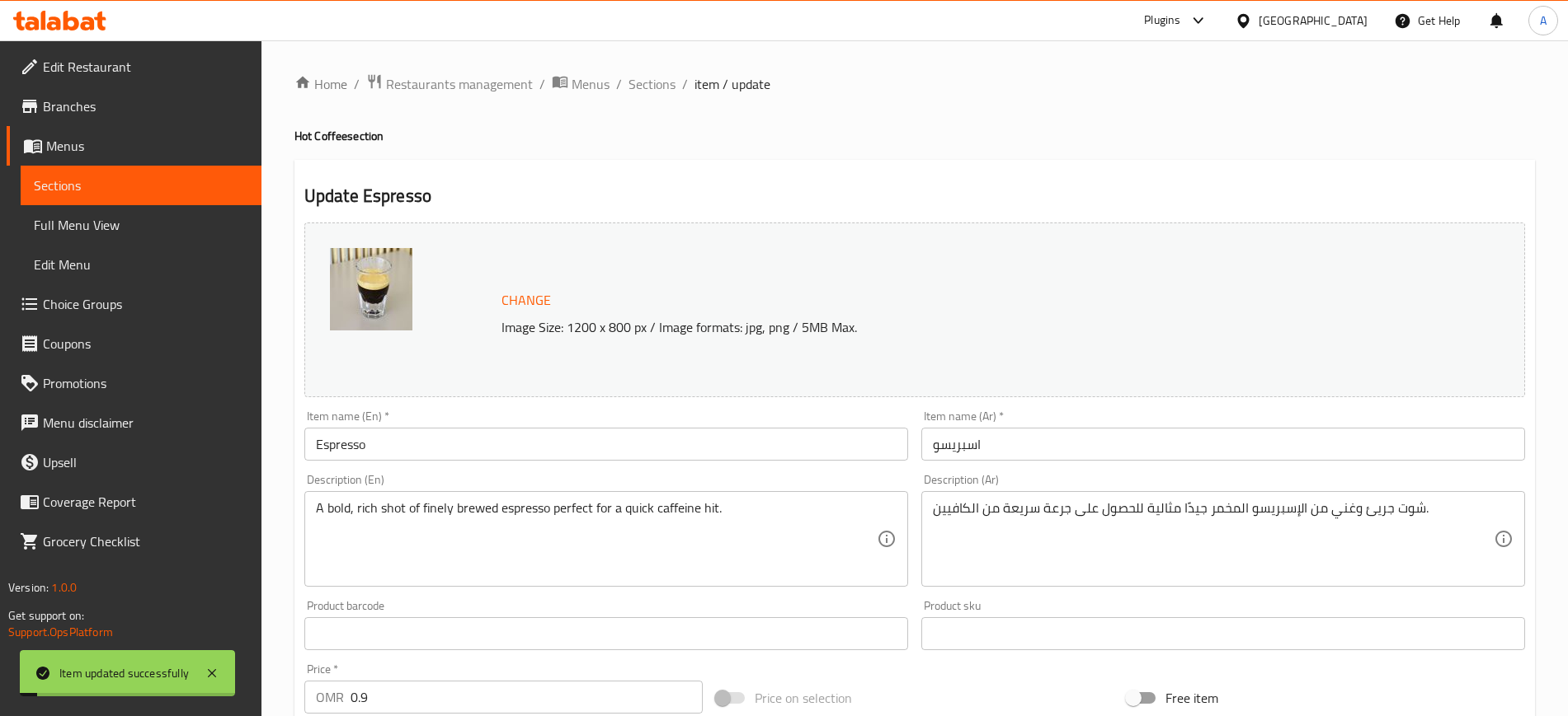
click at [97, 231] on span "Full Menu View" at bounding box center [141, 225] width 215 height 20
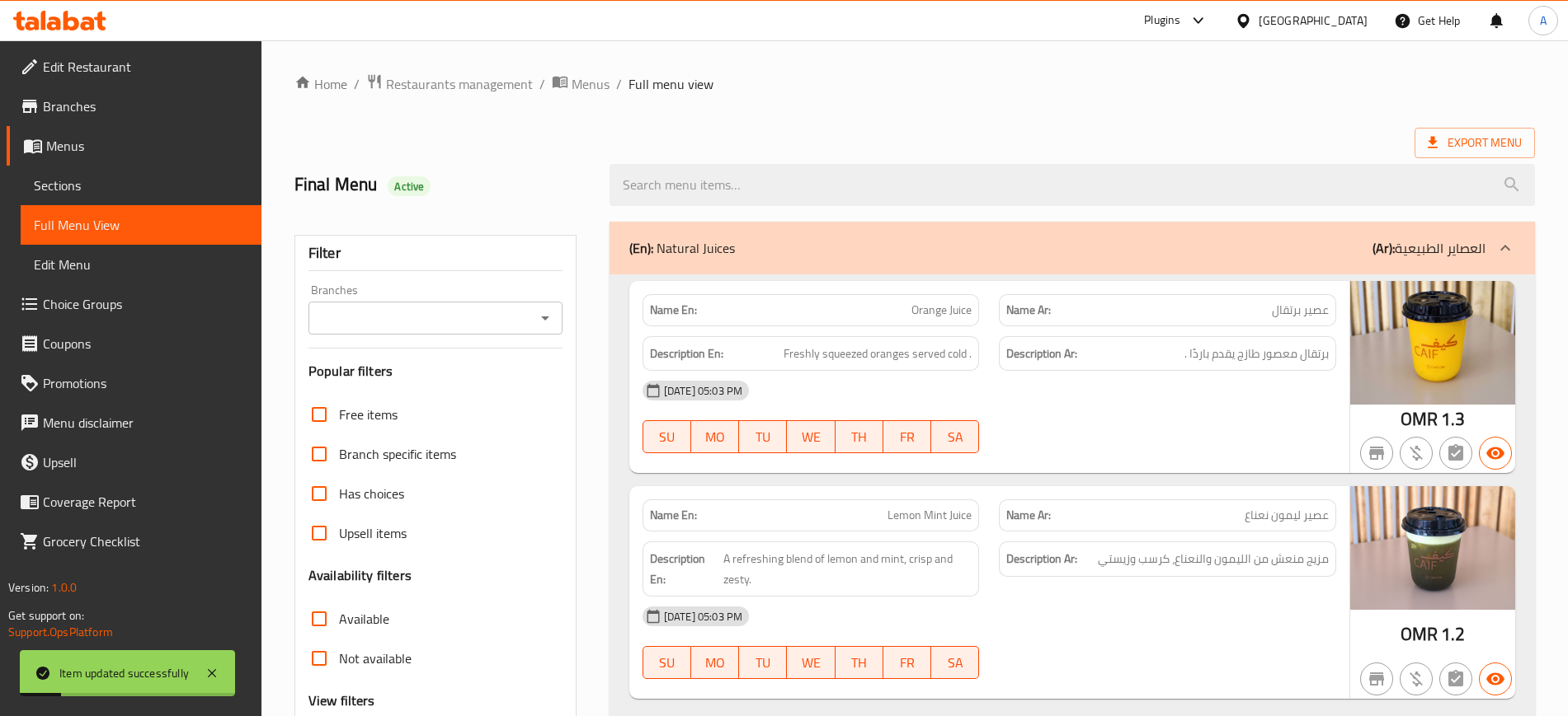
scroll to position [209, 0]
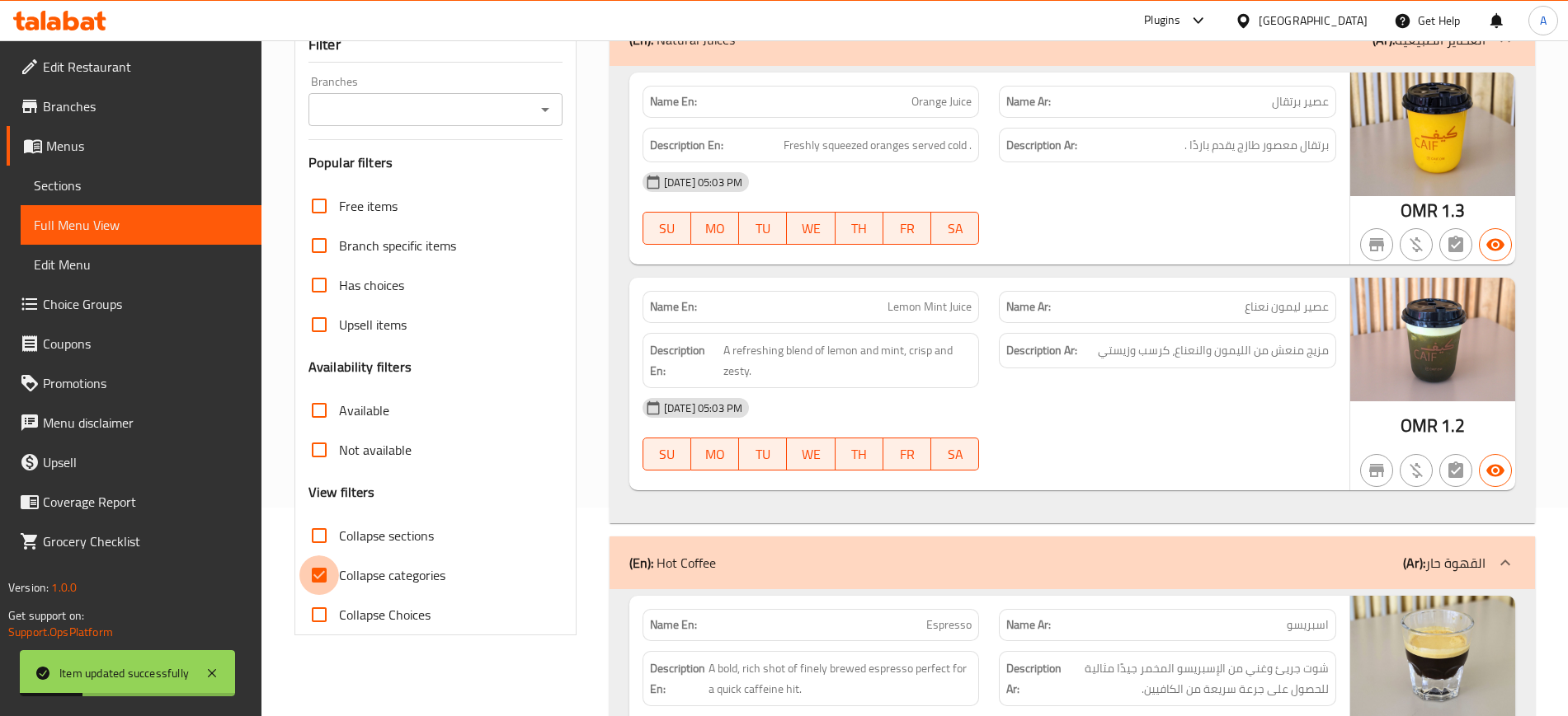
click at [321, 581] on input "Collapse categories" at bounding box center [319, 576] width 40 height 40
checkbox input "false"
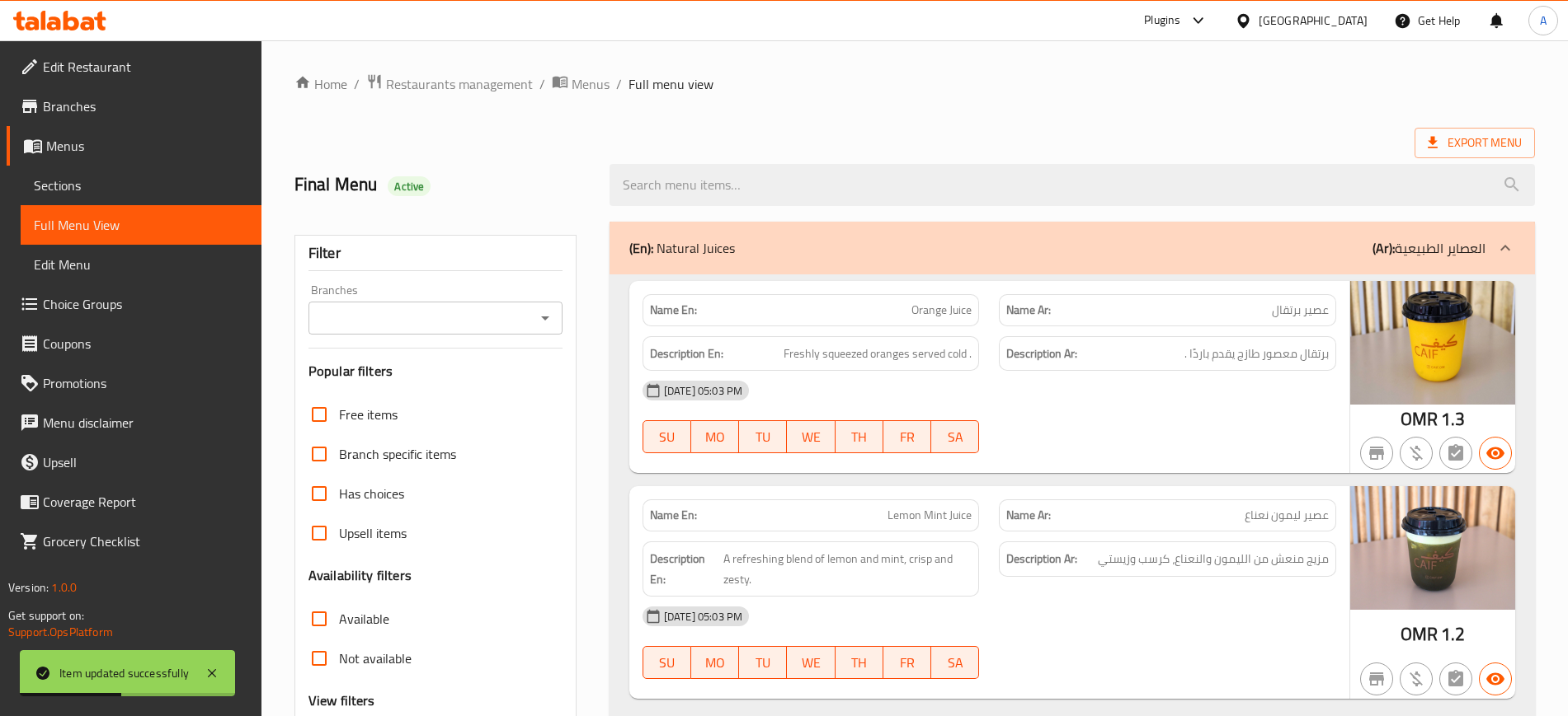
click at [706, 239] on p "(En): Natural Juices" at bounding box center [682, 248] width 106 height 20
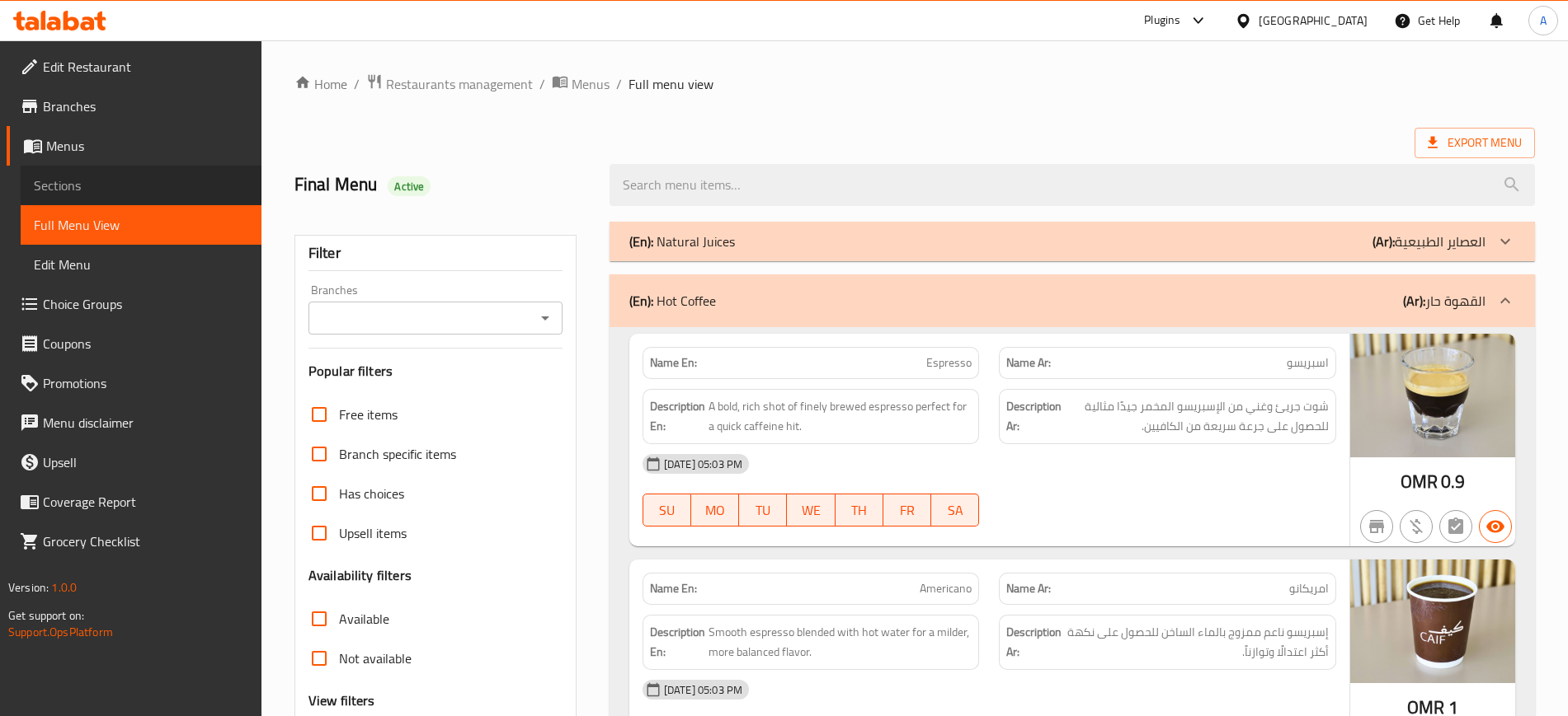
click at [83, 187] on span "Sections" at bounding box center [141, 186] width 215 height 20
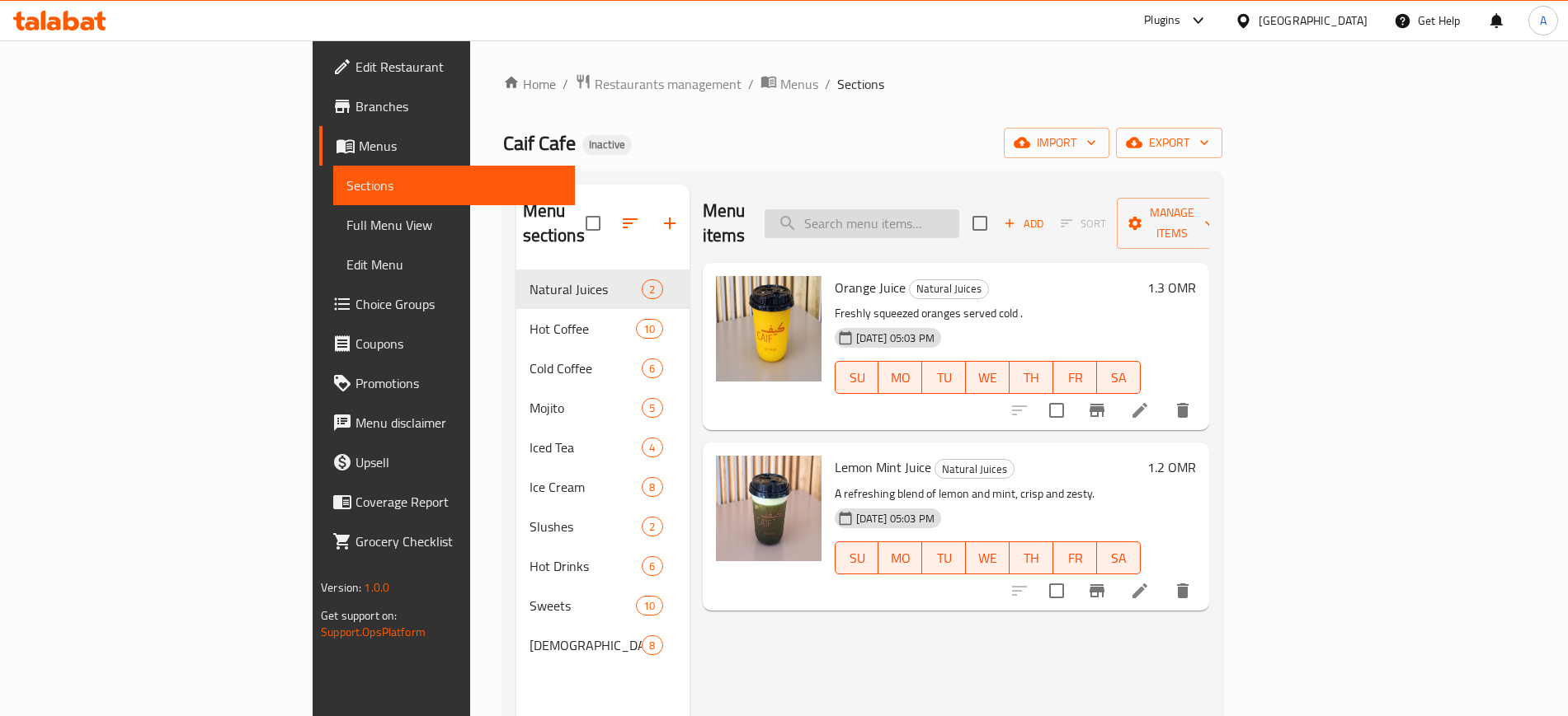
paste input "Late"
click at [939, 220] on input "Late" at bounding box center [862, 224] width 195 height 29
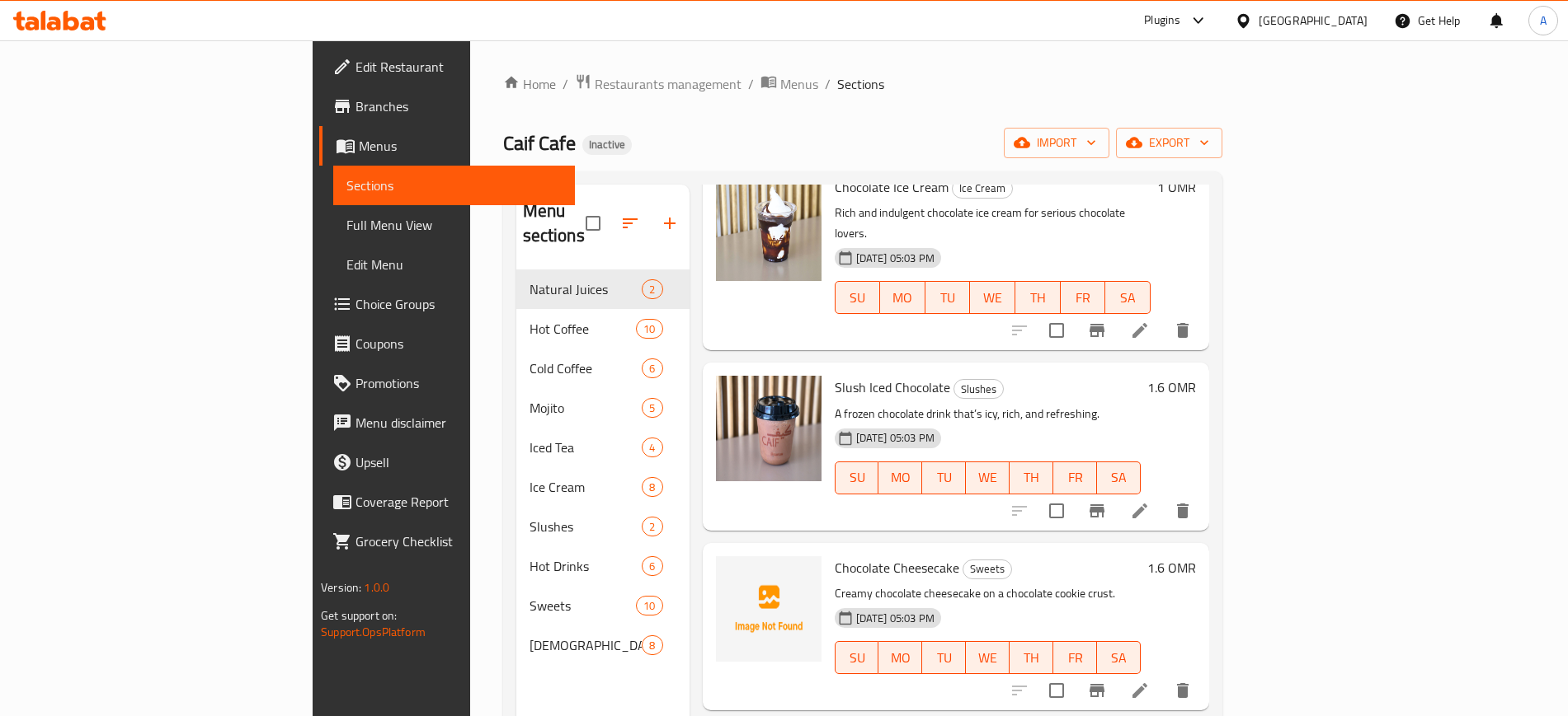
scroll to position [1126, 0]
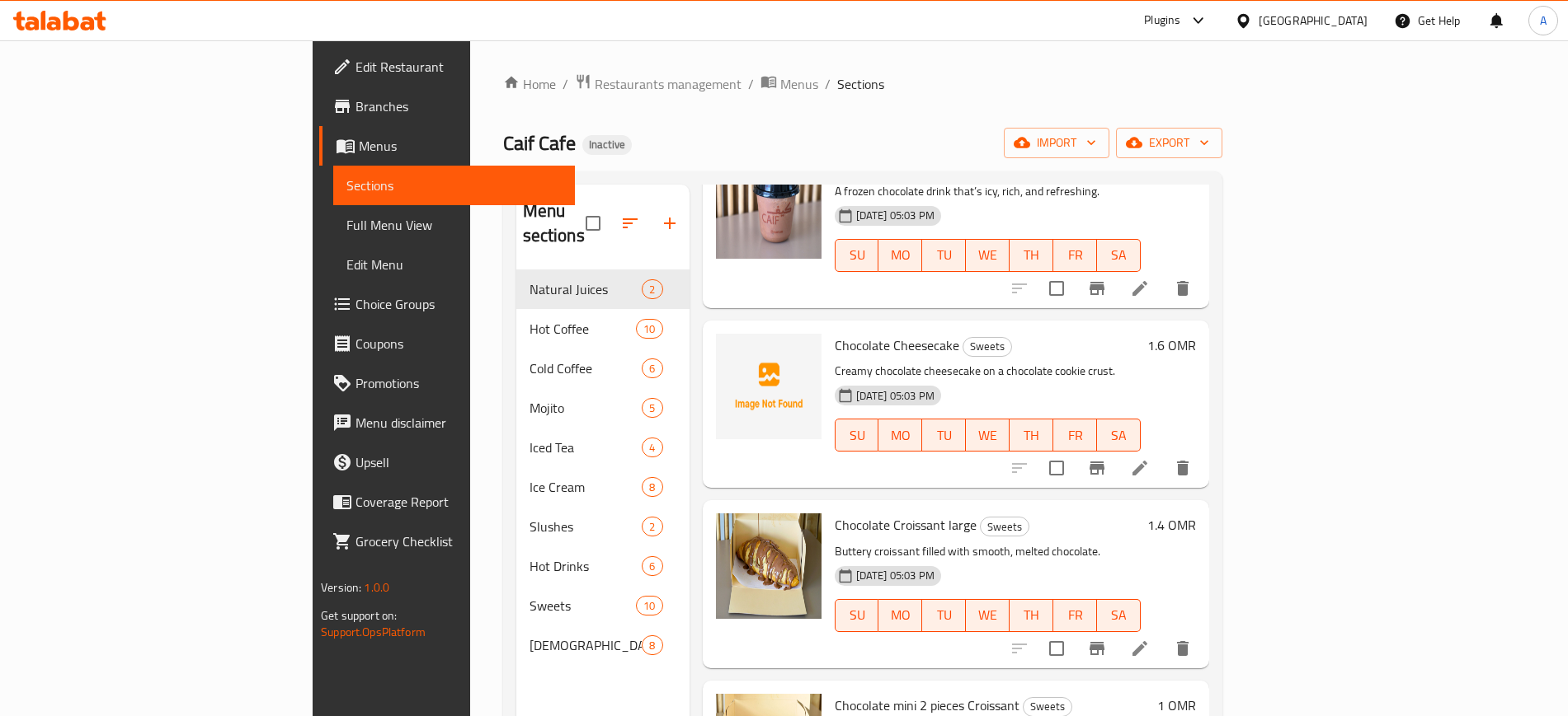
type input "Late"
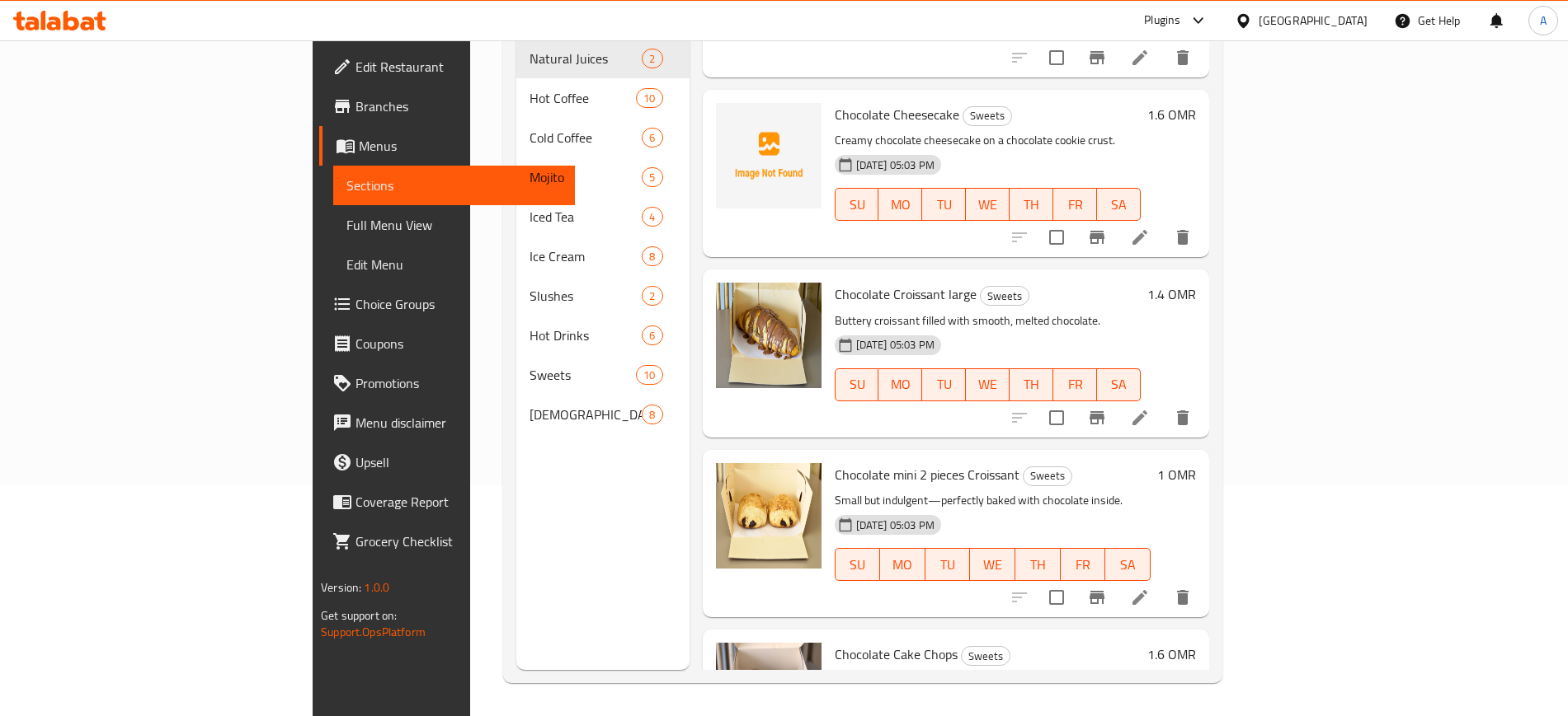
scroll to position [0, 0]
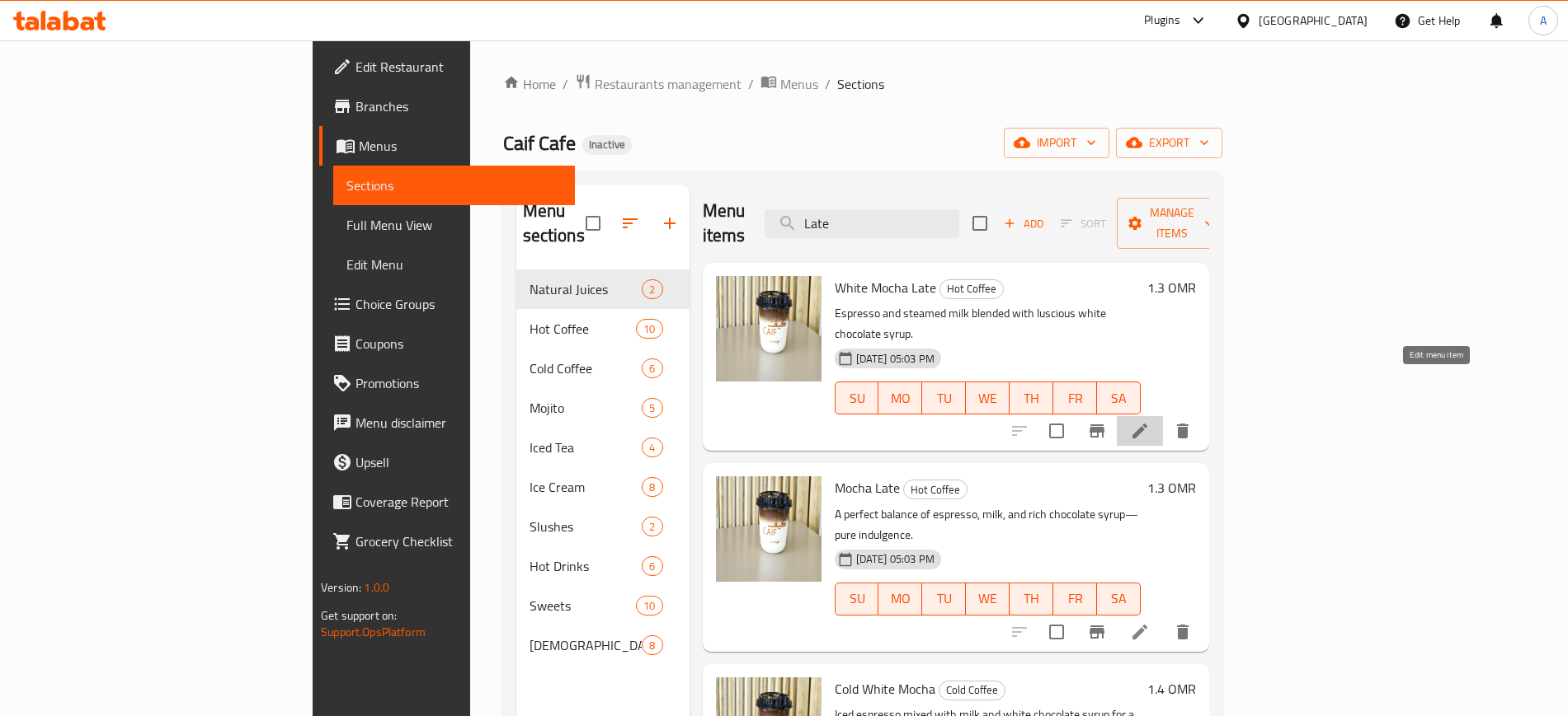
click at [1149, 421] on icon at bounding box center [1139, 431] width 20 height 20
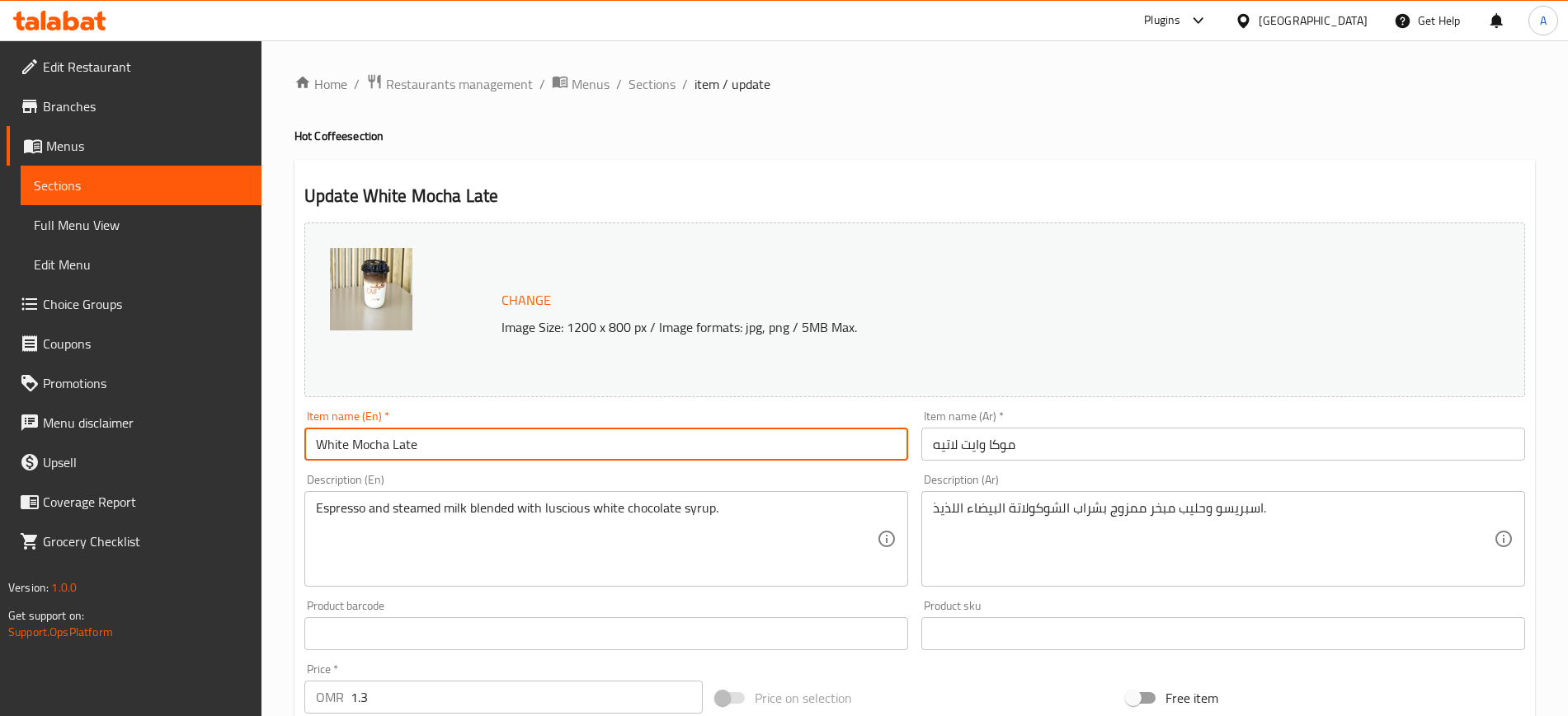
click at [486, 448] on input "White Mocha Late" at bounding box center [606, 444] width 604 height 33
type input "White Mocha Latte"
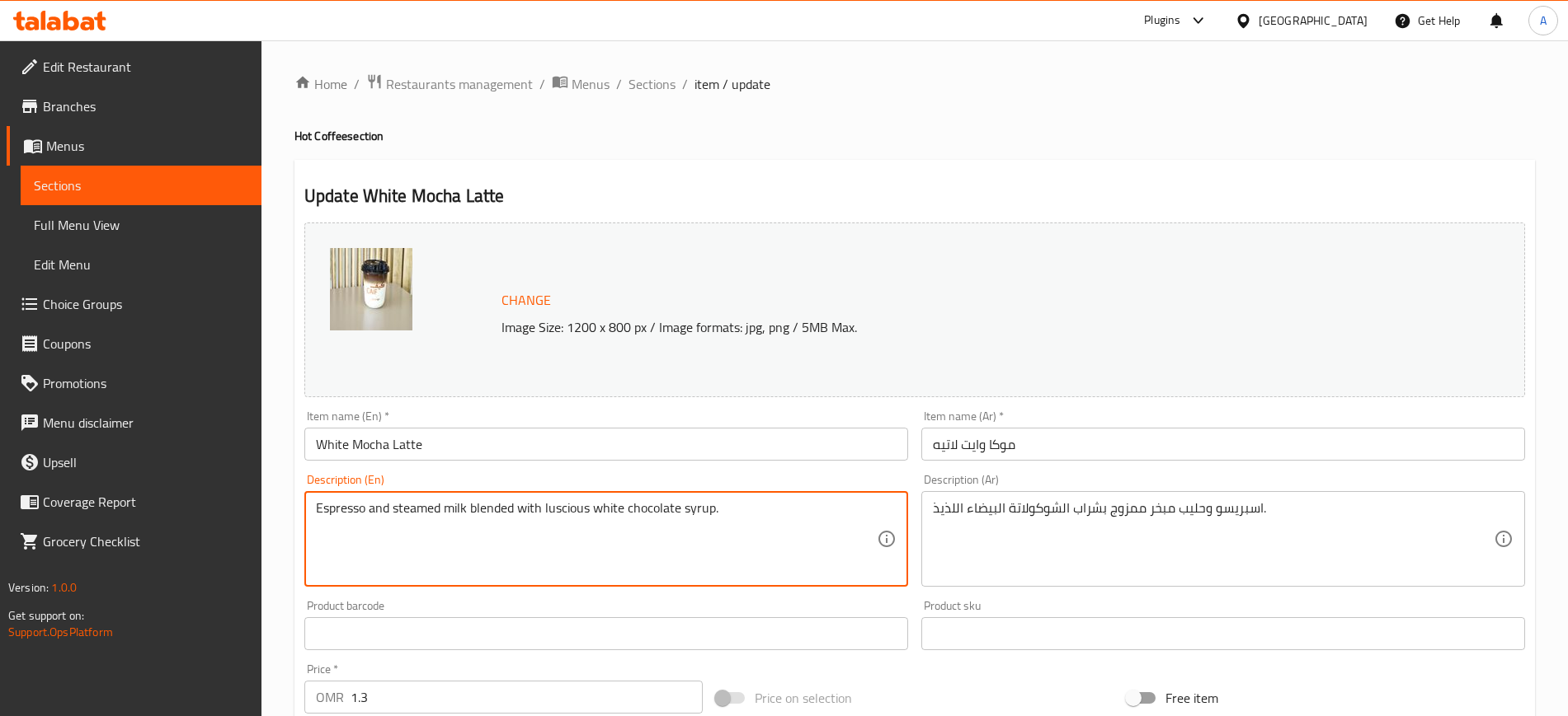
scroll to position [472, 0]
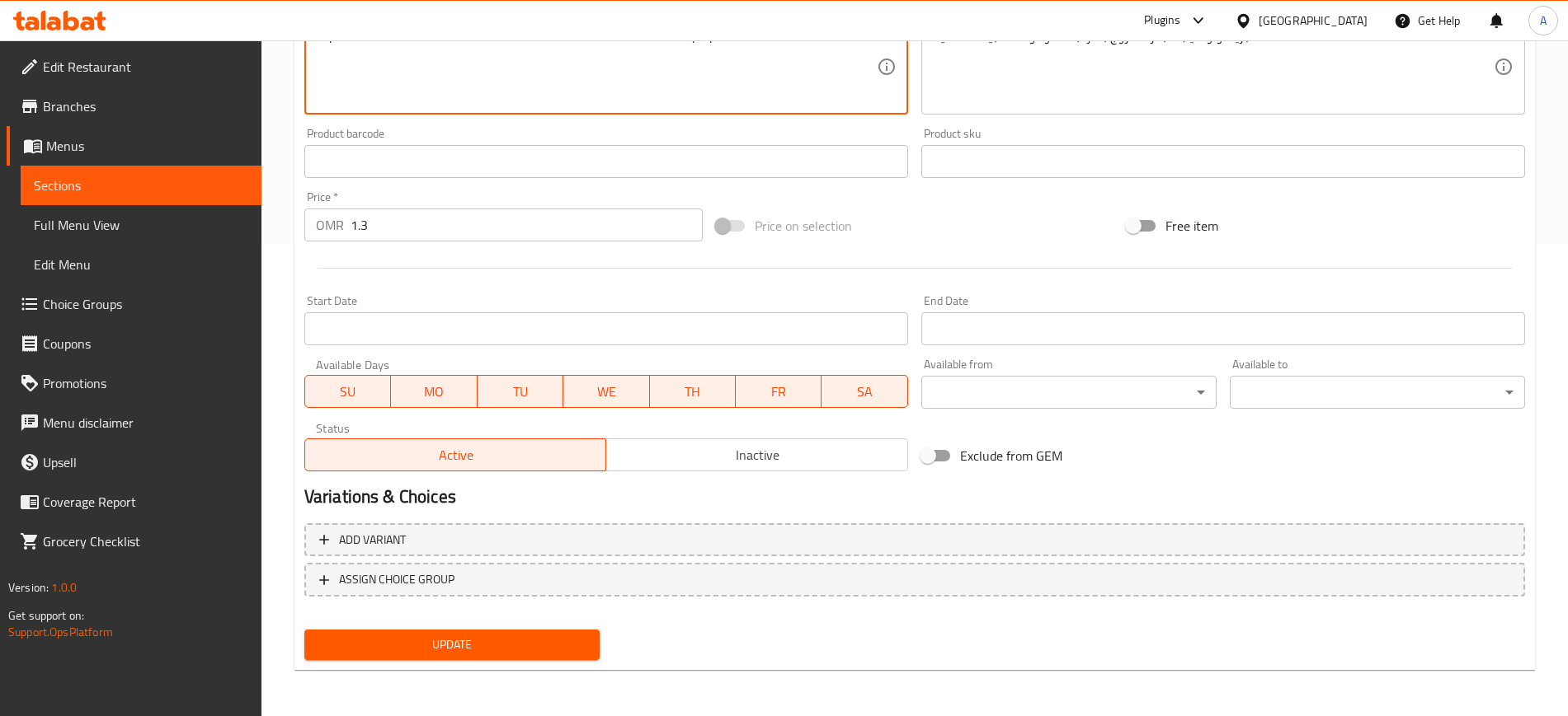
click at [440, 650] on span "Update" at bounding box center [451, 645] width 268 height 21
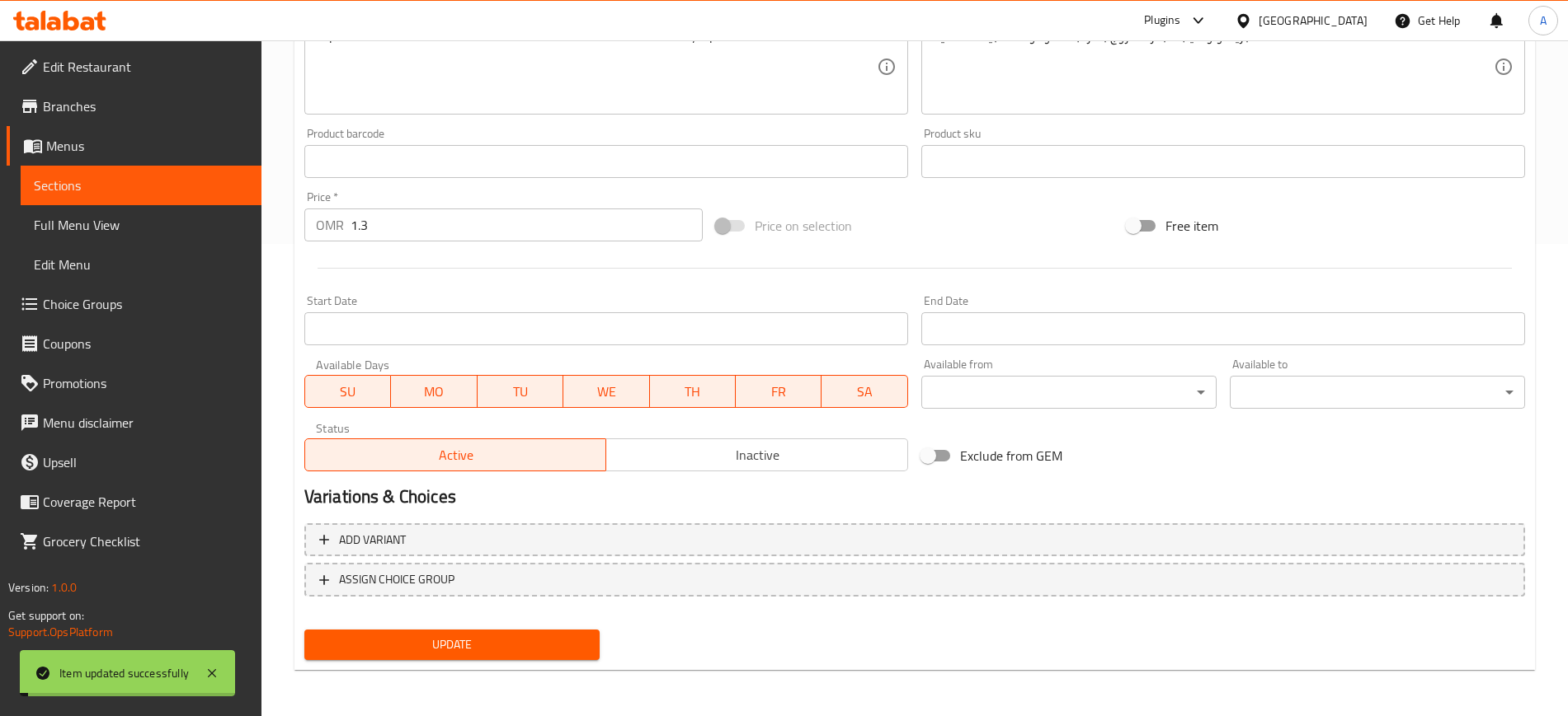
scroll to position [0, 0]
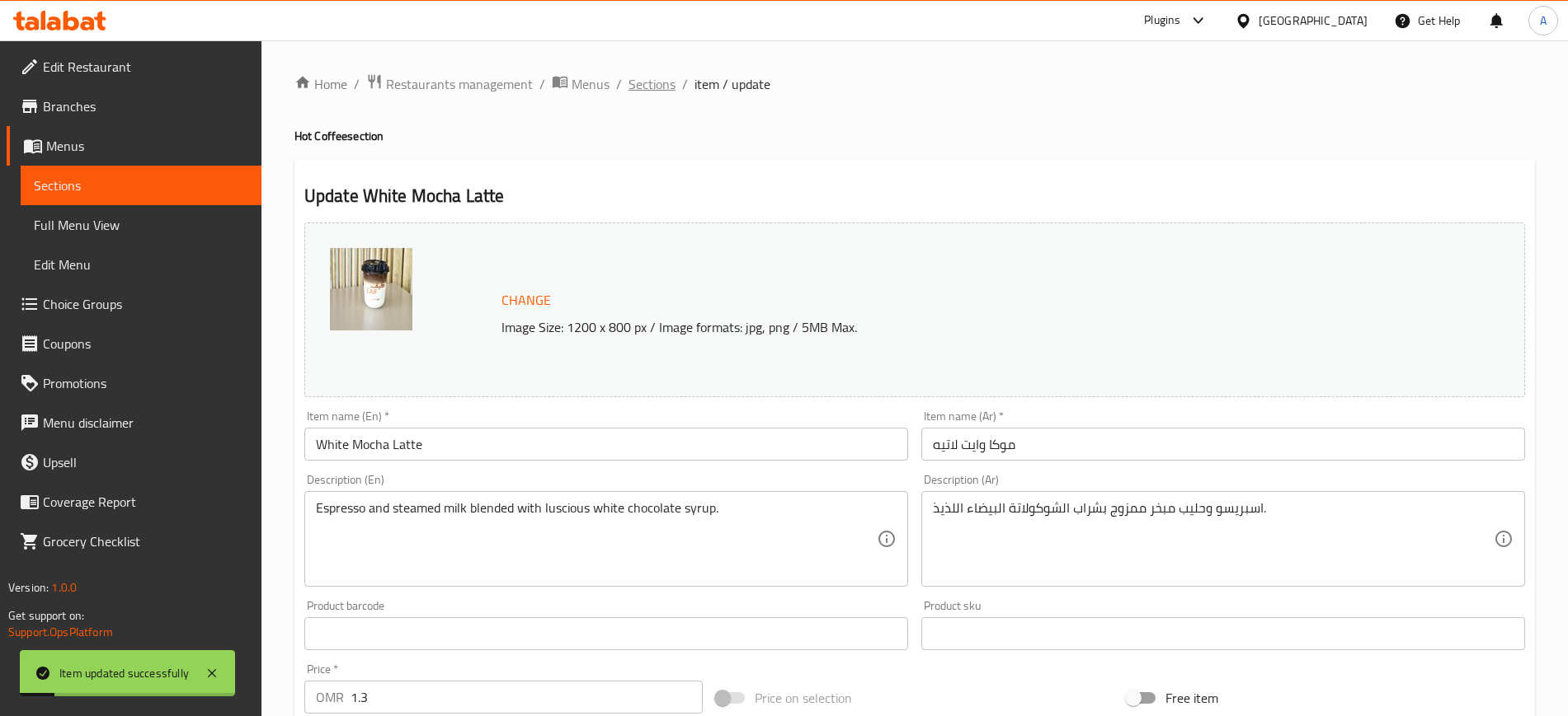
click at [647, 94] on span "Sections" at bounding box center [652, 84] width 47 height 20
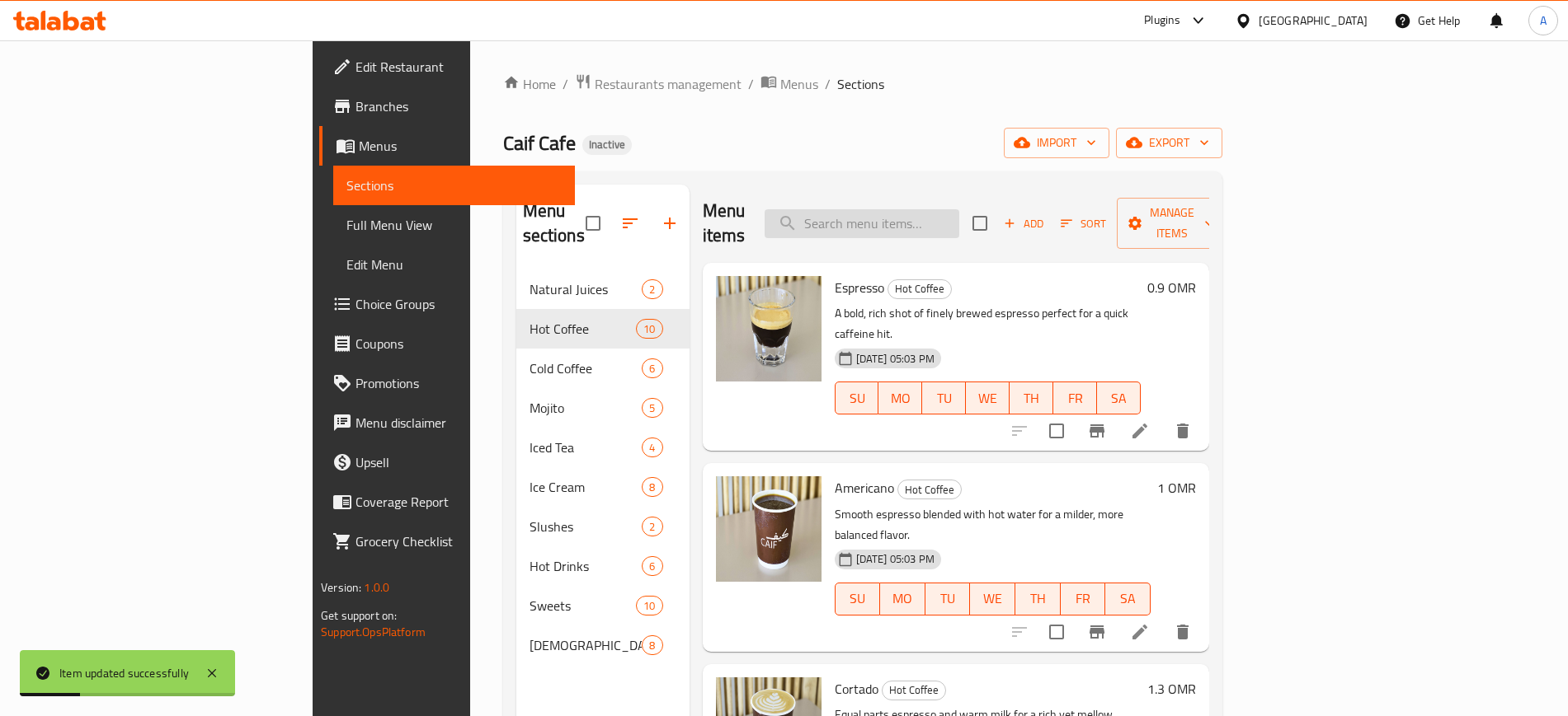
paste input "Late"
click at [959, 214] on input "Late" at bounding box center [862, 224] width 195 height 29
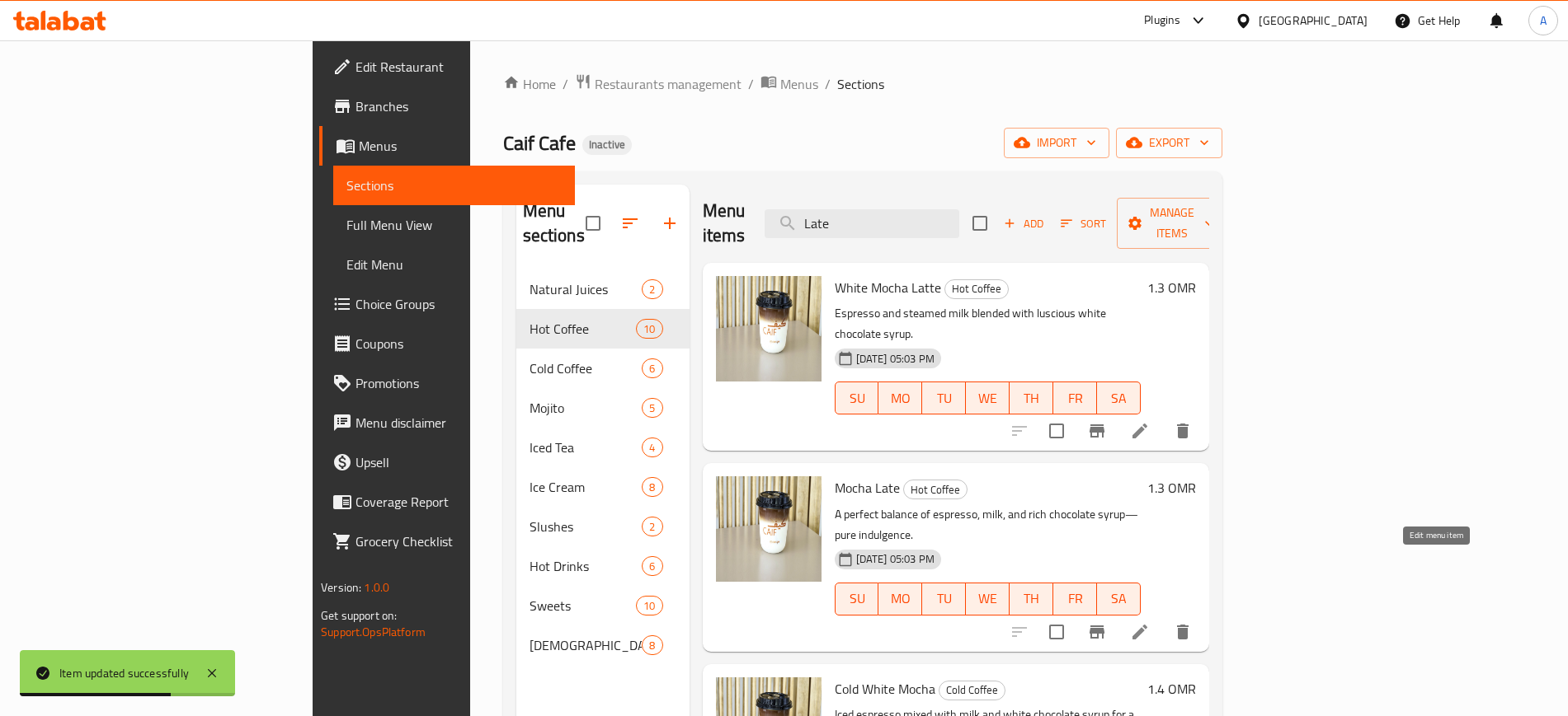
type input "Late"
click at [1149, 623] on icon at bounding box center [1139, 633] width 20 height 20
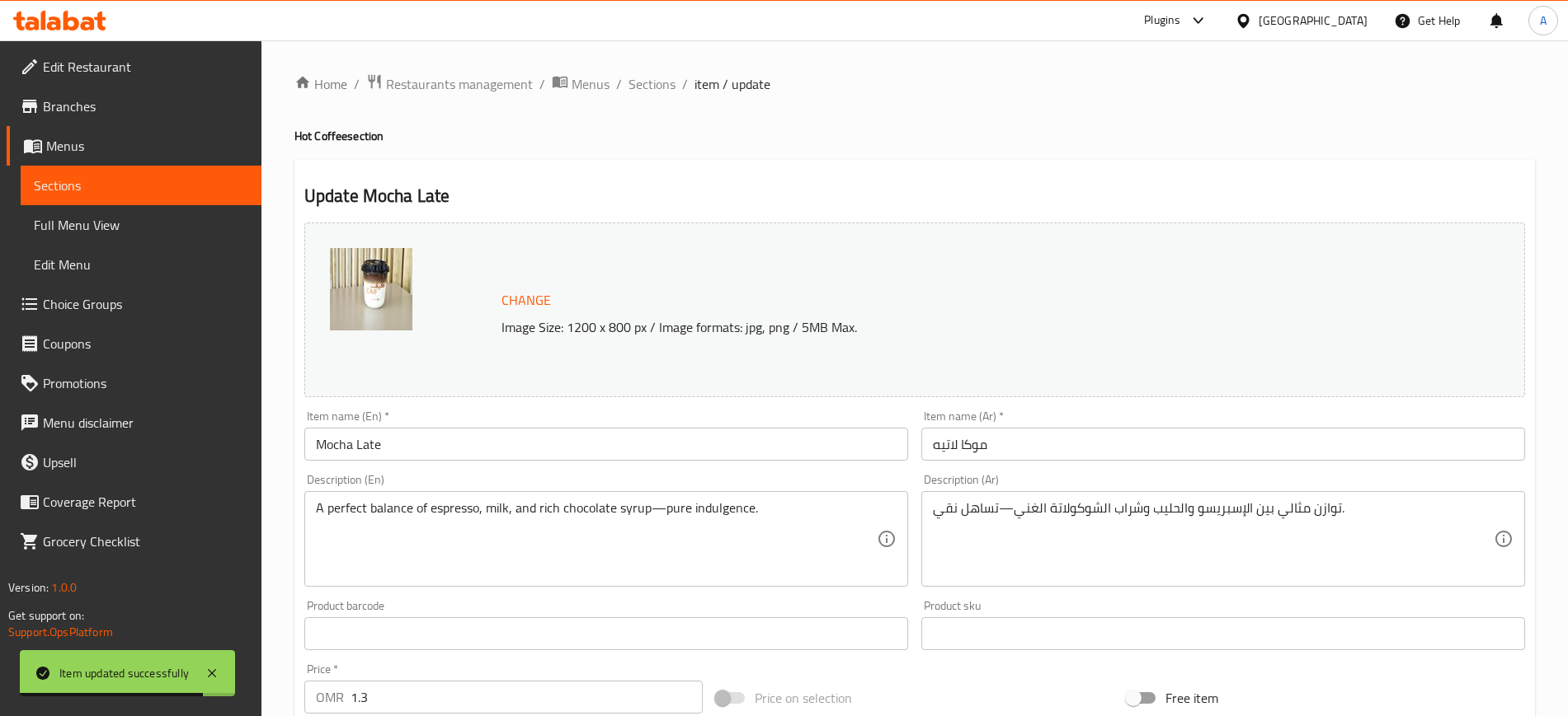
click at [555, 448] on input "Mocha Late" at bounding box center [606, 444] width 604 height 33
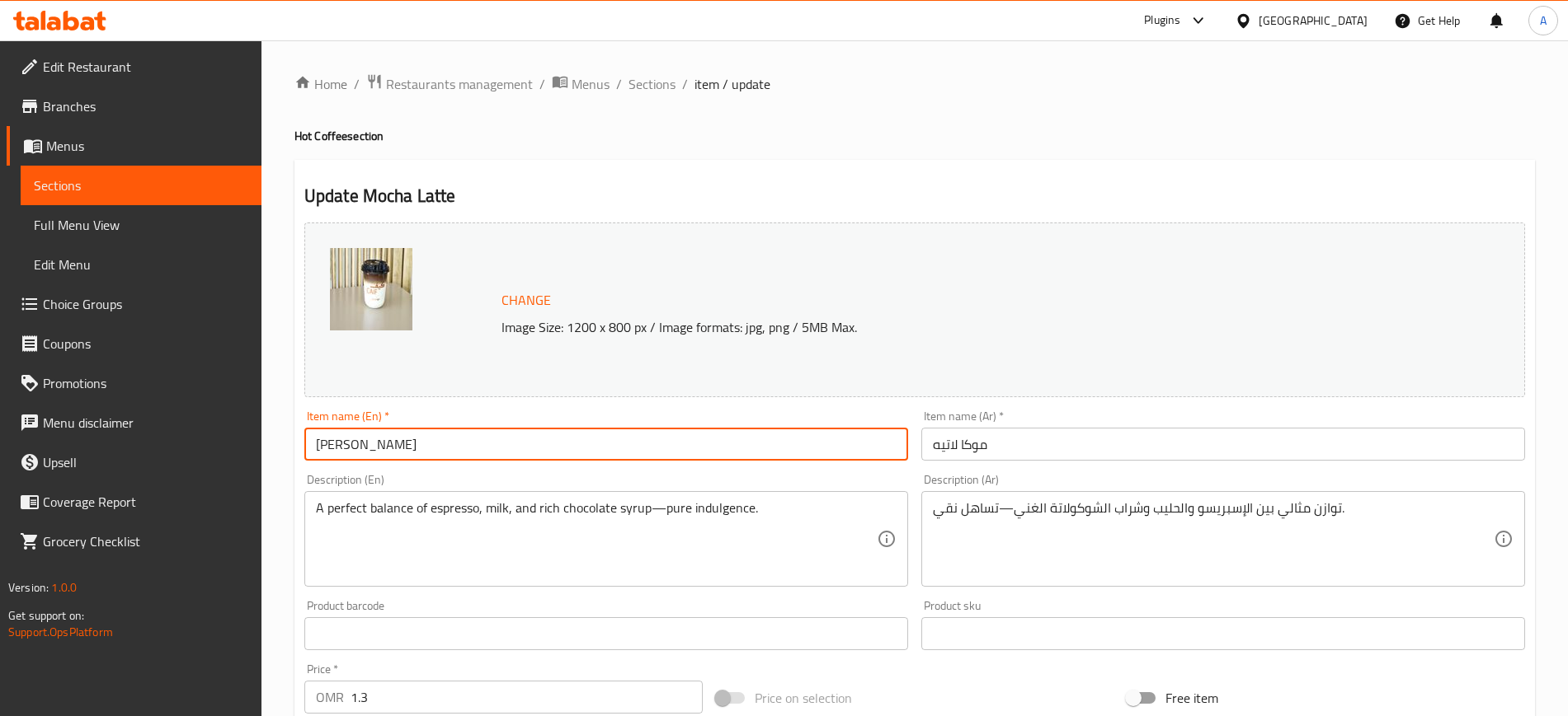
type input "[PERSON_NAME]"
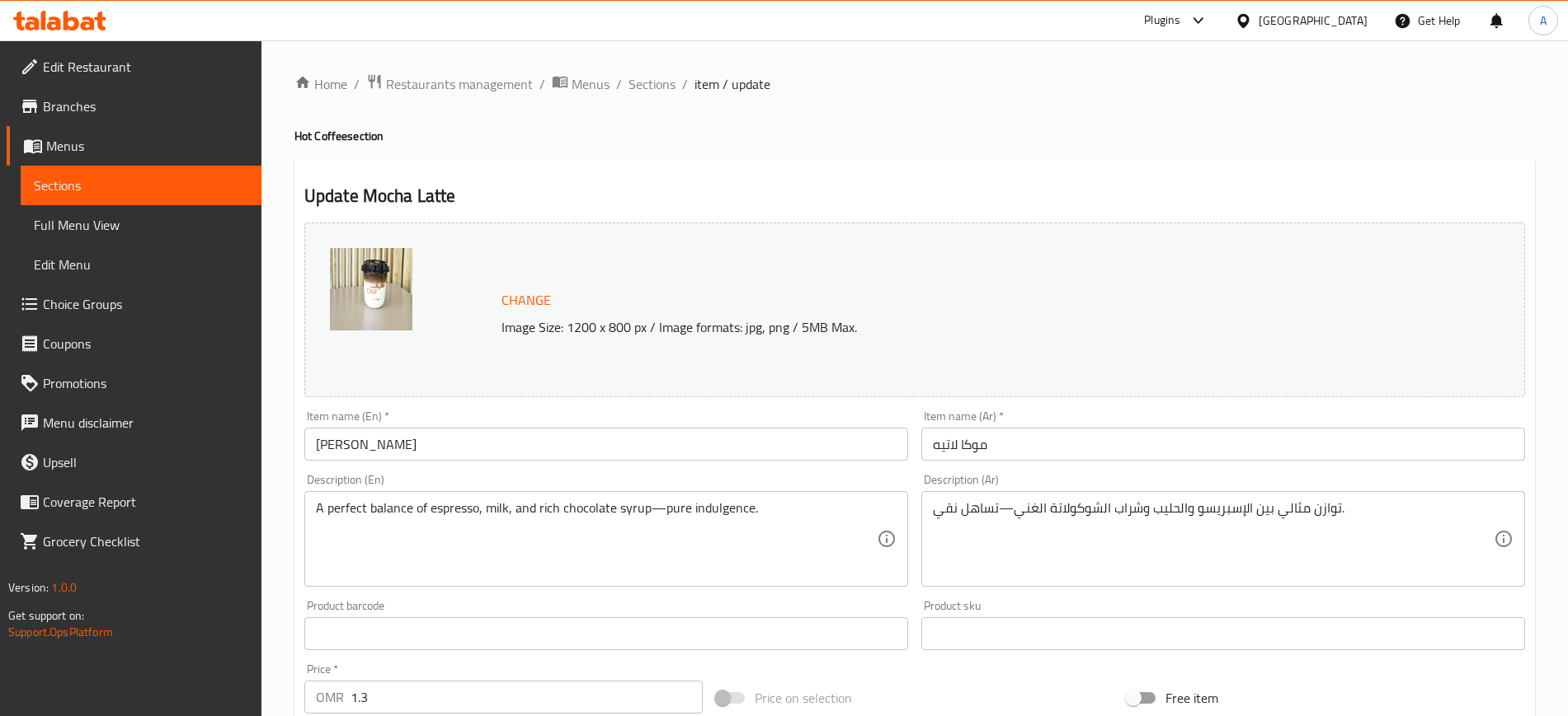
scroll to position [472, 0]
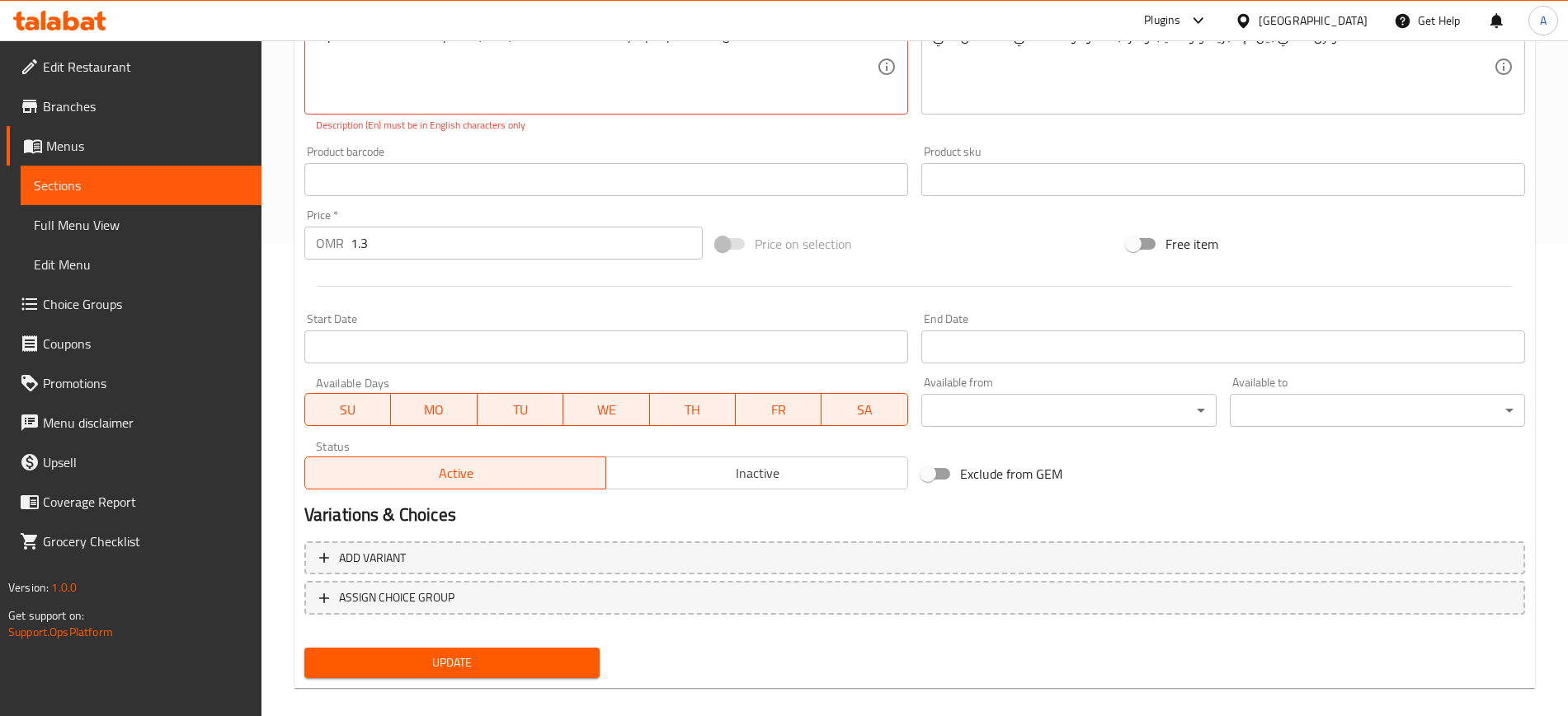
click at [448, 635] on div "Change Image Size: 1200 x 800 px / Image formats: jpg, png / 5MB Max. Item name…" at bounding box center [914, 215] width 1233 height 941
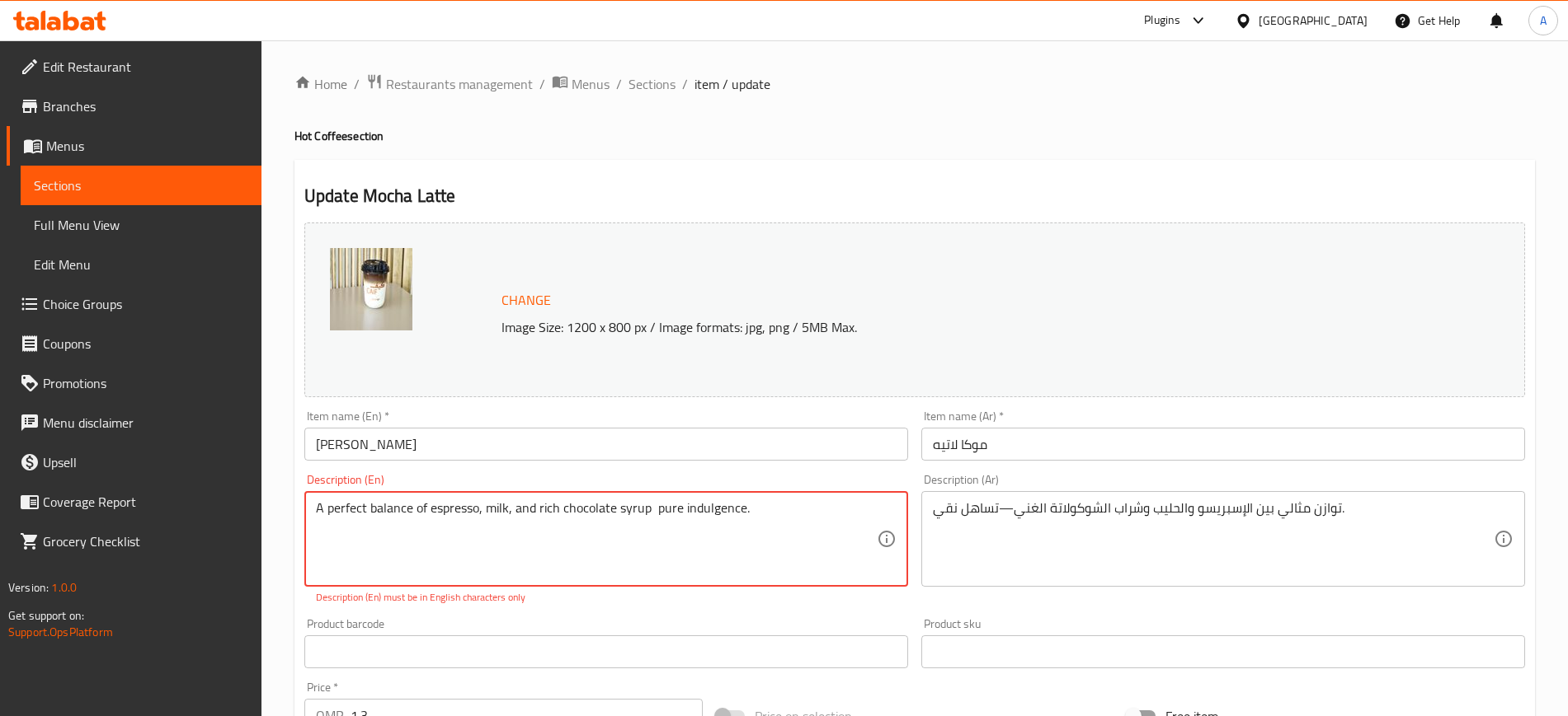
click at [822, 517] on textarea "A perfect balance of espresso, milk, and rich chocolate syrup pure indulgence." at bounding box center [596, 539] width 561 height 78
type textarea "A perfect balance of espresso, milk, and rich chocolate syrup"
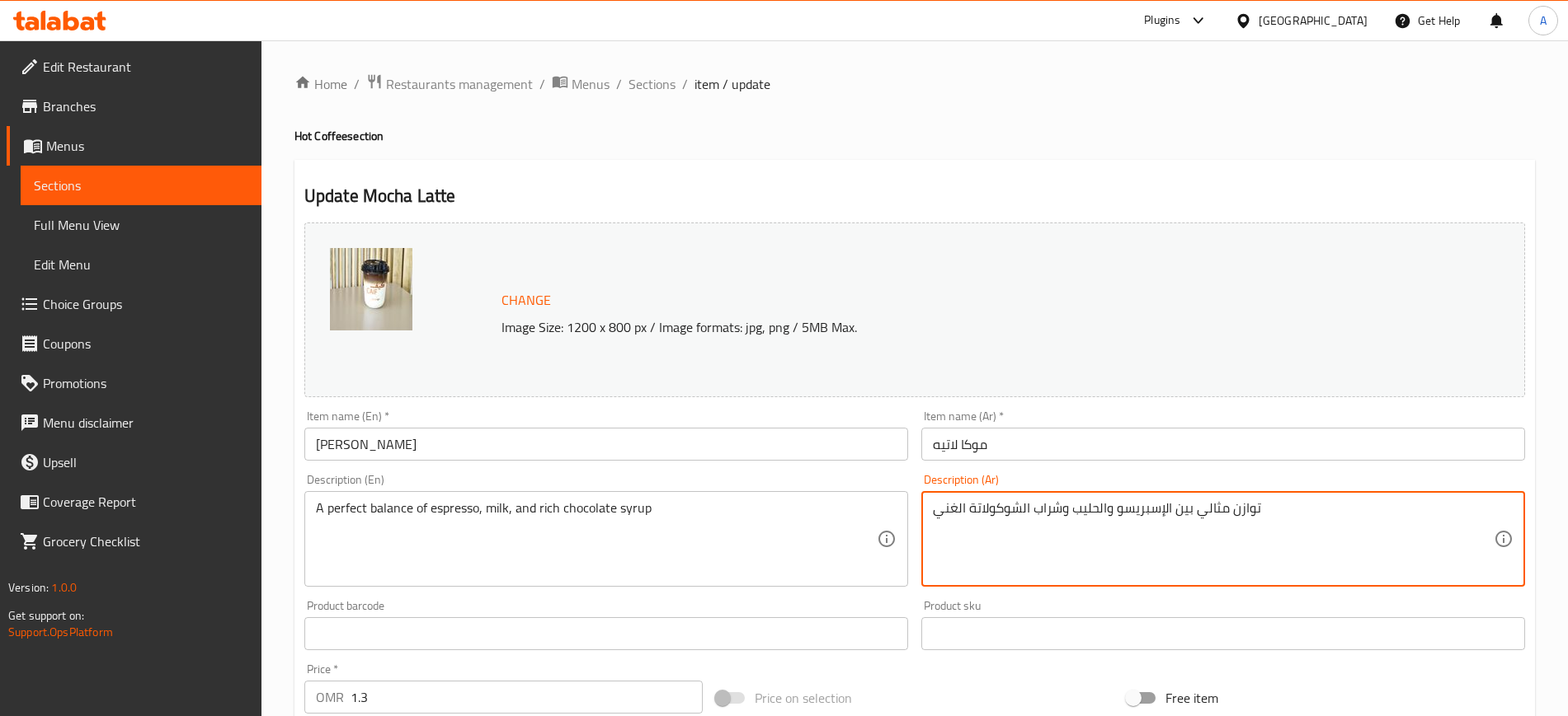
scroll to position [472, 0]
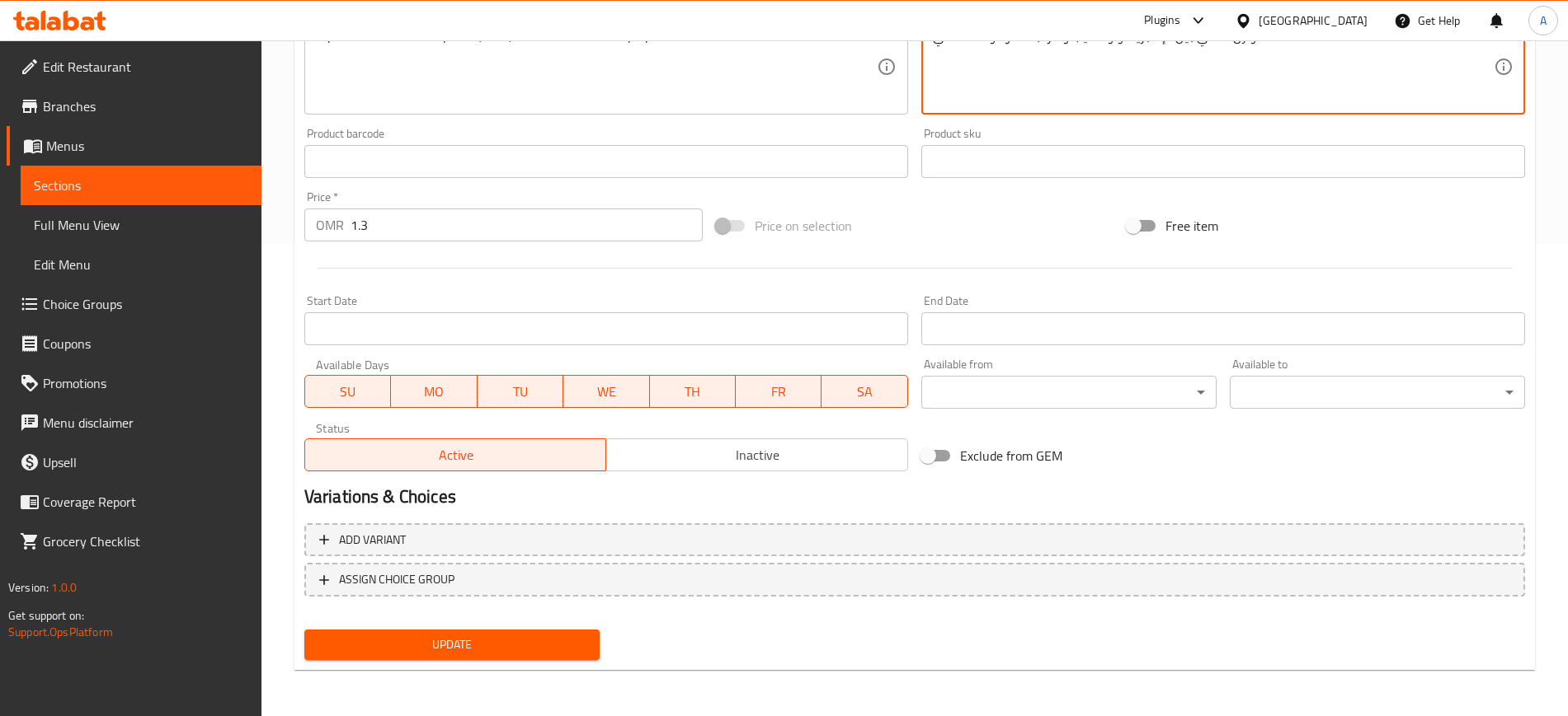
type textarea "توازن مثالي بين الإسبريسو والحليب وشراب الشوكولاتة الغني"
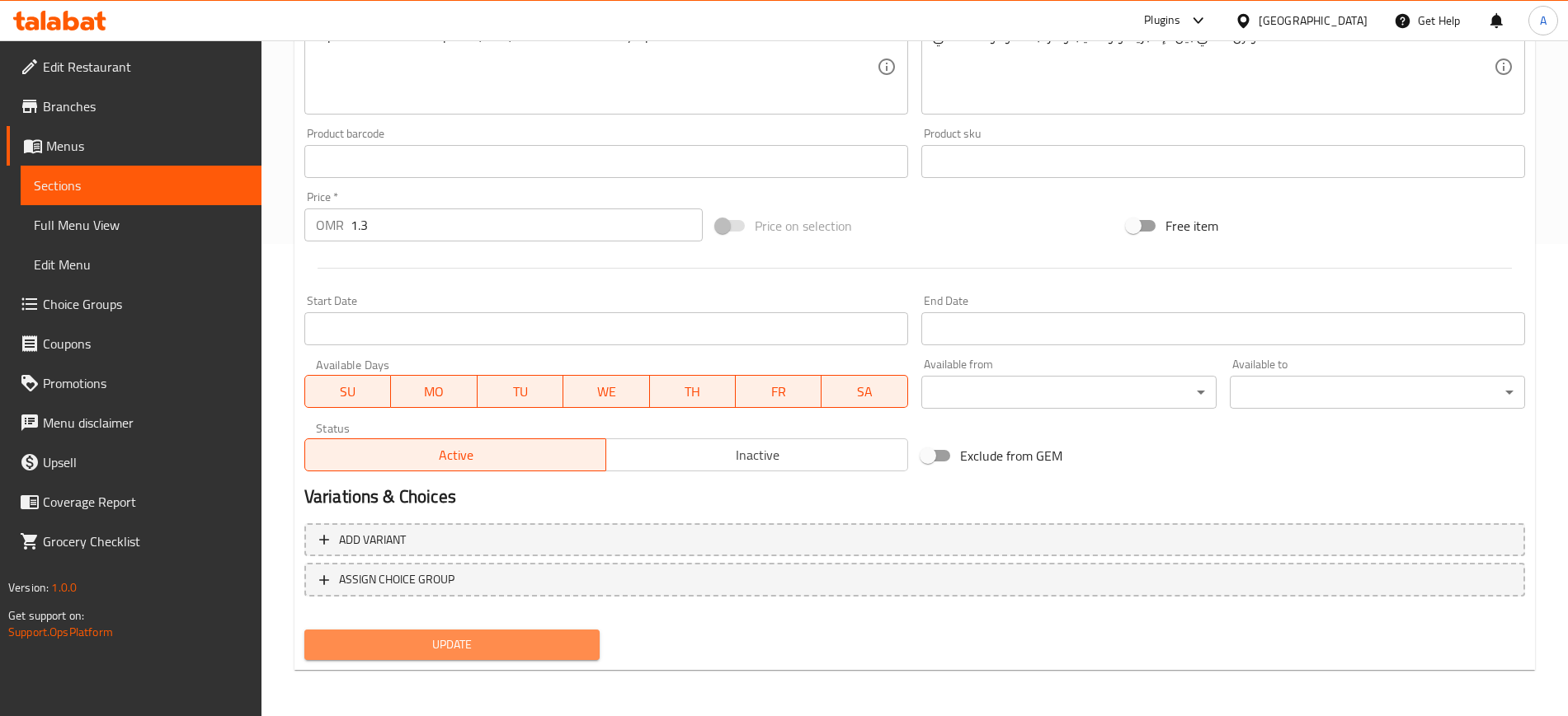
click at [450, 654] on span "Update" at bounding box center [451, 645] width 268 height 21
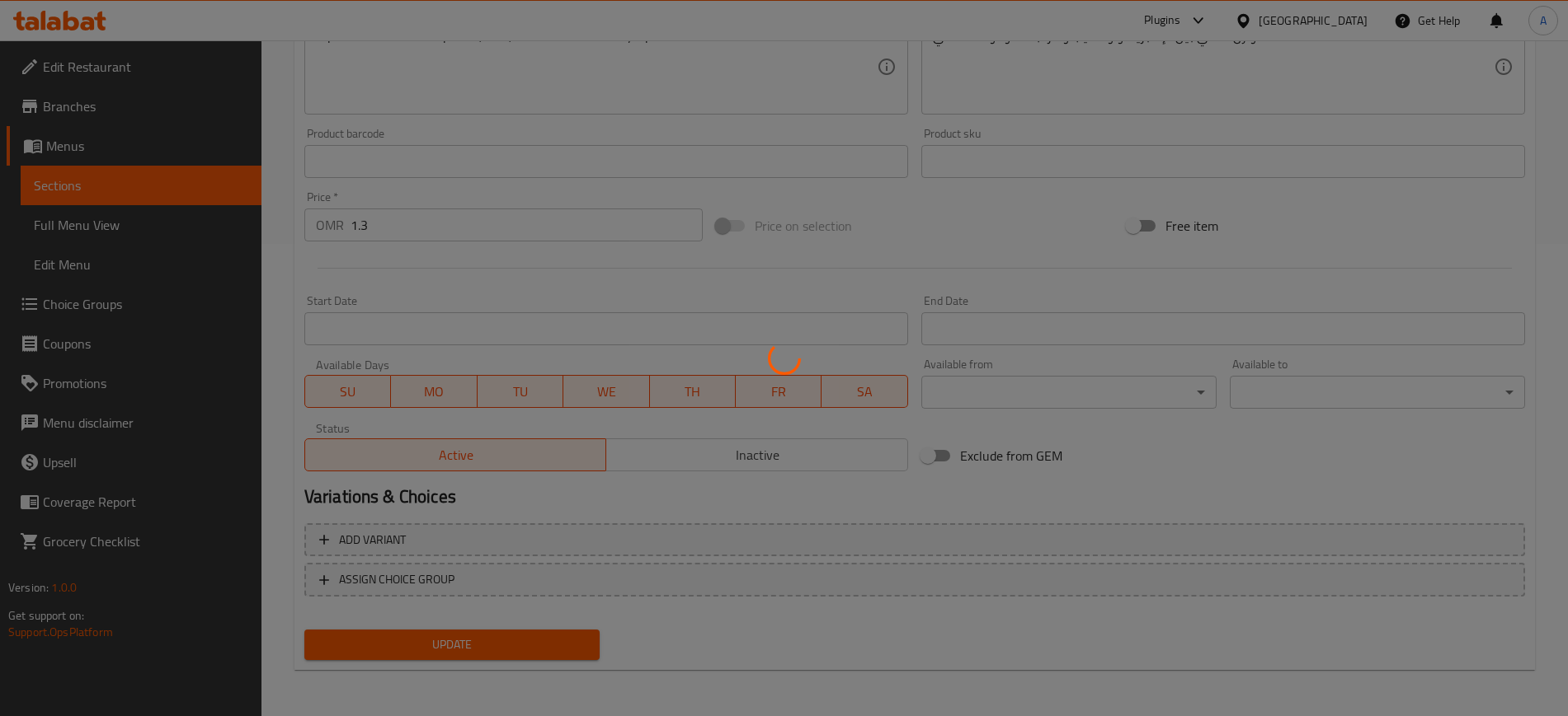
scroll to position [0, 0]
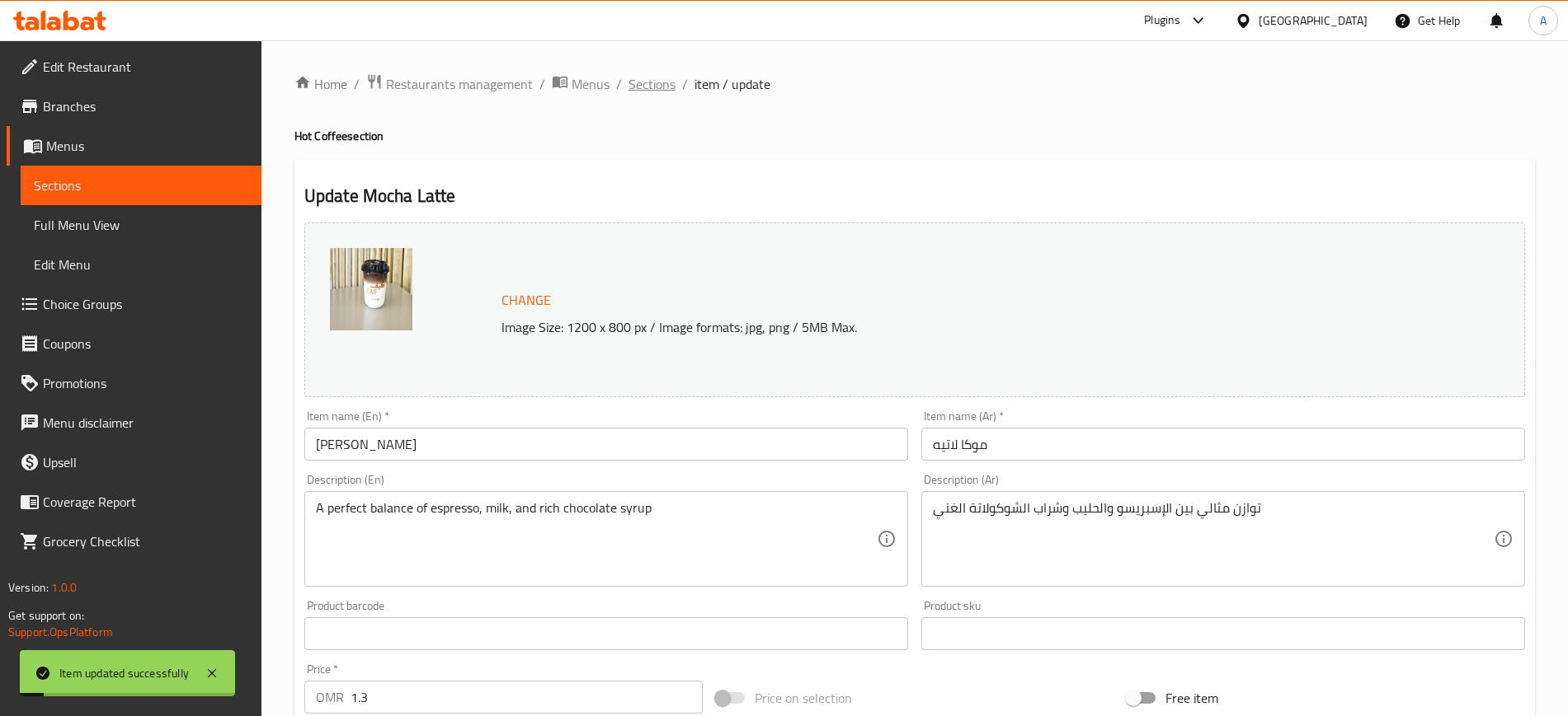
click at [653, 90] on span "Sections" at bounding box center [652, 84] width 47 height 20
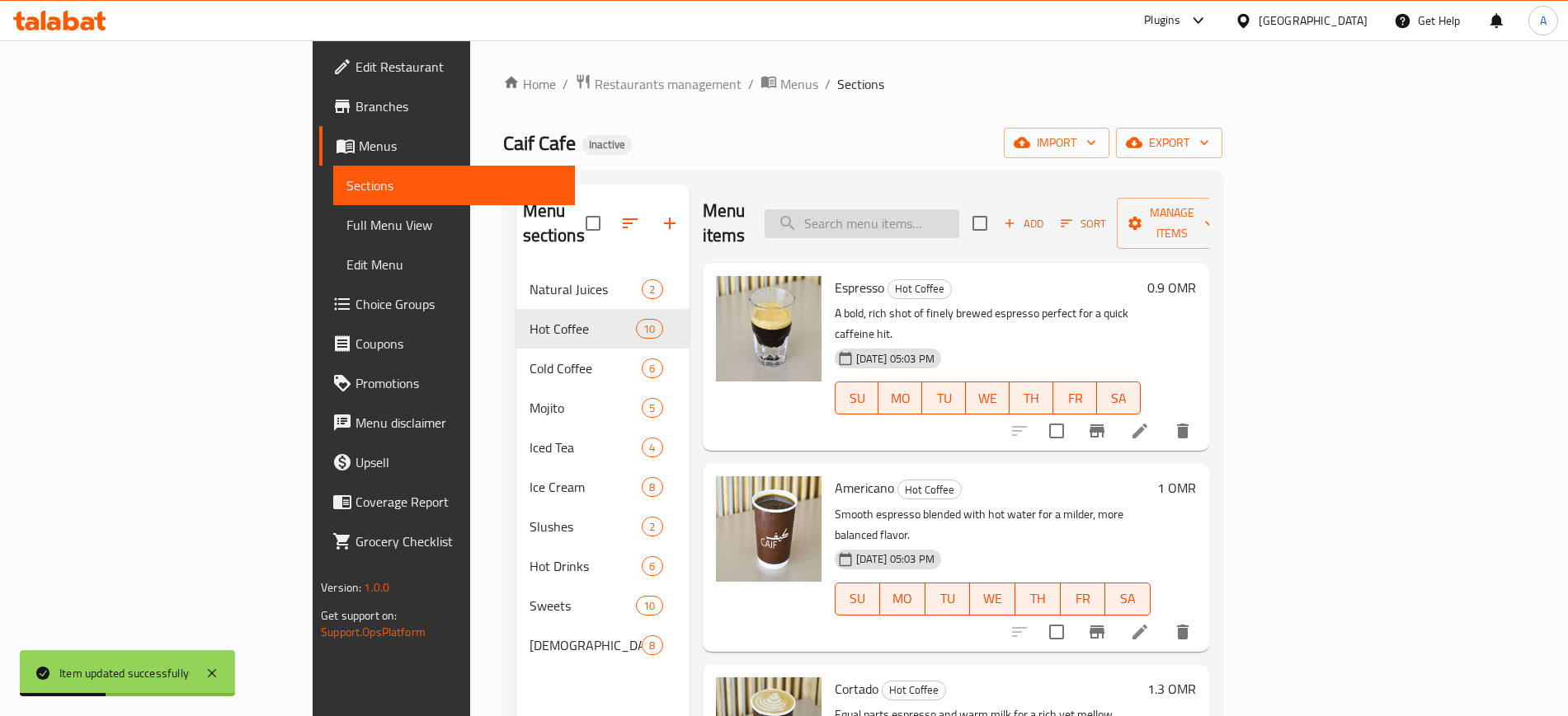
click at [935, 212] on input "search" at bounding box center [862, 224] width 195 height 29
paste input "Late"
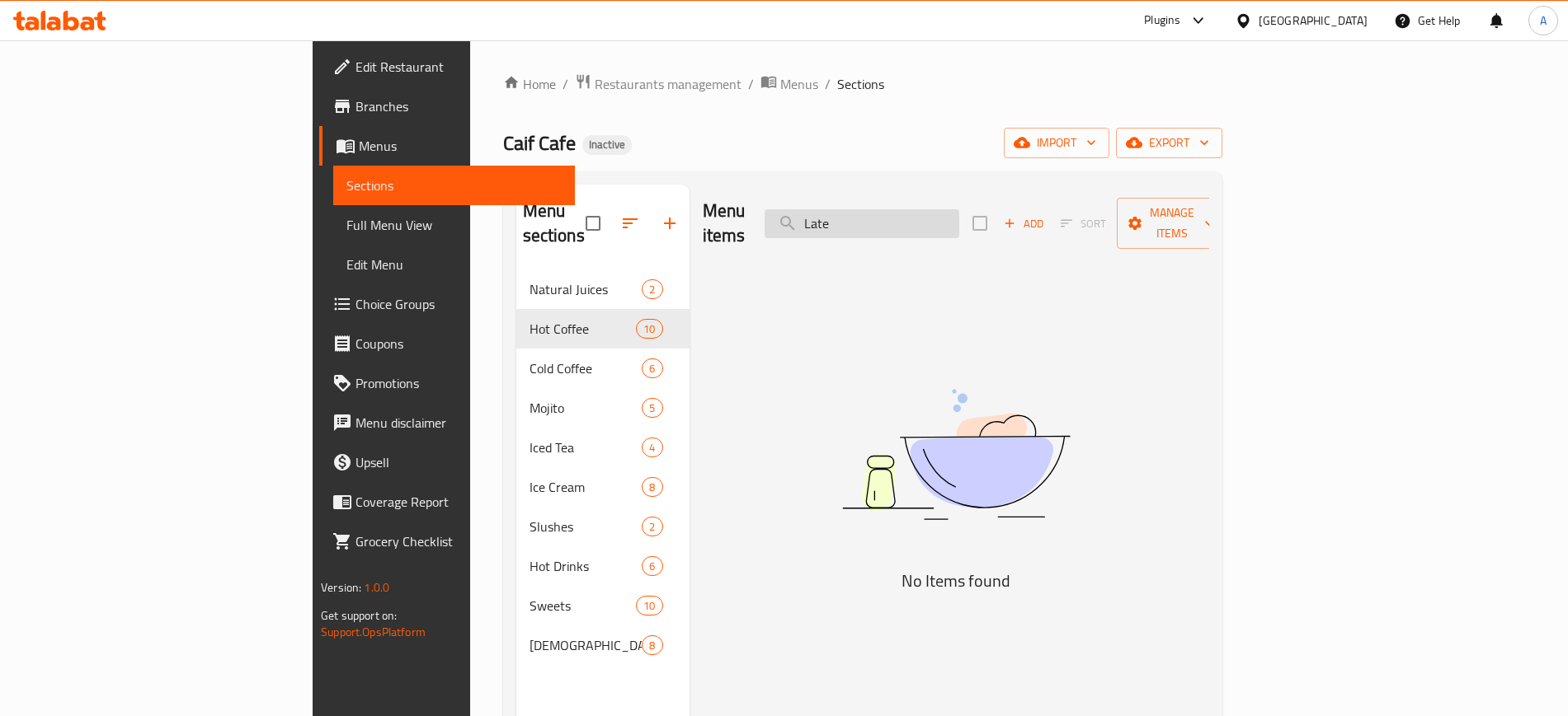
click at [940, 210] on input "Late" at bounding box center [862, 224] width 195 height 29
paste input "Grean"
click at [940, 210] on input "Grean" at bounding box center [862, 224] width 195 height 29
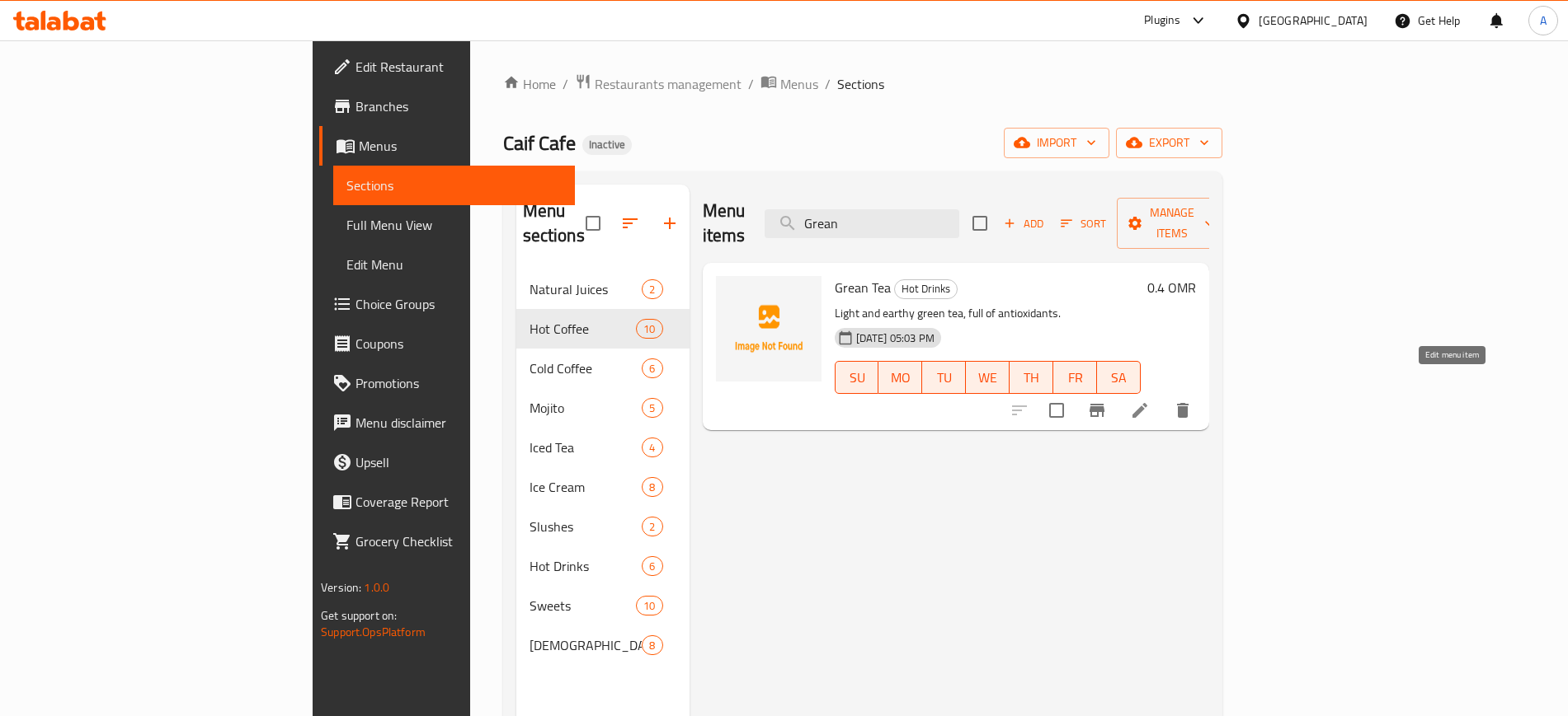
type input "Grean"
click at [1147, 403] on icon at bounding box center [1139, 410] width 15 height 15
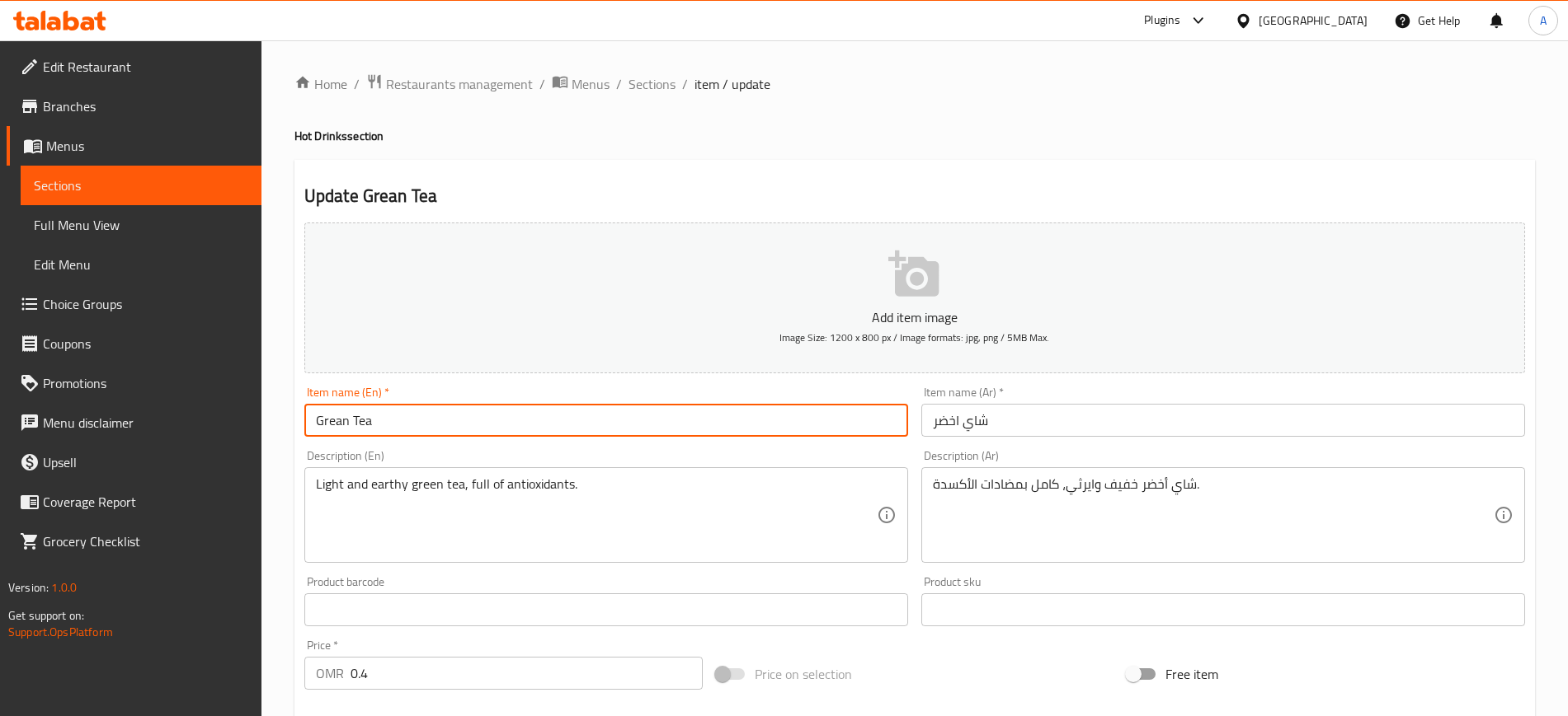
click at [432, 428] on input "Grean Tea" at bounding box center [606, 420] width 604 height 33
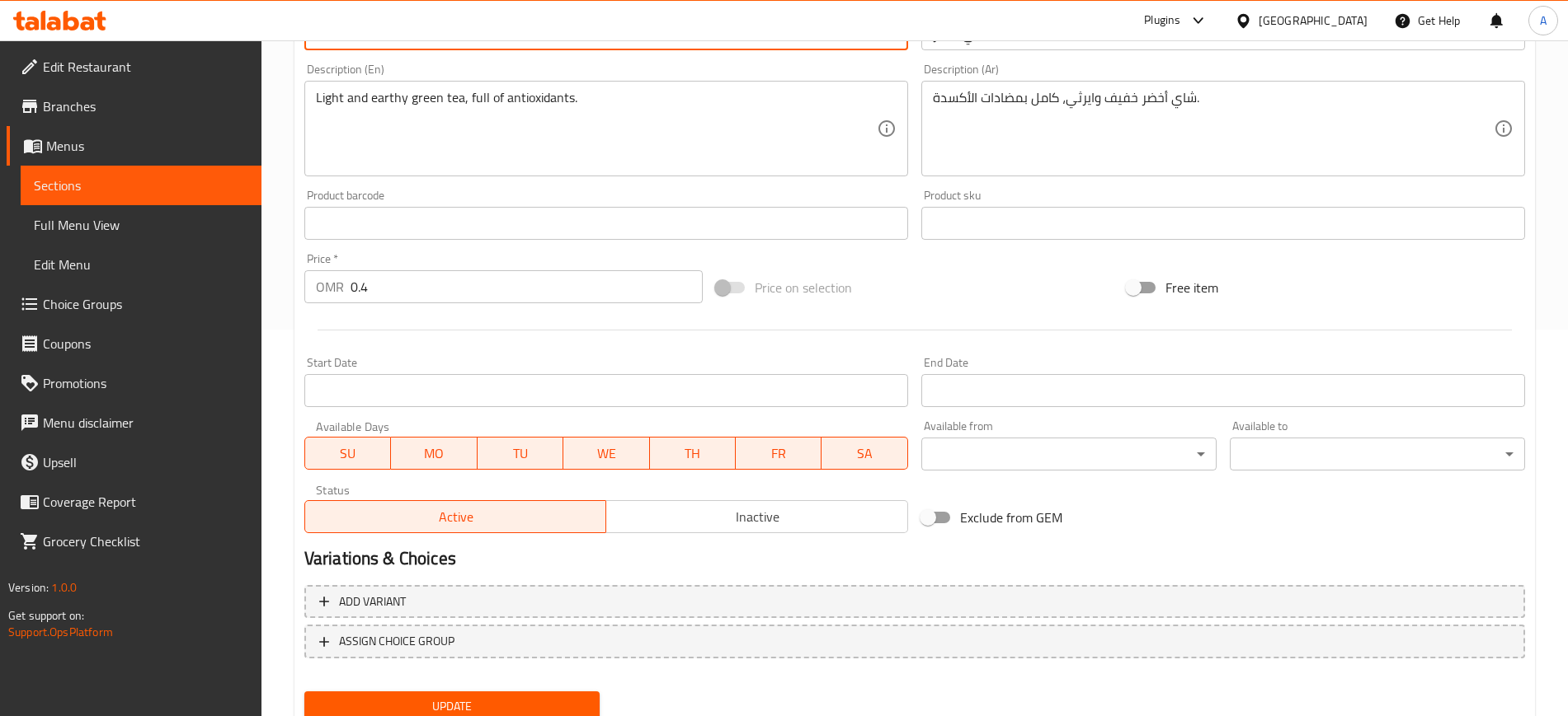
scroll to position [448, 0]
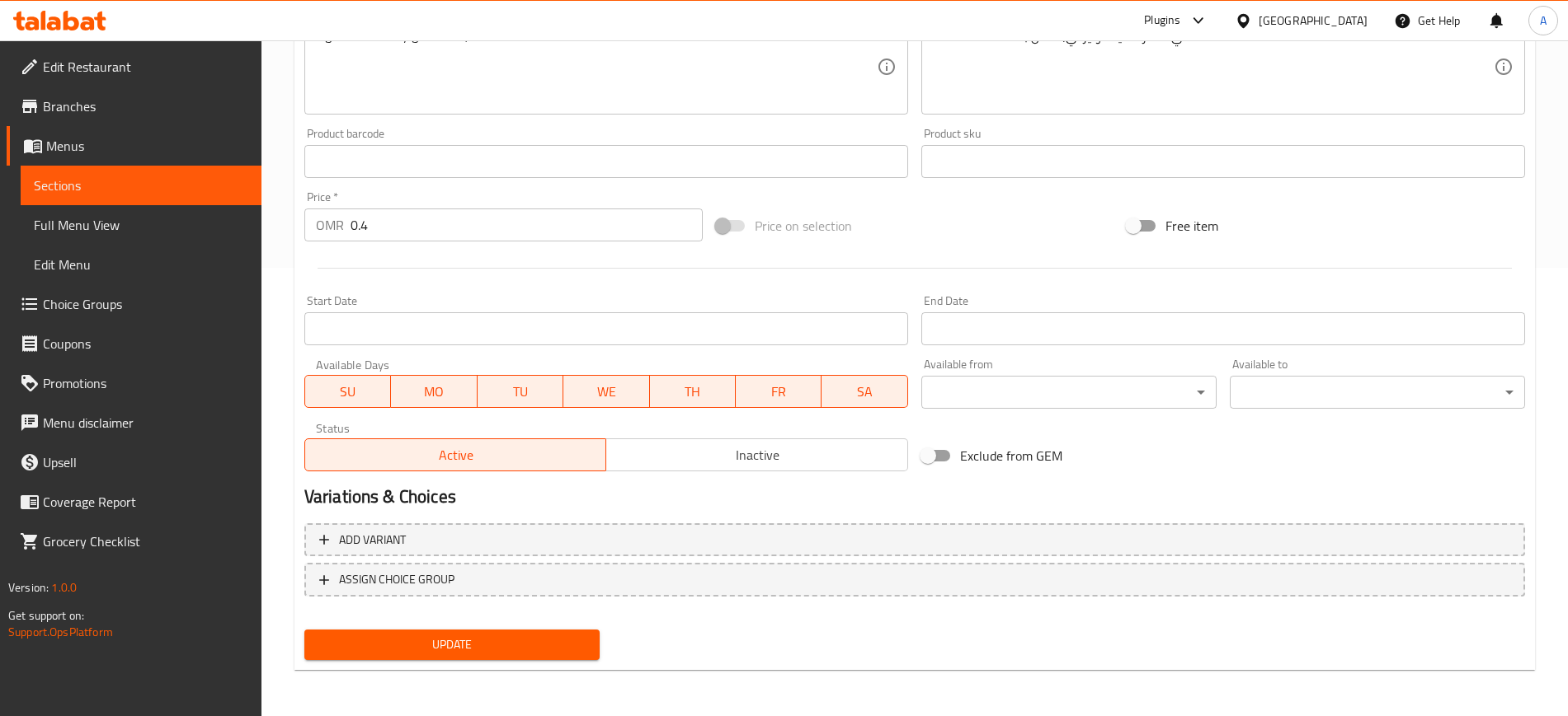
type input "Green Tea"
click at [464, 642] on span "Update" at bounding box center [451, 645] width 268 height 21
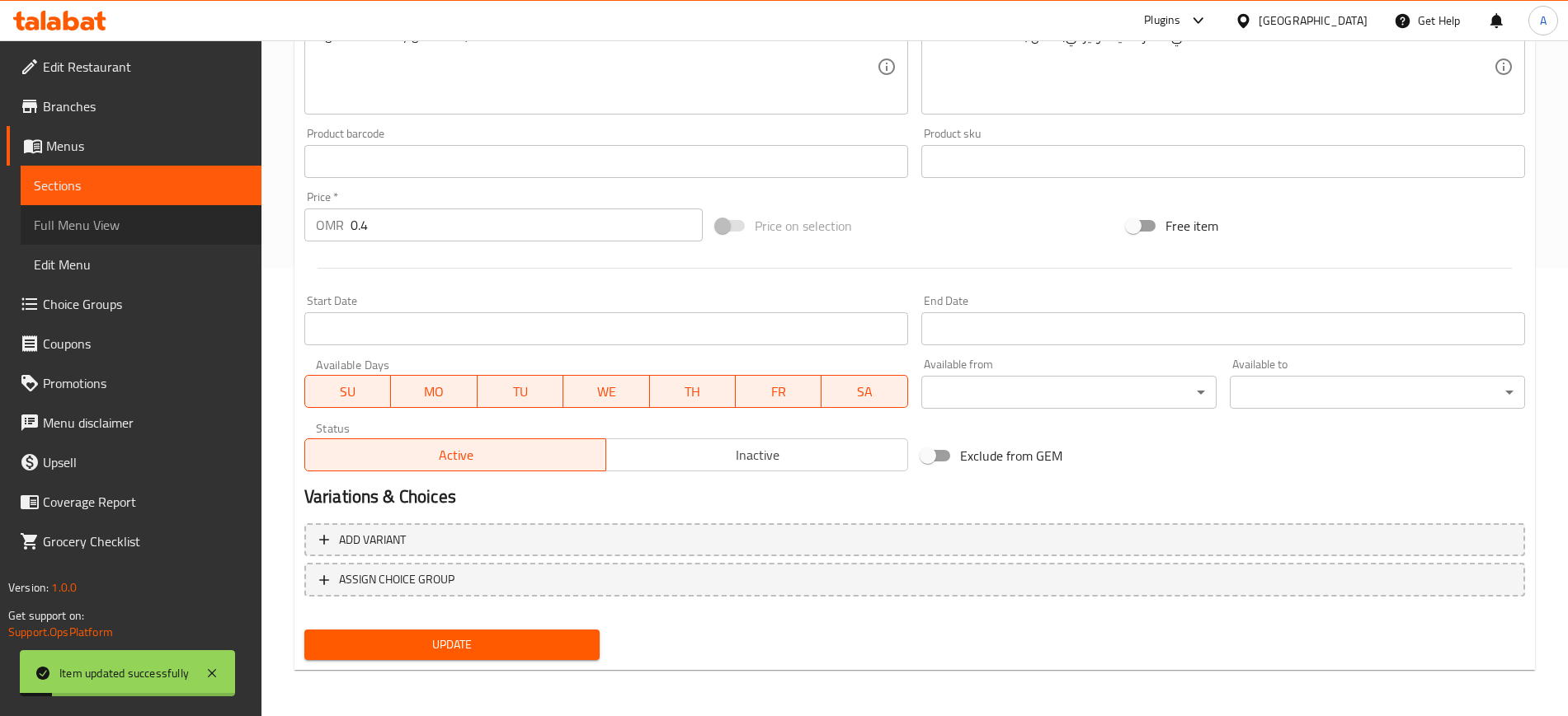
click at [101, 218] on span "Full Menu View" at bounding box center [141, 225] width 215 height 20
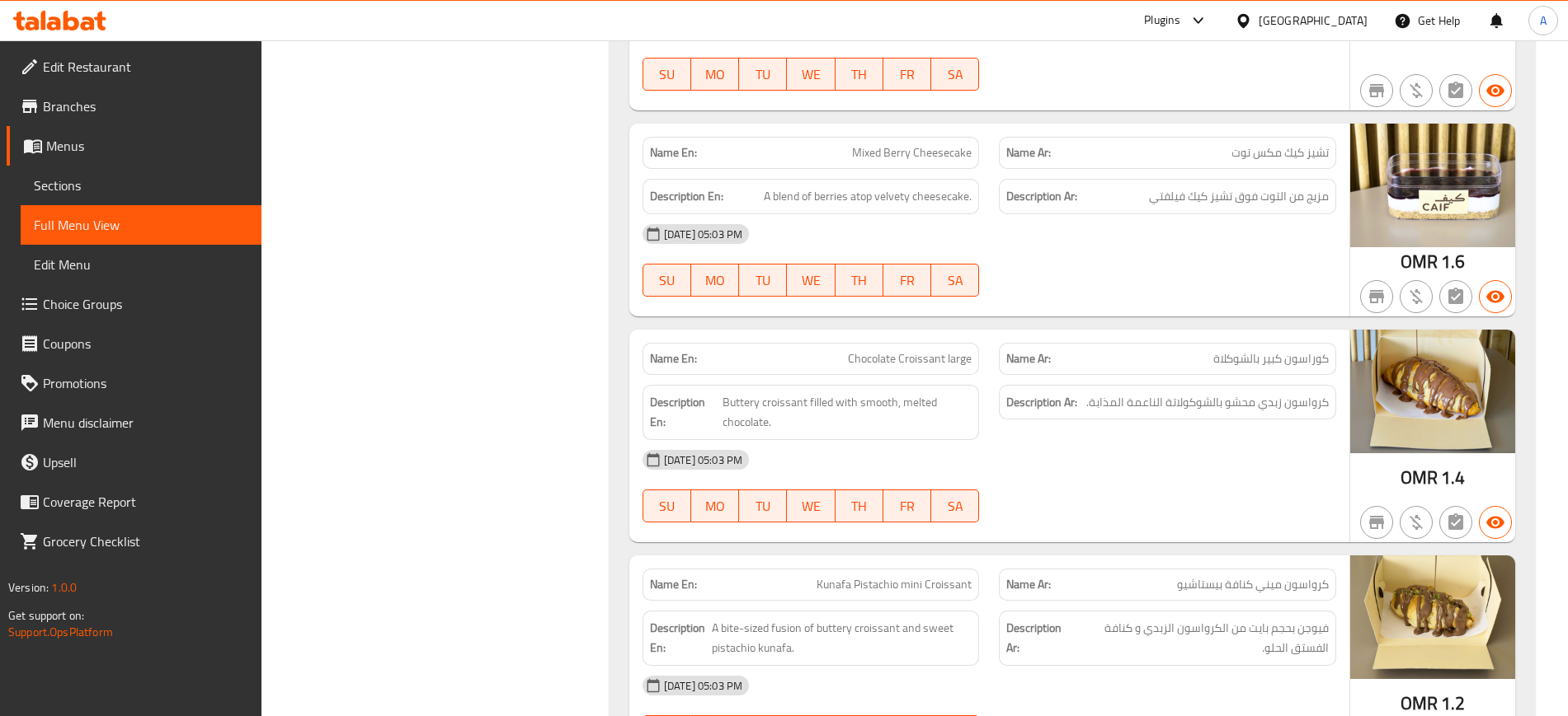
scroll to position [9615, 0]
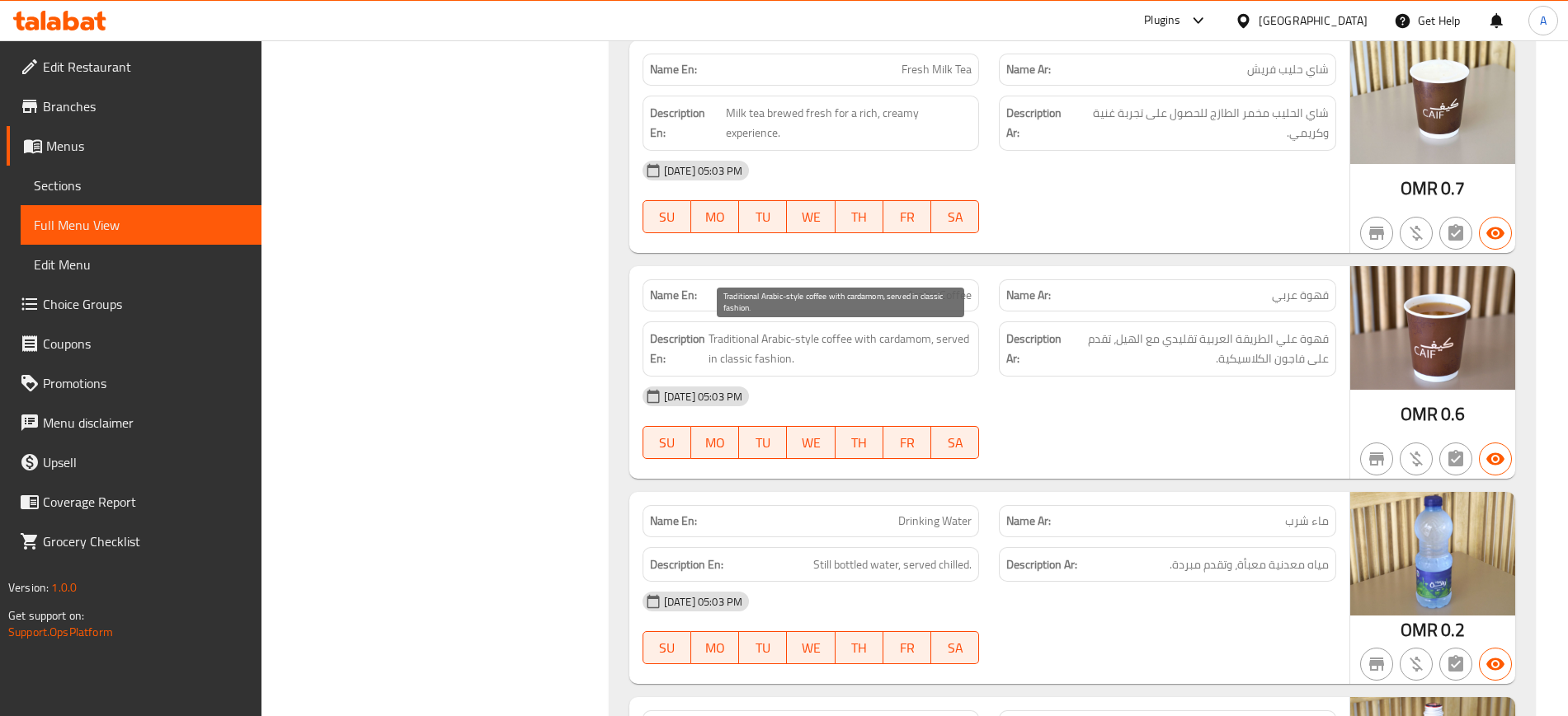
click at [758, 335] on span "Traditional Arabic-style coffee with cardamom, served in classic fashion." at bounding box center [839, 349] width 263 height 40
copy span "Traditional Arabic-style coffee with cardamom, served in classic fashion."
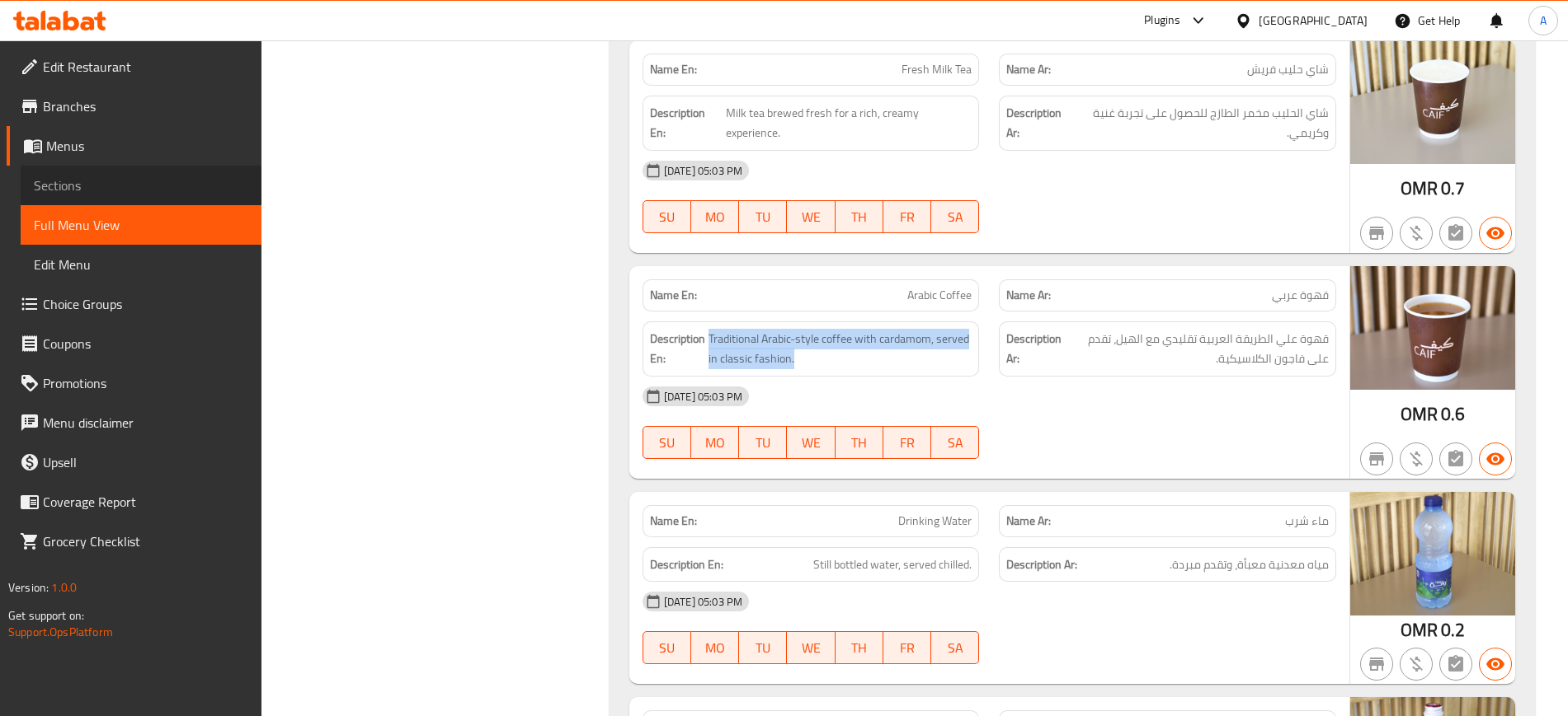
click at [134, 178] on span "Sections" at bounding box center [141, 186] width 215 height 20
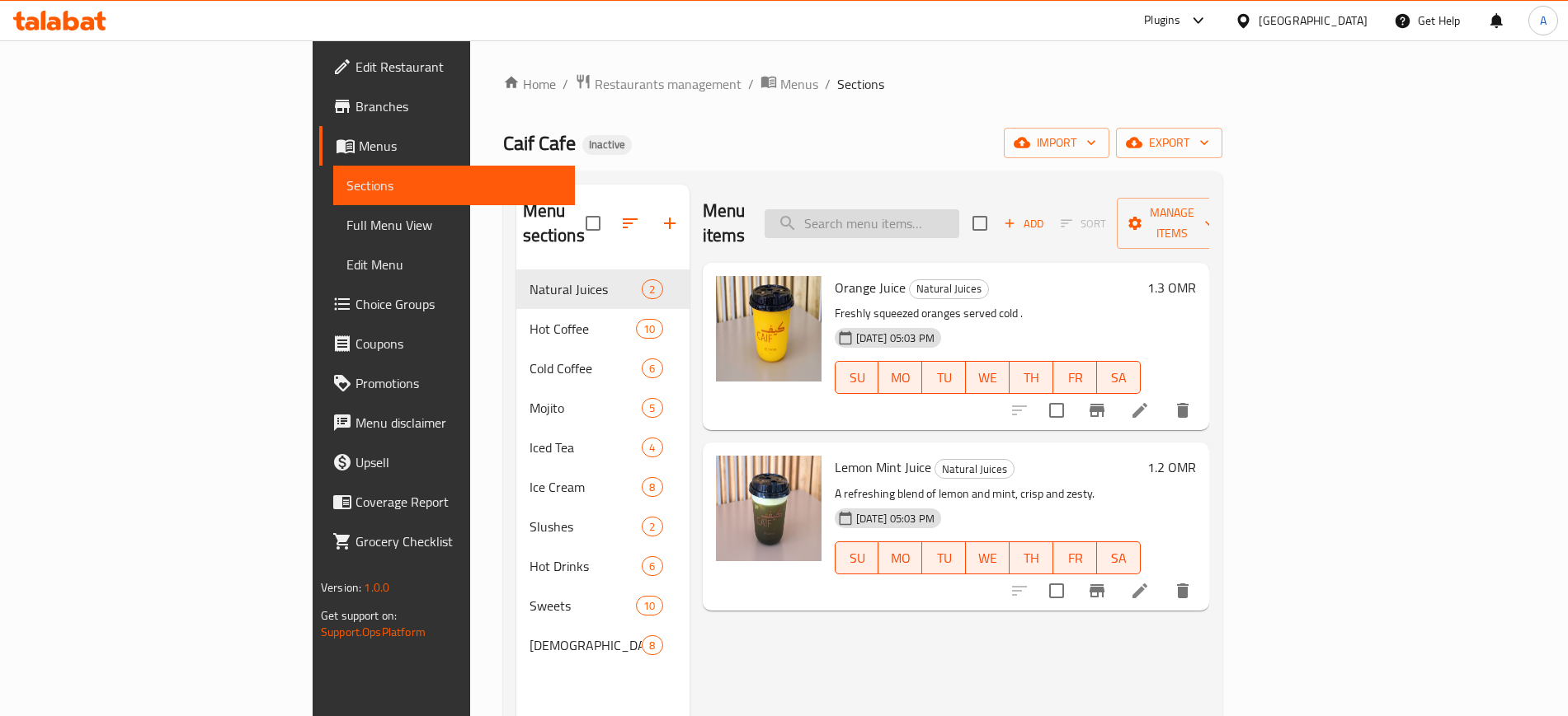
paste input "Traditional Arabic-style coffee with cardamom, served in classic fashion."
click at [959, 210] on input "Traditional Arabic-style coffee with cardamom, served in classic fashion." at bounding box center [862, 224] width 195 height 29
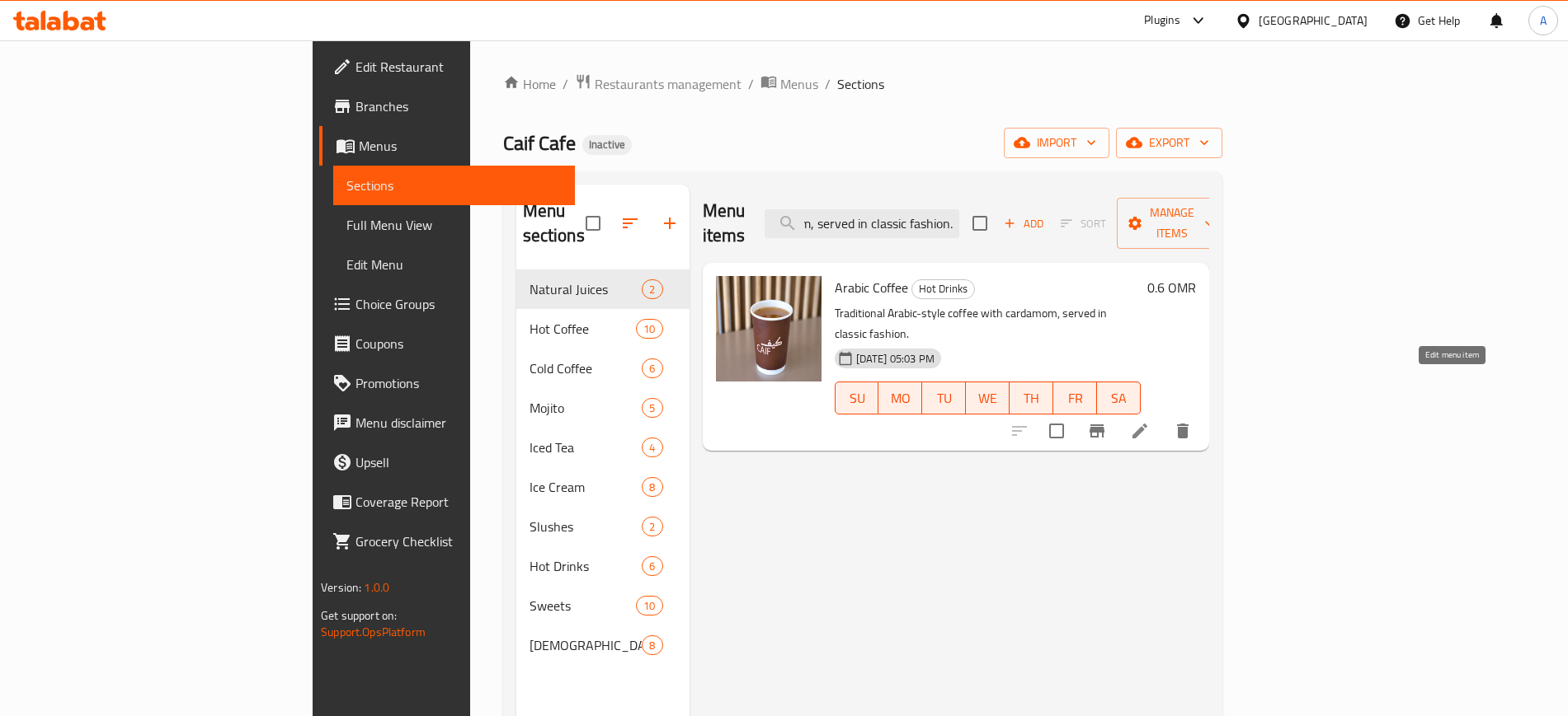
type input "Traditional Arabic-style coffee with cardamom, served in classic fashion."
click at [1149, 421] on icon at bounding box center [1139, 431] width 20 height 20
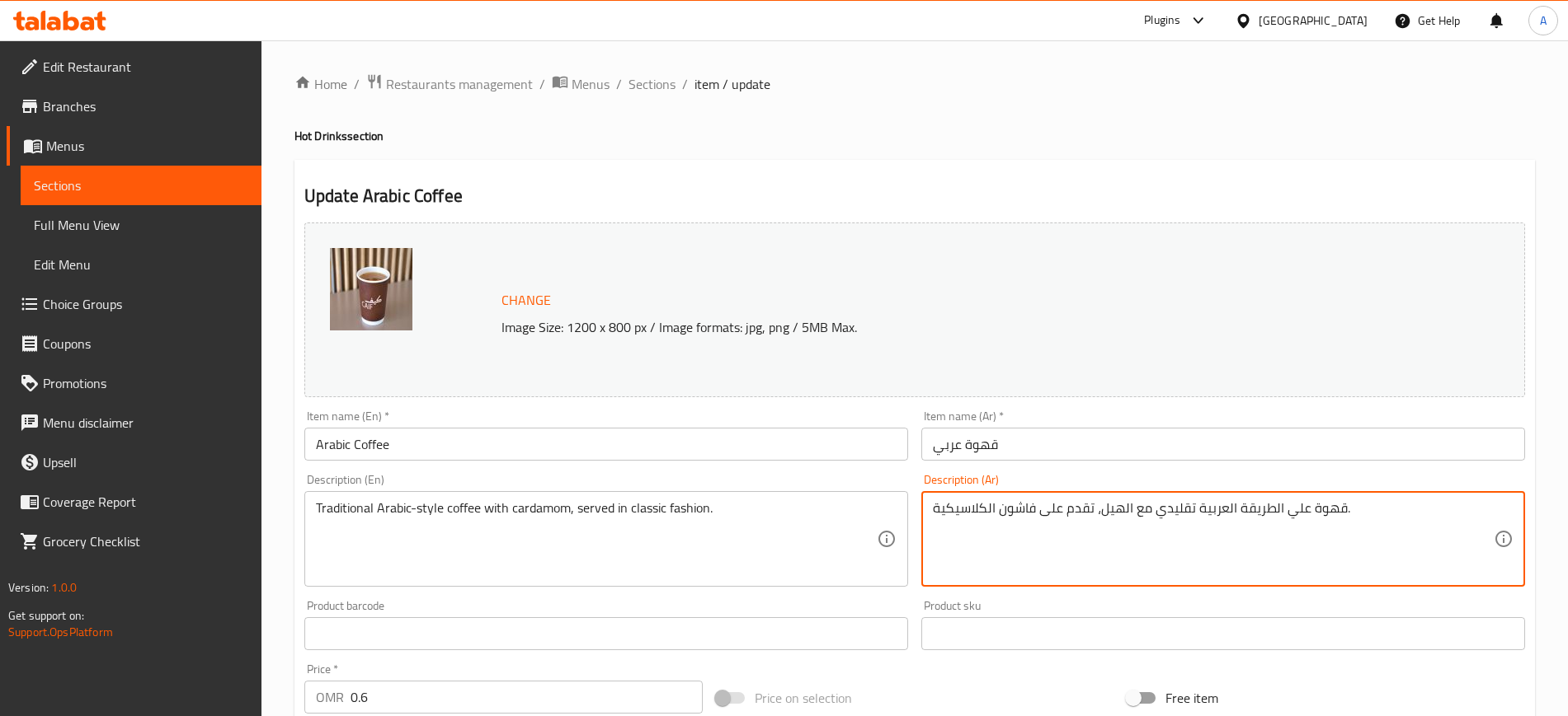
scroll to position [472, 0]
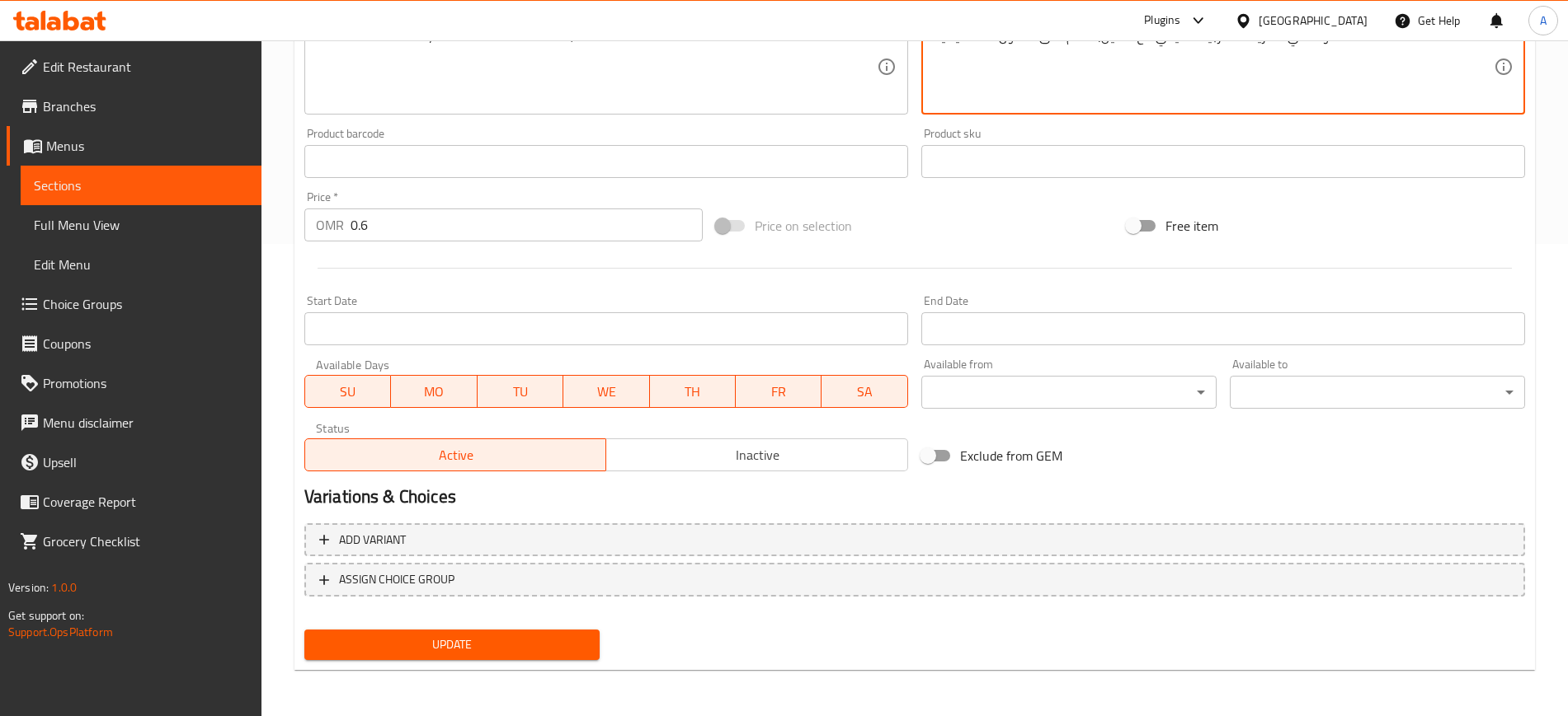
type textarea "قهوة علي الطريقة العربية تقليدي مع الهيل، تقدم على فاشون الكلاسيكية."
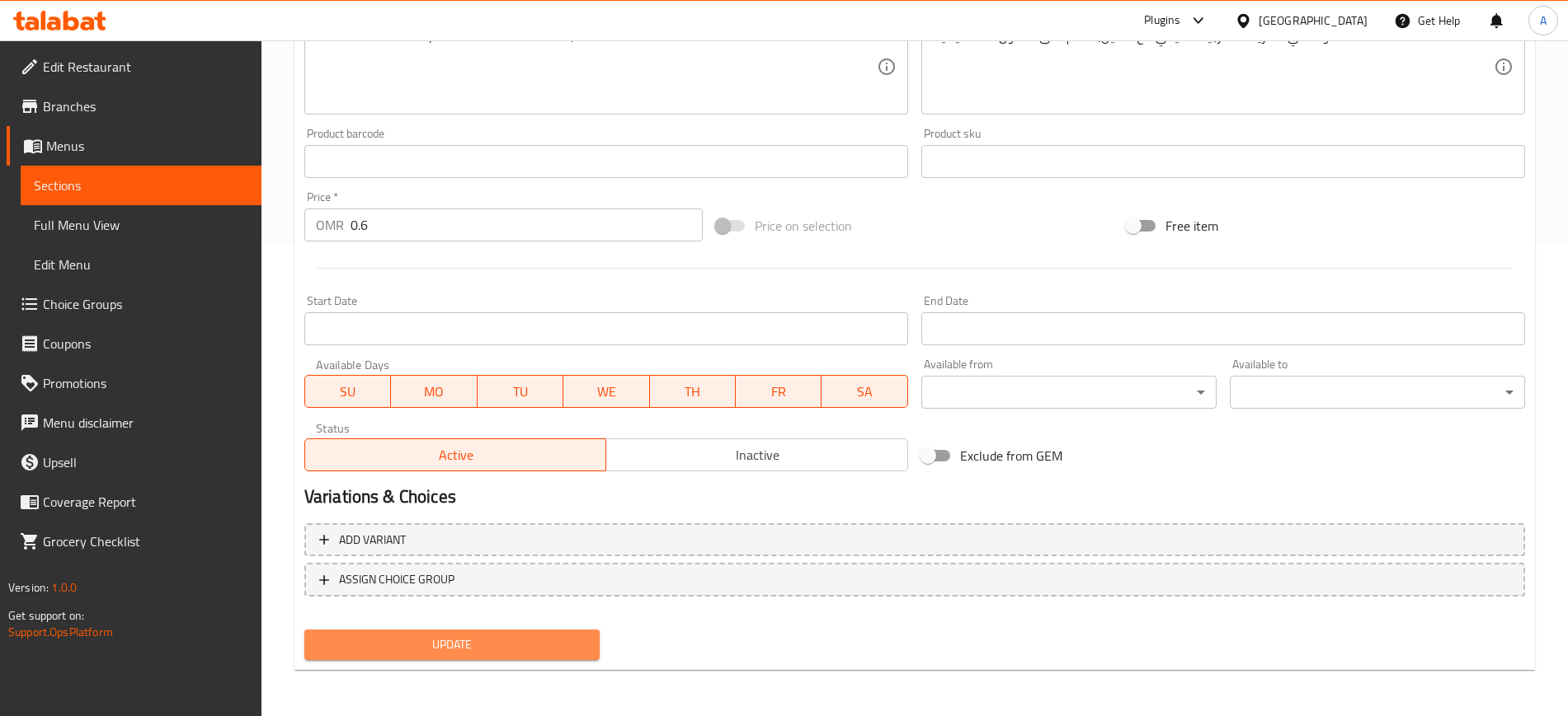
click at [467, 650] on span "Update" at bounding box center [451, 645] width 268 height 21
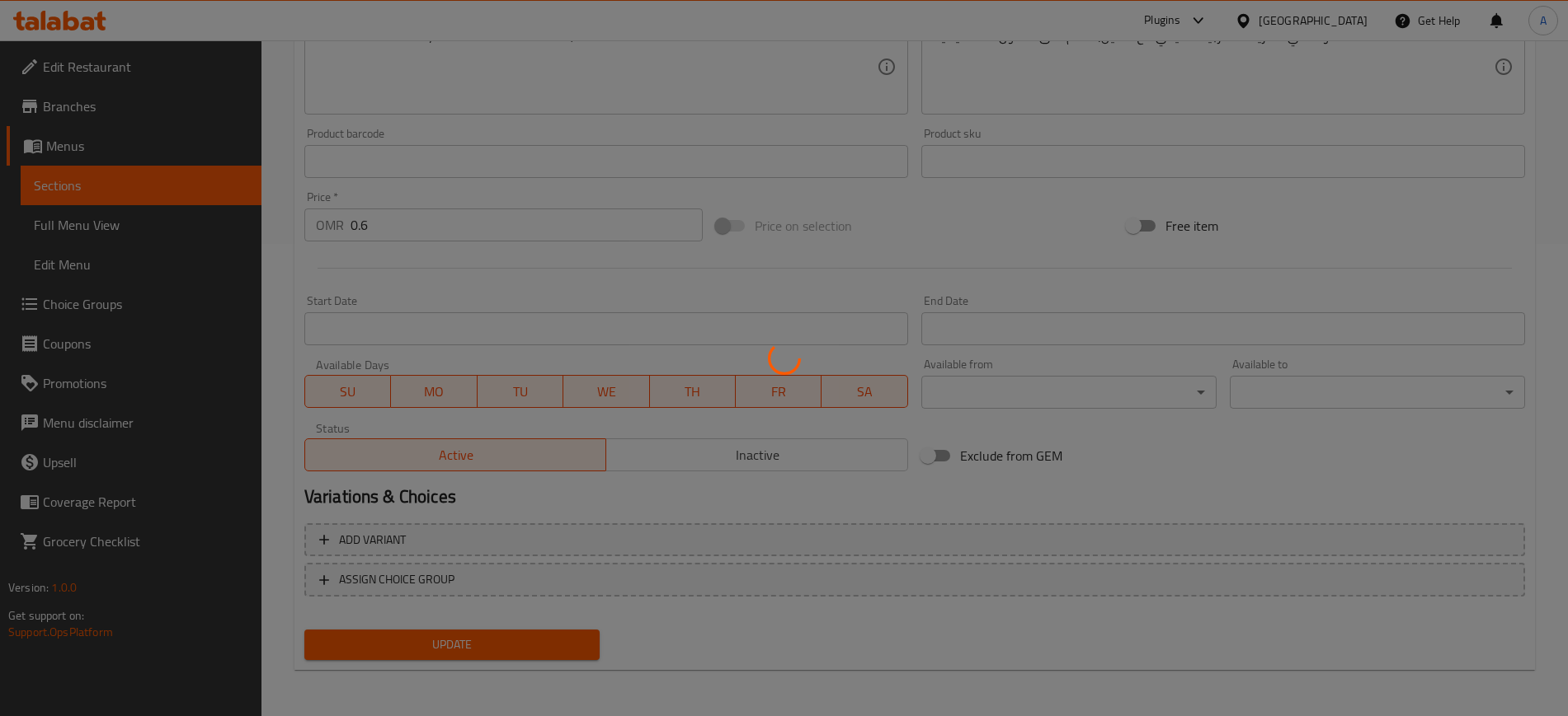
scroll to position [0, 0]
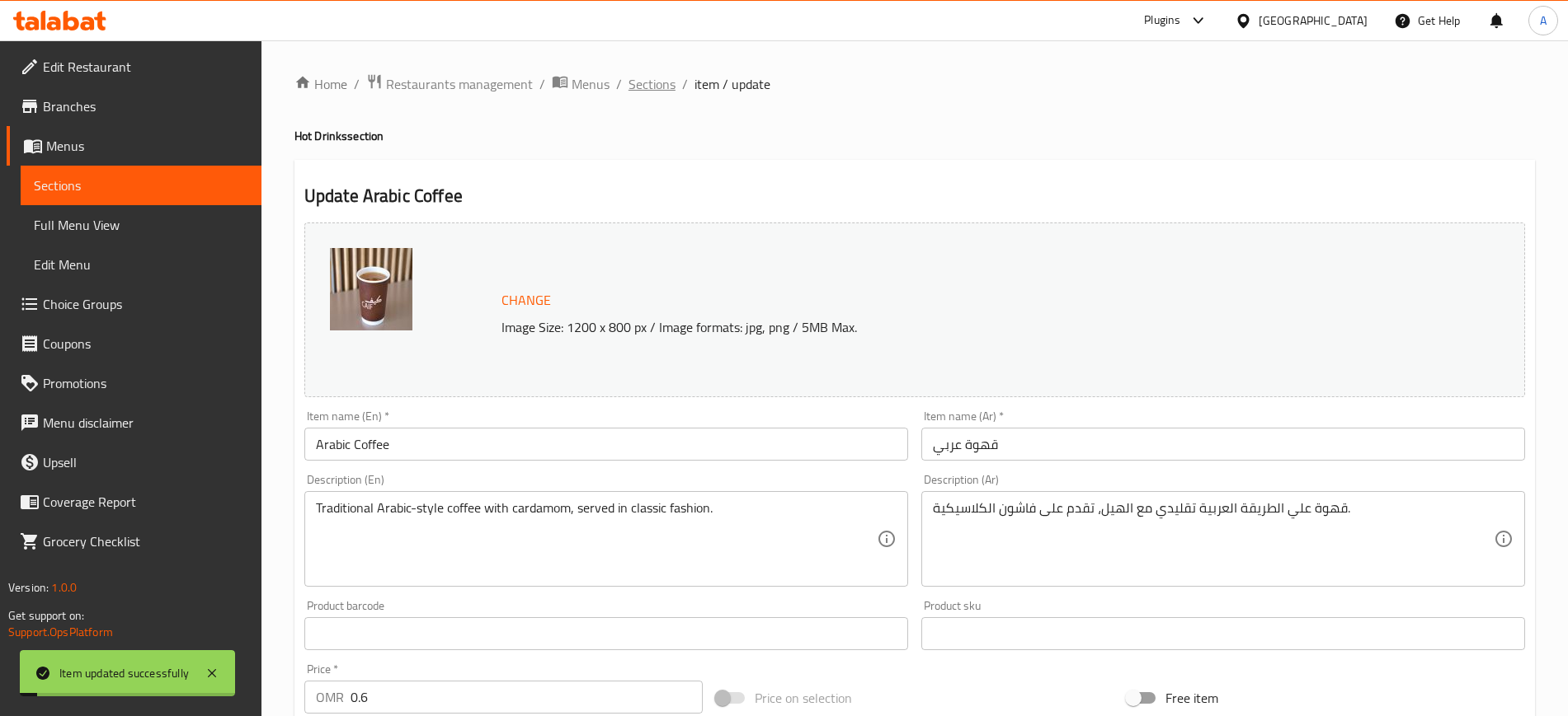
click at [648, 88] on span "Sections" at bounding box center [652, 84] width 47 height 20
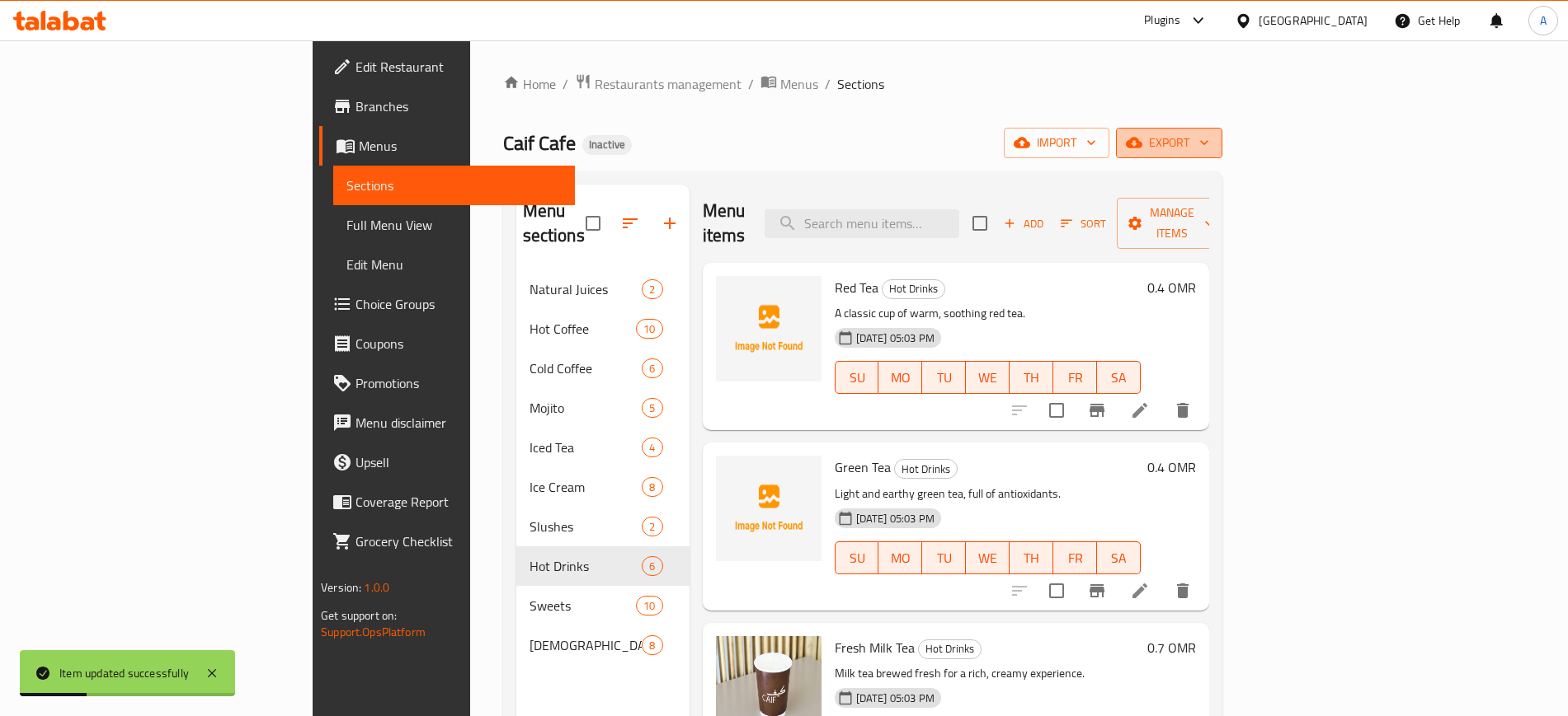
click at [1212, 148] on icon "button" at bounding box center [1204, 143] width 17 height 17
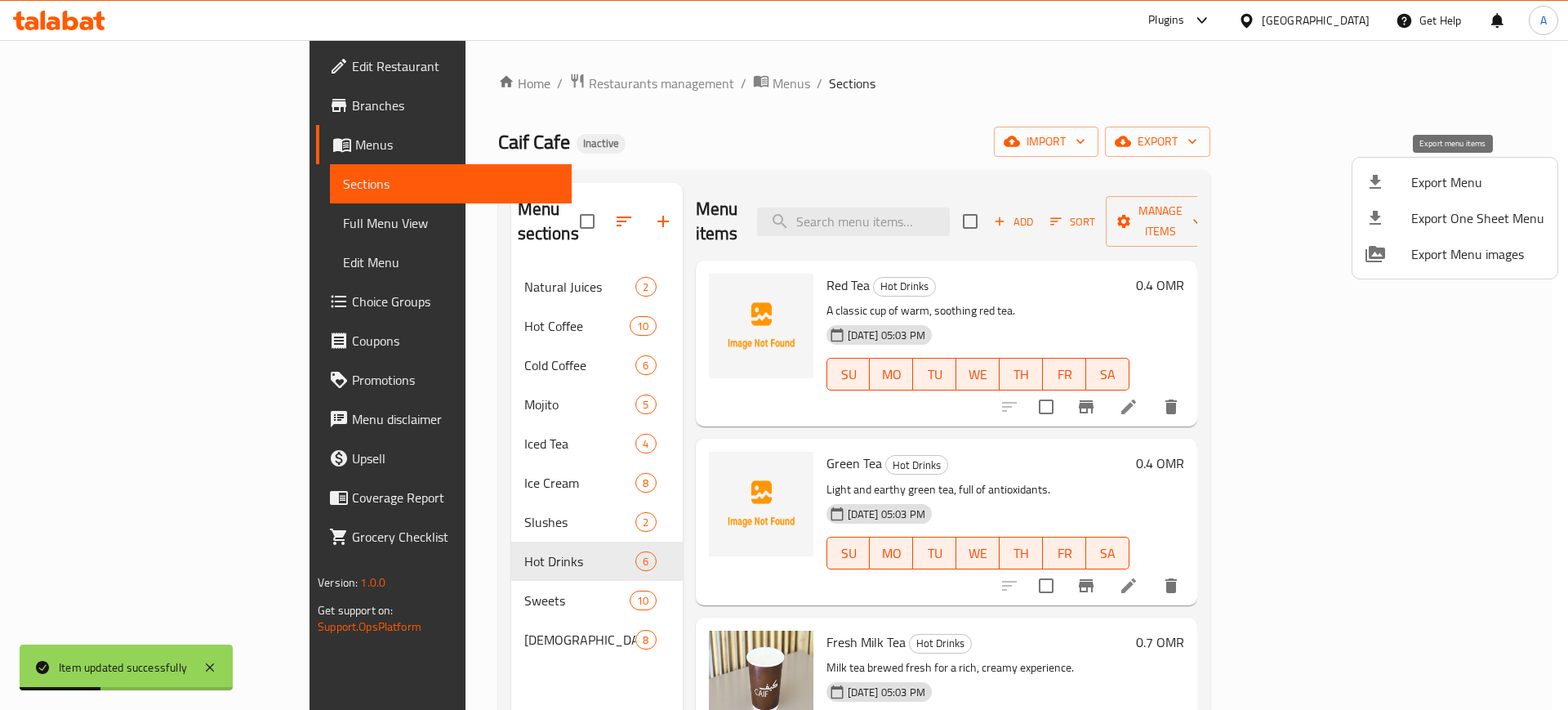
click at [1431, 177] on span "Export Menu" at bounding box center [1478, 183] width 133 height 20
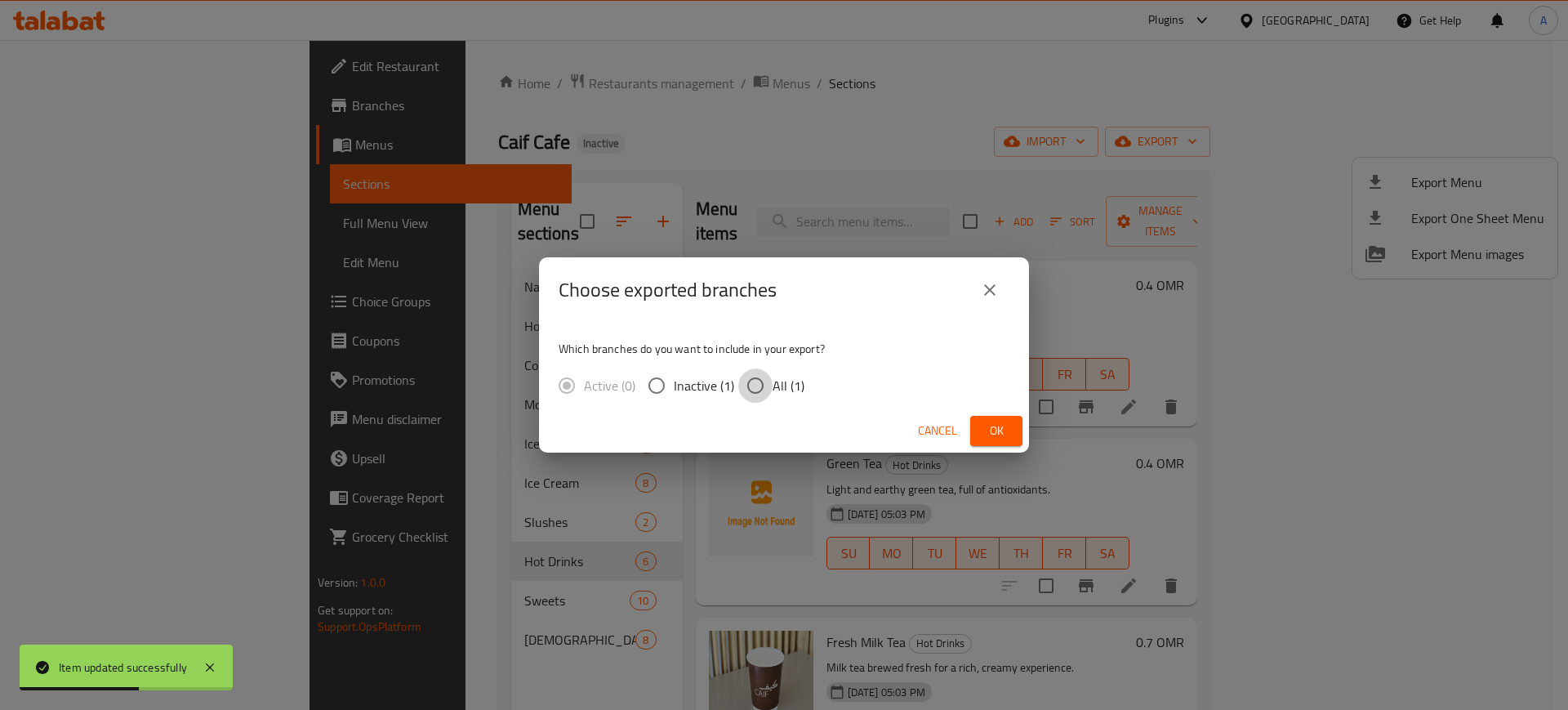
click at [754, 388] on input "All (1)" at bounding box center [755, 386] width 34 height 34
radio input "true"
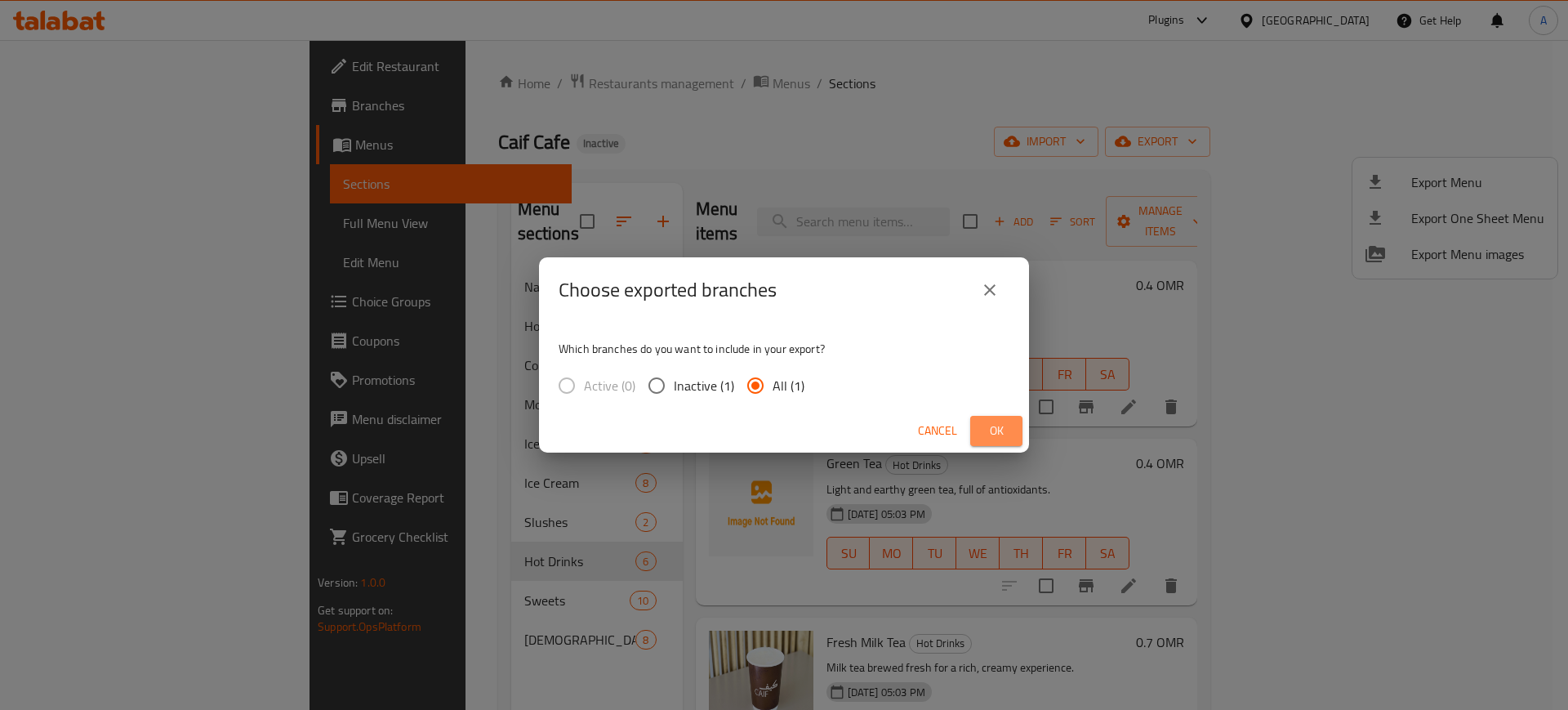
click at [998, 431] on span "Ok" at bounding box center [997, 431] width 26 height 20
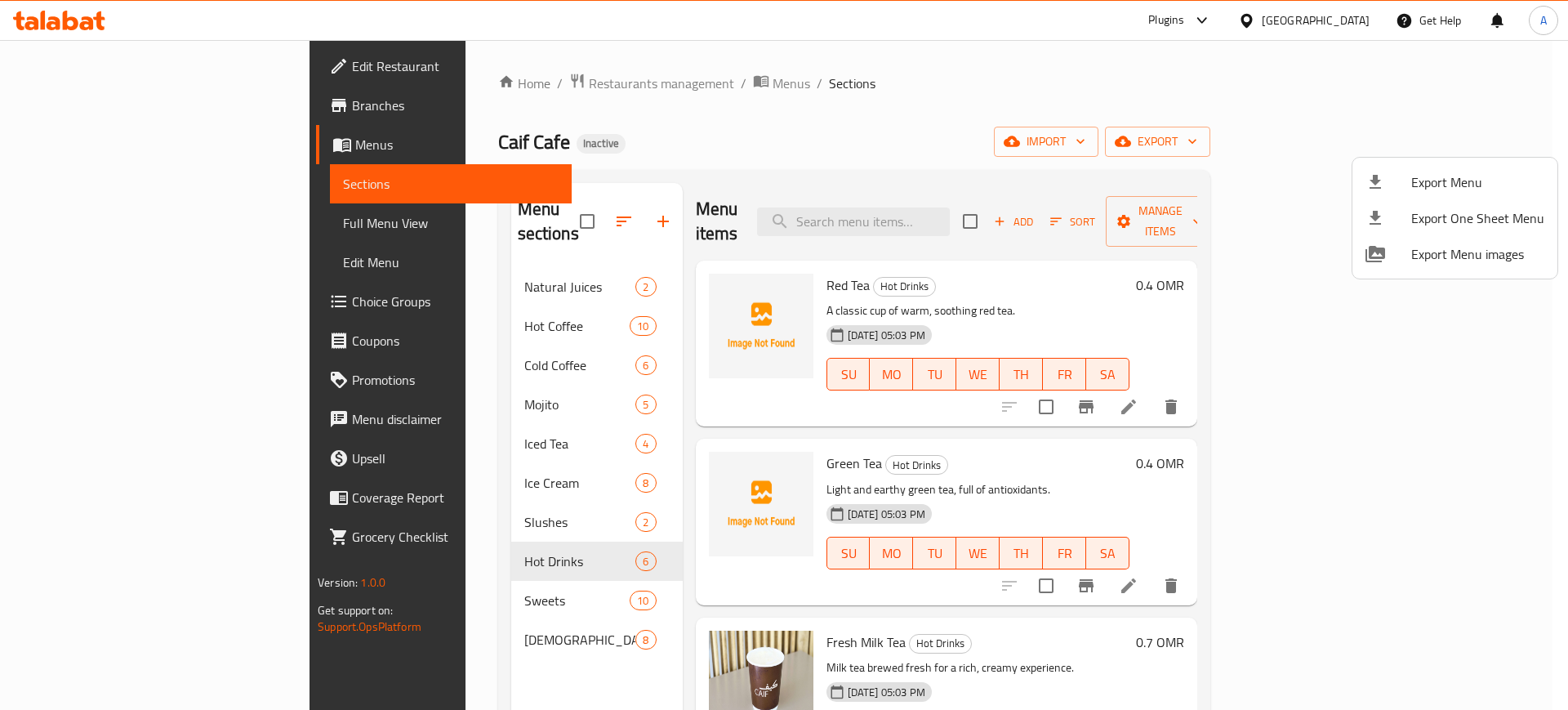
click at [584, 86] on div at bounding box center [784, 355] width 1568 height 710
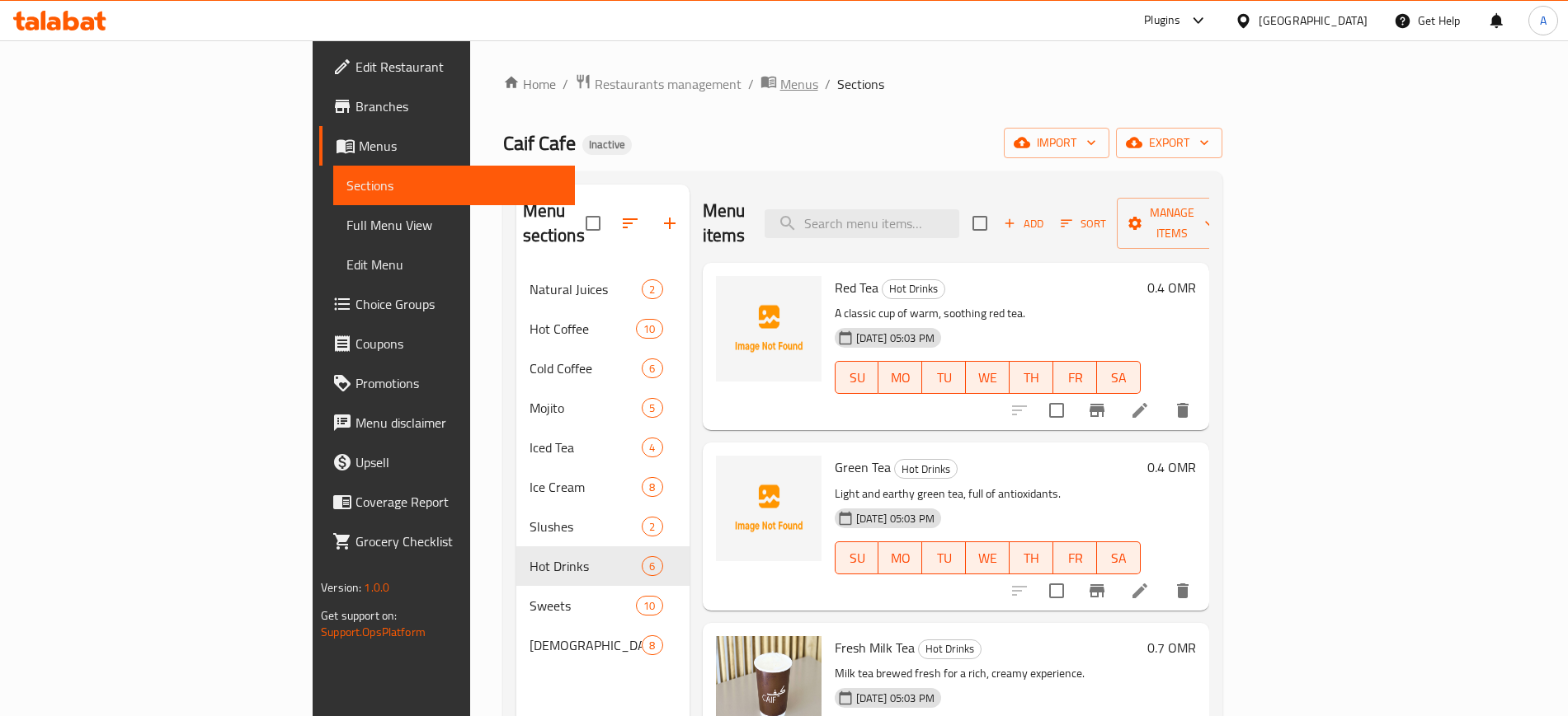
click at [780, 87] on span "Menus" at bounding box center [799, 84] width 38 height 20
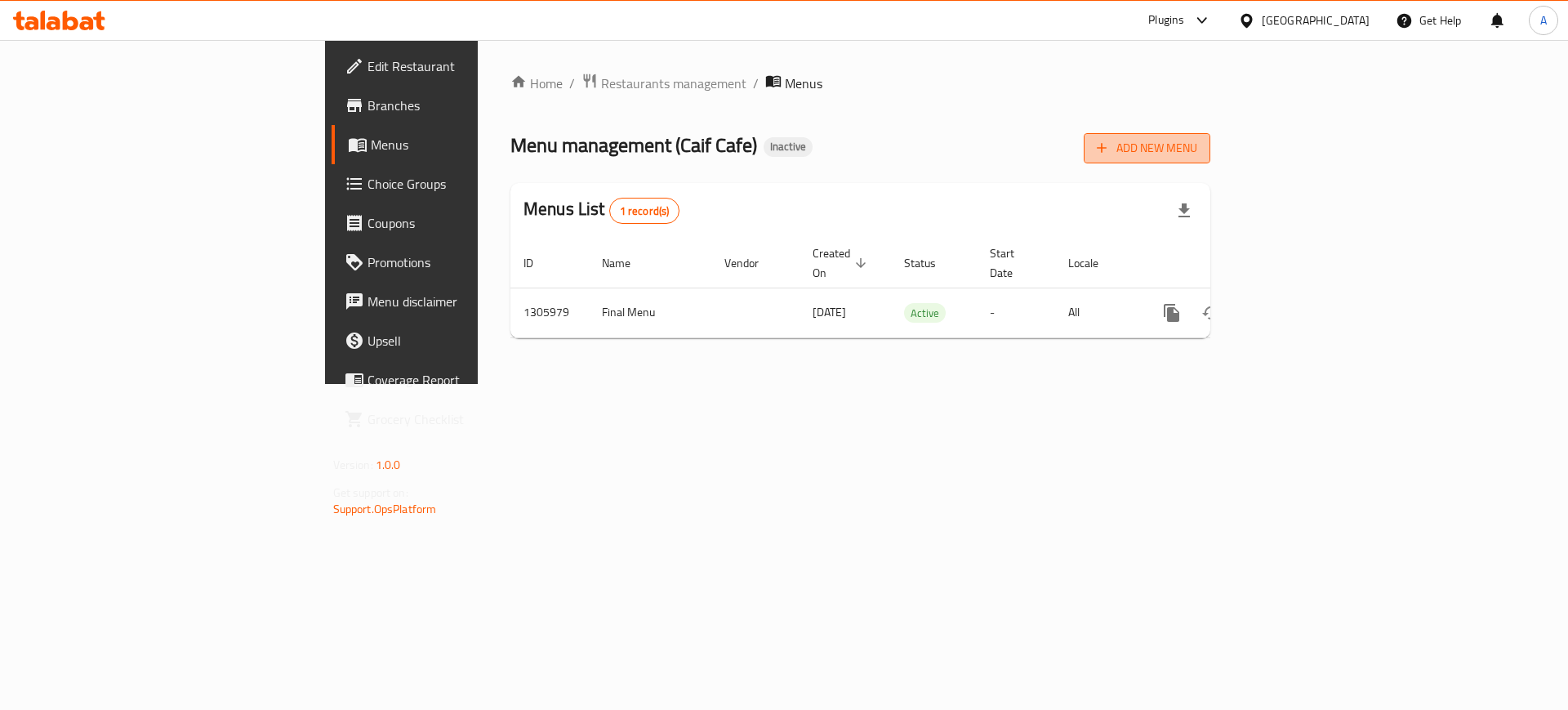
click at [1197, 148] on span "Add New Menu" at bounding box center [1147, 148] width 101 height 20
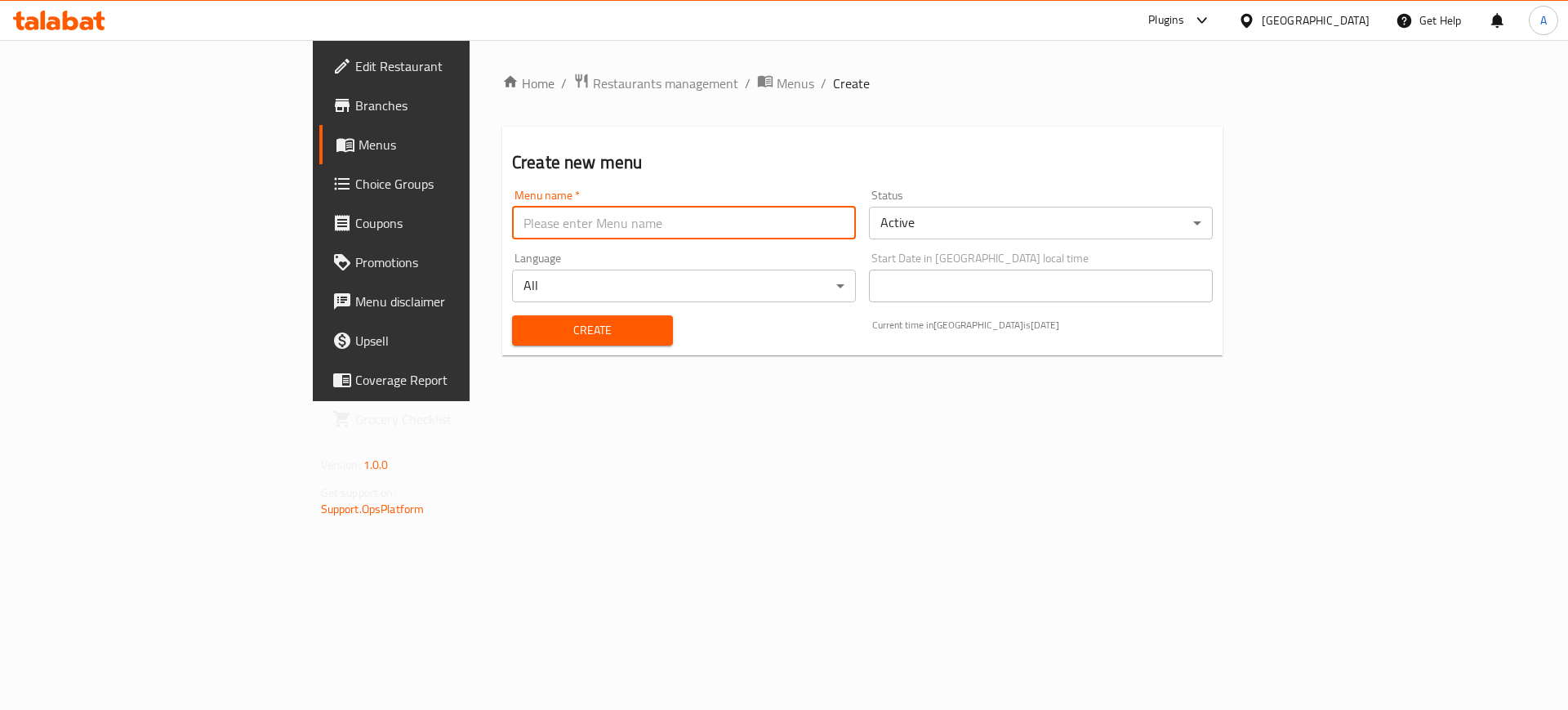
click at [512, 223] on input "text" at bounding box center [684, 224] width 344 height 33
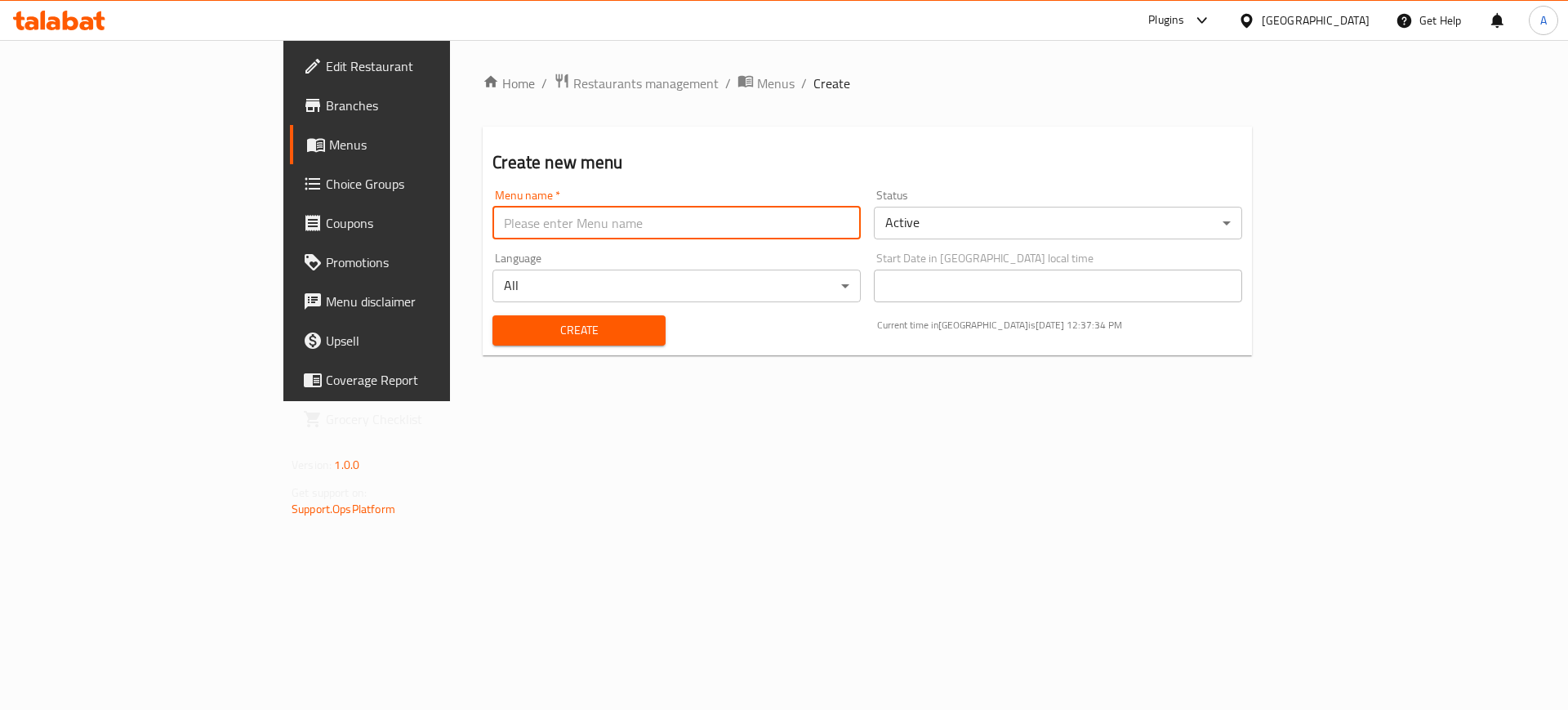
type input "After Error"
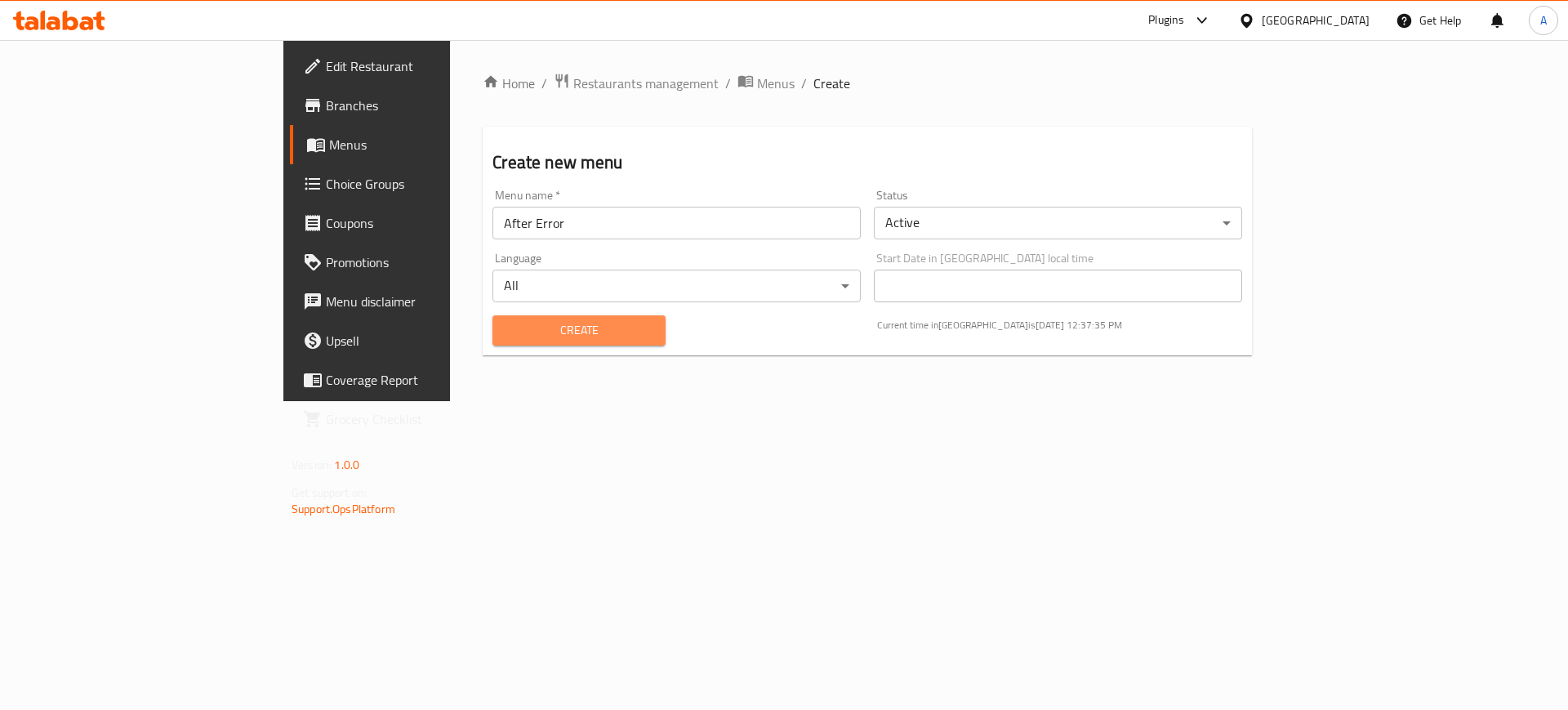
click at [506, 339] on span "Create" at bounding box center [579, 330] width 146 height 20
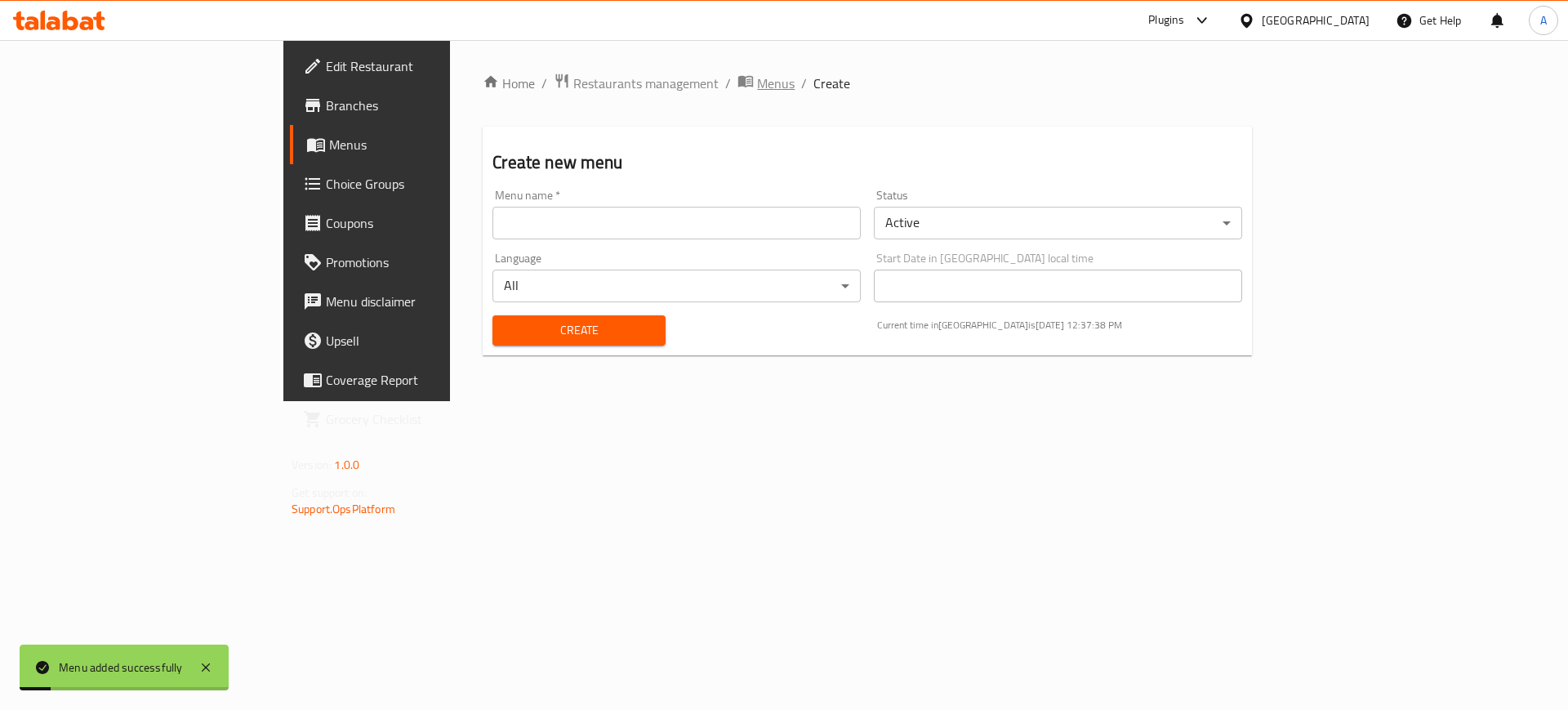
click at [757, 86] on span "Menus" at bounding box center [776, 84] width 38 height 20
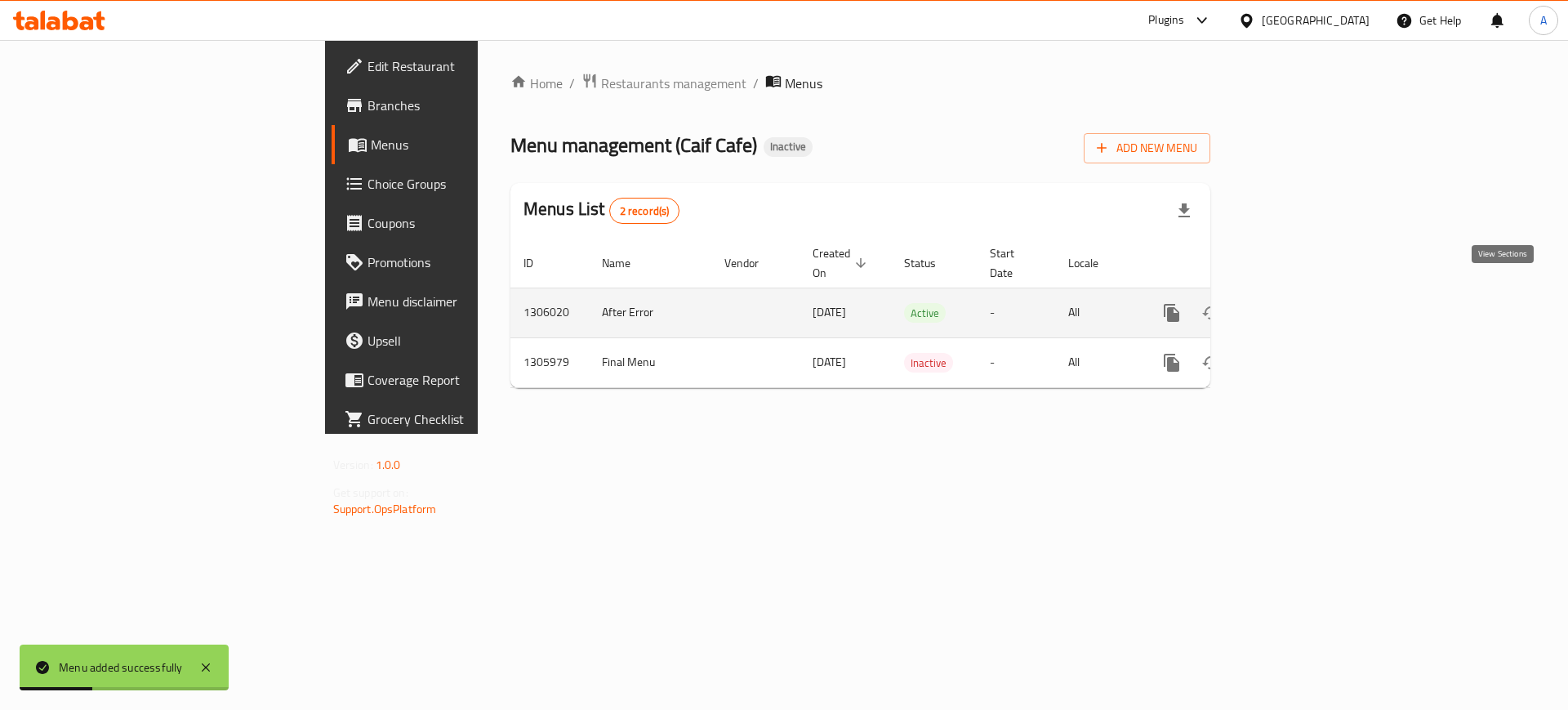
click at [1300, 303] on icon "enhanced table" at bounding box center [1290, 313] width 20 height 20
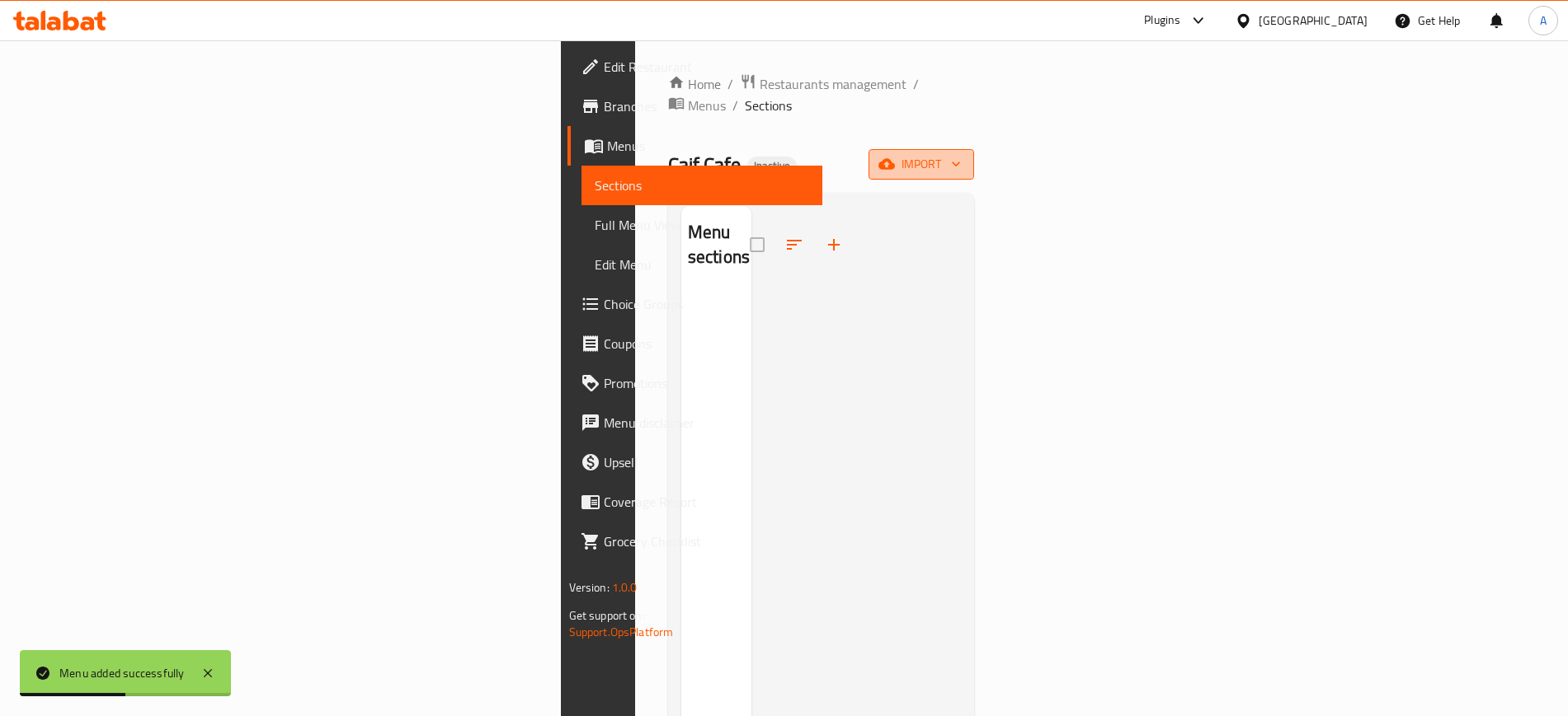
click at [961, 154] on span "import" at bounding box center [921, 164] width 79 height 21
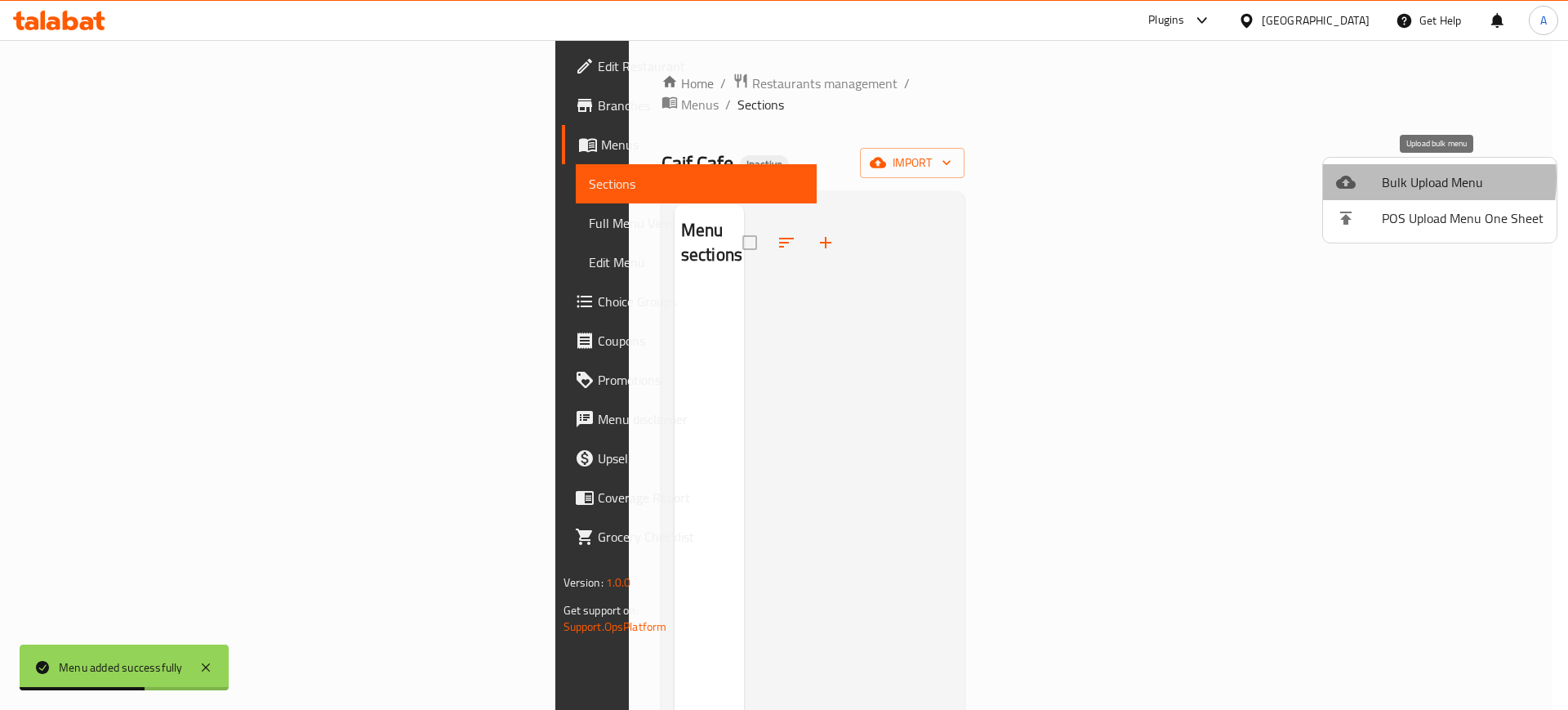
click at [1381, 179] on div at bounding box center [1359, 183] width 46 height 20
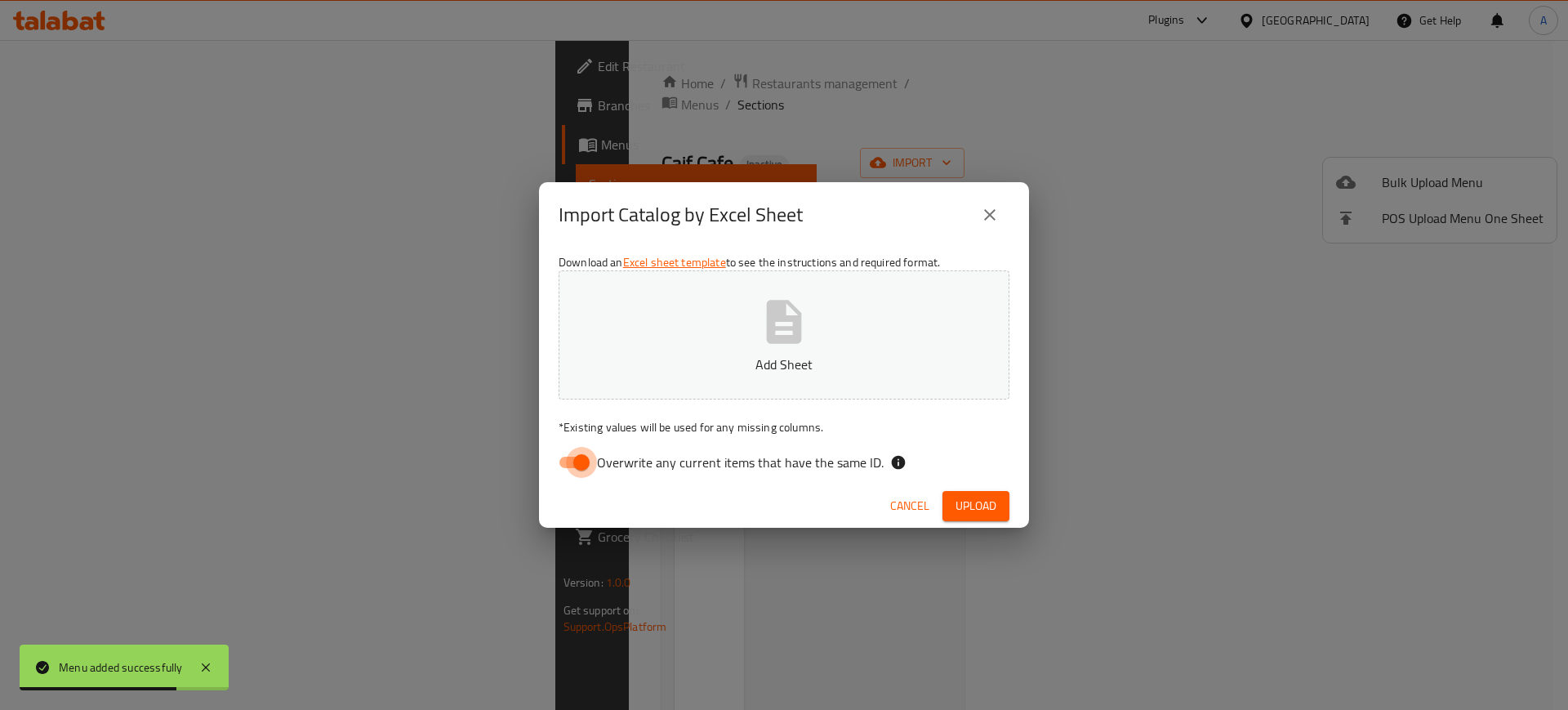
click at [578, 464] on input "Overwrite any current items that have the same ID." at bounding box center [582, 463] width 93 height 31
checkbox input "false"
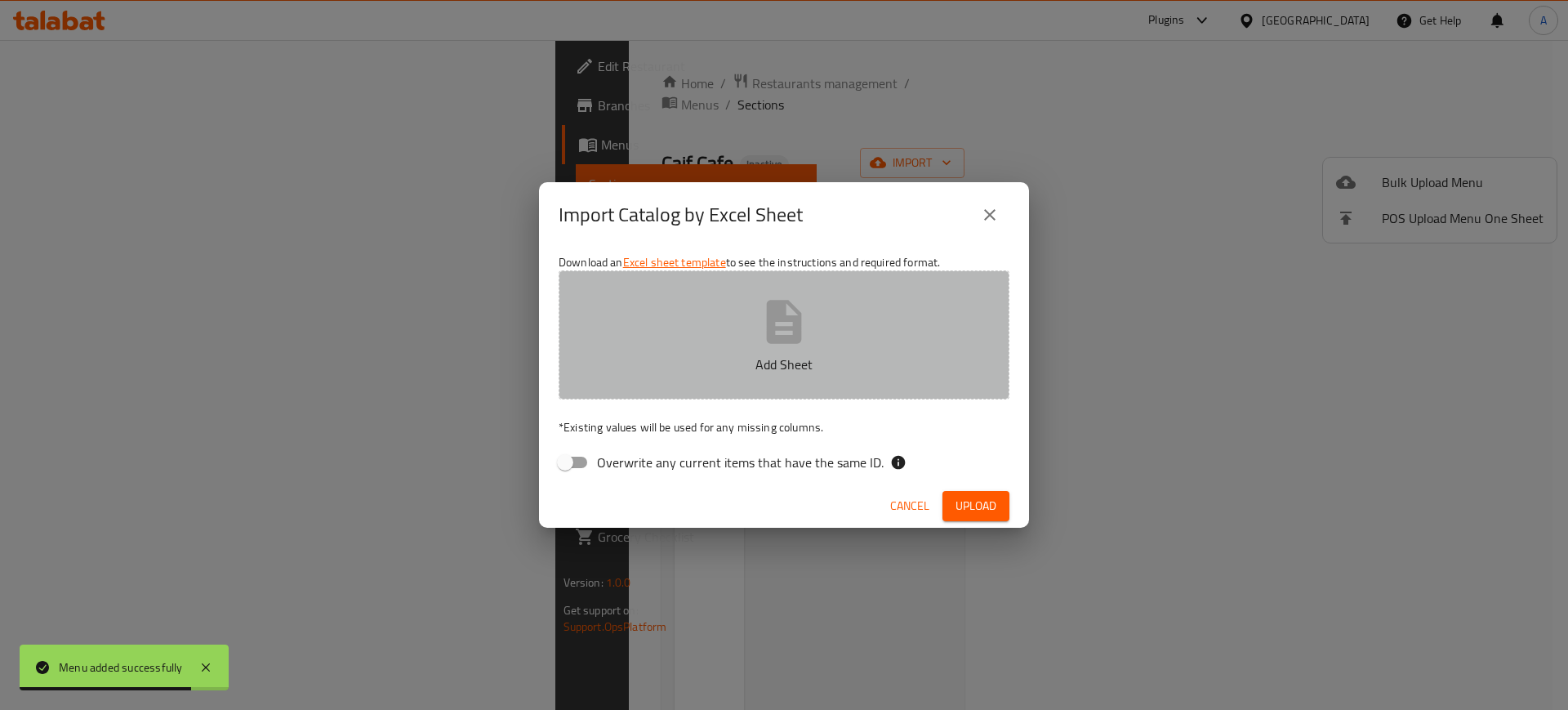
click at [813, 329] on button "Add Sheet" at bounding box center [784, 335] width 451 height 129
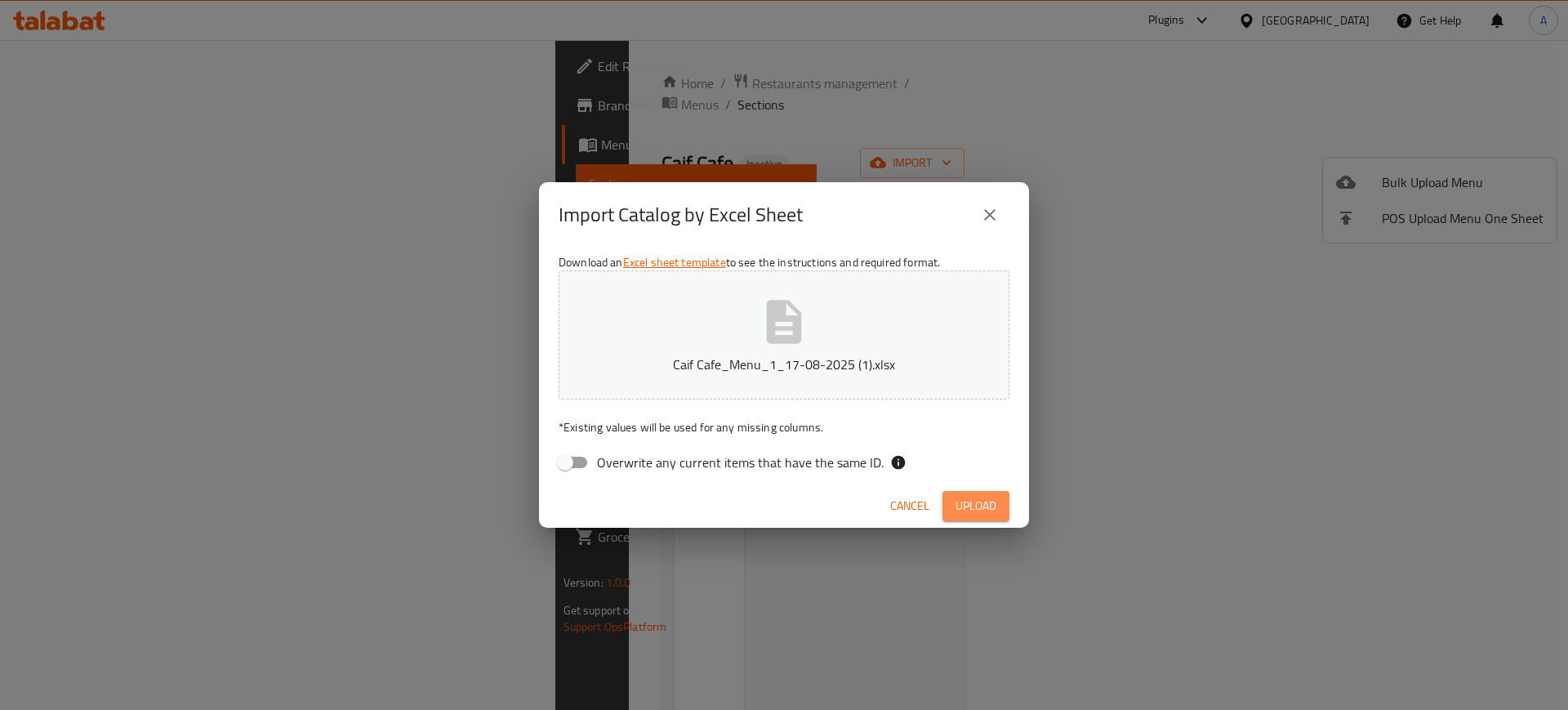
click at [958, 516] on span "Upload" at bounding box center [976, 506] width 41 height 20
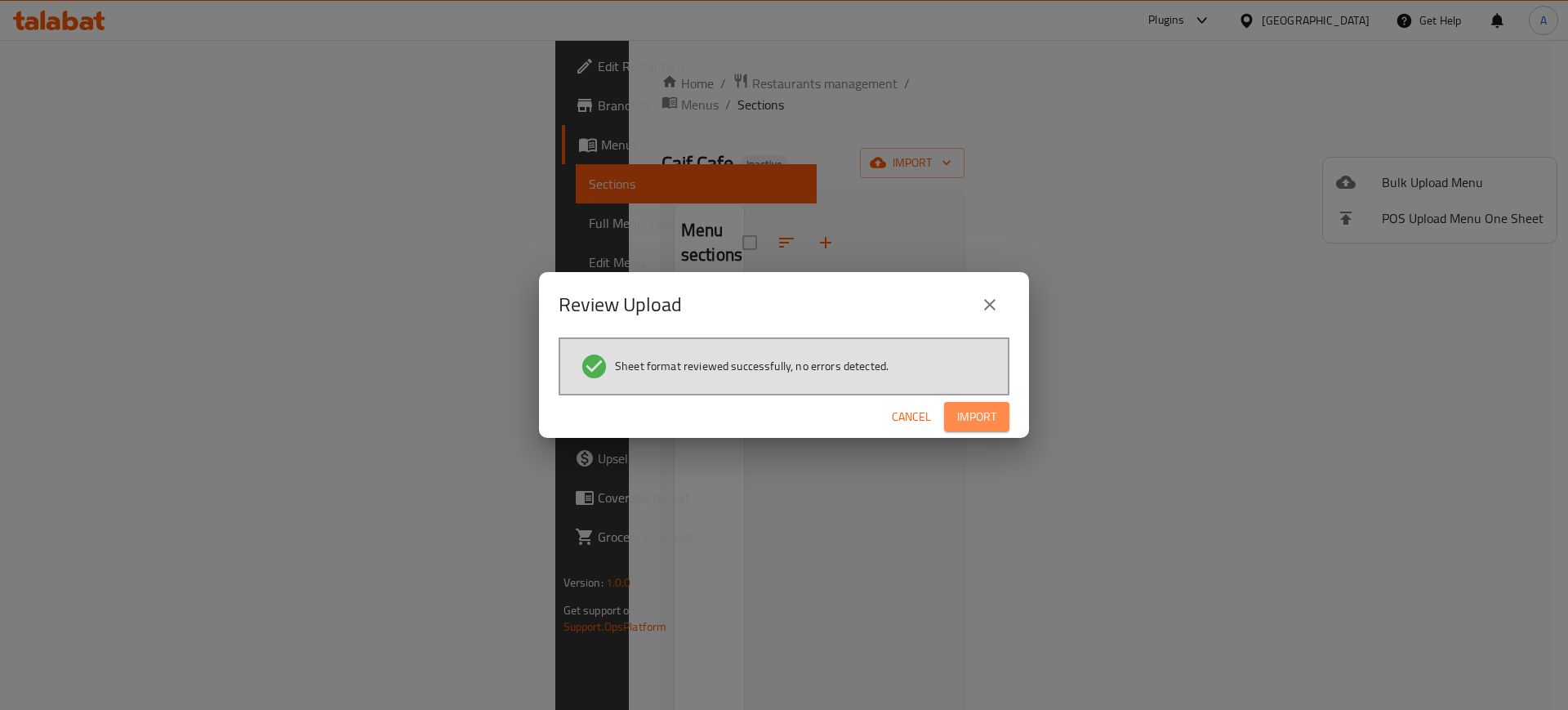
click at [980, 418] on span "Import" at bounding box center [977, 417] width 39 height 20
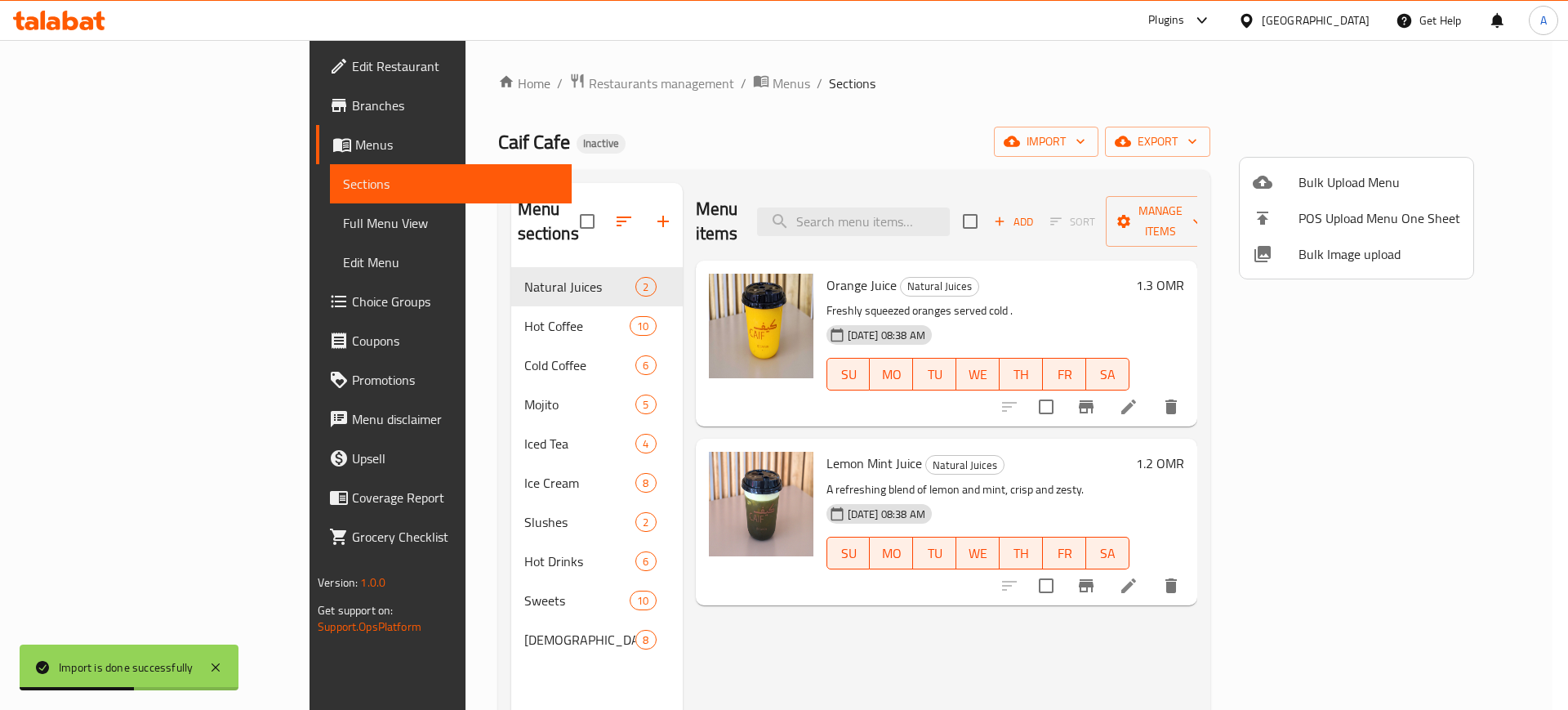
click at [90, 232] on div at bounding box center [784, 355] width 1568 height 710
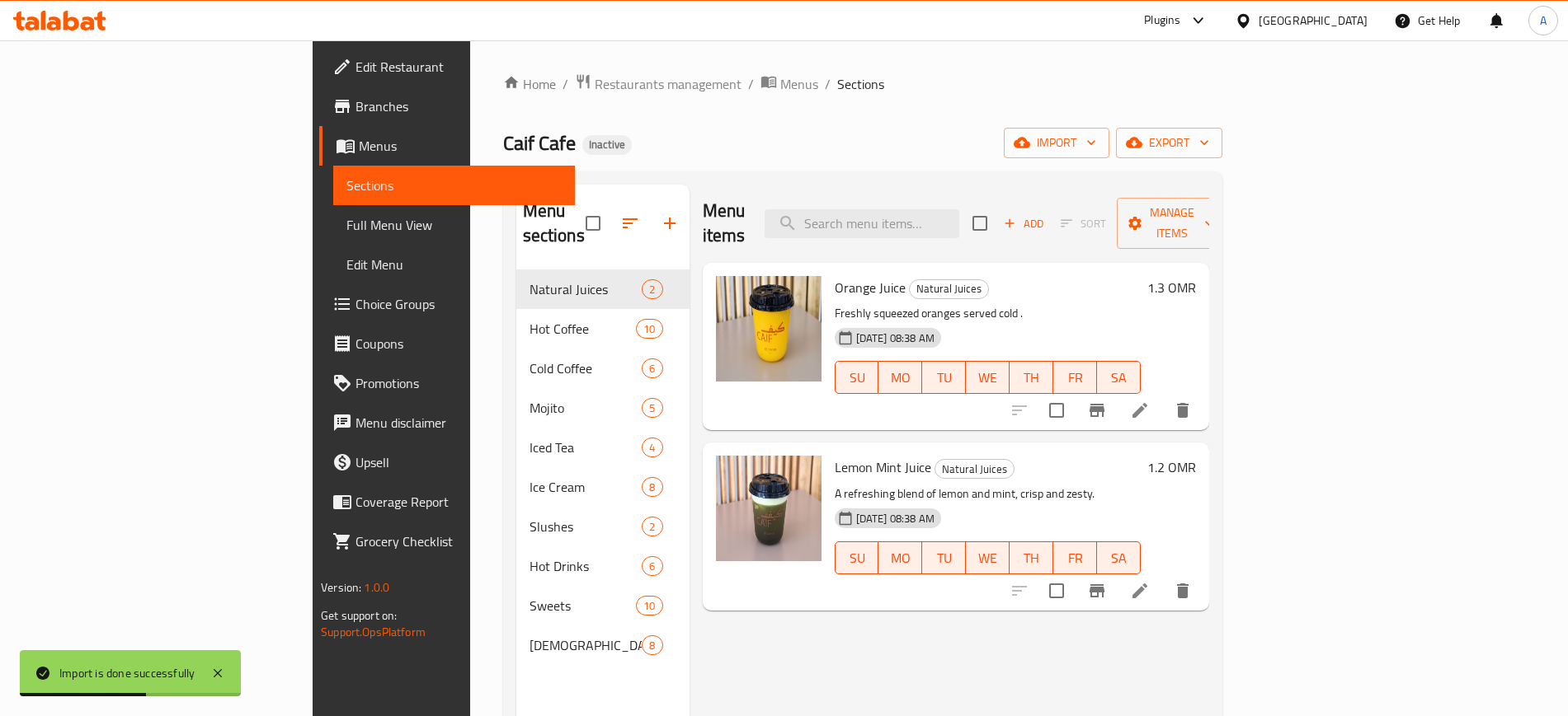
click at [346, 234] on span "Full Menu View" at bounding box center [454, 225] width 215 height 20
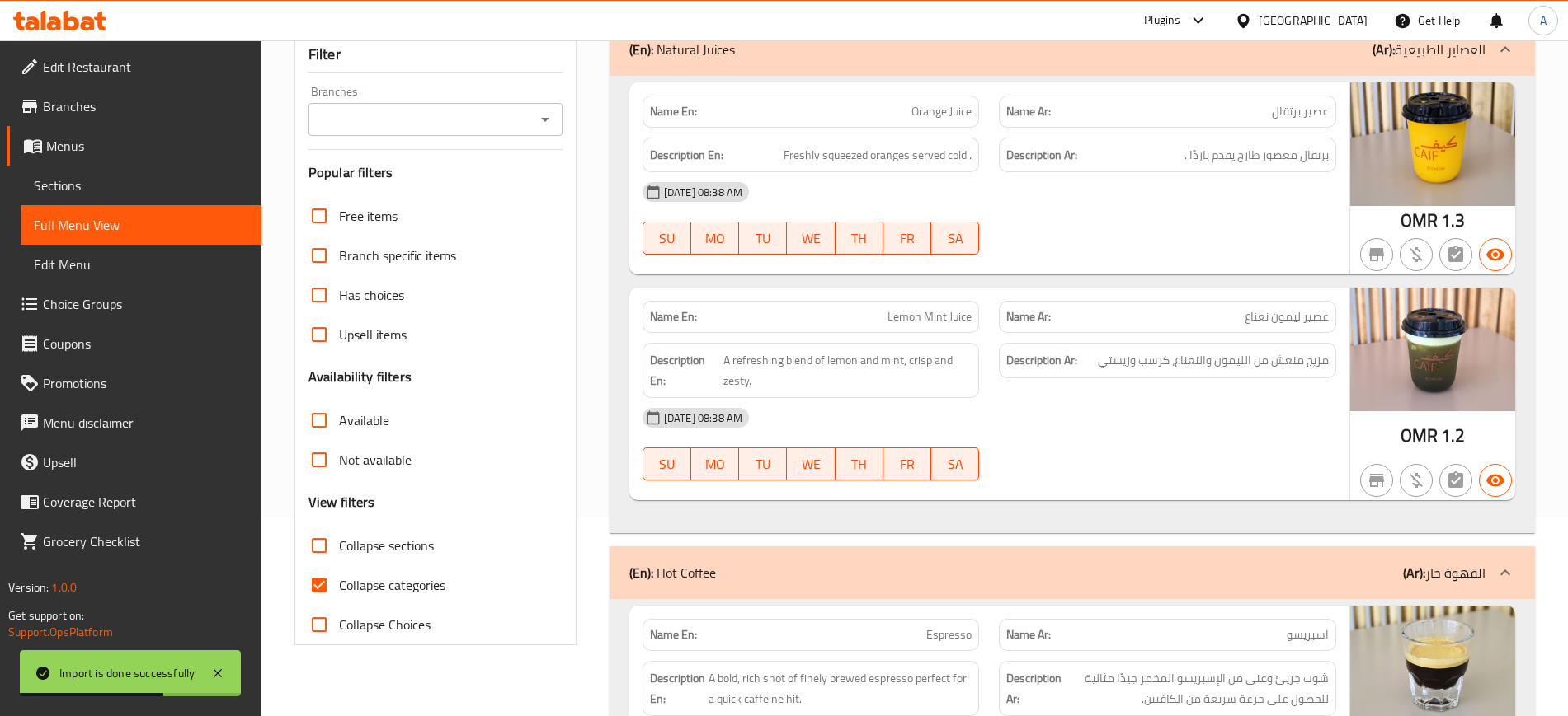
scroll to position [304, 0]
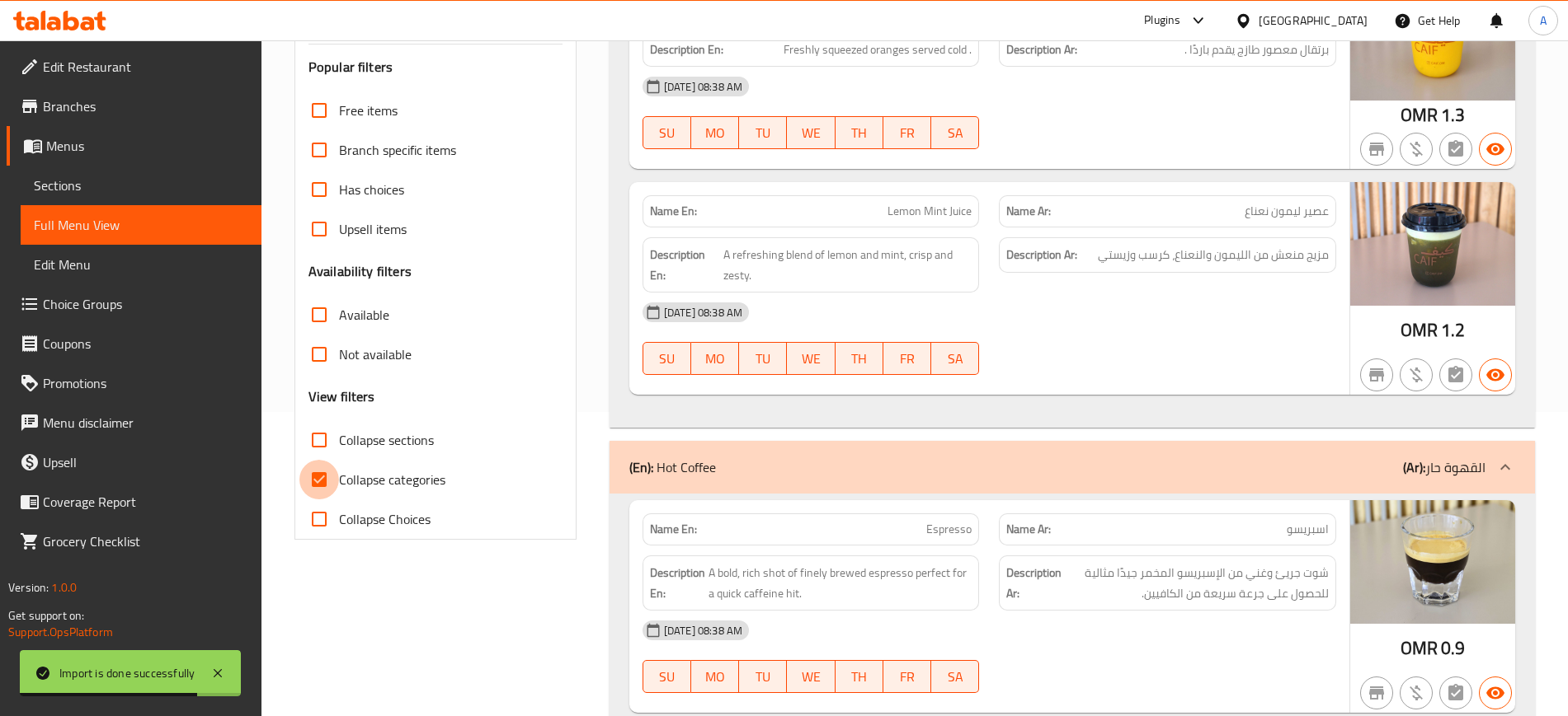
click at [322, 478] on input "Collapse categories" at bounding box center [319, 480] width 40 height 40
checkbox input "false"
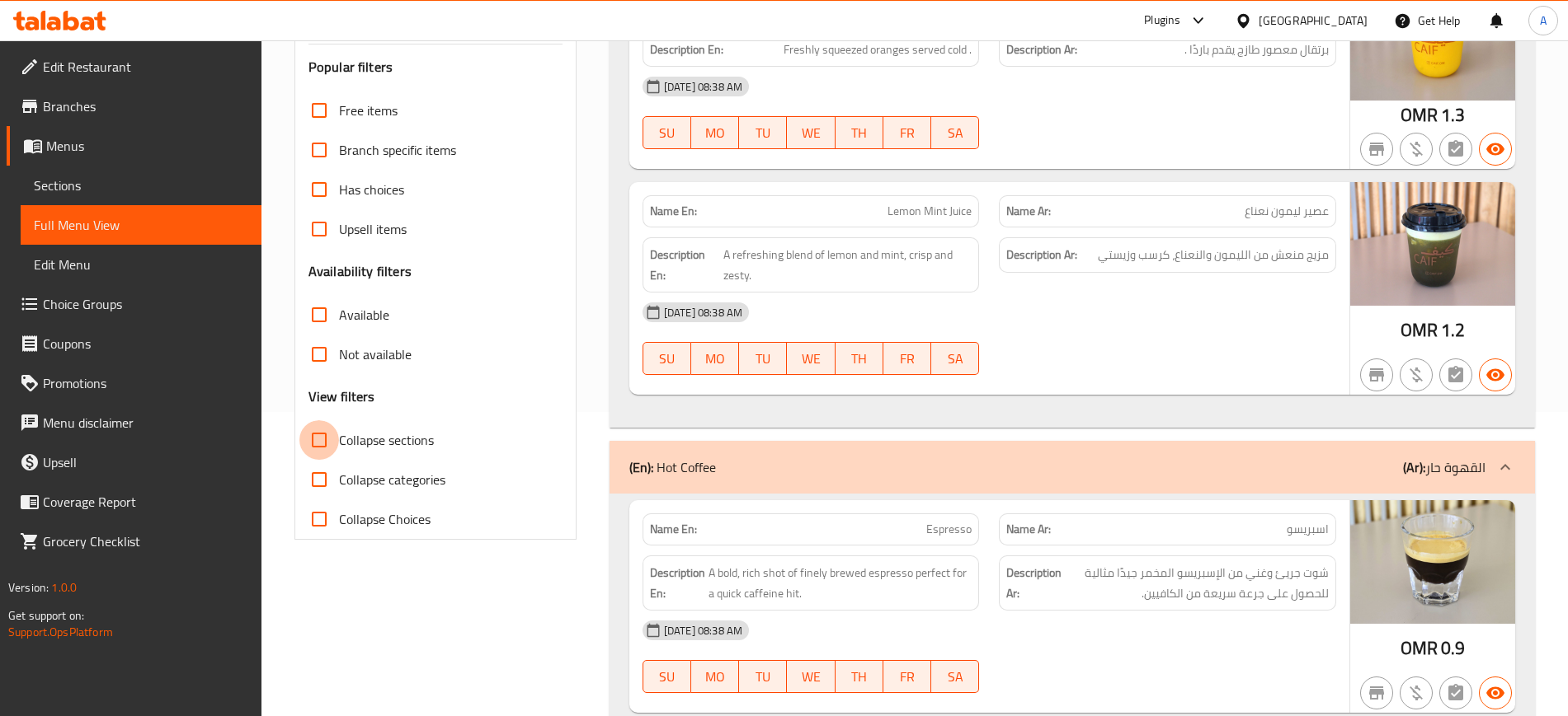
click at [321, 440] on input "Collapse sections" at bounding box center [319, 440] width 40 height 40
checkbox input "true"
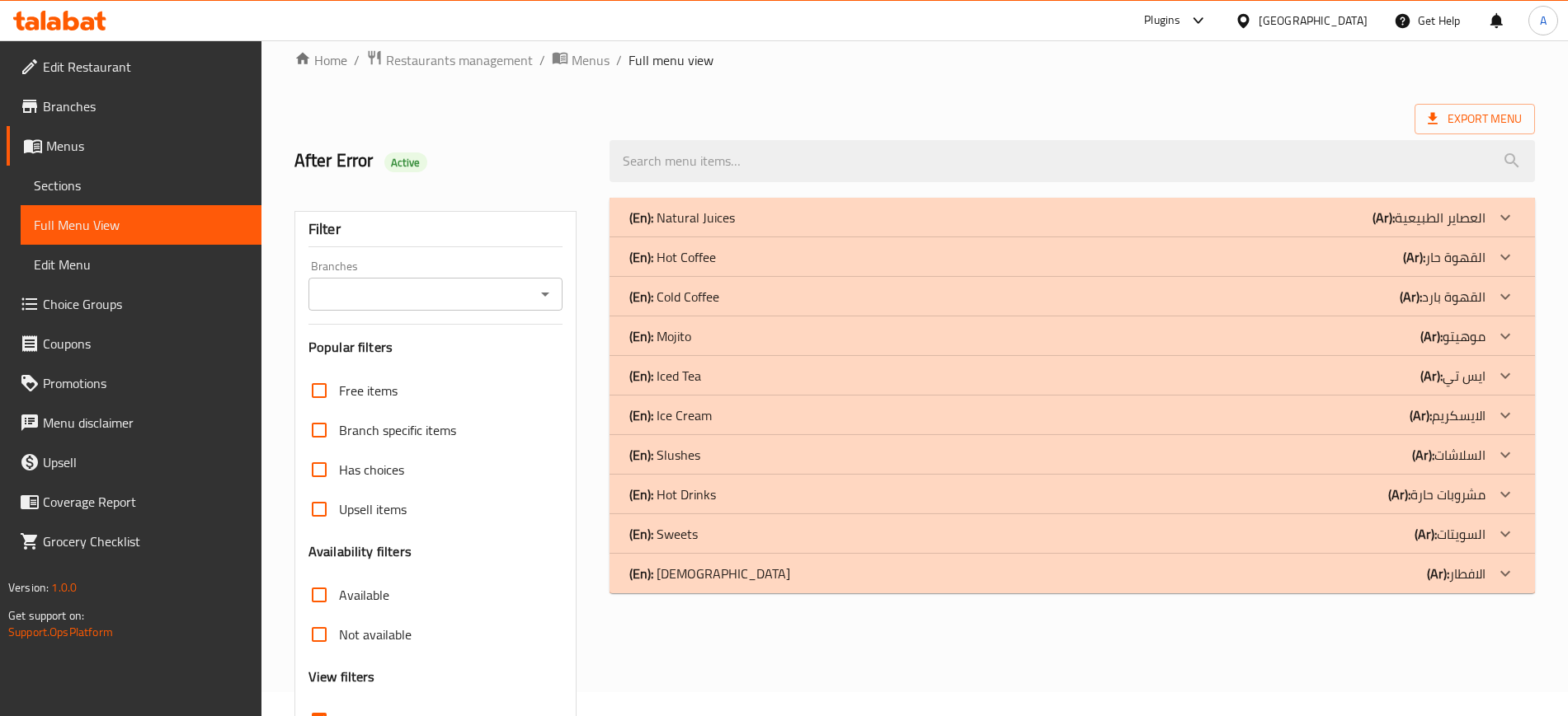
scroll to position [0, 0]
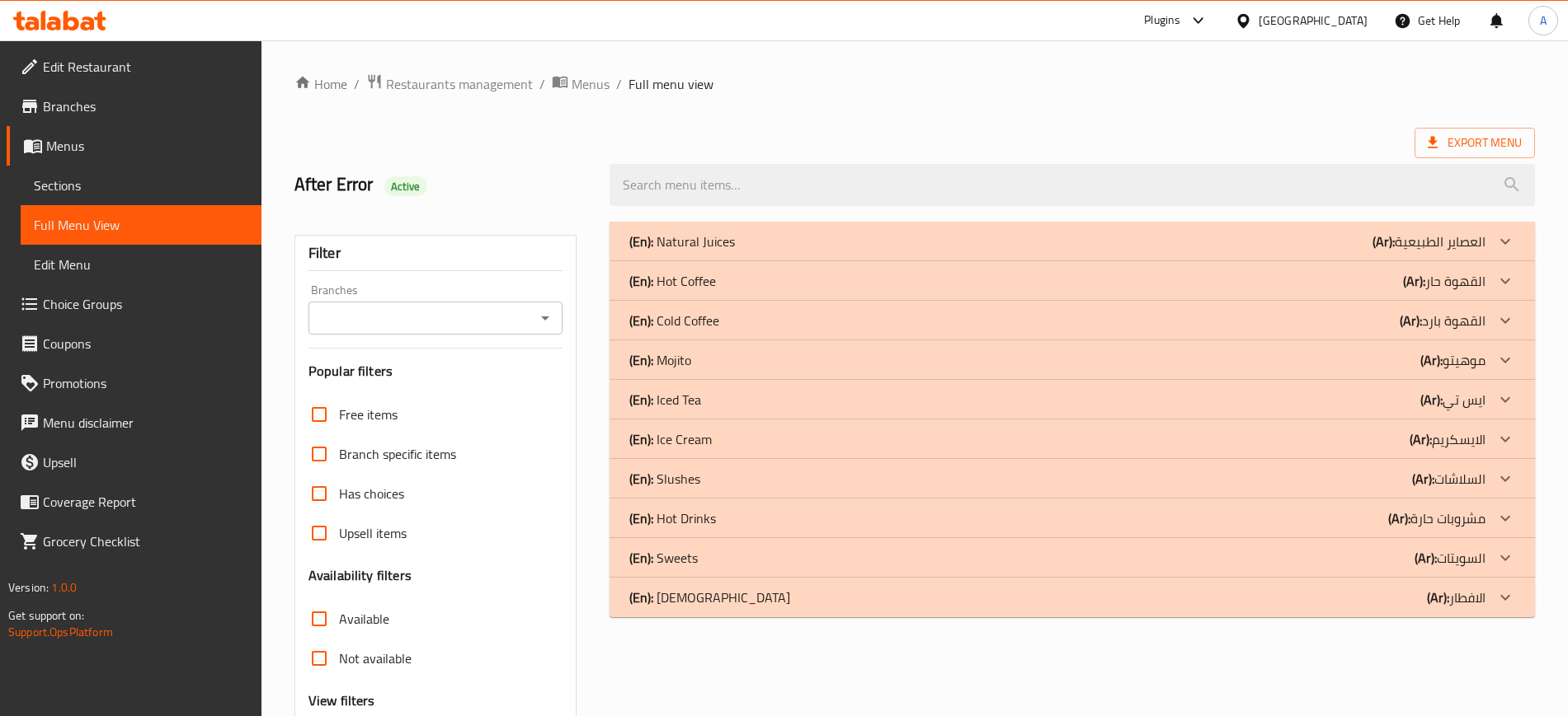
click at [726, 251] on div "(En): Iced Tea (Ar): ايس تي" at bounding box center [1057, 241] width 856 height 20
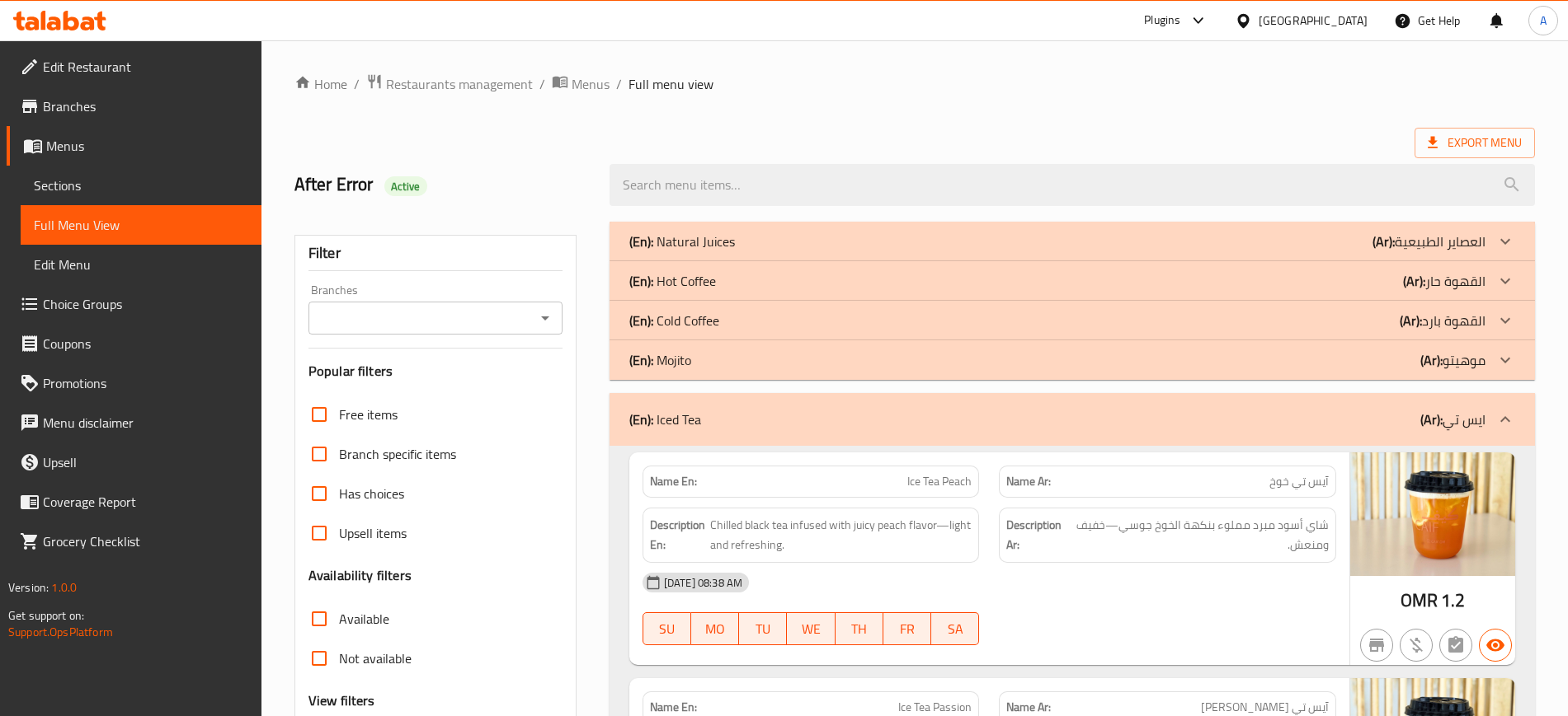
click at [685, 419] on p "(En): Iced Tea" at bounding box center [665, 420] width 72 height 20
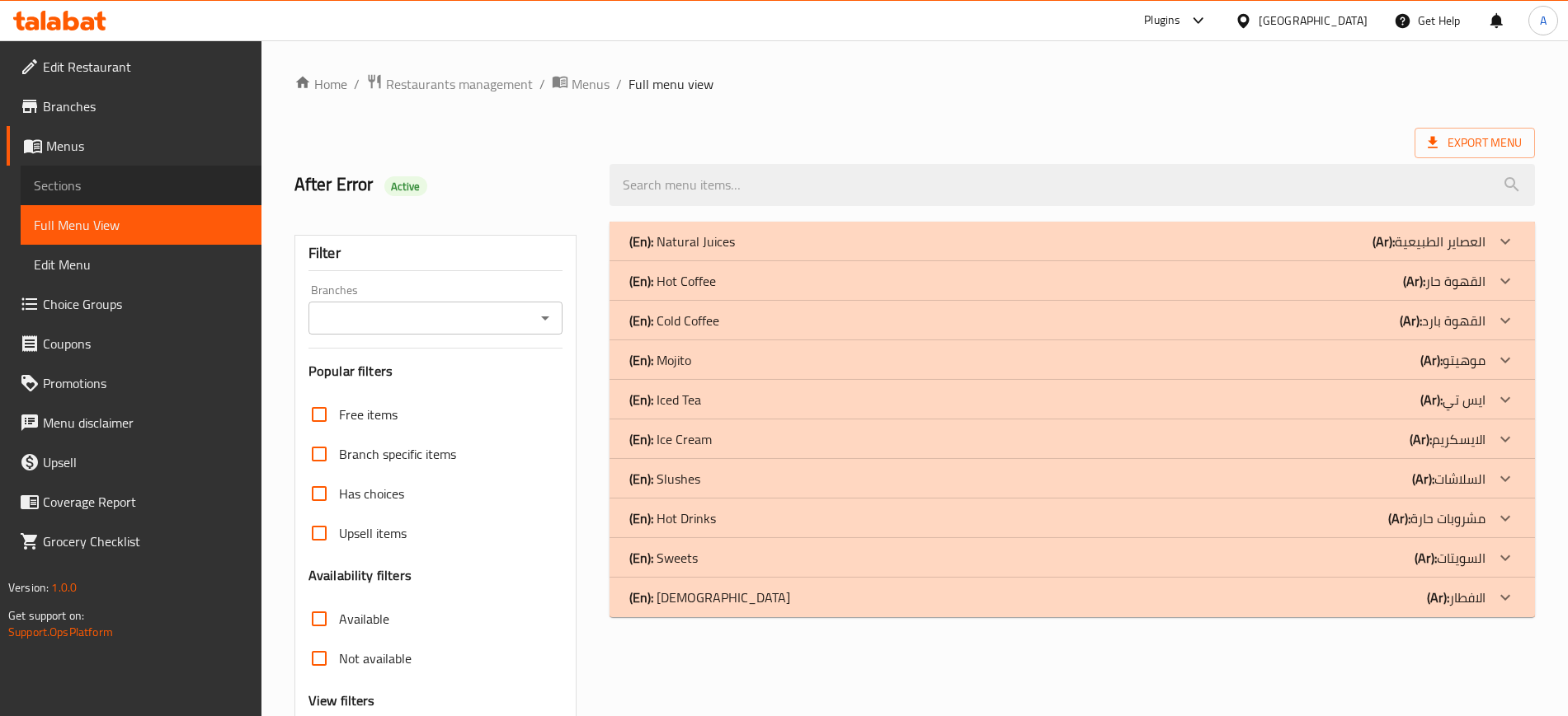
click at [89, 179] on span "Sections" at bounding box center [141, 186] width 215 height 20
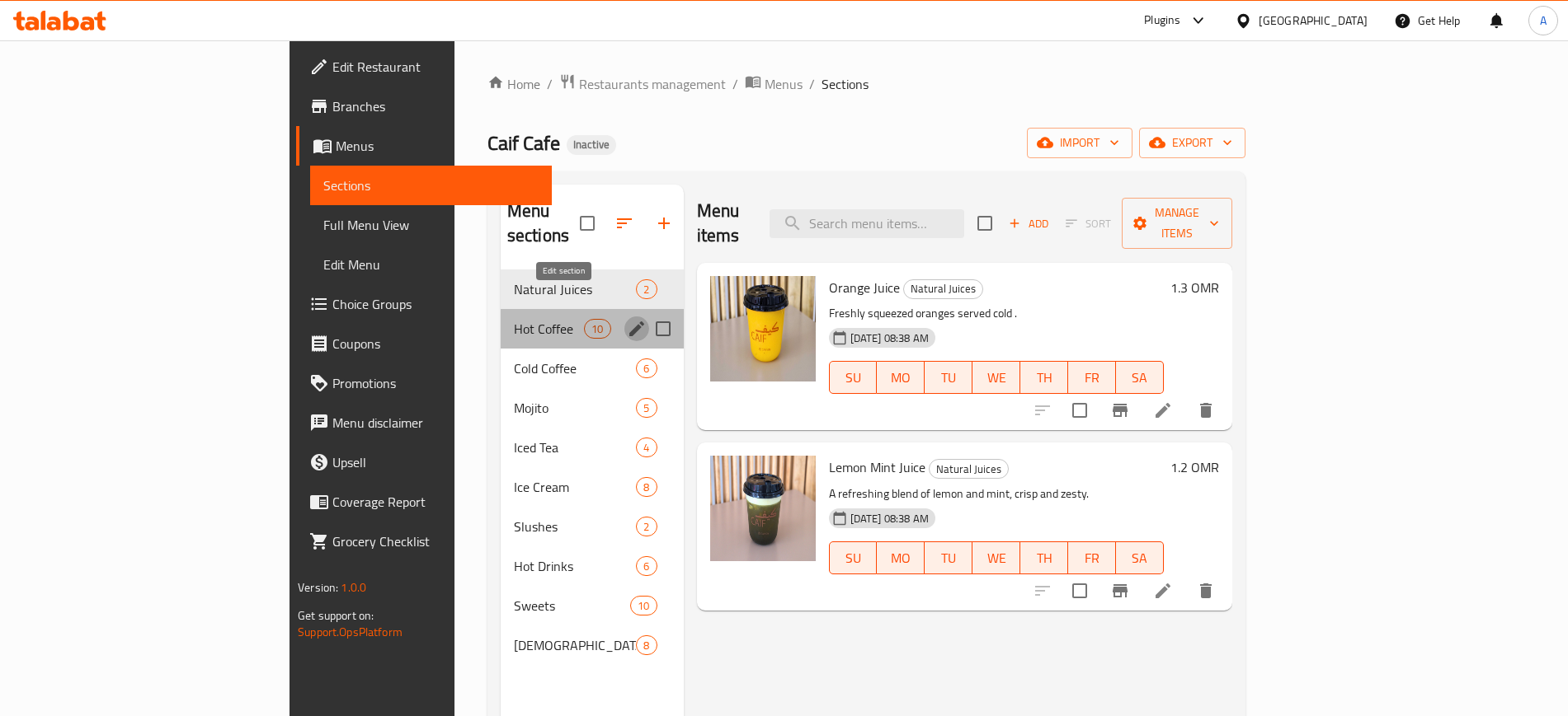
click at [625, 316] on button "edit" at bounding box center [637, 329] width 25 height 25
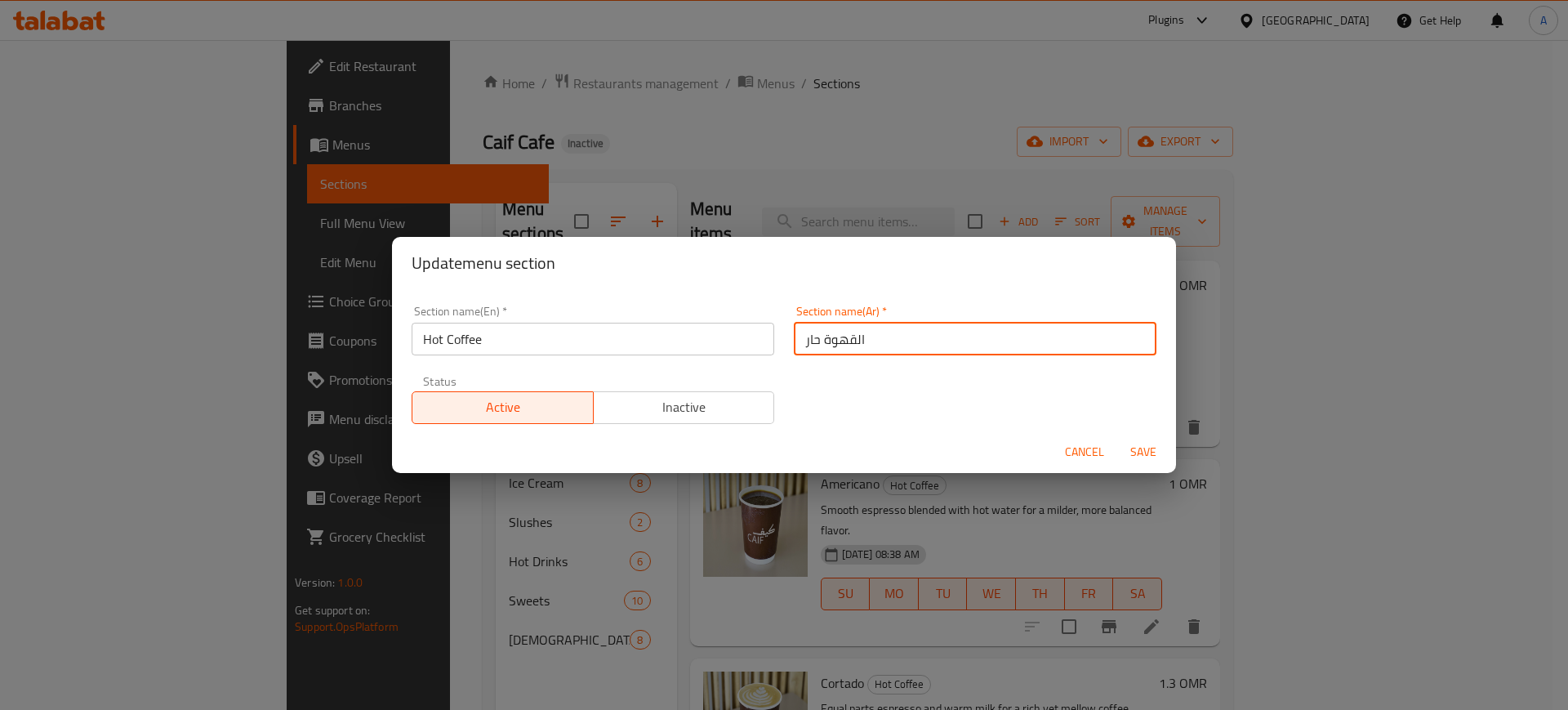
click at [930, 340] on input "القهوة حار" at bounding box center [975, 339] width 363 height 33
type input "القهوة الساخنة"
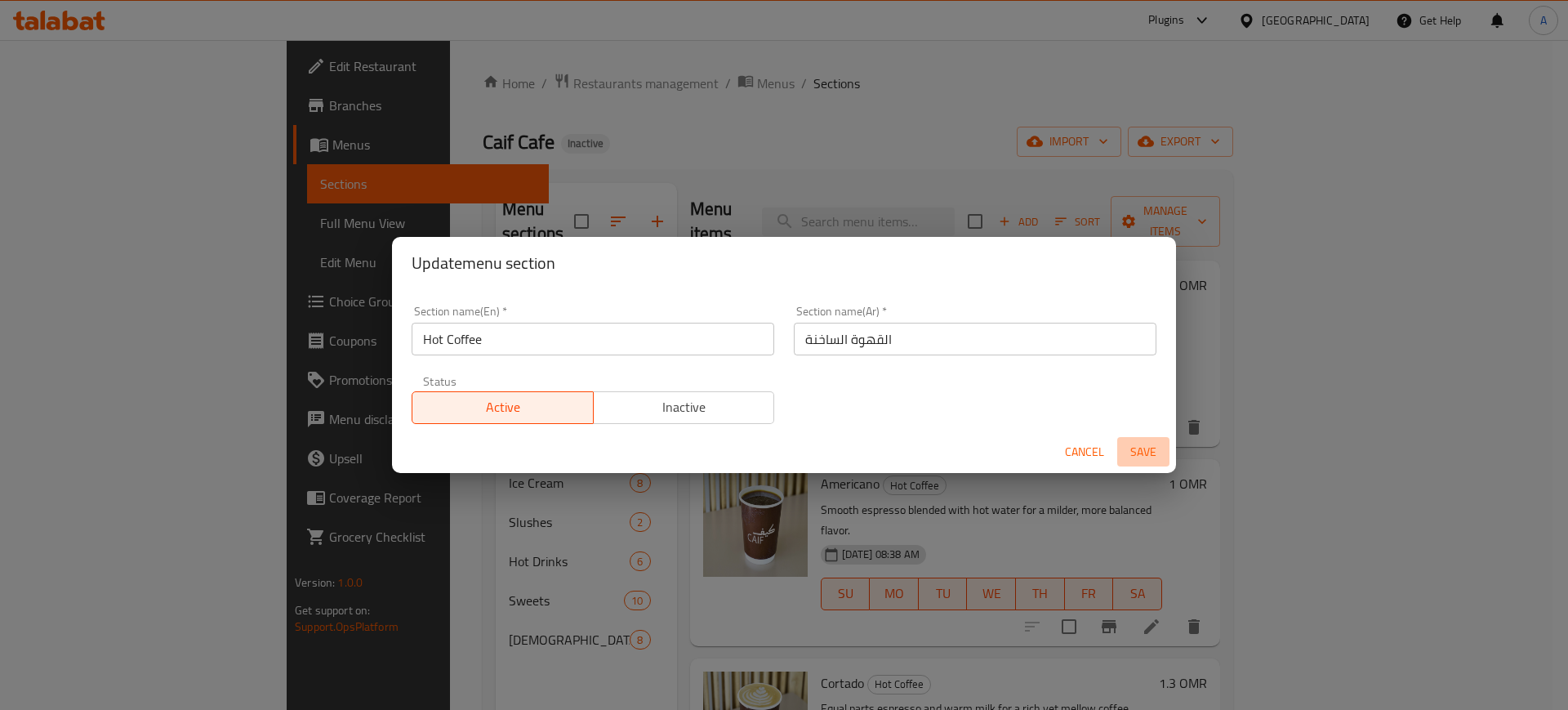
click at [1158, 445] on span "Save" at bounding box center [1143, 452] width 39 height 20
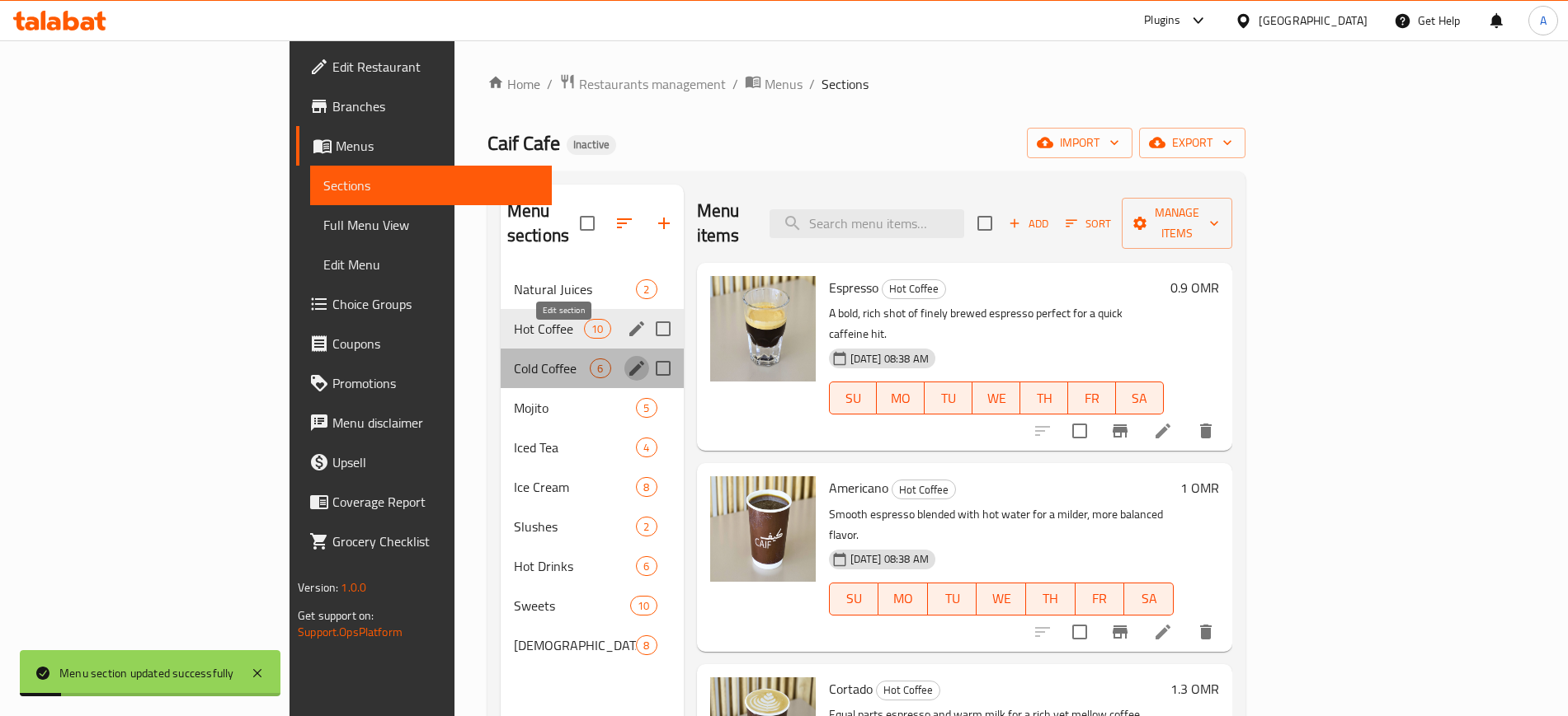
click at [627, 358] on icon "edit" at bounding box center [637, 368] width 20 height 20
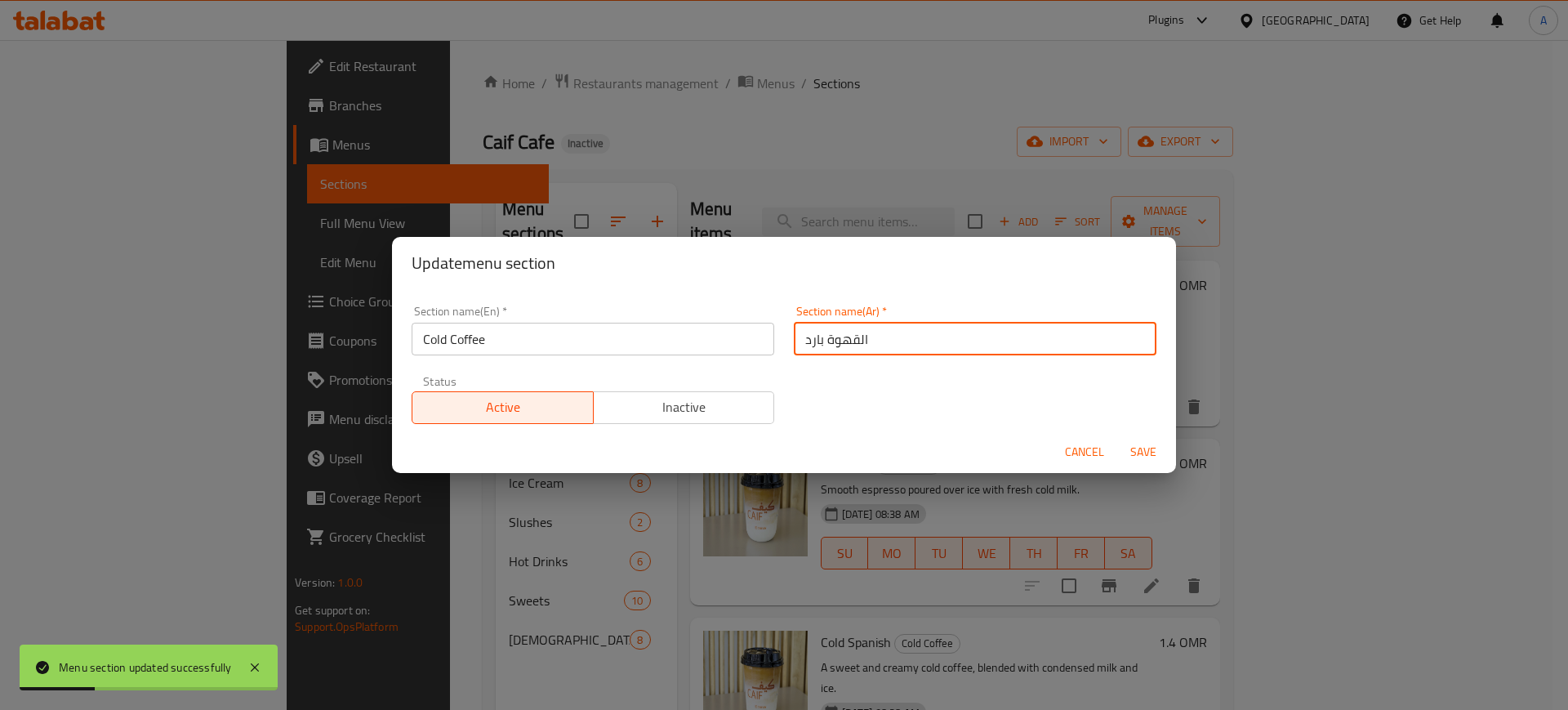
click at [921, 346] on input "القهوة بارد" at bounding box center [975, 339] width 363 height 33
type input "القهوة hgبارد"
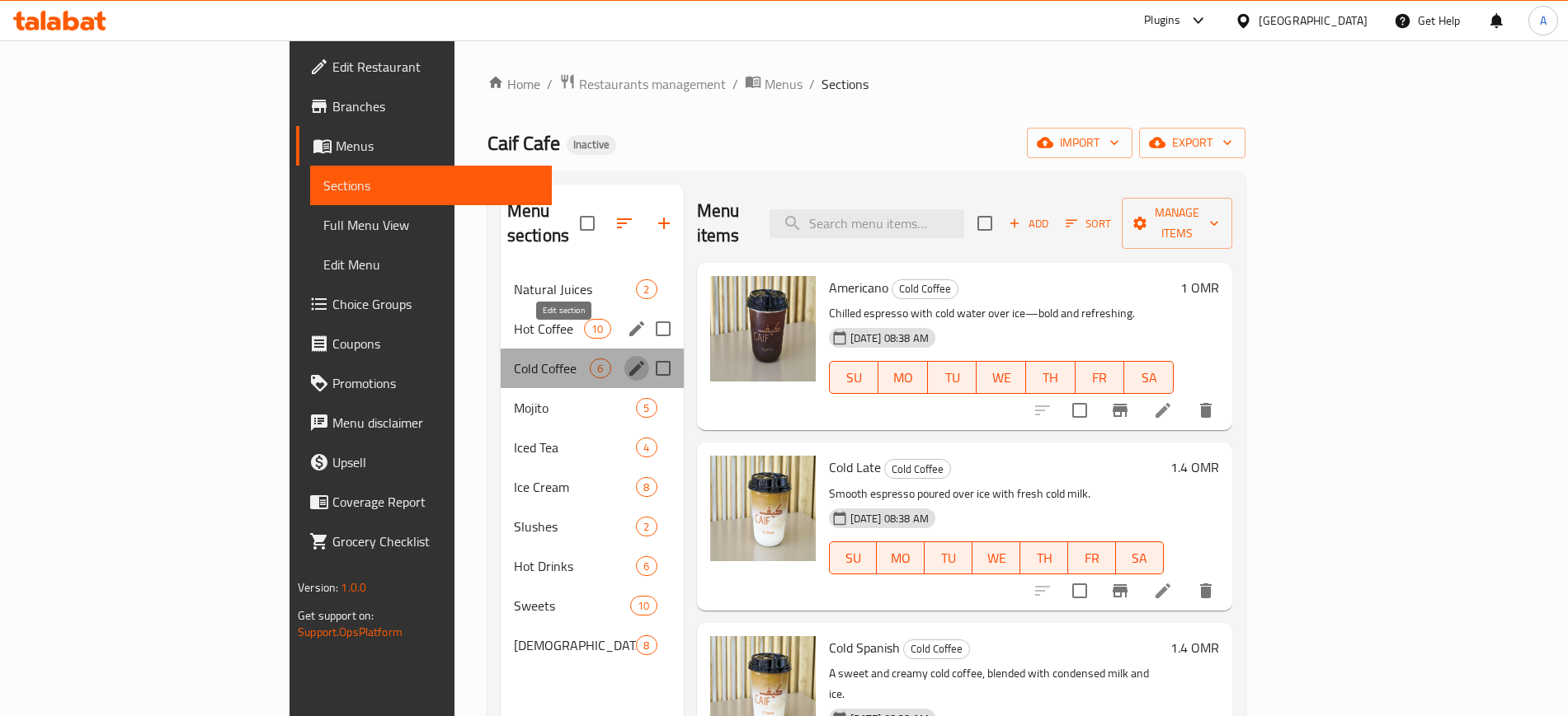
click at [627, 358] on icon "edit" at bounding box center [637, 368] width 20 height 20
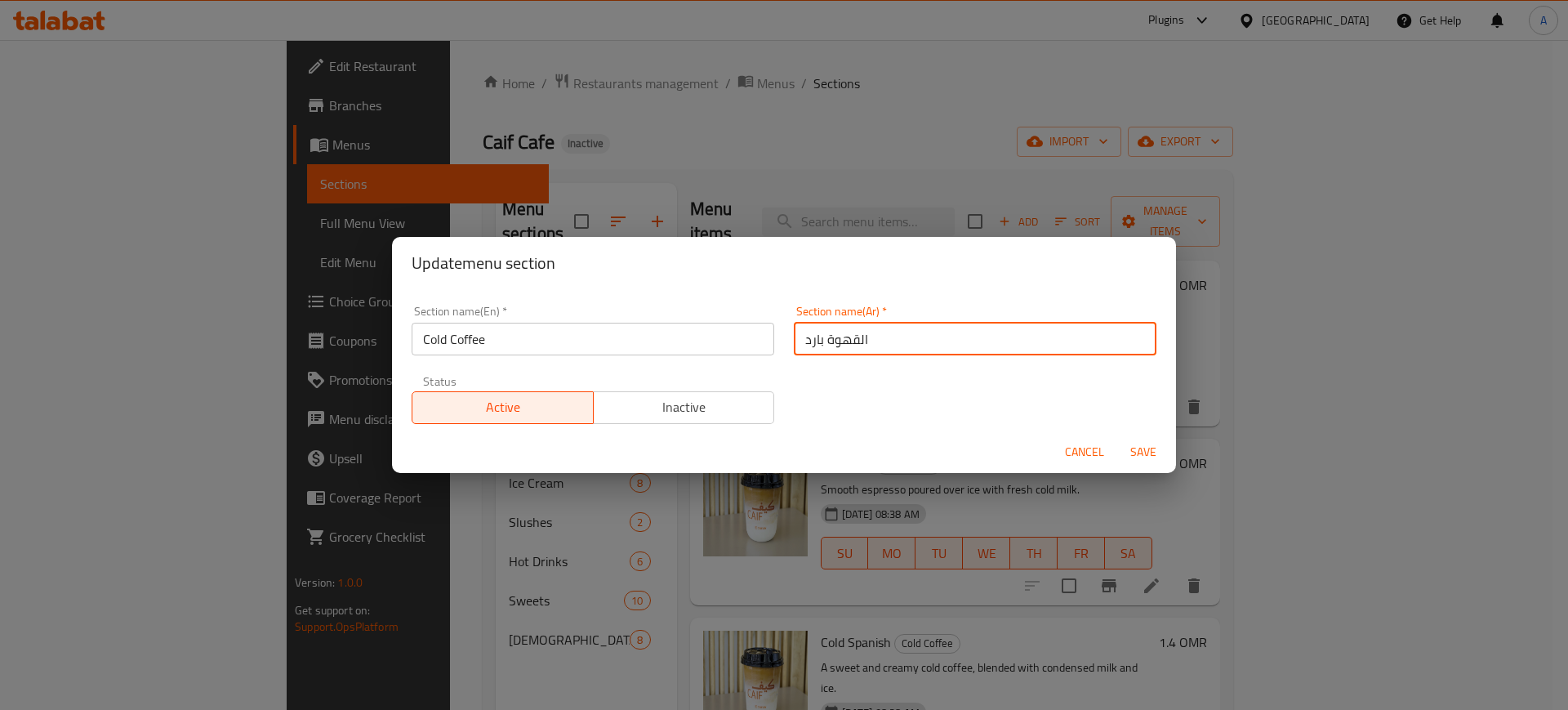
click at [797, 346] on input "القهوة بارد" at bounding box center [975, 339] width 363 height 33
type input "القهوة الباردة"
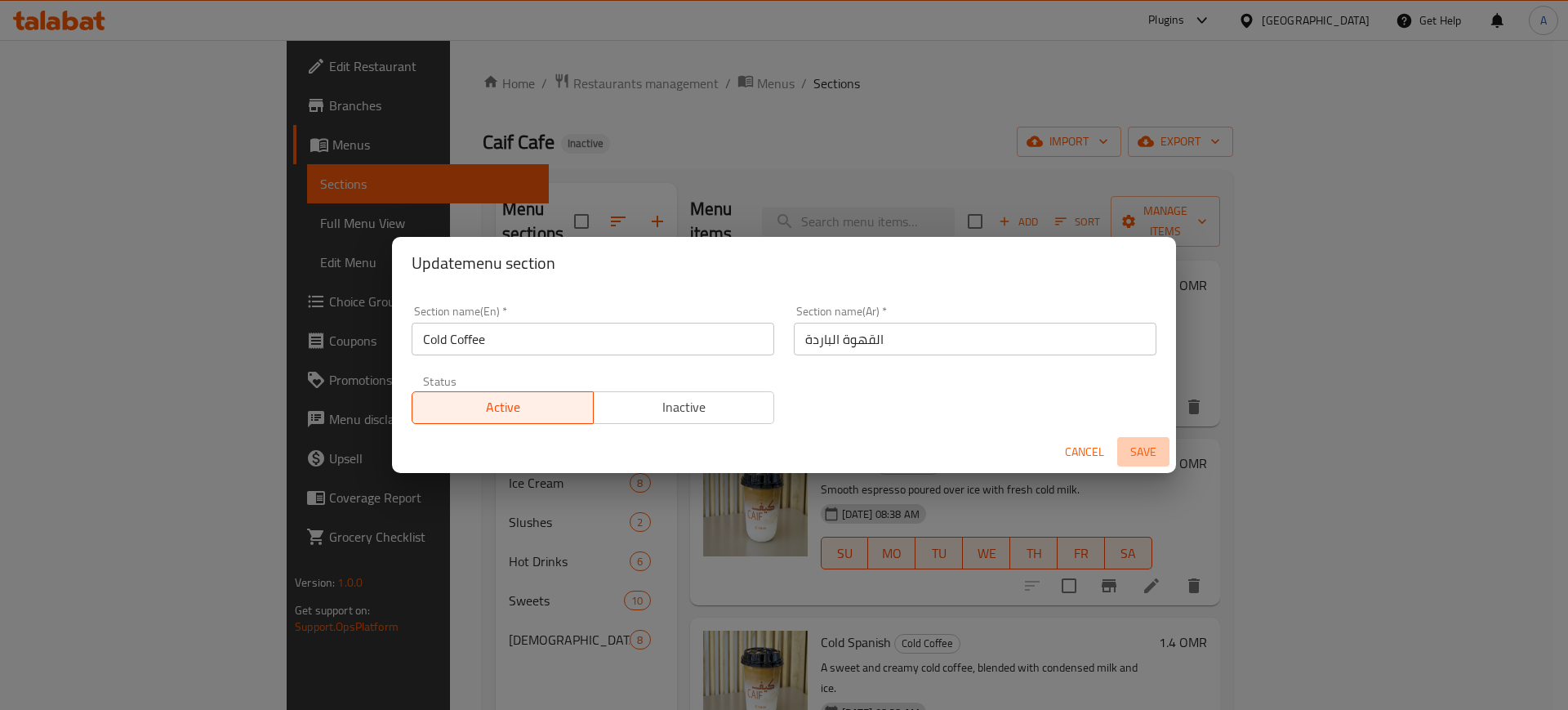
click at [1136, 448] on span "Save" at bounding box center [1143, 452] width 39 height 20
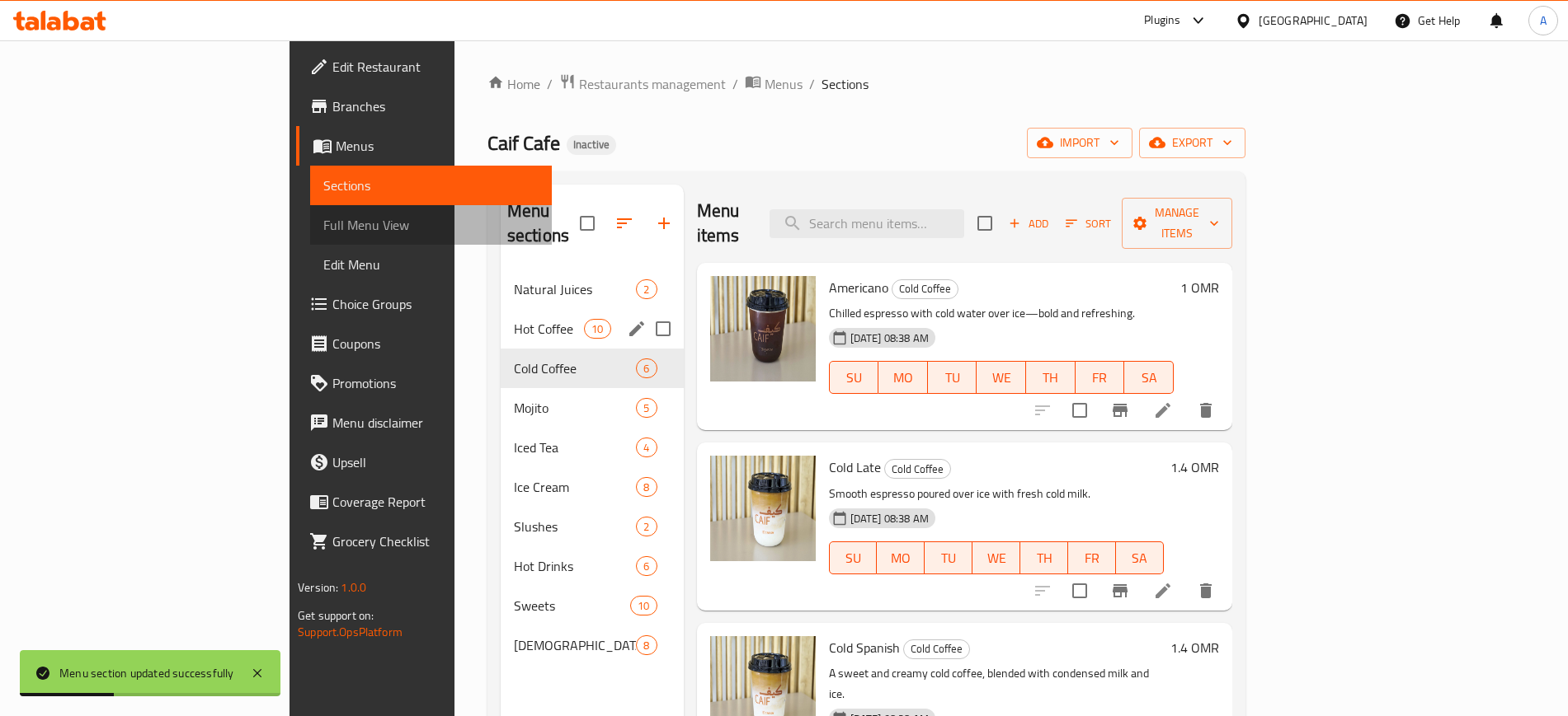
click at [323, 219] on span "Full Menu View" at bounding box center [430, 225] width 215 height 20
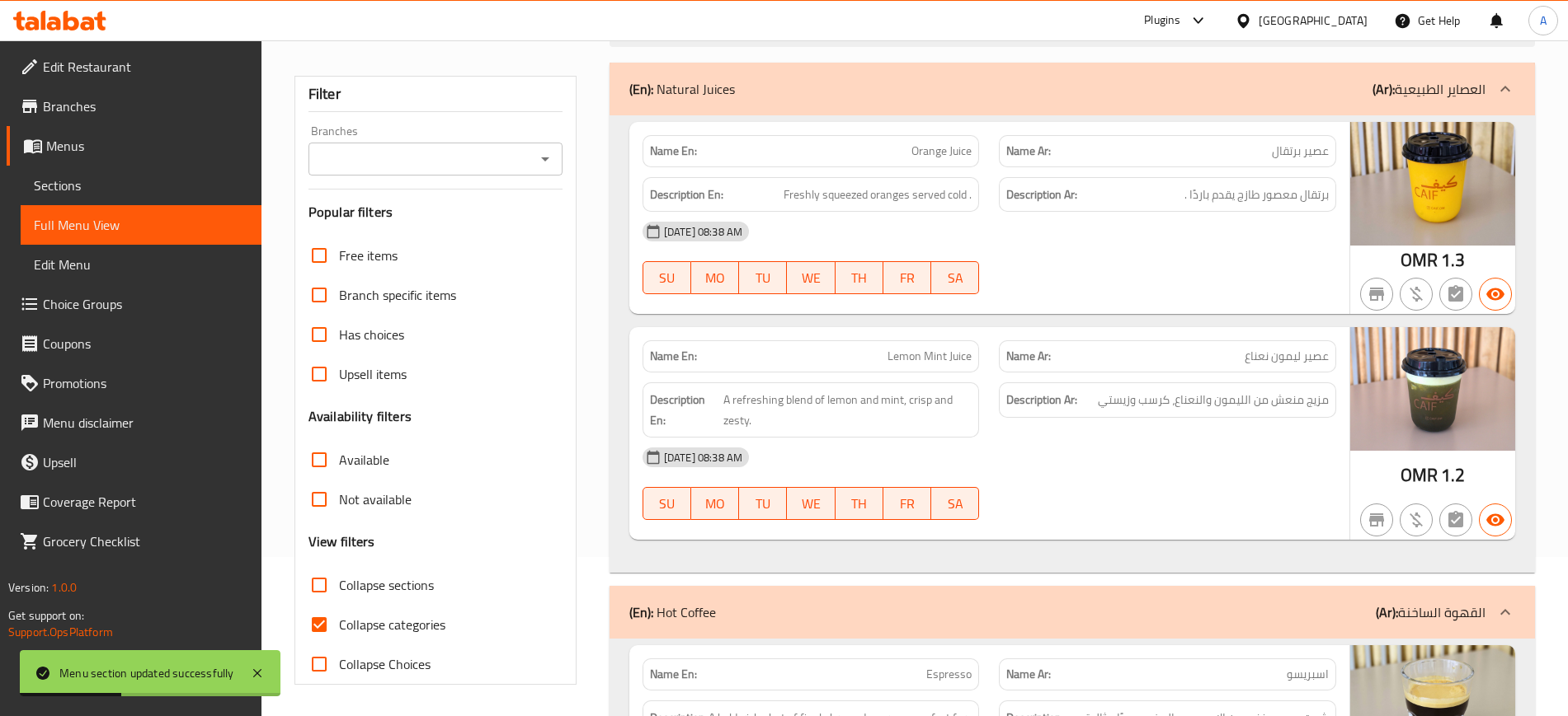
scroll to position [165, 0]
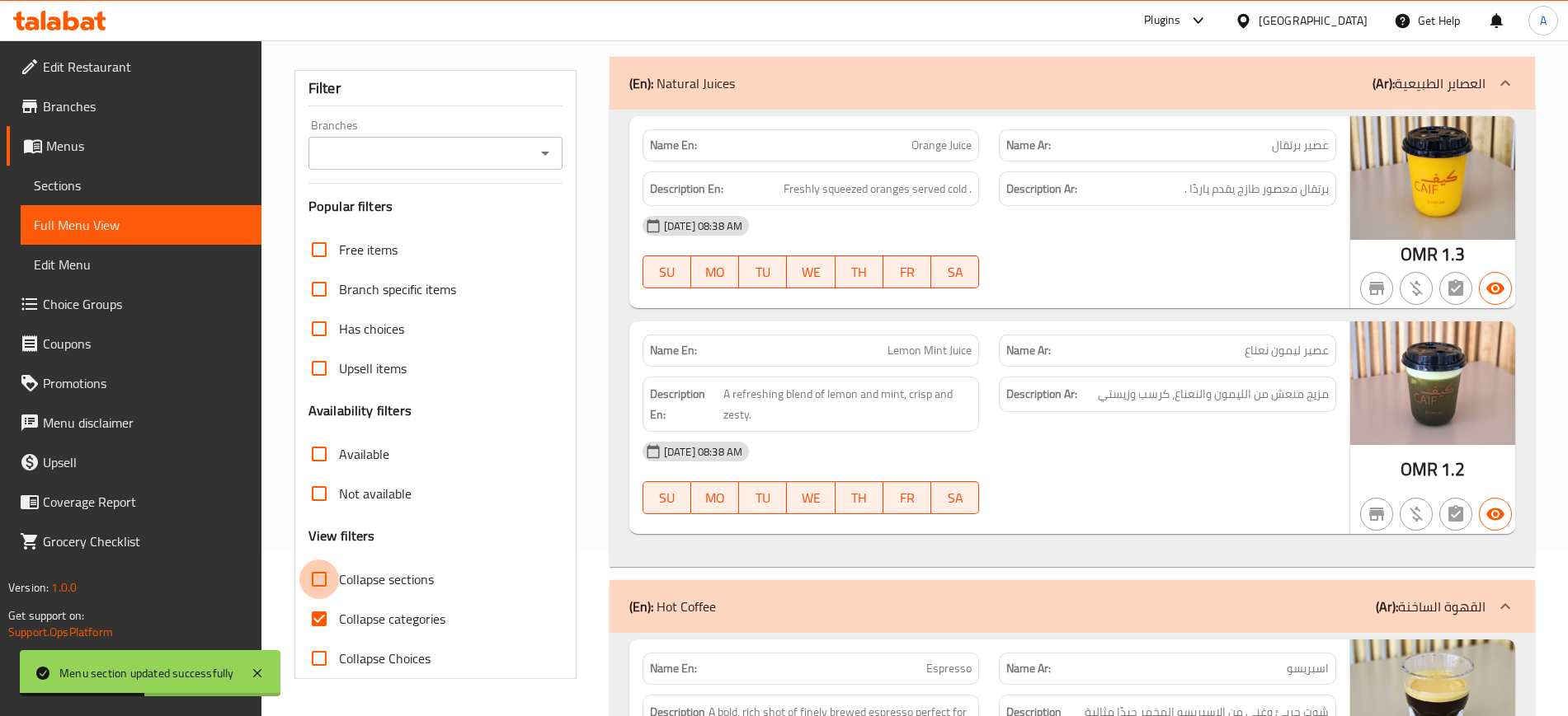
click at [326, 586] on input "Collapse sections" at bounding box center [319, 580] width 40 height 40
checkbox input "true"
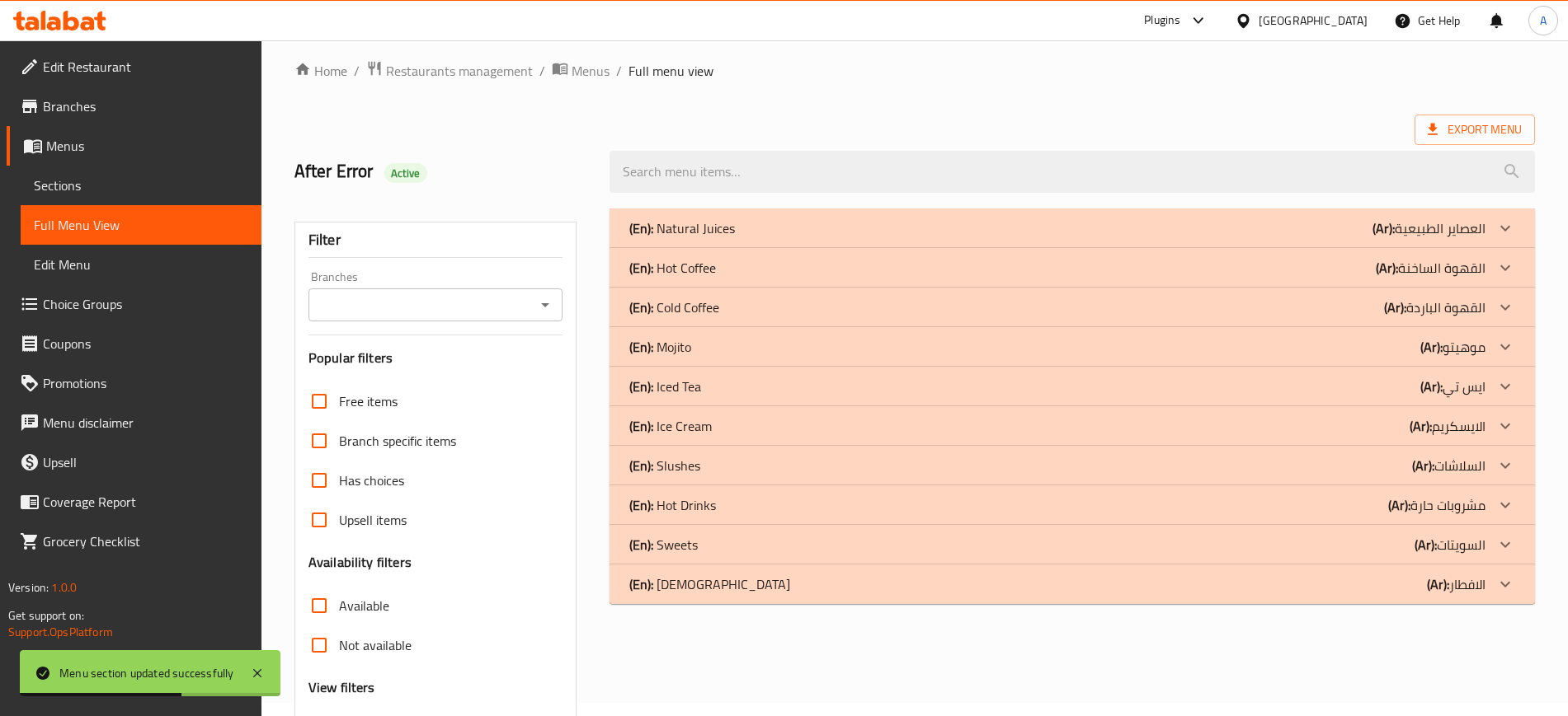
scroll to position [12, 0]
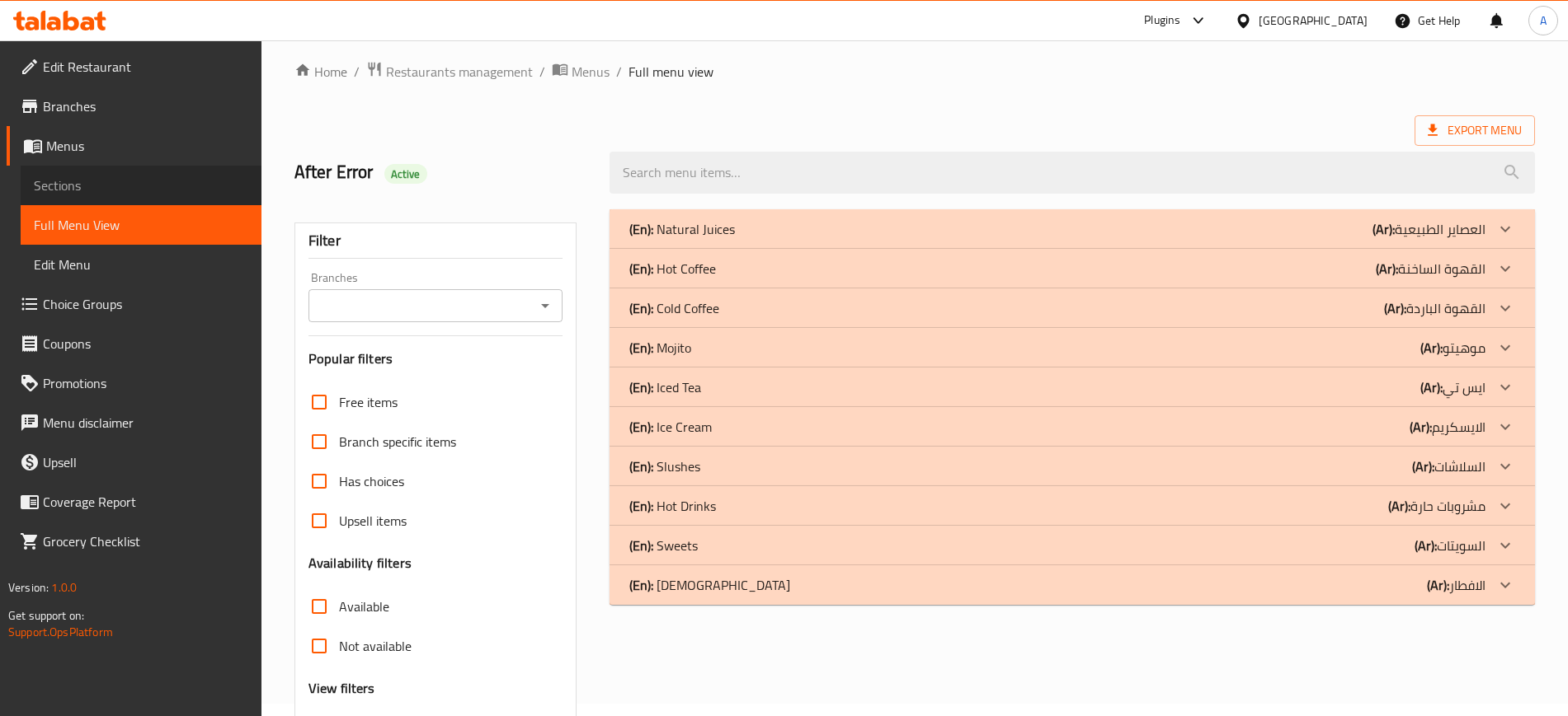
click at [102, 192] on span "Sections" at bounding box center [141, 186] width 215 height 20
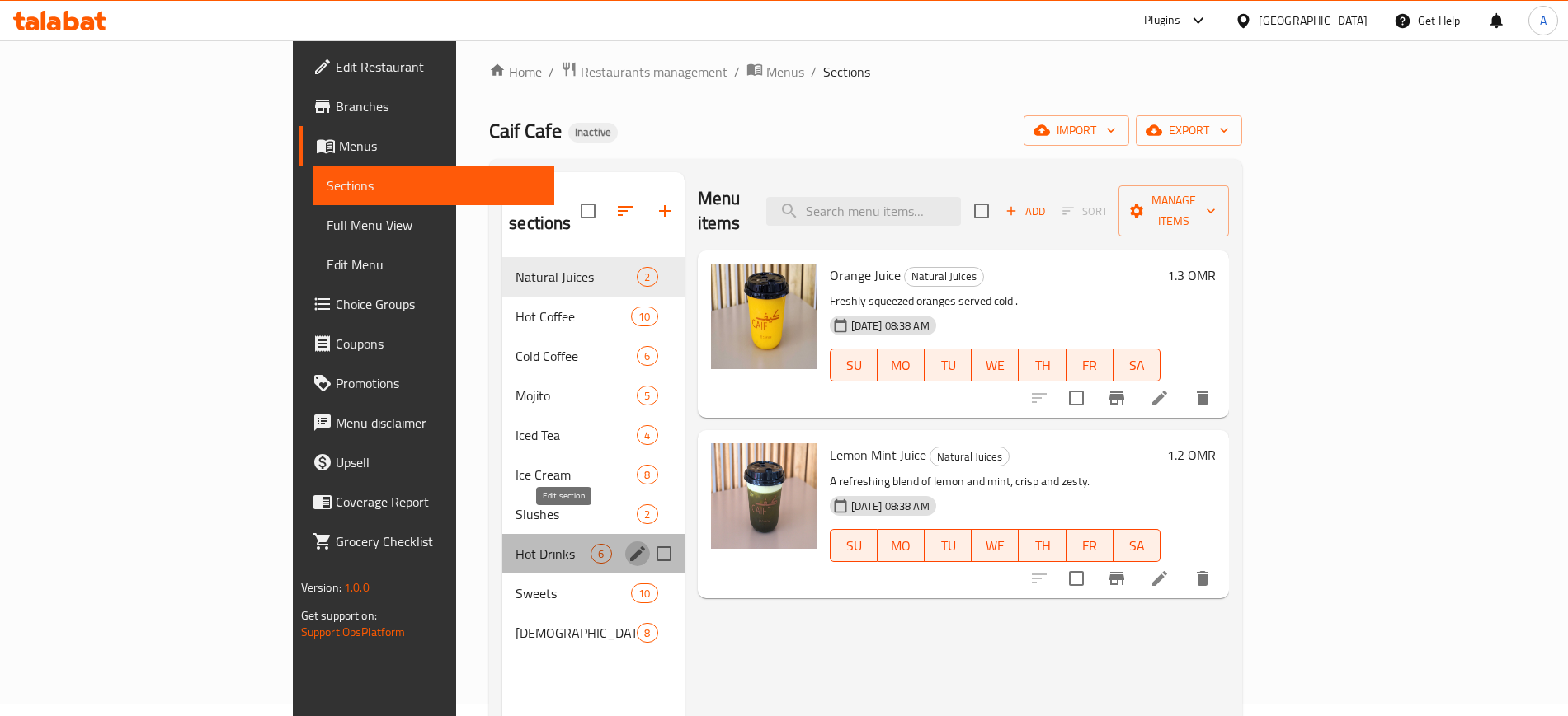
click at [628, 544] on icon "edit" at bounding box center [638, 554] width 20 height 20
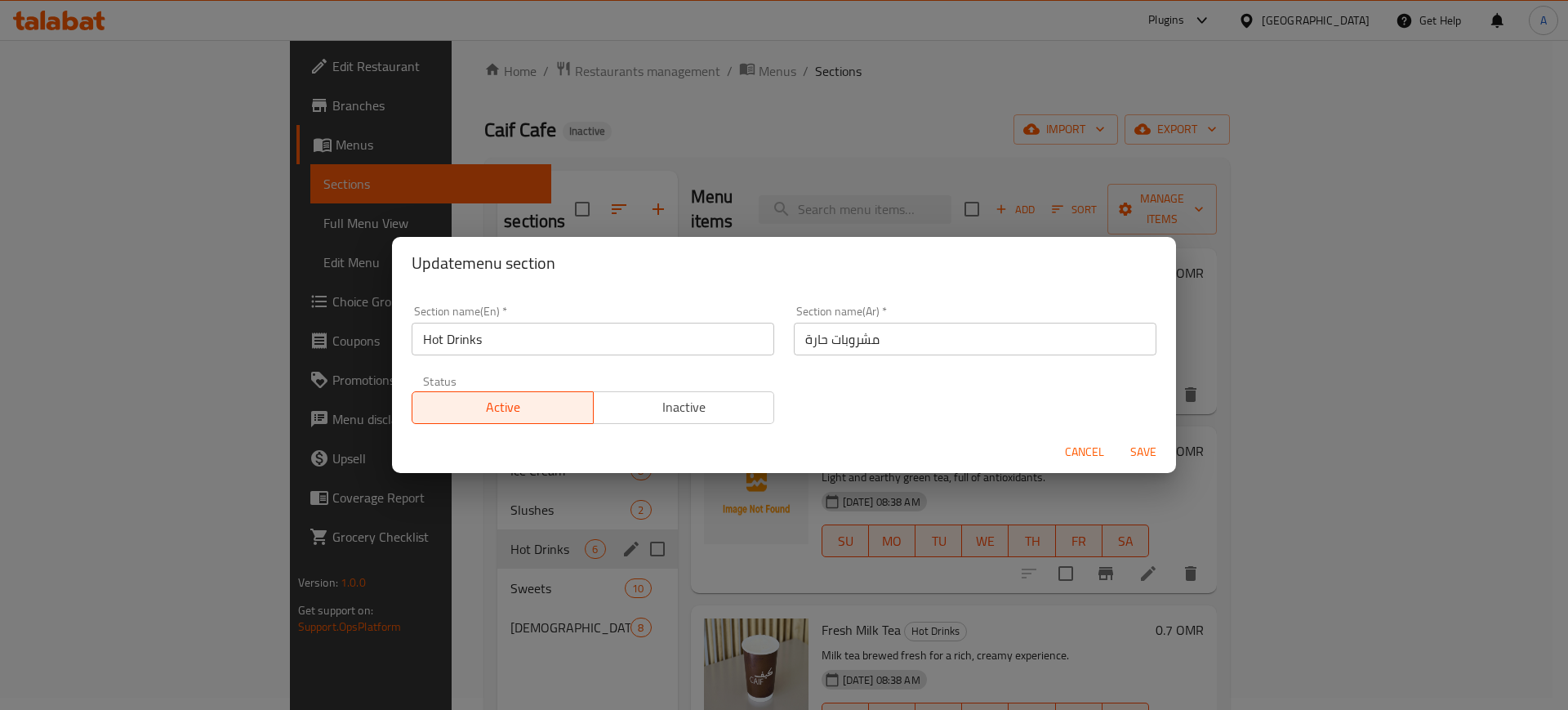
click at [799, 337] on input "مشروبات حارة" at bounding box center [975, 339] width 363 height 33
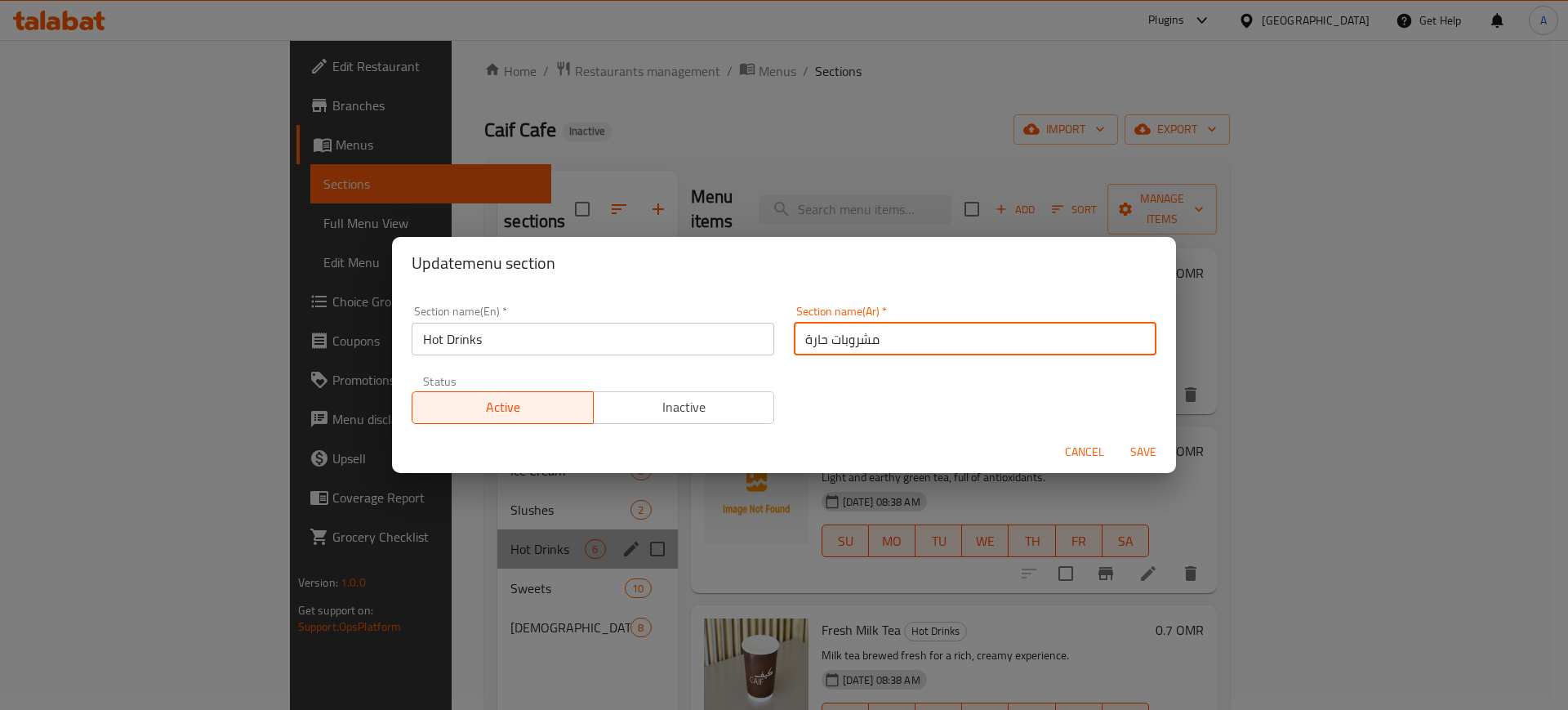
click at [799, 337] on input "مشروبات حارة" at bounding box center [975, 339] width 363 height 33
click at [912, 341] on input "مشروبات حارة" at bounding box center [975, 339] width 363 height 33
click at [828, 336] on input "مشروبات الساخنة" at bounding box center [975, 339] width 363 height 33
click at [890, 341] on input "مشروبات الساخنة" at bounding box center [975, 339] width 363 height 33
type input "المشروبات الساخنة"
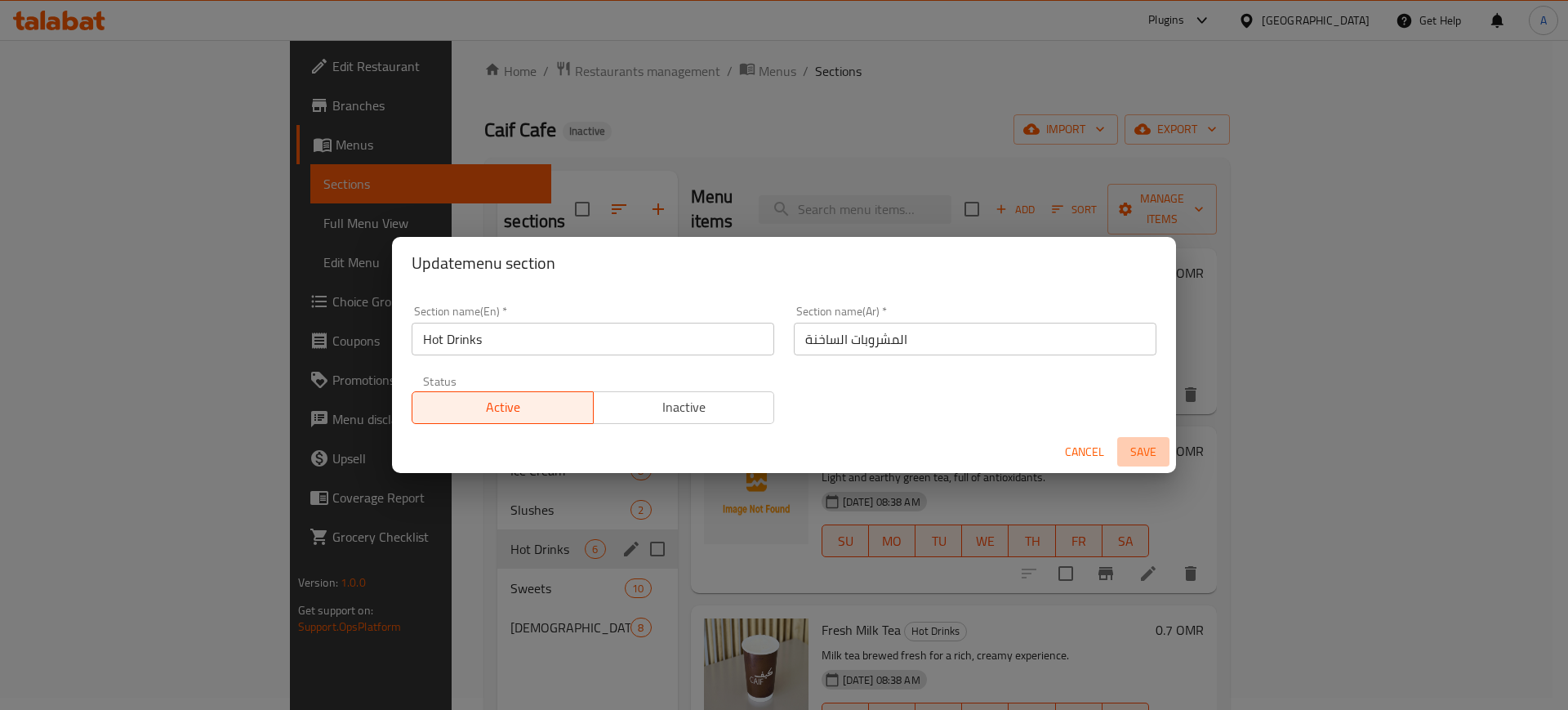
click at [1142, 447] on span "Save" at bounding box center [1143, 452] width 39 height 20
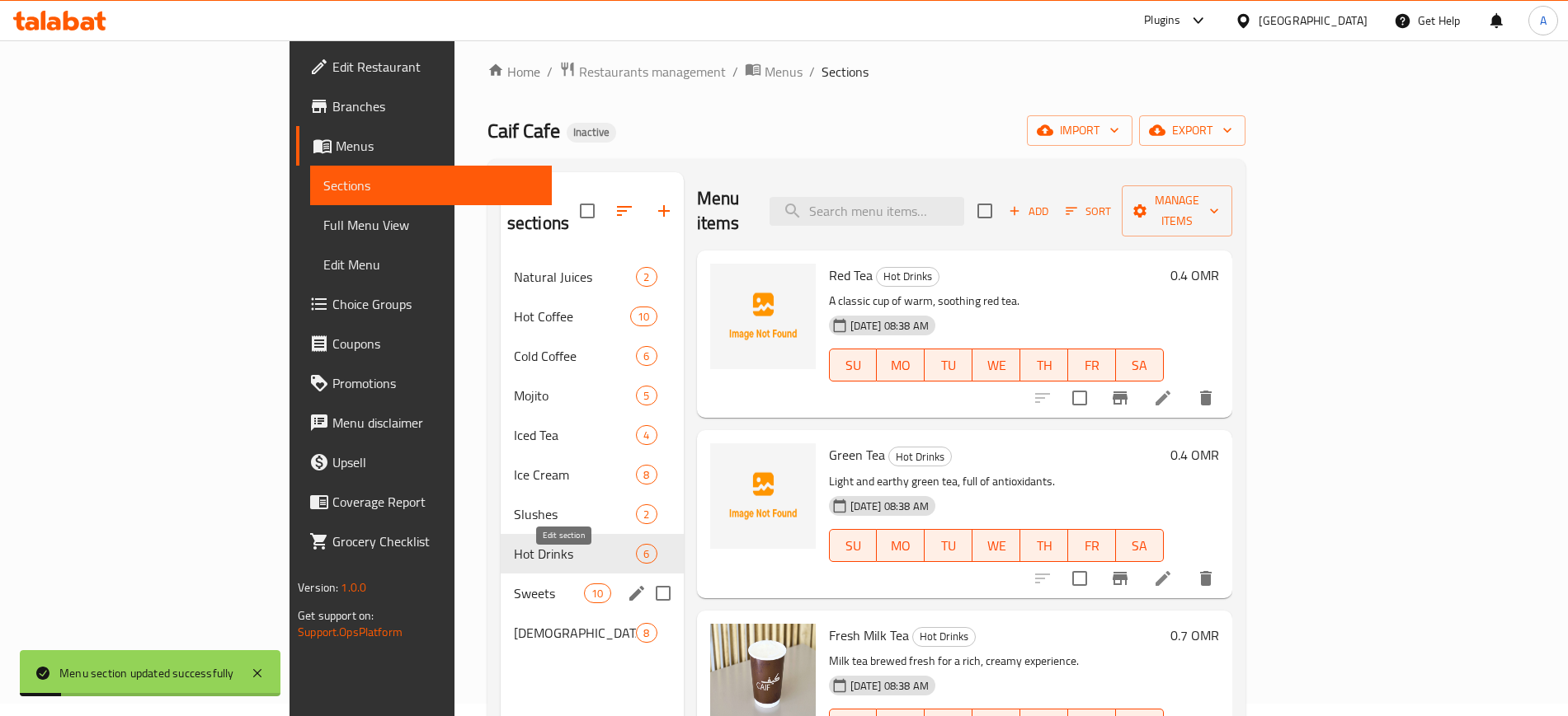
click at [630, 586] on icon "edit" at bounding box center [637, 594] width 15 height 15
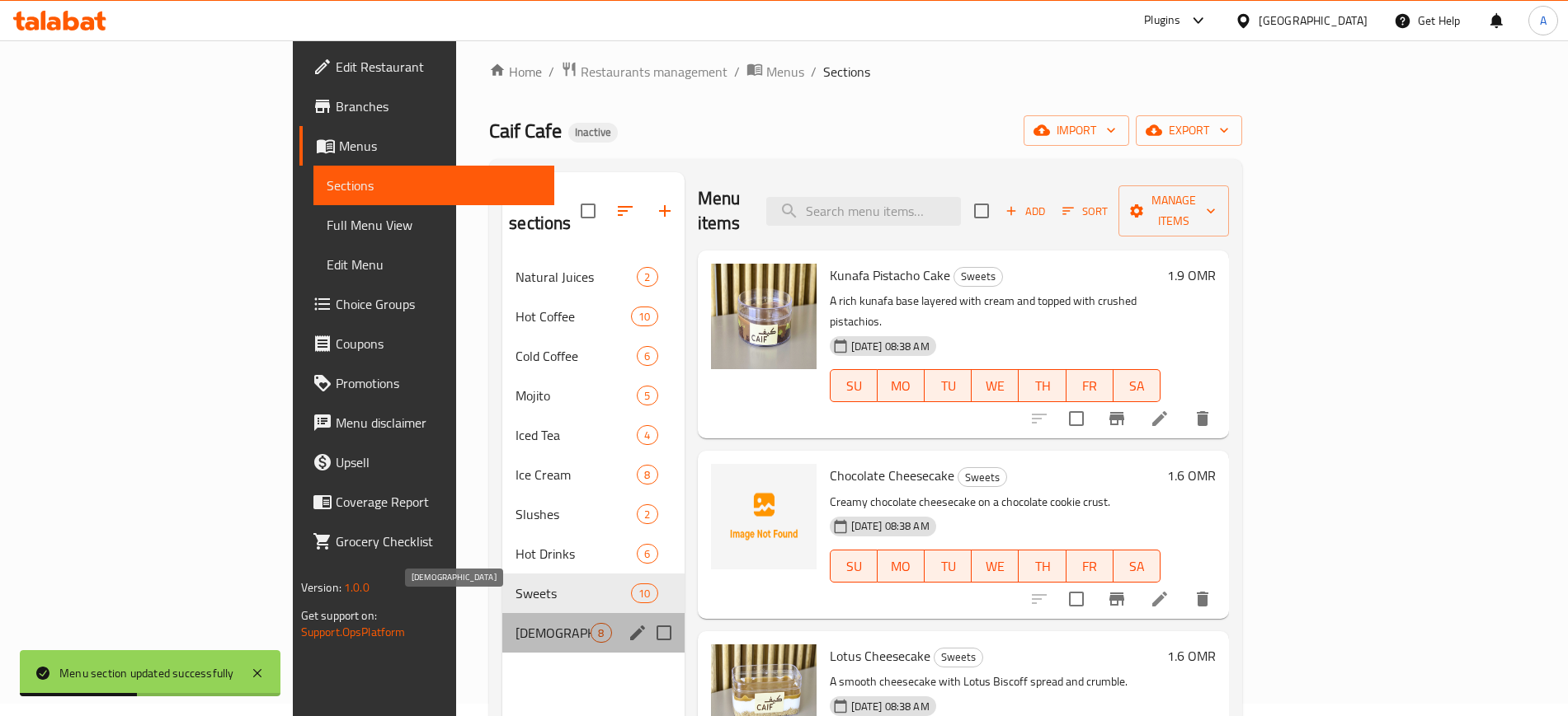
click at [516, 624] on span "[DEMOGRAPHIC_DATA]" at bounding box center [553, 633] width 75 height 20
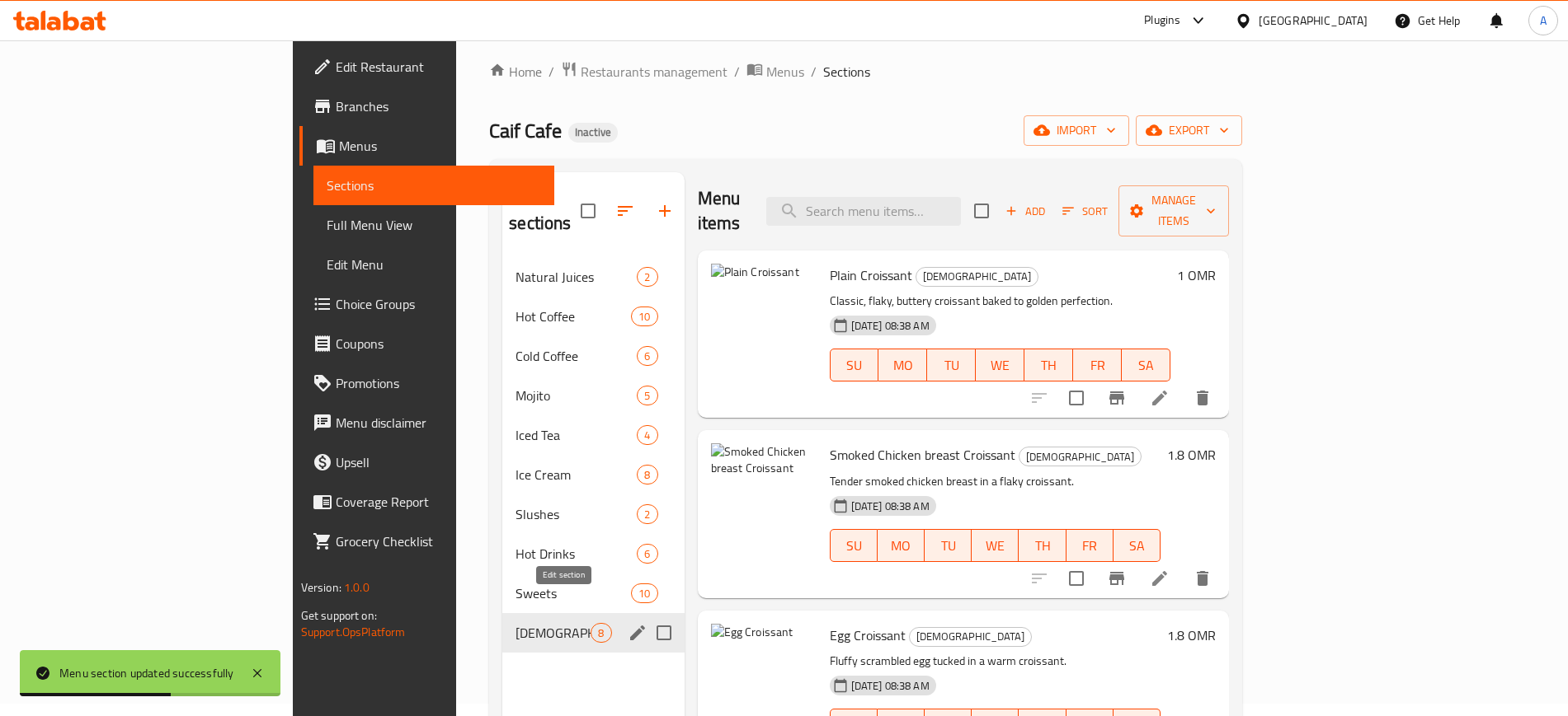
click at [630, 626] on icon "edit" at bounding box center [638, 633] width 15 height 15
click at [326, 227] on span "Full Menu View" at bounding box center [434, 225] width 215 height 20
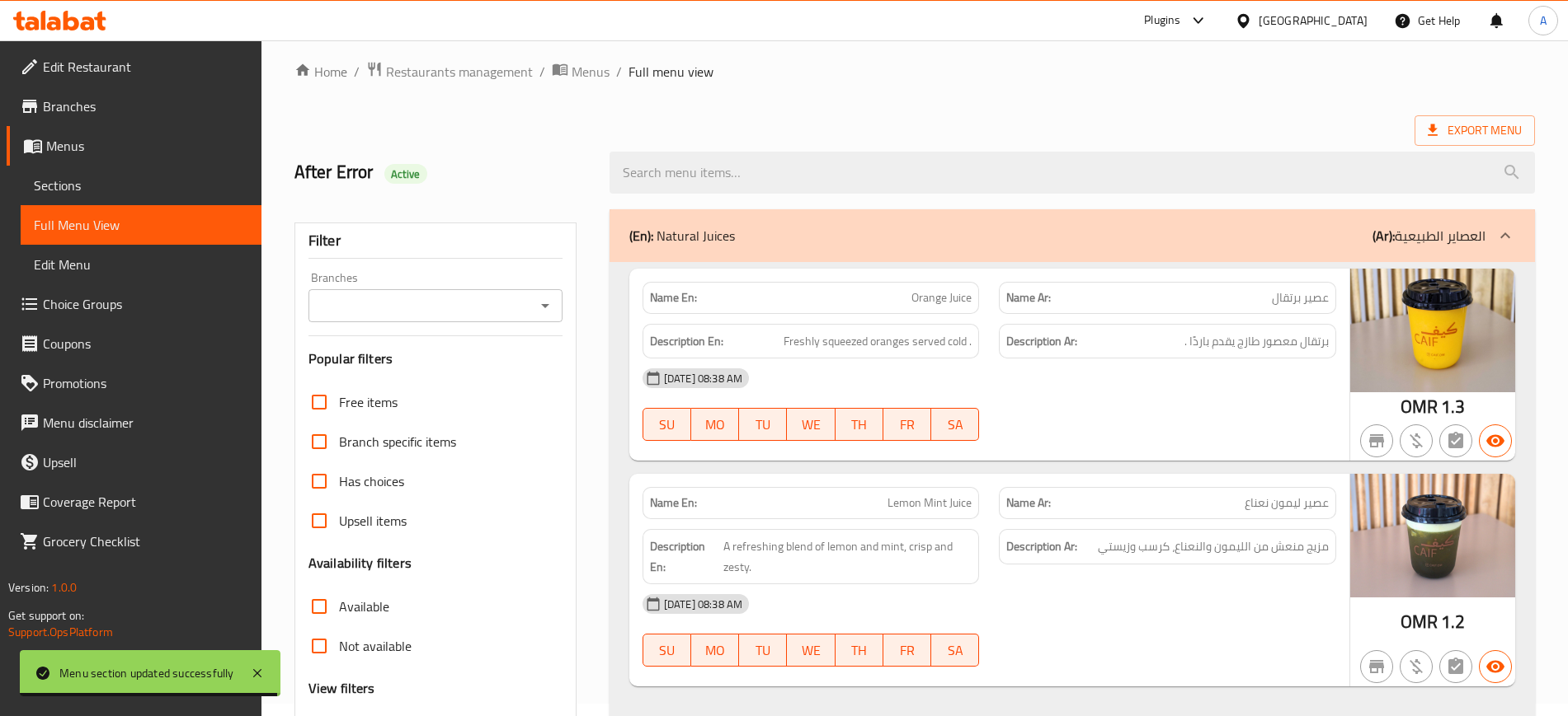
scroll to position [289, 0]
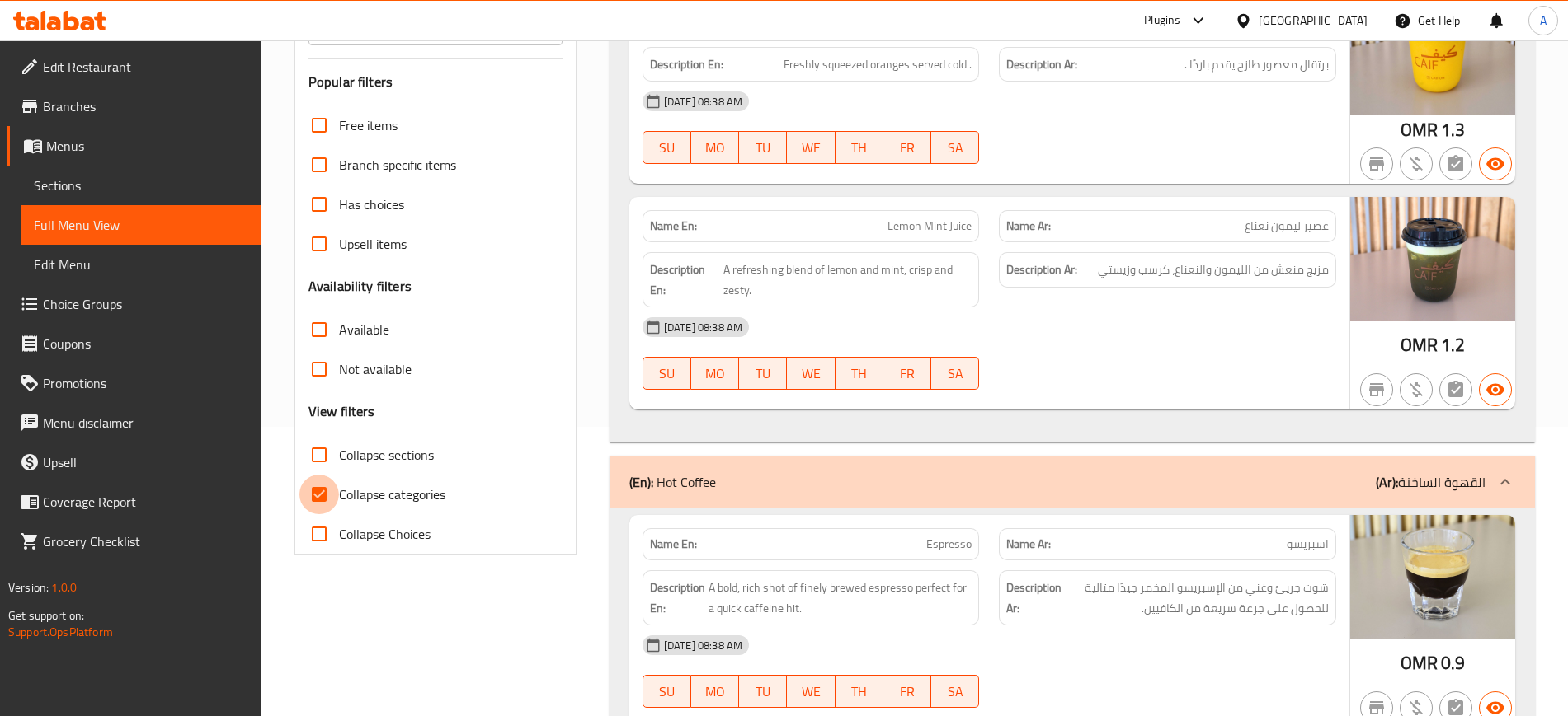
click at [321, 490] on input "Collapse categories" at bounding box center [319, 495] width 40 height 40
checkbox input "false"
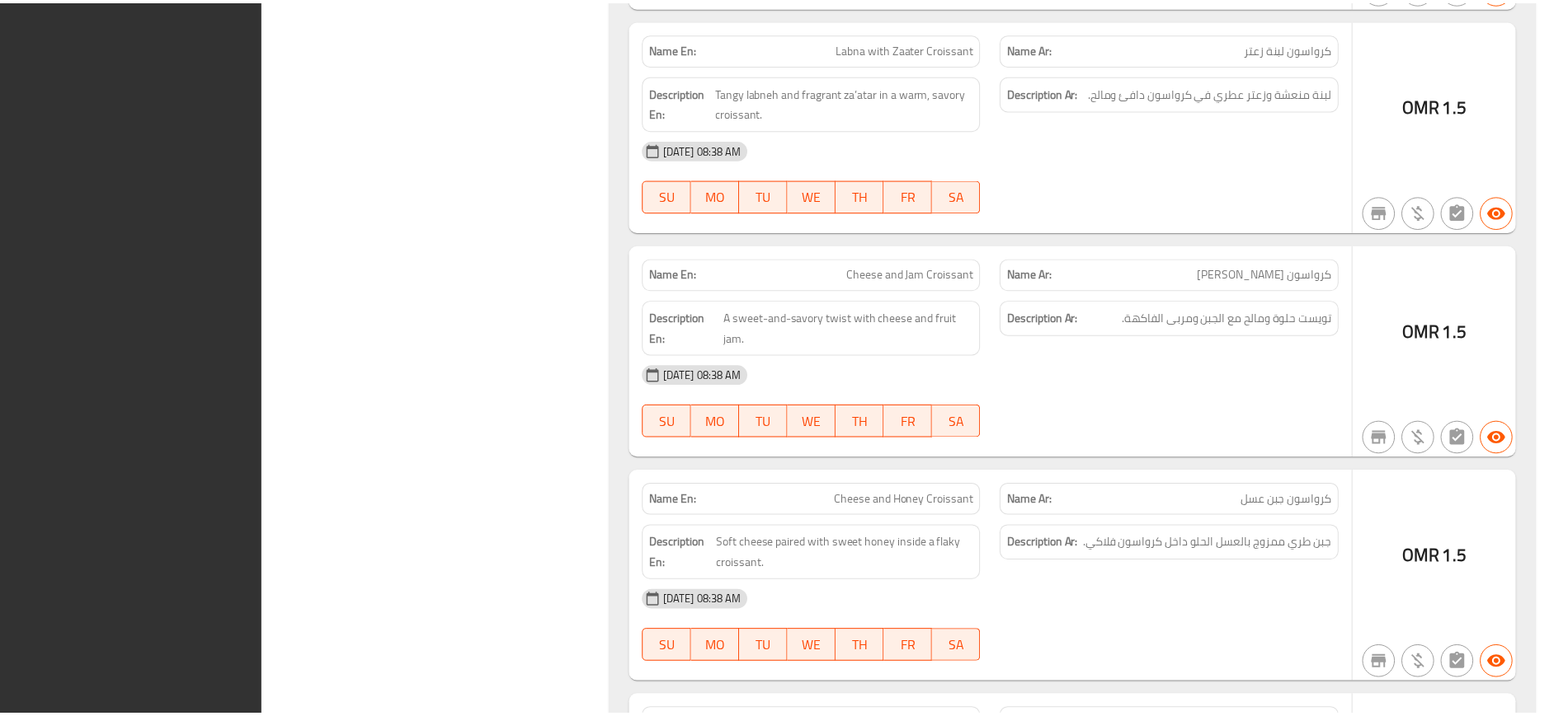
scroll to position [14026, 0]
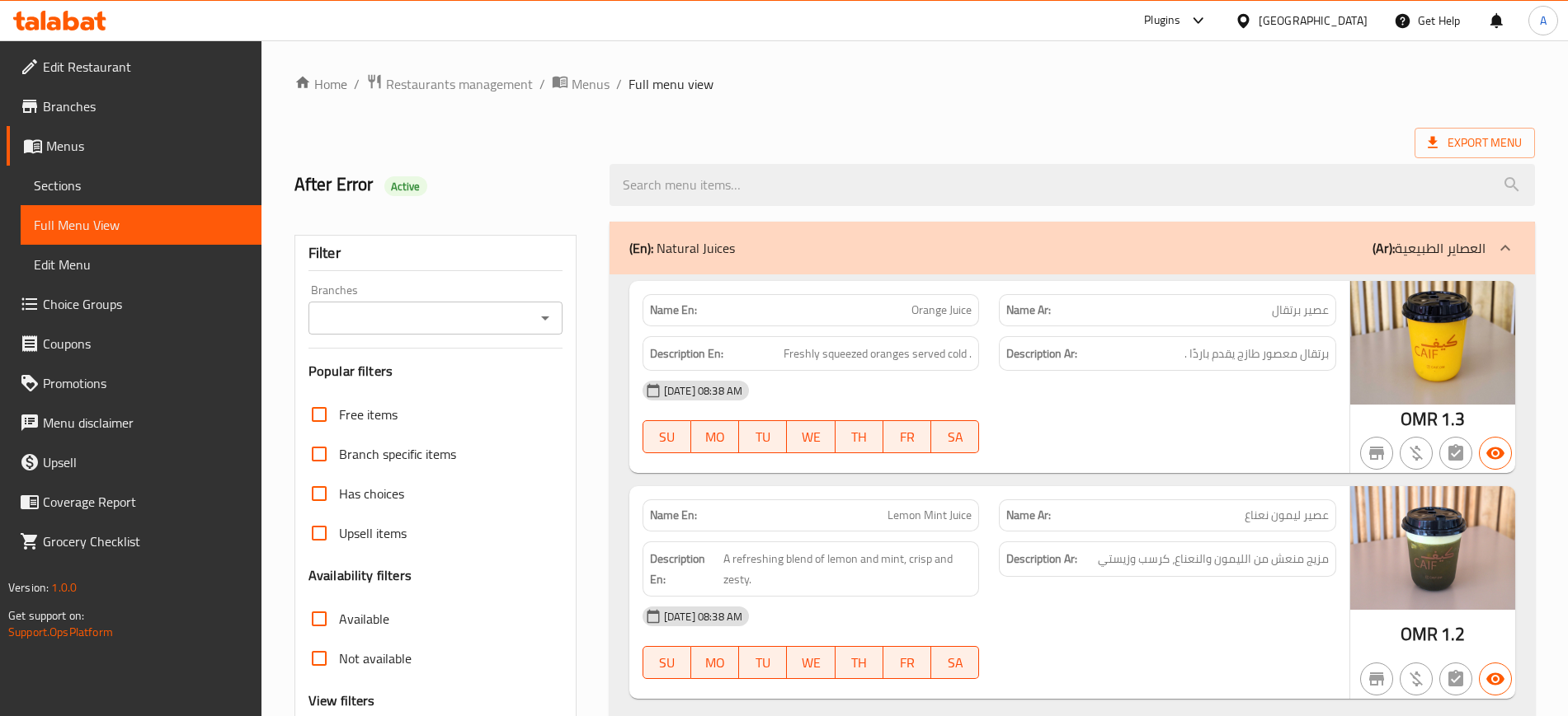
click at [701, 250] on p "(En): Natural Juices" at bounding box center [682, 248] width 106 height 20
